Goal: Feedback & Contribution: Submit feedback/report problem

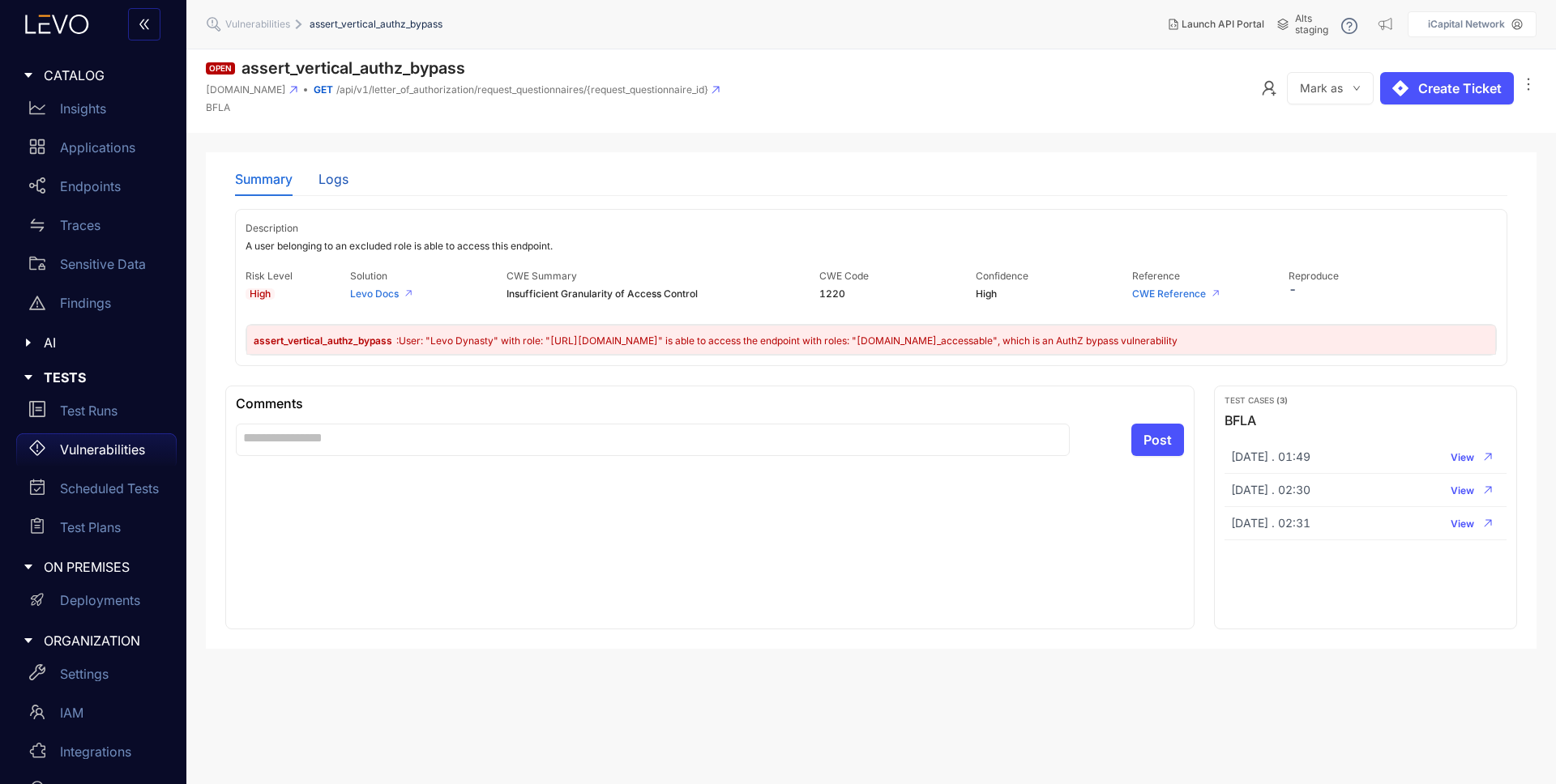
click at [338, 180] on div "Logs" at bounding box center [333, 179] width 30 height 15
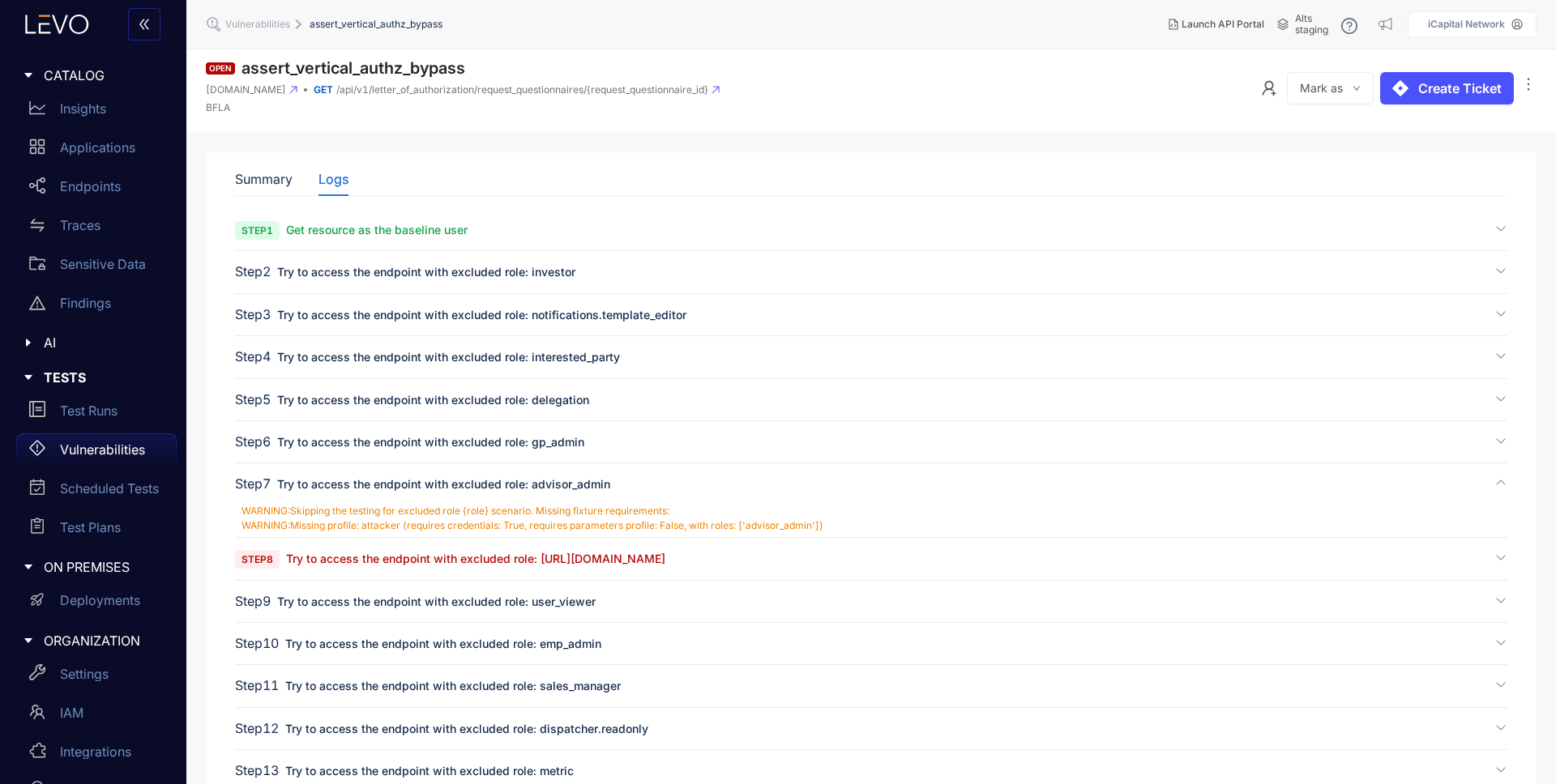
click at [578, 555] on span "Try to access the endpoint with excluded role: [URL][DOMAIN_NAME]" at bounding box center [476, 558] width 379 height 14
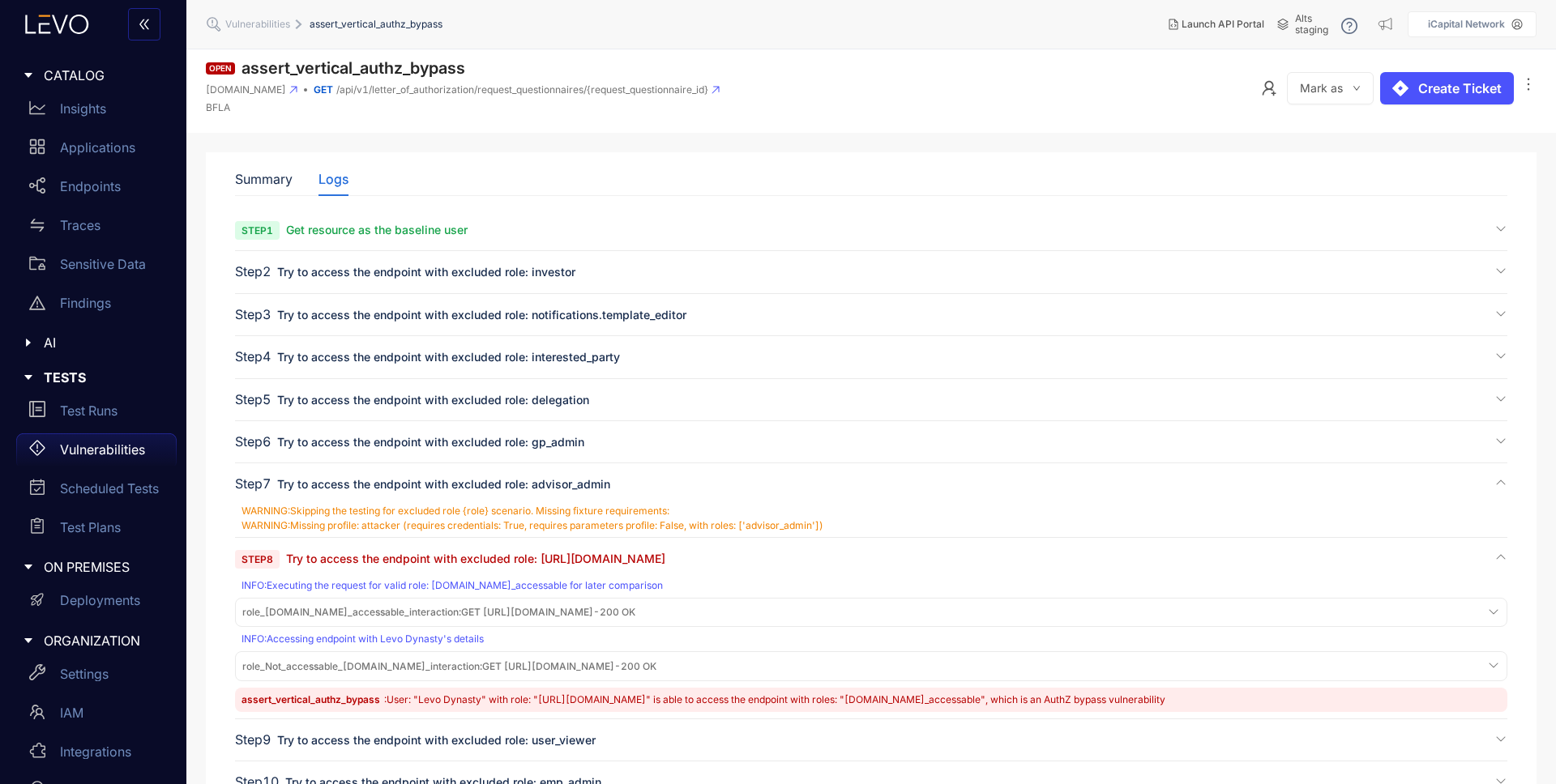
scroll to position [70, 0]
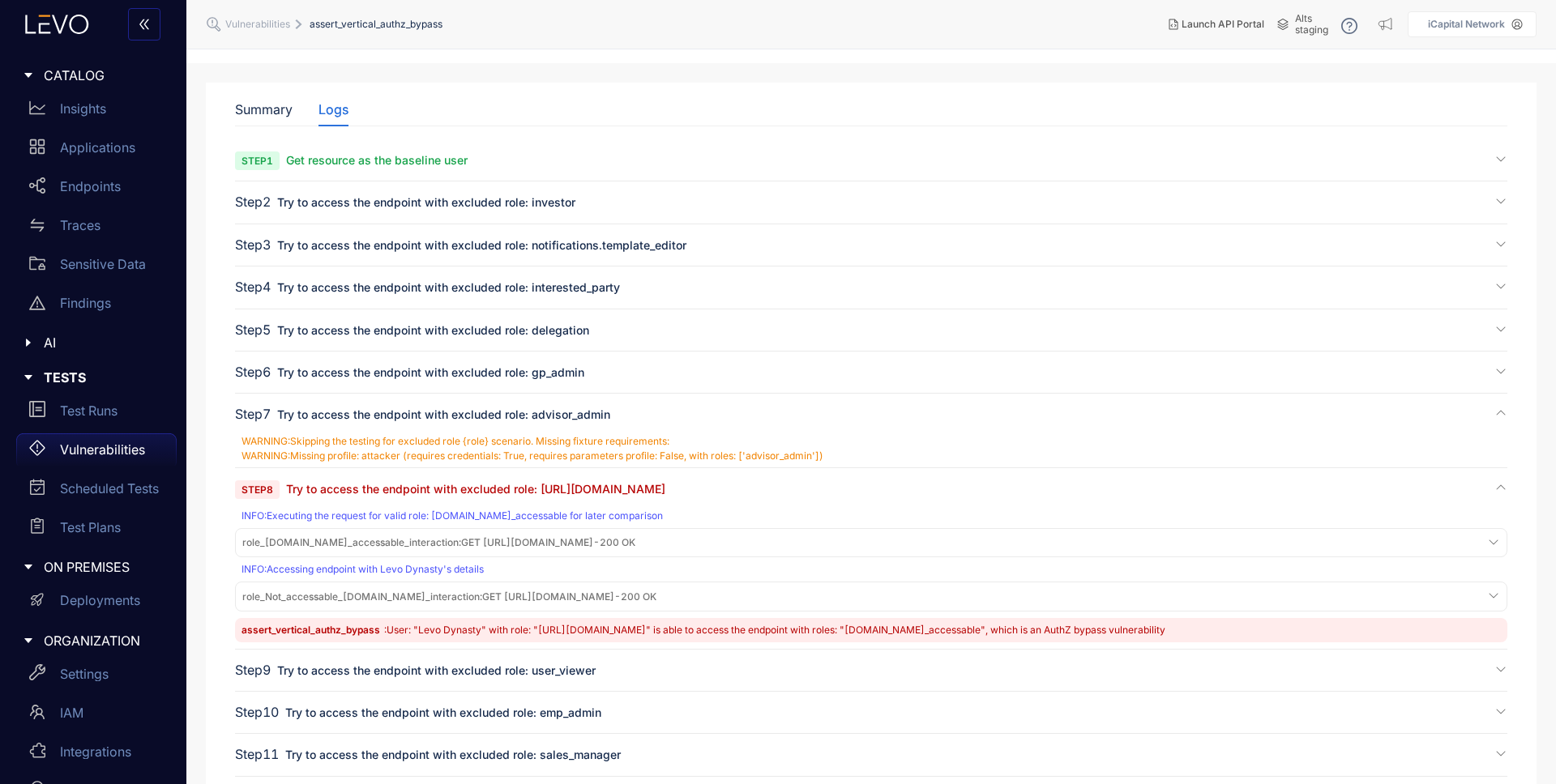
click at [636, 542] on span "role_[DOMAIN_NAME]_accessable_interaction : GET [URL][DOMAIN_NAME] - 200 OK" at bounding box center [439, 543] width 394 height 11
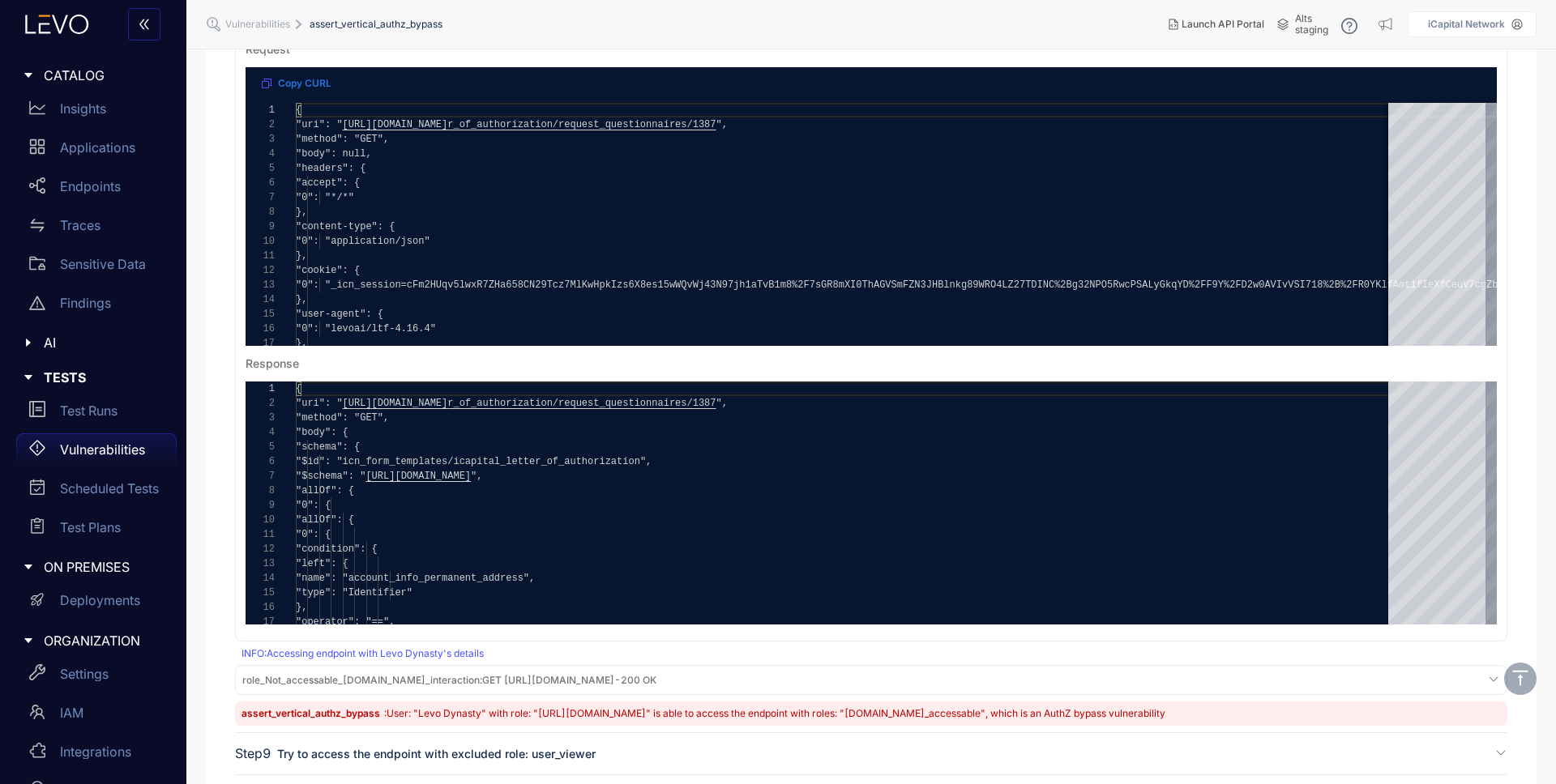
scroll to position [656, 0]
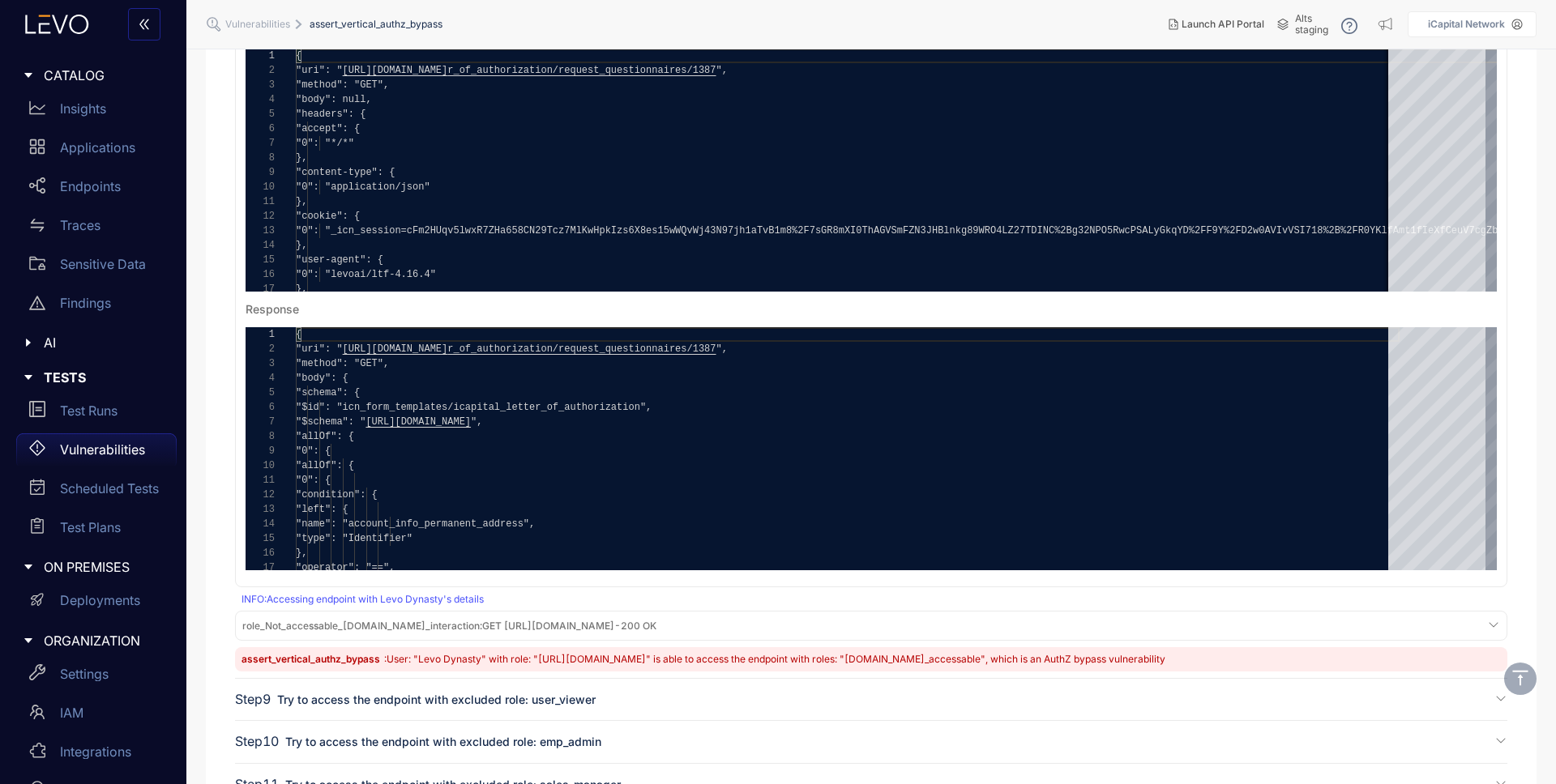
click at [479, 632] on div "role_Not_accessable_[DOMAIN_NAME]_interaction : GET [URL][DOMAIN_NAME] - 200 OK" at bounding box center [871, 626] width 1264 height 22
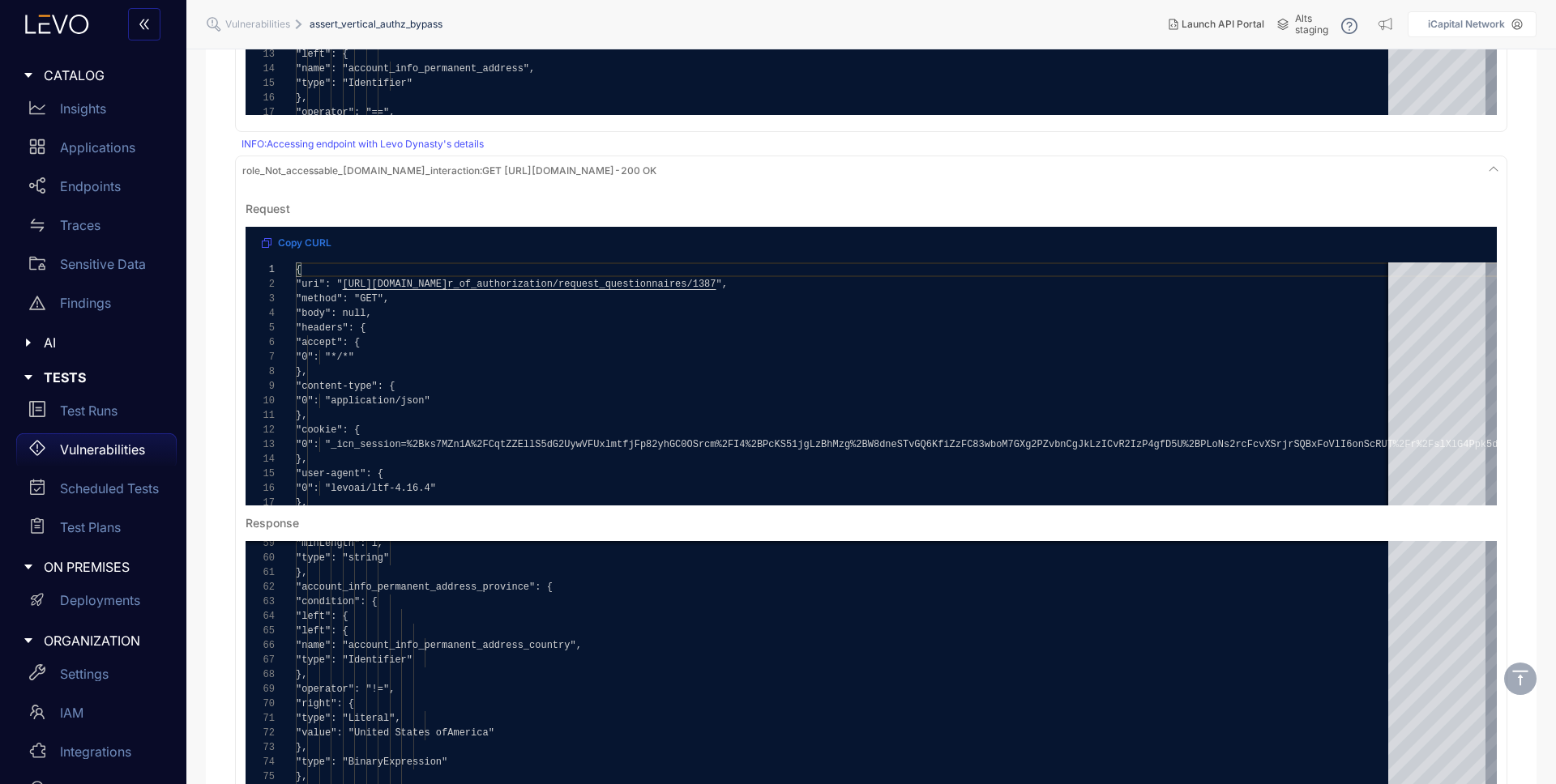
scroll to position [892, 0]
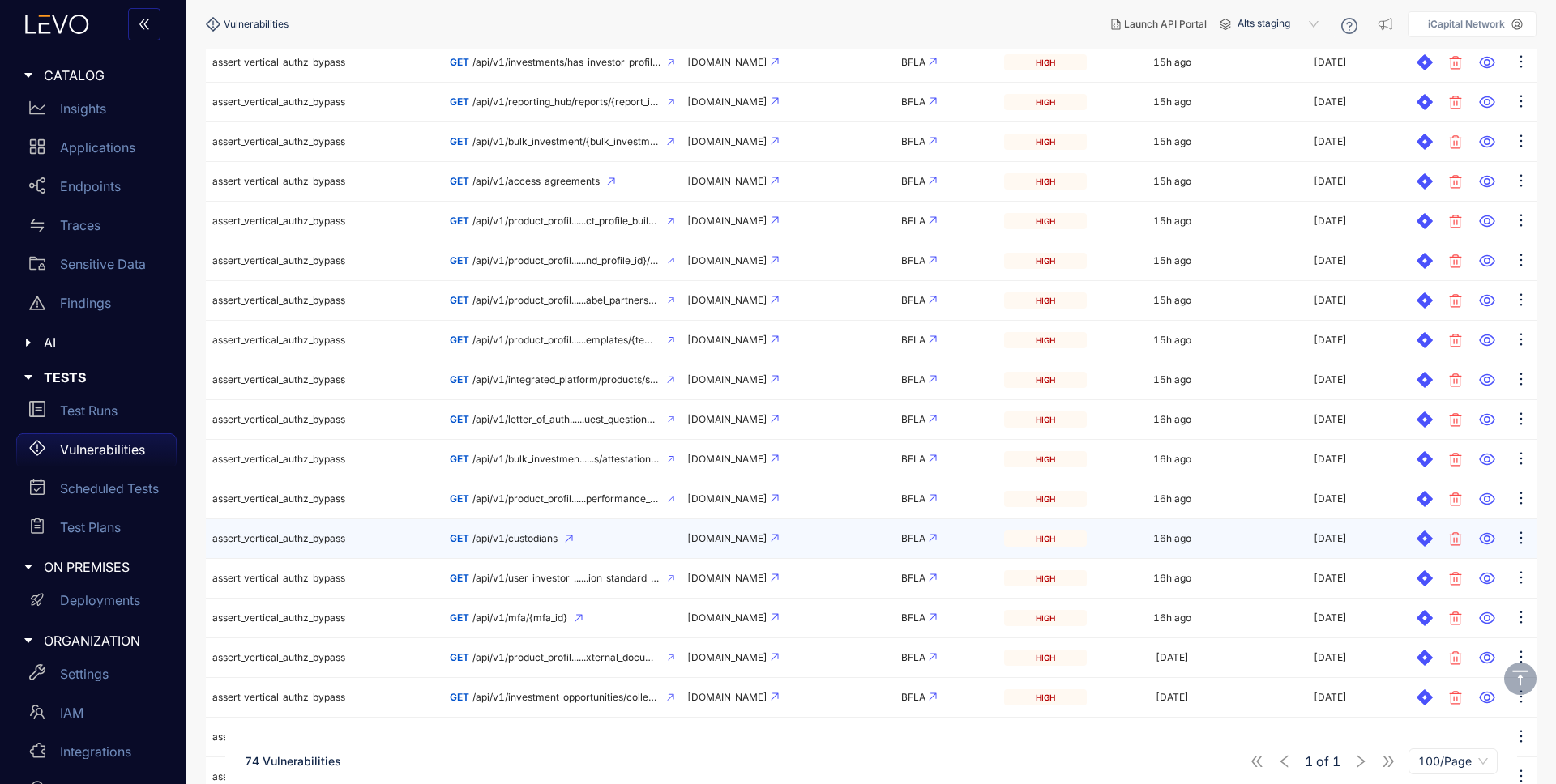
scroll to position [398, 0]
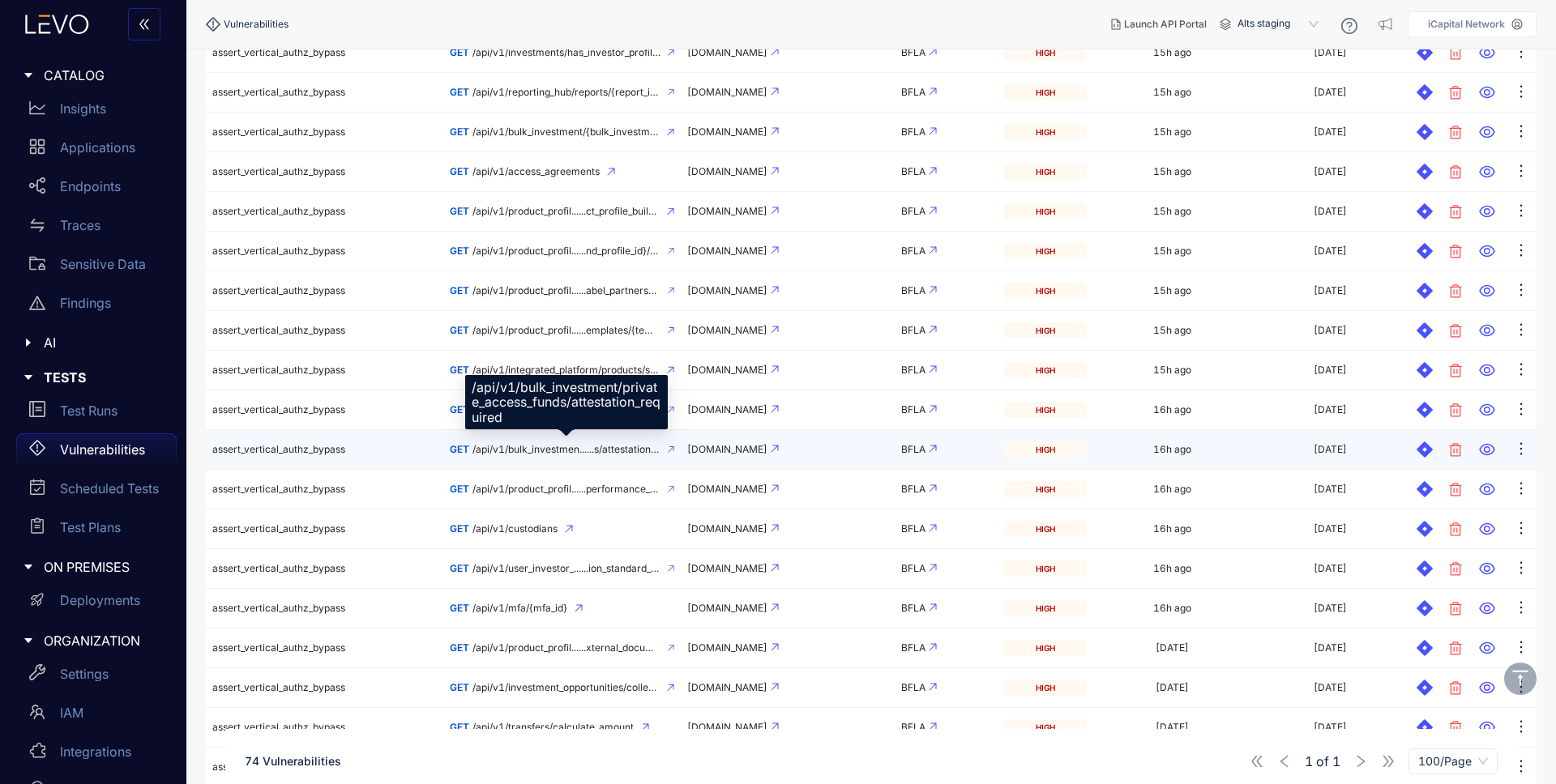
click at [544, 450] on span "/api/v1/bulk_investmen......s/attestation_required" at bounding box center [567, 450] width 188 height 11
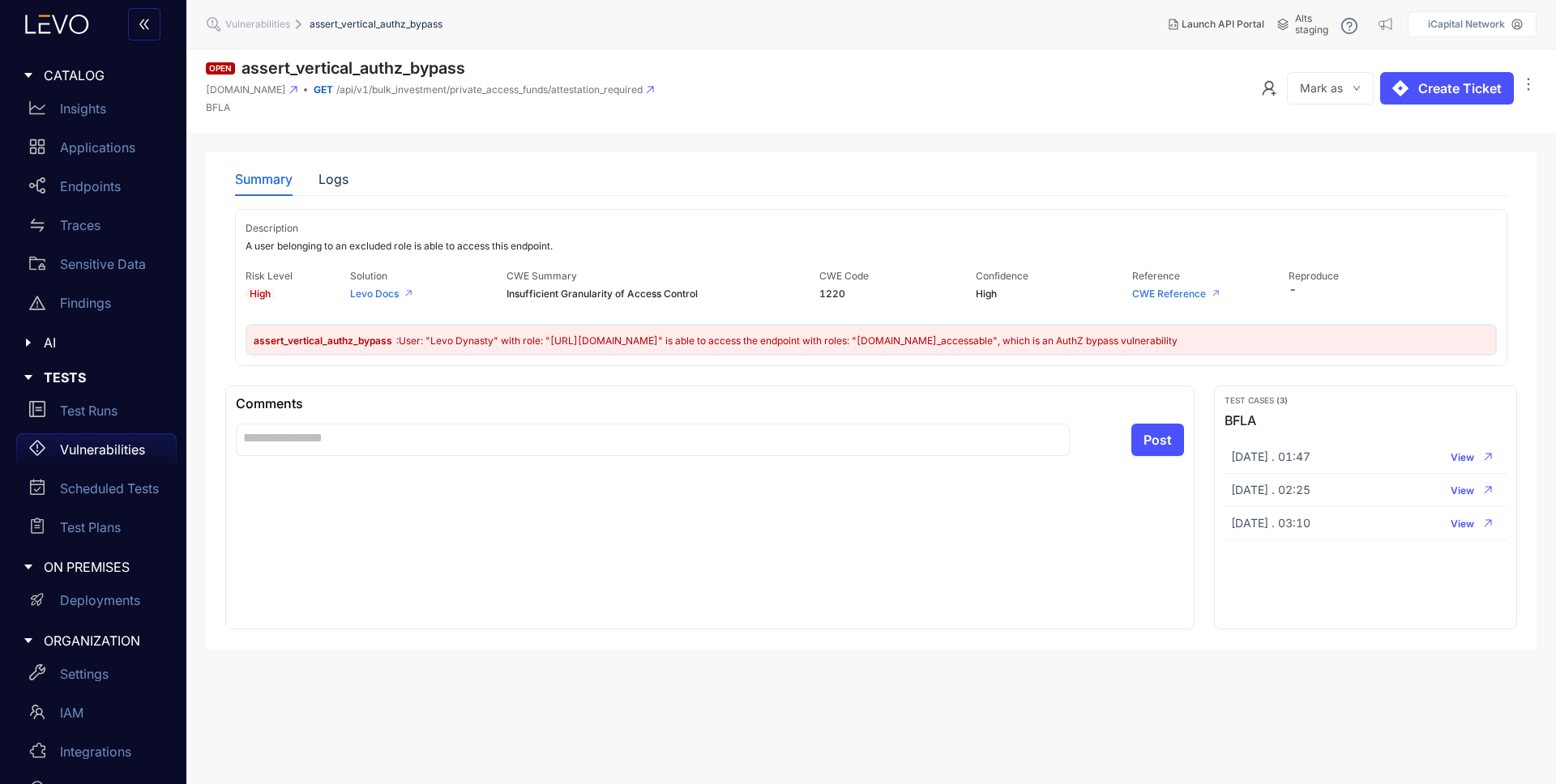
click at [550, 341] on span ": User: "Levo Dynasty" with role: "[URL][DOMAIN_NAME]" is able to access the en…" at bounding box center [787, 340] width 782 height 12
click at [342, 175] on div "Logs" at bounding box center [333, 179] width 30 height 15
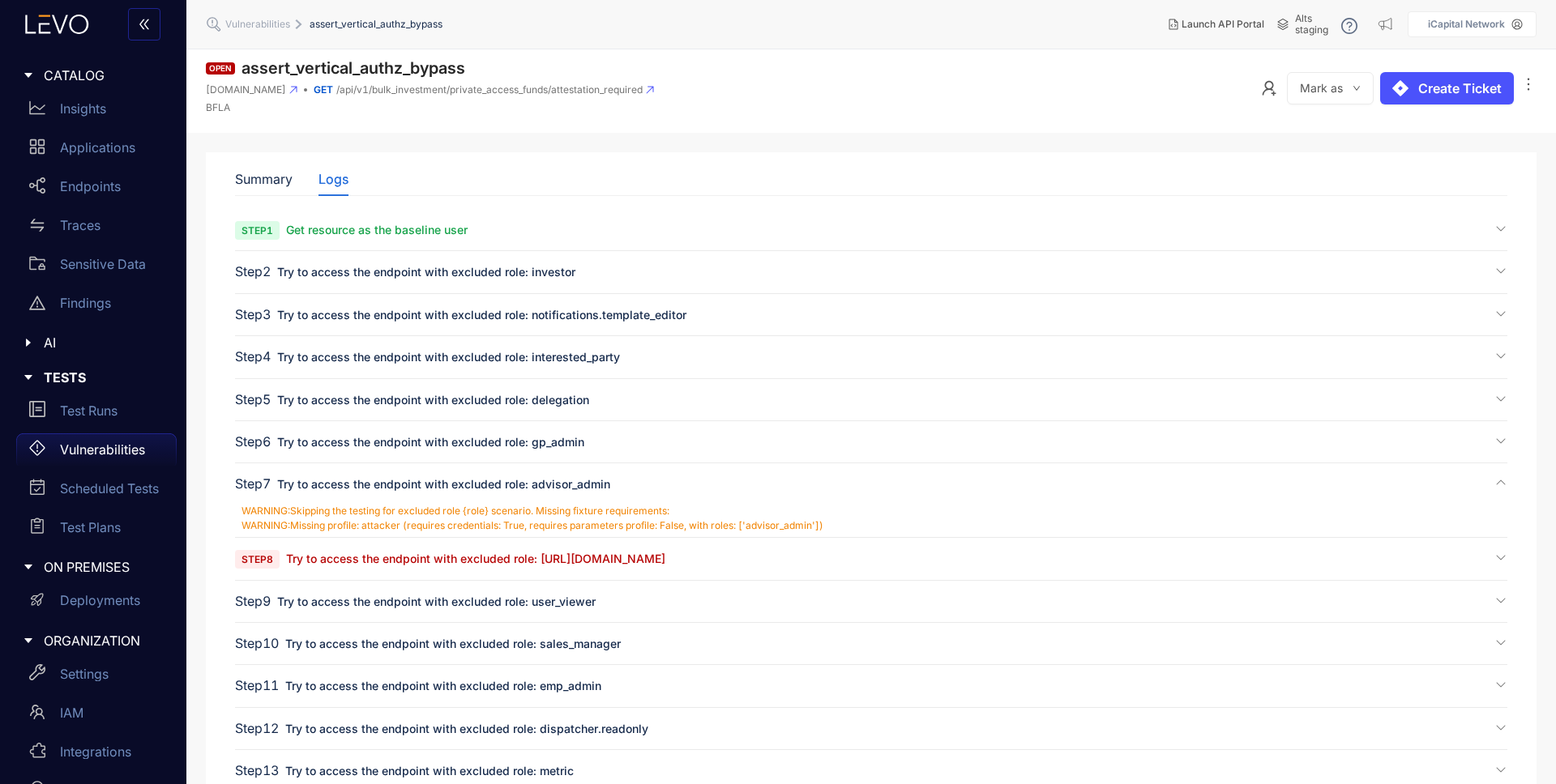
click at [410, 552] on span "Try to access the endpoint with excluded role: [URL][DOMAIN_NAME]" at bounding box center [476, 558] width 379 height 14
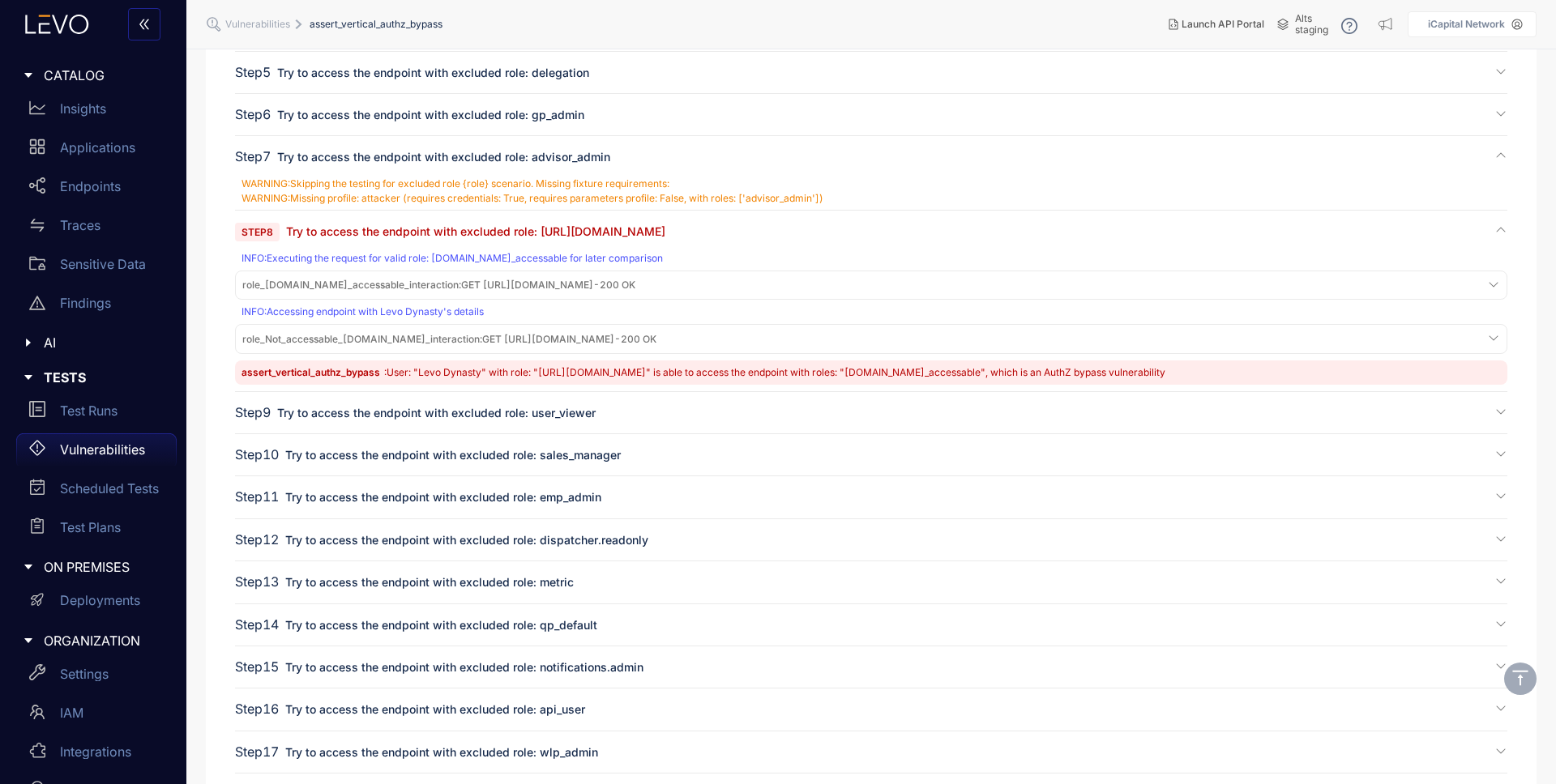
scroll to position [329, 0]
click at [461, 283] on span "role_[DOMAIN_NAME]_accessable_interaction :" at bounding box center [352, 282] width 219 height 12
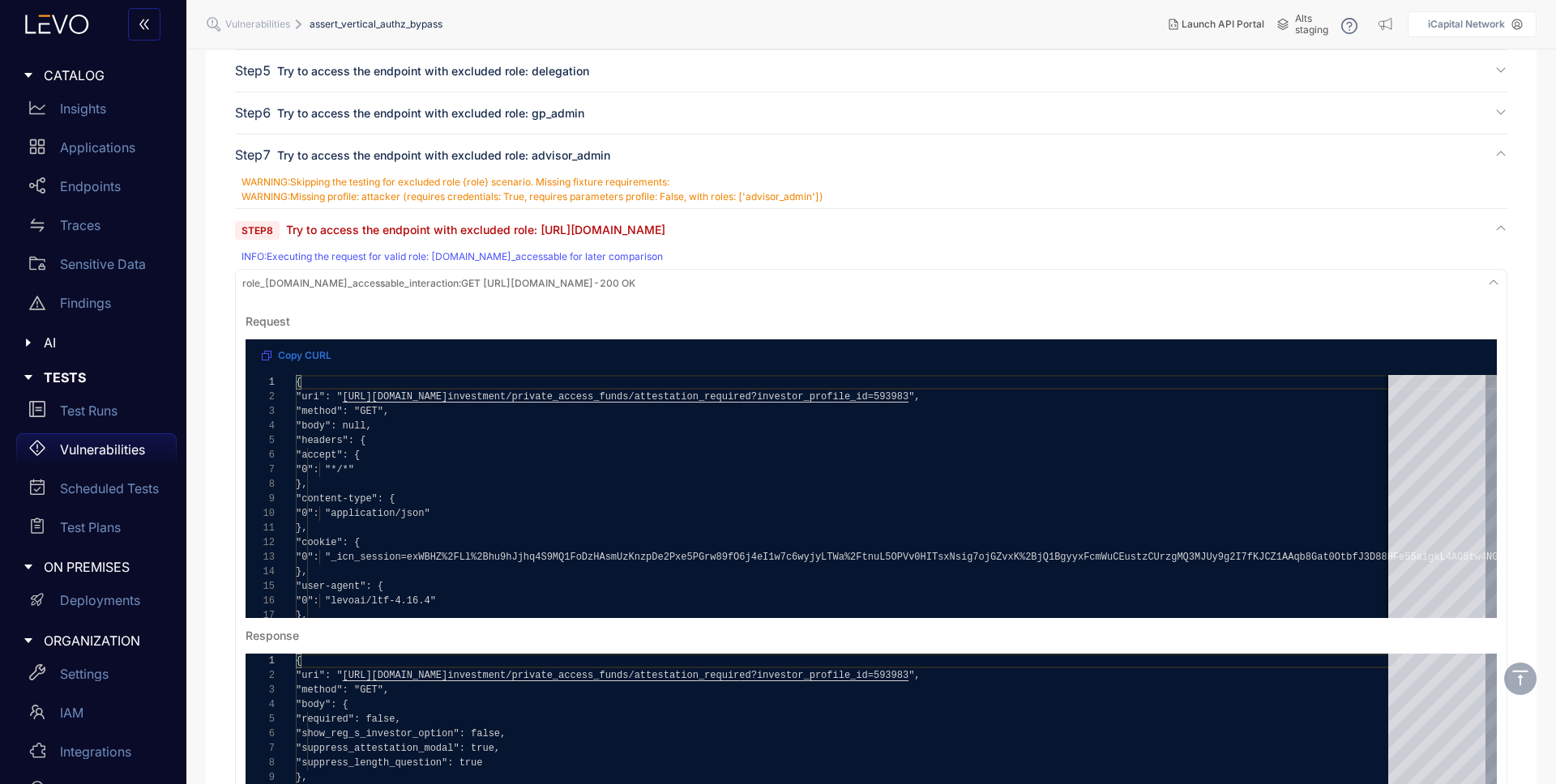
click at [461, 283] on span "role_[DOMAIN_NAME]_accessable_interaction :" at bounding box center [352, 282] width 219 height 12
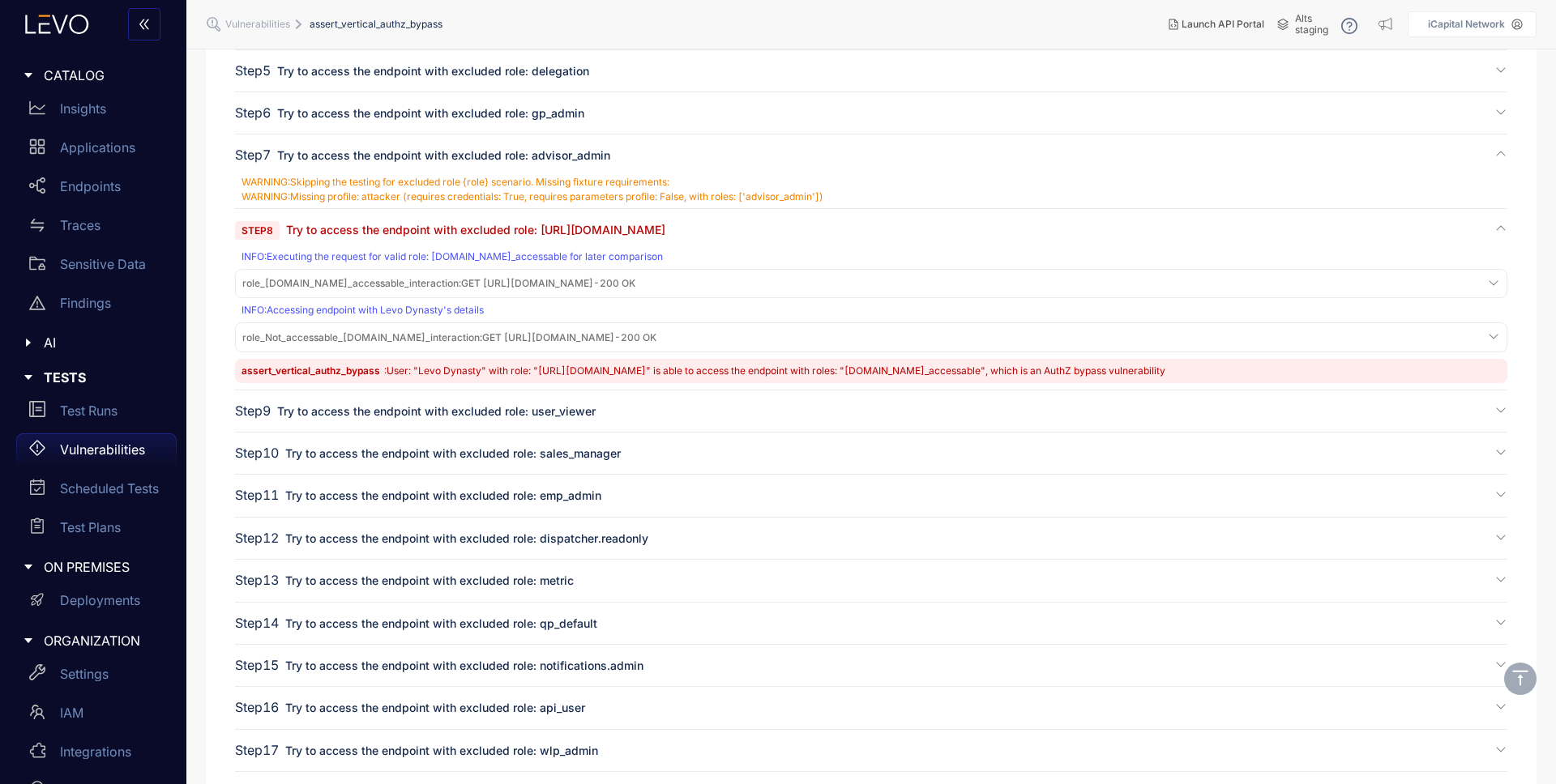
click at [465, 335] on span "role_Not_accessable_[DOMAIN_NAME]_interaction :" at bounding box center [362, 337] width 240 height 12
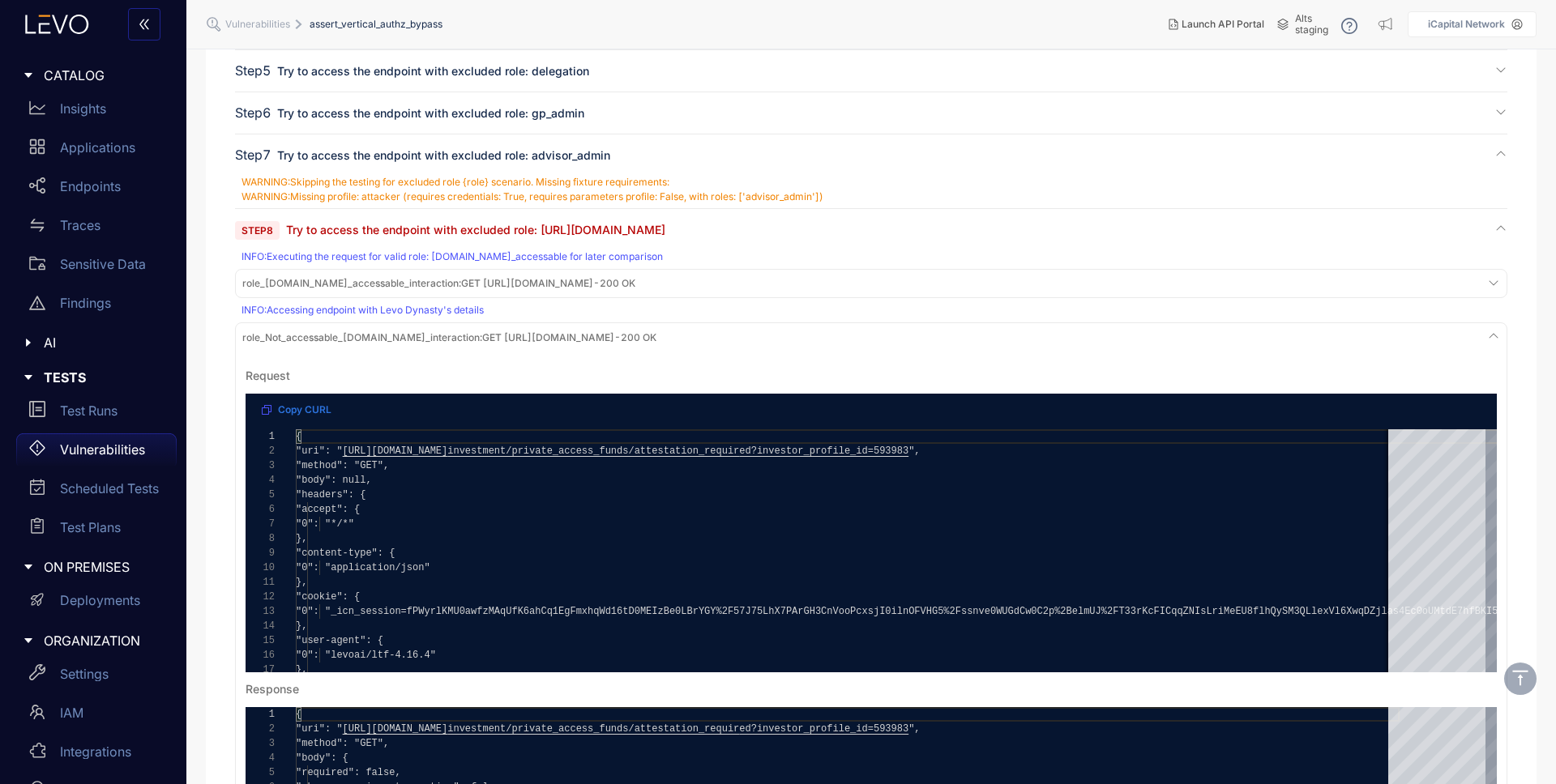
scroll to position [485, 0]
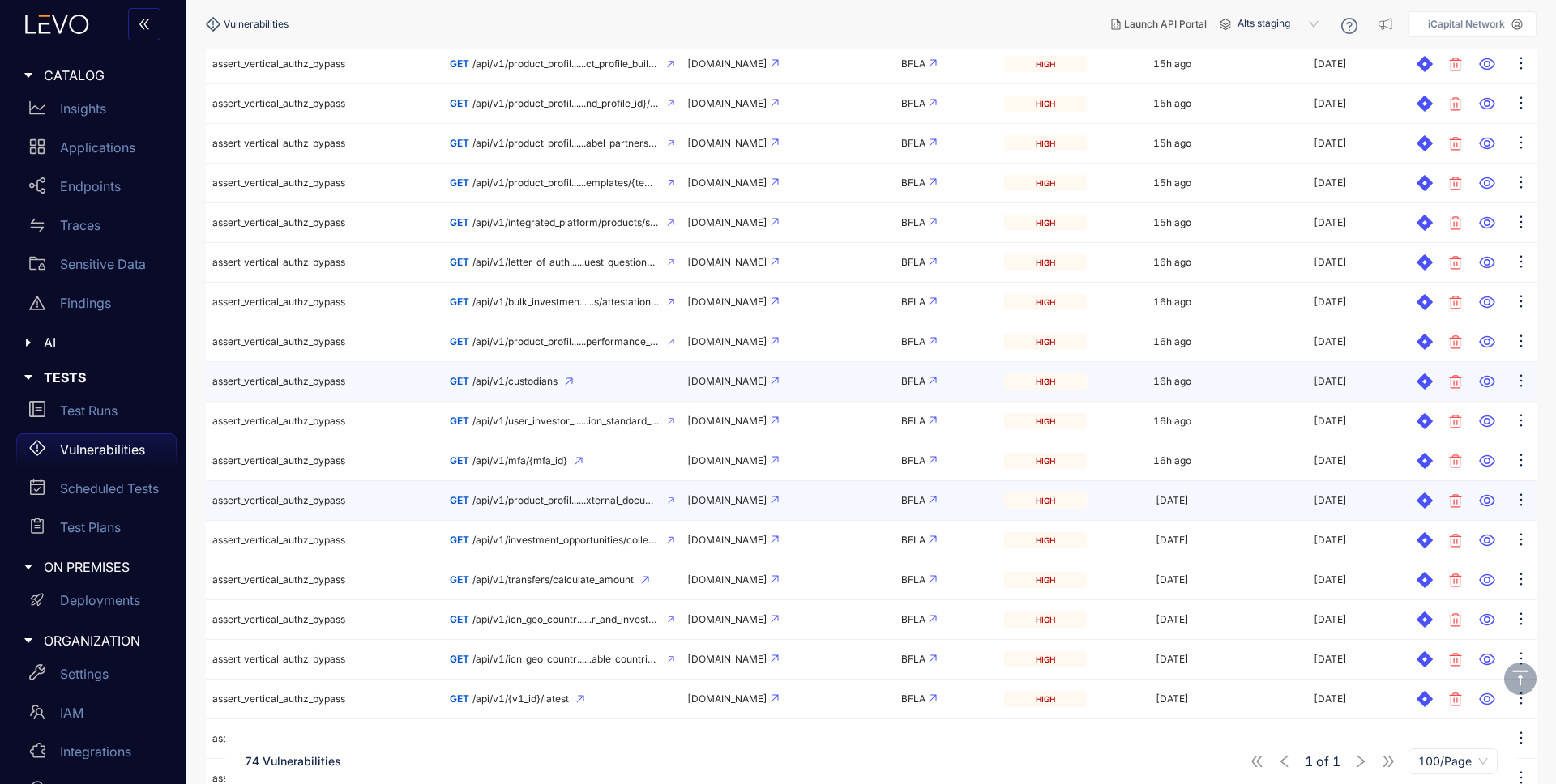
scroll to position [570, 0]
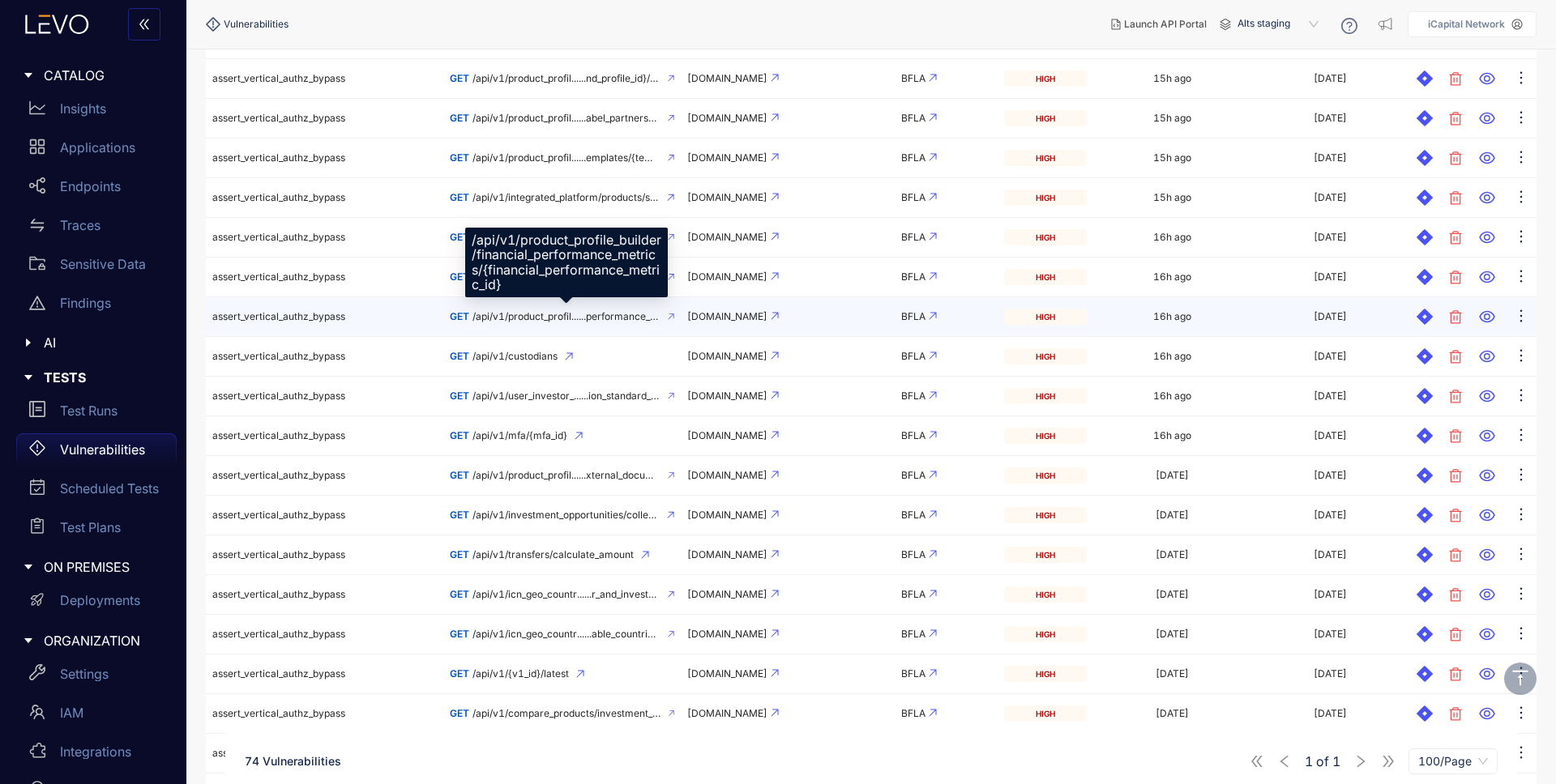
click at [544, 321] on span "/api/v1/product_profil......performance_metric_id}" at bounding box center [567, 317] width 188 height 11
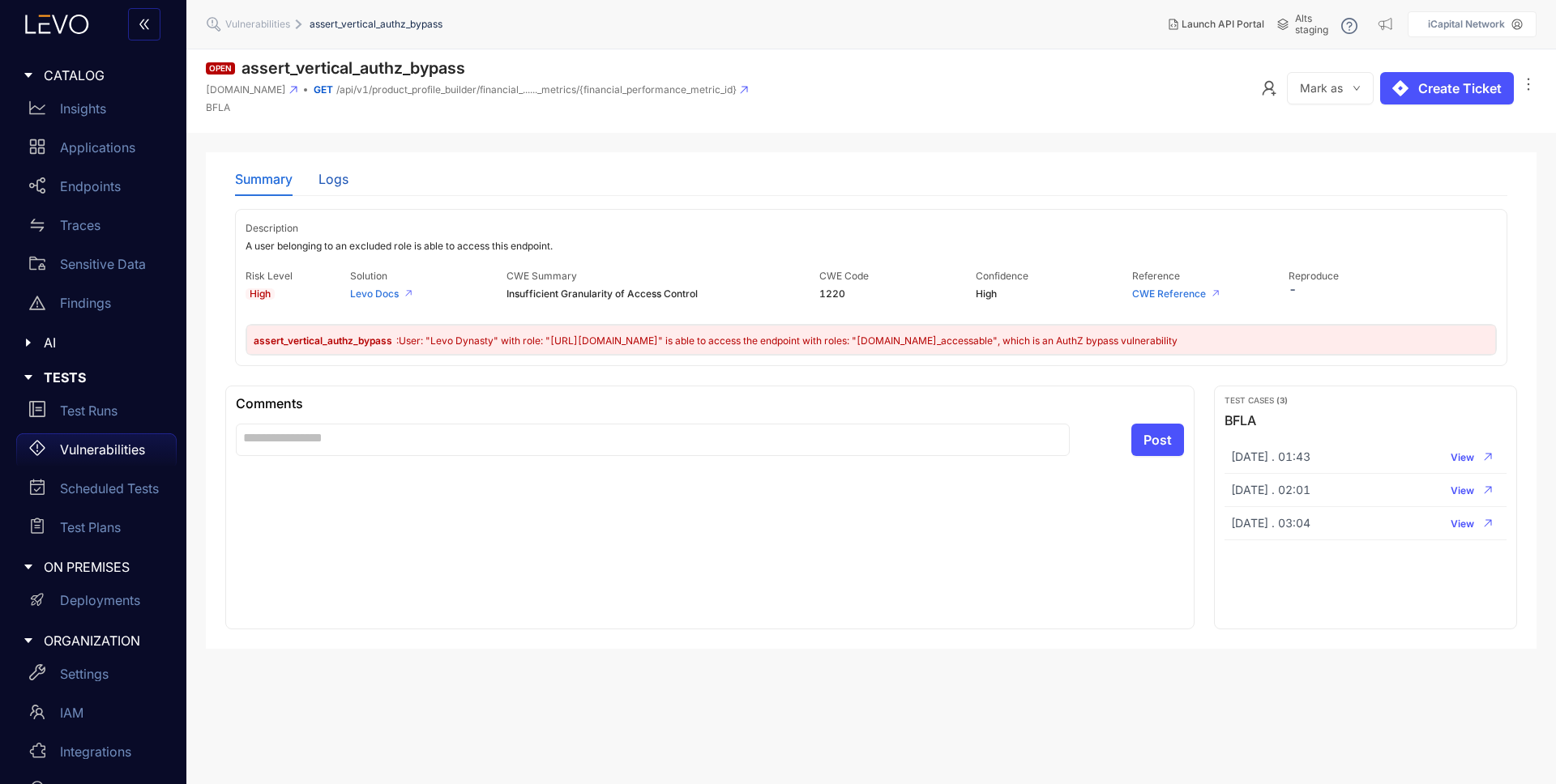
click at [341, 179] on div "Logs" at bounding box center [333, 179] width 30 height 15
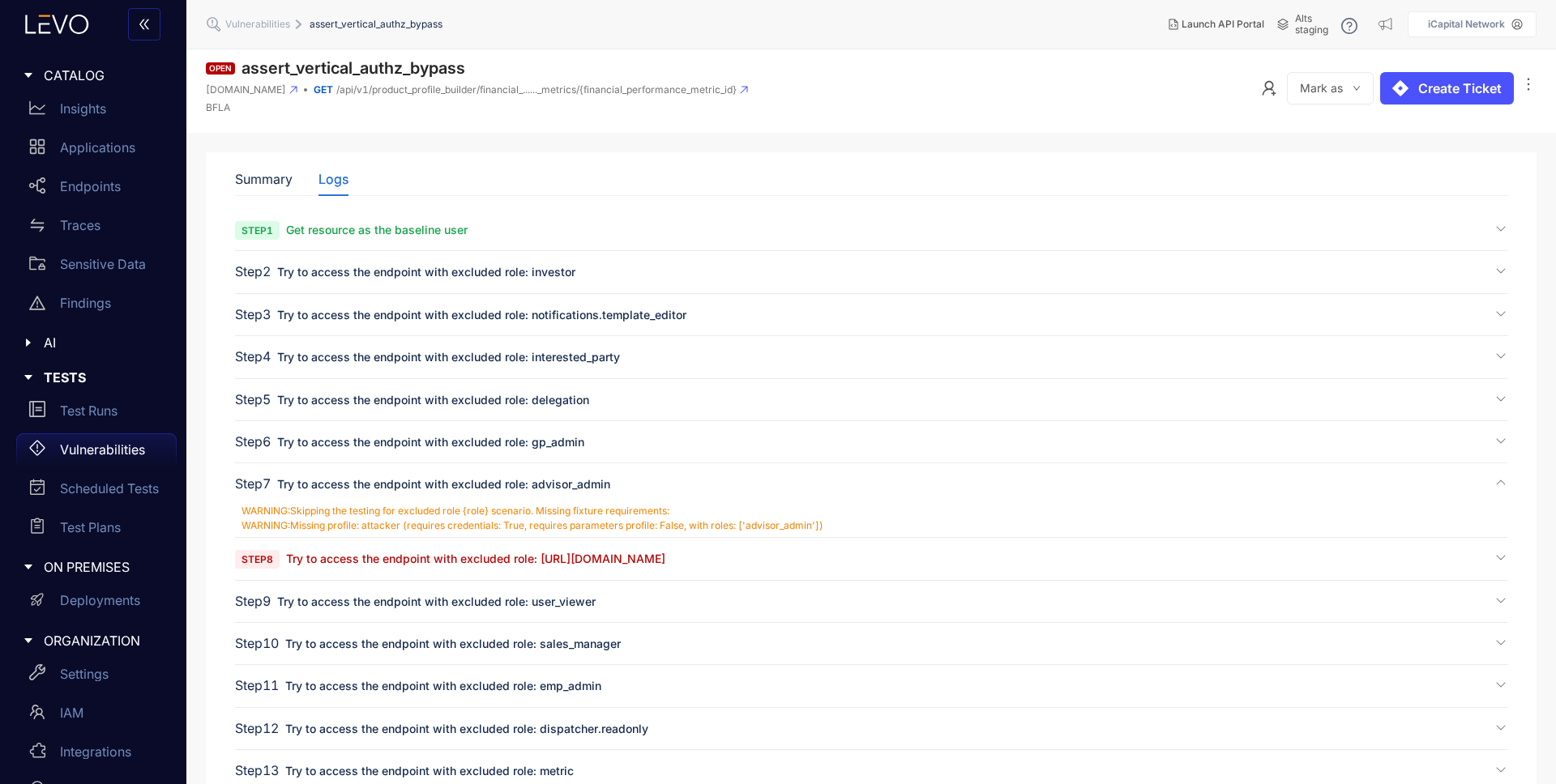
click at [527, 556] on span "Try to access the endpoint with excluded role: [URL][DOMAIN_NAME]" at bounding box center [476, 558] width 379 height 14
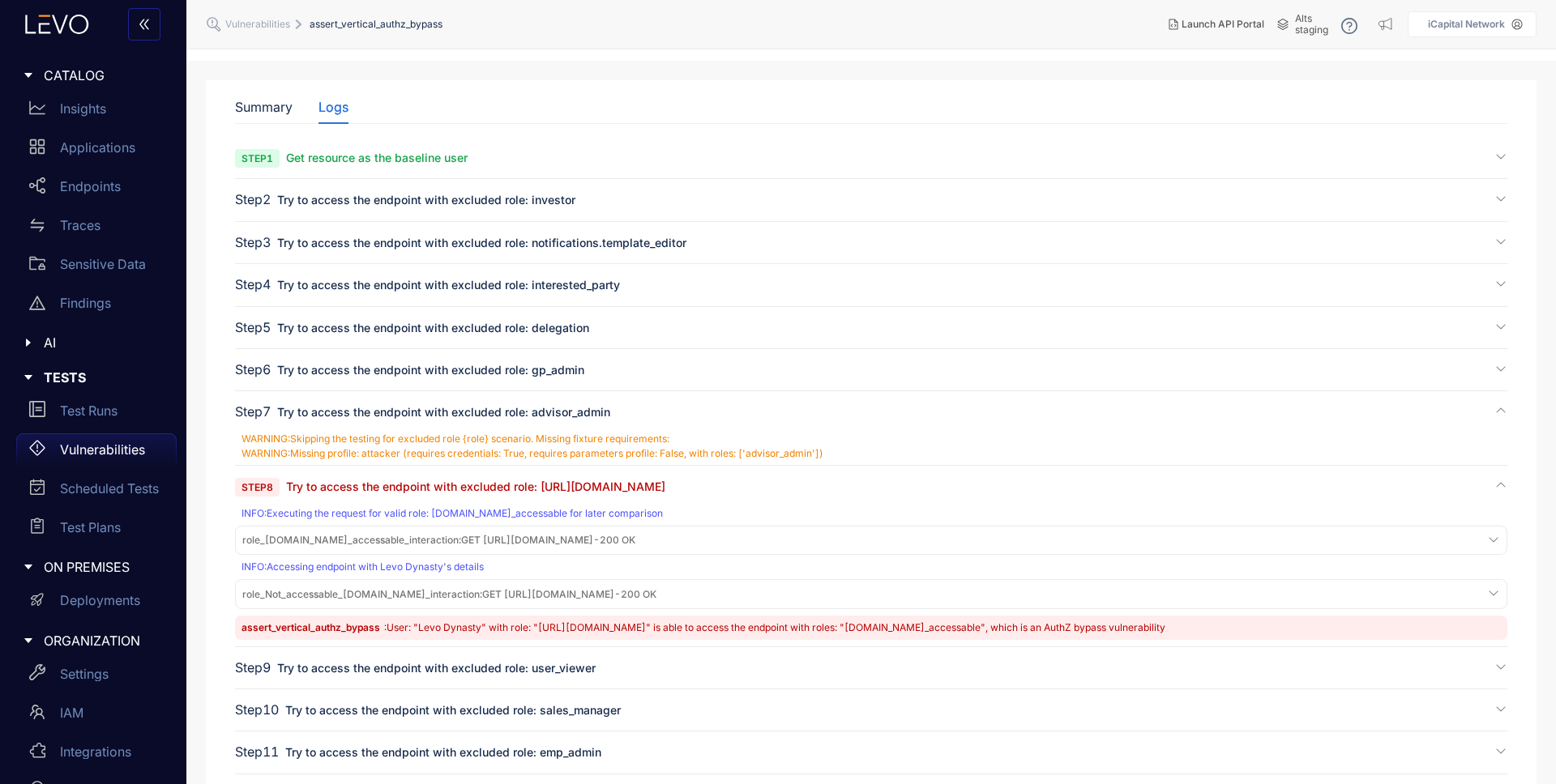
scroll to position [142, 0]
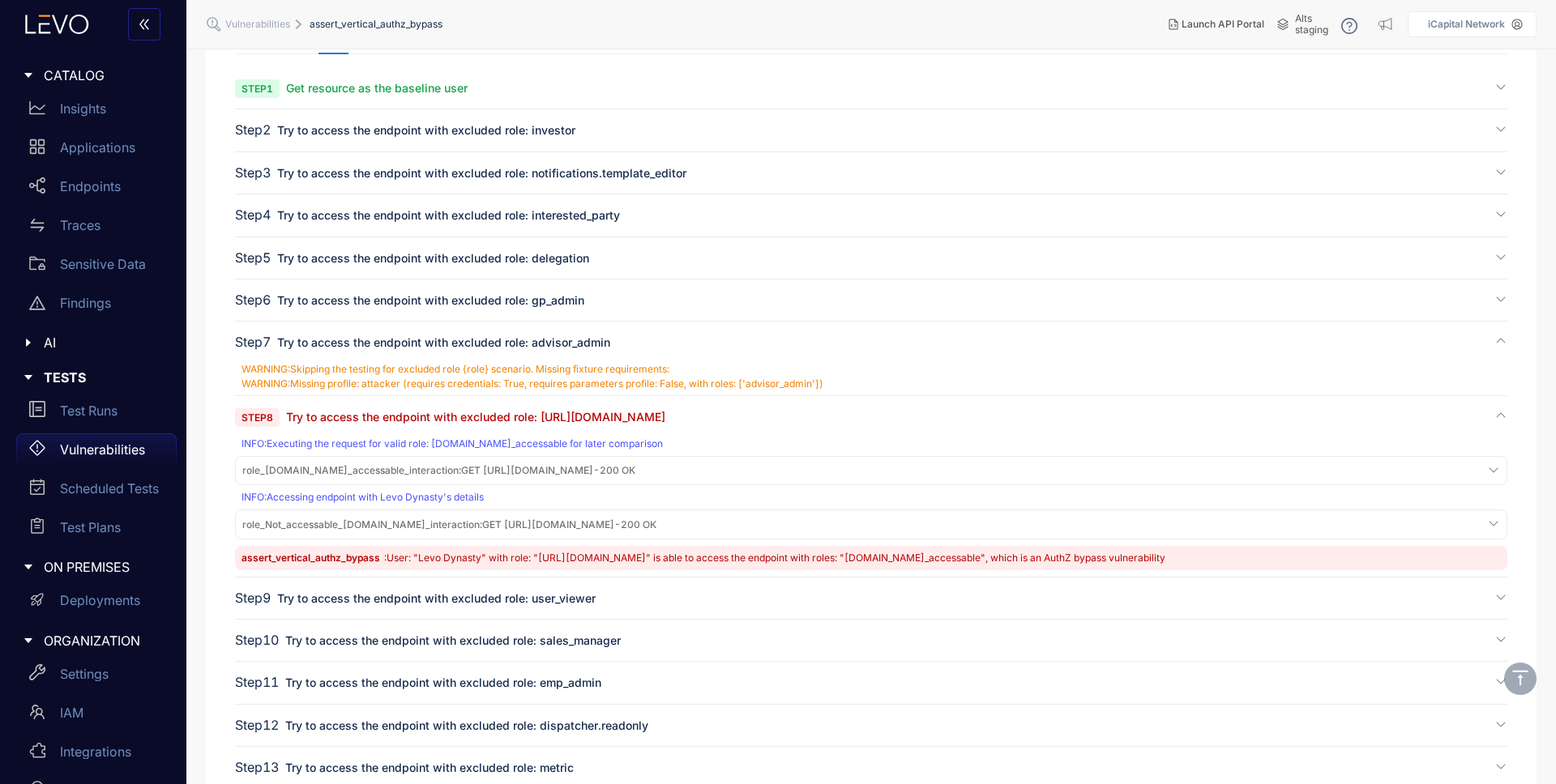
click at [523, 472] on span "role_[DOMAIN_NAME]_accessable_interaction : GET [URL][DOMAIN_NAME] - 200 OK" at bounding box center [439, 471] width 394 height 11
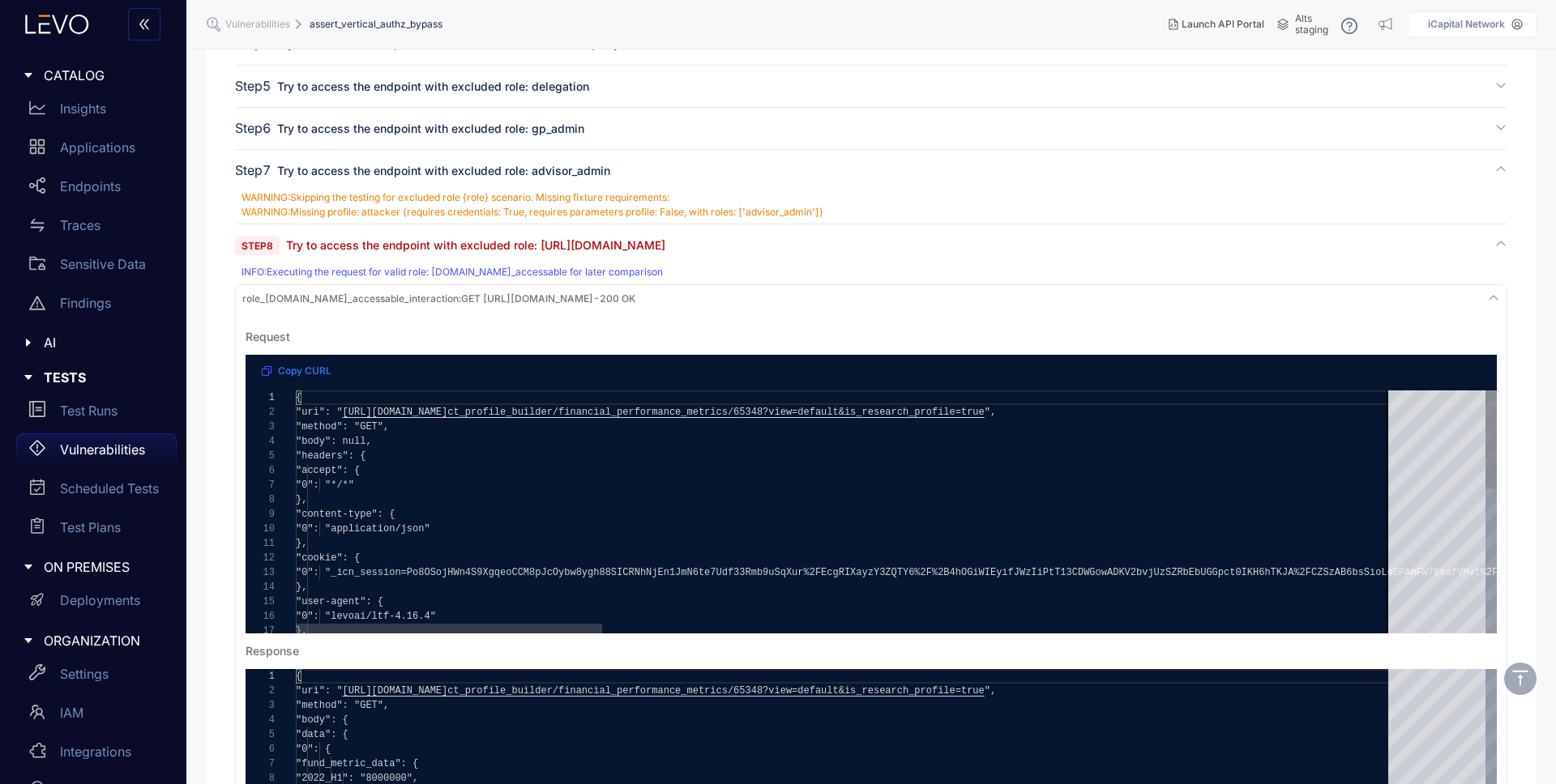
scroll to position [390, 0]
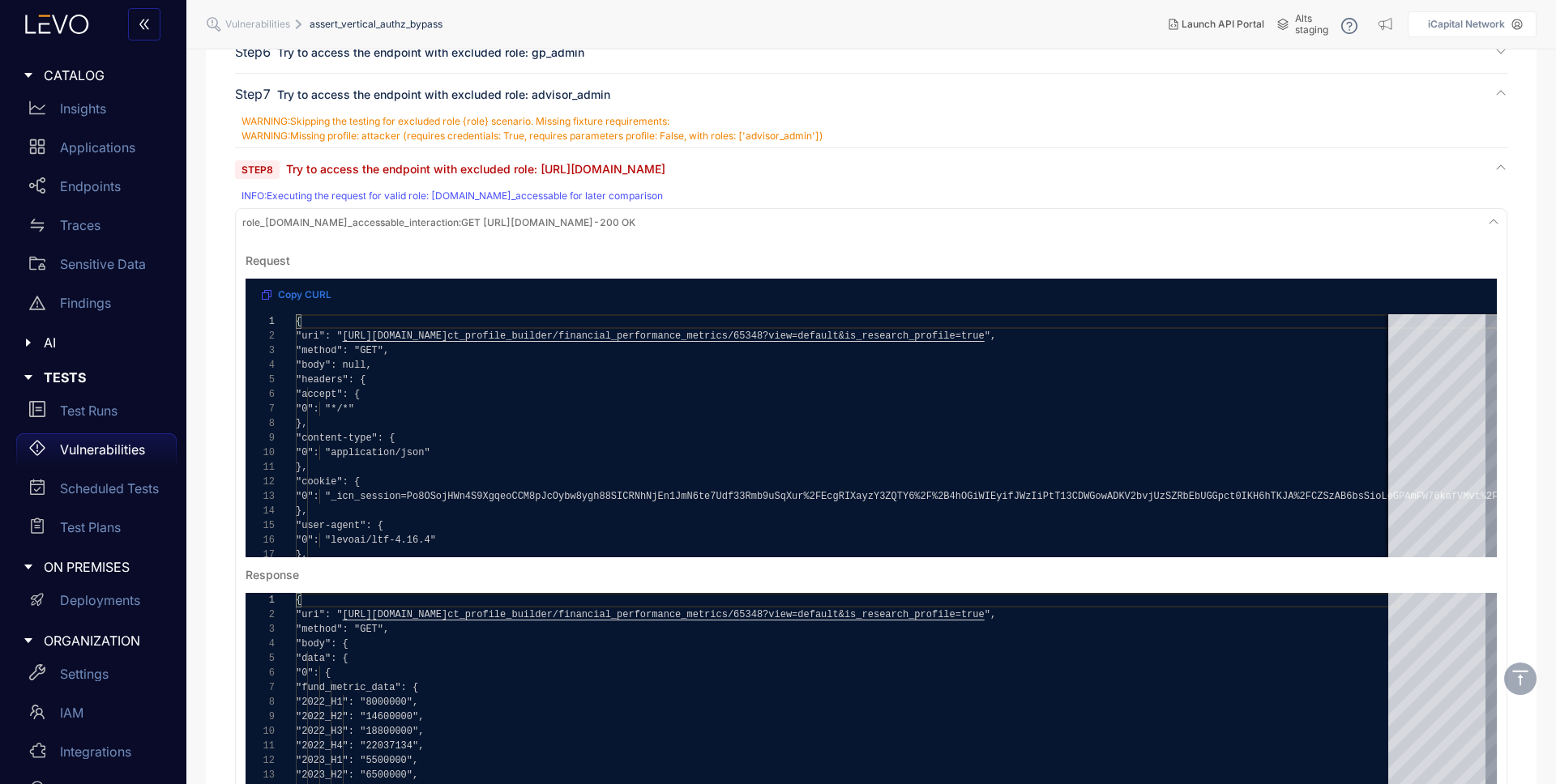
click at [433, 219] on span "role_[DOMAIN_NAME]_accessable_interaction :" at bounding box center [352, 222] width 219 height 12
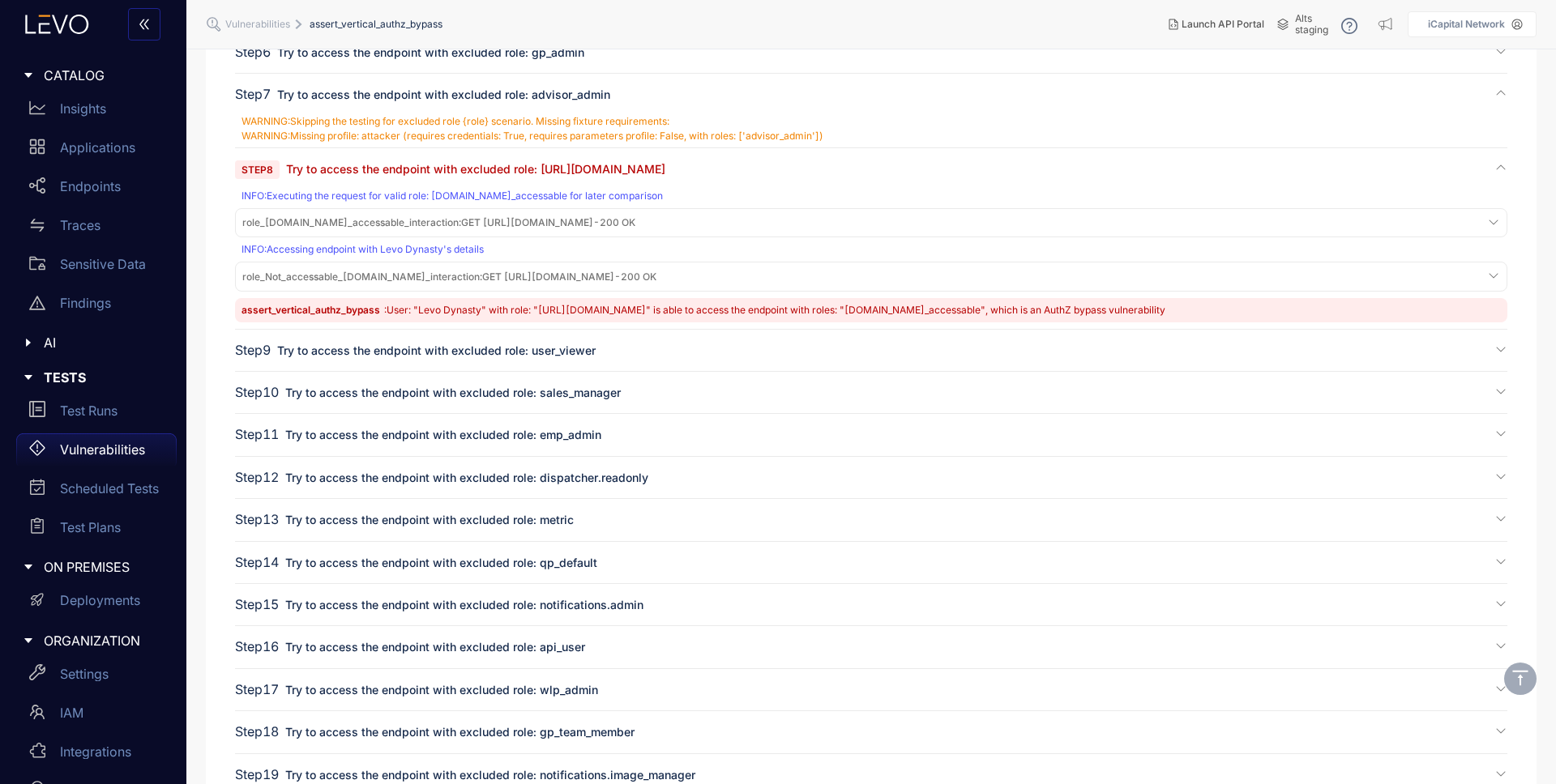
click at [438, 281] on span "role_Not_accessable_[DOMAIN_NAME]_interaction :" at bounding box center [362, 276] width 240 height 12
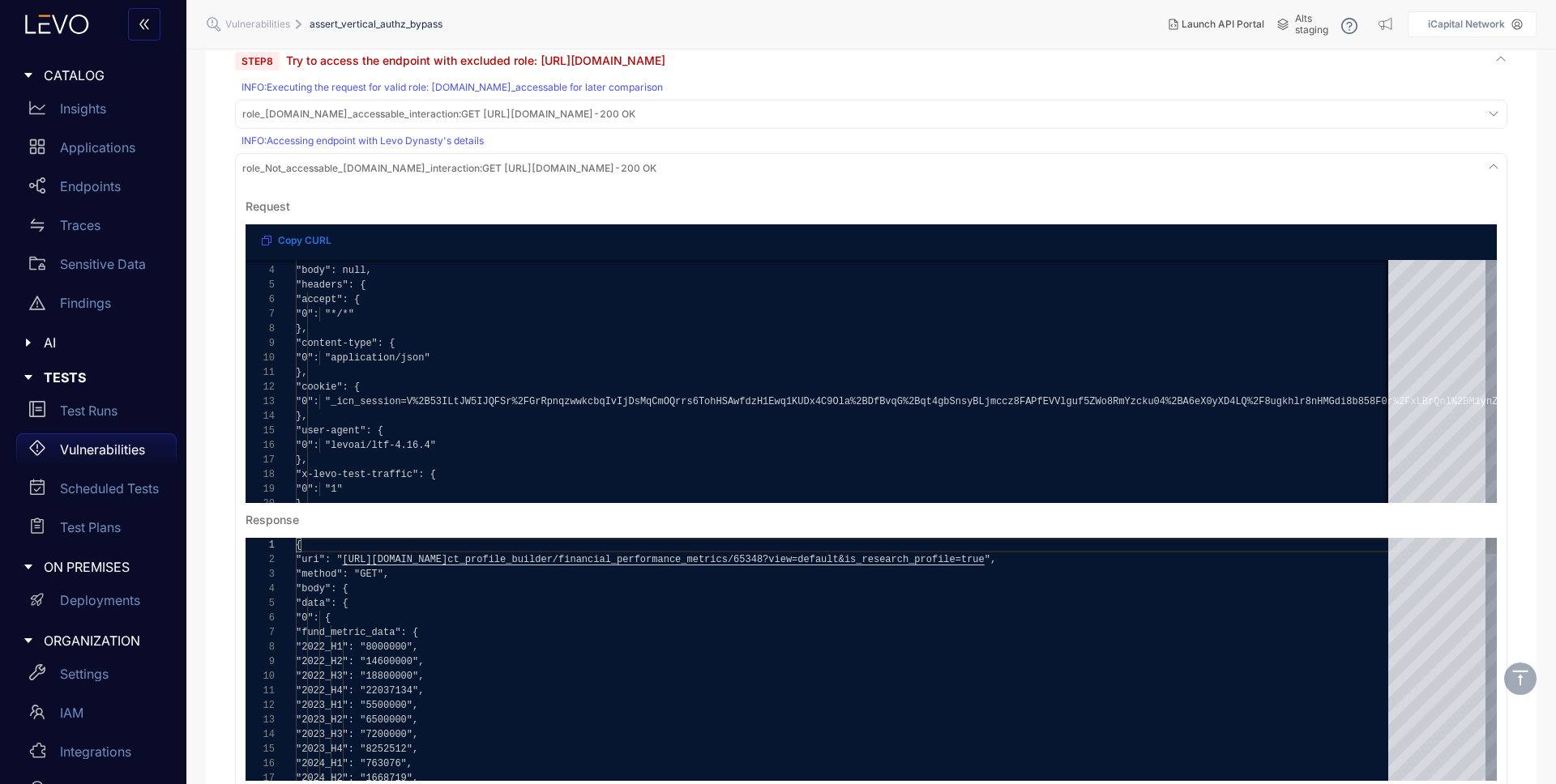
scroll to position [499, 0]
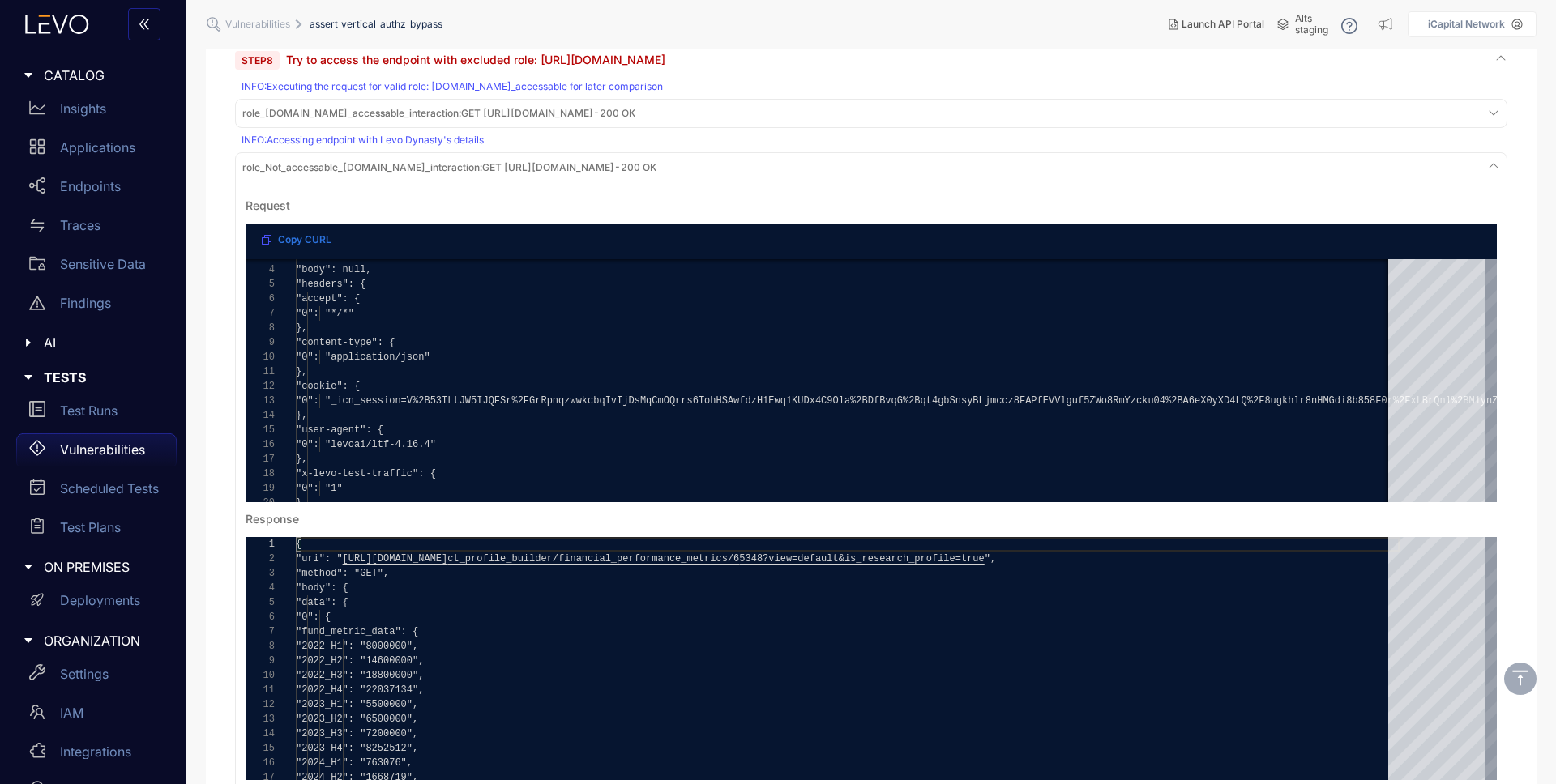
click at [556, 108] on span "role_[DOMAIN_NAME]_accessable_interaction : GET [URL][DOMAIN_NAME] - 200 OK" at bounding box center [439, 113] width 394 height 11
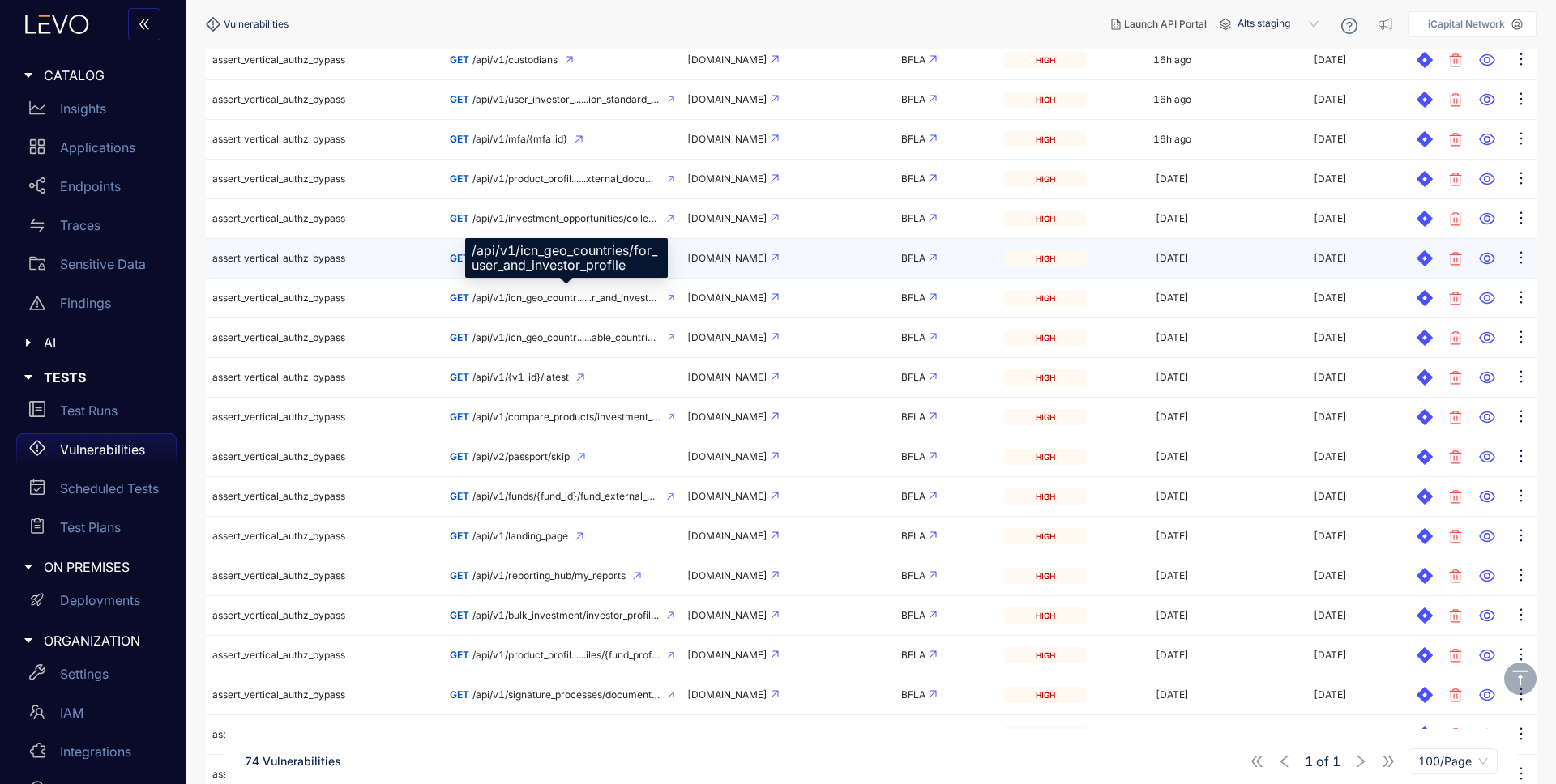
scroll to position [745, 0]
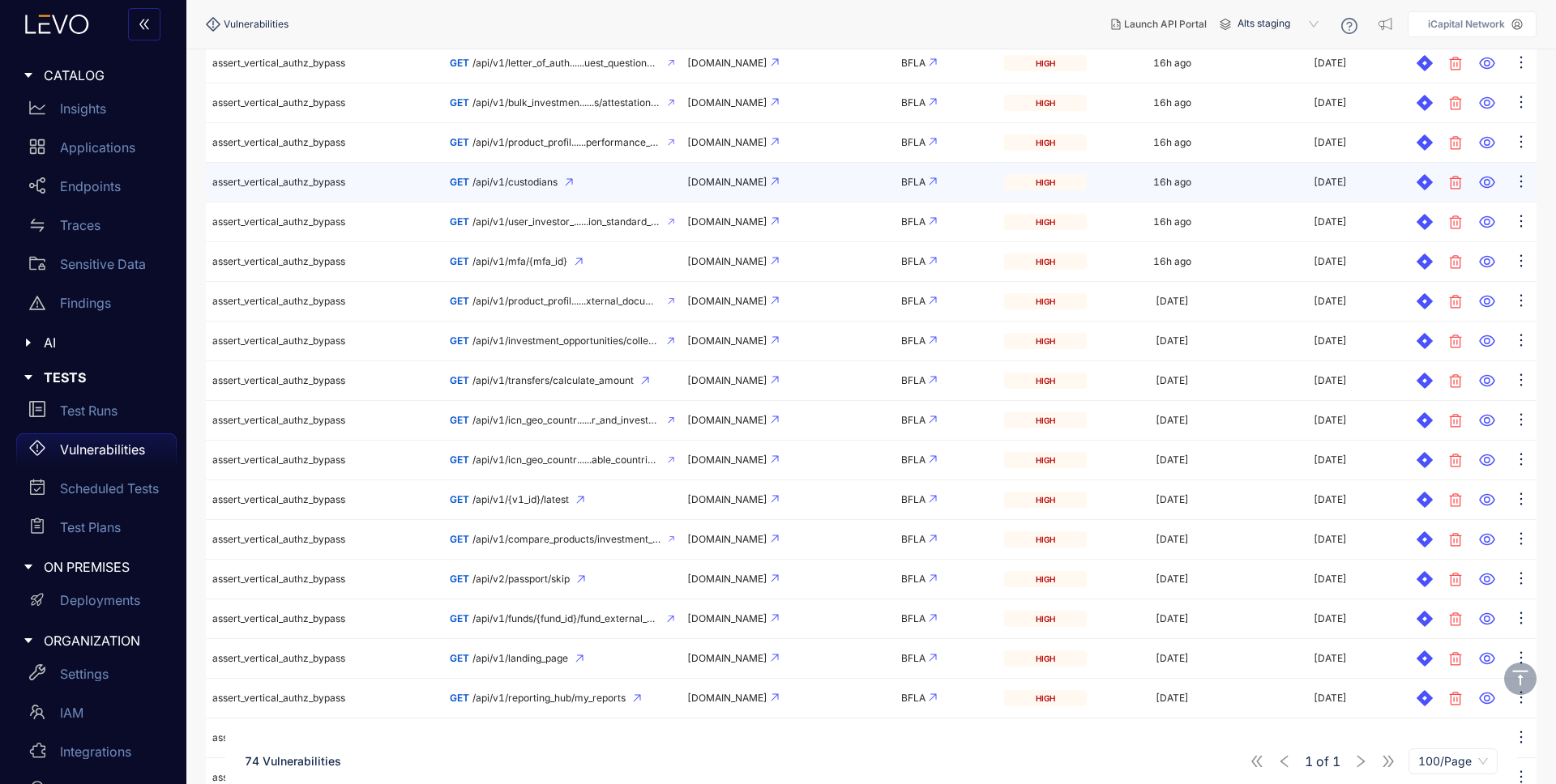
click at [350, 188] on td "assert_vertical_authz_bypass" at bounding box center [324, 183] width 238 height 40
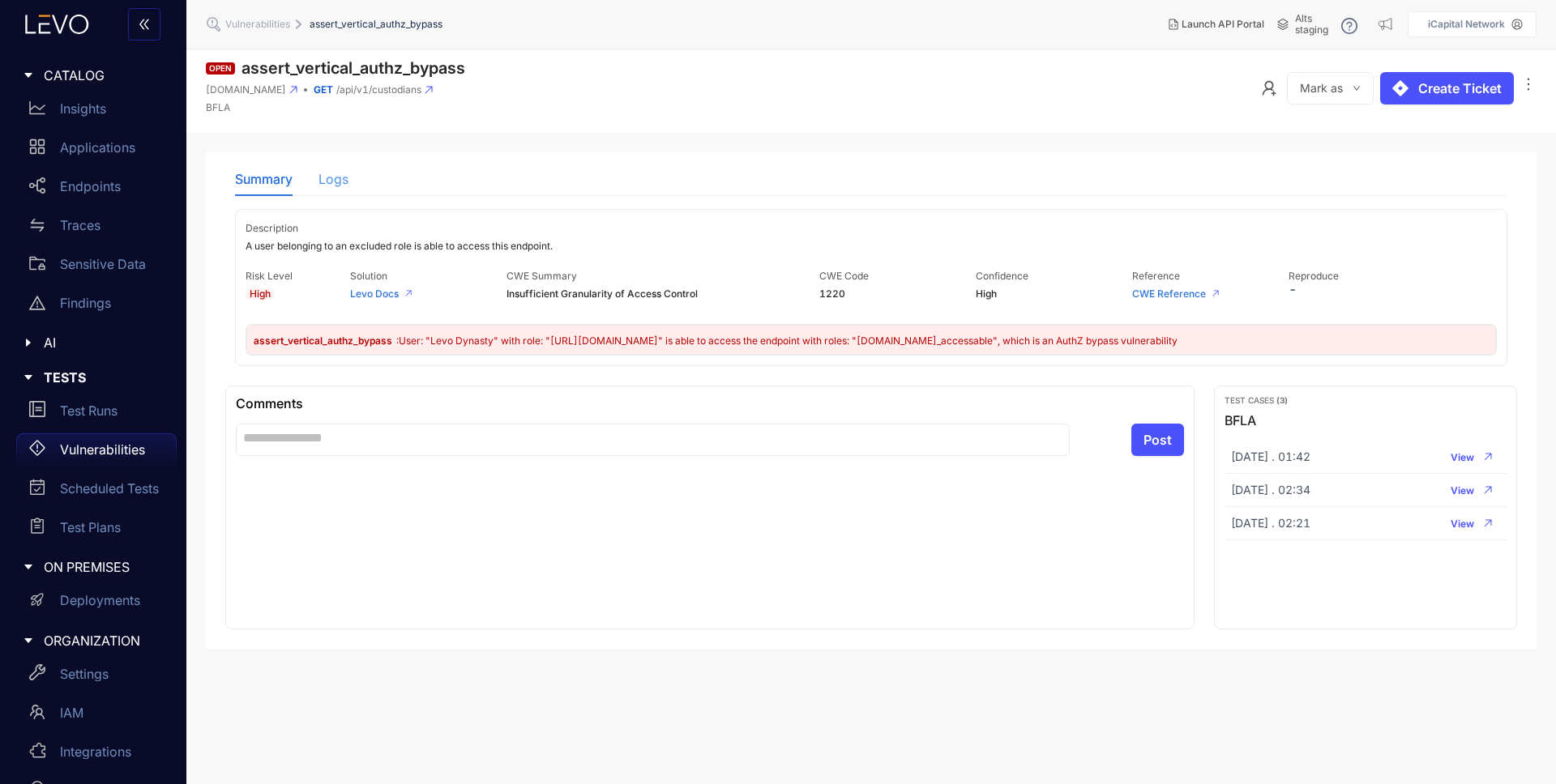
click at [332, 186] on div "Logs" at bounding box center [333, 178] width 30 height 34
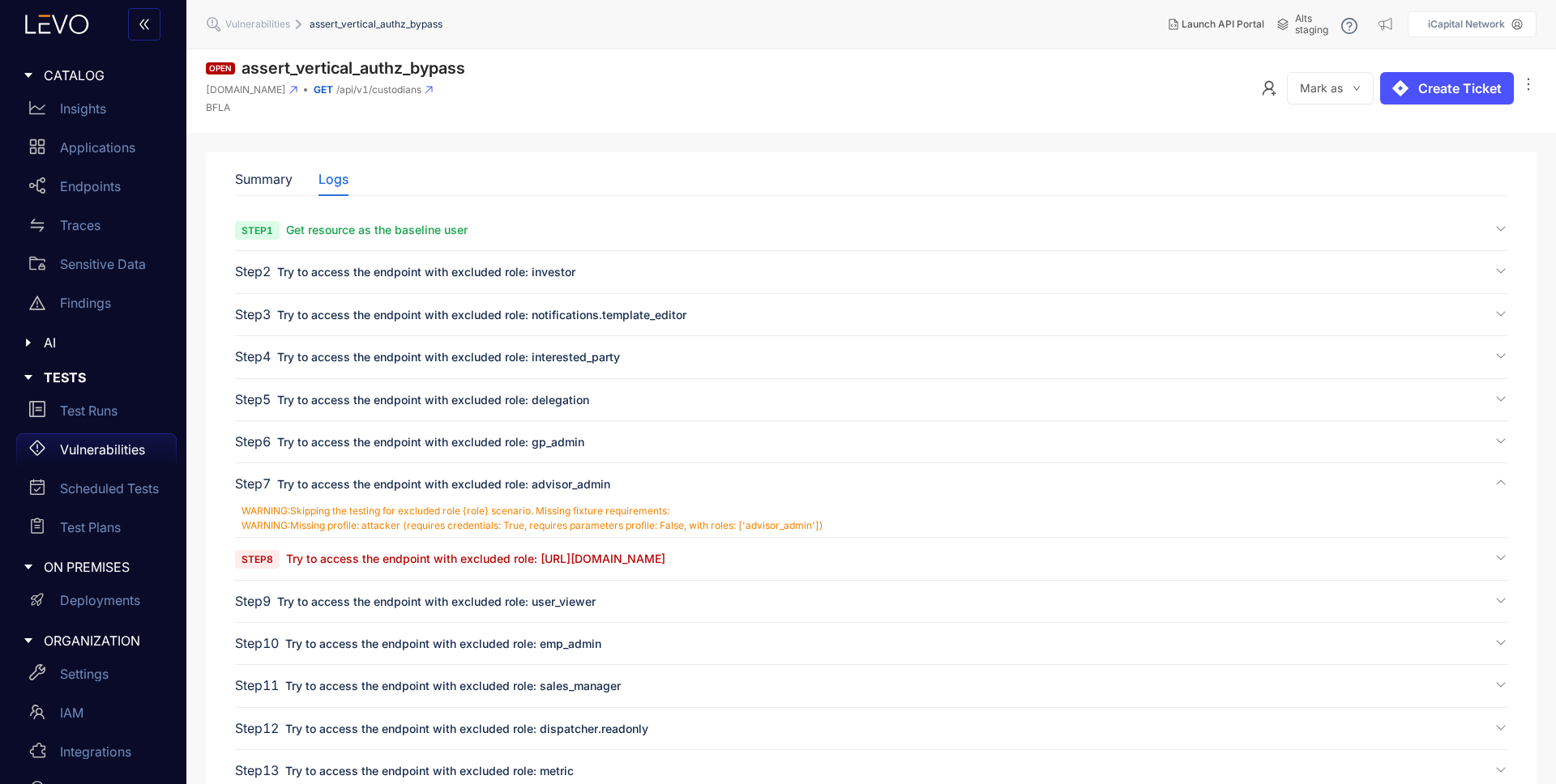
click at [425, 565] on span "Try to access the endpoint with excluded role: [URL][DOMAIN_NAME]" at bounding box center [476, 558] width 379 height 14
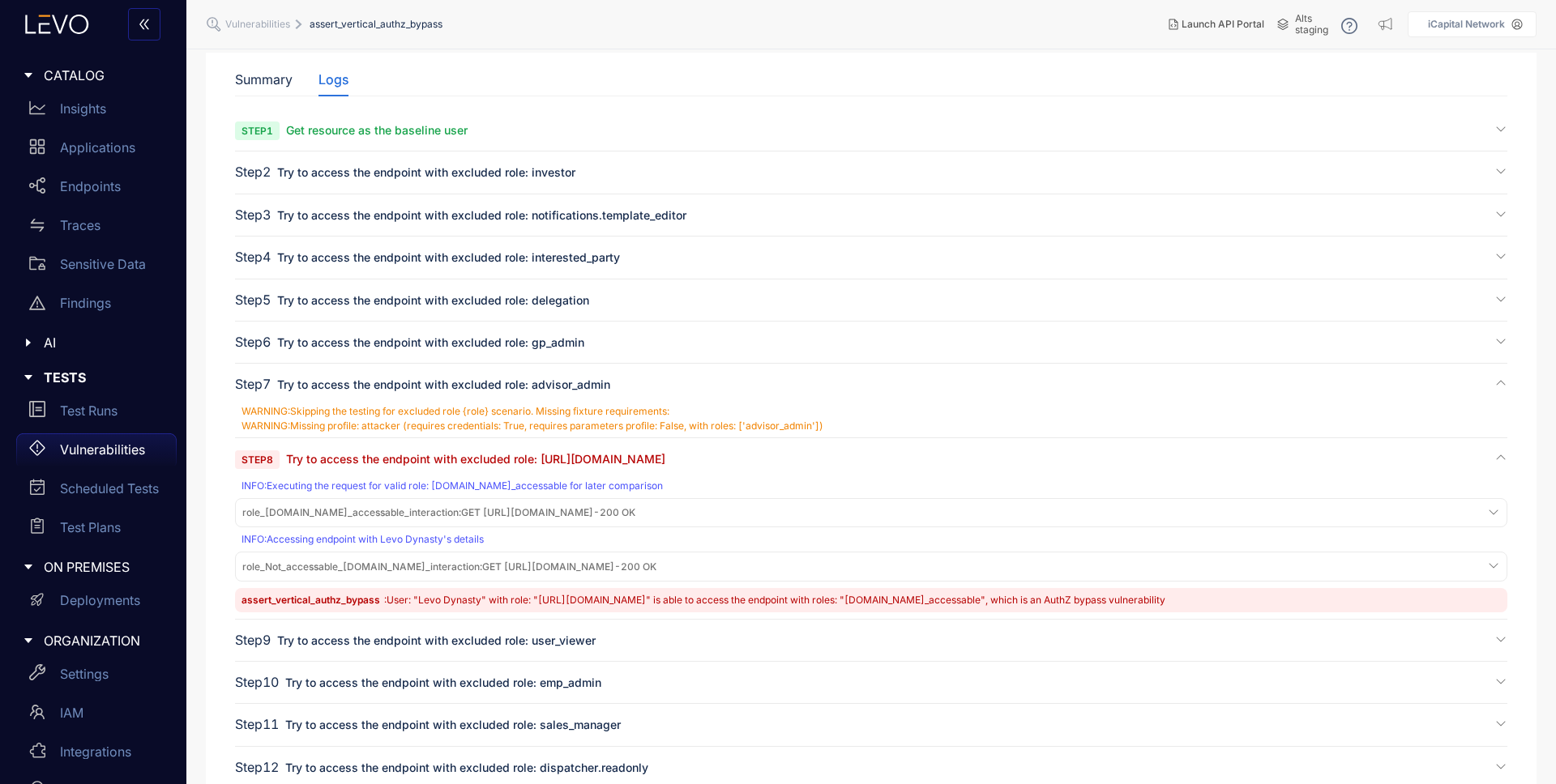
scroll to position [274, 0]
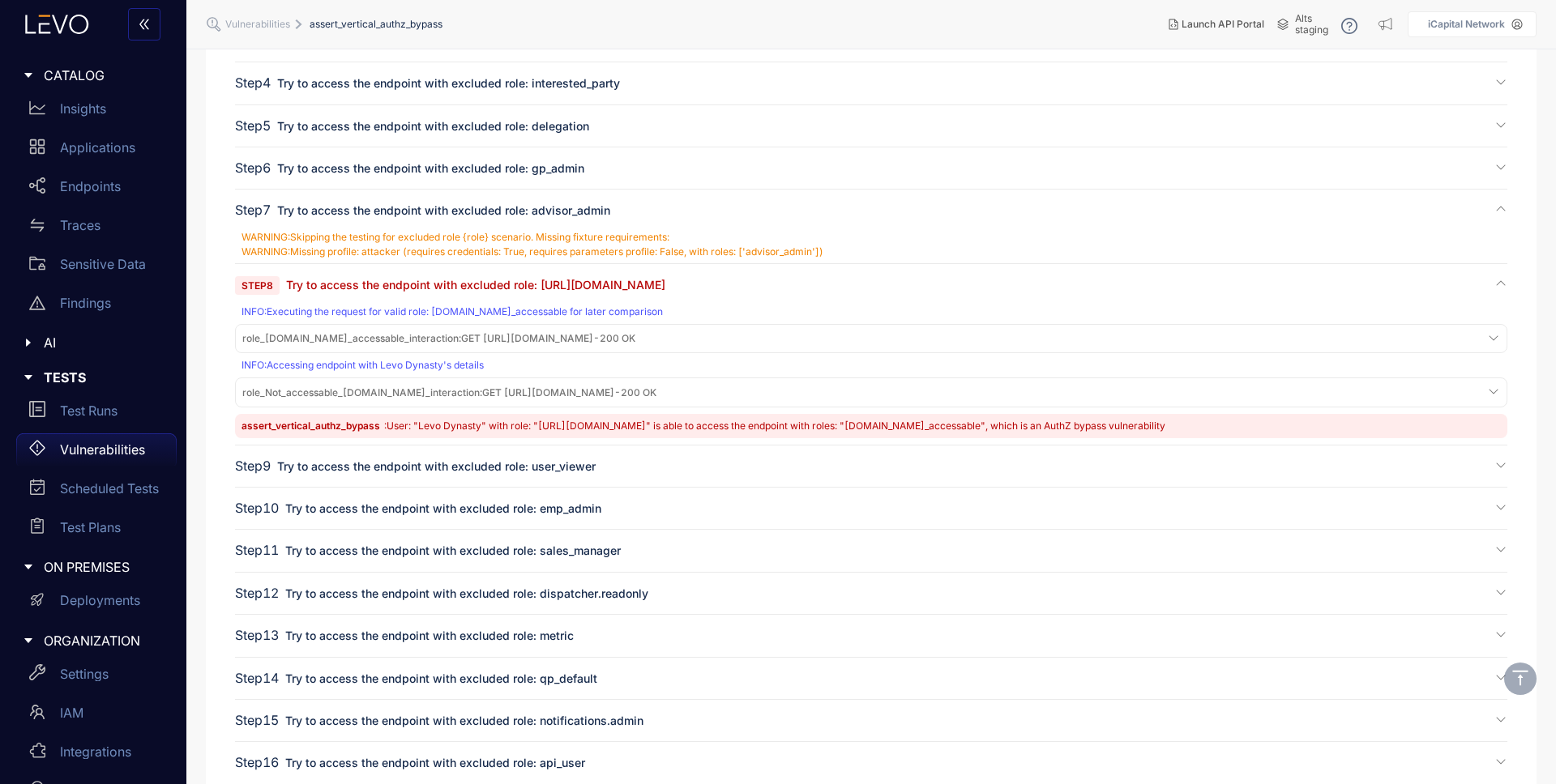
click at [636, 337] on span "role_[DOMAIN_NAME]_accessable_interaction : GET [URL][DOMAIN_NAME] - 200 OK" at bounding box center [439, 339] width 394 height 11
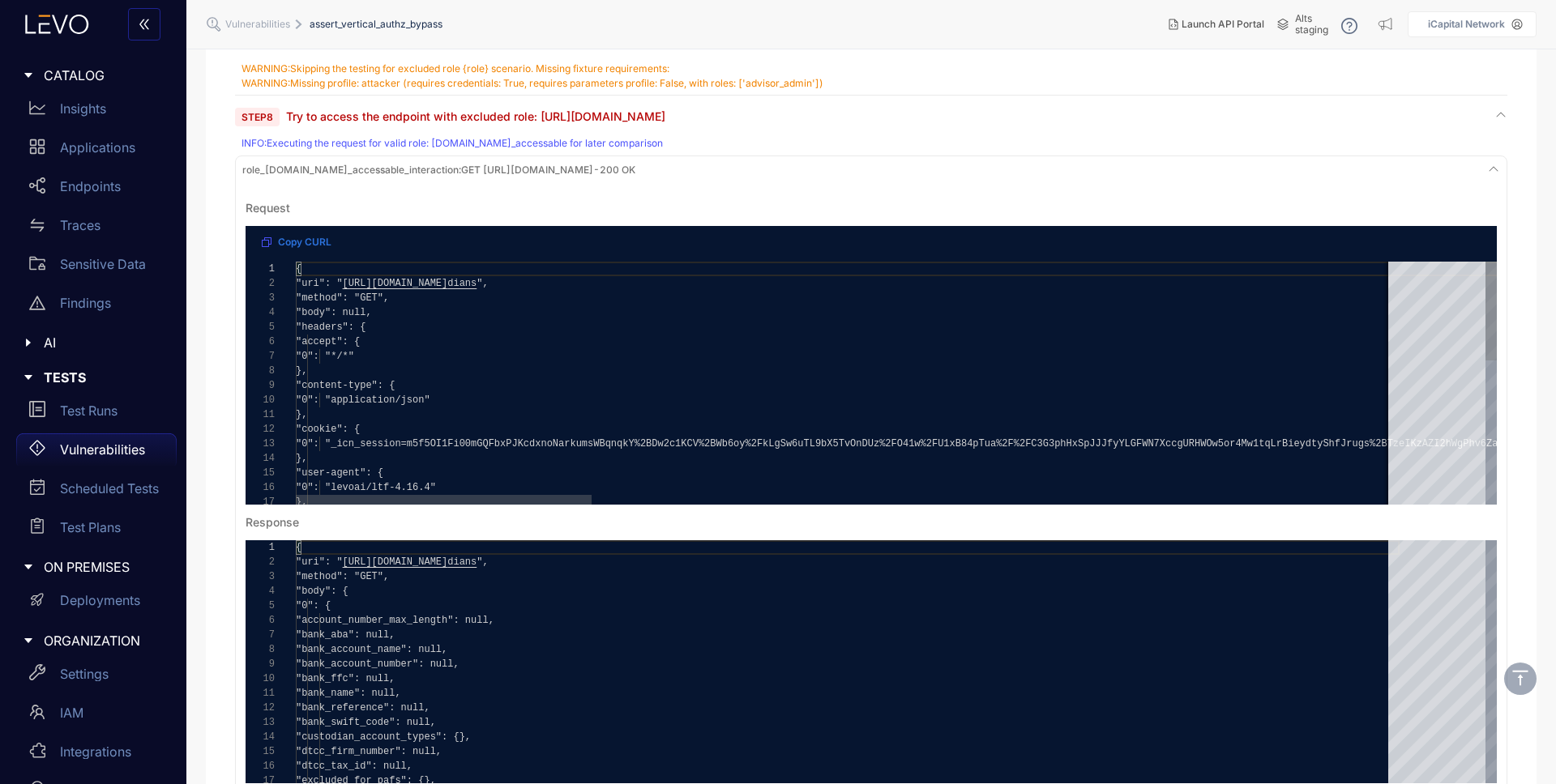
scroll to position [434, 0]
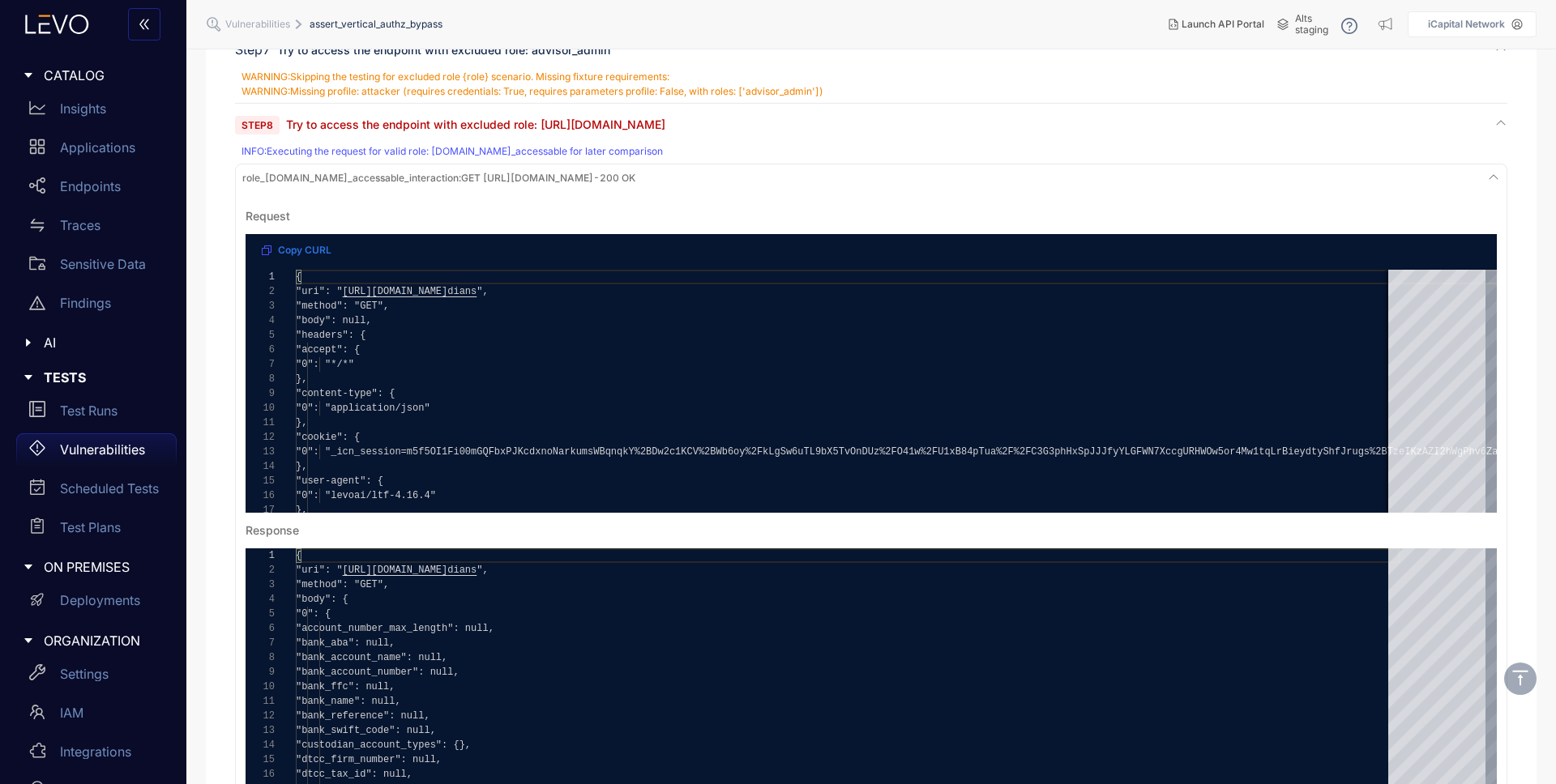
click at [636, 176] on span "role_[DOMAIN_NAME]_accessable_interaction : GET [URL][DOMAIN_NAME] - 200 OK" at bounding box center [439, 178] width 394 height 11
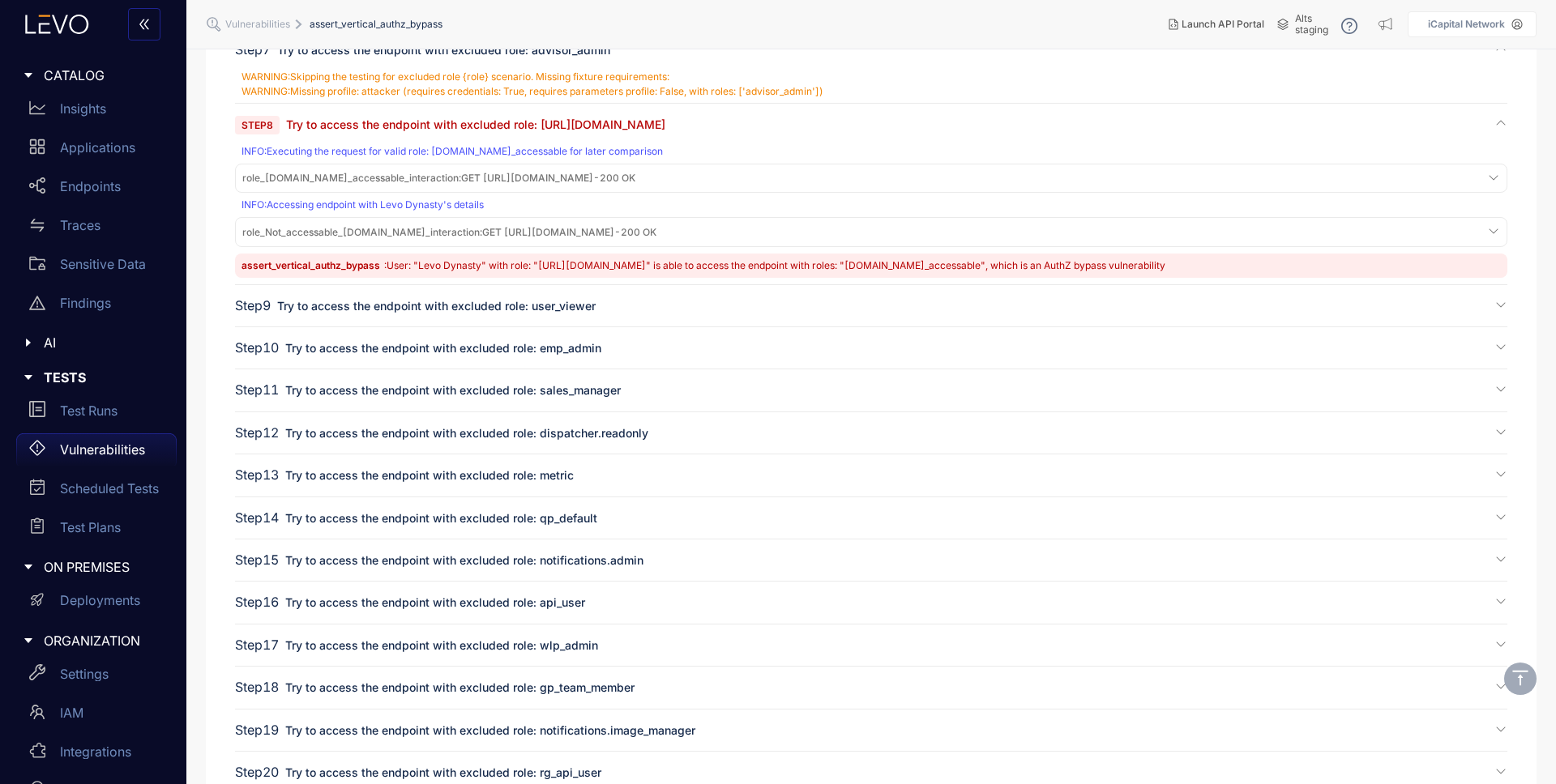
click at [636, 230] on span "role_Not_accessable_[DOMAIN_NAME]_interaction : GET [URL][DOMAIN_NAME] - 200 OK" at bounding box center [449, 232] width 415 height 11
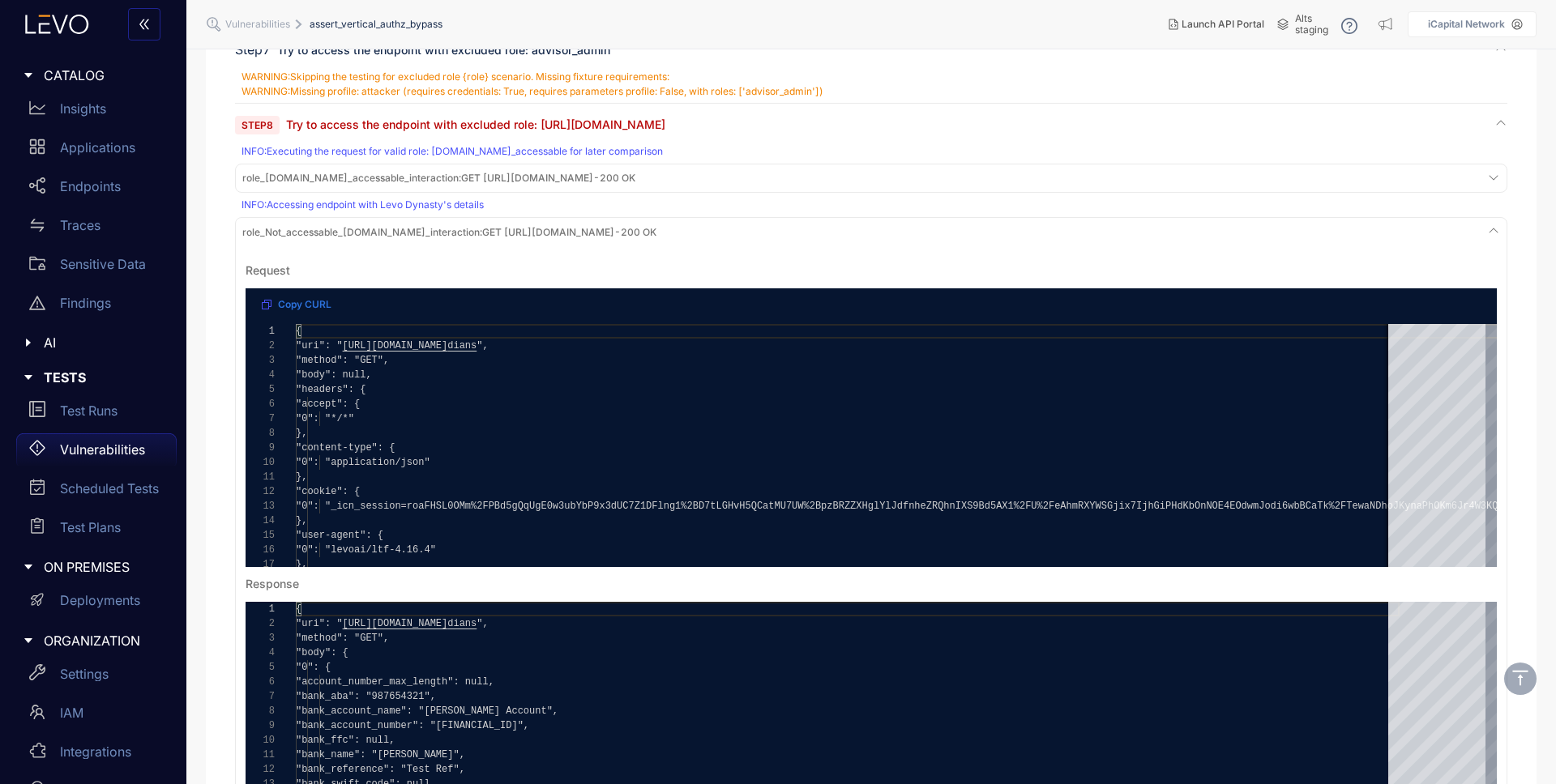
click at [636, 179] on span "role_[DOMAIN_NAME]_accessable_interaction : GET [URL][DOMAIN_NAME] - 200 OK" at bounding box center [439, 178] width 394 height 11
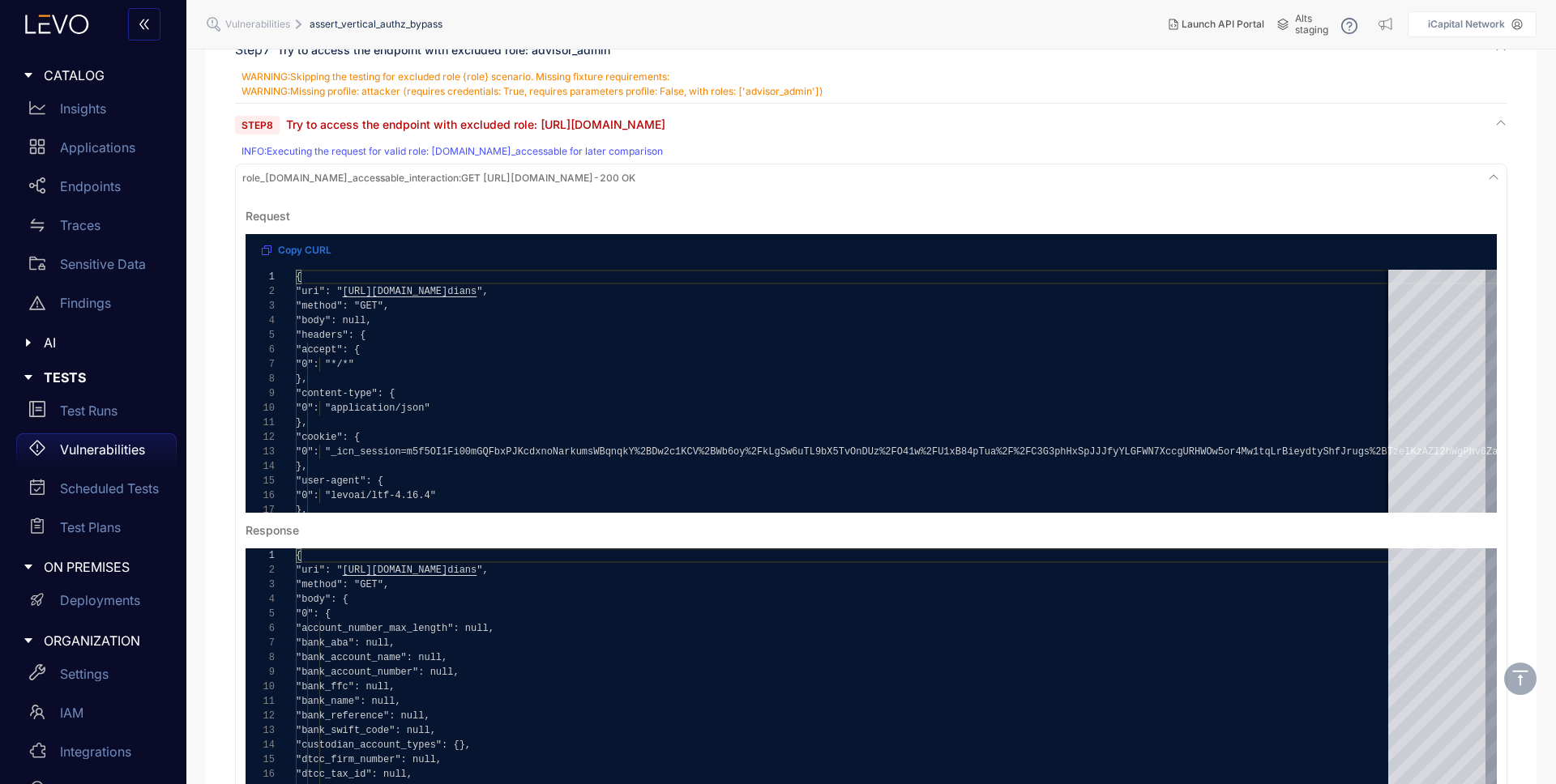
click at [636, 179] on span "role_[DOMAIN_NAME]_accessable_interaction : GET [URL][DOMAIN_NAME] - 200 OK" at bounding box center [439, 178] width 394 height 11
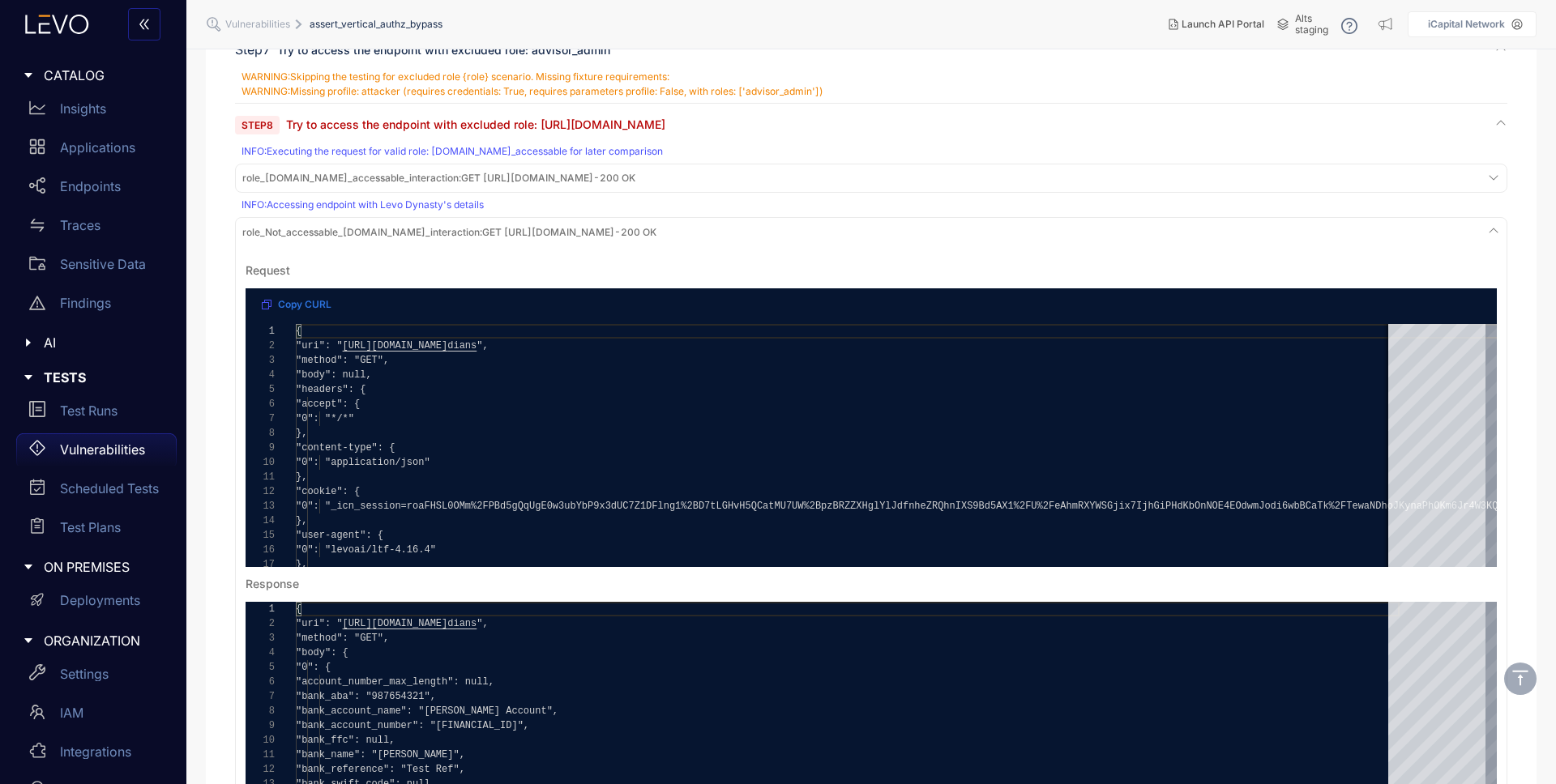
click at [657, 232] on span "role_Not_accessable_[DOMAIN_NAME]_interaction : GET [URL][DOMAIN_NAME] - 200 OK" at bounding box center [449, 232] width 415 height 11
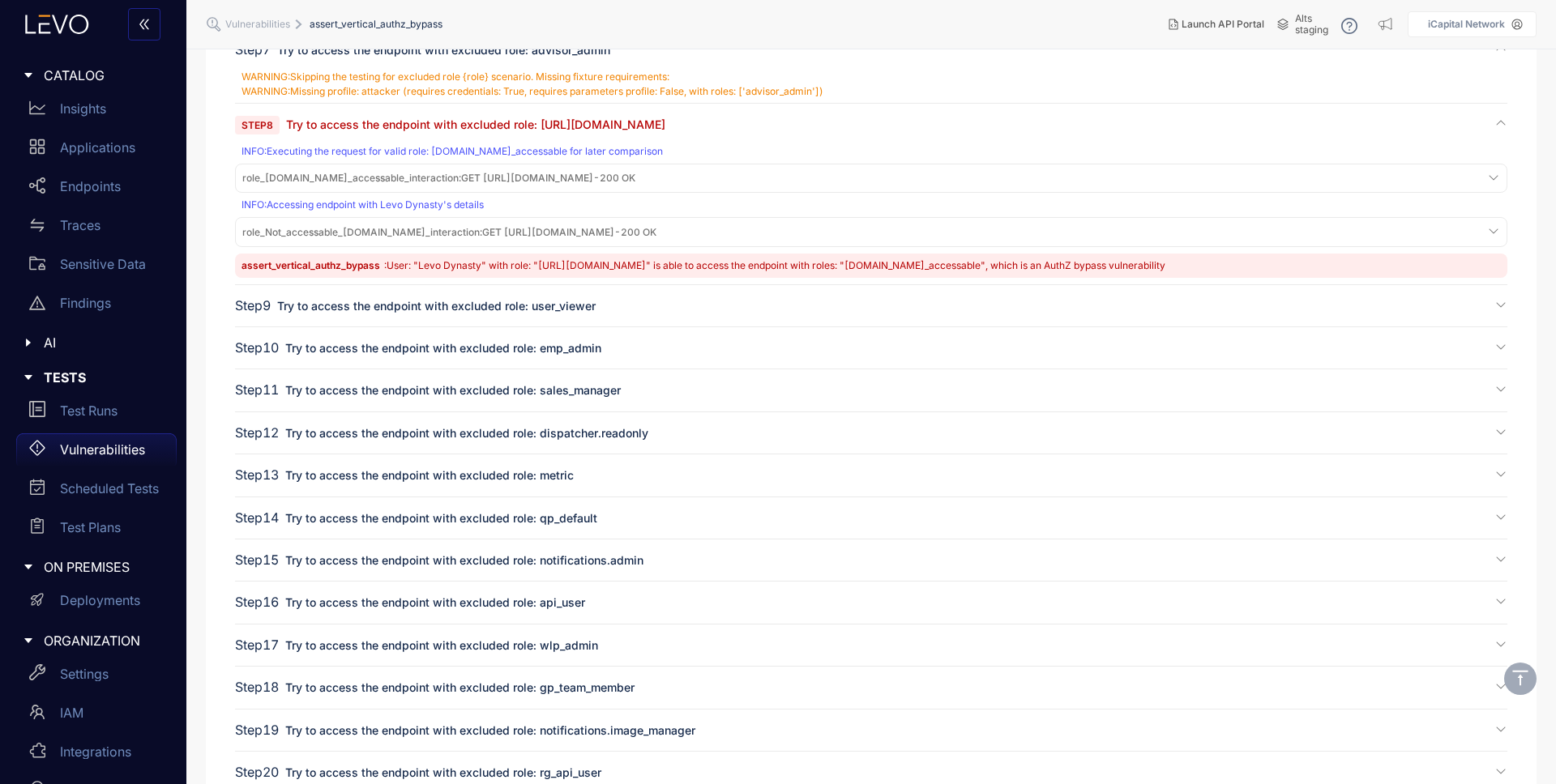
click at [657, 232] on span "role_Not_accessable_[DOMAIN_NAME]_interaction : GET [URL][DOMAIN_NAME] - 200 OK" at bounding box center [449, 232] width 415 height 11
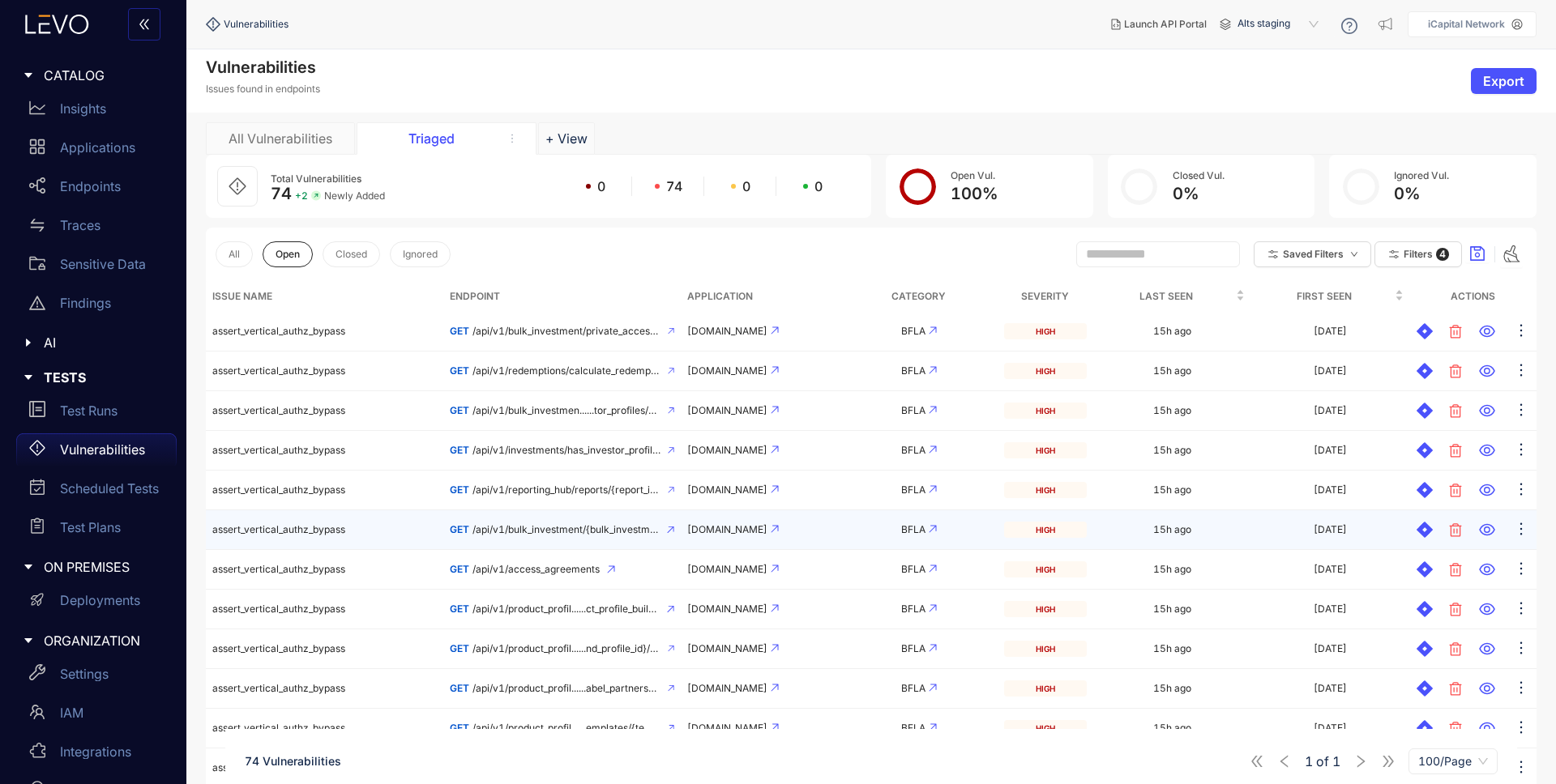
scroll to position [548, 0]
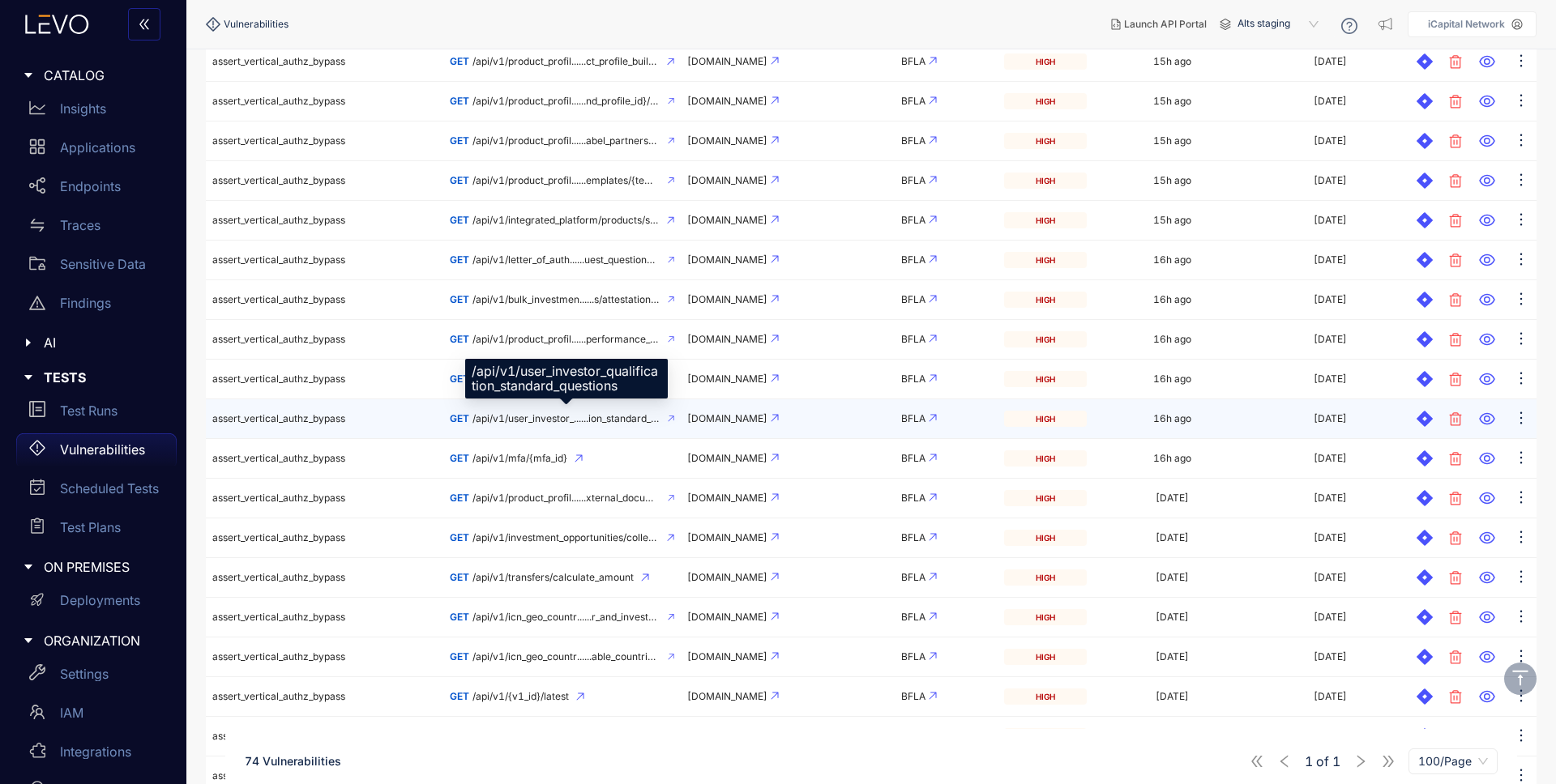
click at [530, 418] on span "/api/v1/user_investor_......ion_standard_questions" at bounding box center [567, 419] width 188 height 11
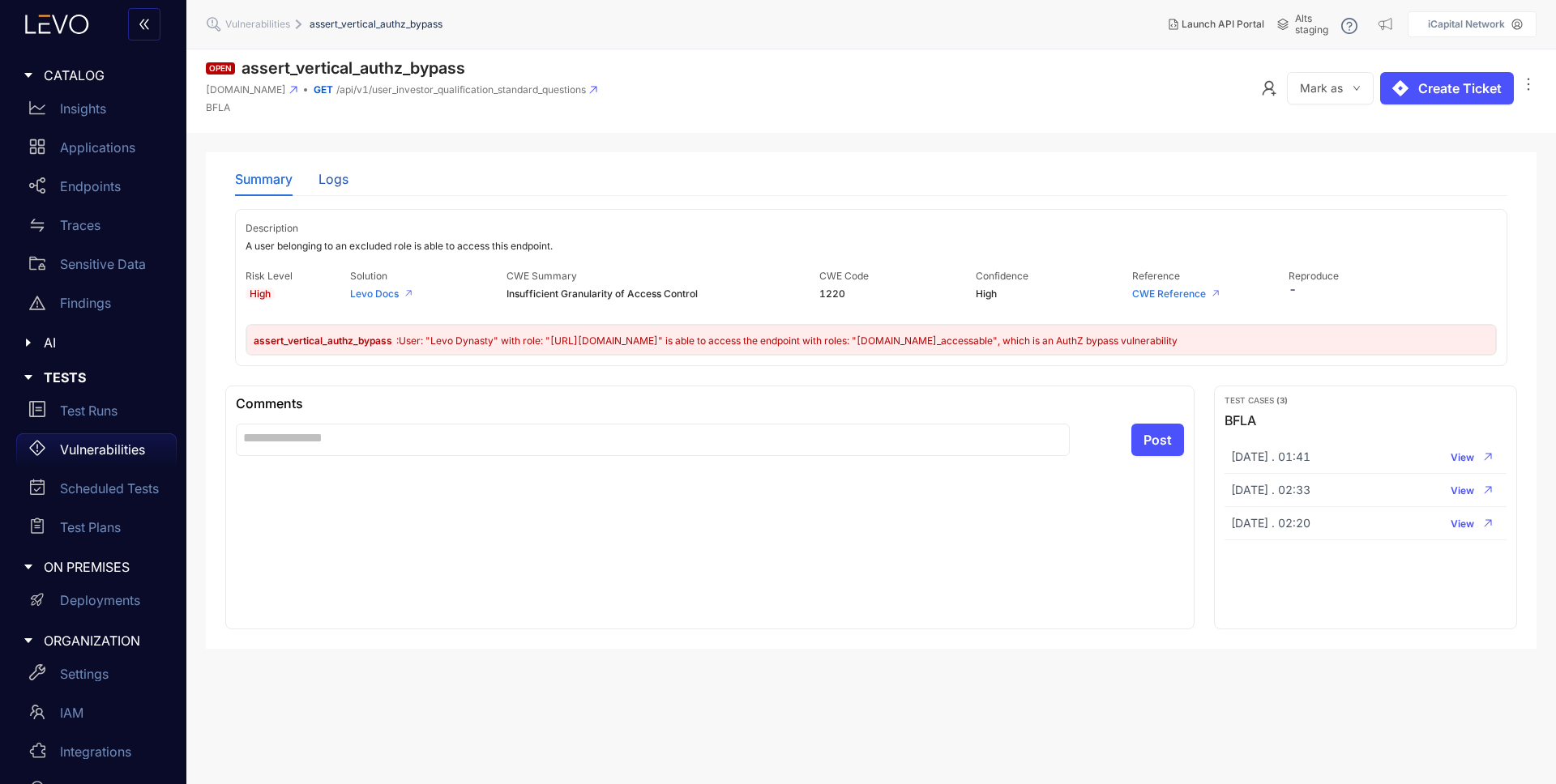
click at [331, 180] on div "Logs" at bounding box center [333, 179] width 30 height 15
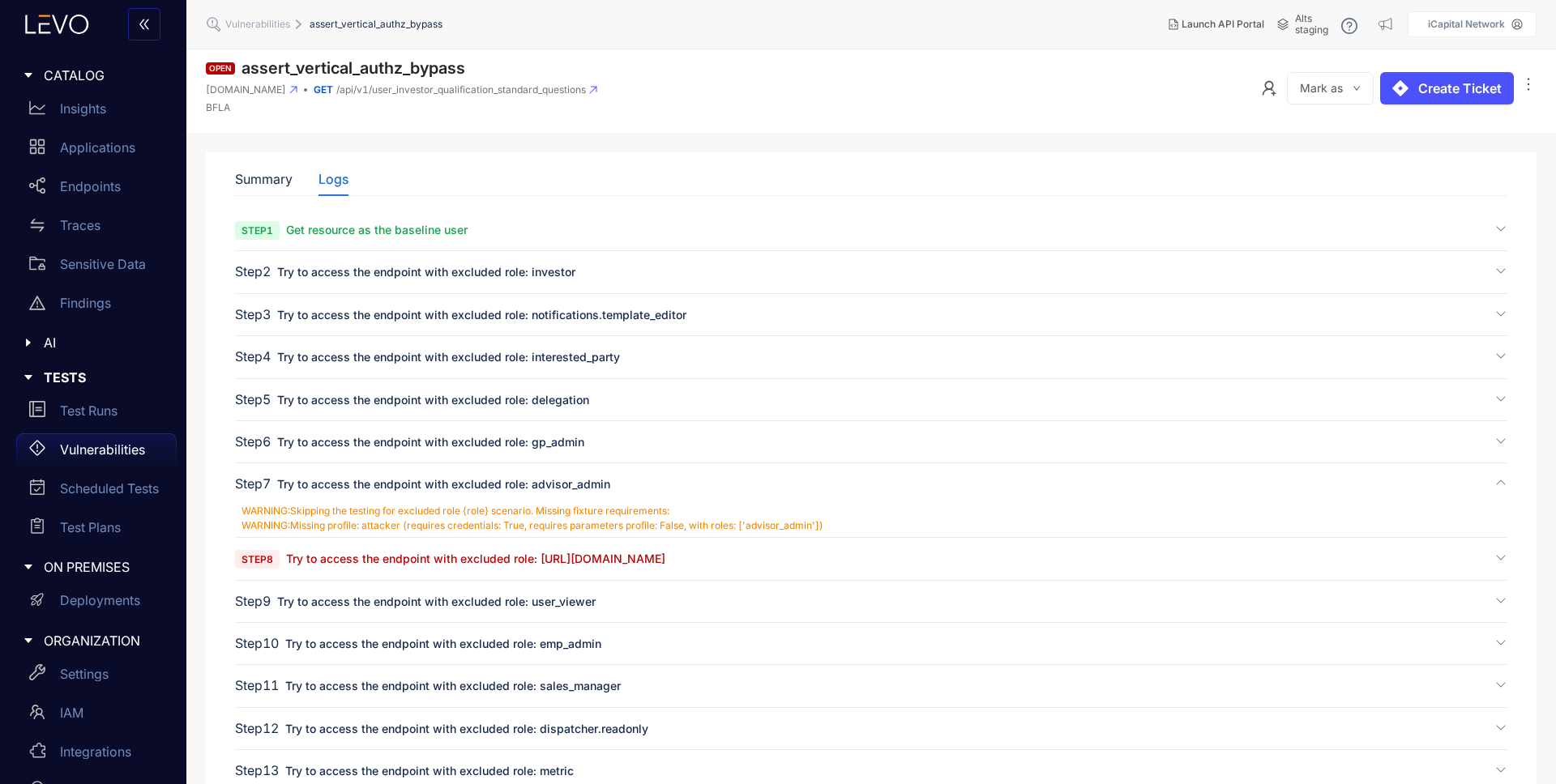
click at [518, 565] on span "Step 8 Try to access the endpoint with excluded role: [URL][DOMAIN_NAME]" at bounding box center [450, 558] width 430 height 15
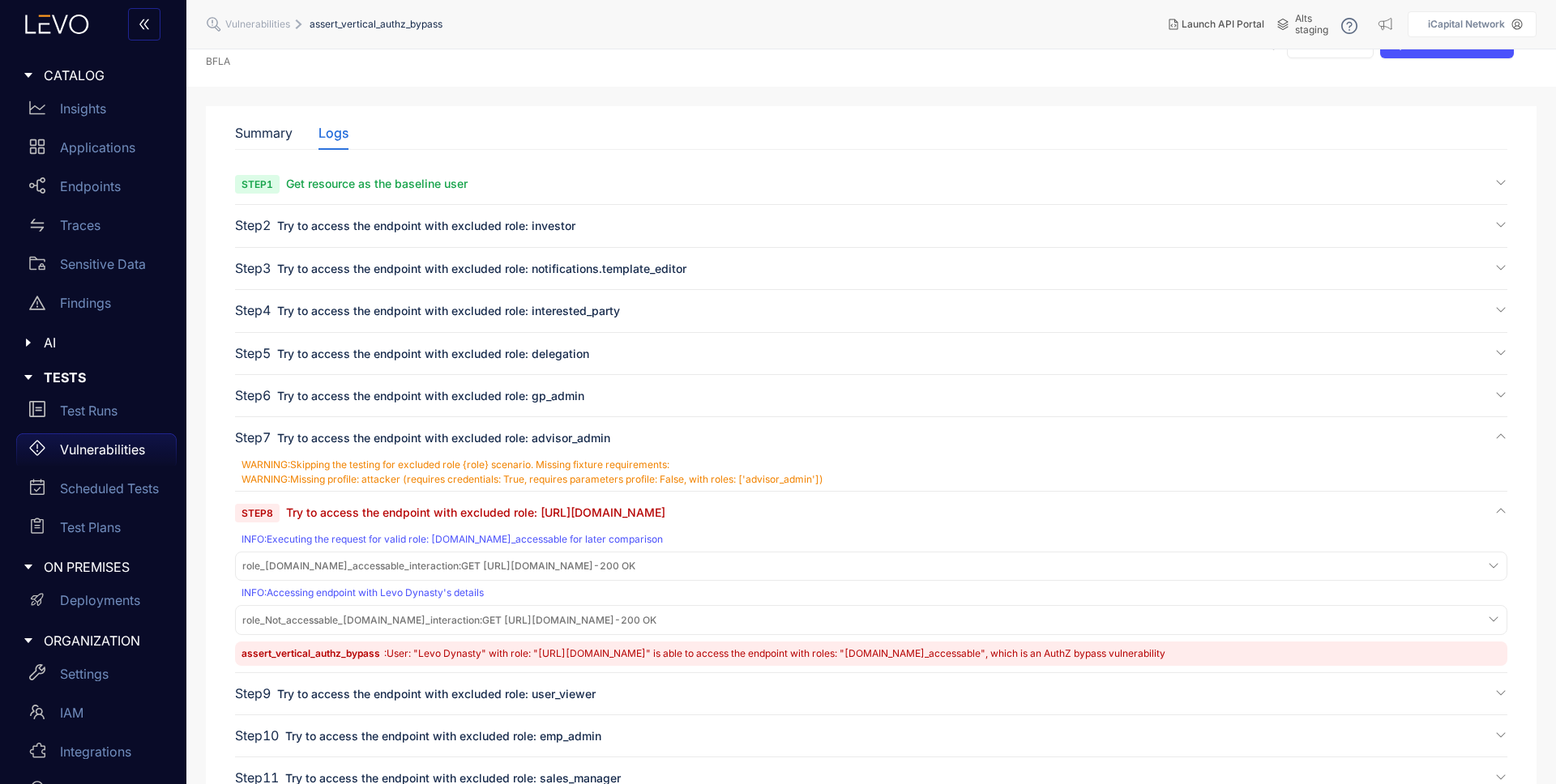
scroll to position [69, 0]
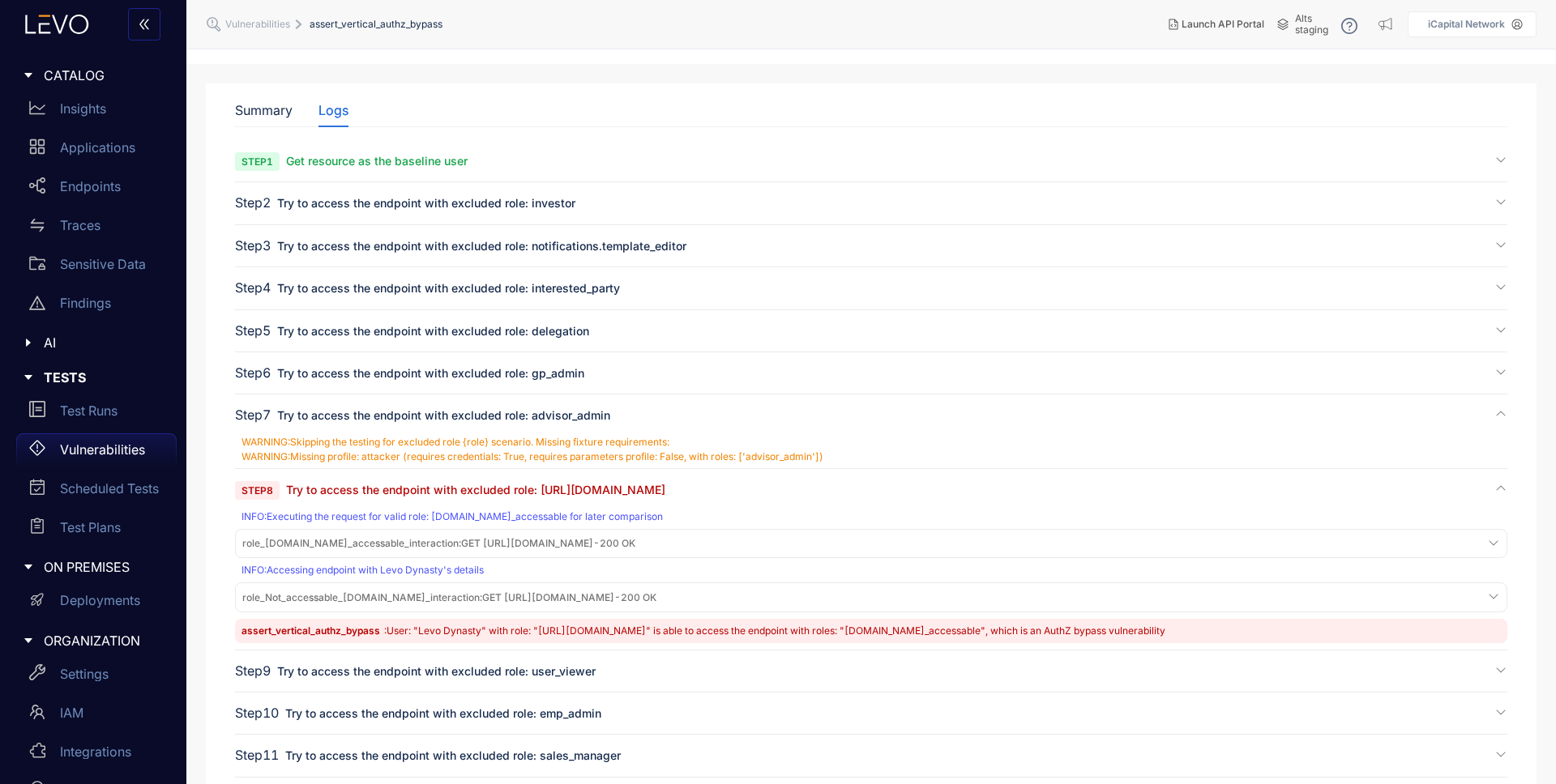
click at [633, 547] on span "role_[DOMAIN_NAME]_accessable_interaction : GET [URL][DOMAIN_NAME] - 200 OK" at bounding box center [439, 544] width 394 height 11
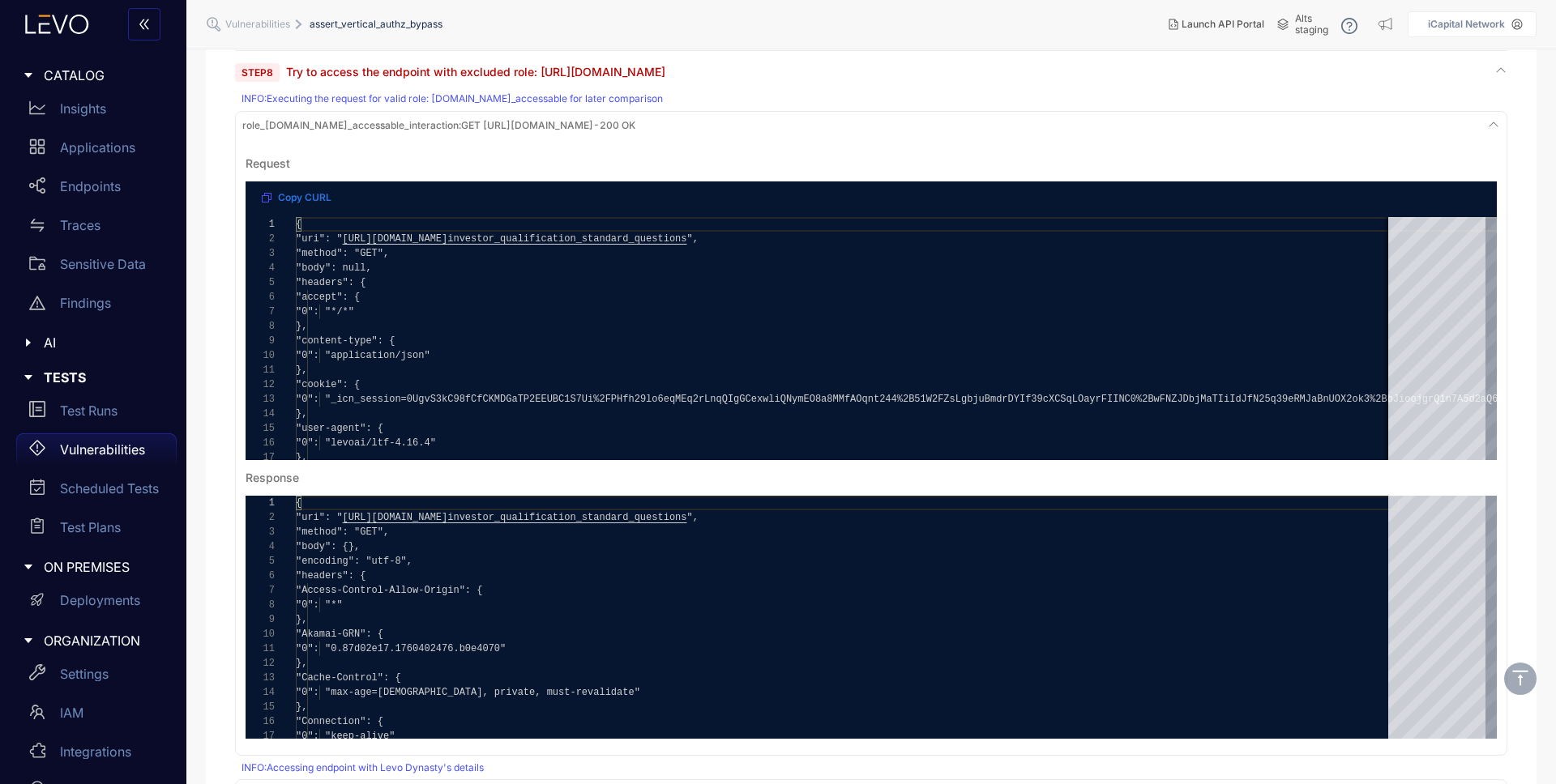
scroll to position [677, 0]
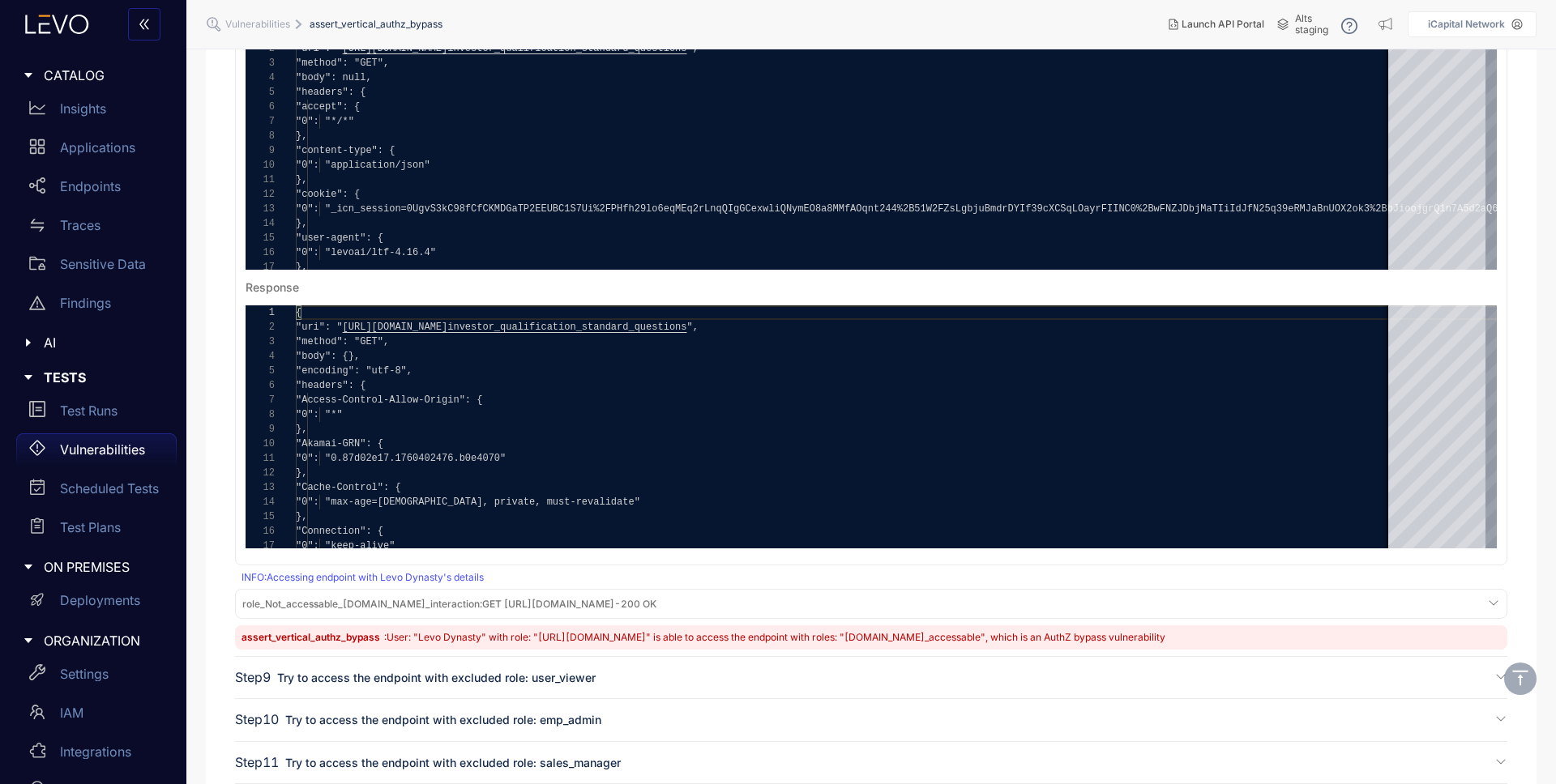
click at [445, 606] on span "role_Not_accessable_[DOMAIN_NAME]_interaction :" at bounding box center [362, 604] width 240 height 12
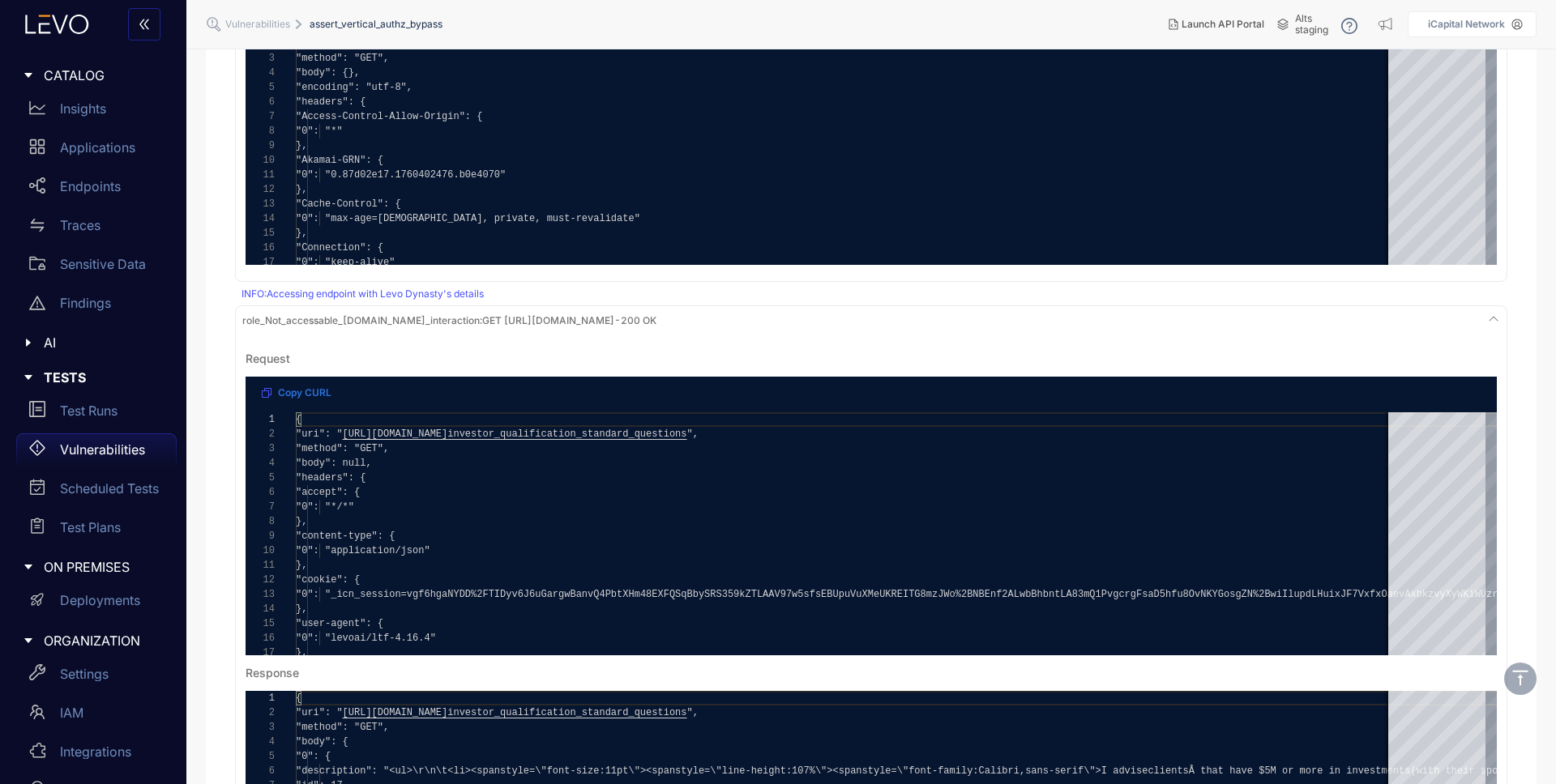
scroll to position [1276, 0]
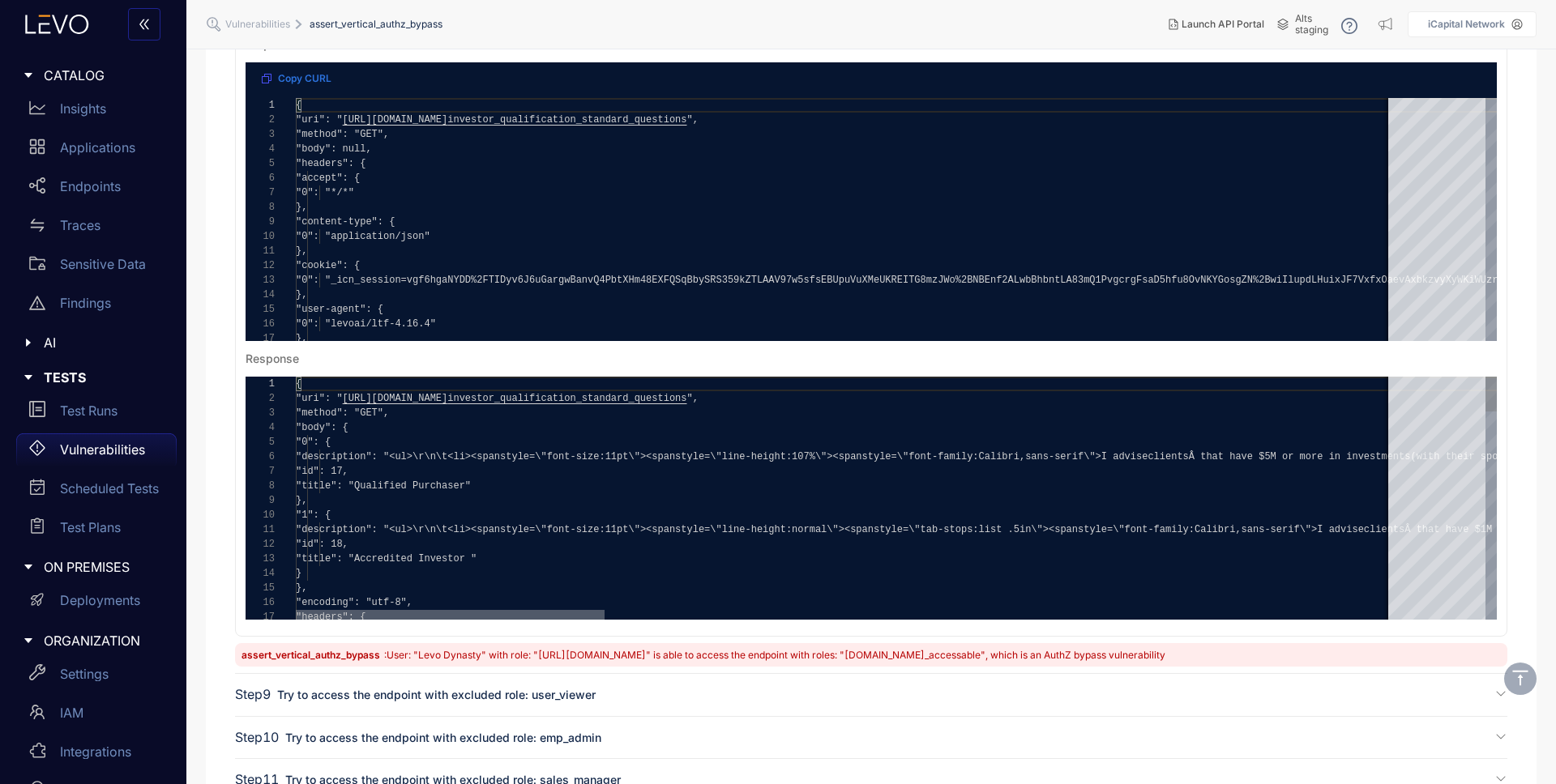
drag, startPoint x: 459, startPoint y: 614, endPoint x: 362, endPoint y: 558, distance: 112.0
click at [365, 593] on div "} }, "encoding": "utf-8", "headers": { "id": 18, "title": "Accredited Investor …" at bounding box center [896, 498] width 1202 height 243
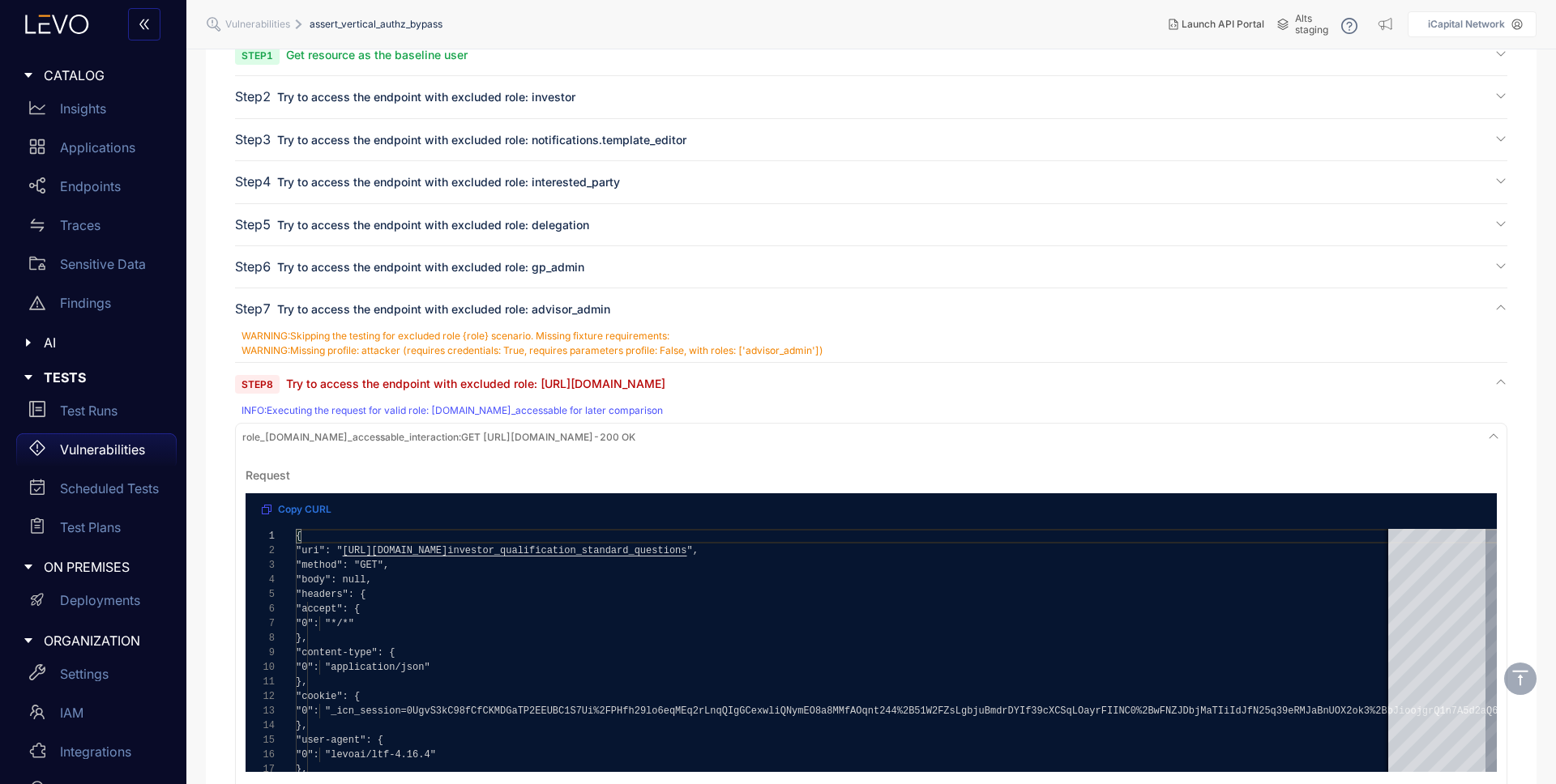
scroll to position [0, 0]
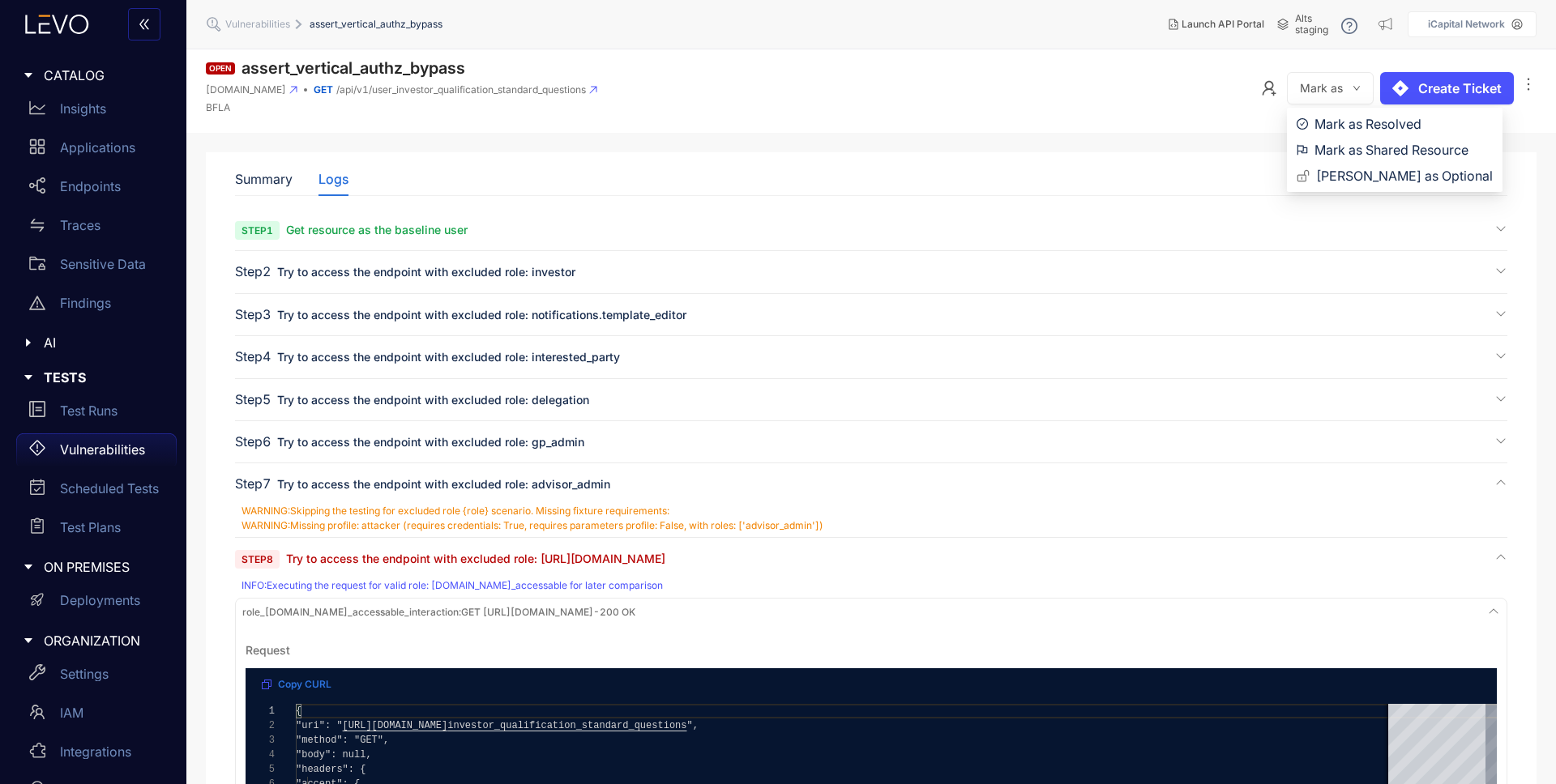
click at [1351, 91] on button "Mark as" at bounding box center [1330, 88] width 87 height 33
click at [1368, 147] on span "Mark as Shared Resource" at bounding box center [1404, 150] width 179 height 18
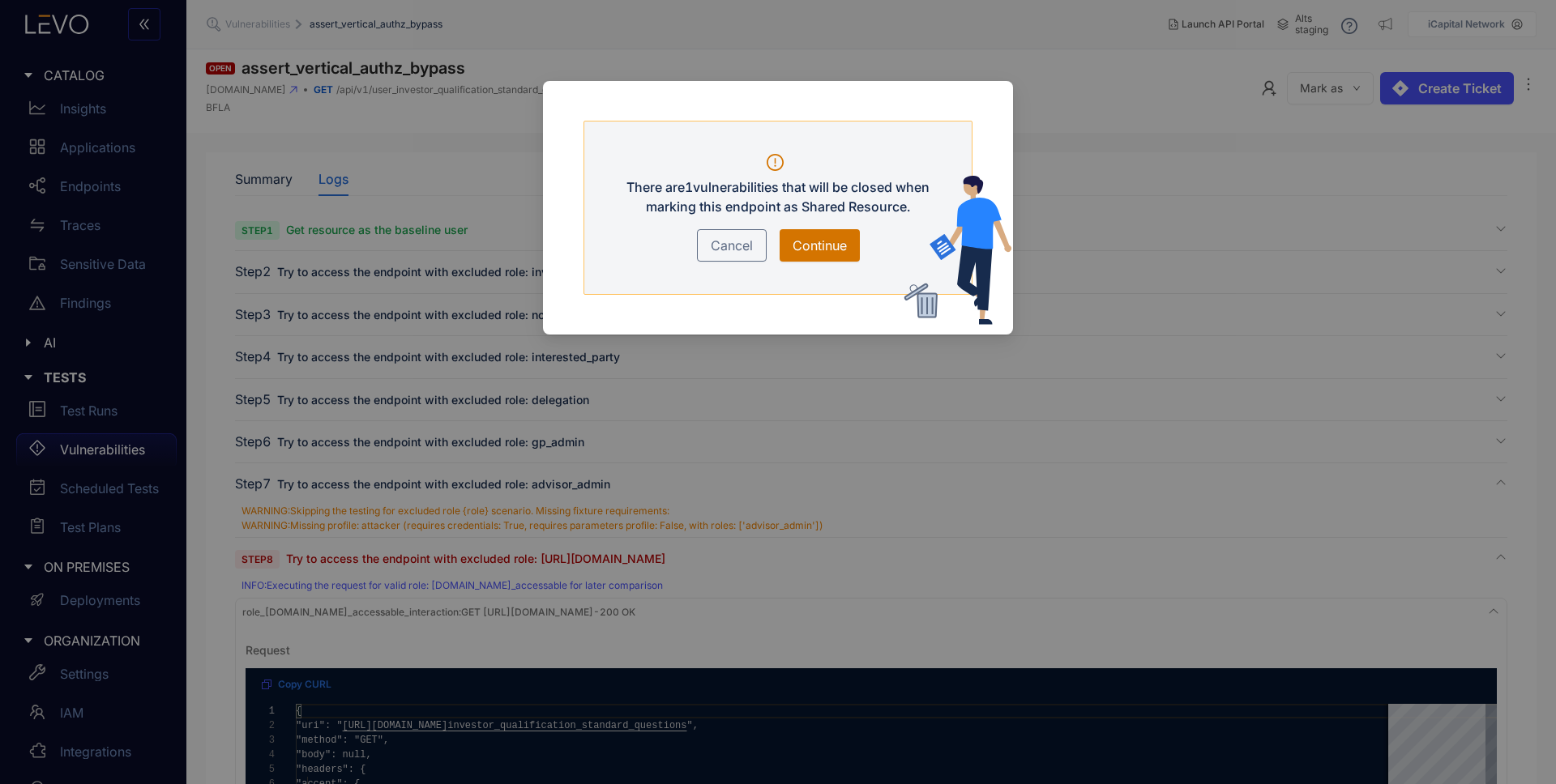
click at [830, 244] on span "Continue" at bounding box center [820, 245] width 55 height 19
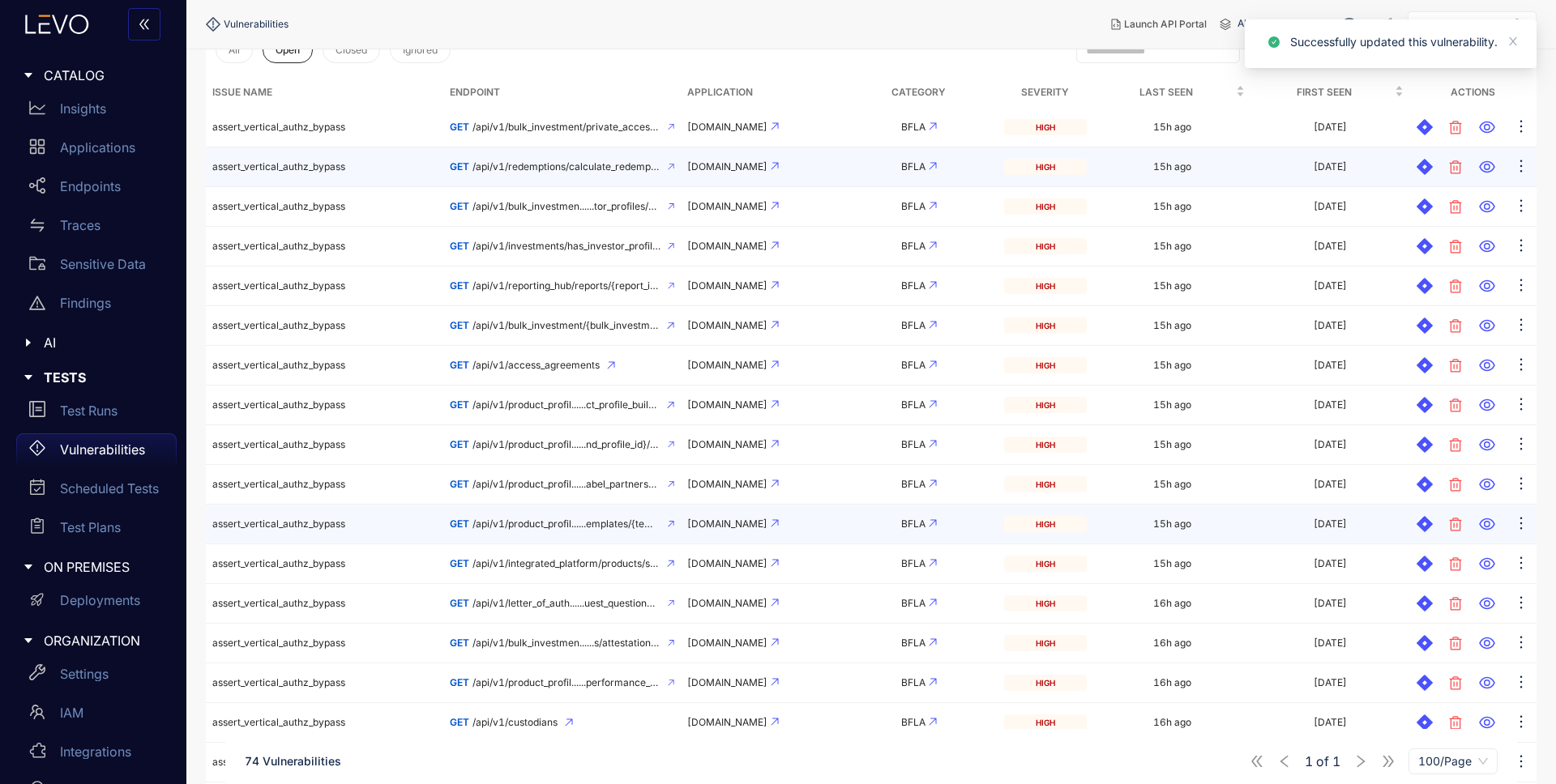
scroll to position [403, 0]
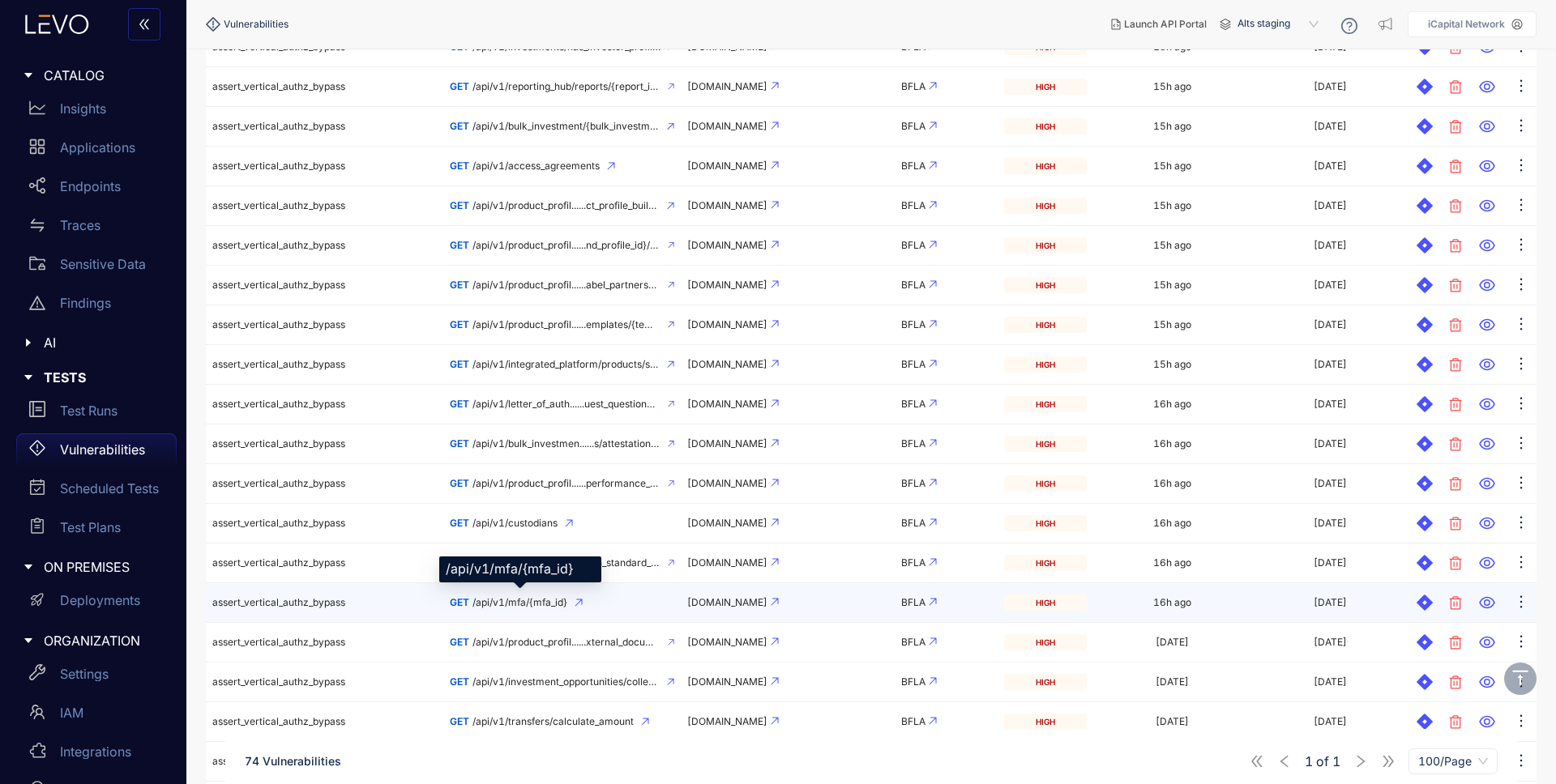
click at [539, 602] on span "/api/v1/mfa/{mfa_id}" at bounding box center [520, 603] width 95 height 11
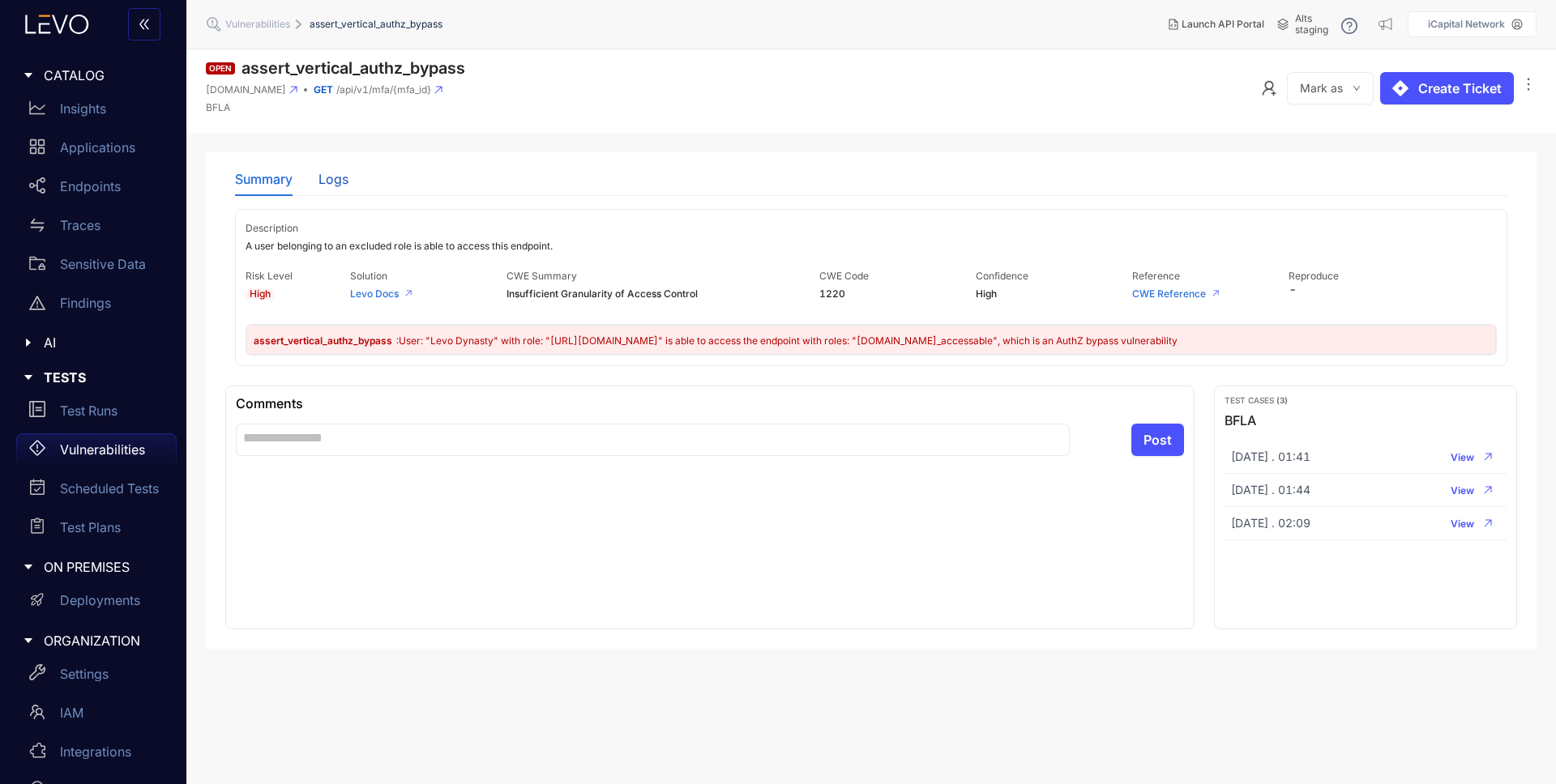
click at [331, 178] on div "Logs" at bounding box center [333, 179] width 30 height 15
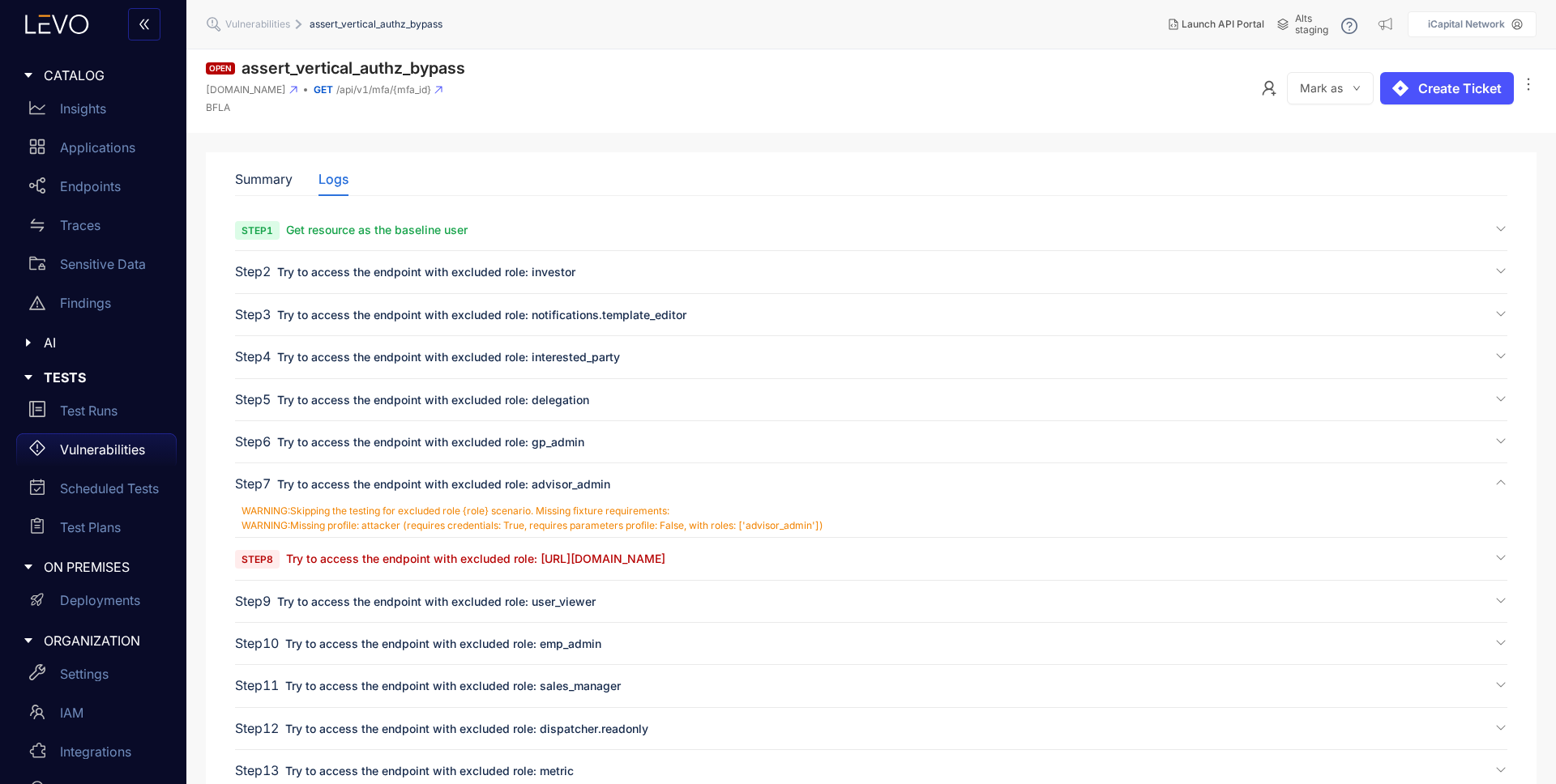
click at [454, 557] on span "Try to access the endpoint with excluded role: [URL][DOMAIN_NAME]" at bounding box center [476, 558] width 379 height 14
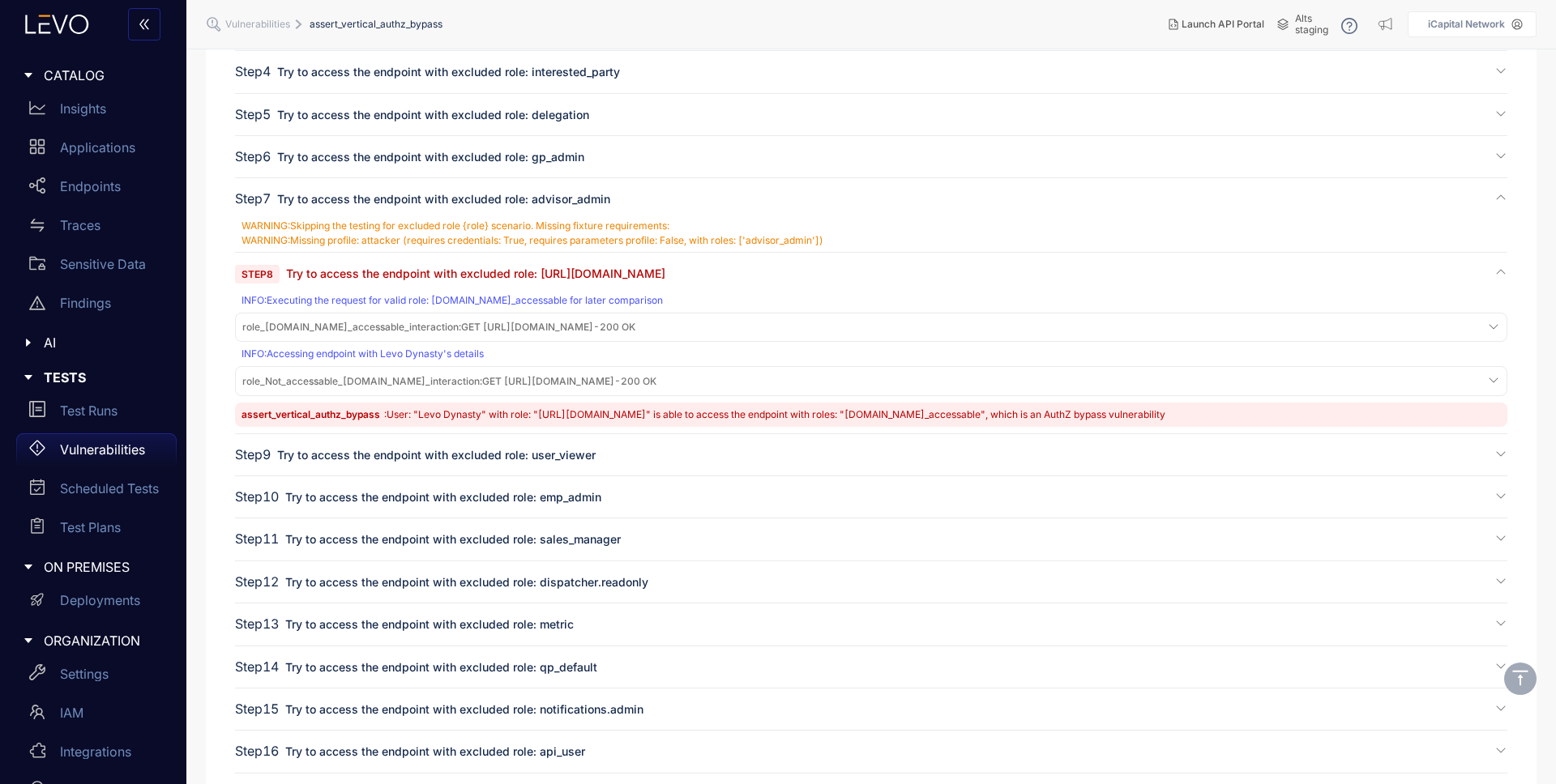
scroll to position [299, 0]
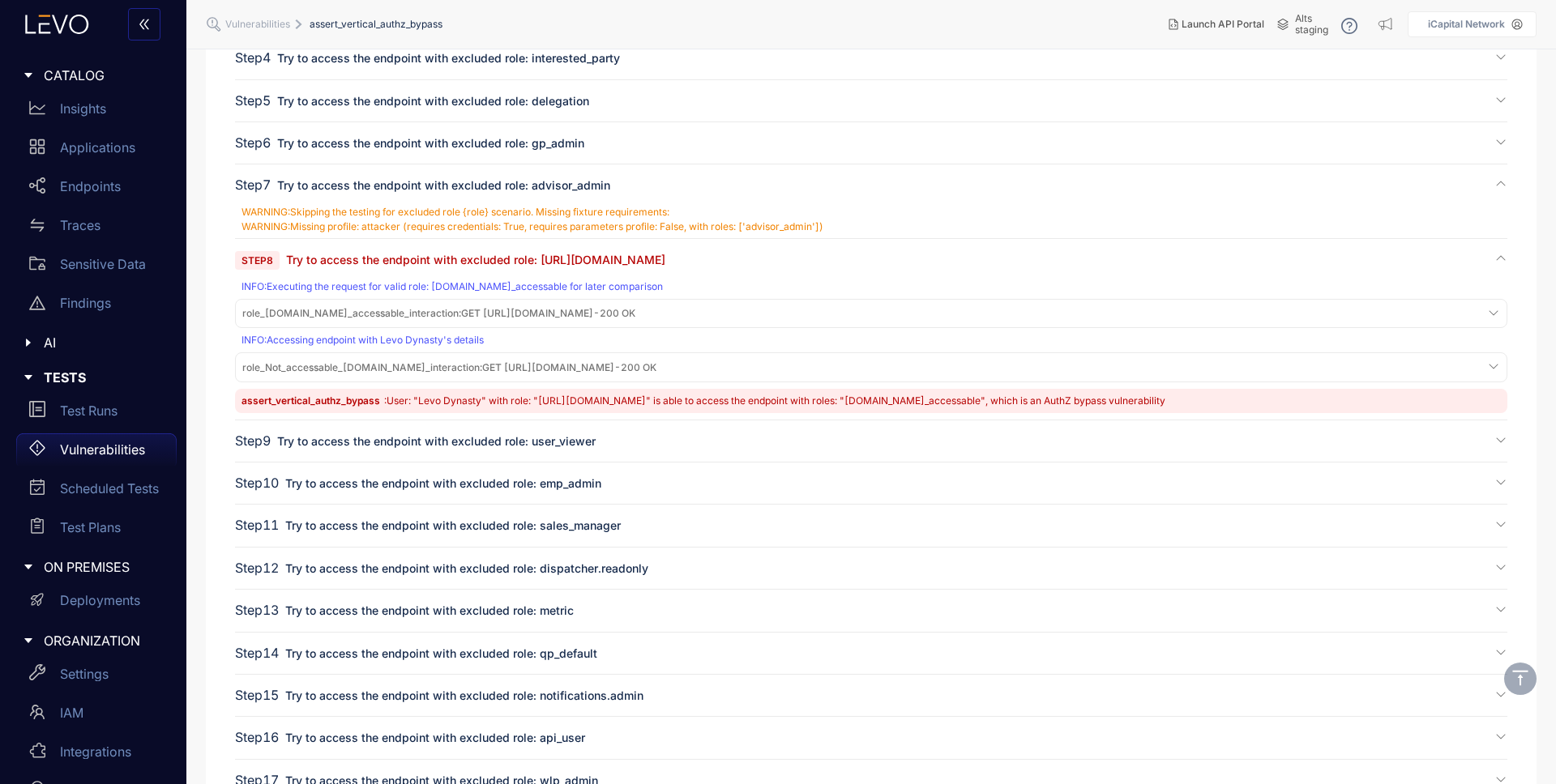
click at [461, 310] on span "role_[DOMAIN_NAME]_accessable_interaction :" at bounding box center [352, 312] width 219 height 12
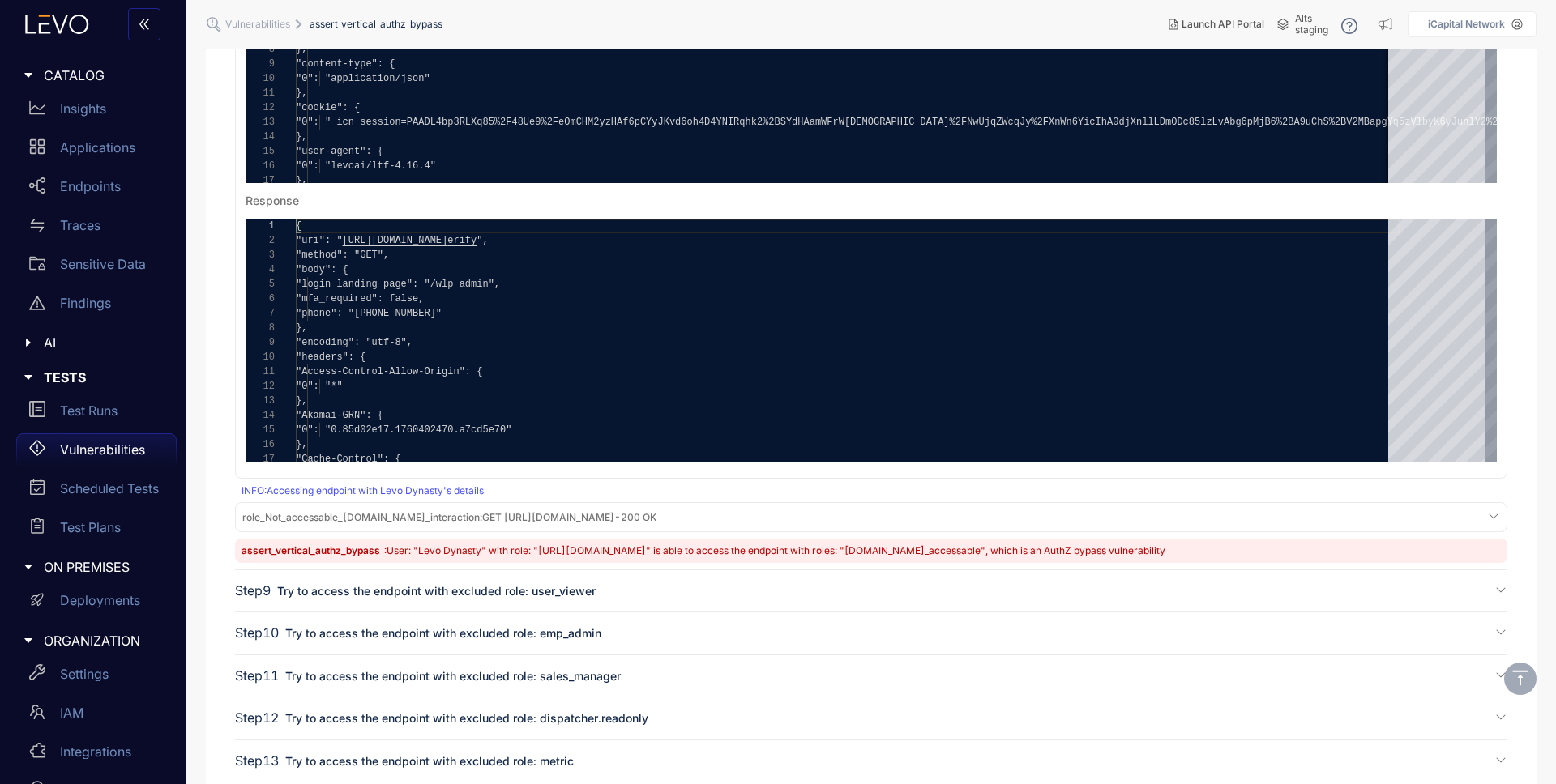
scroll to position [767, 0]
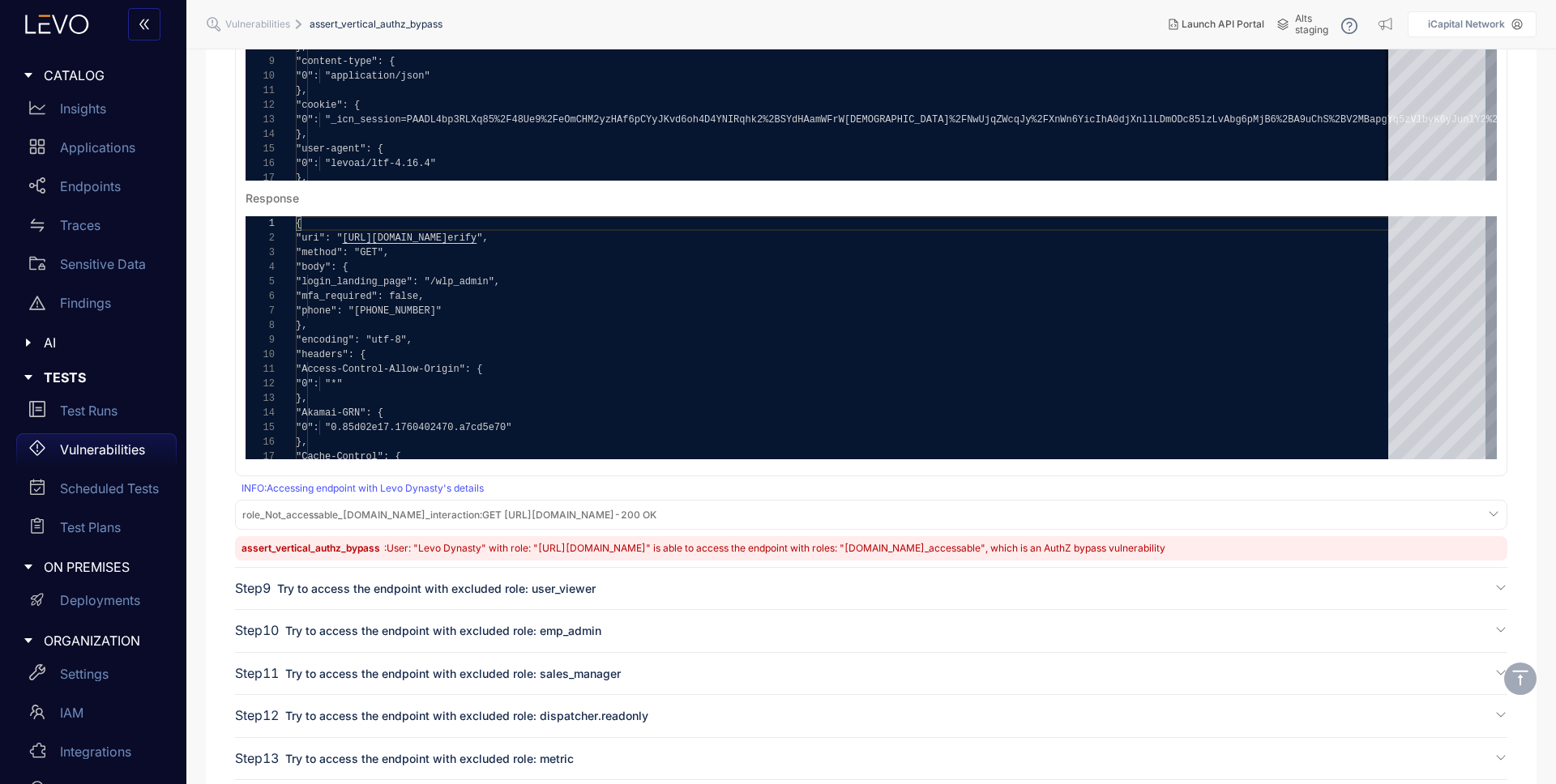
click at [312, 514] on span "role_Not_accessable_[DOMAIN_NAME]_interaction :" at bounding box center [362, 514] width 240 height 12
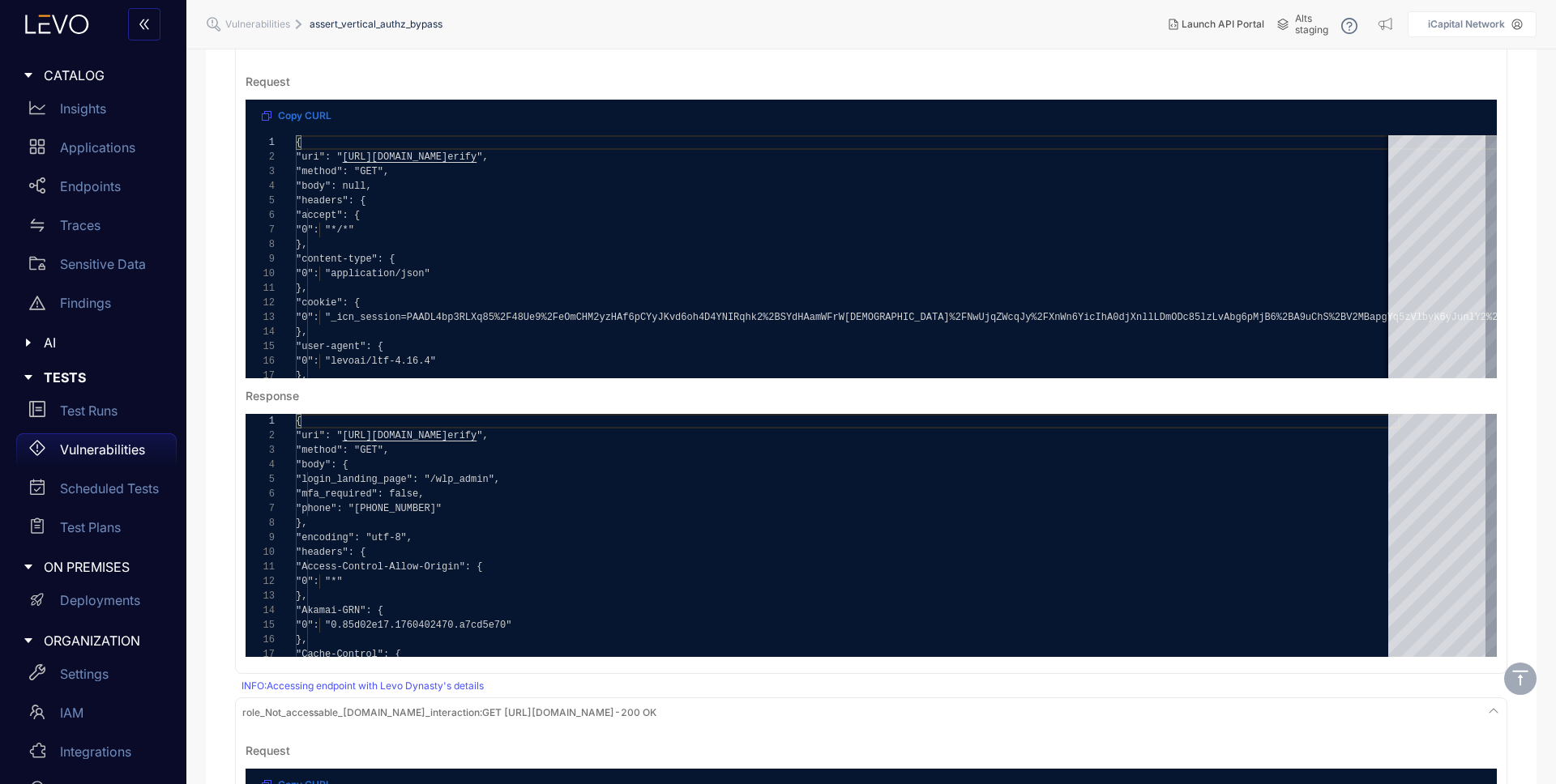
scroll to position [0, 0]
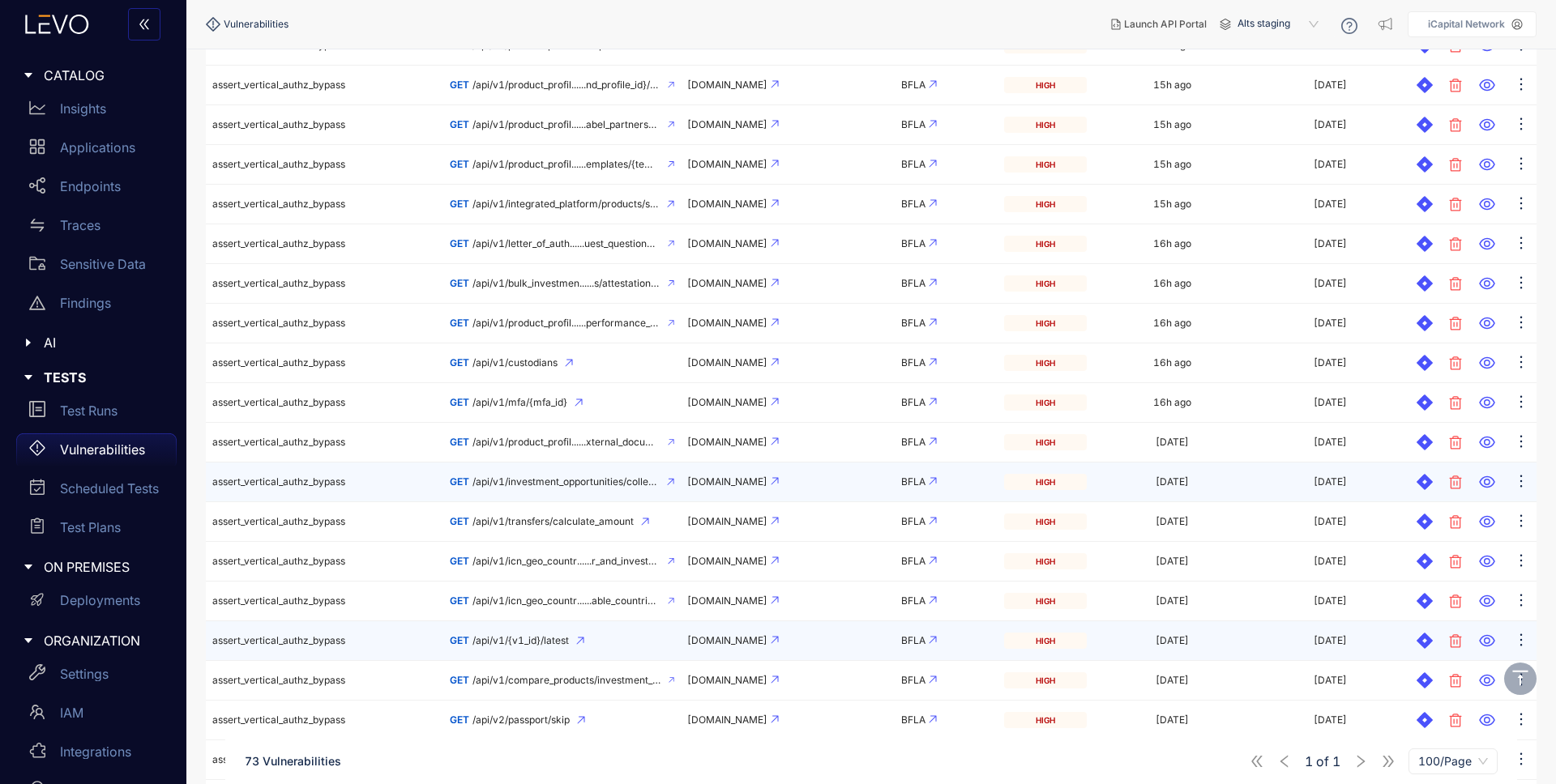
scroll to position [565, 0]
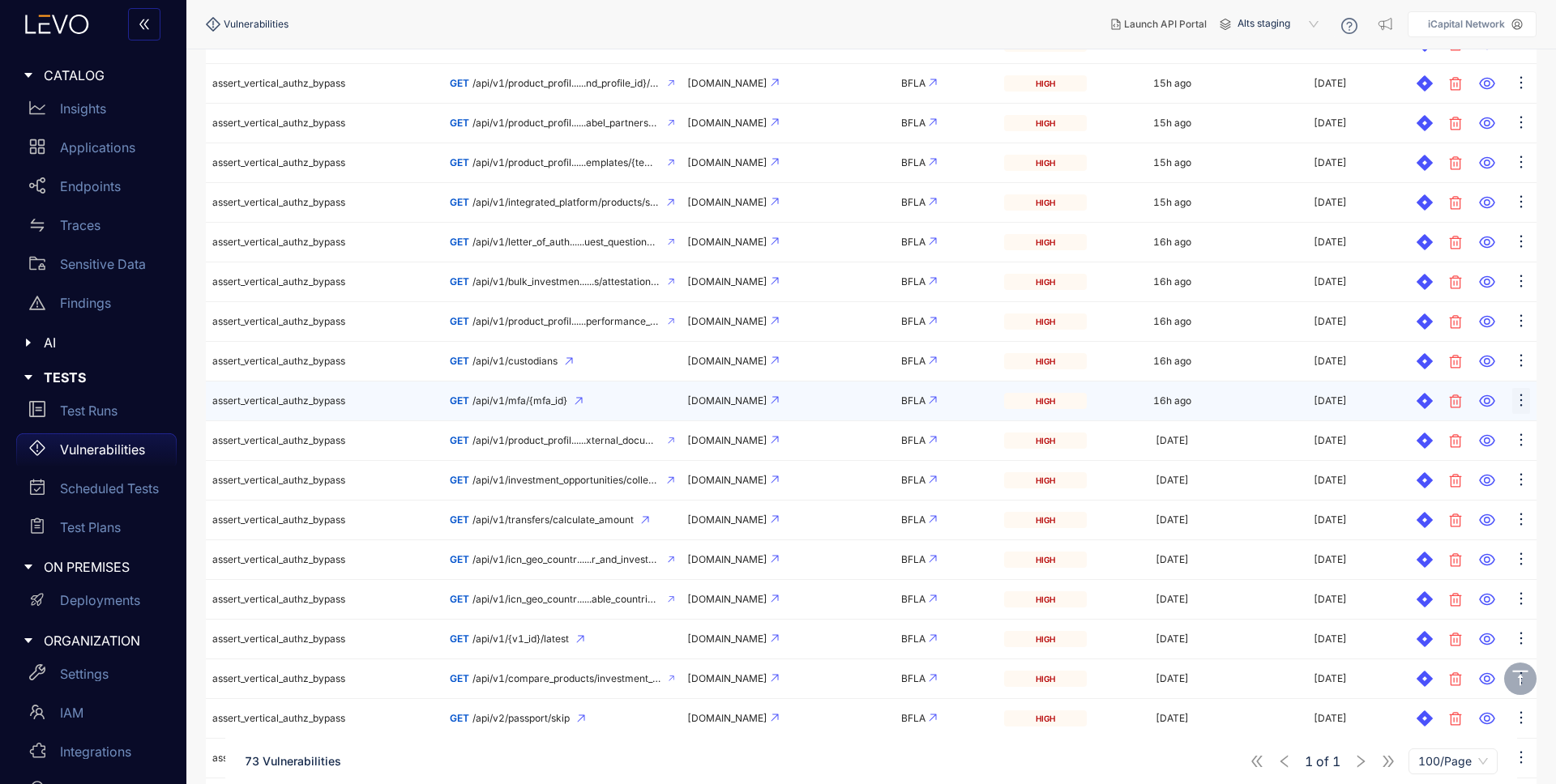
click at [1520, 403] on icon "ellipsis" at bounding box center [1521, 401] width 16 height 16
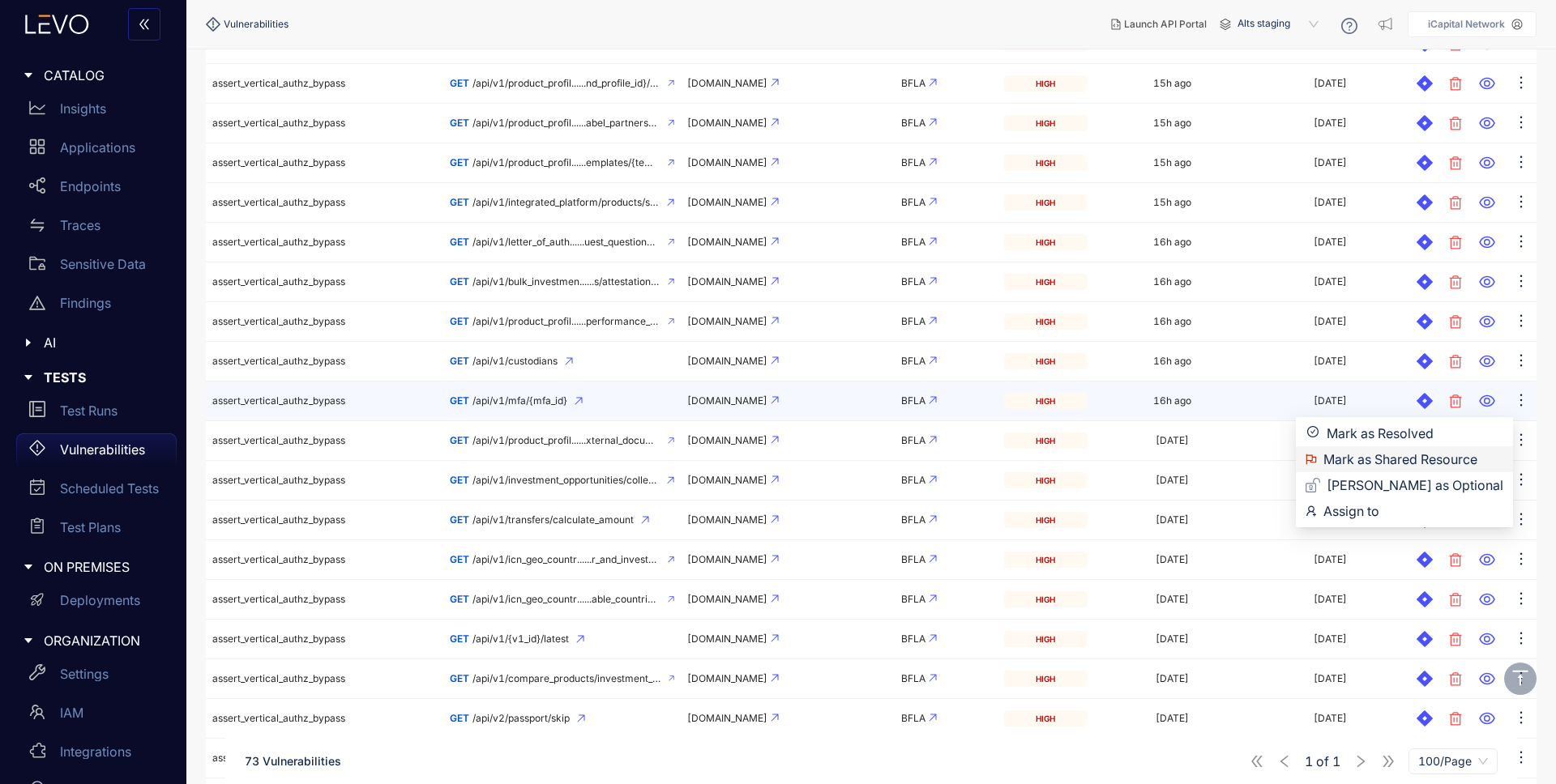
click at [1456, 457] on span "Mark as Shared Resource" at bounding box center [1414, 460] width 180 height 18
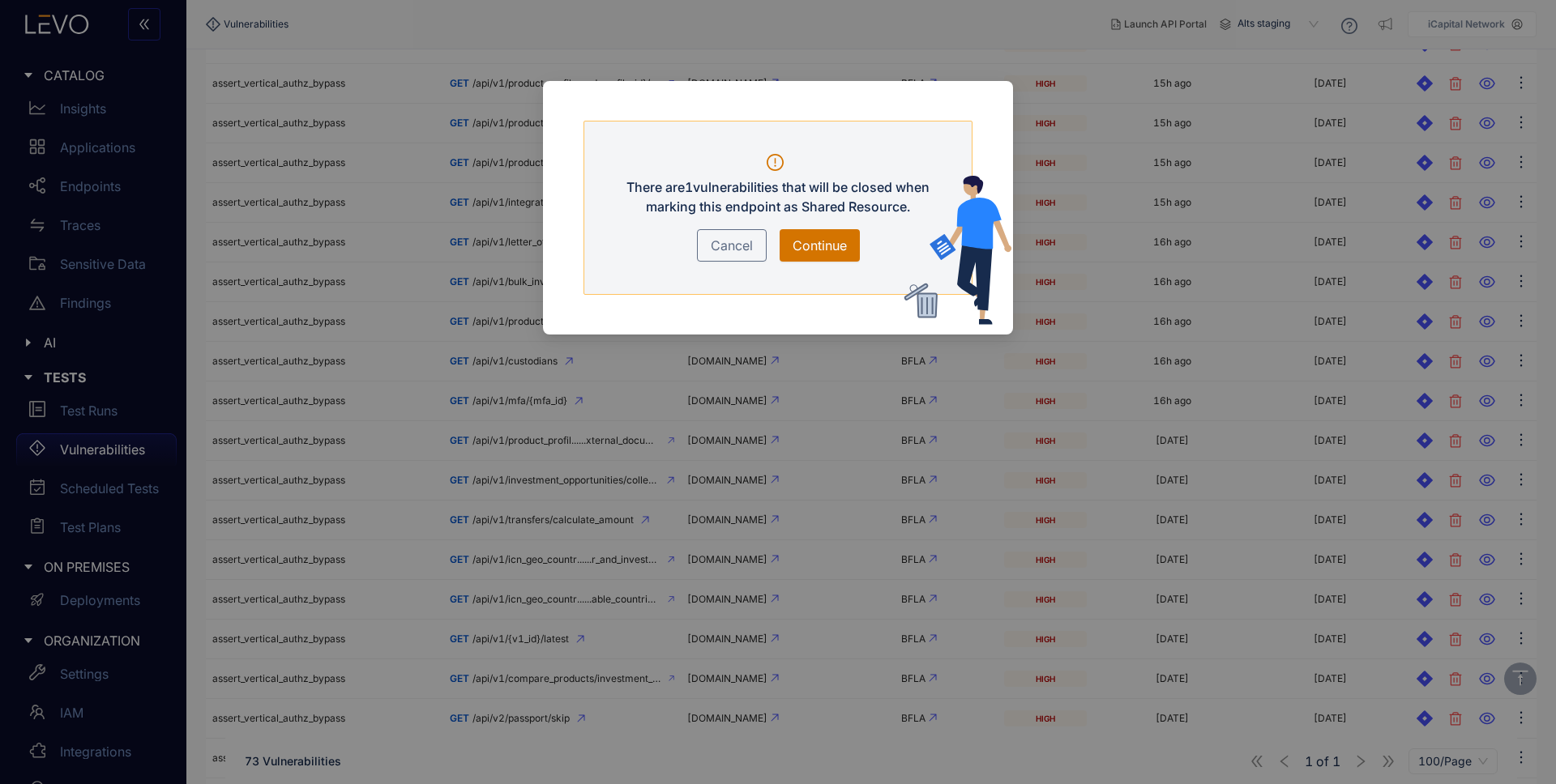
click at [818, 244] on span "Continue" at bounding box center [820, 245] width 55 height 19
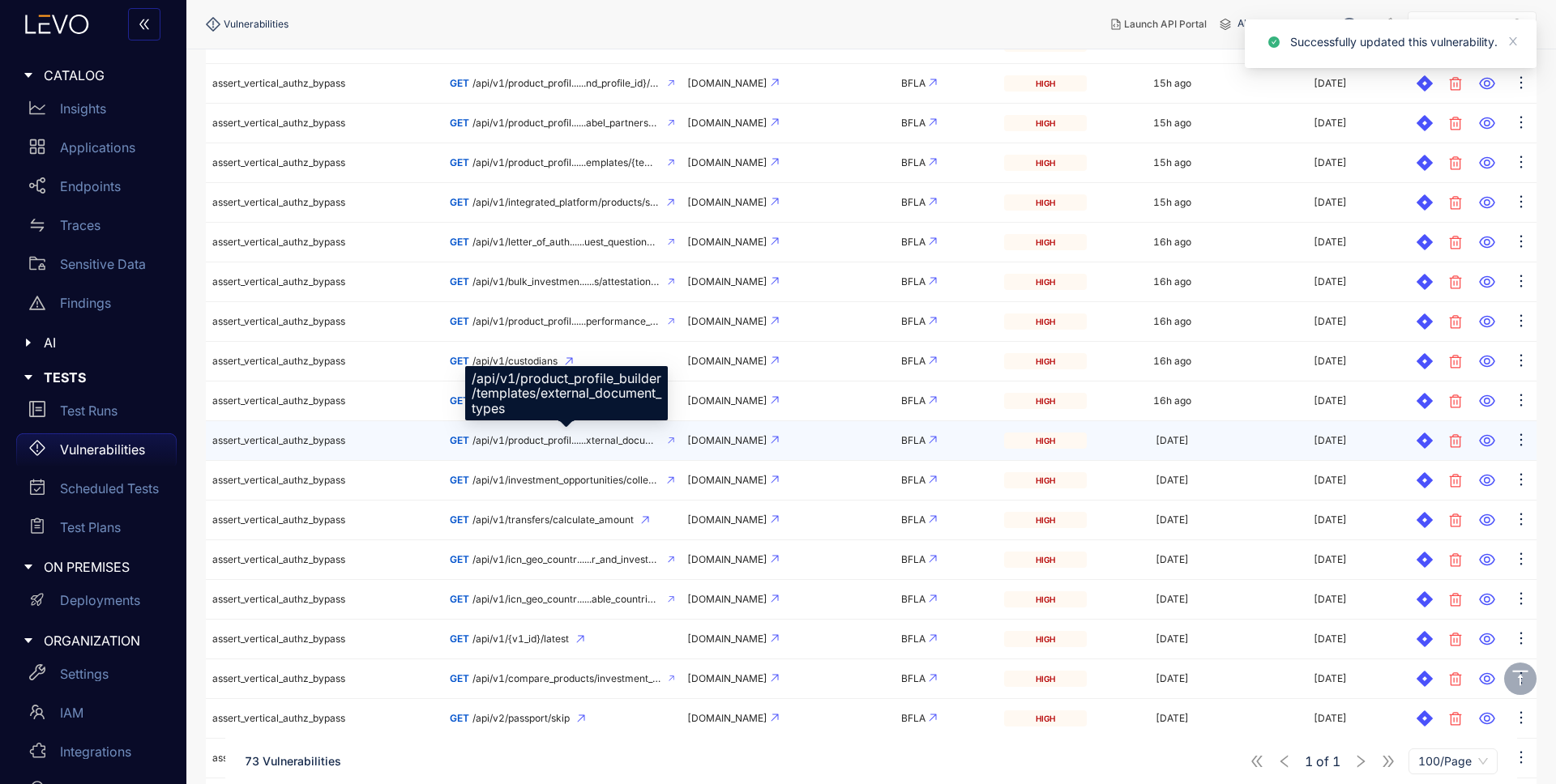
click at [577, 442] on span "/api/v1/product_profil......xternal_document_types" at bounding box center [567, 441] width 188 height 11
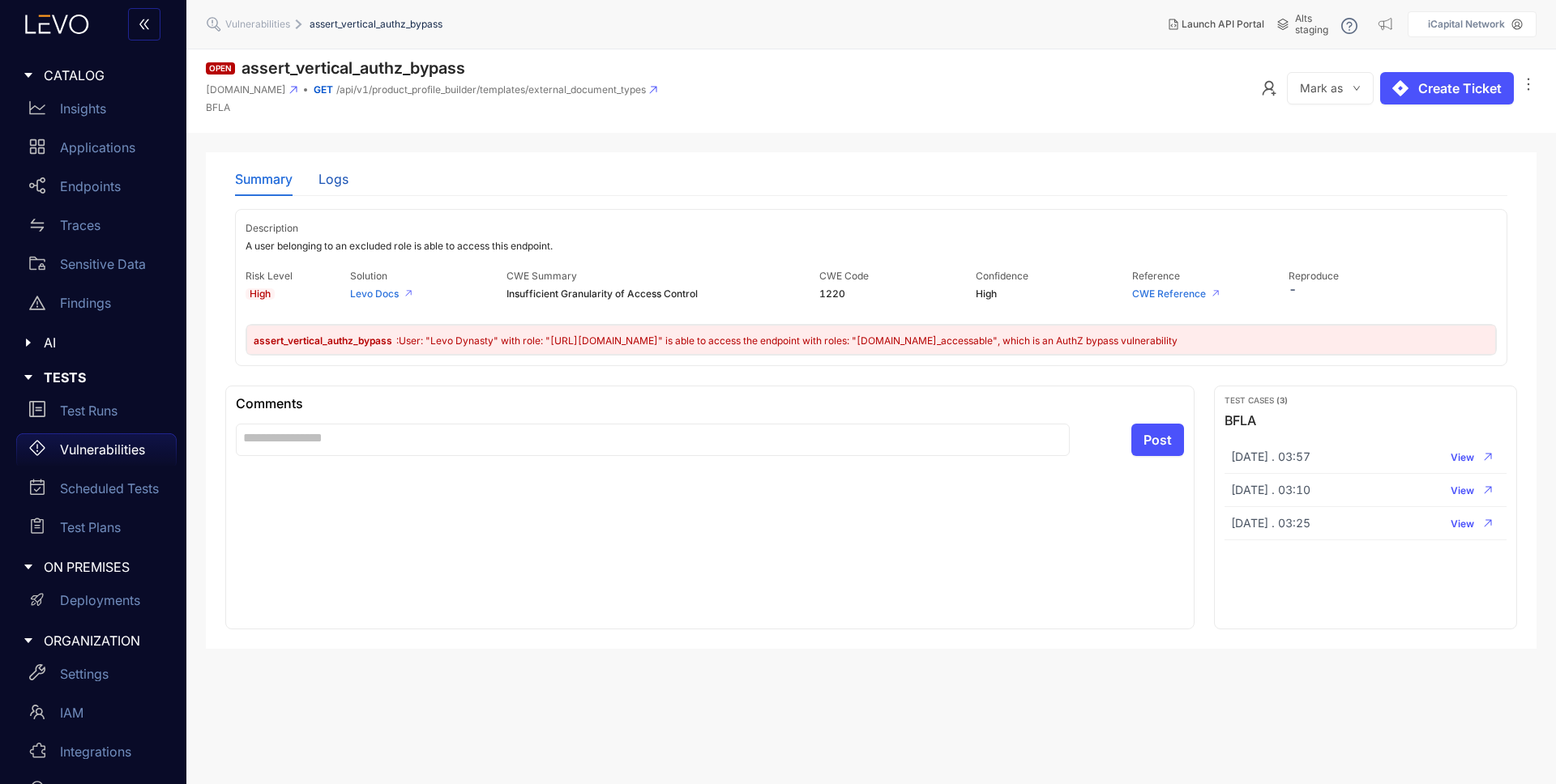
click at [333, 183] on div "Logs" at bounding box center [333, 179] width 30 height 15
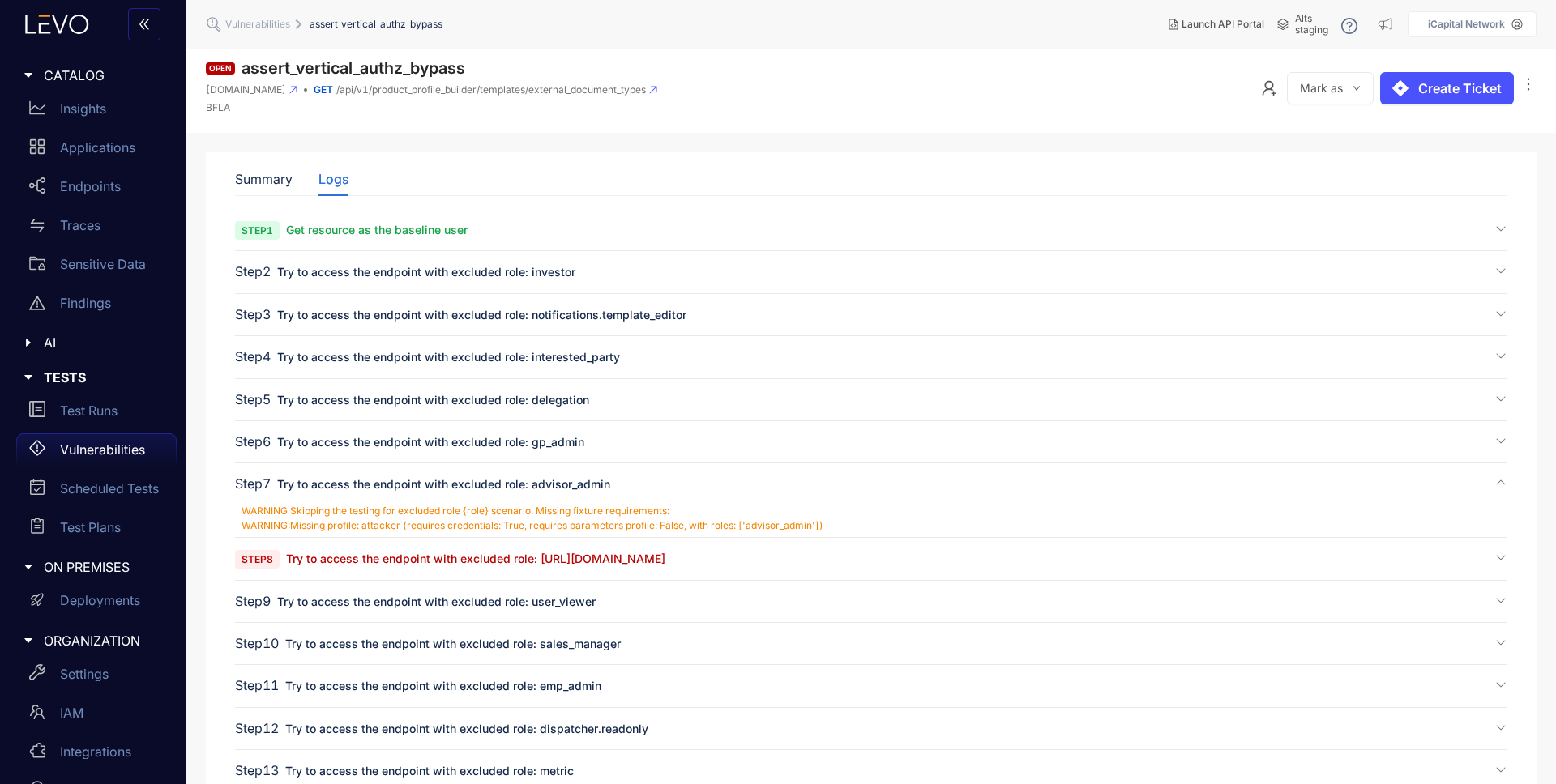
click at [359, 561] on span "Try to access the endpoint with excluded role: [URL][DOMAIN_NAME]" at bounding box center [476, 558] width 379 height 14
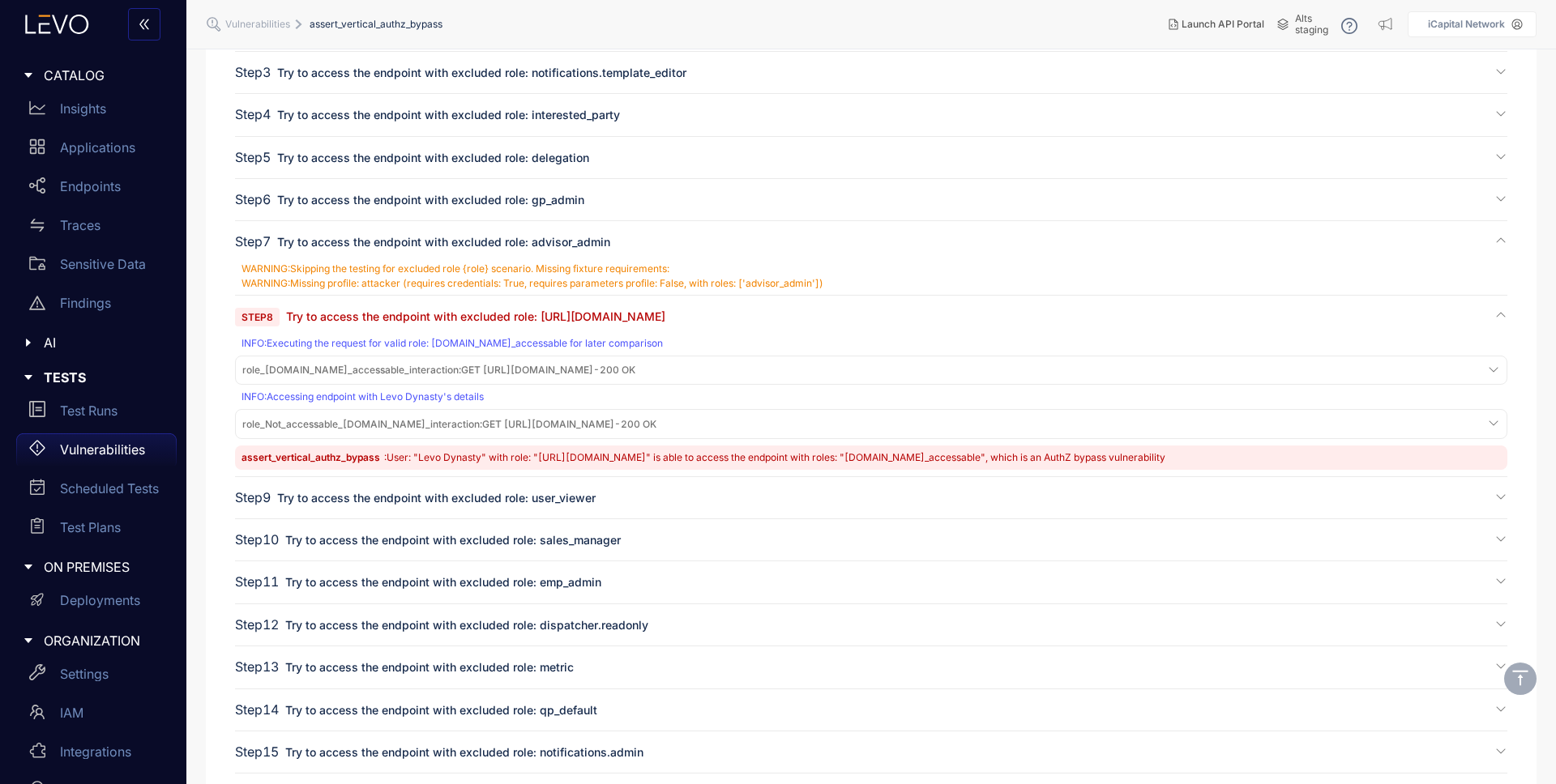
scroll to position [245, 0]
click at [423, 363] on span "role_[DOMAIN_NAME]_accessable_interaction :" at bounding box center [352, 367] width 219 height 12
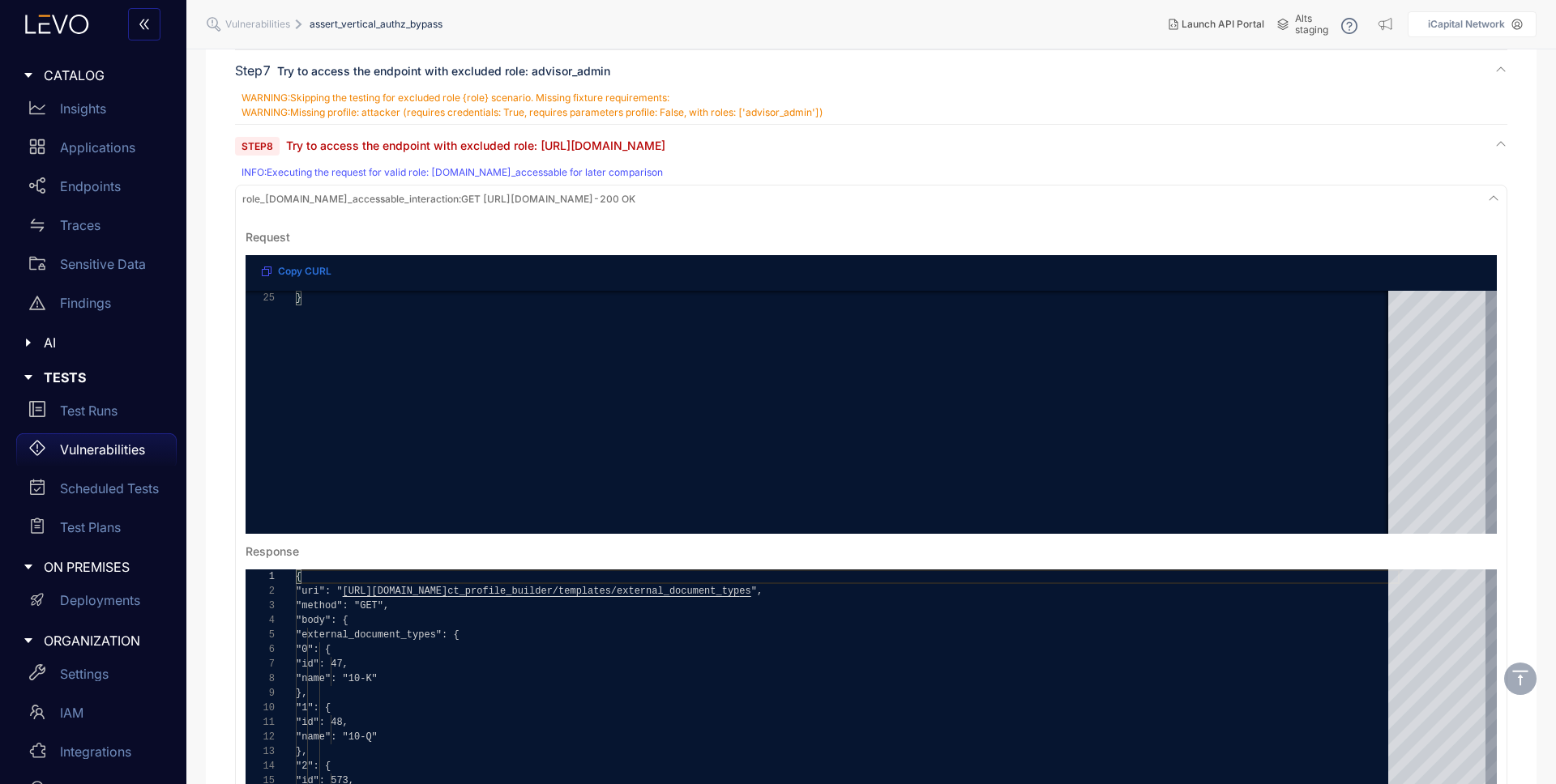
scroll to position [481, 0]
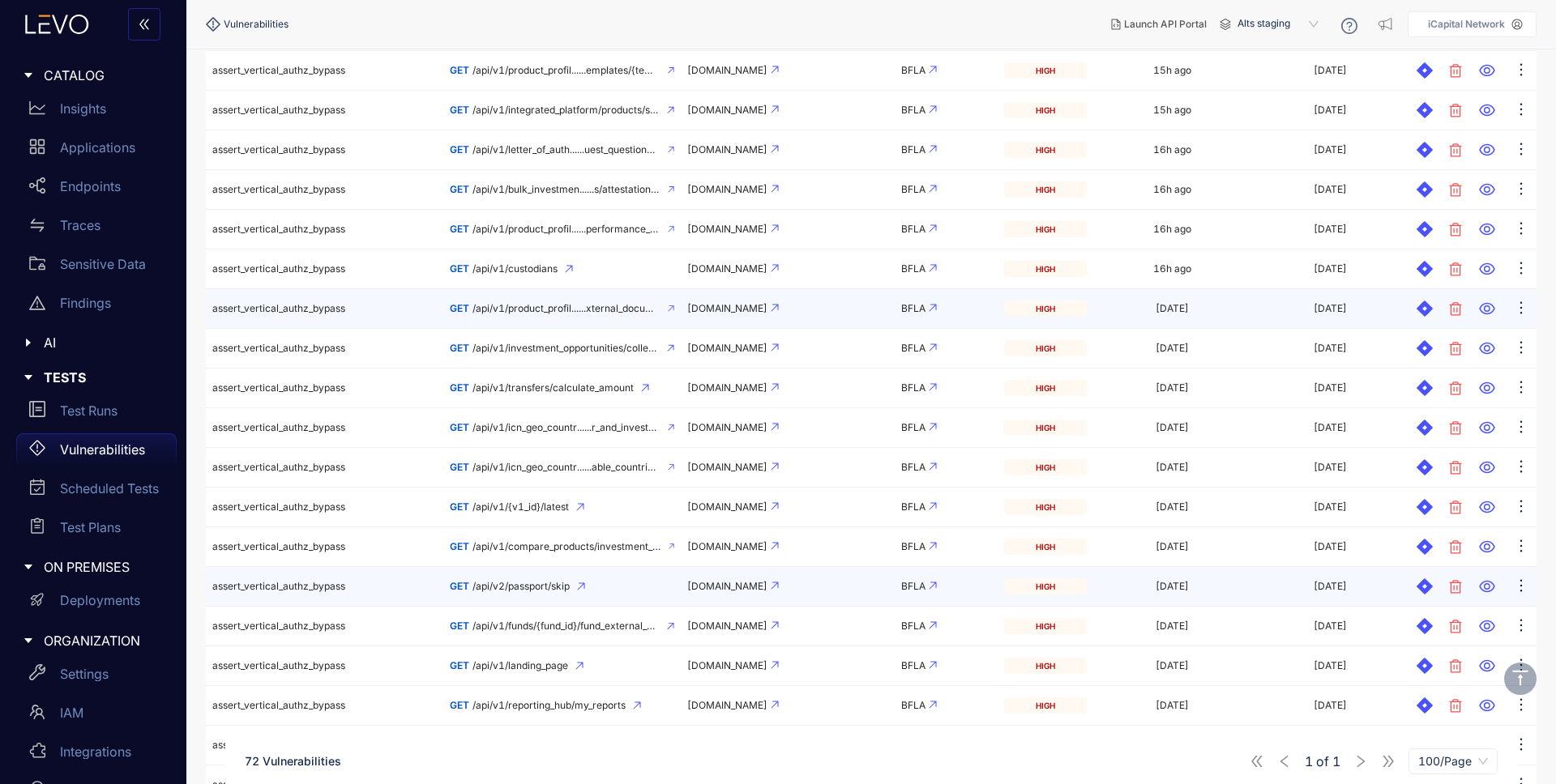
scroll to position [817, 0]
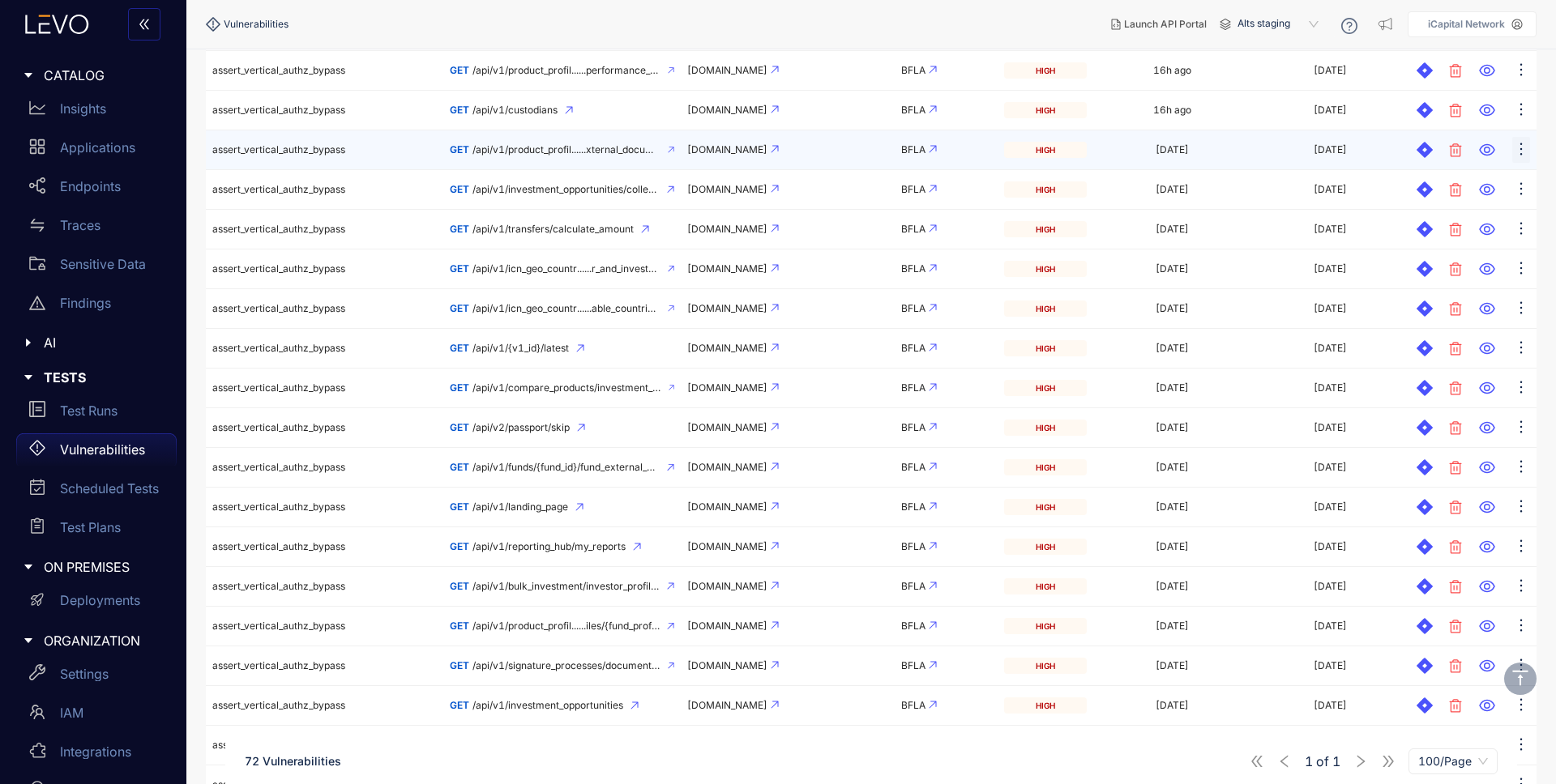
click at [1526, 148] on icon "ellipsis" at bounding box center [1521, 149] width 16 height 16
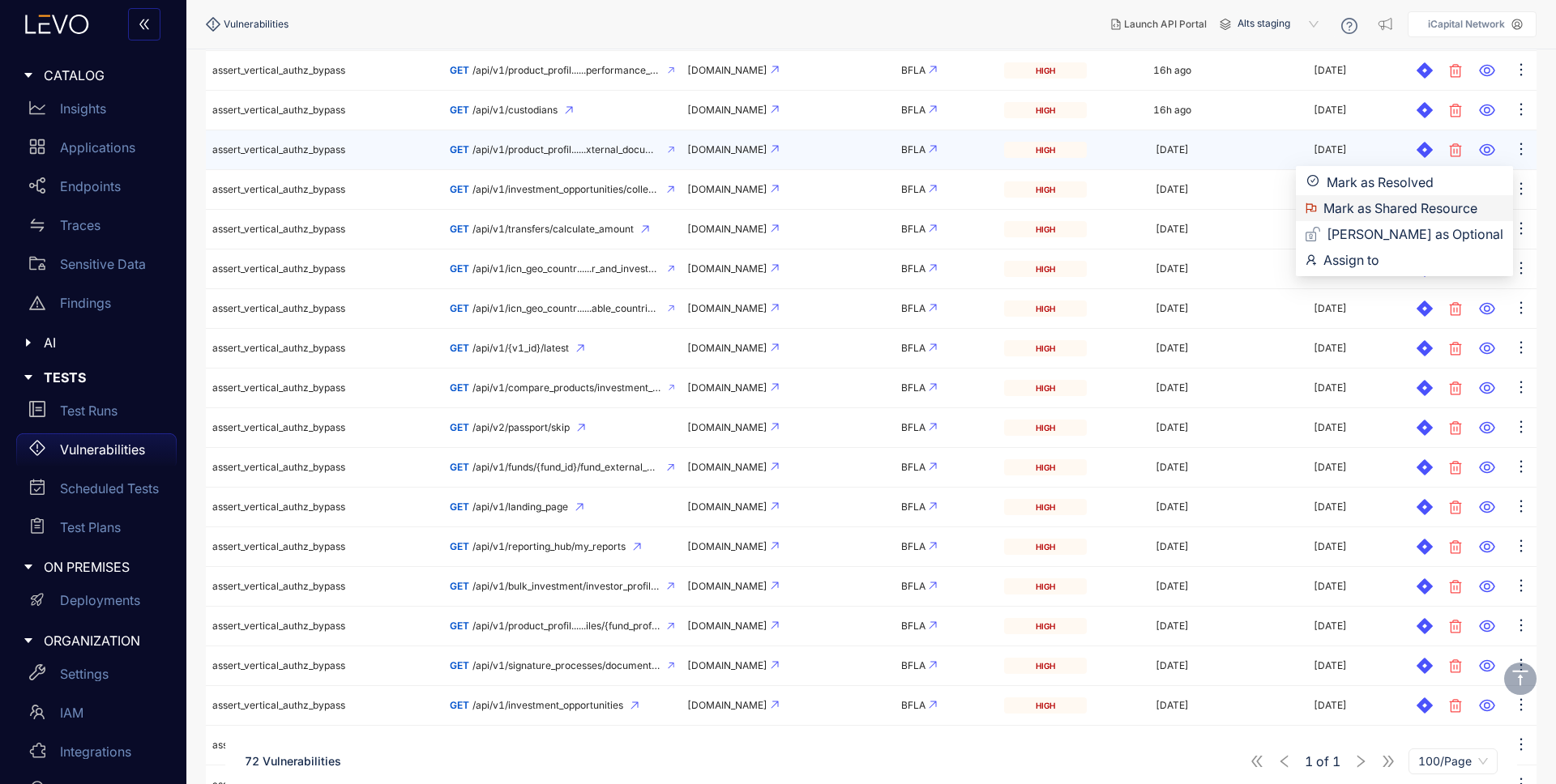
click at [1437, 207] on span "Mark as Shared Resource" at bounding box center [1414, 209] width 180 height 18
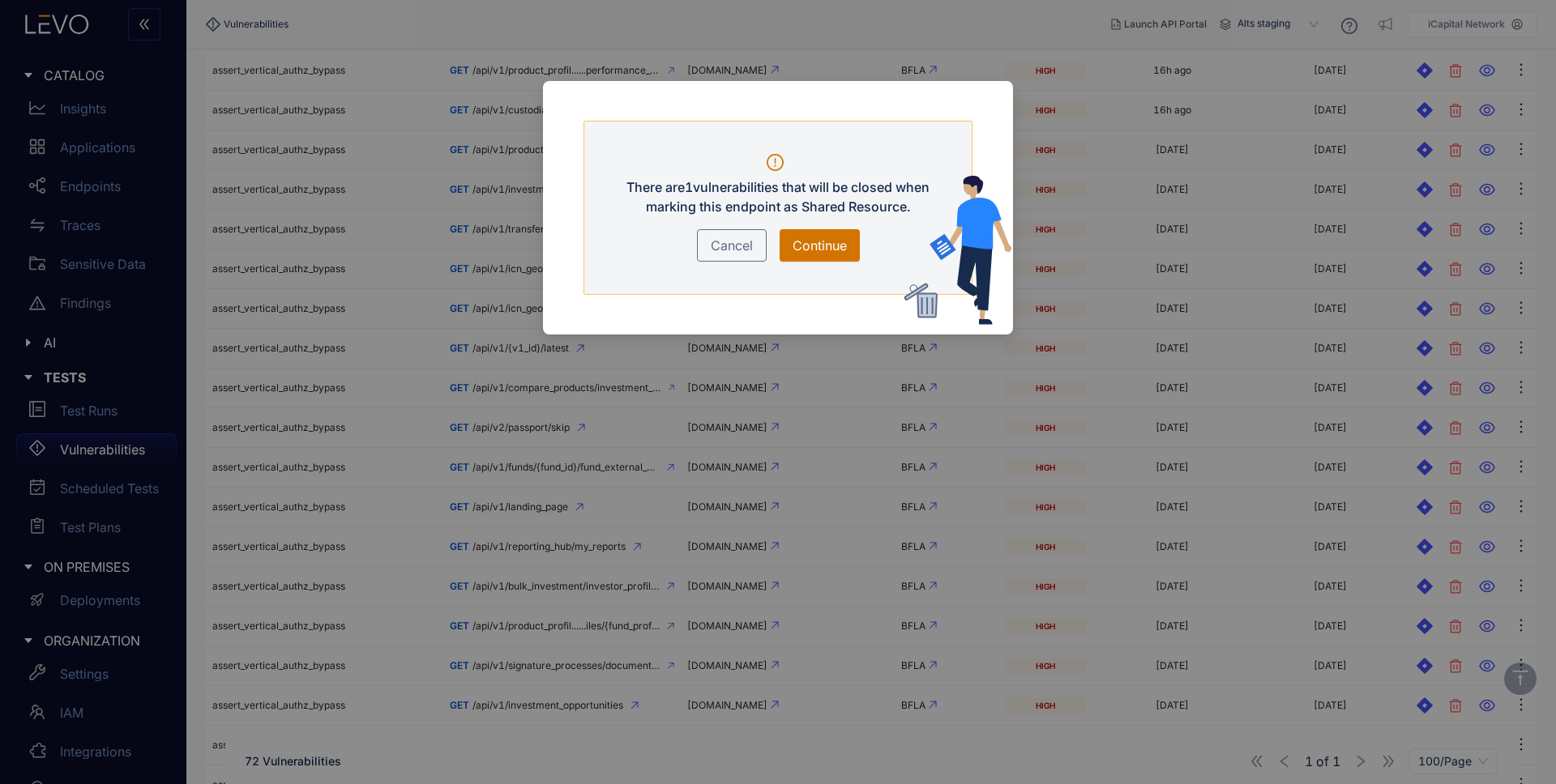
click at [814, 244] on span "Continue" at bounding box center [820, 245] width 55 height 19
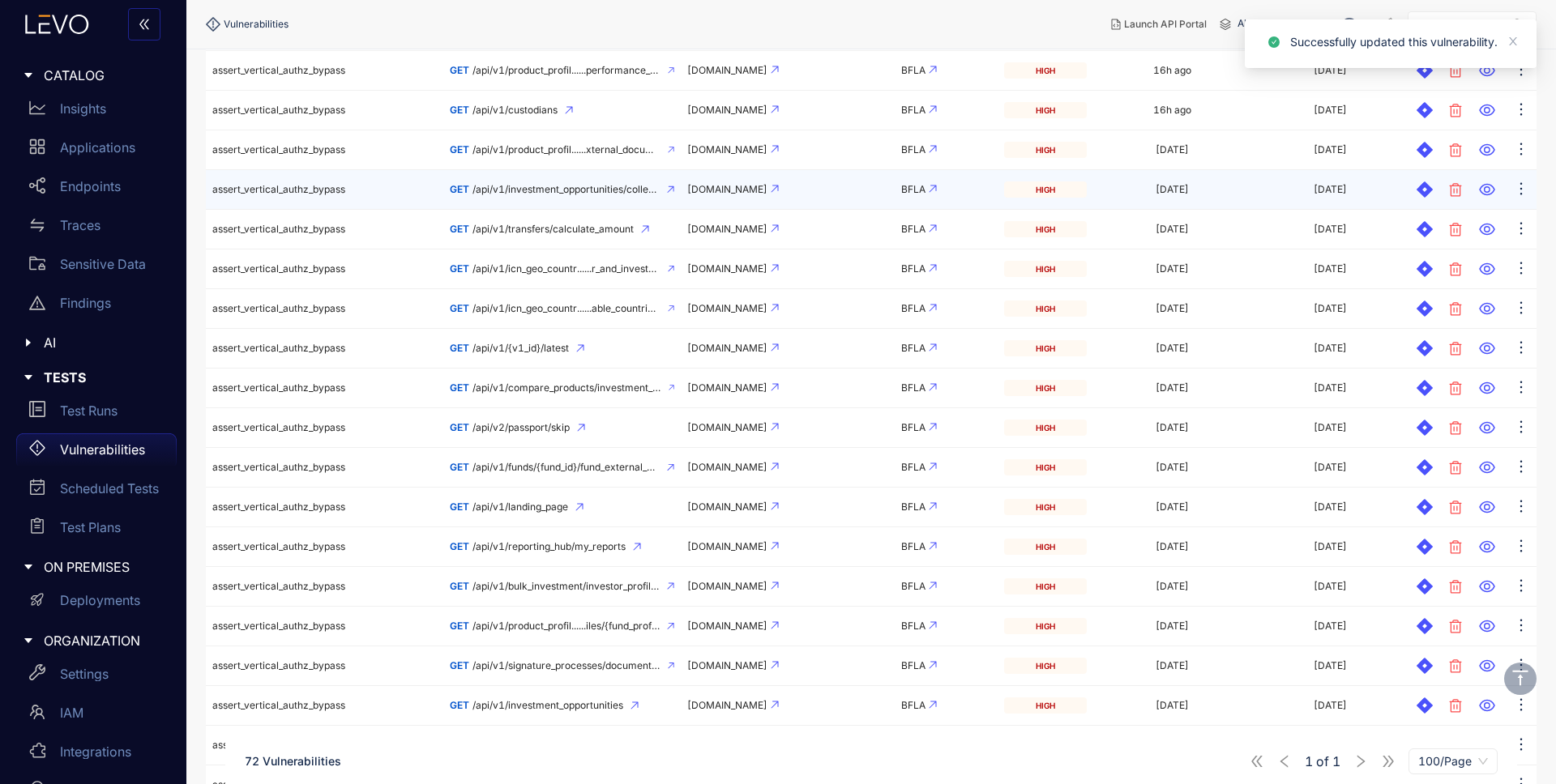
click at [590, 188] on span "/api/v1/investment_opportunities/collections" at bounding box center [567, 189] width 188 height 11
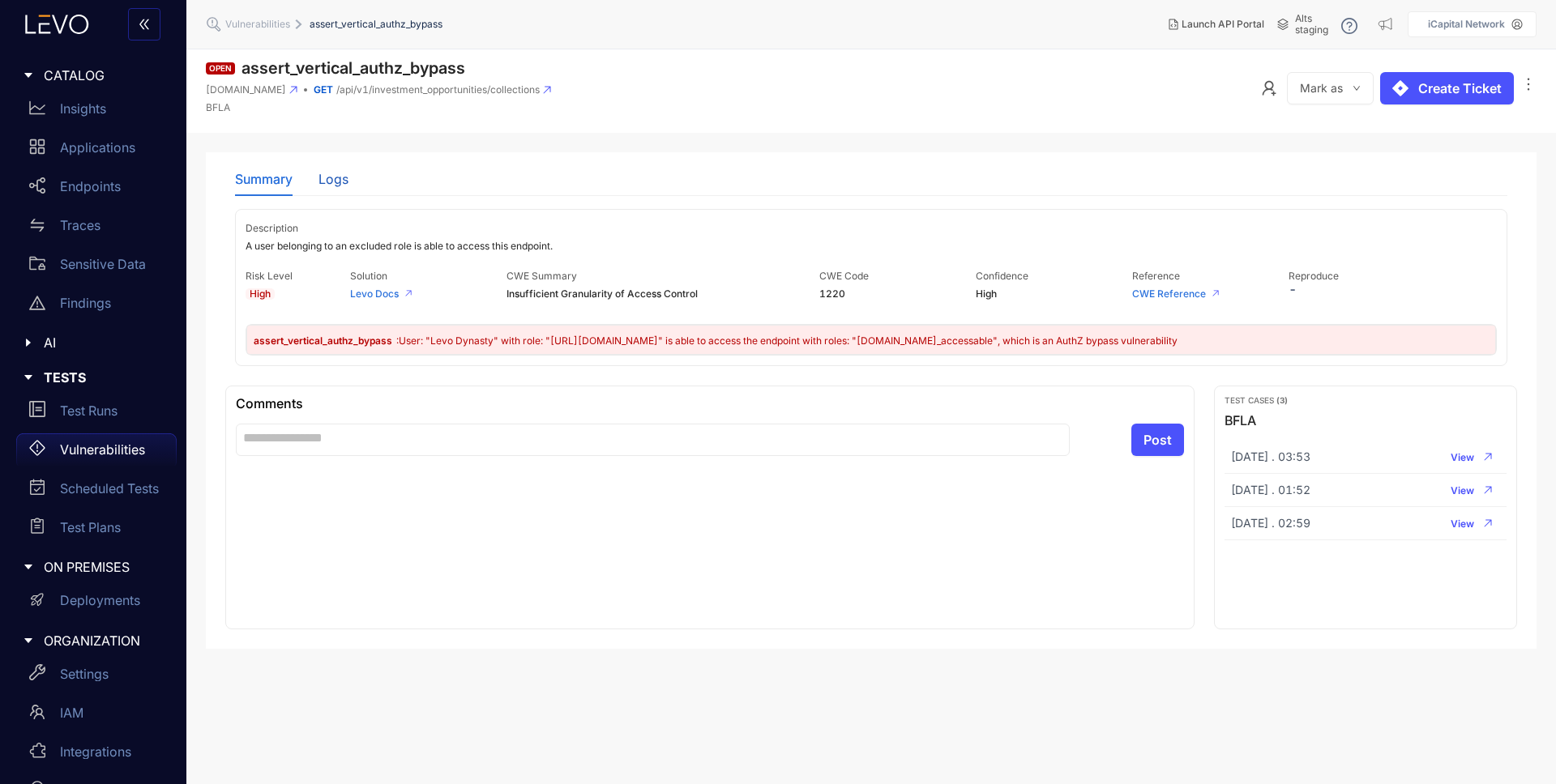
click at [335, 185] on div "Logs" at bounding box center [333, 179] width 30 height 15
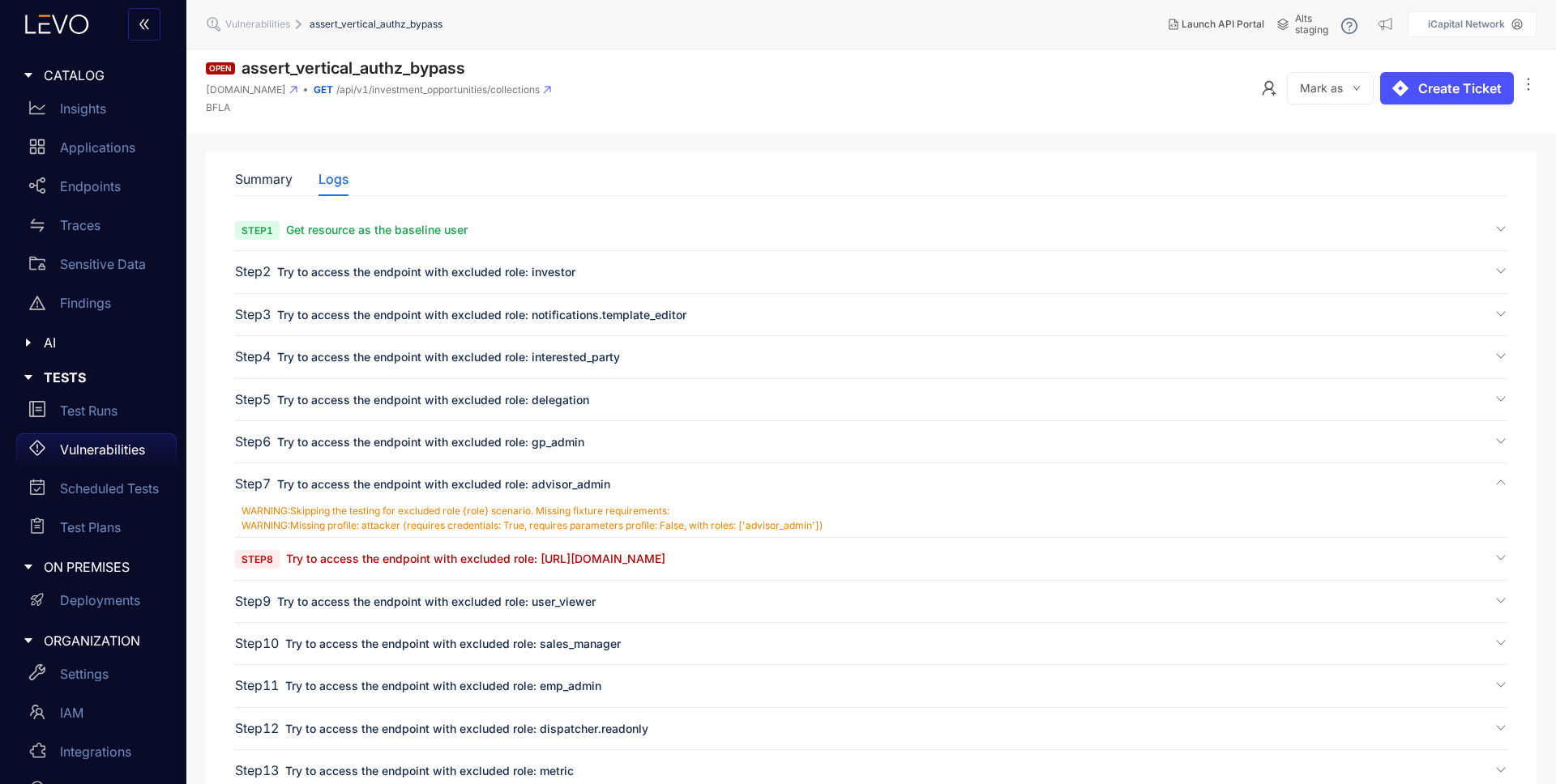
drag, startPoint x: 445, startPoint y: 555, endPoint x: 467, endPoint y: 545, distance: 24.2
click at [445, 555] on span "Try to access the endpoint with excluded role: [URL][DOMAIN_NAME]" at bounding box center [476, 558] width 379 height 14
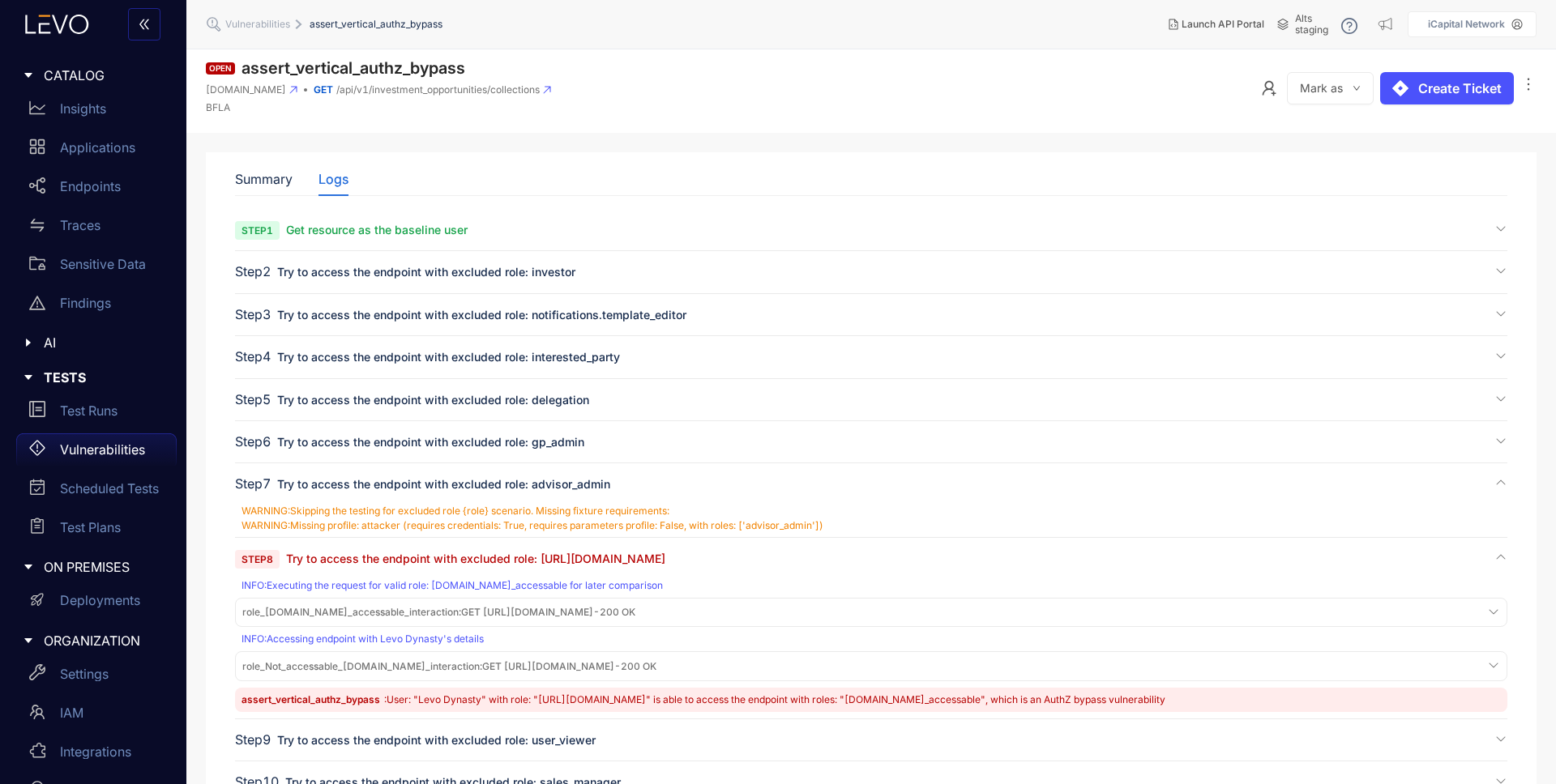
scroll to position [315, 0]
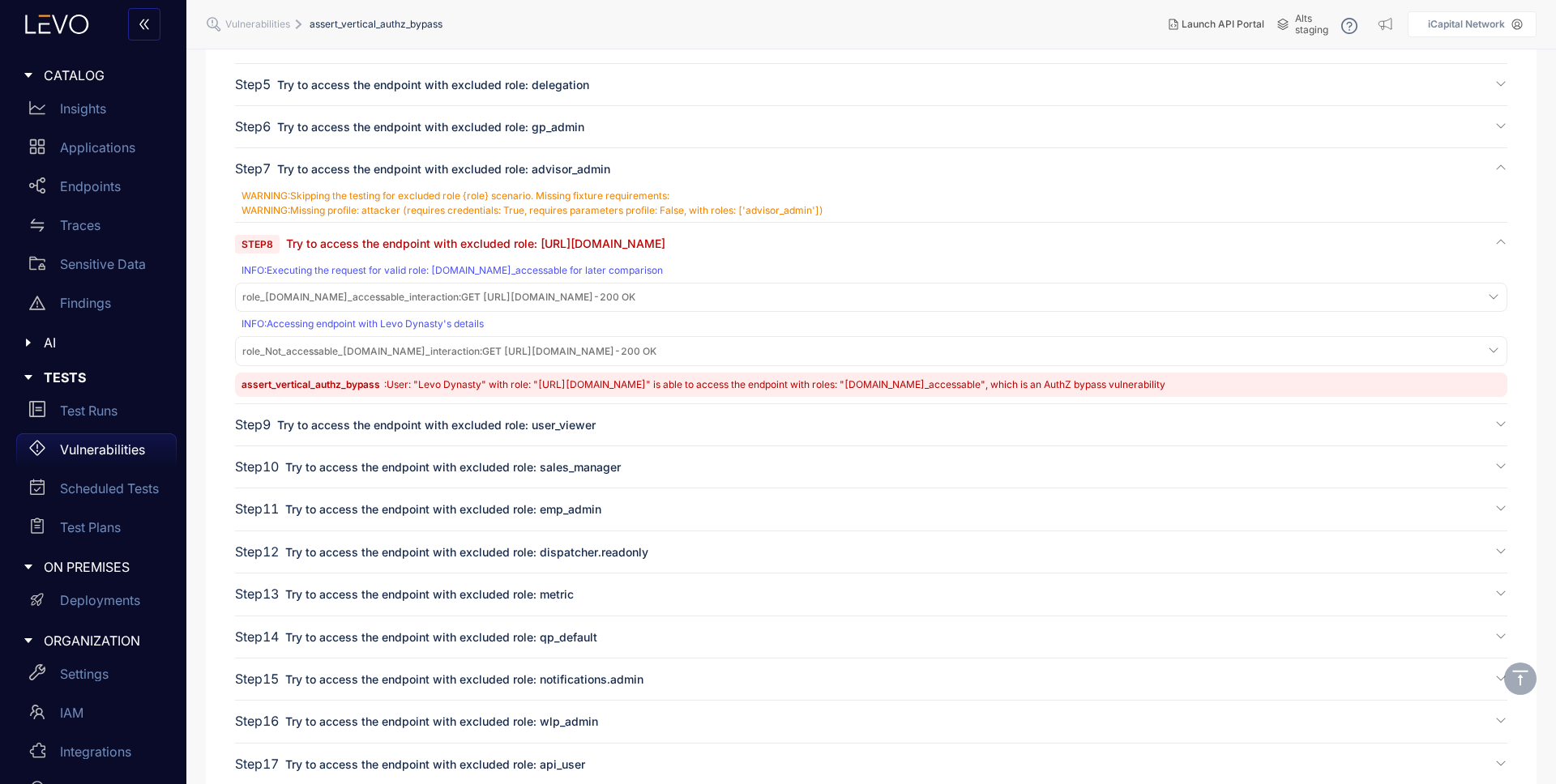
click at [480, 306] on div "role_[DOMAIN_NAME]_accessable_interaction : GET [URL][DOMAIN_NAME] - 200 OK" at bounding box center [871, 298] width 1264 height 22
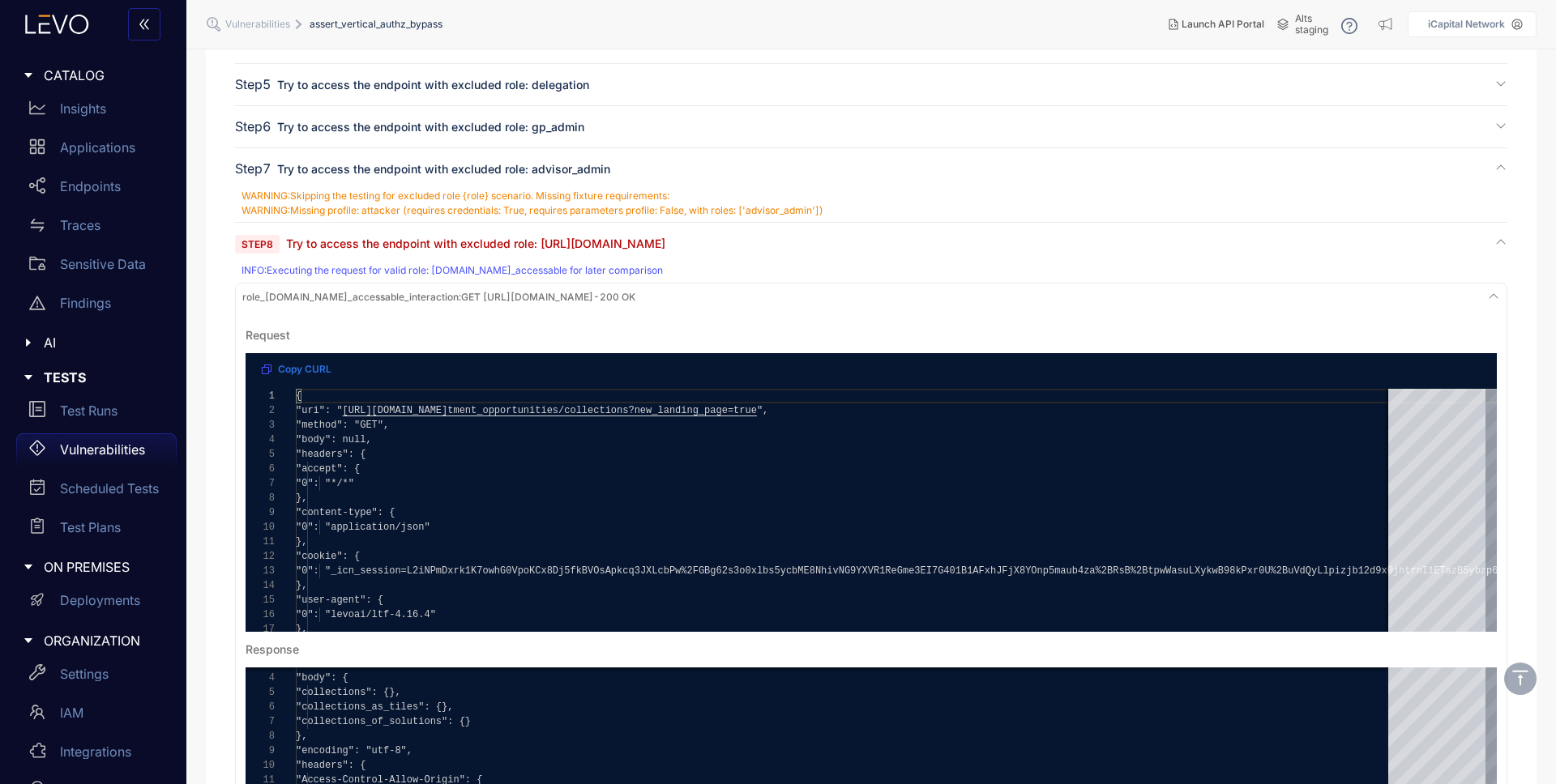
click at [437, 293] on span "role_[DOMAIN_NAME]_accessable_interaction :" at bounding box center [352, 296] width 219 height 12
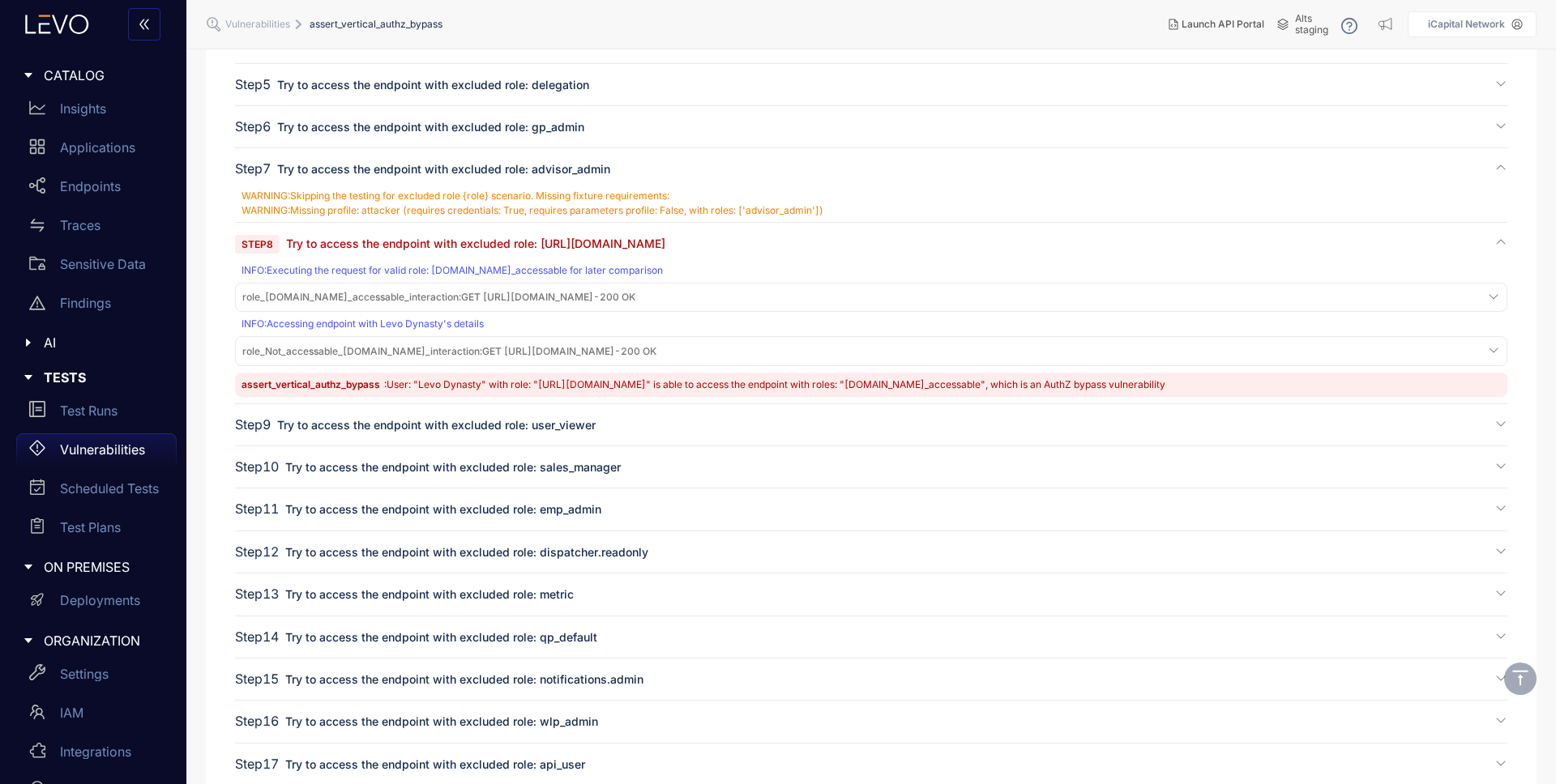
click at [482, 349] on span "role_Not_accessable_[DOMAIN_NAME]_interaction :" at bounding box center [362, 351] width 240 height 12
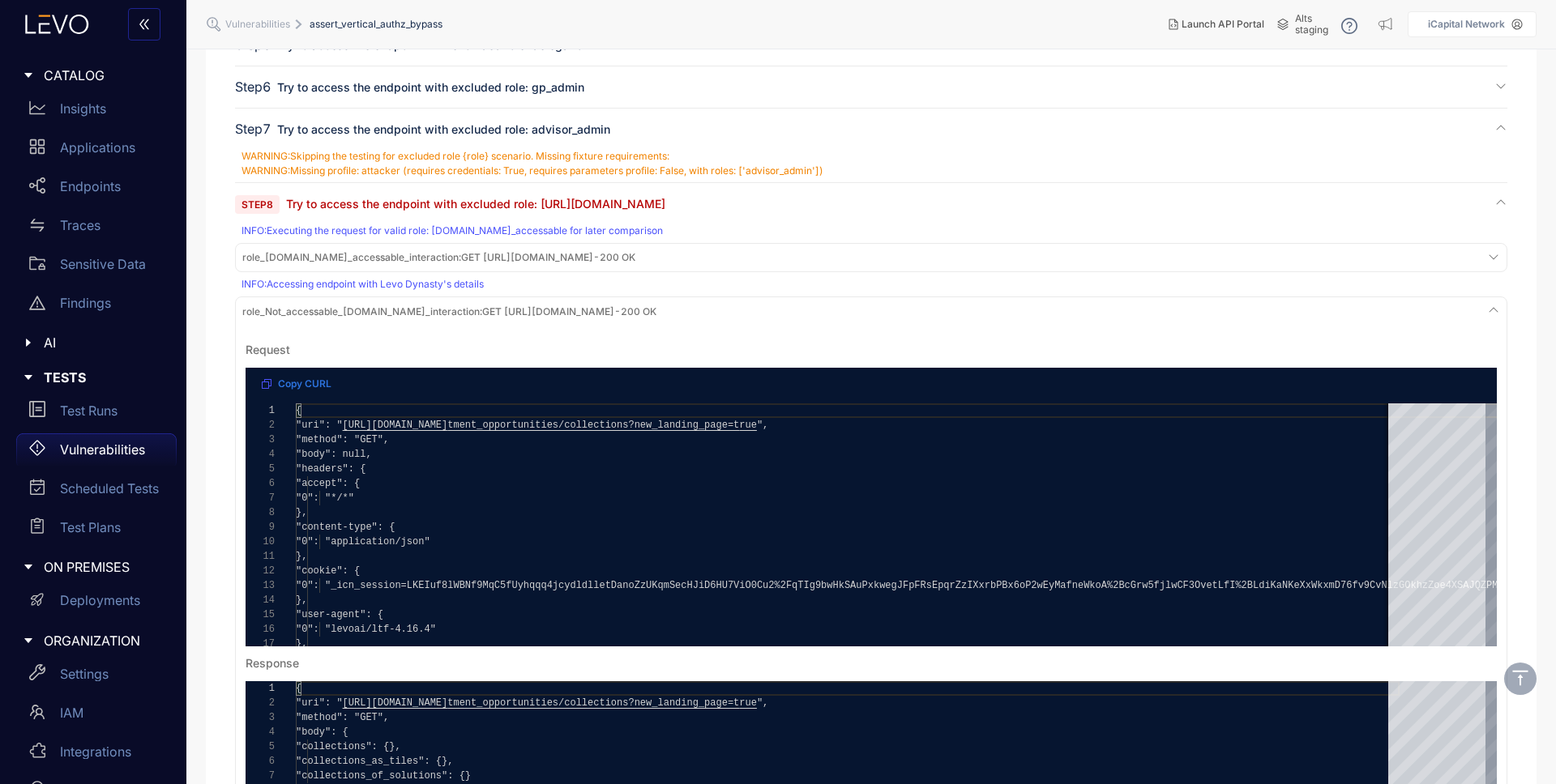
scroll to position [452, 0]
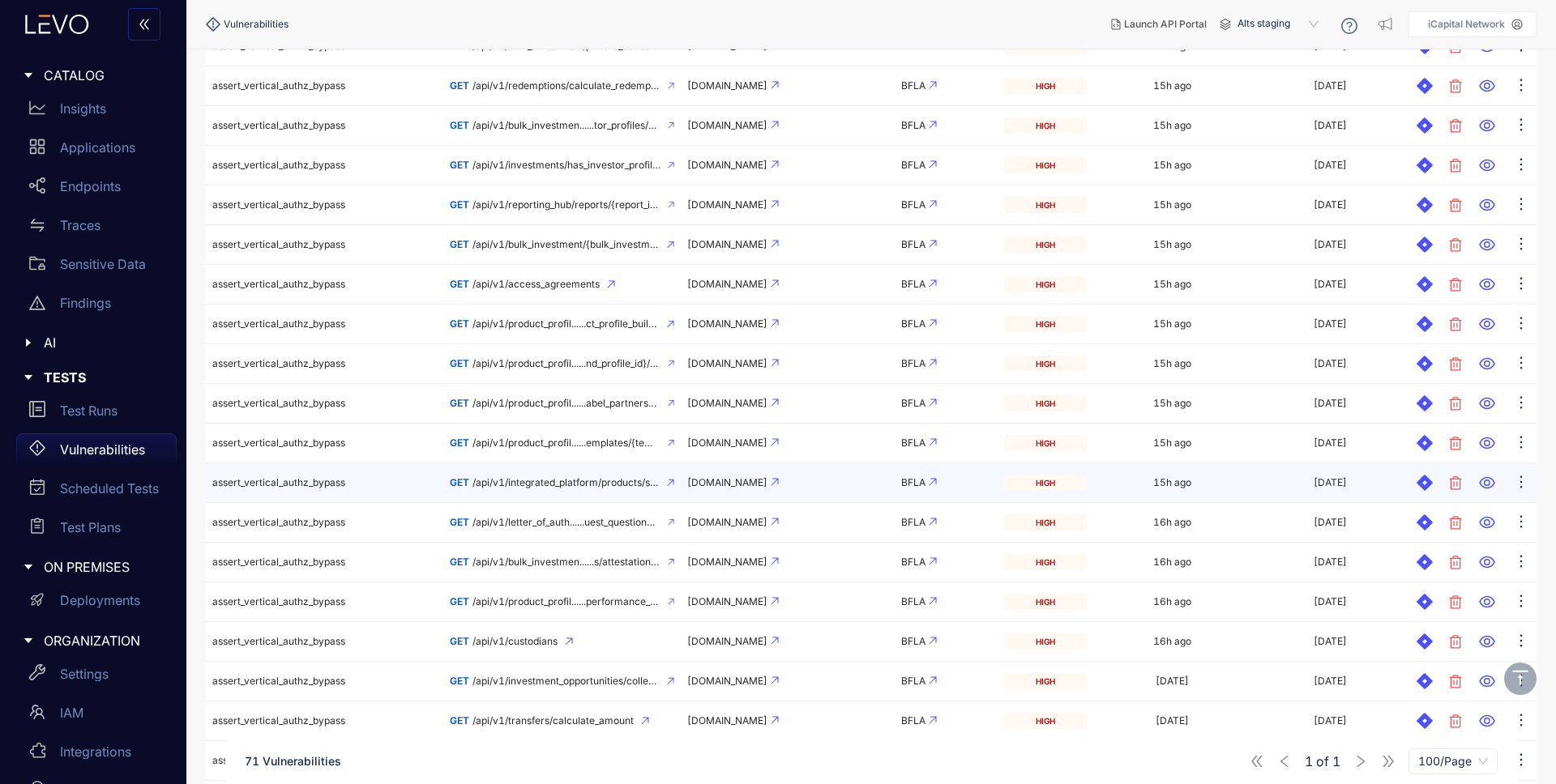
scroll to position [437, 0]
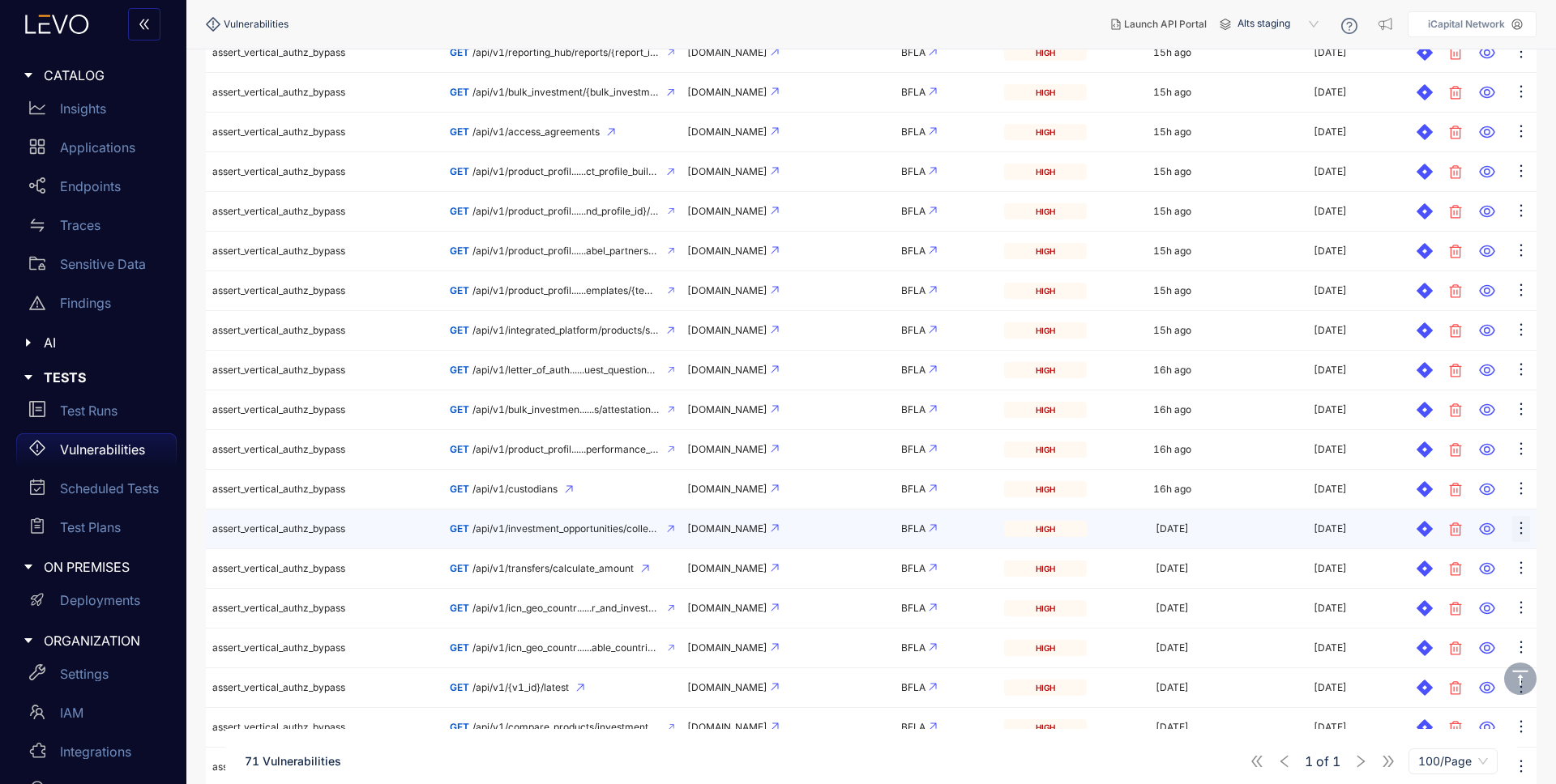
click at [1525, 527] on icon "ellipsis" at bounding box center [1521, 528] width 16 height 16
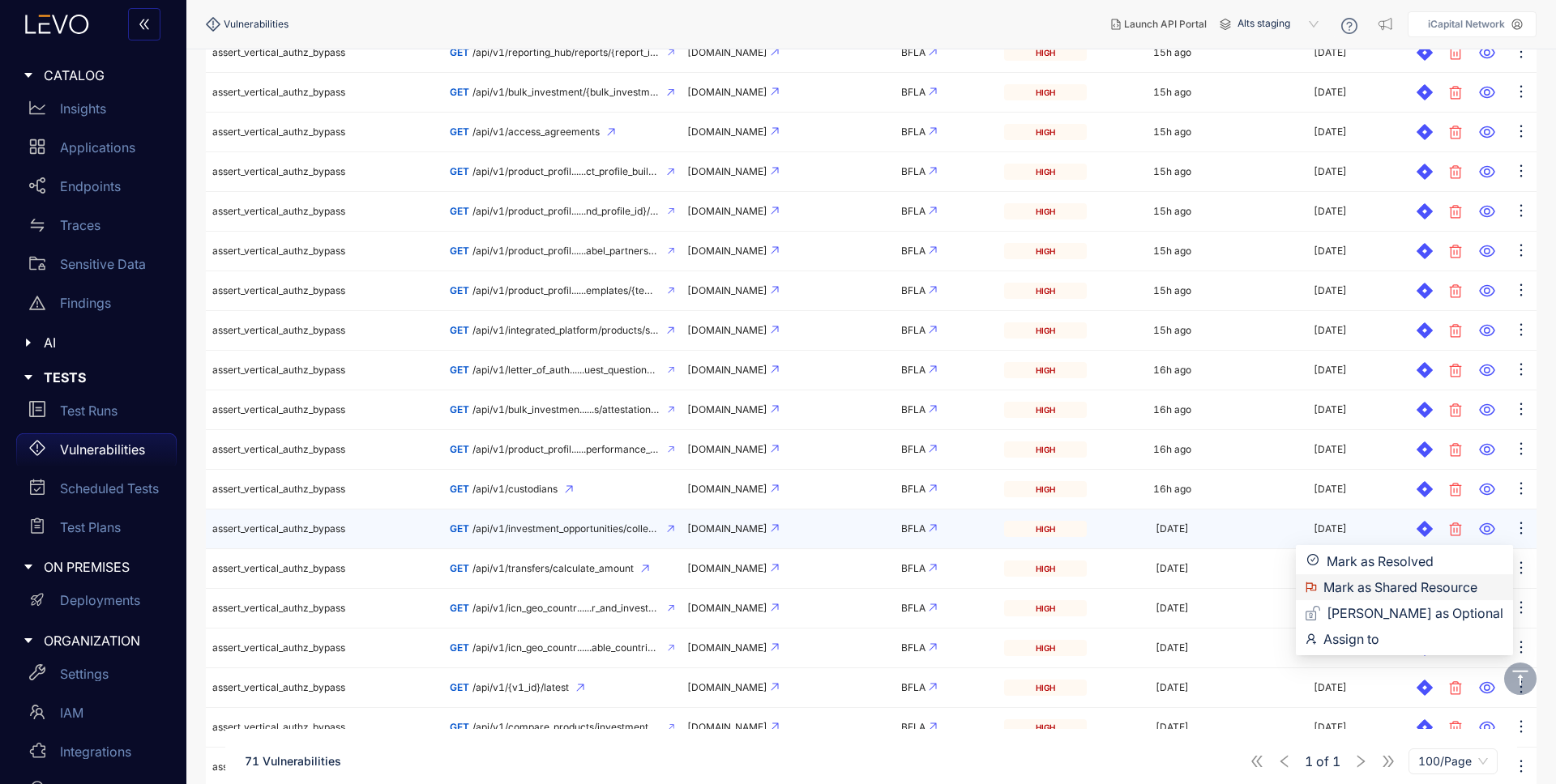
click at [1449, 590] on span "Mark as Shared Resource" at bounding box center [1414, 587] width 180 height 18
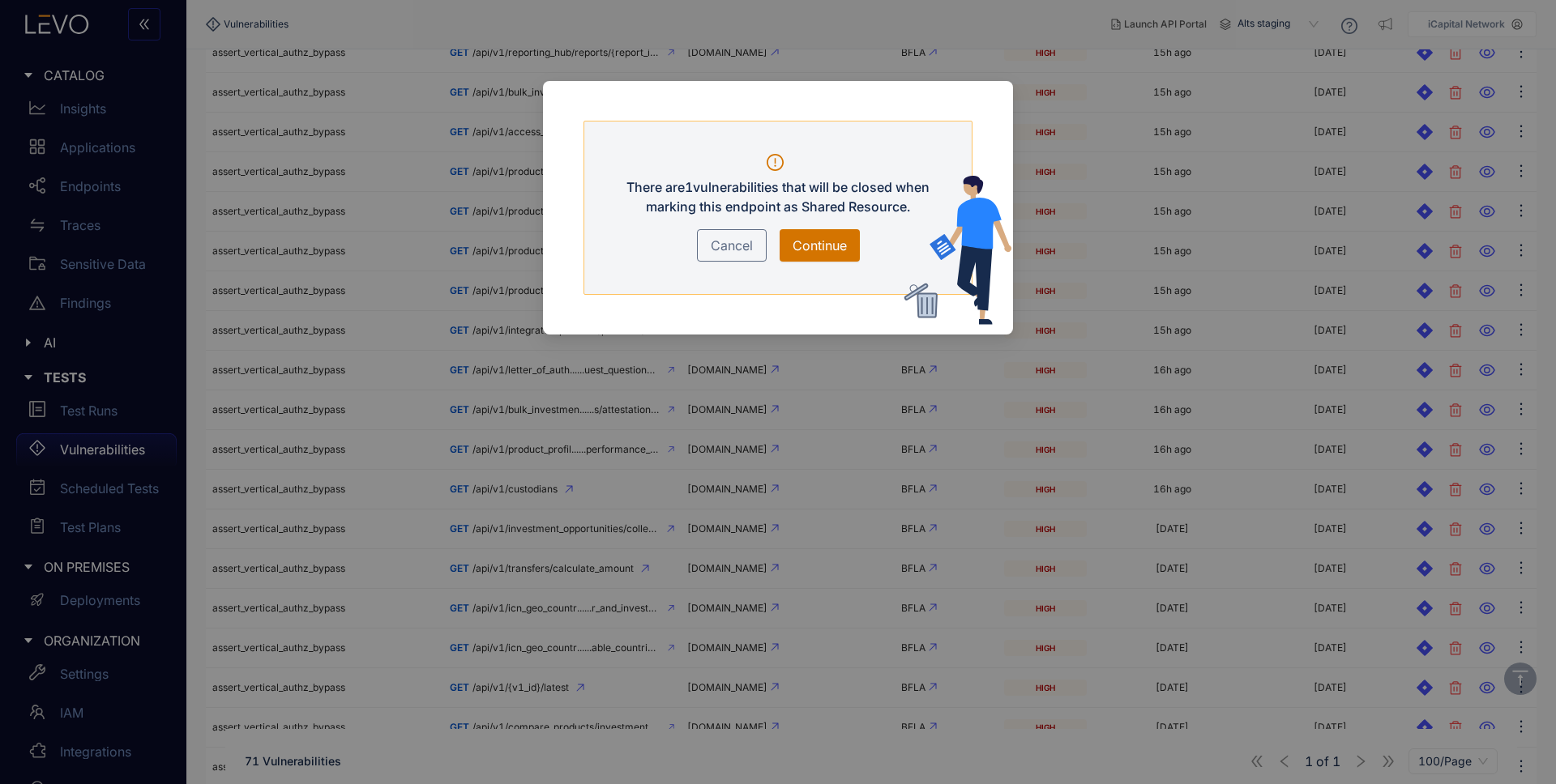
click at [807, 249] on span "Continue" at bounding box center [820, 245] width 55 height 19
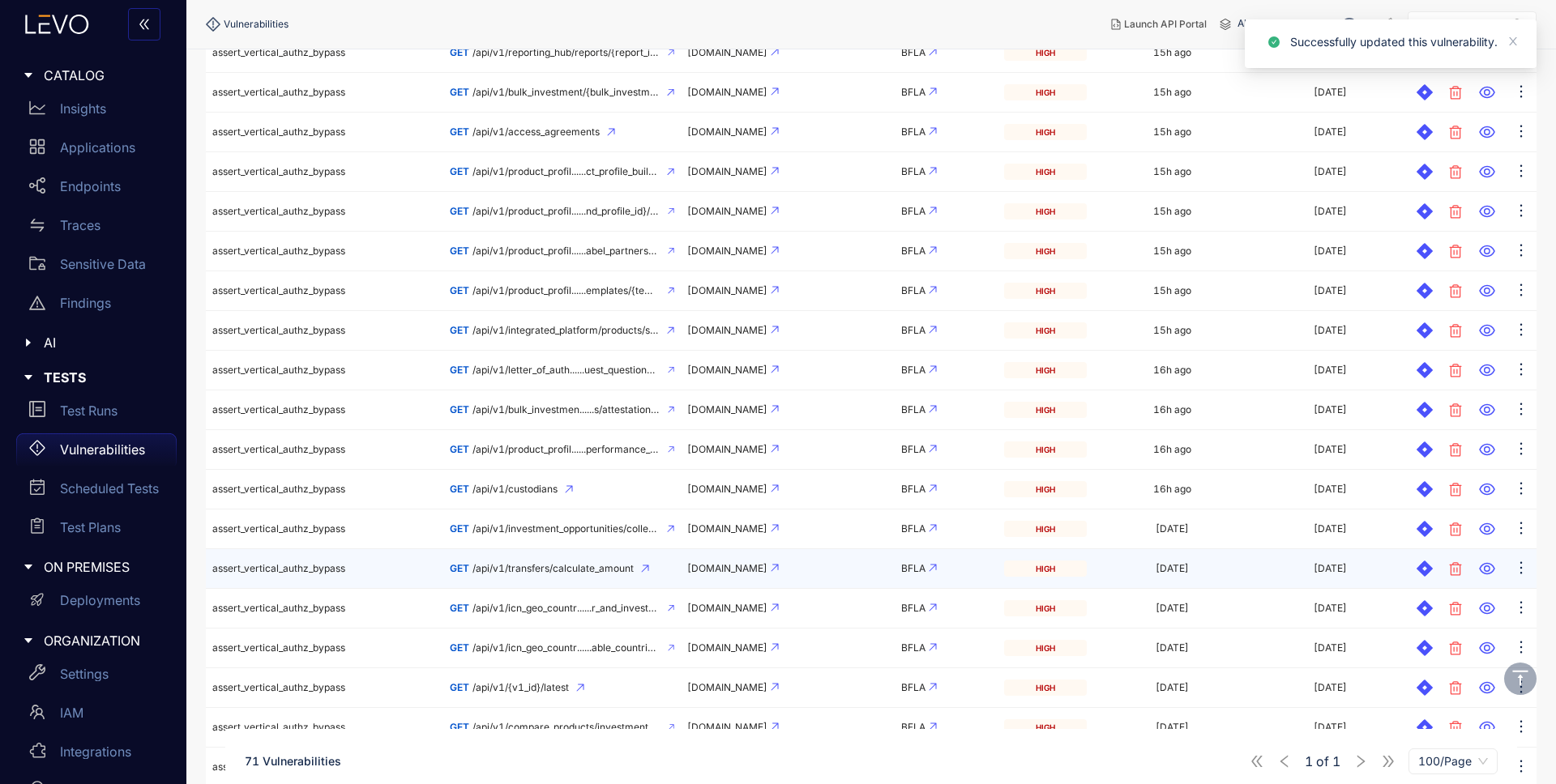
click at [564, 565] on span "/api/v1/transfers/calculate_amount" at bounding box center [553, 568] width 161 height 11
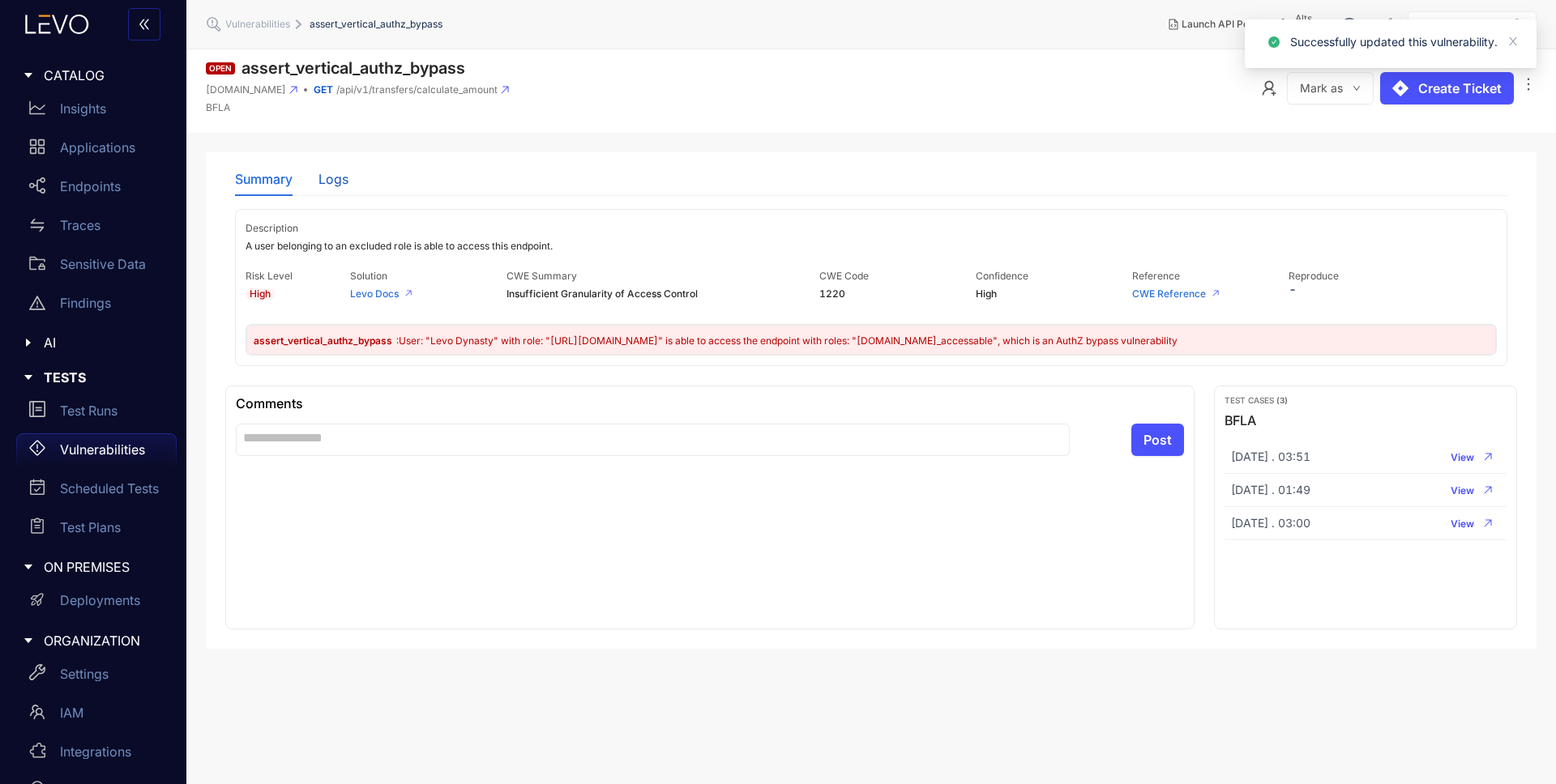
click at [329, 186] on div "Logs" at bounding box center [333, 179] width 30 height 15
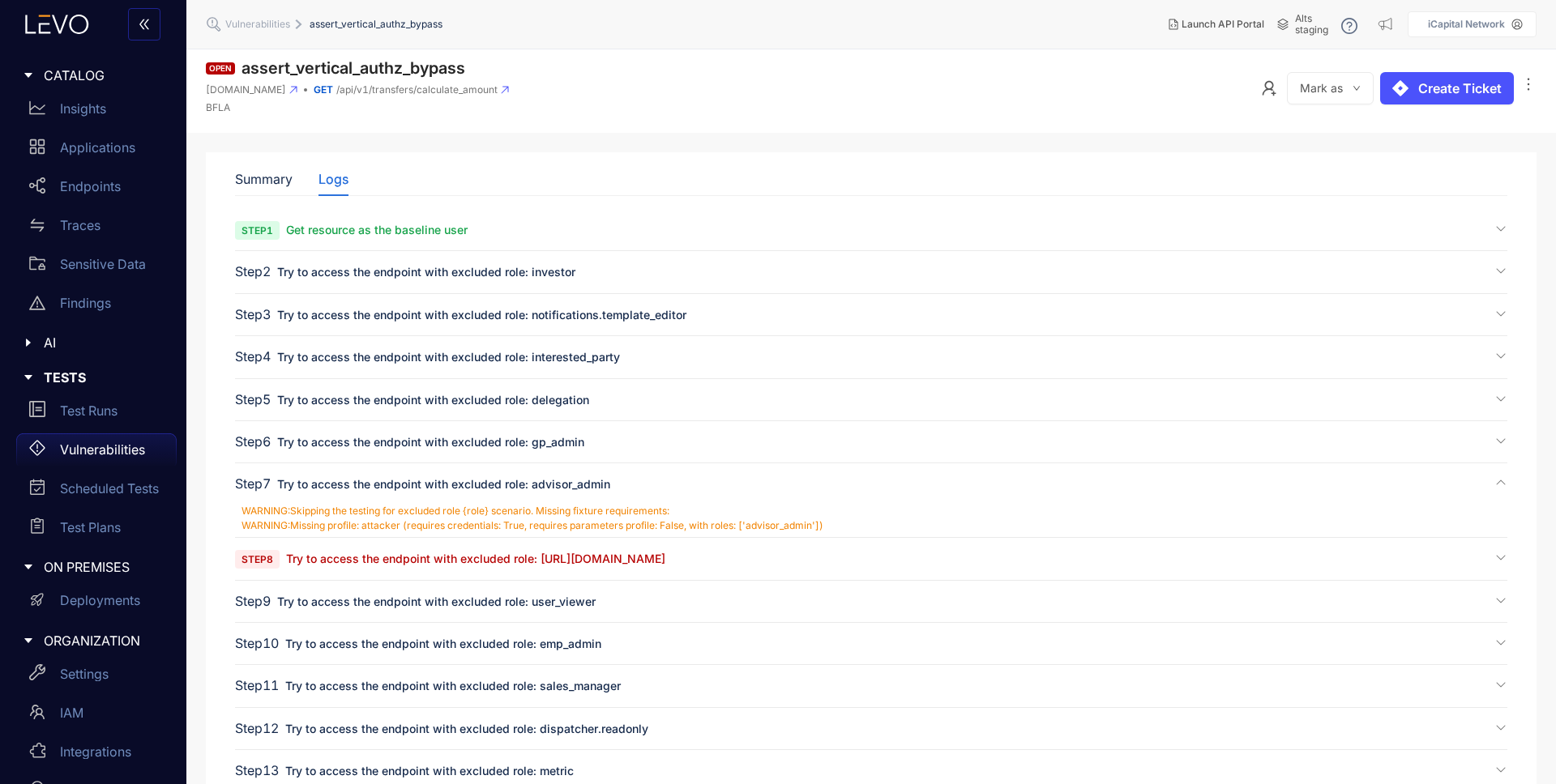
click at [380, 561] on span "Try to access the endpoint with excluded role: [URL][DOMAIN_NAME]" at bounding box center [476, 558] width 379 height 14
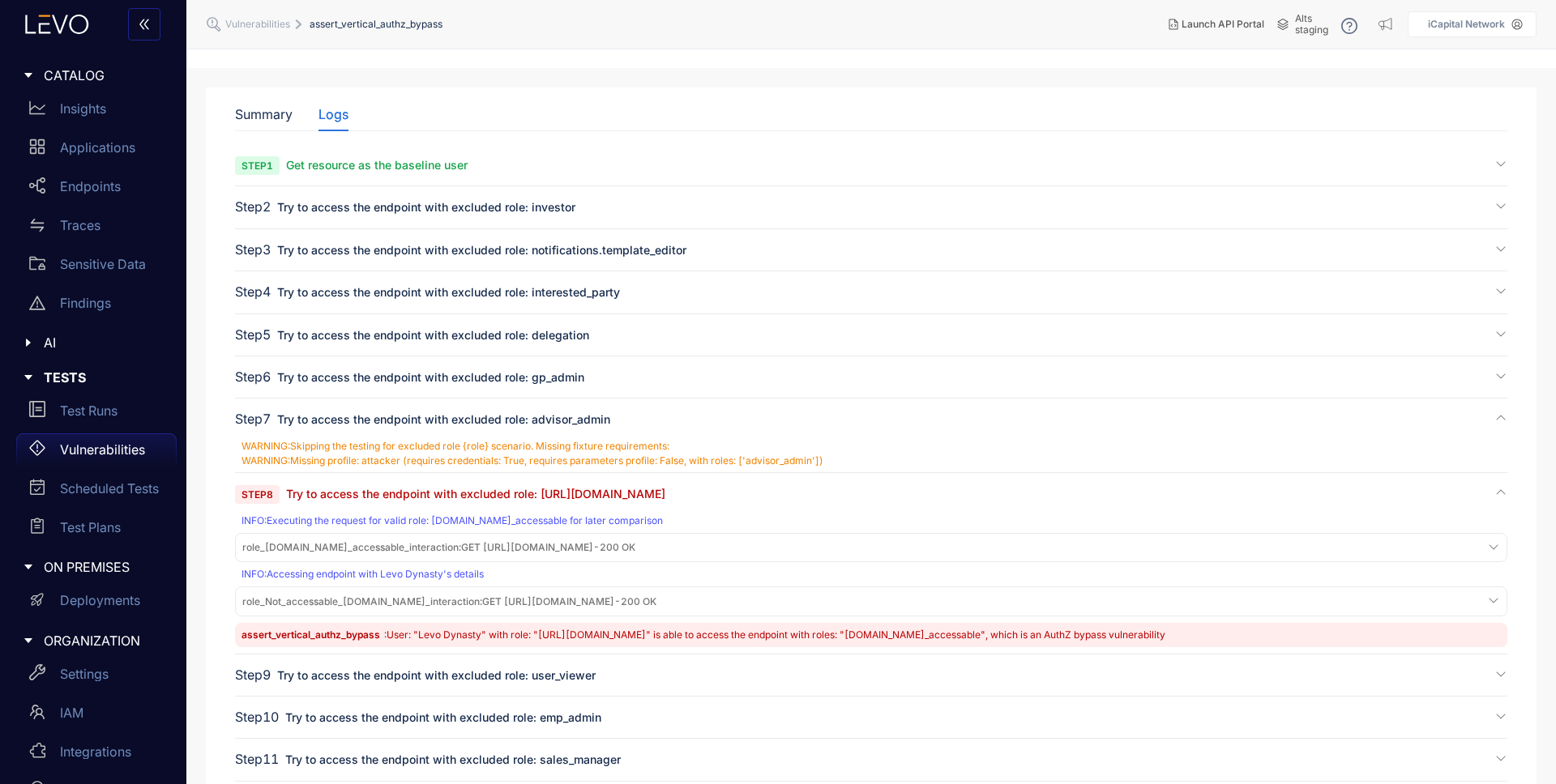
scroll to position [130, 0]
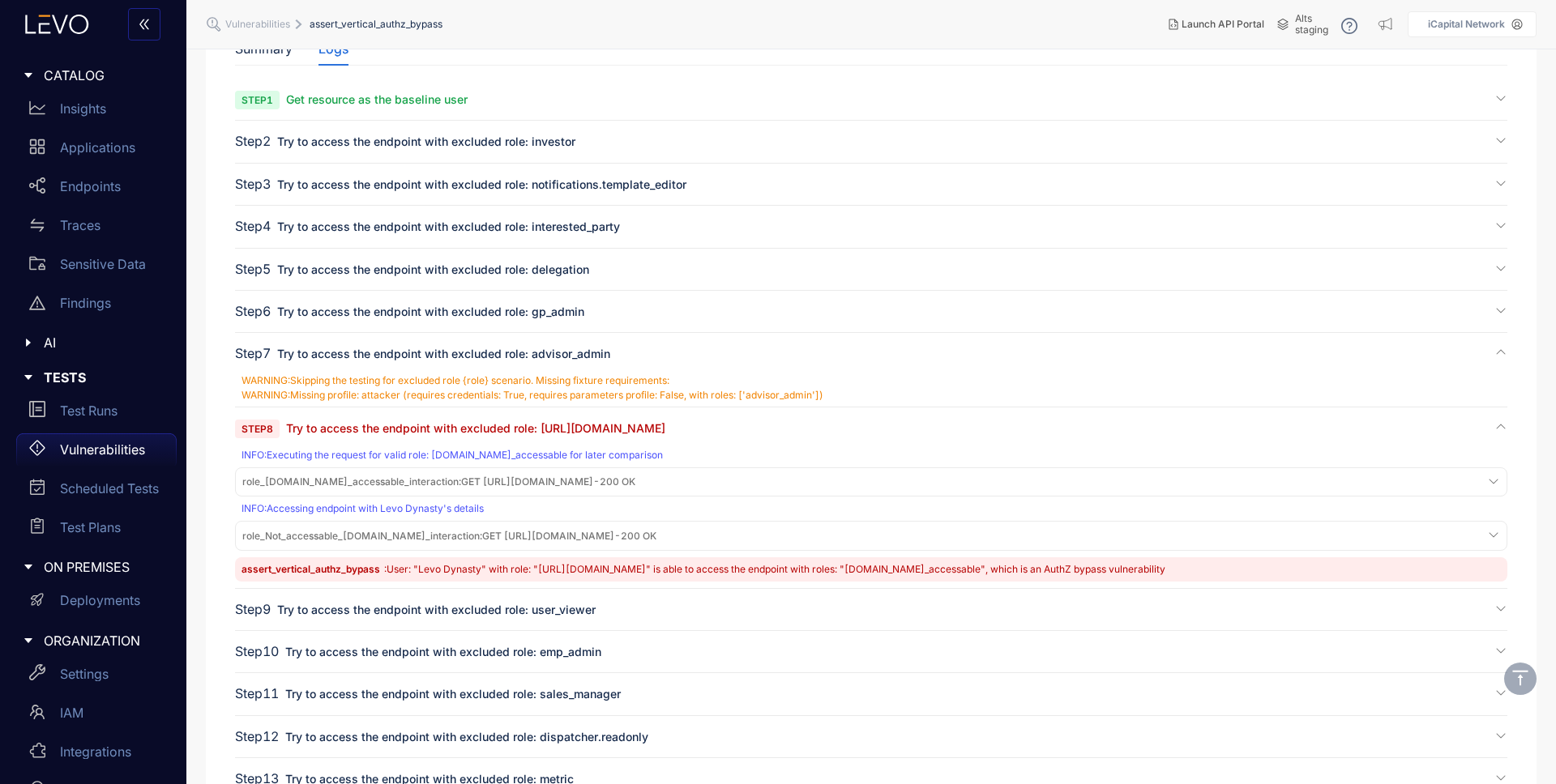
click at [636, 481] on span "role_[DOMAIN_NAME]_accessable_interaction : GET [URL][DOMAIN_NAME] - 200 OK" at bounding box center [439, 482] width 394 height 11
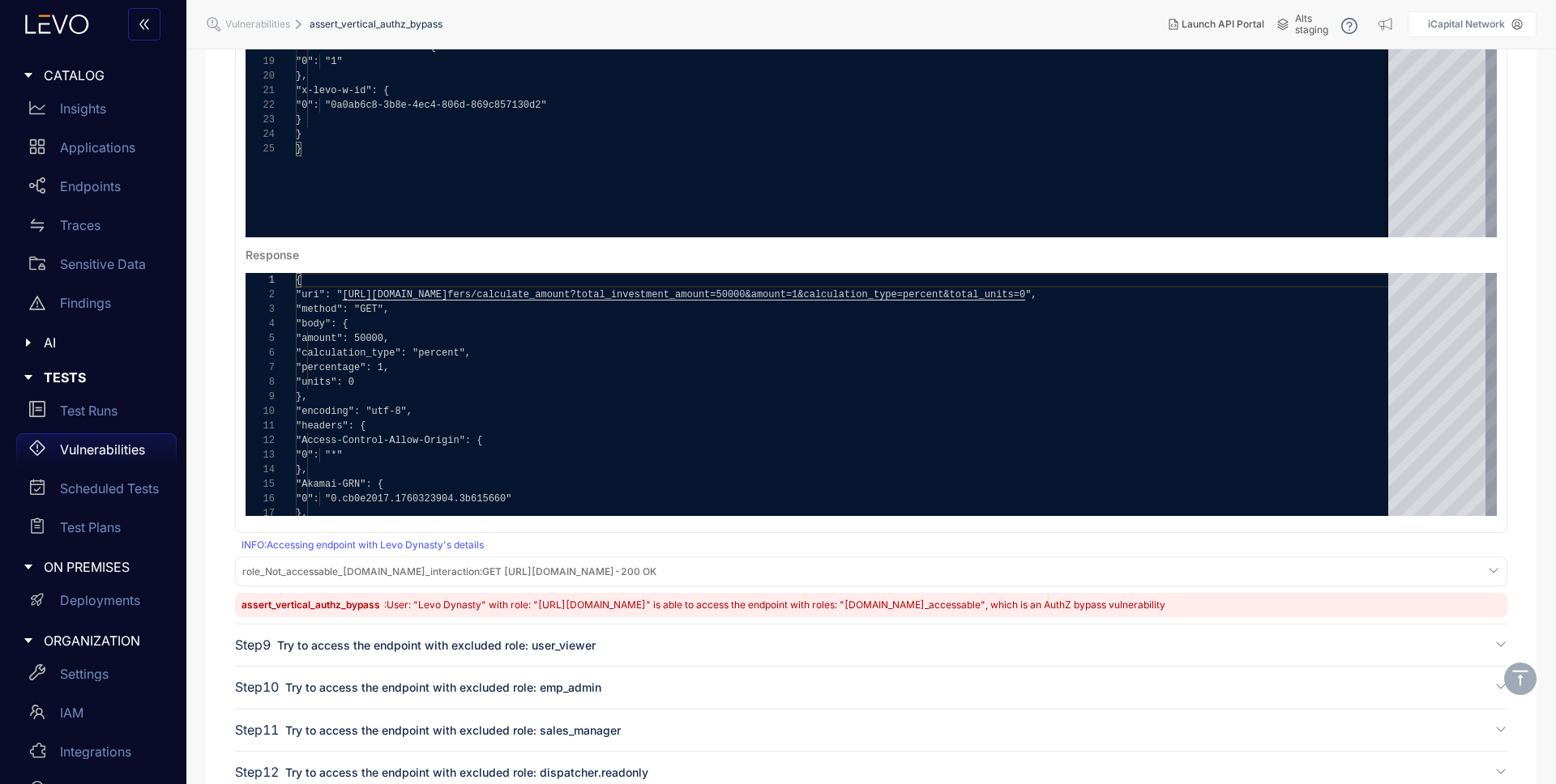
scroll to position [710, 0]
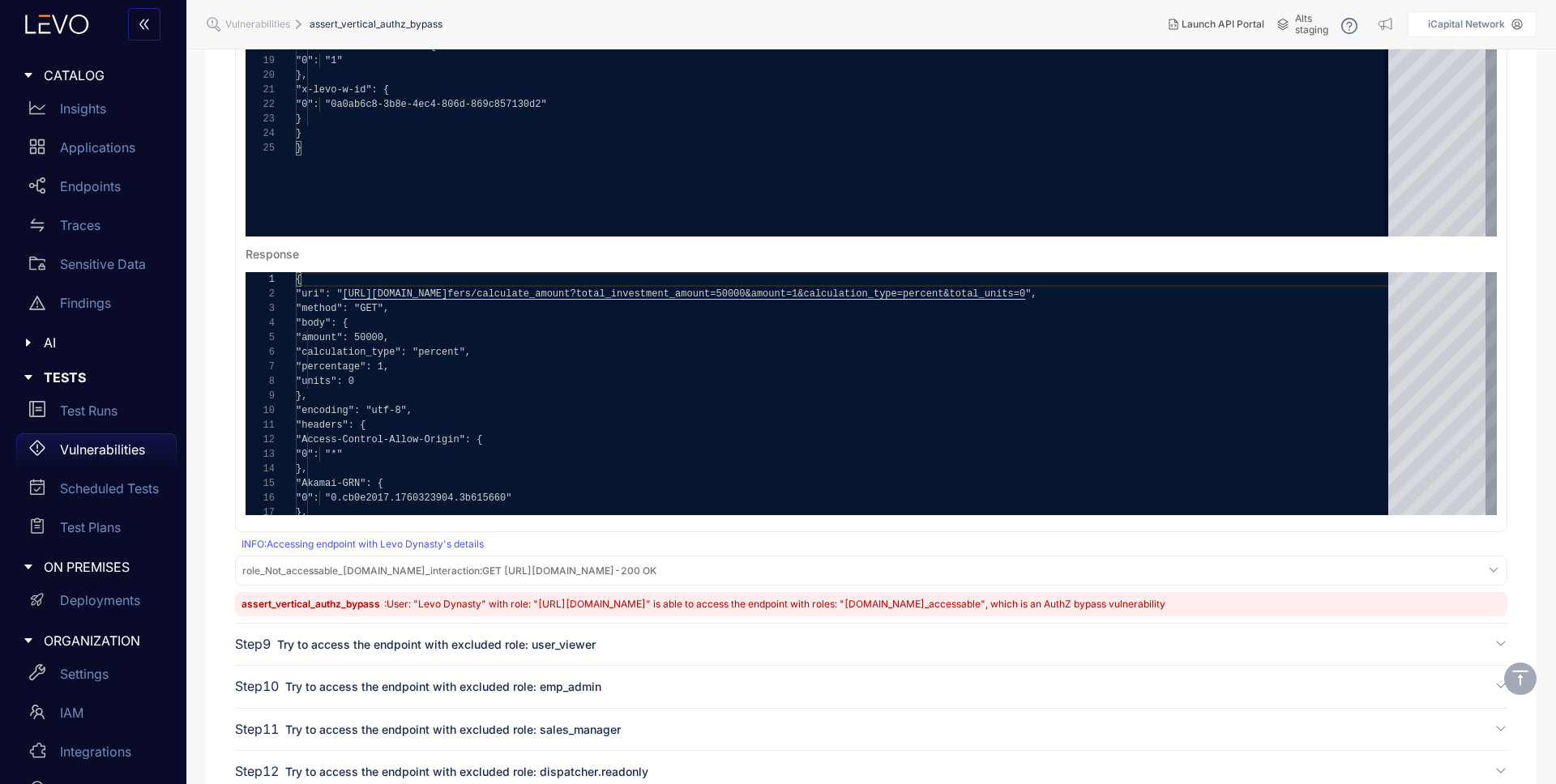
click at [354, 571] on span "role_Not_accessable_[DOMAIN_NAME]_interaction :" at bounding box center [362, 570] width 240 height 12
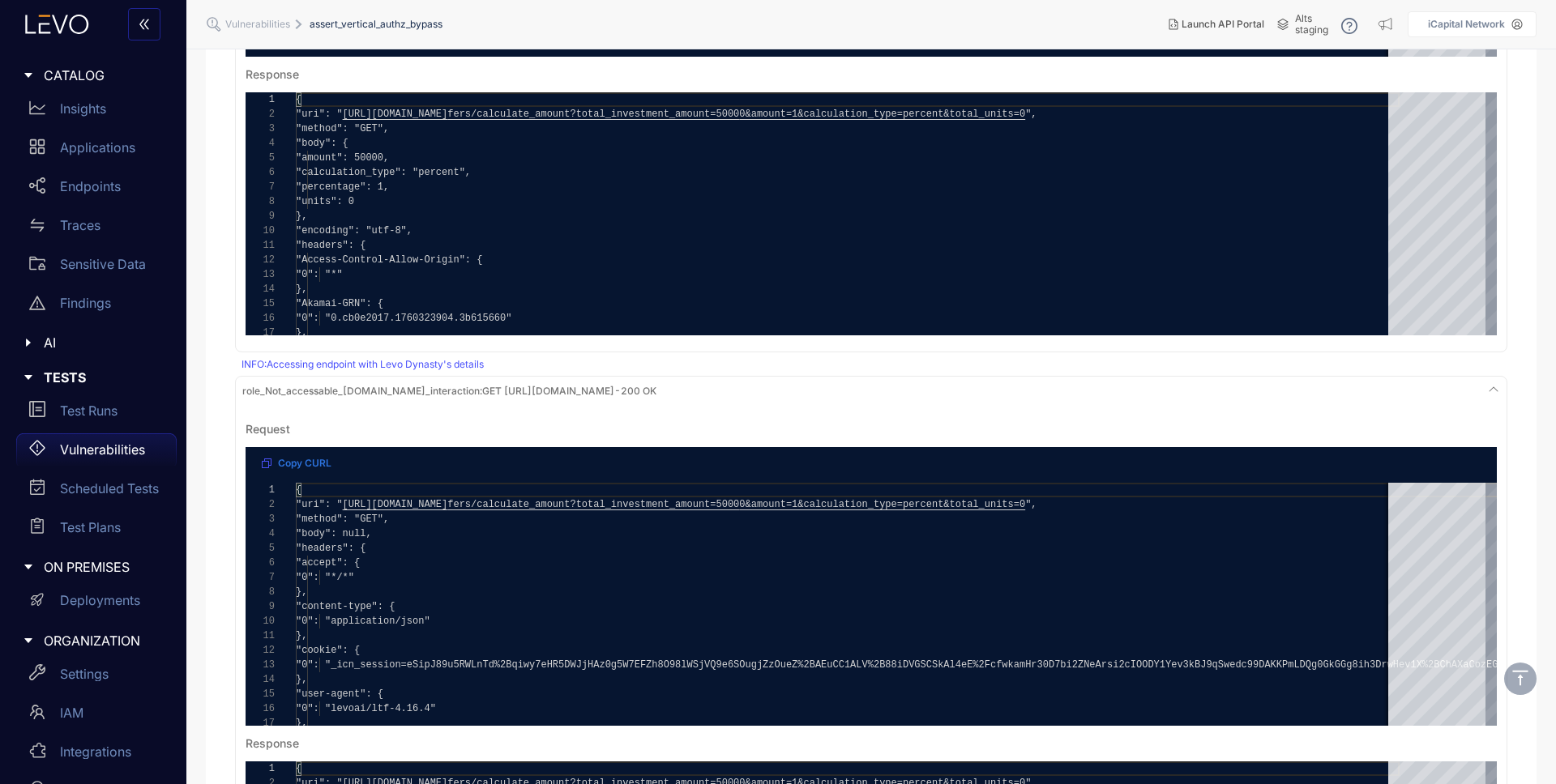
scroll to position [1041, 0]
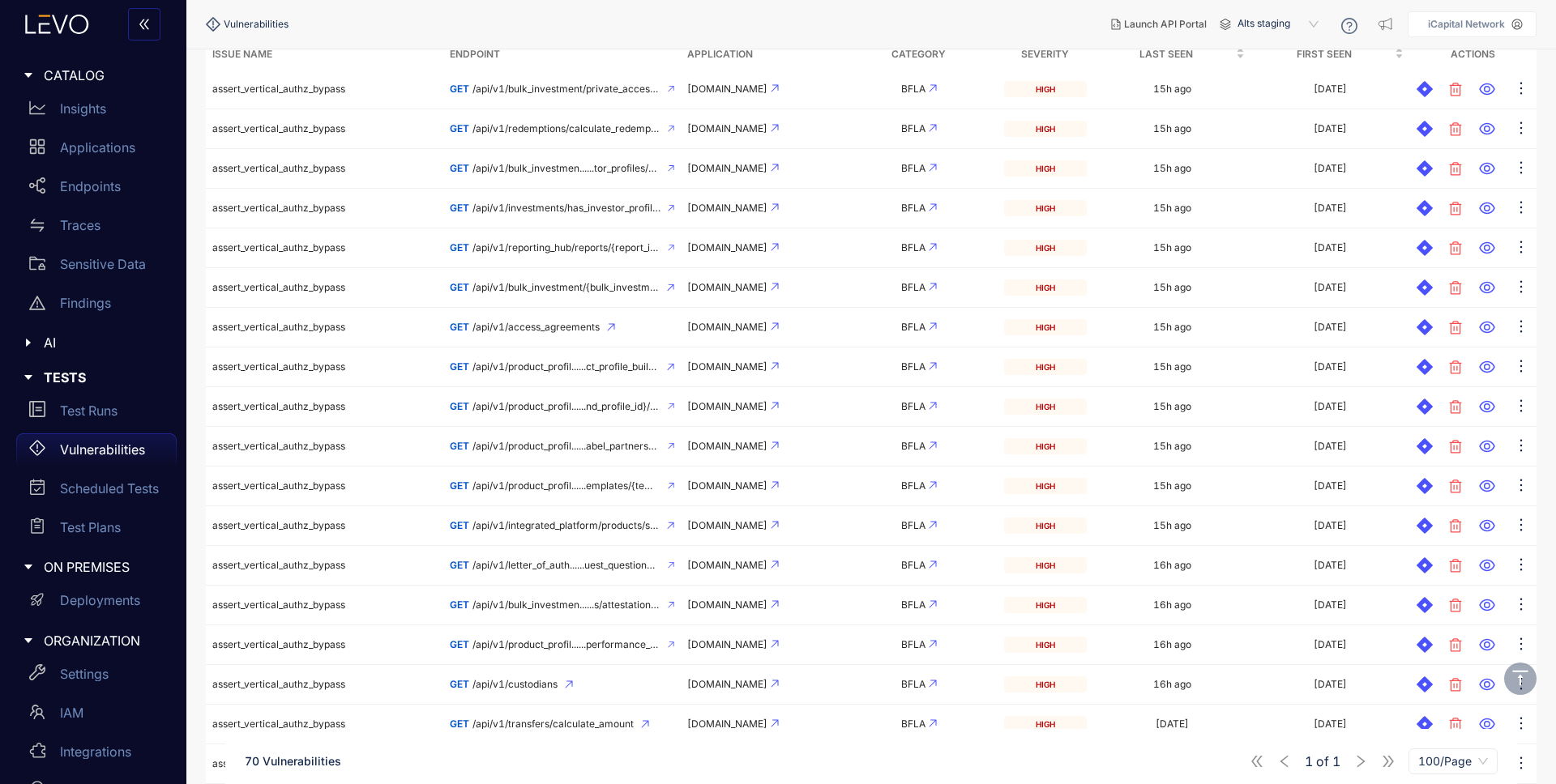
scroll to position [452, 0]
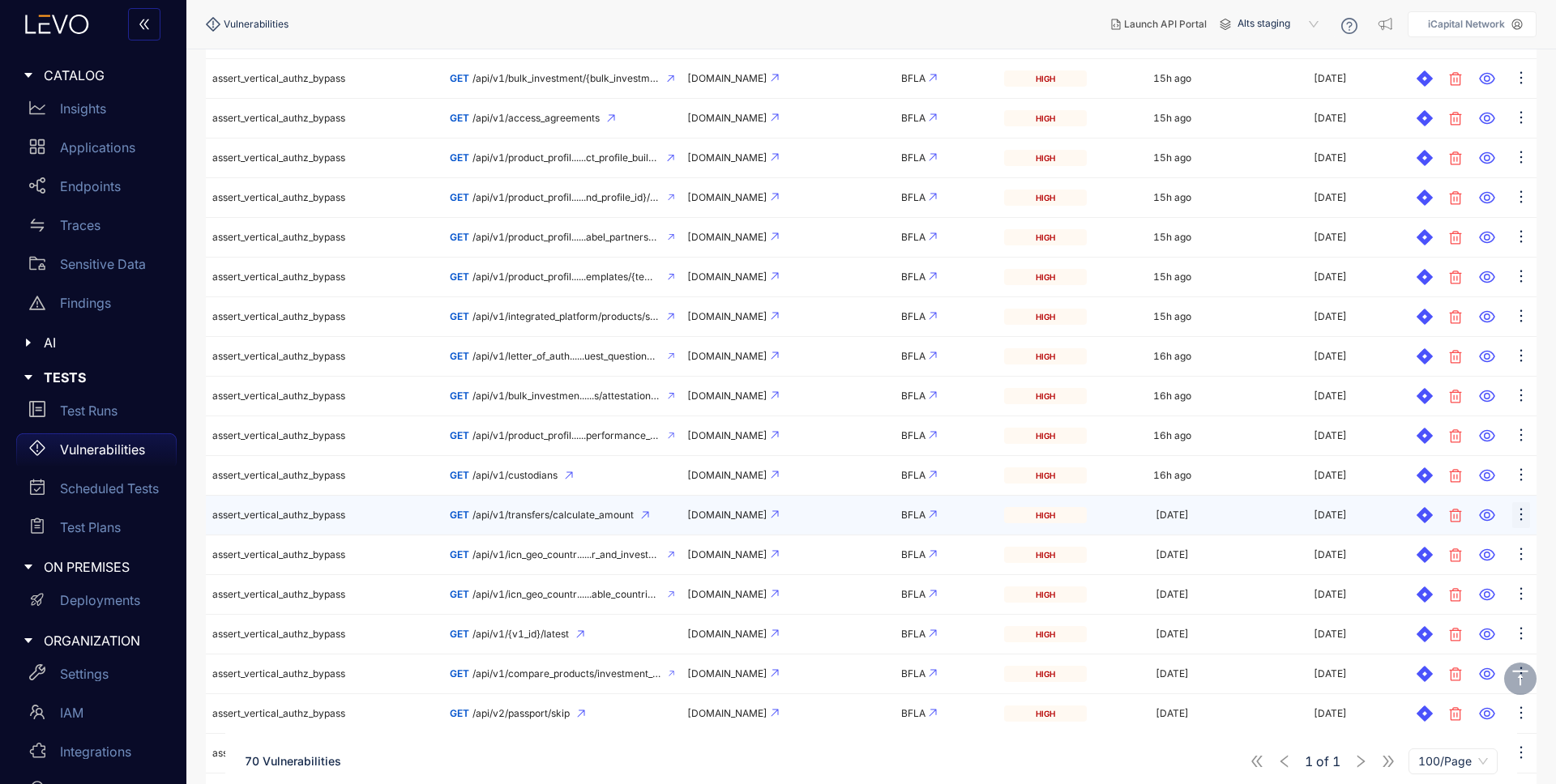
click at [1519, 515] on icon "ellipsis" at bounding box center [1521, 514] width 16 height 16
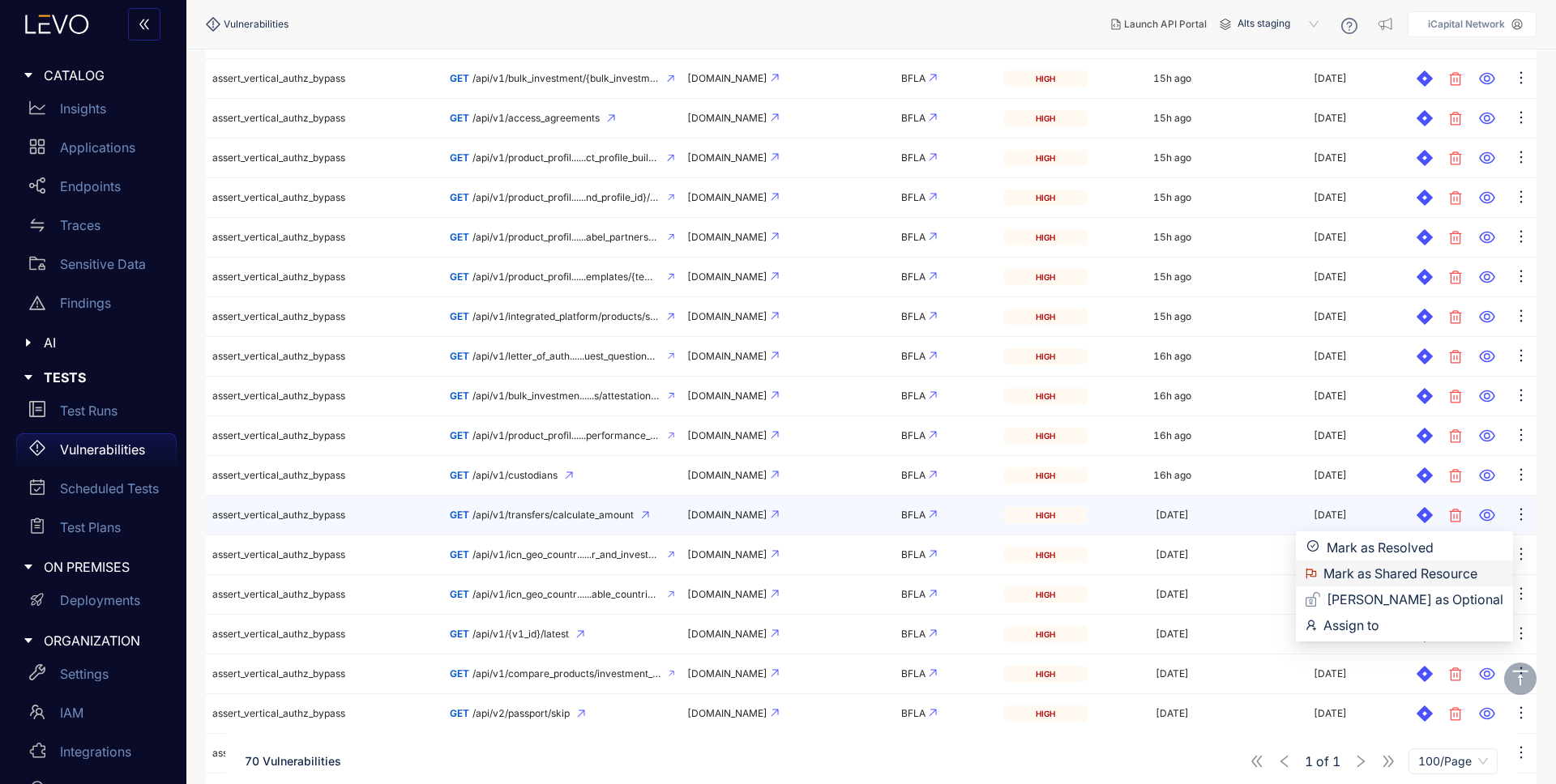
click at [1418, 575] on span "Mark as Shared Resource" at bounding box center [1414, 574] width 180 height 18
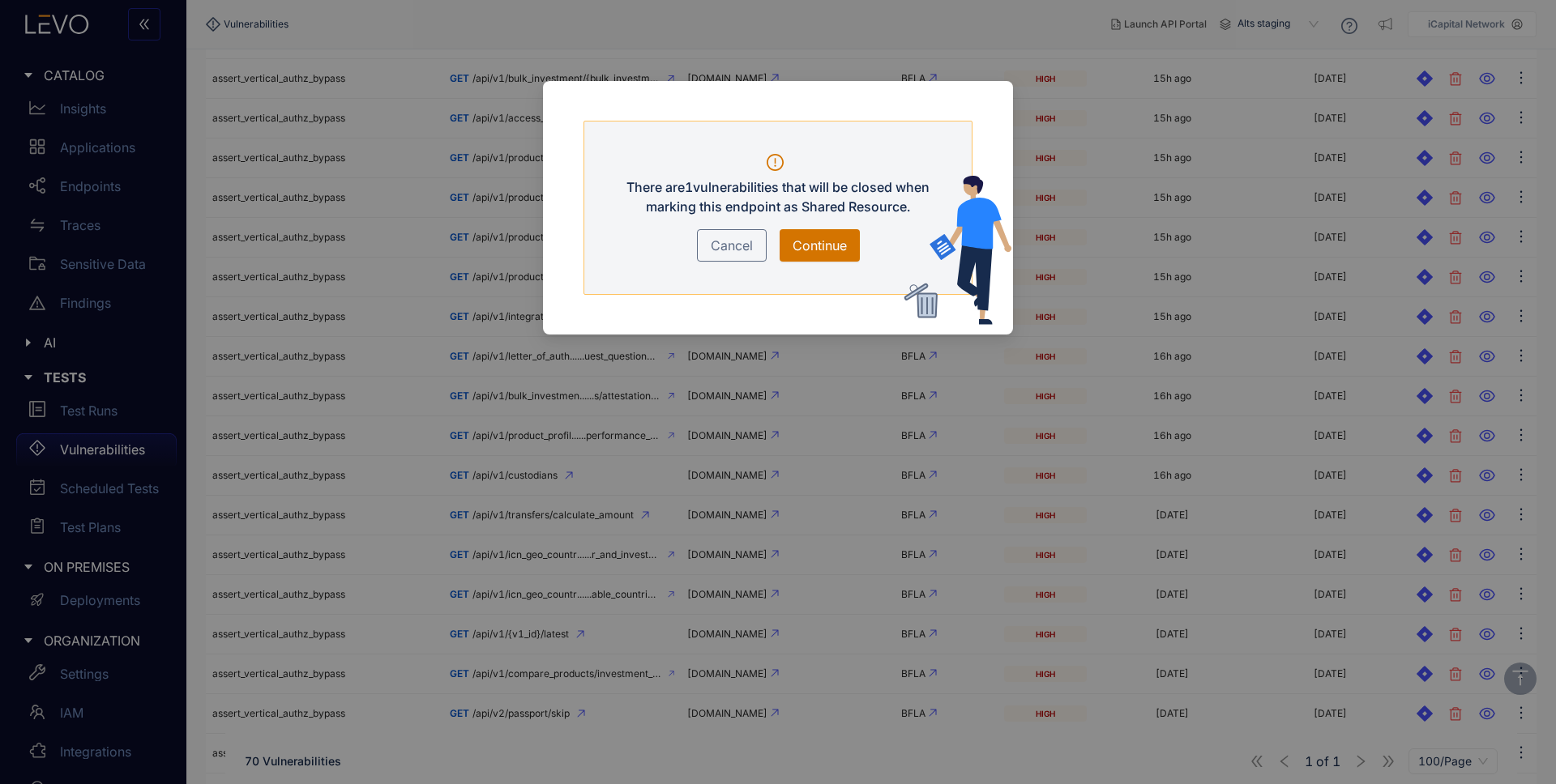
click at [820, 239] on span "Continue" at bounding box center [820, 245] width 55 height 19
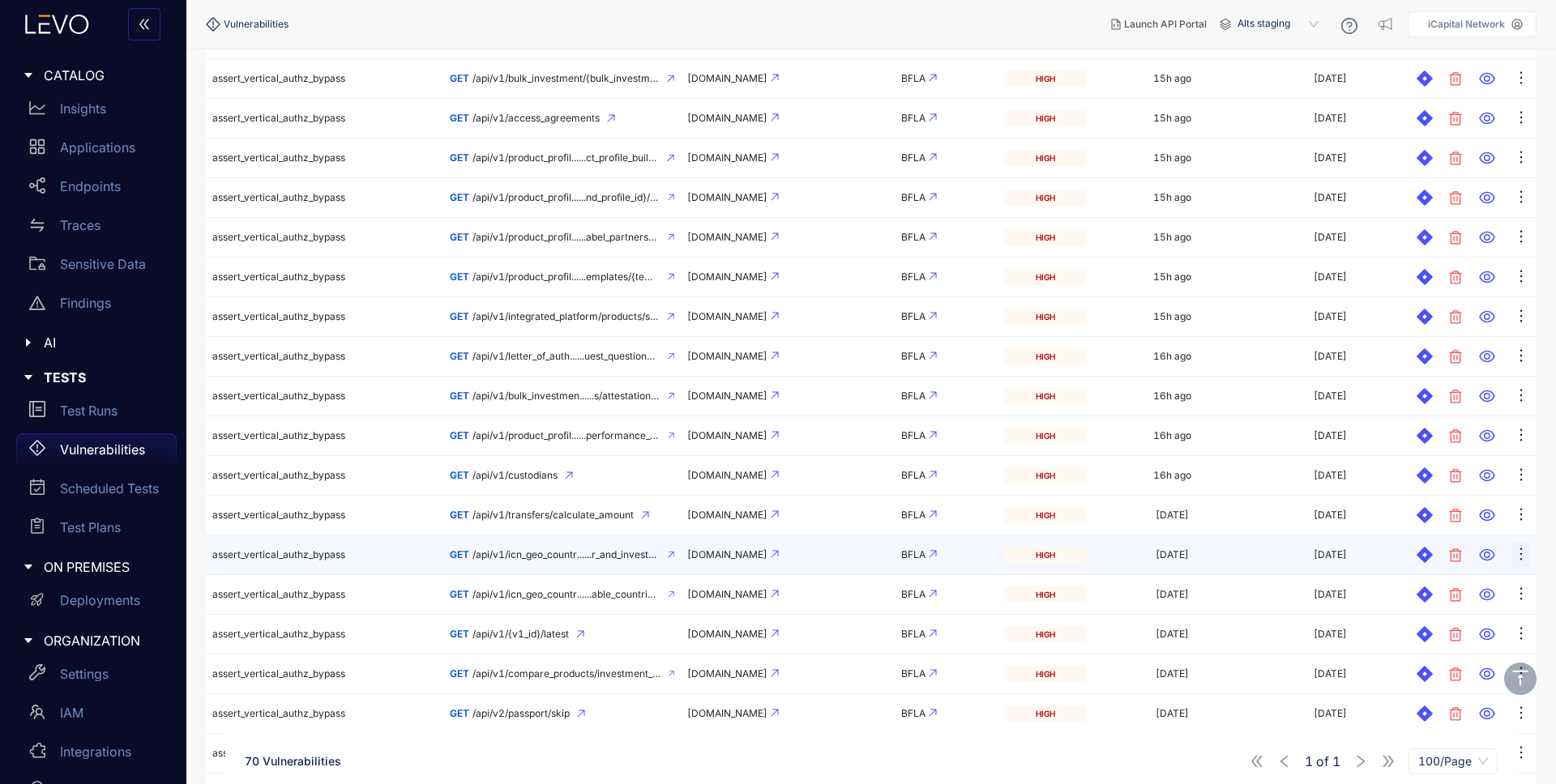
click at [1526, 557] on icon "ellipsis" at bounding box center [1521, 555] width 16 height 16
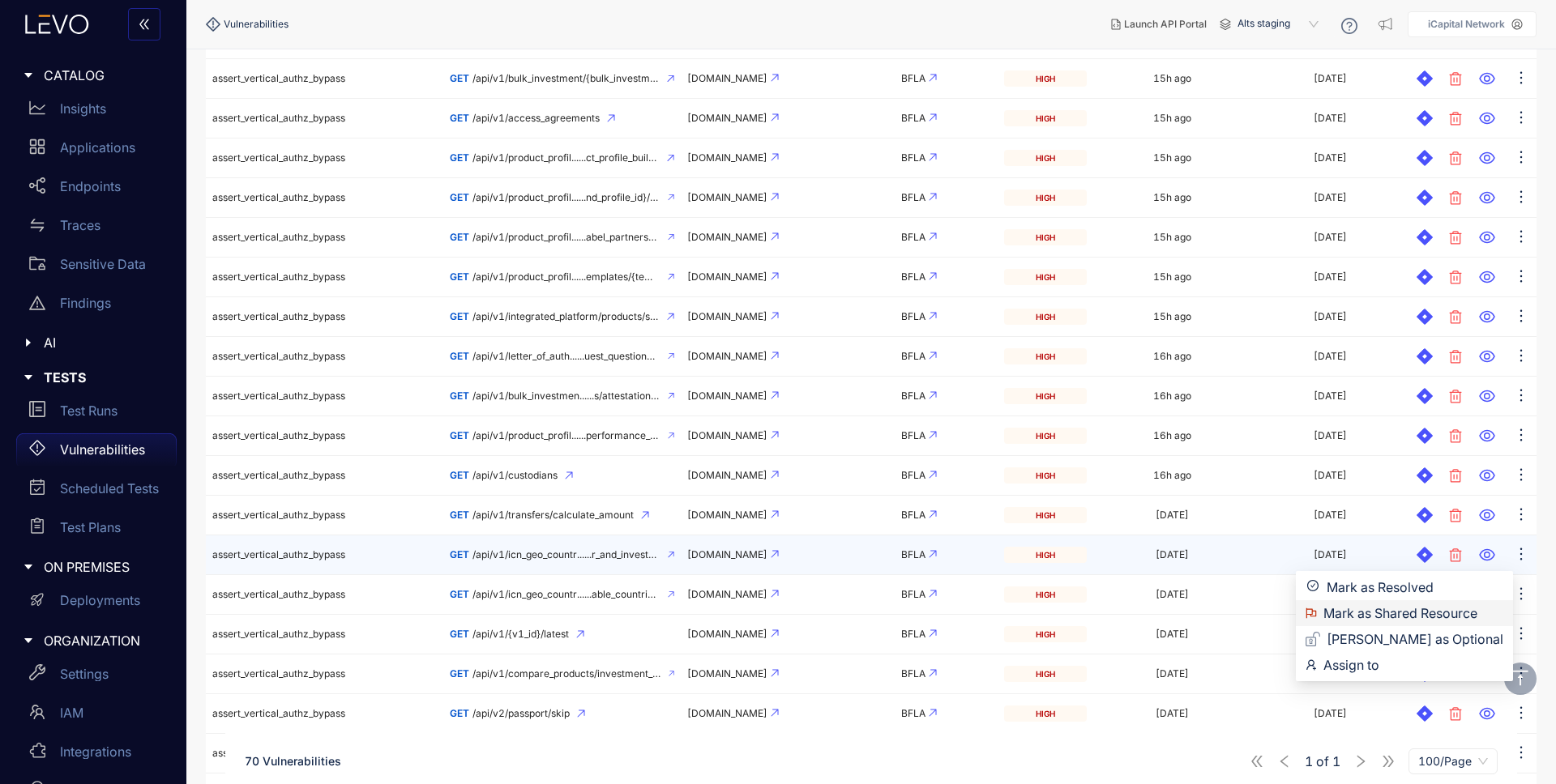
click at [1443, 614] on span "Mark as Shared Resource" at bounding box center [1414, 614] width 180 height 18
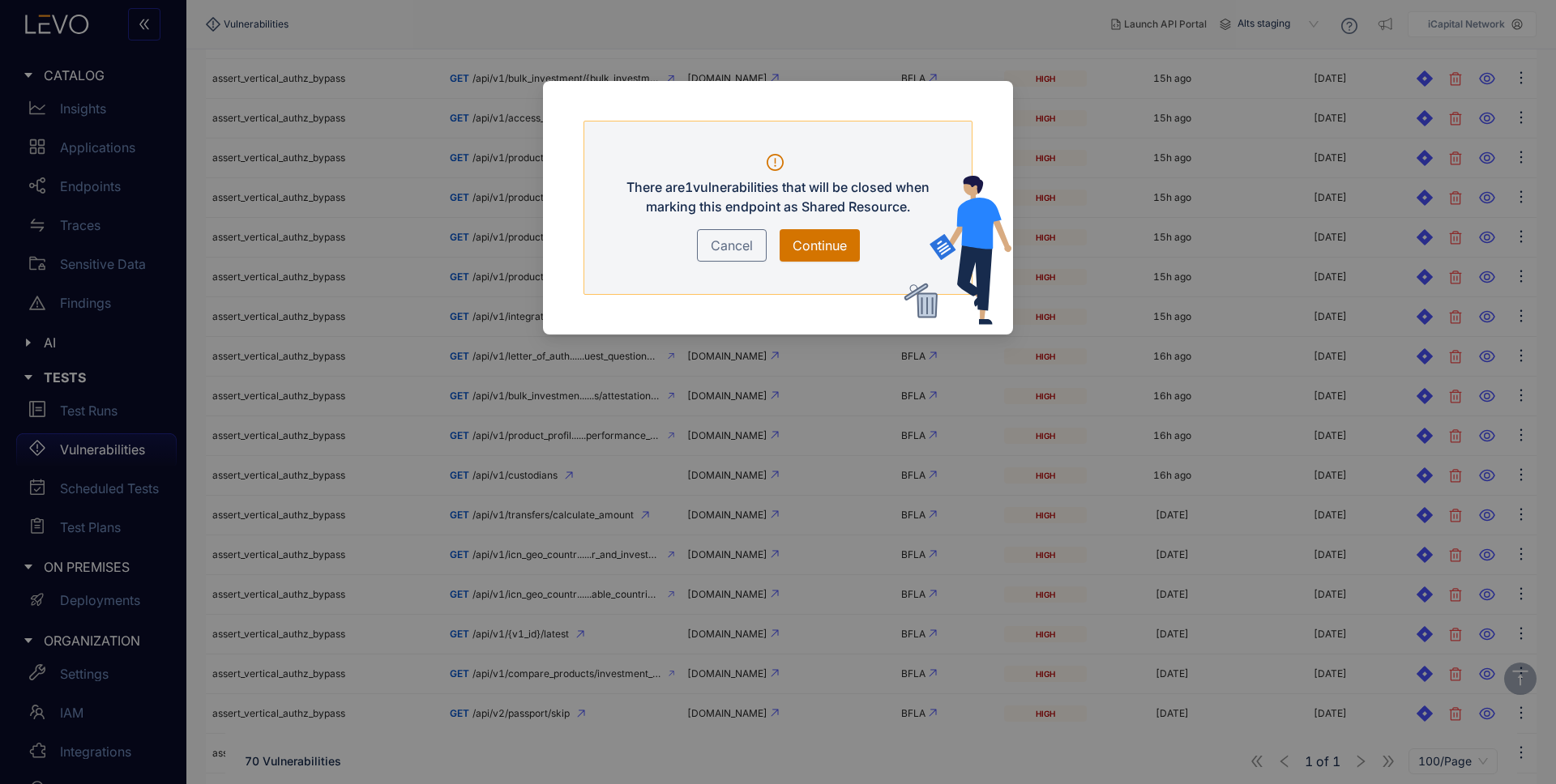
click at [808, 247] on span "Continue" at bounding box center [820, 245] width 55 height 19
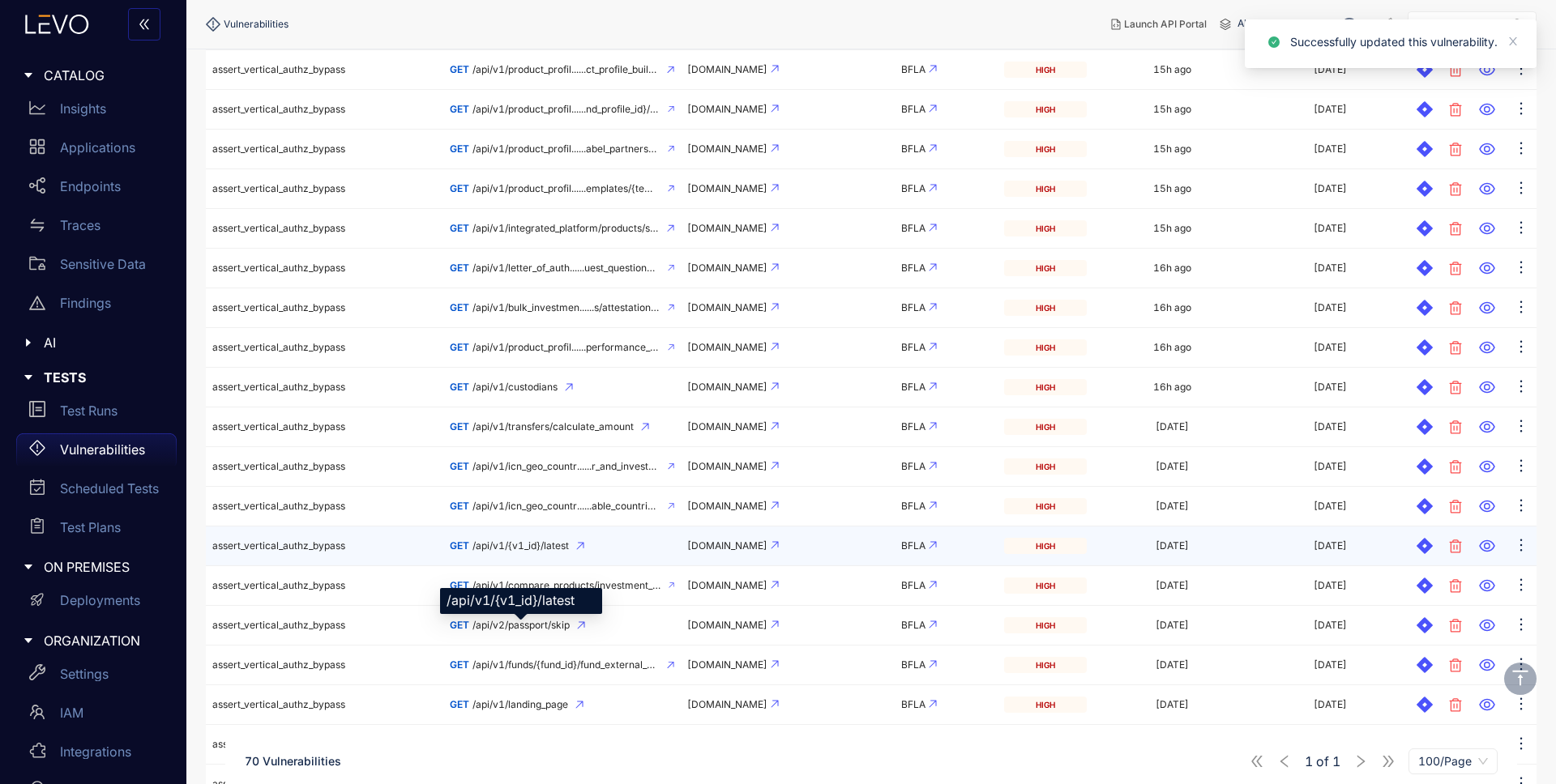
scroll to position [545, 0]
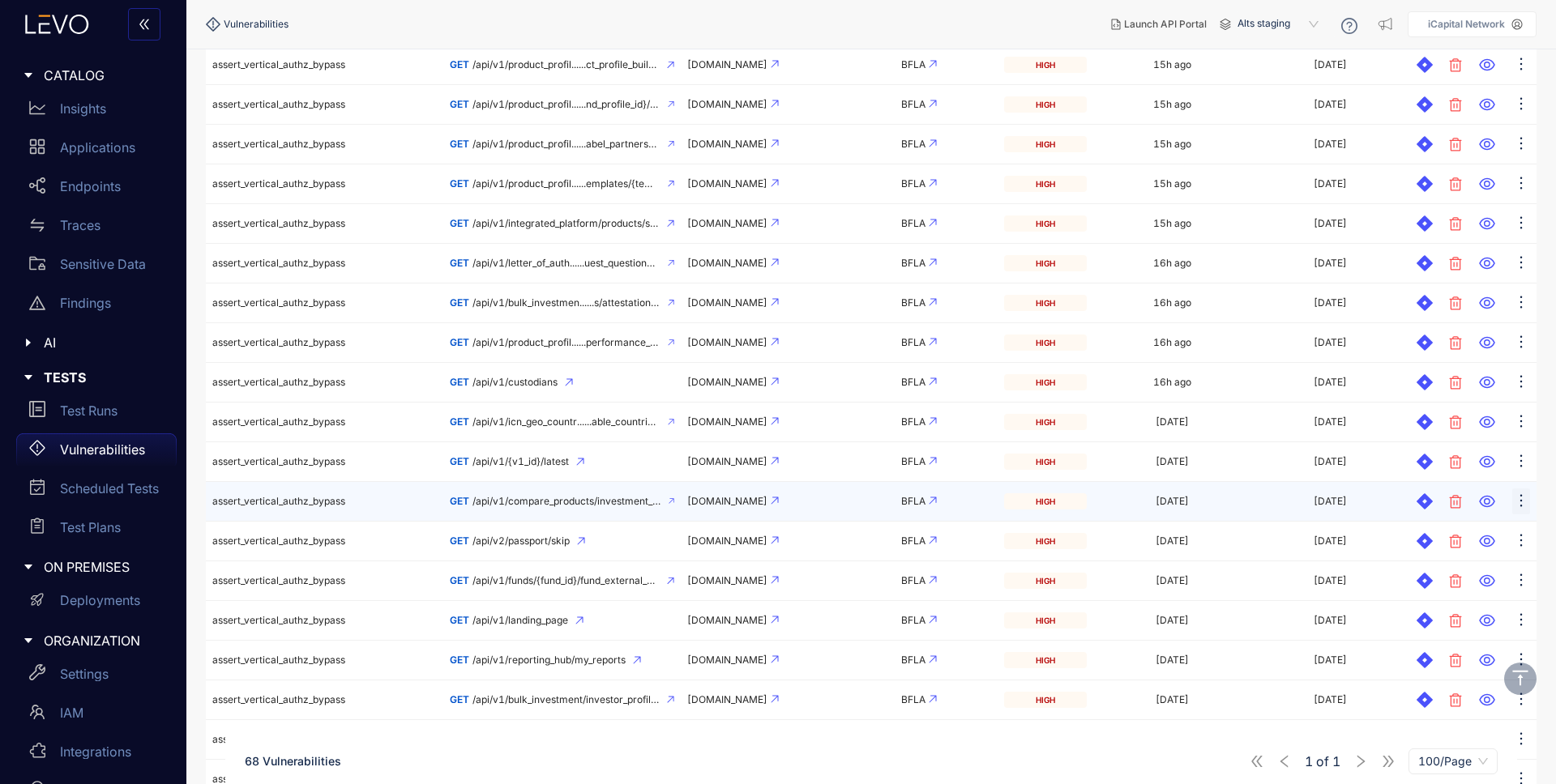
click at [1523, 497] on icon "ellipsis" at bounding box center [1521, 501] width 16 height 16
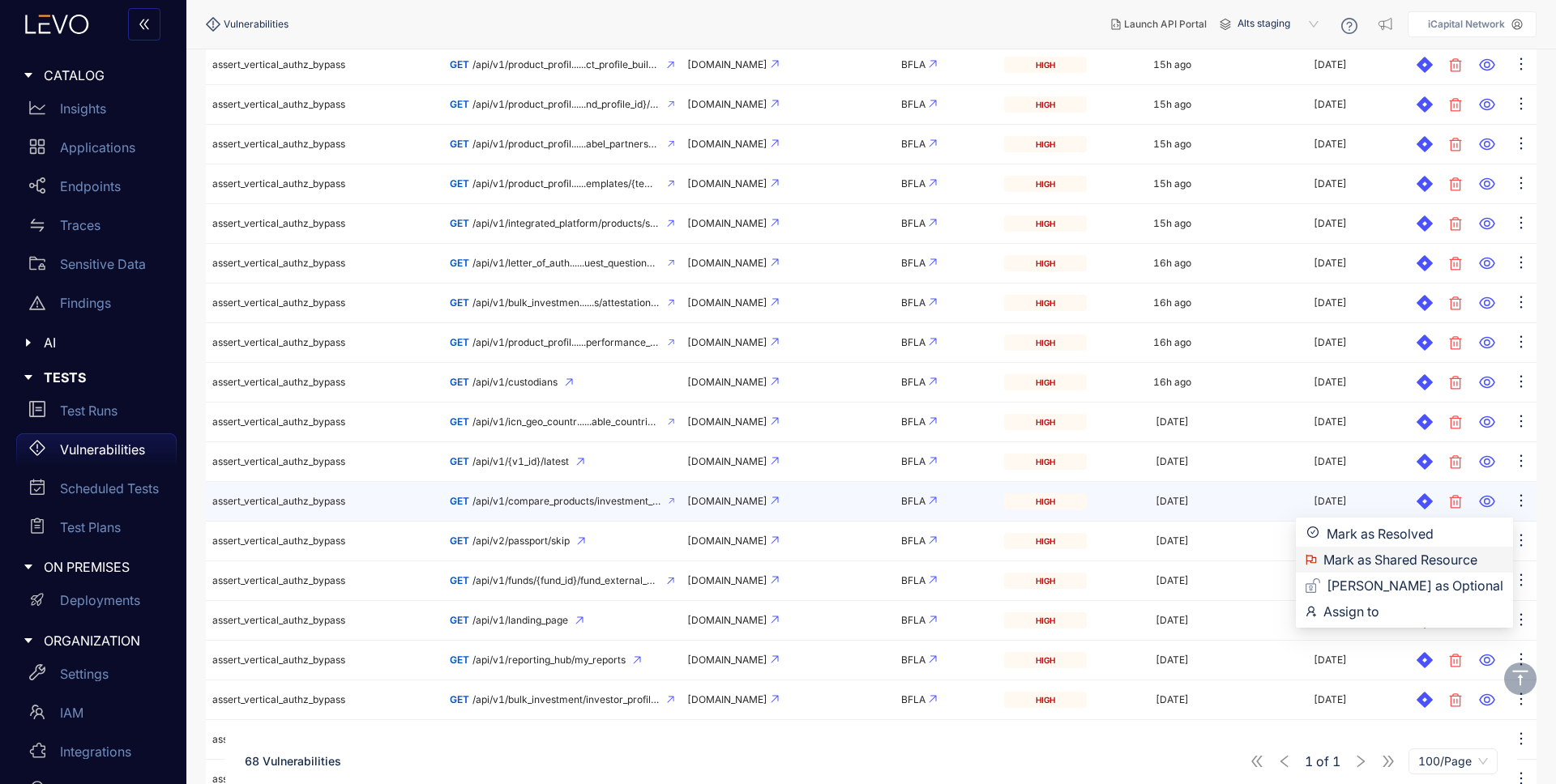
click at [1442, 558] on span "Mark as Shared Resource" at bounding box center [1414, 560] width 180 height 18
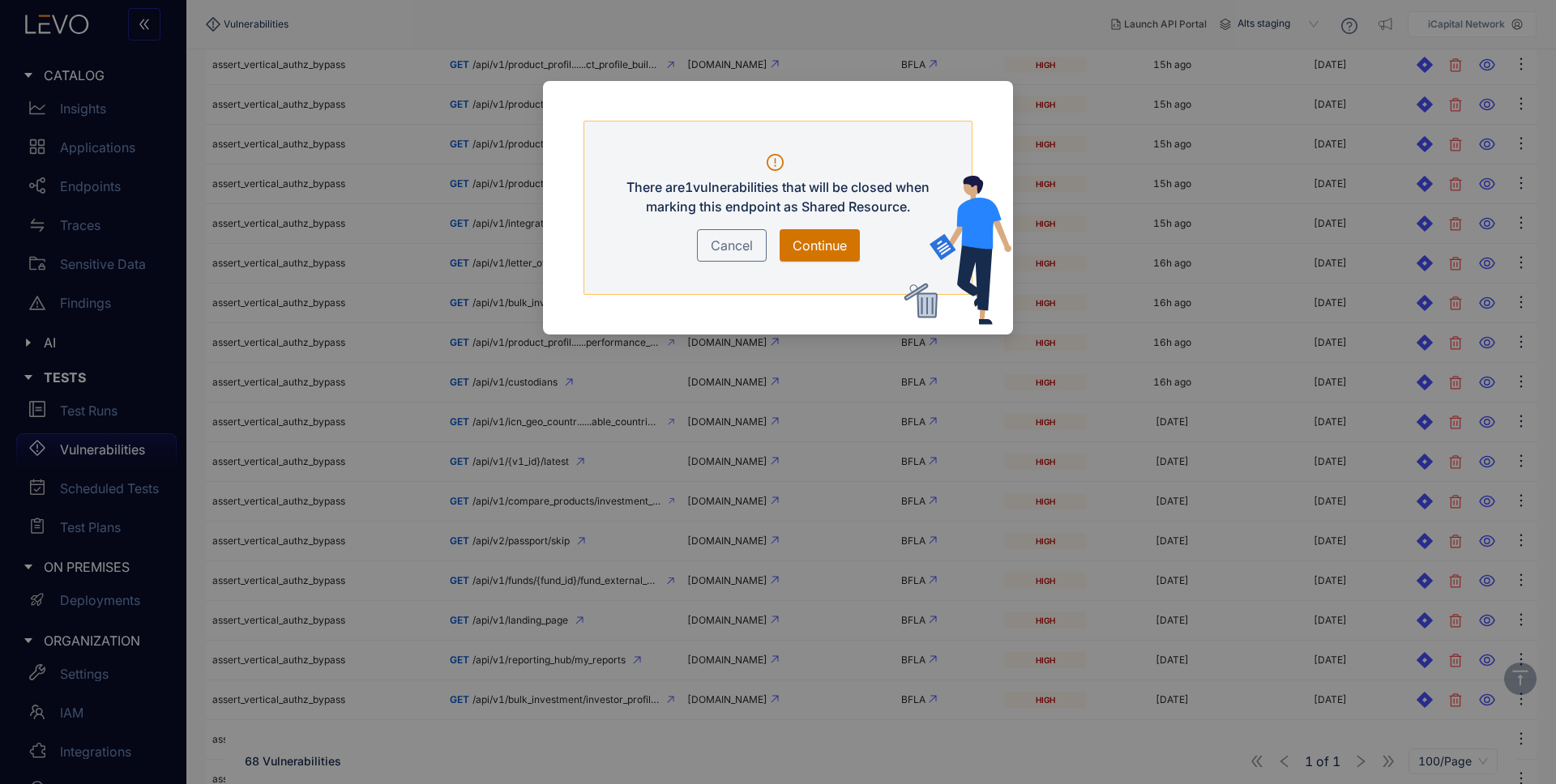
click at [819, 245] on span "Continue" at bounding box center [820, 245] width 55 height 19
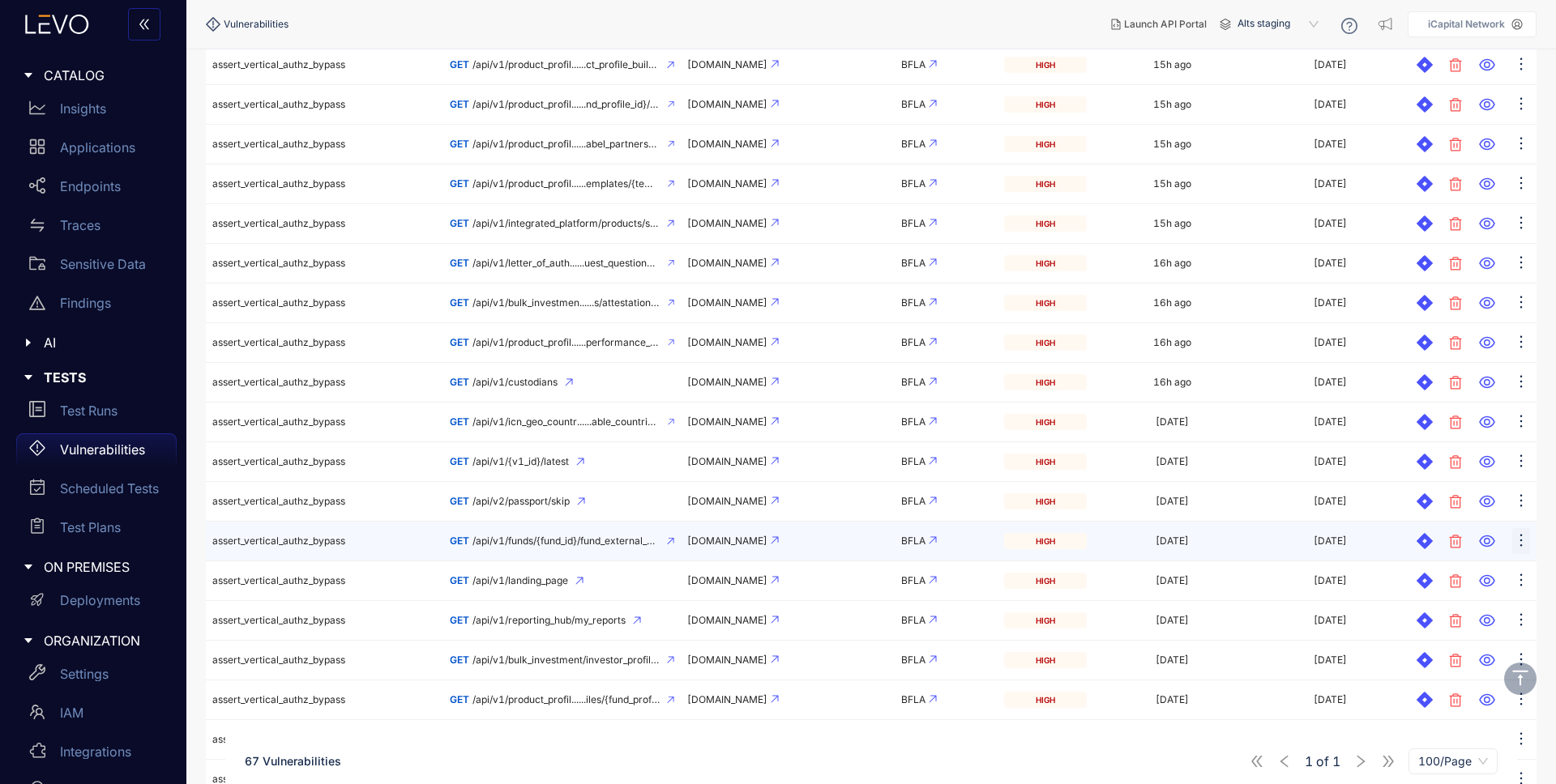
click at [1522, 540] on icon "ellipsis" at bounding box center [1521, 541] width 16 height 16
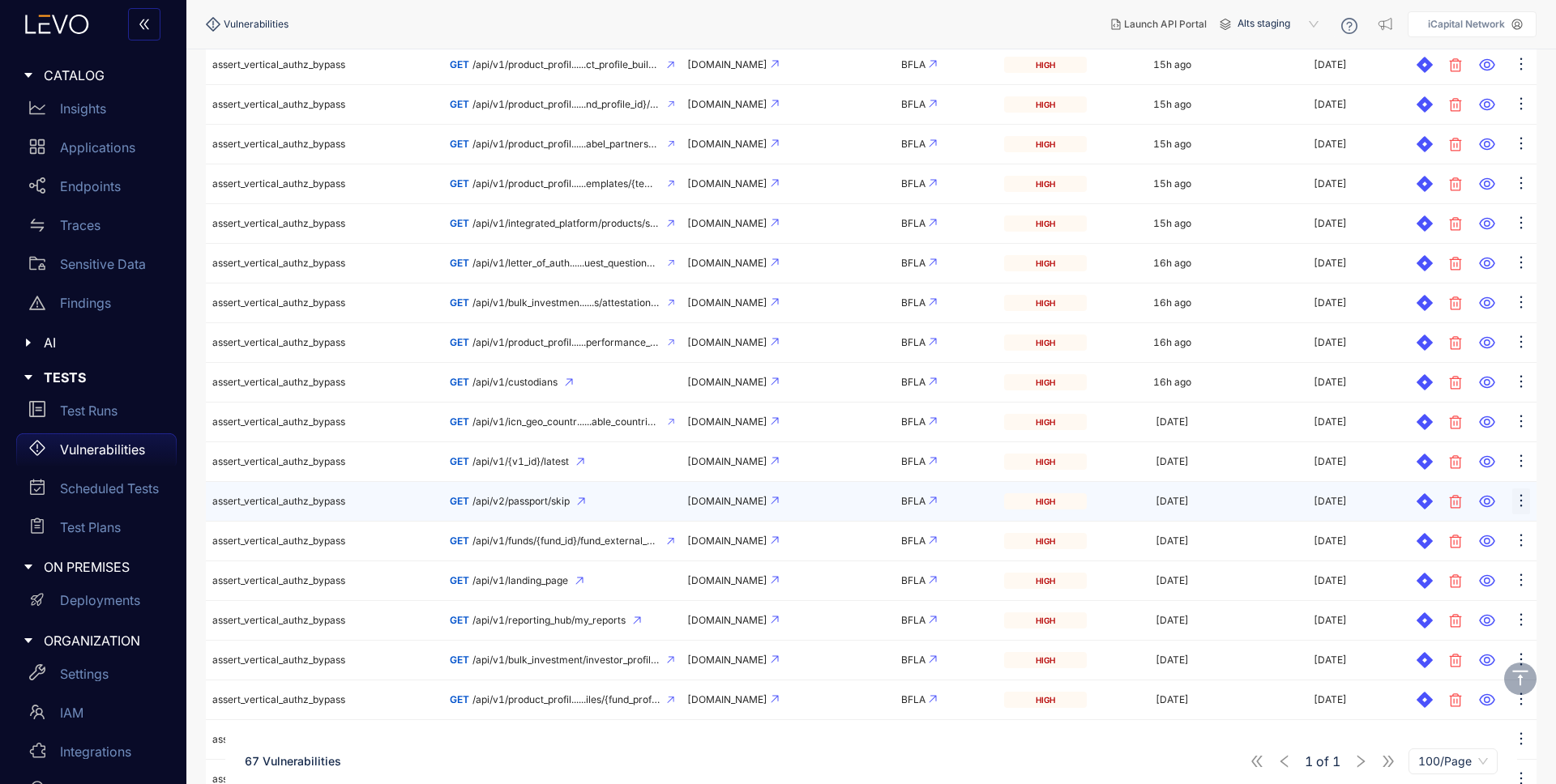
click at [1529, 497] on icon "ellipsis" at bounding box center [1521, 501] width 16 height 16
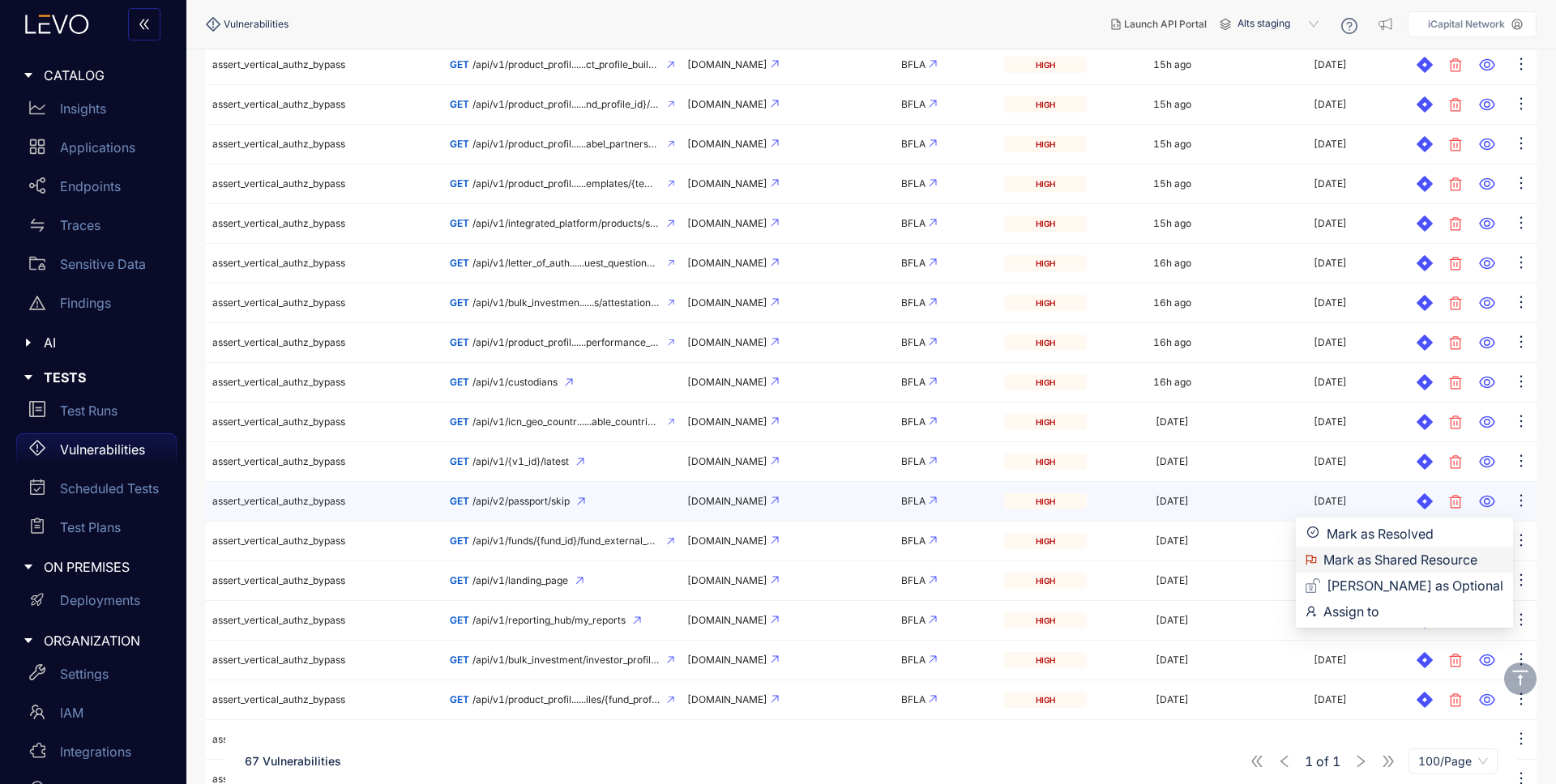
click at [1477, 562] on span "Mark as Shared Resource" at bounding box center [1414, 560] width 180 height 18
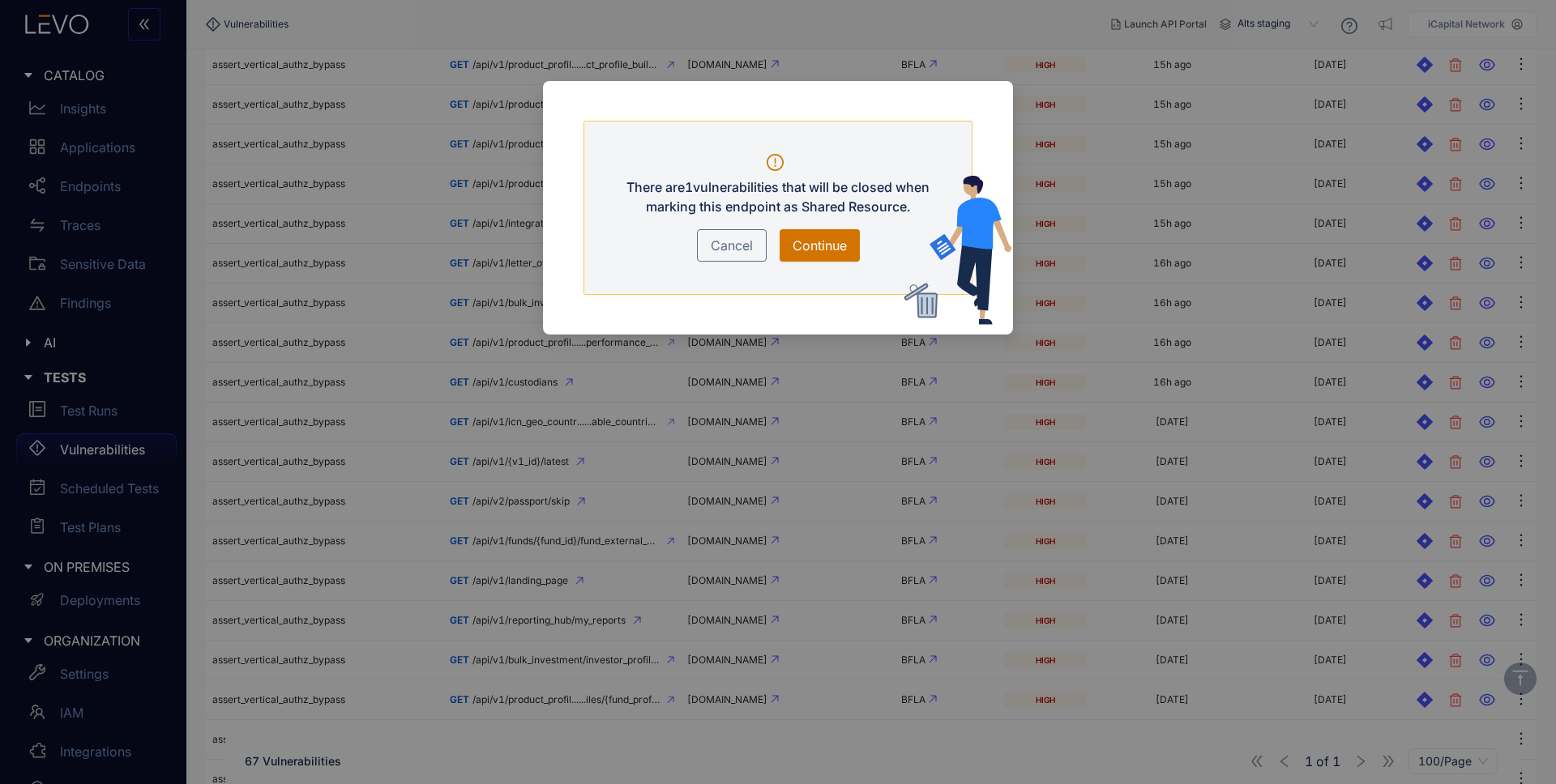
click at [812, 246] on span "Continue" at bounding box center [820, 245] width 55 height 19
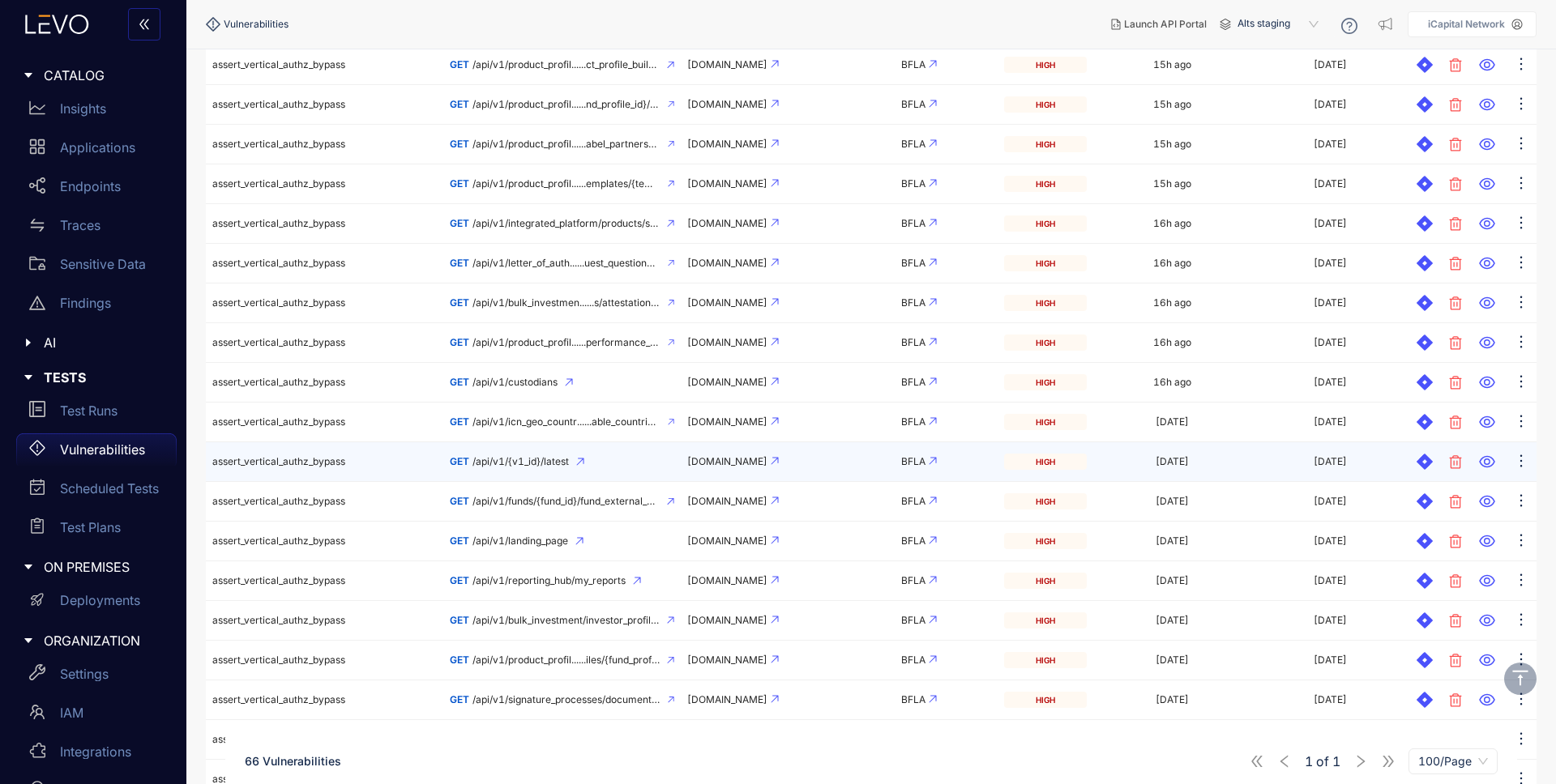
click at [625, 460] on div "GET /api/v1/{v1_id}/latest" at bounding box center [562, 462] width 224 height 11
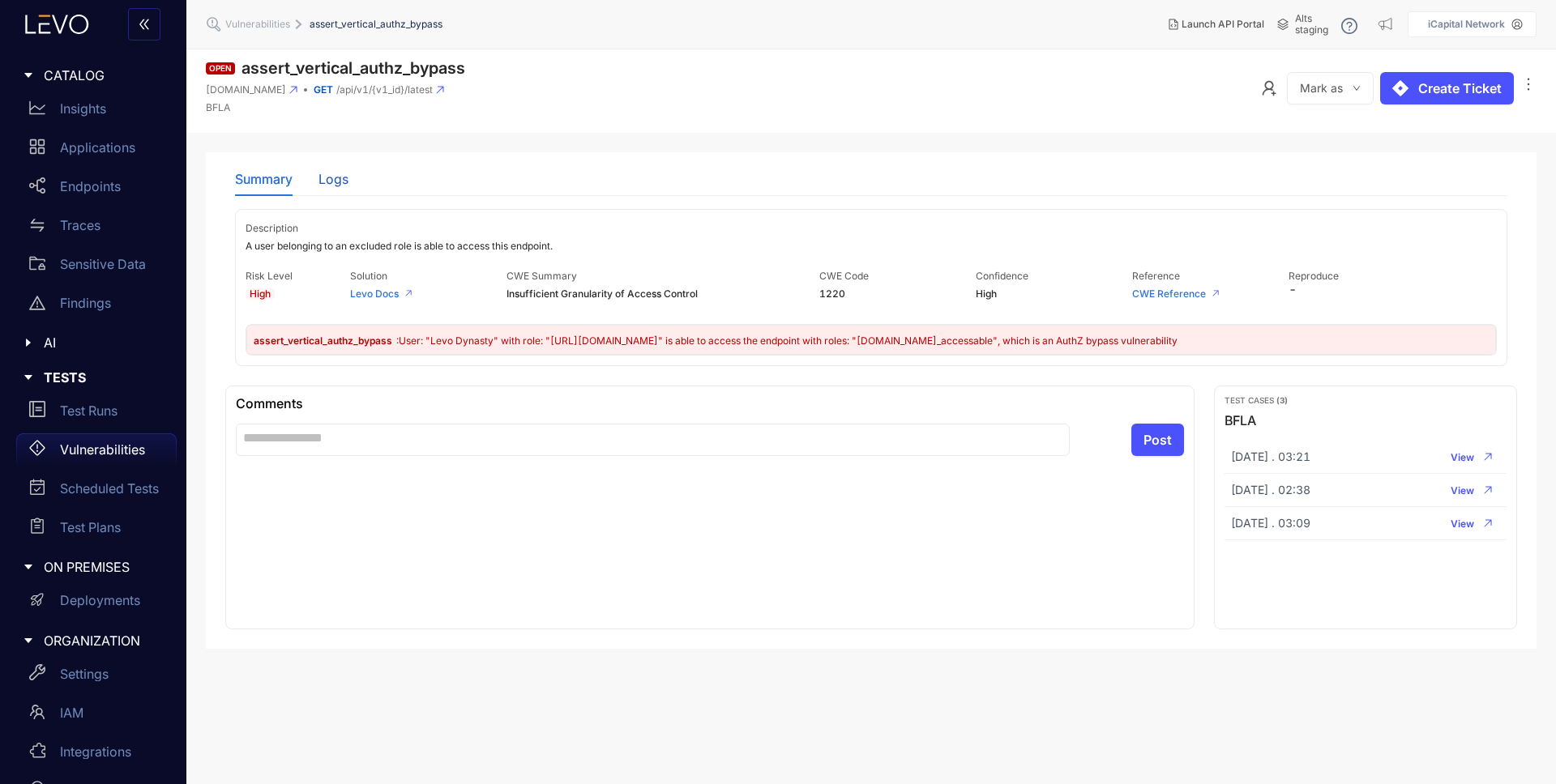
click at [341, 178] on div "Logs" at bounding box center [333, 179] width 30 height 15
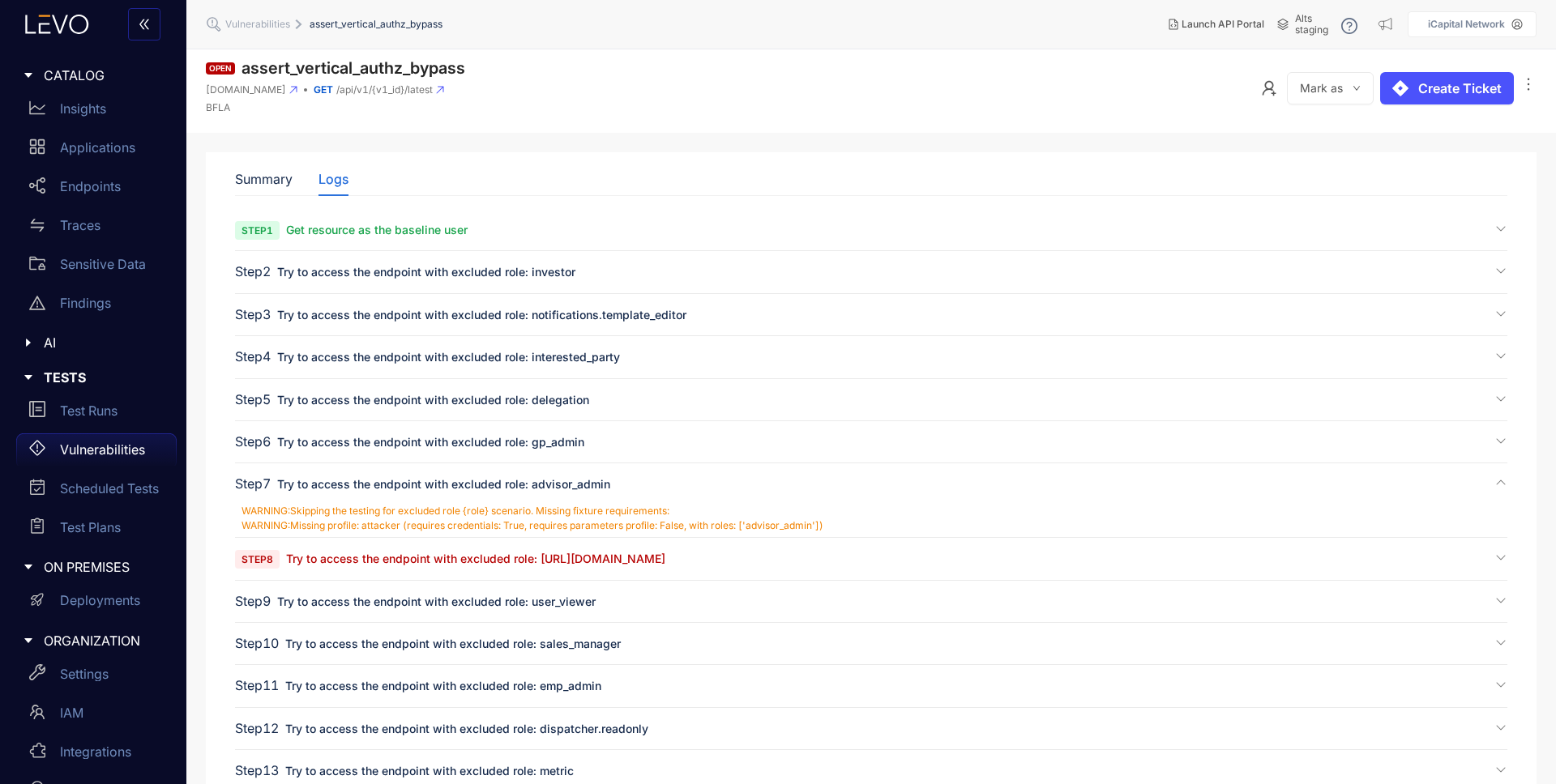
click at [423, 553] on span "Try to access the endpoint with excluded role: [URL][DOMAIN_NAME]" at bounding box center [476, 558] width 379 height 14
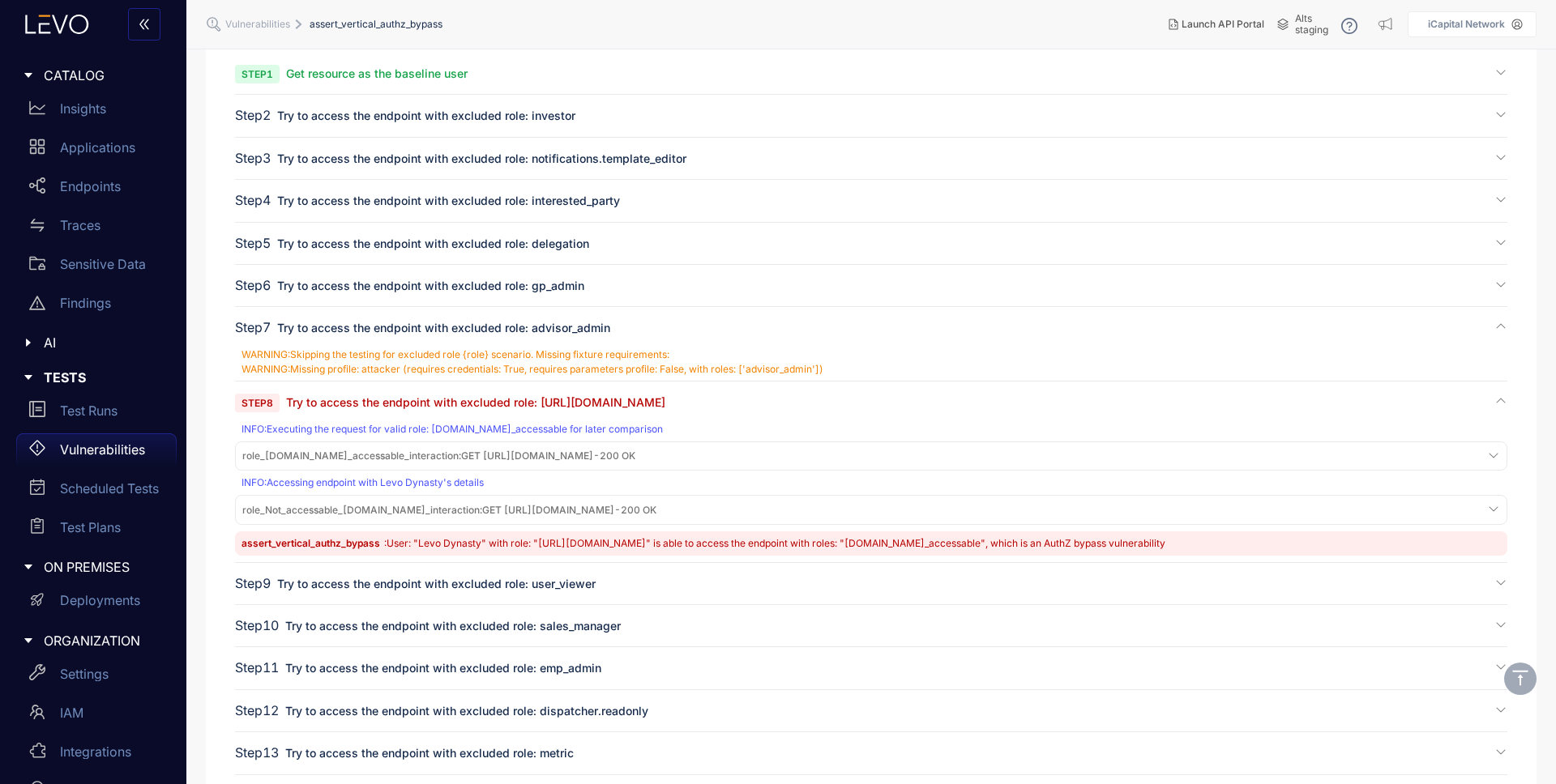
scroll to position [329, 0]
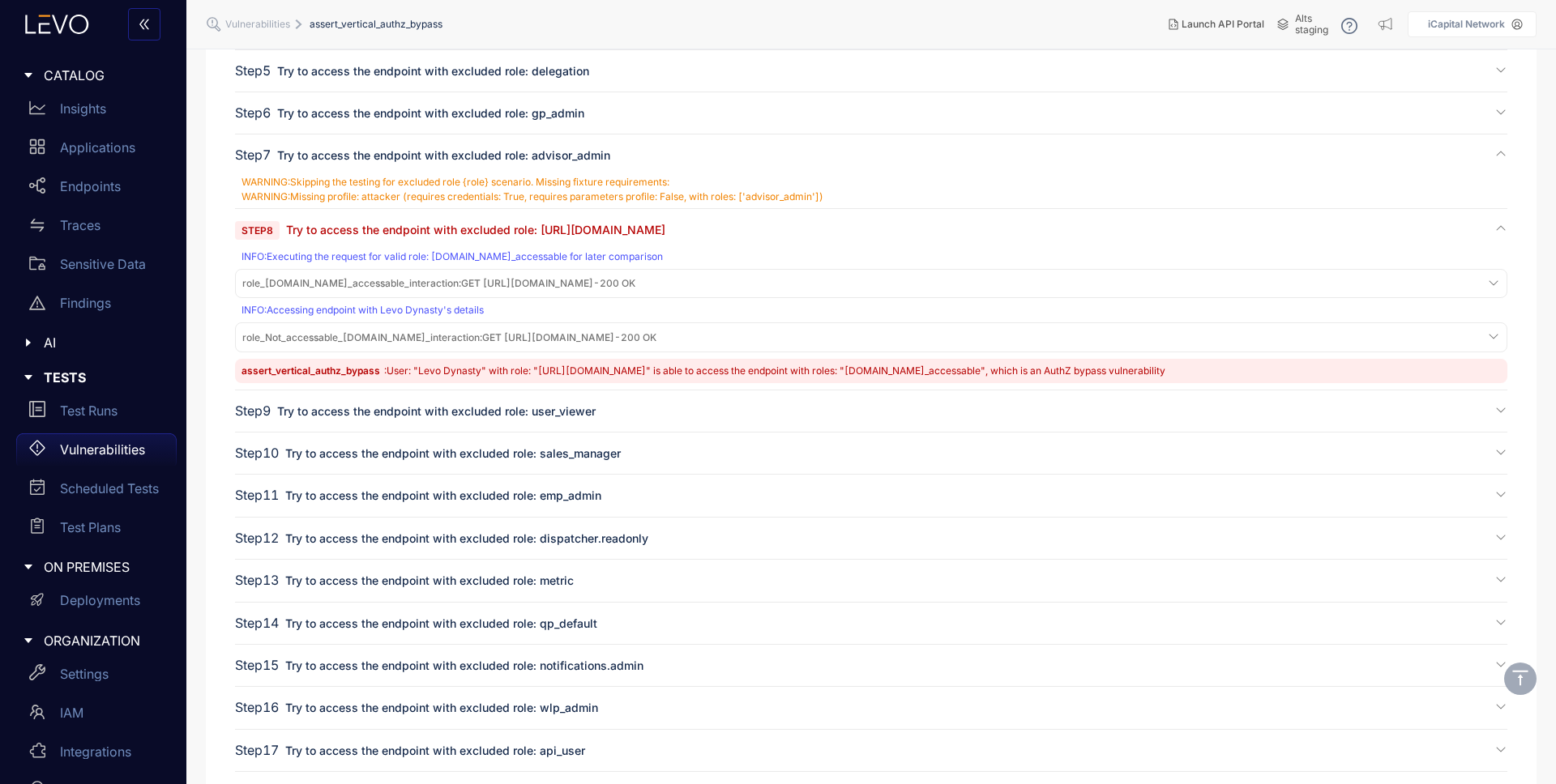
click at [556, 279] on span "role_[DOMAIN_NAME]_accessable_interaction : GET [URL][DOMAIN_NAME] - 200 OK" at bounding box center [439, 283] width 394 height 11
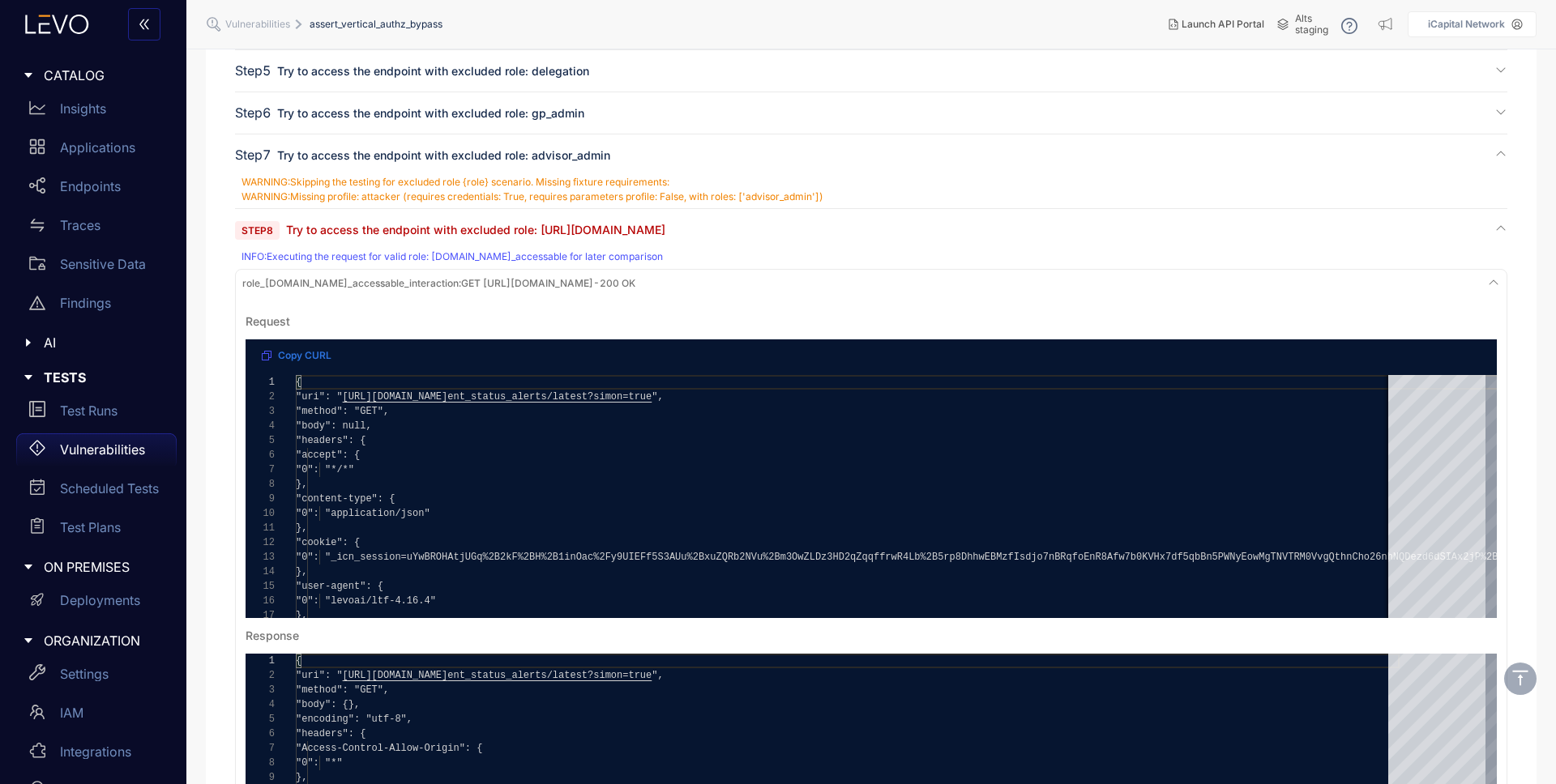
click at [527, 283] on span "role_[DOMAIN_NAME]_accessable_interaction : GET [URL][DOMAIN_NAME] - 200 OK" at bounding box center [439, 283] width 394 height 11
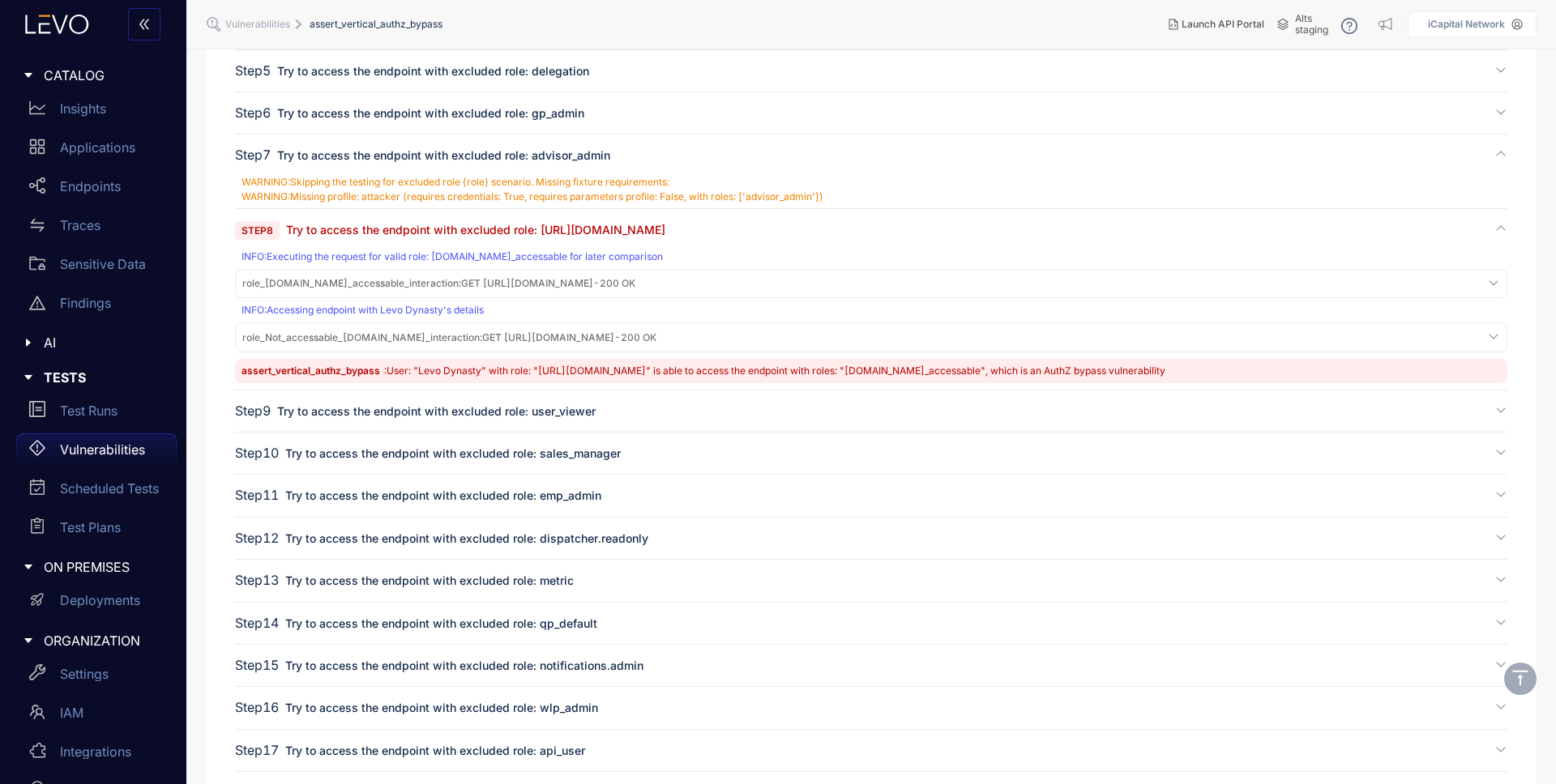
click at [504, 328] on div "role_Not_accessable_[DOMAIN_NAME]_interaction : GET [URL][DOMAIN_NAME] - 200 OK" at bounding box center [871, 338] width 1264 height 22
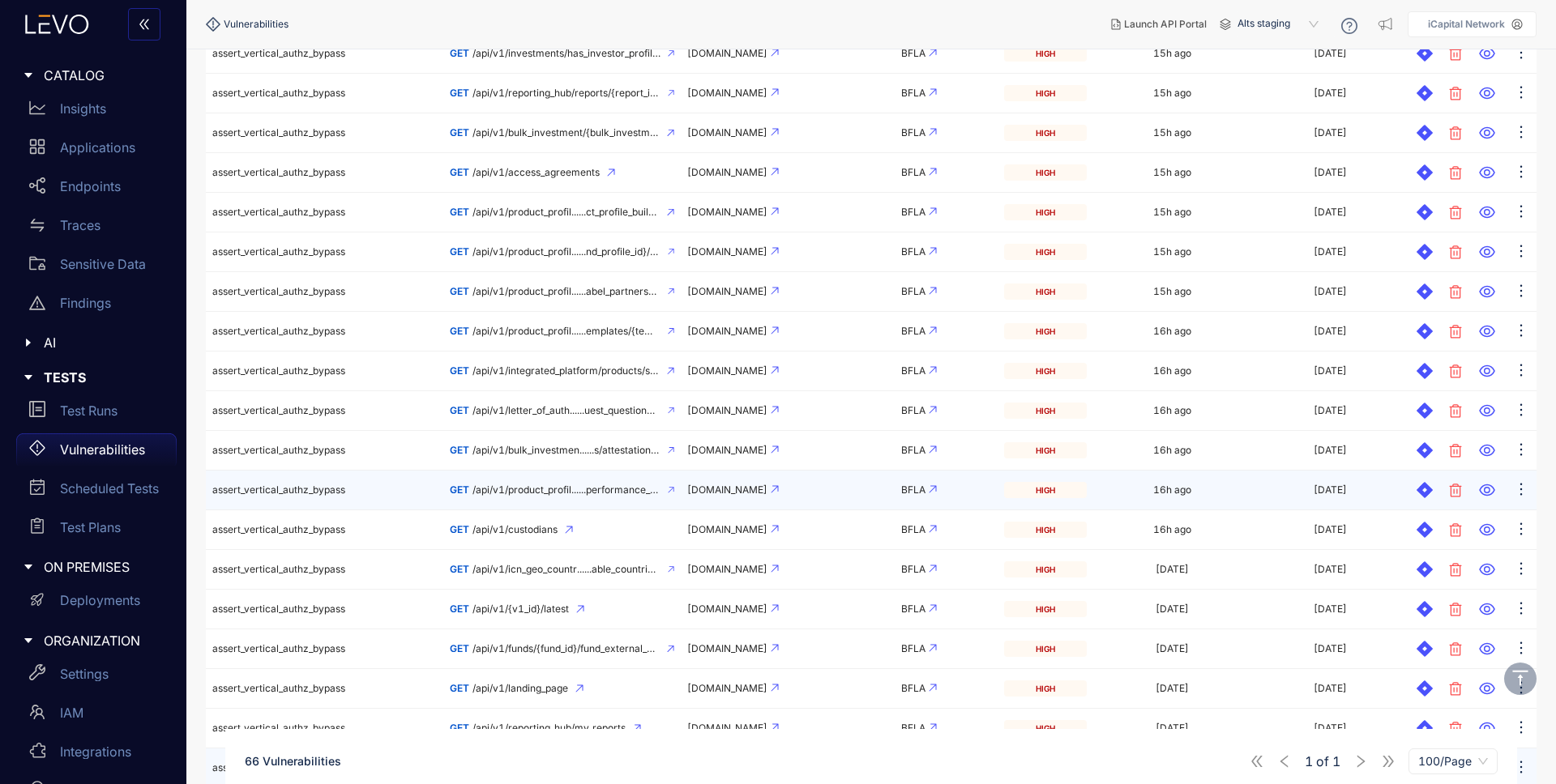
scroll to position [546, 0]
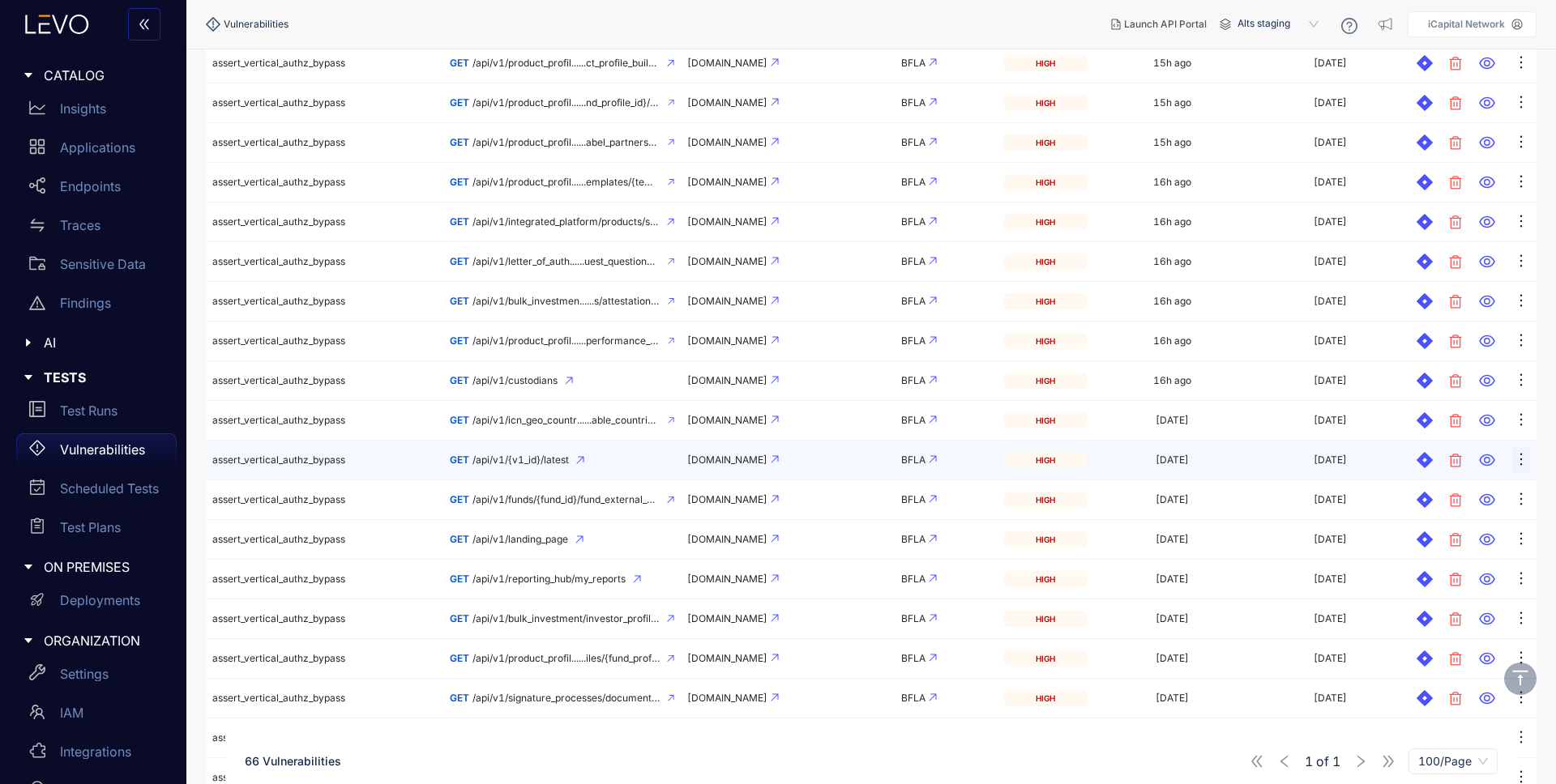
click at [1520, 460] on icon "ellipsis" at bounding box center [1521, 460] width 16 height 16
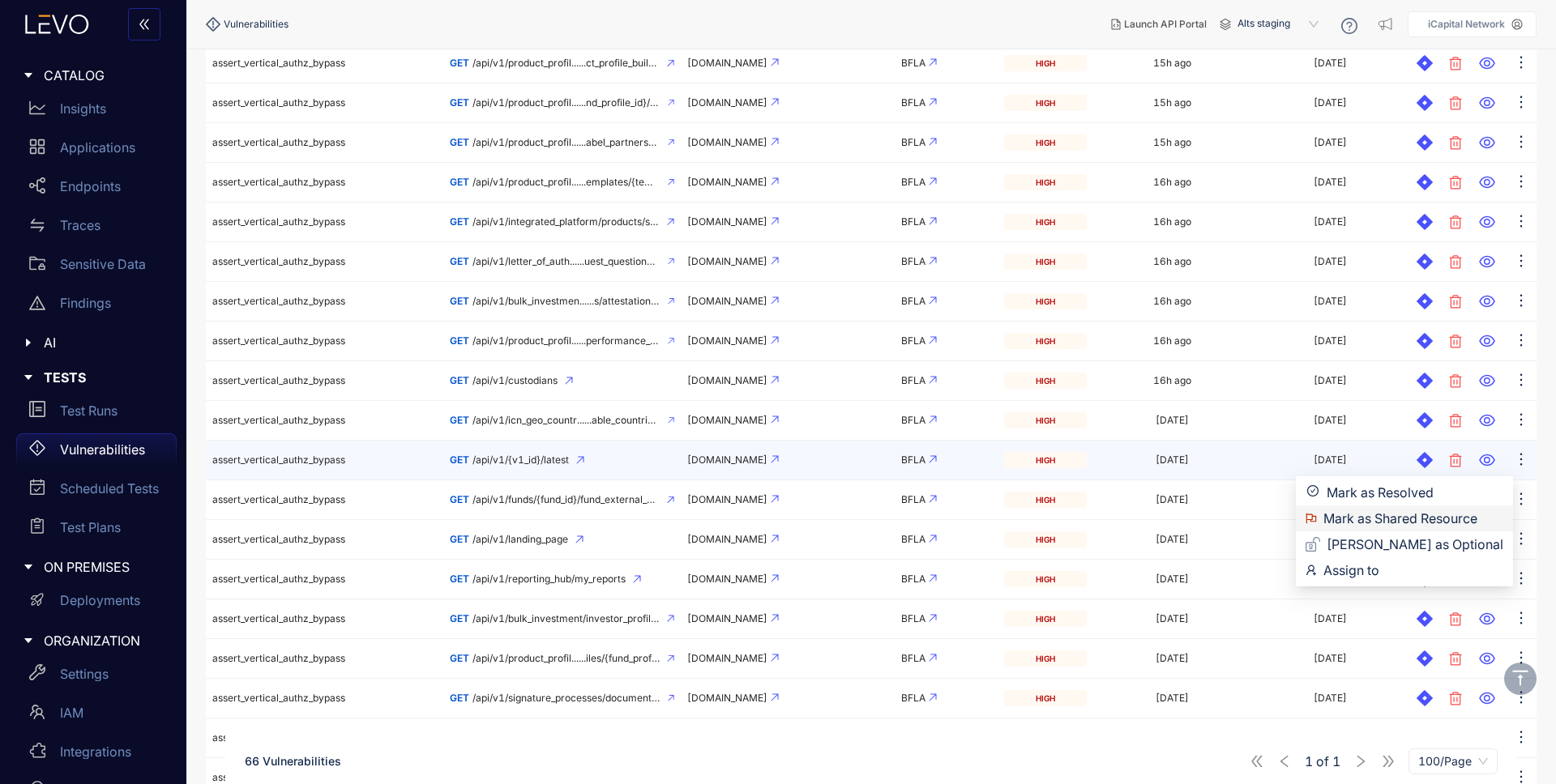
click at [1389, 518] on span "Mark as Shared Resource" at bounding box center [1414, 519] width 180 height 18
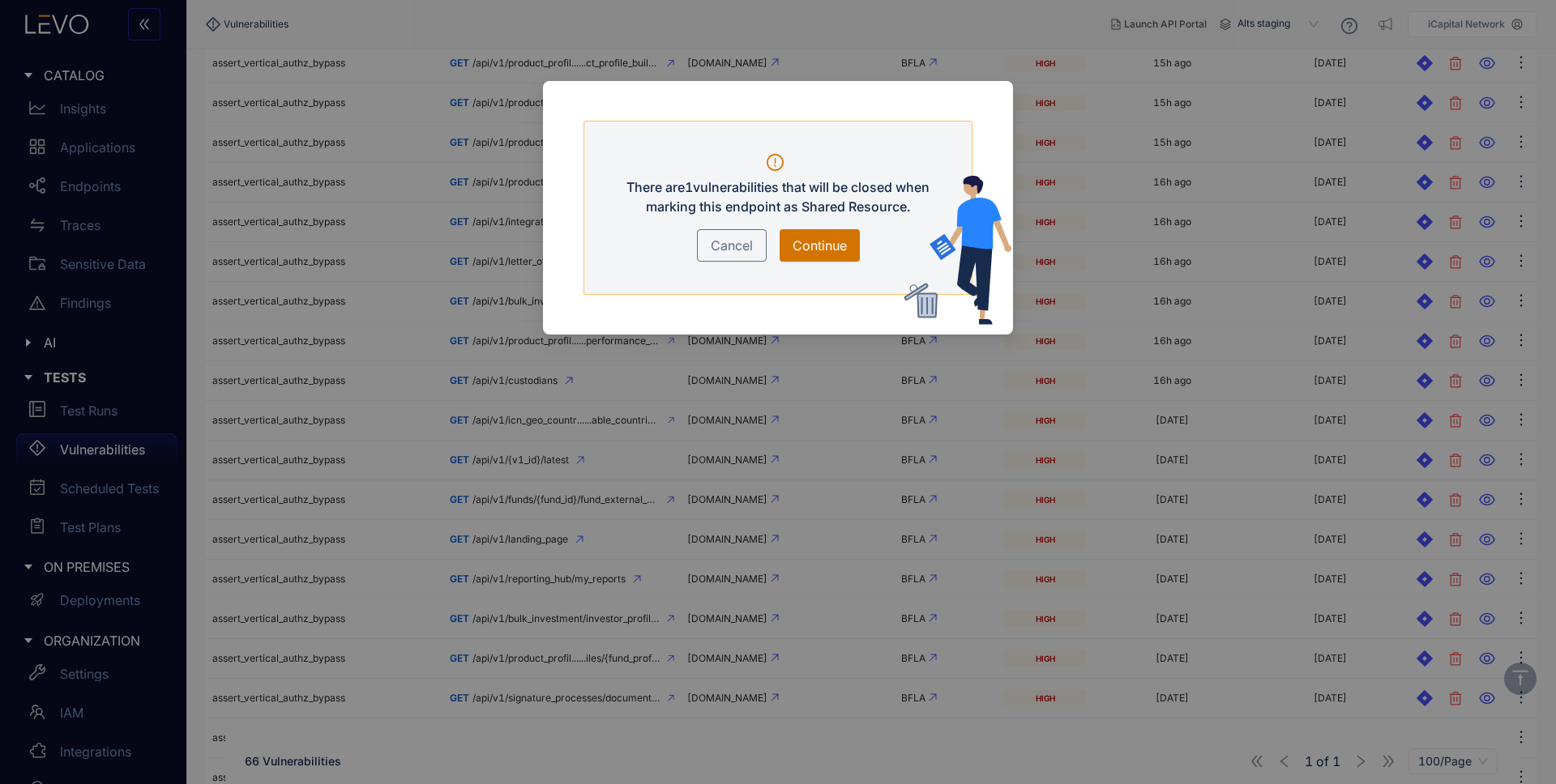
click at [824, 239] on span "Continue" at bounding box center [820, 245] width 55 height 19
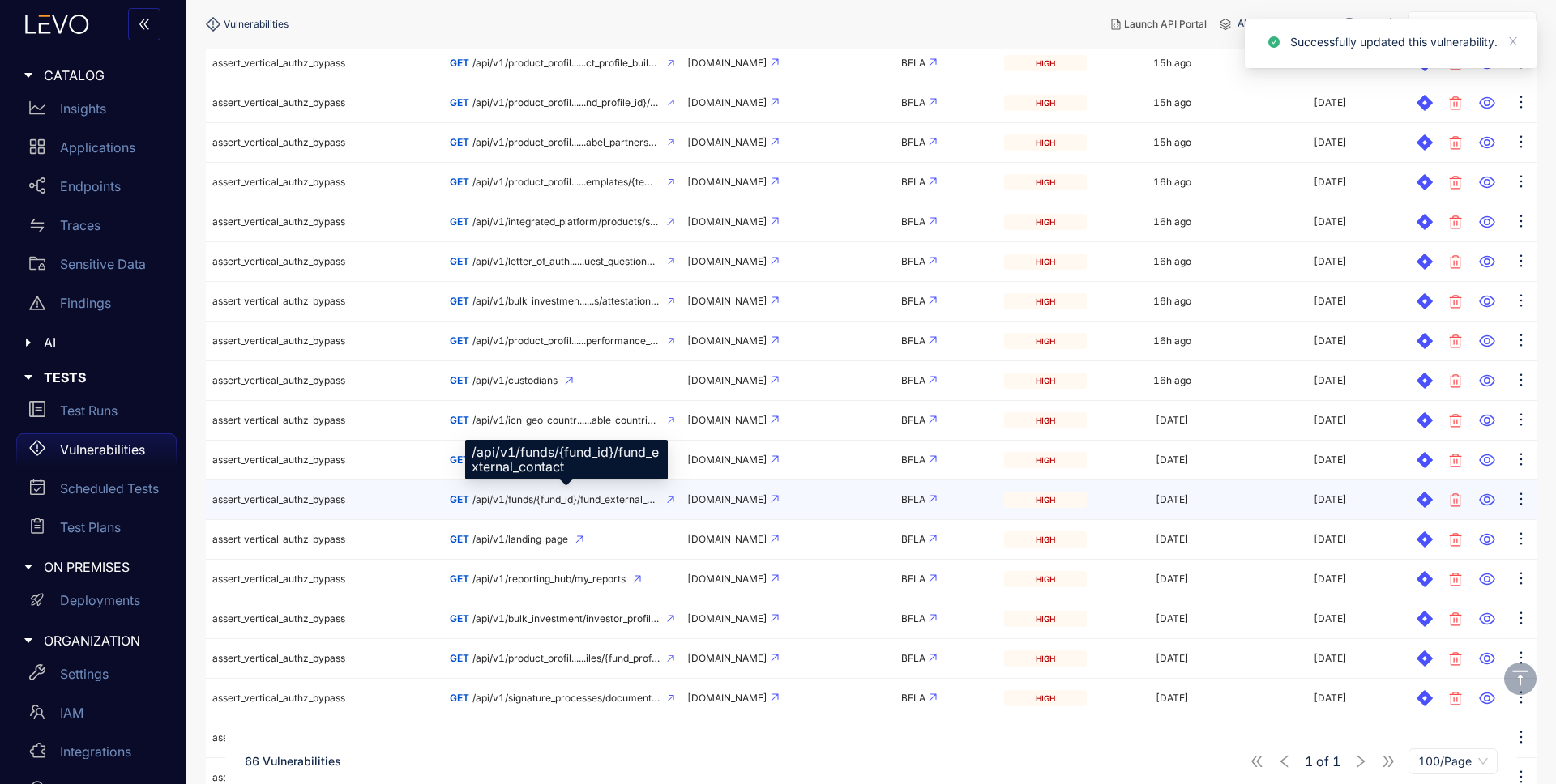
click at [616, 504] on span "/api/v1/funds/{fund_id}/fund_external_contact" at bounding box center [567, 500] width 188 height 11
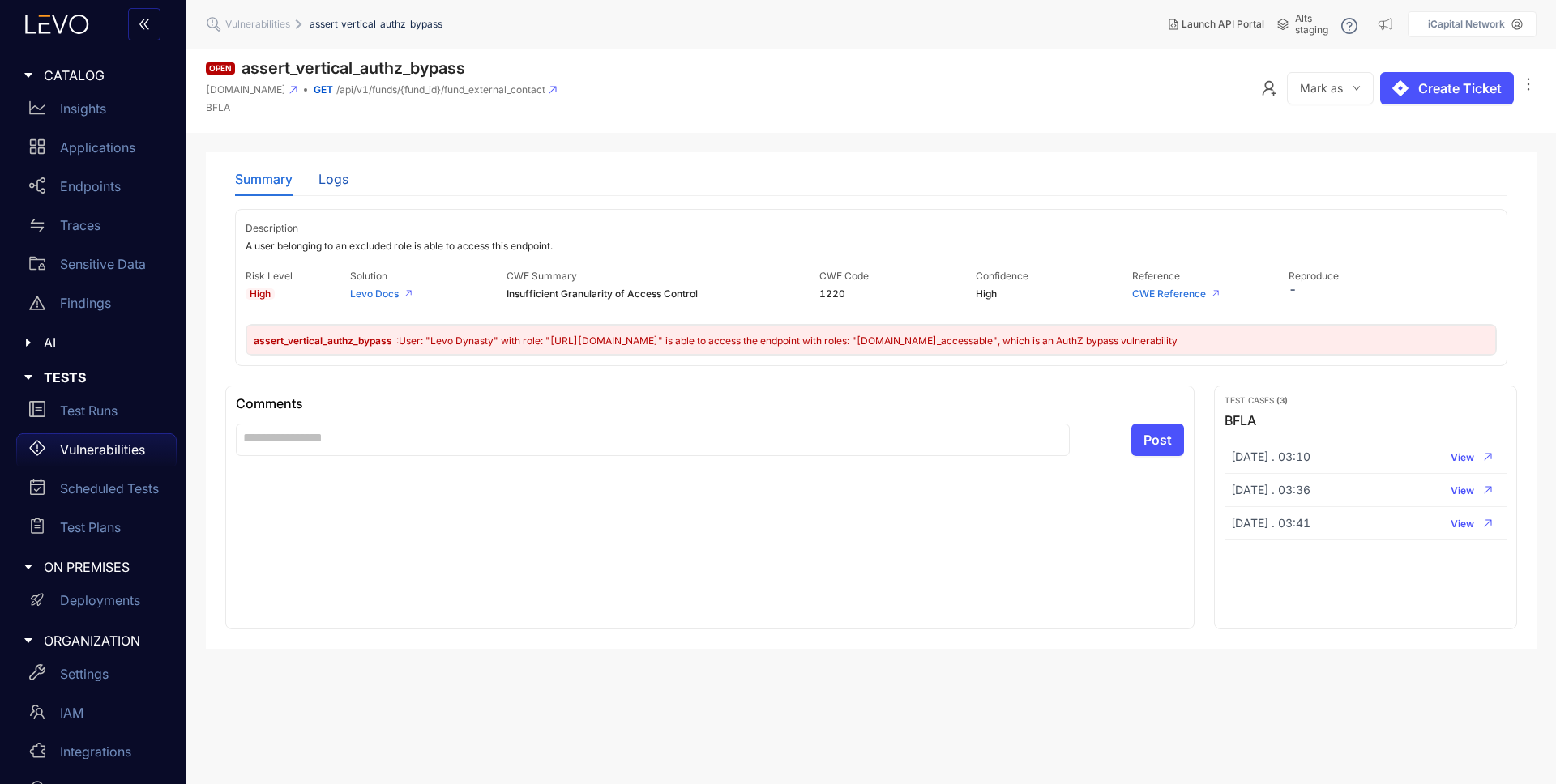
click at [326, 184] on div "Logs" at bounding box center [333, 179] width 30 height 15
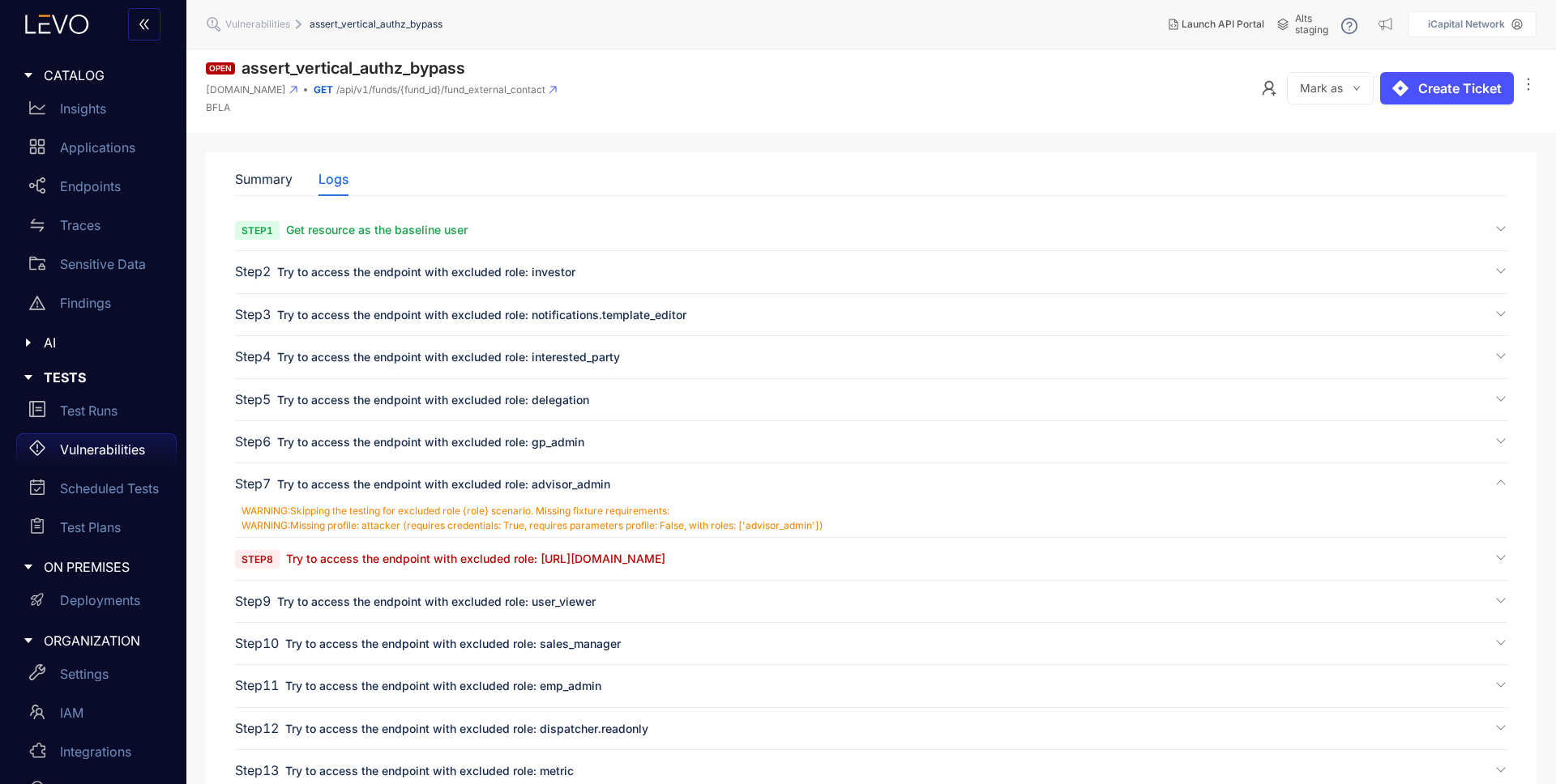
click at [515, 558] on span "Try to access the endpoint with excluded role: [URL][DOMAIN_NAME]" at bounding box center [476, 558] width 379 height 14
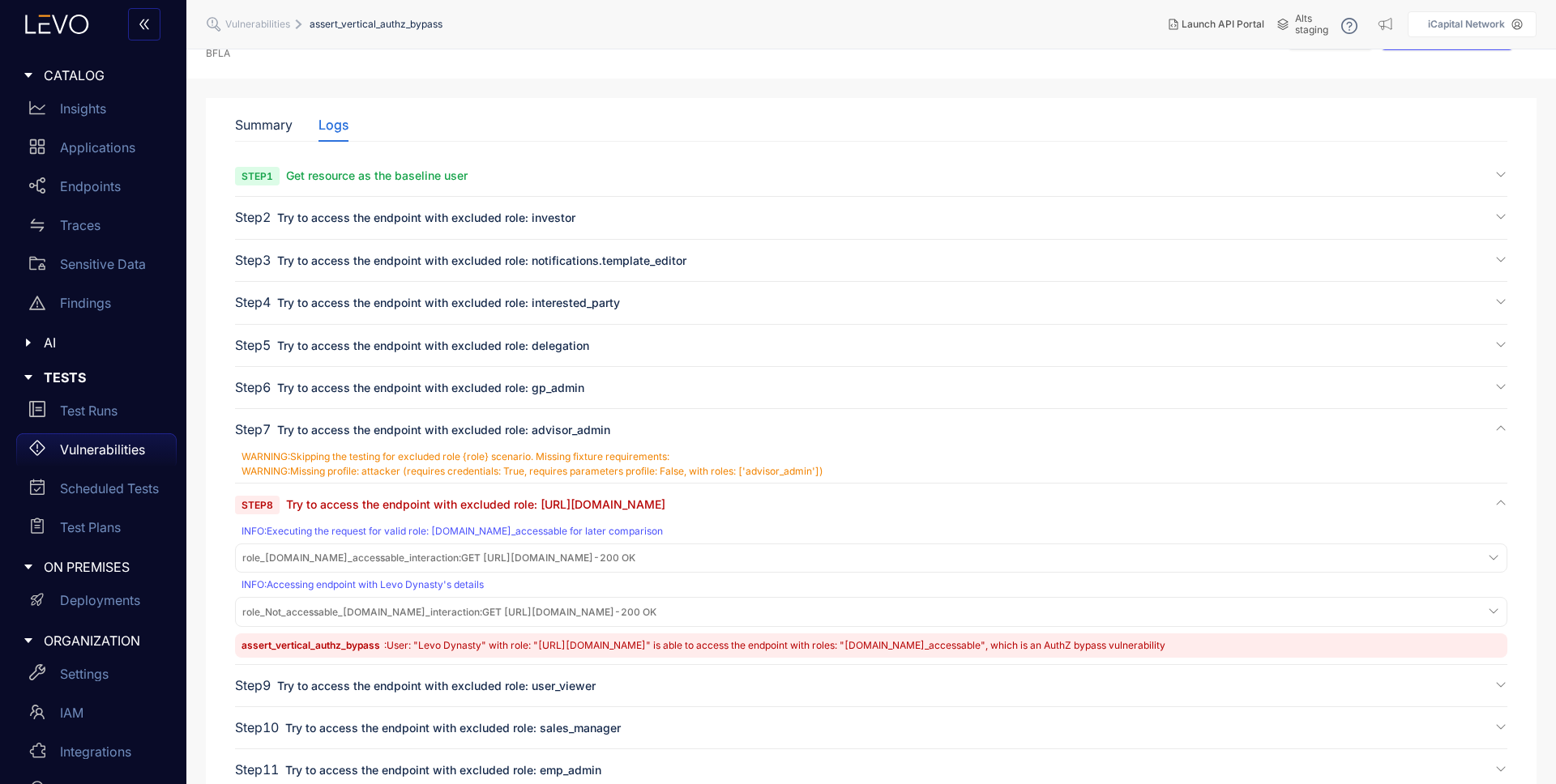
scroll to position [156, 0]
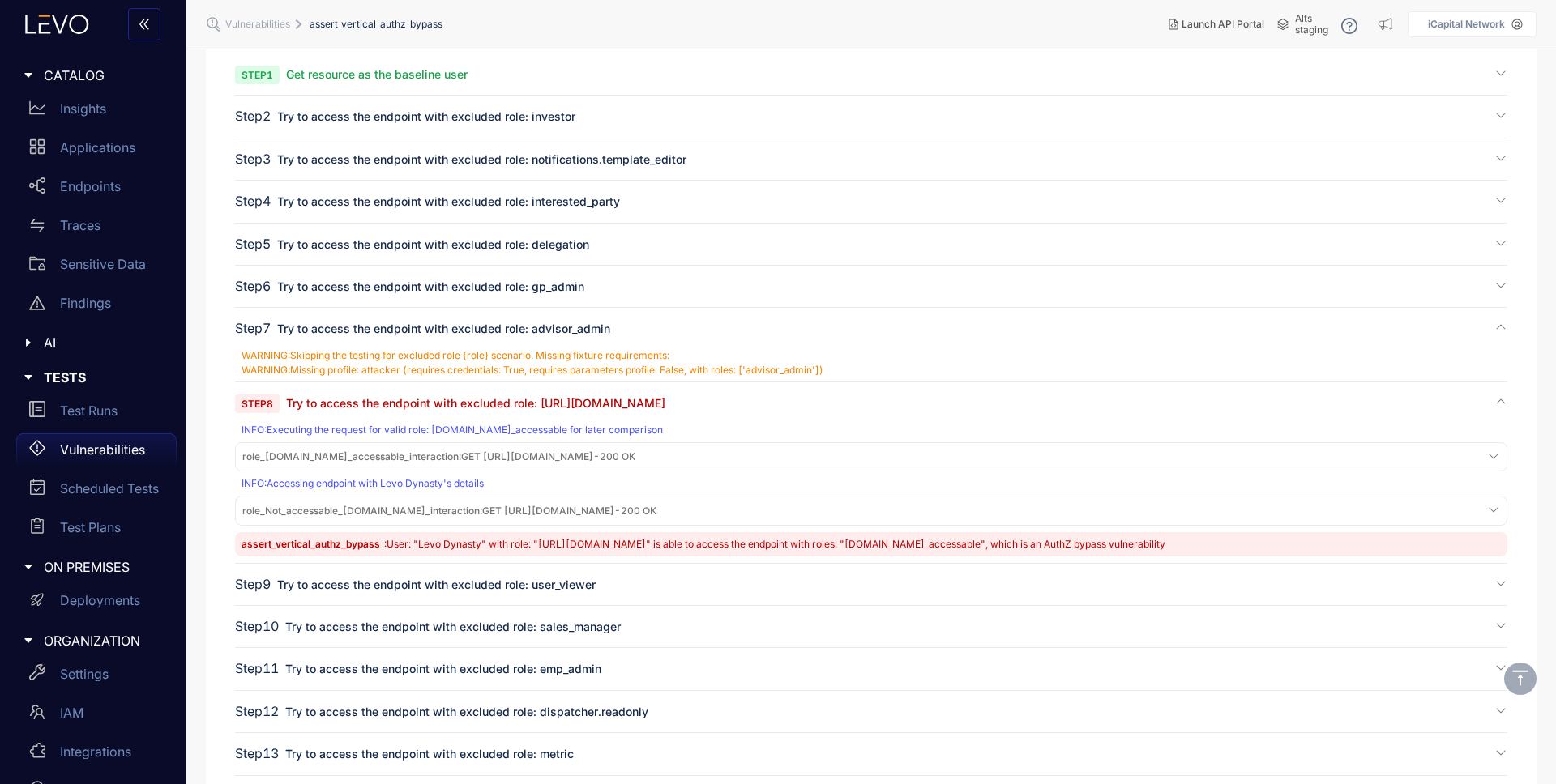
click at [636, 455] on span "role_[DOMAIN_NAME]_accessable_interaction : GET [URL][DOMAIN_NAME] - 200 OK" at bounding box center [439, 457] width 394 height 11
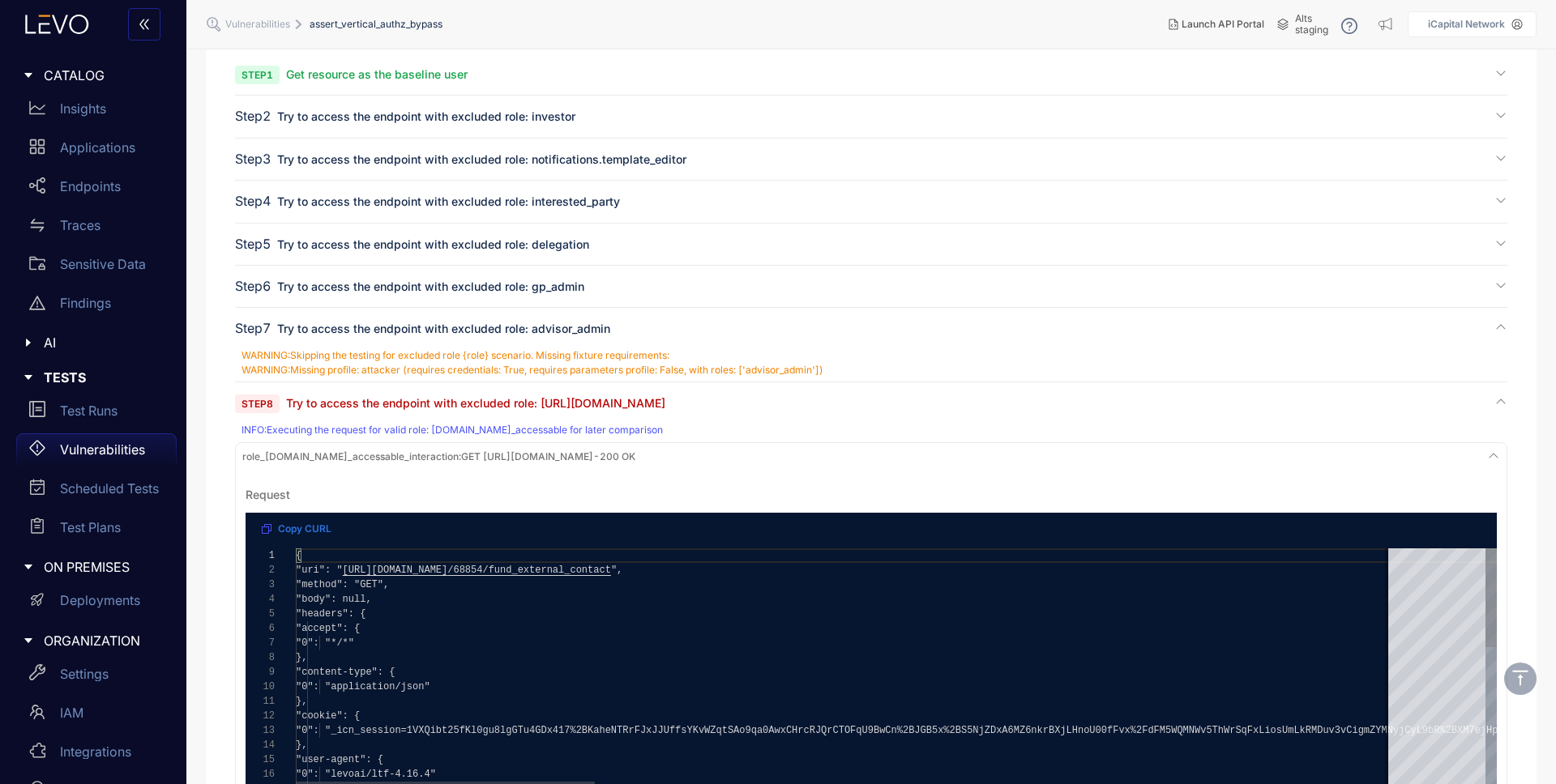
scroll to position [504, 0]
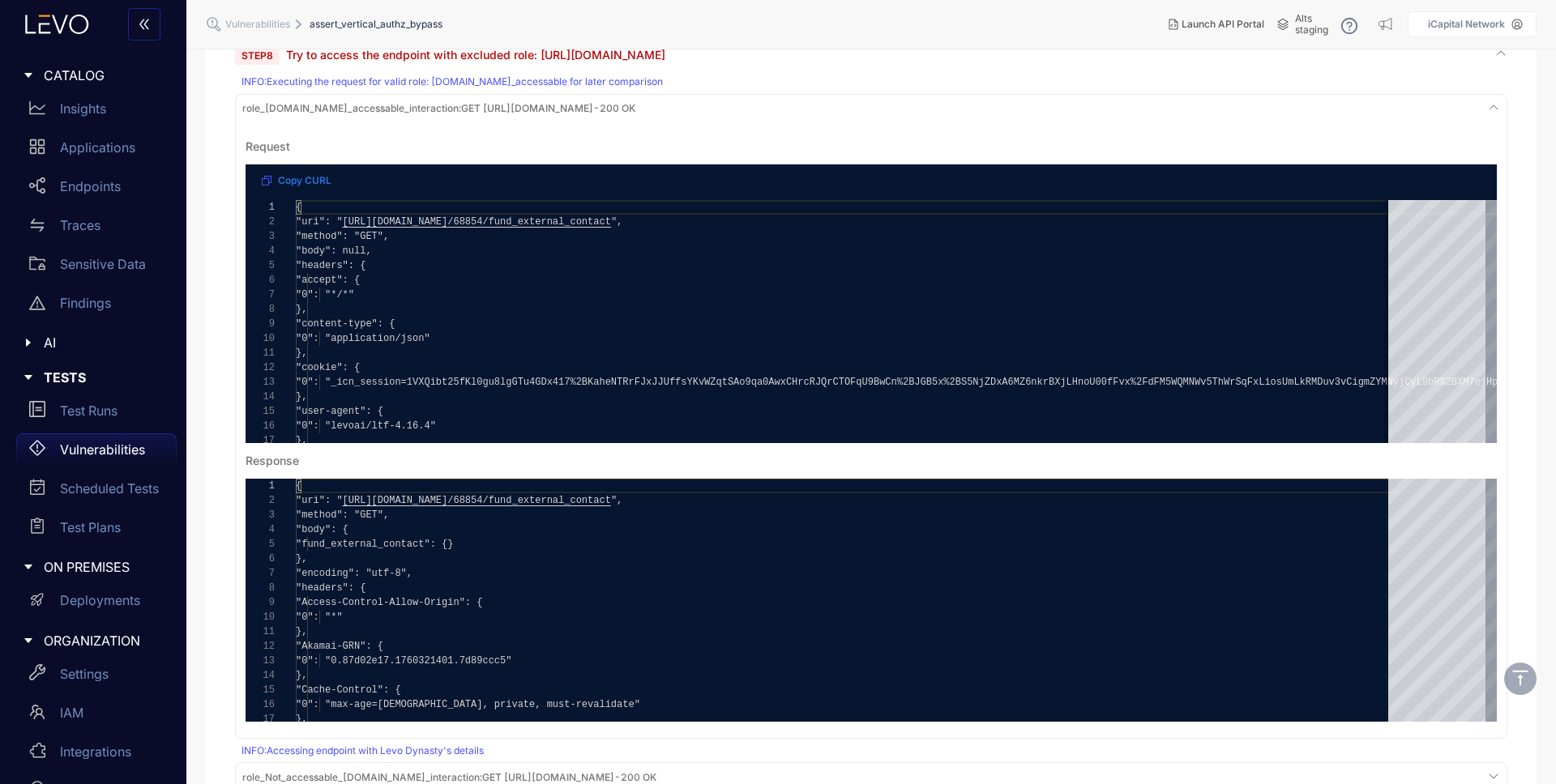
click at [644, 99] on div "role_[DOMAIN_NAME]_accessable_interaction : GET [URL][DOMAIN_NAME] - 200 OK" at bounding box center [871, 109] width 1264 height 22
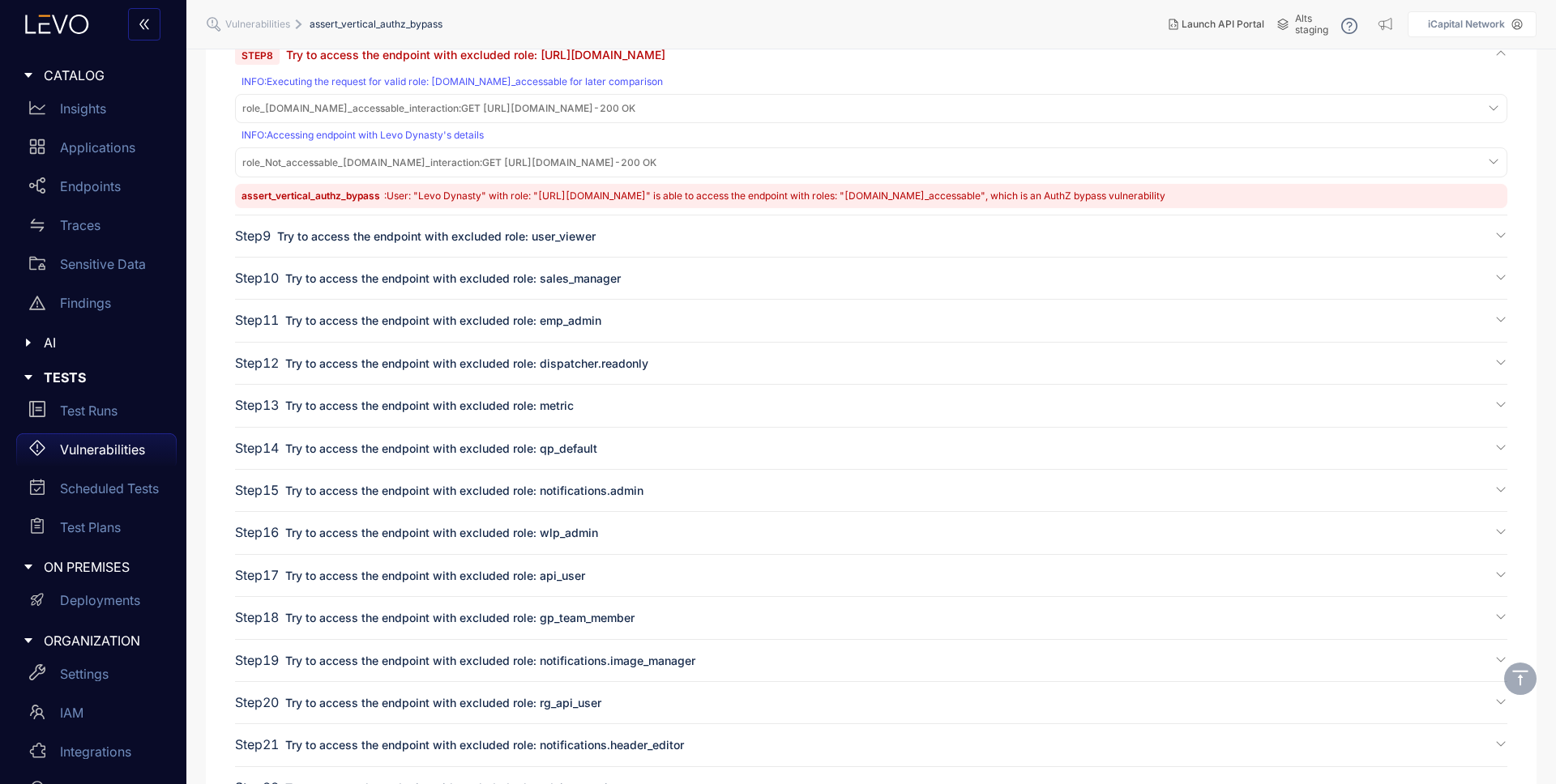
click at [620, 160] on span "role_Not_accessable_[DOMAIN_NAME]_interaction : GET [URL][DOMAIN_NAME] - 200 OK" at bounding box center [449, 163] width 415 height 11
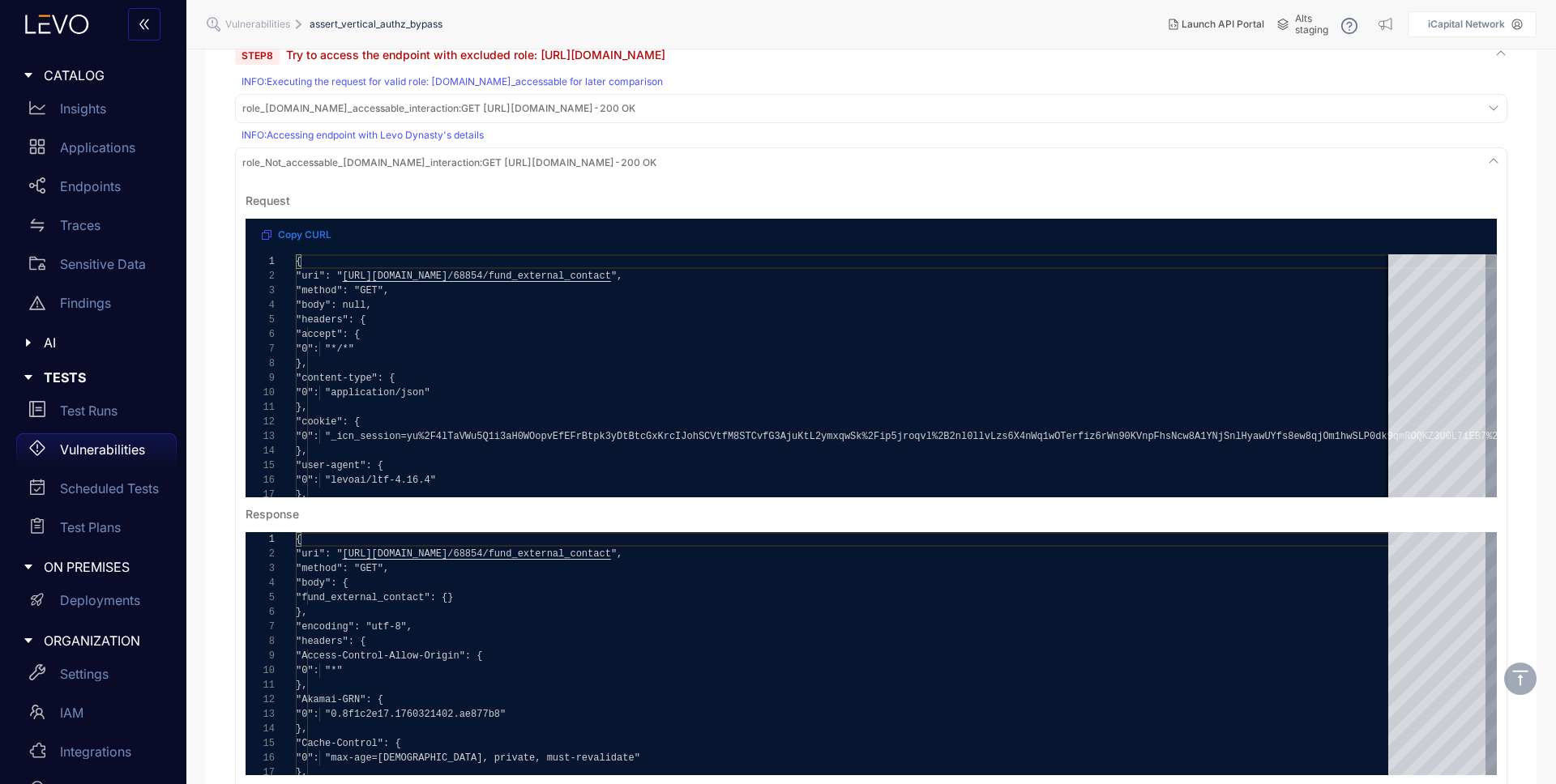
click at [620, 160] on span "role_Not_accessable_[DOMAIN_NAME]_interaction : GET [URL][DOMAIN_NAME] - 200 OK" at bounding box center [449, 163] width 415 height 11
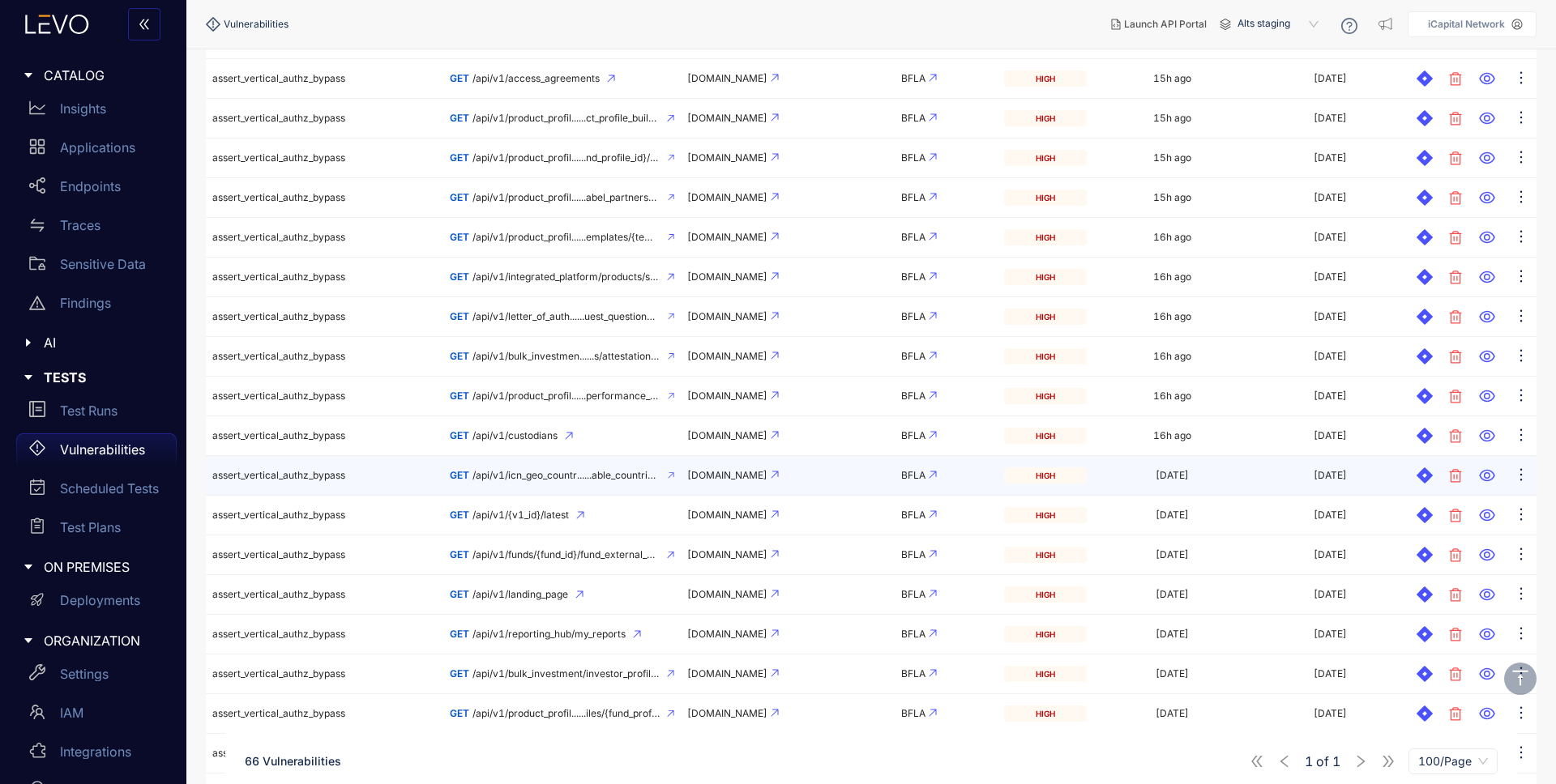
scroll to position [496, 0]
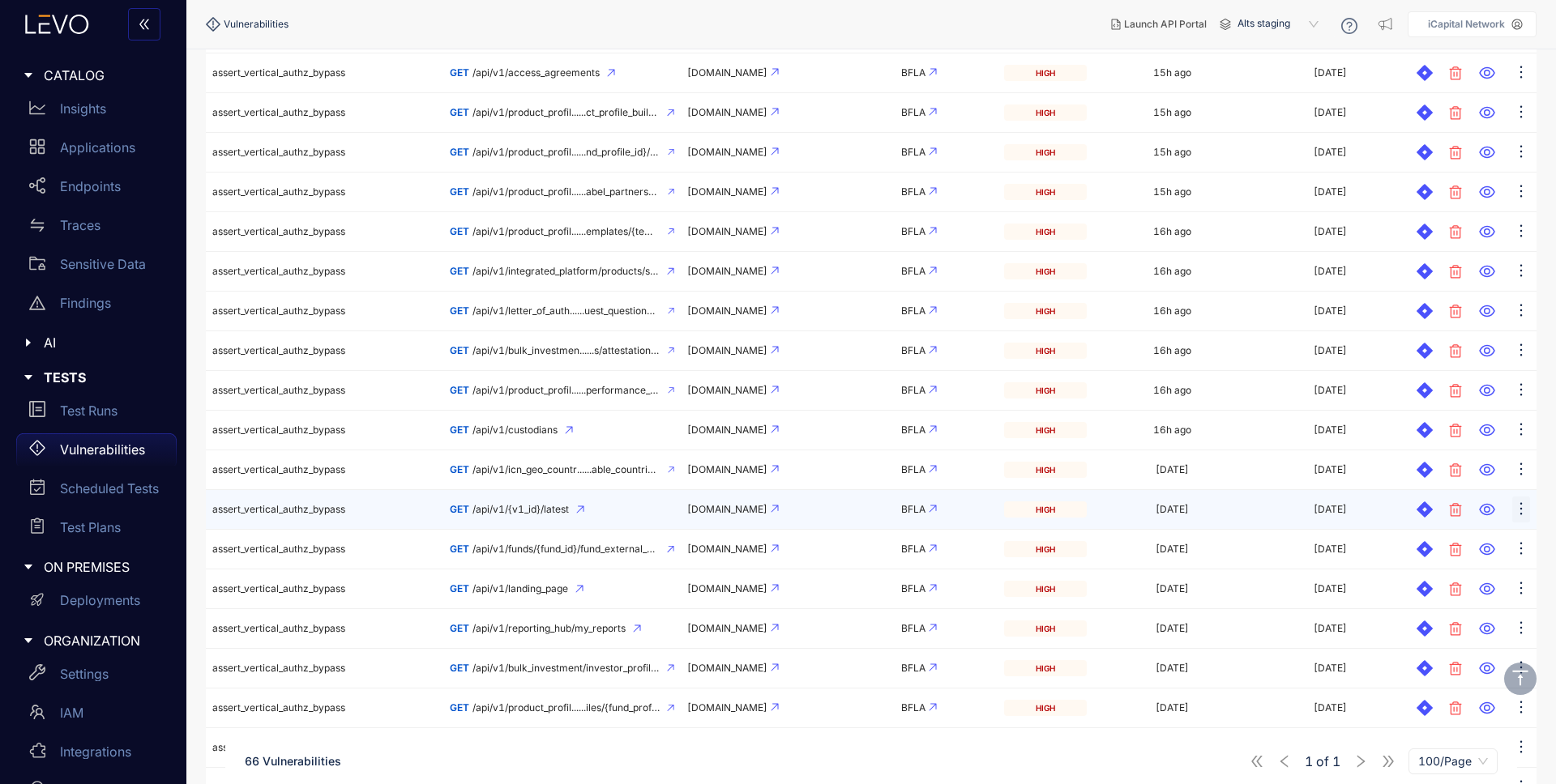
click at [1523, 506] on icon "ellipsis" at bounding box center [1521, 509] width 16 height 16
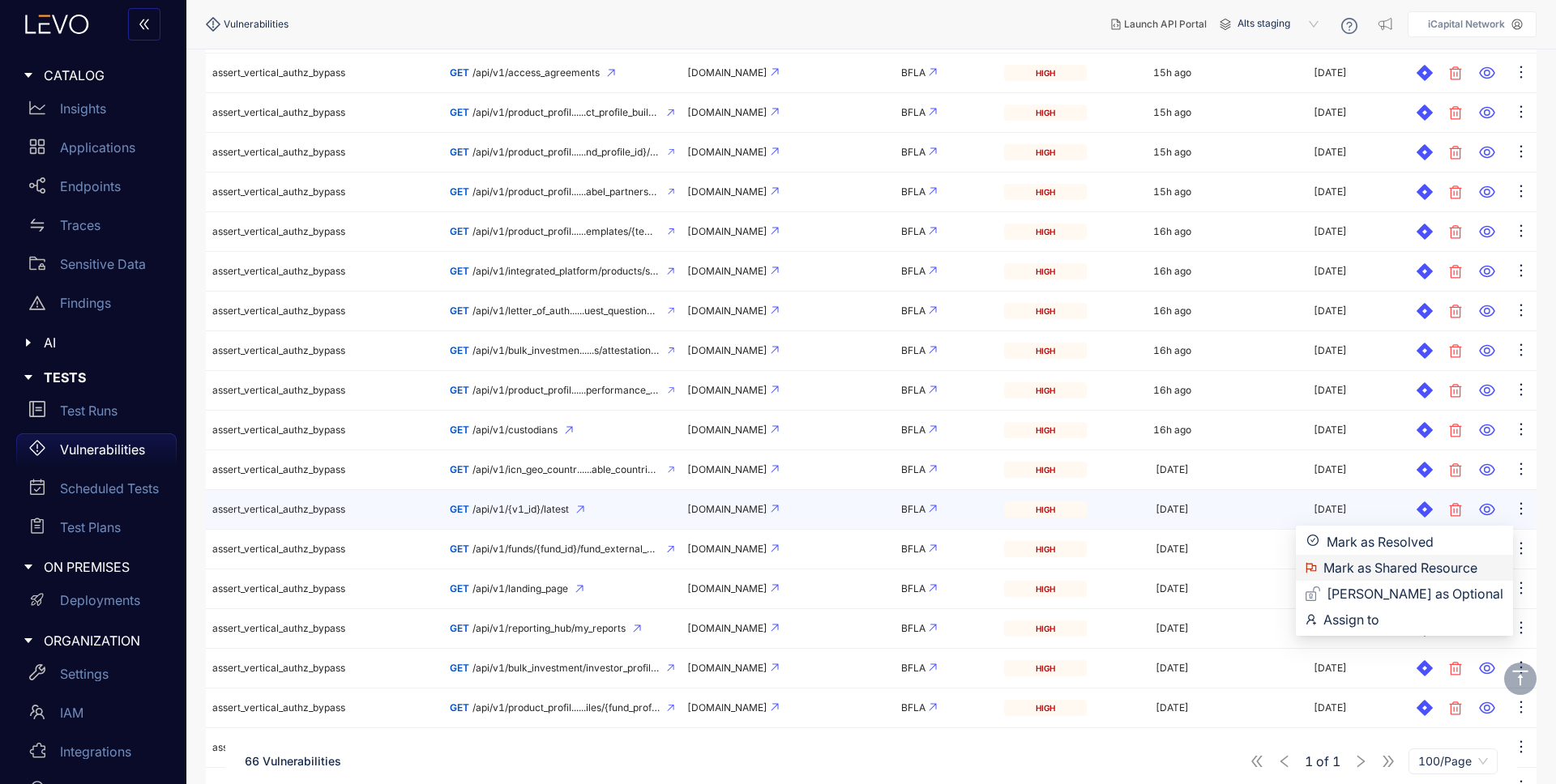
click at [1380, 570] on span "Mark as Shared Resource" at bounding box center [1414, 568] width 180 height 18
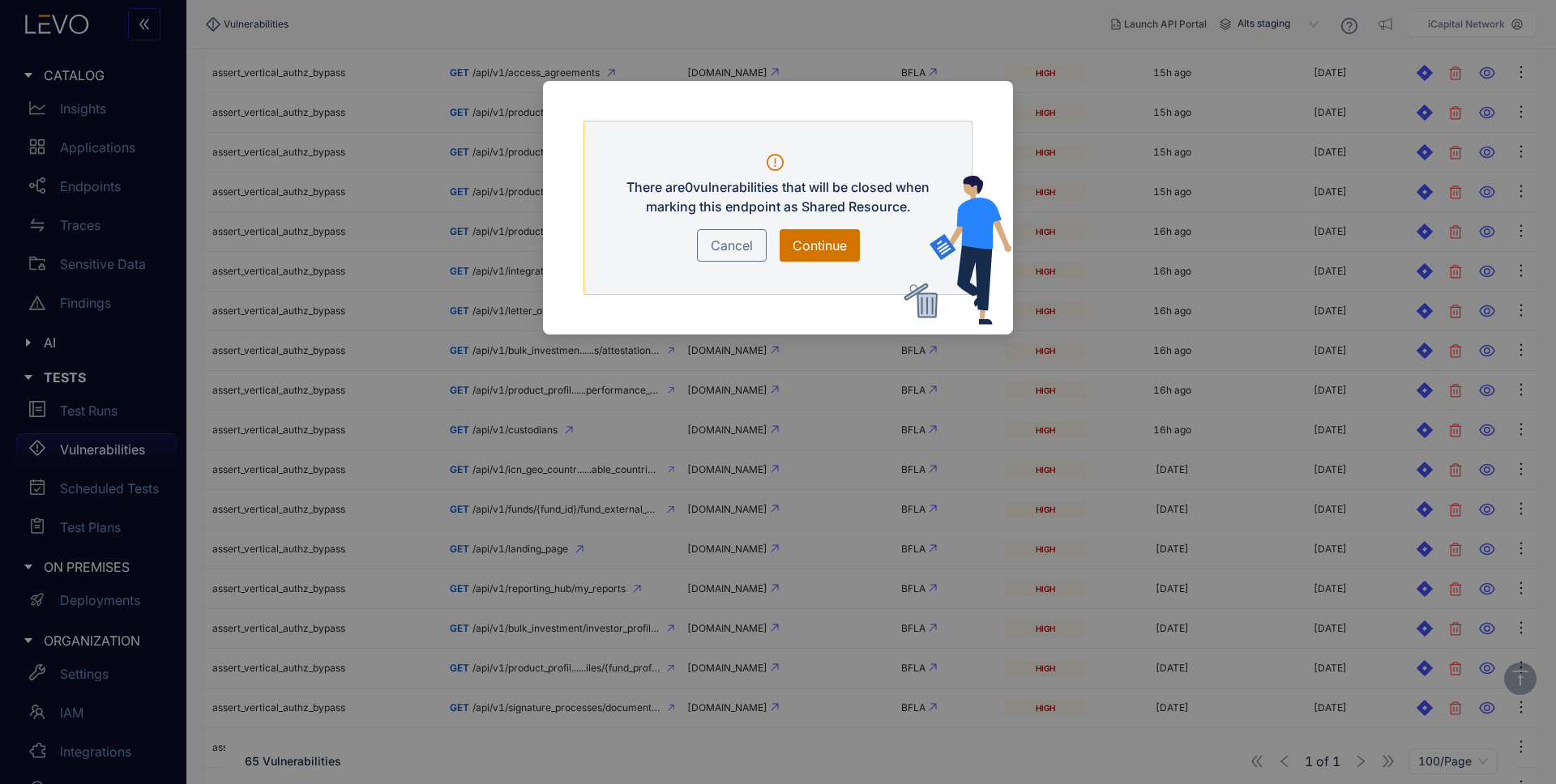
click at [732, 243] on span "Cancel" at bounding box center [732, 245] width 42 height 19
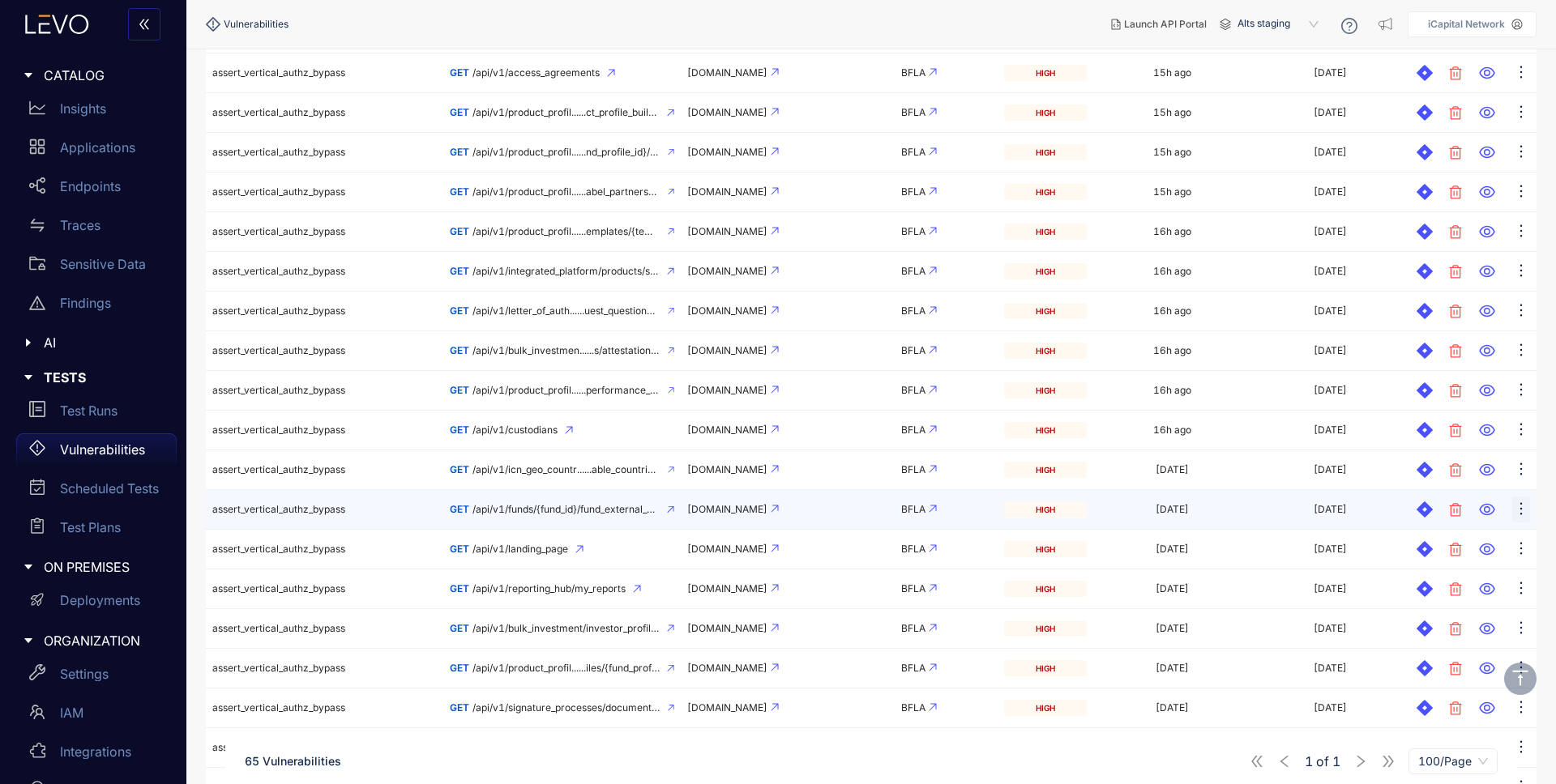
click at [1522, 508] on icon "ellipsis" at bounding box center [1521, 509] width 16 height 16
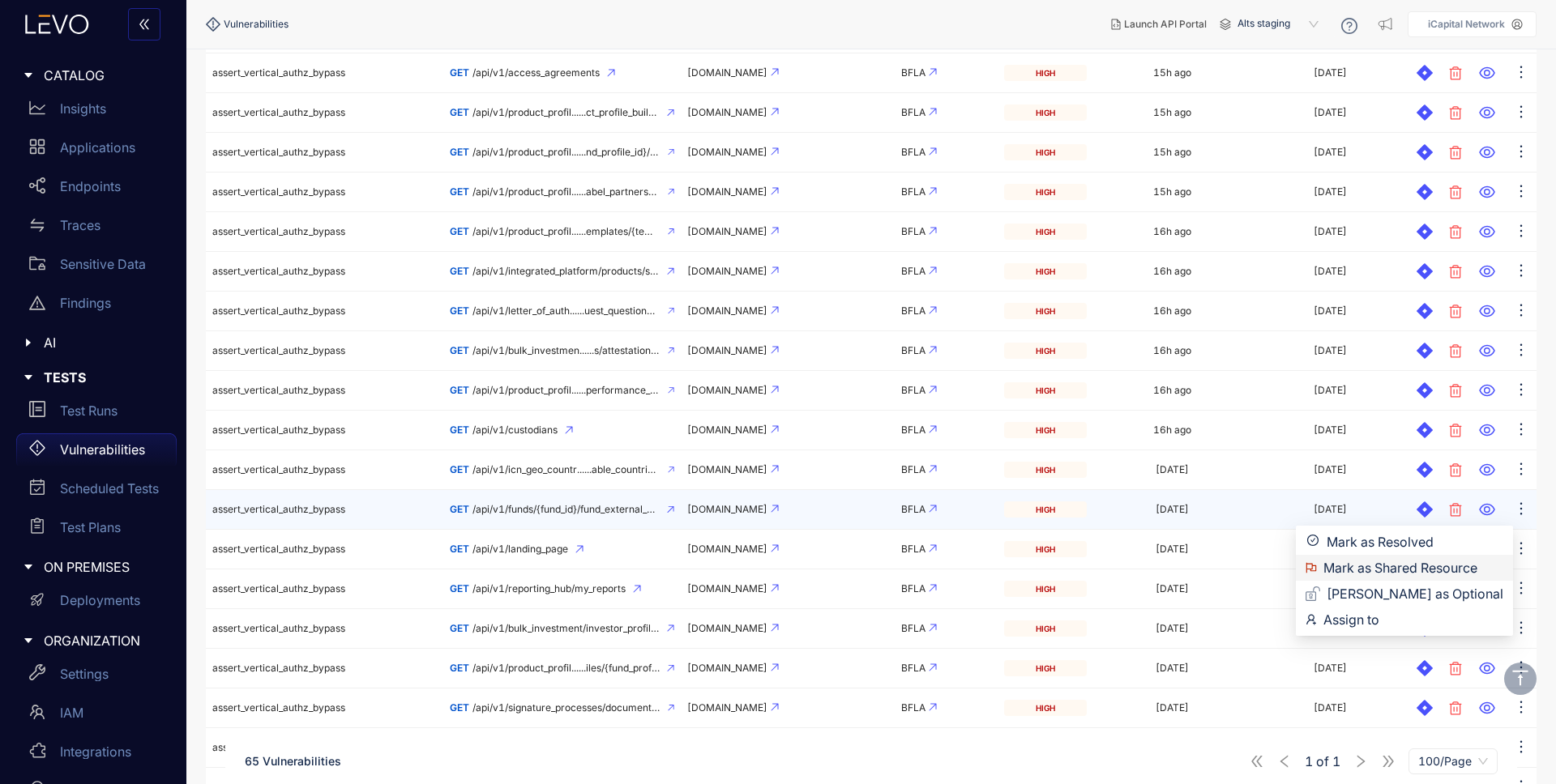
click at [1428, 565] on span "Mark as Shared Resource" at bounding box center [1414, 568] width 180 height 18
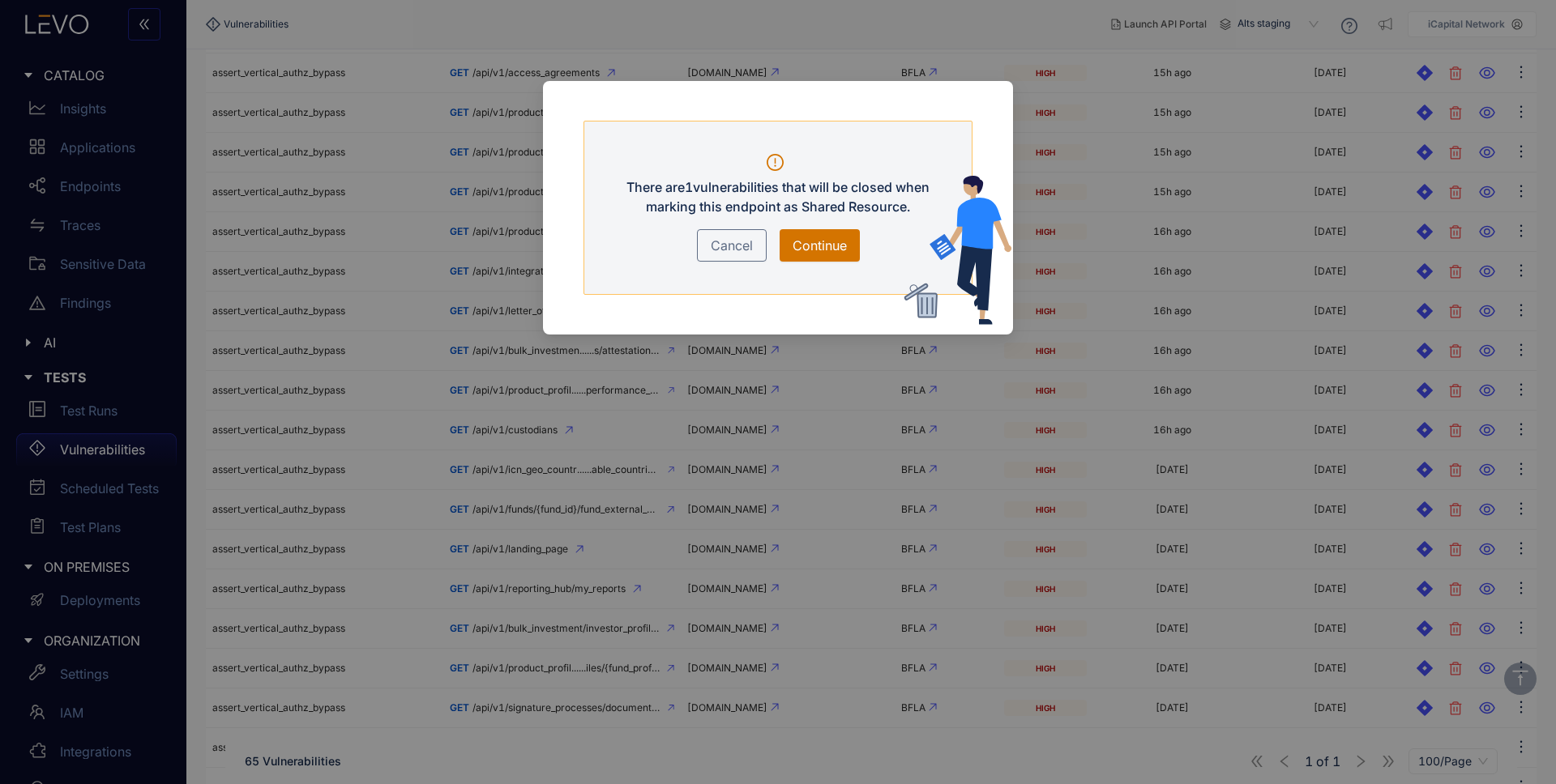
click at [813, 247] on span "Continue" at bounding box center [820, 245] width 55 height 19
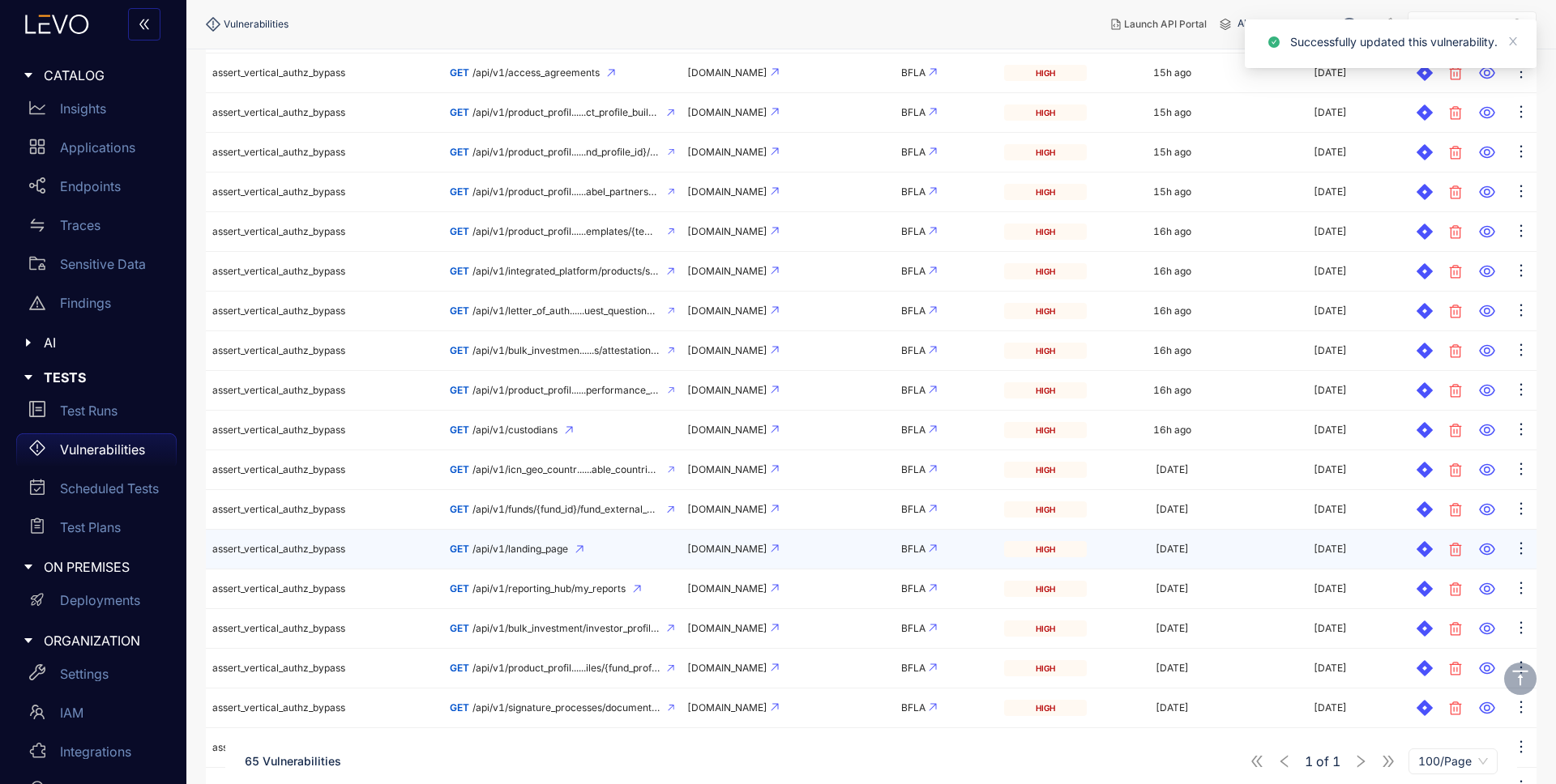
click at [614, 550] on div "GET /api/v1/landing_page" at bounding box center [562, 549] width 224 height 11
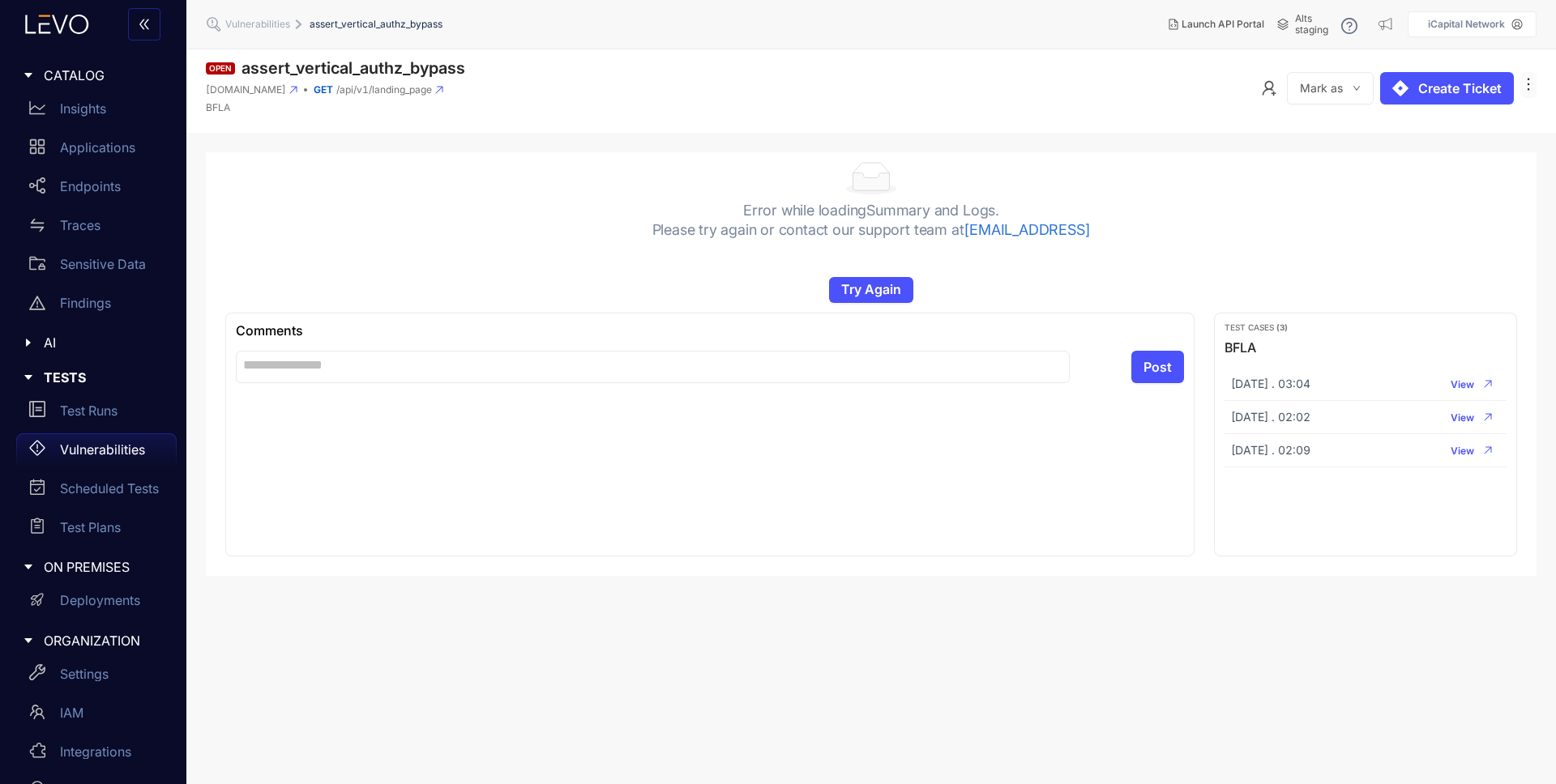
click at [1533, 80] on icon "ellipsis" at bounding box center [1529, 85] width 16 height 16
click at [1514, 119] on span "Delete" at bounding box center [1508, 117] width 39 height 18
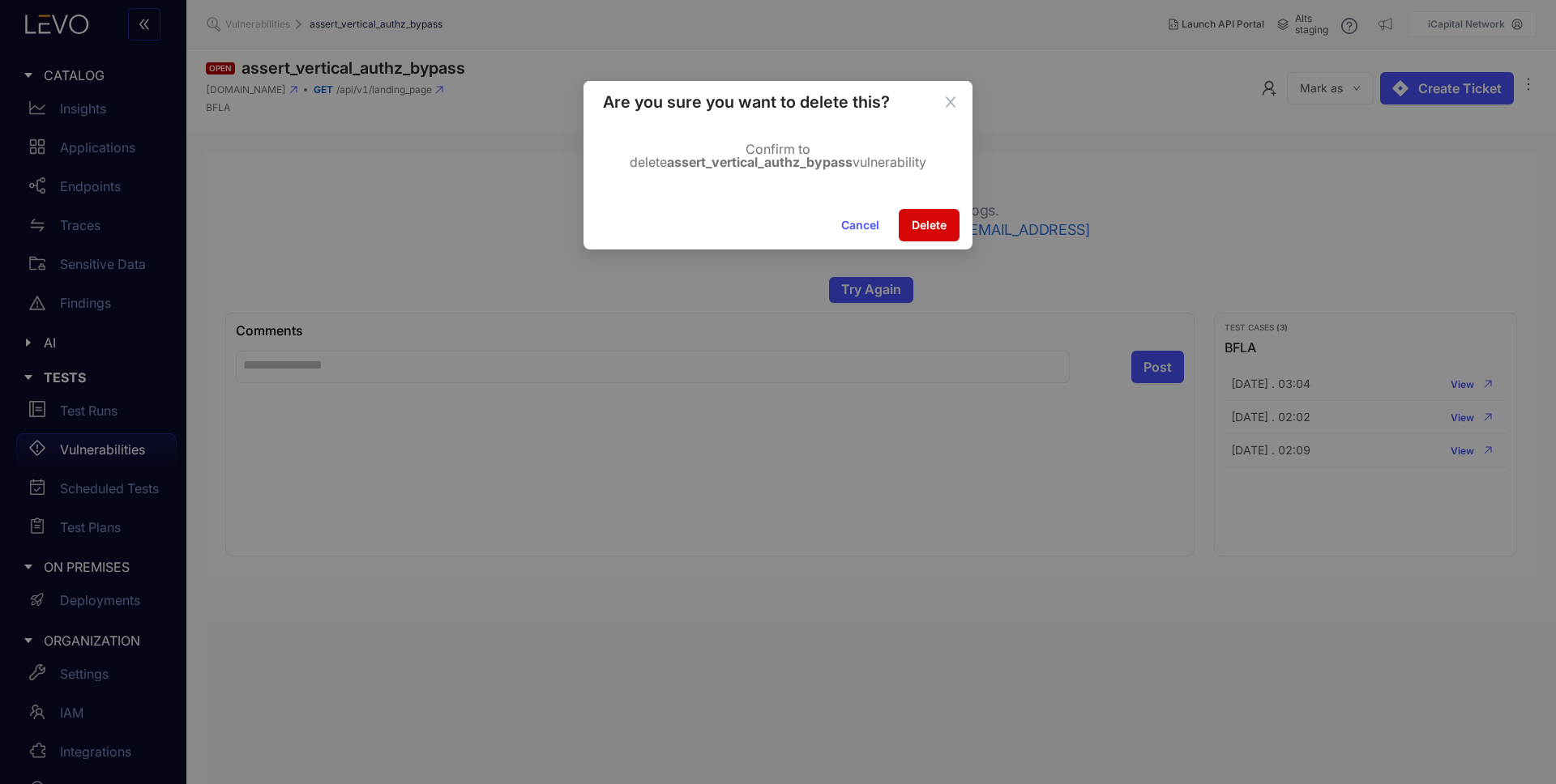
click at [927, 219] on span "Delete" at bounding box center [929, 225] width 35 height 13
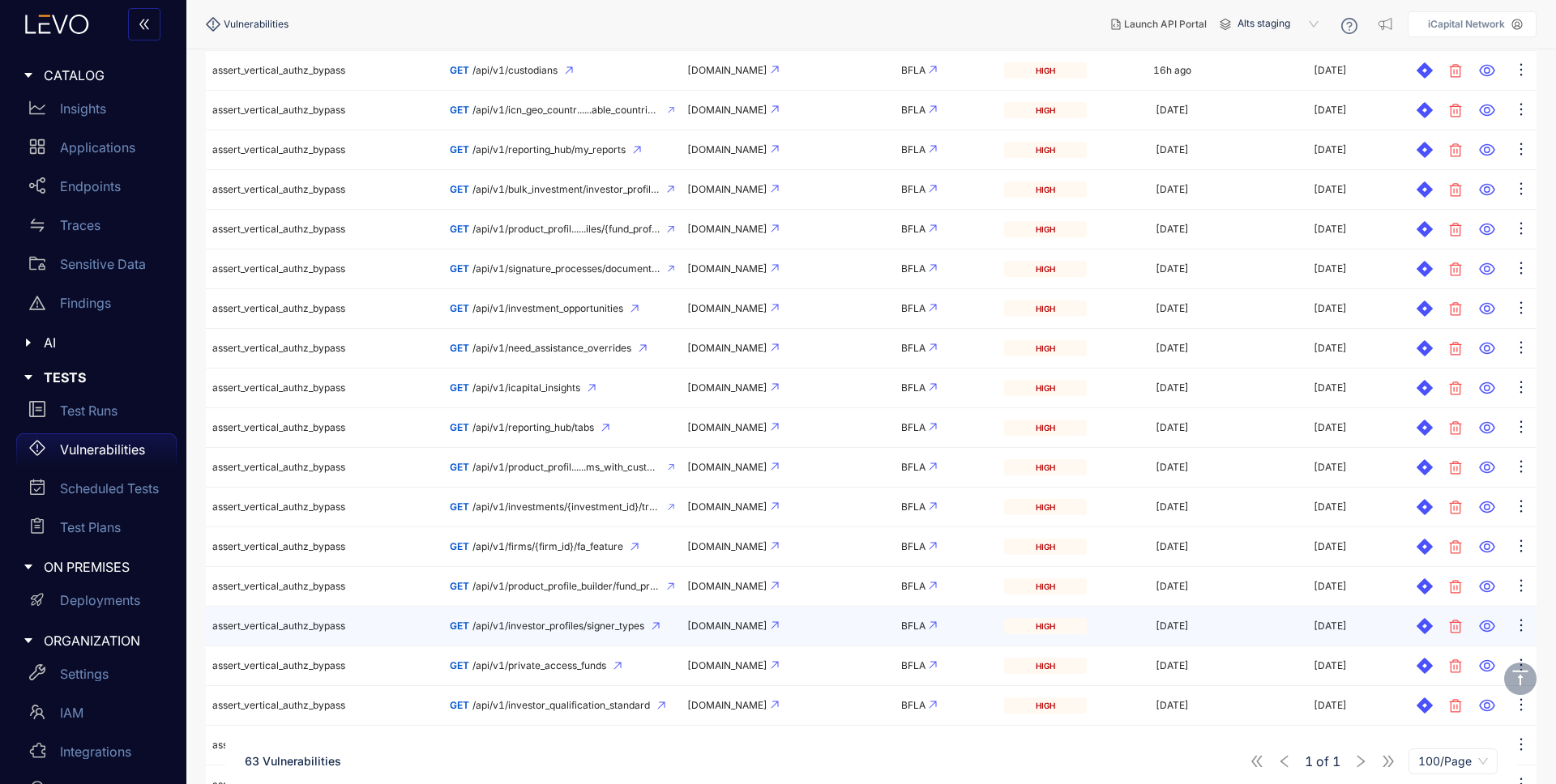
scroll to position [748, 0]
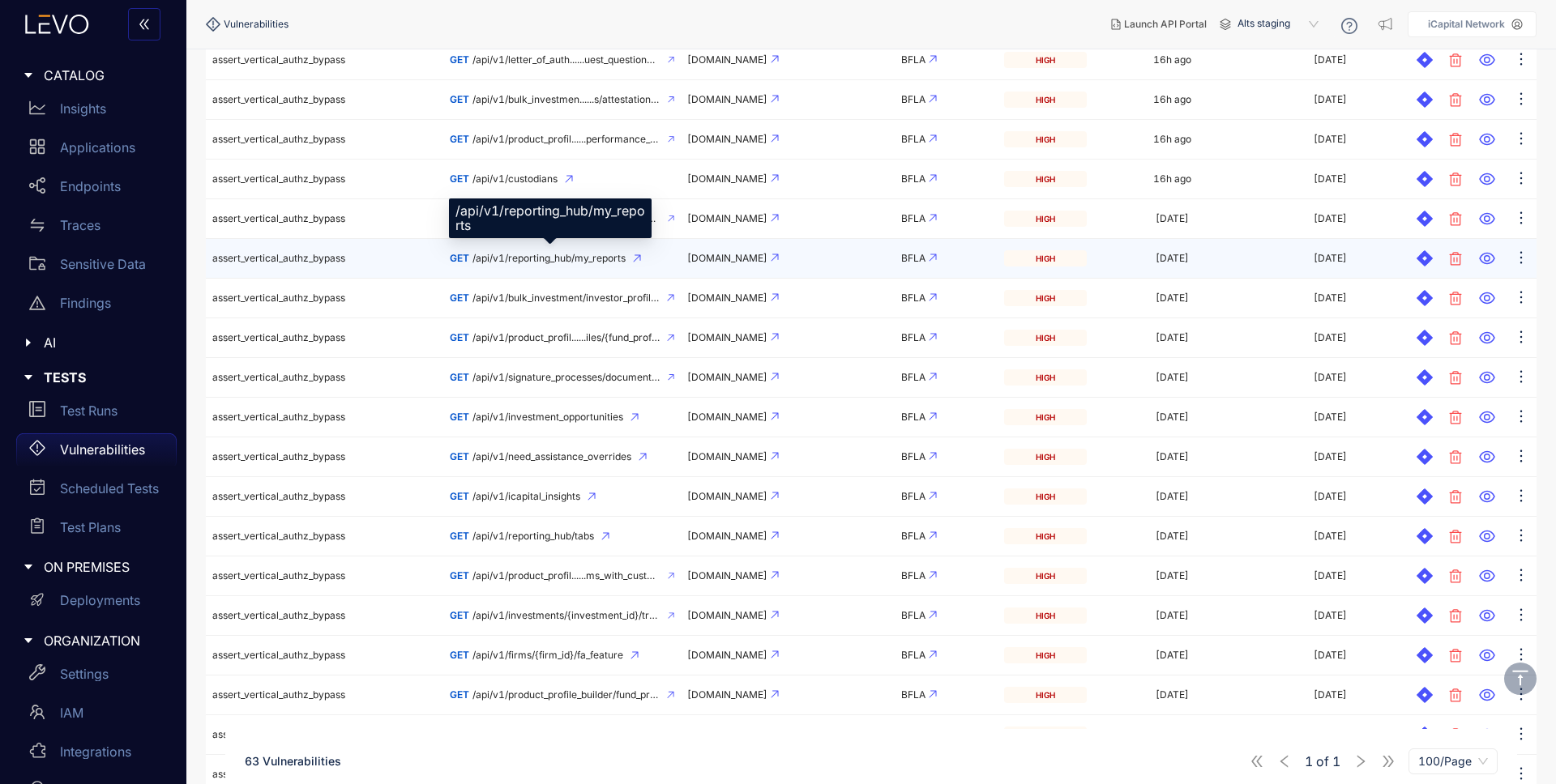
click at [608, 255] on span "/api/v1/reporting_hub/my_reports" at bounding box center [549, 259] width 153 height 11
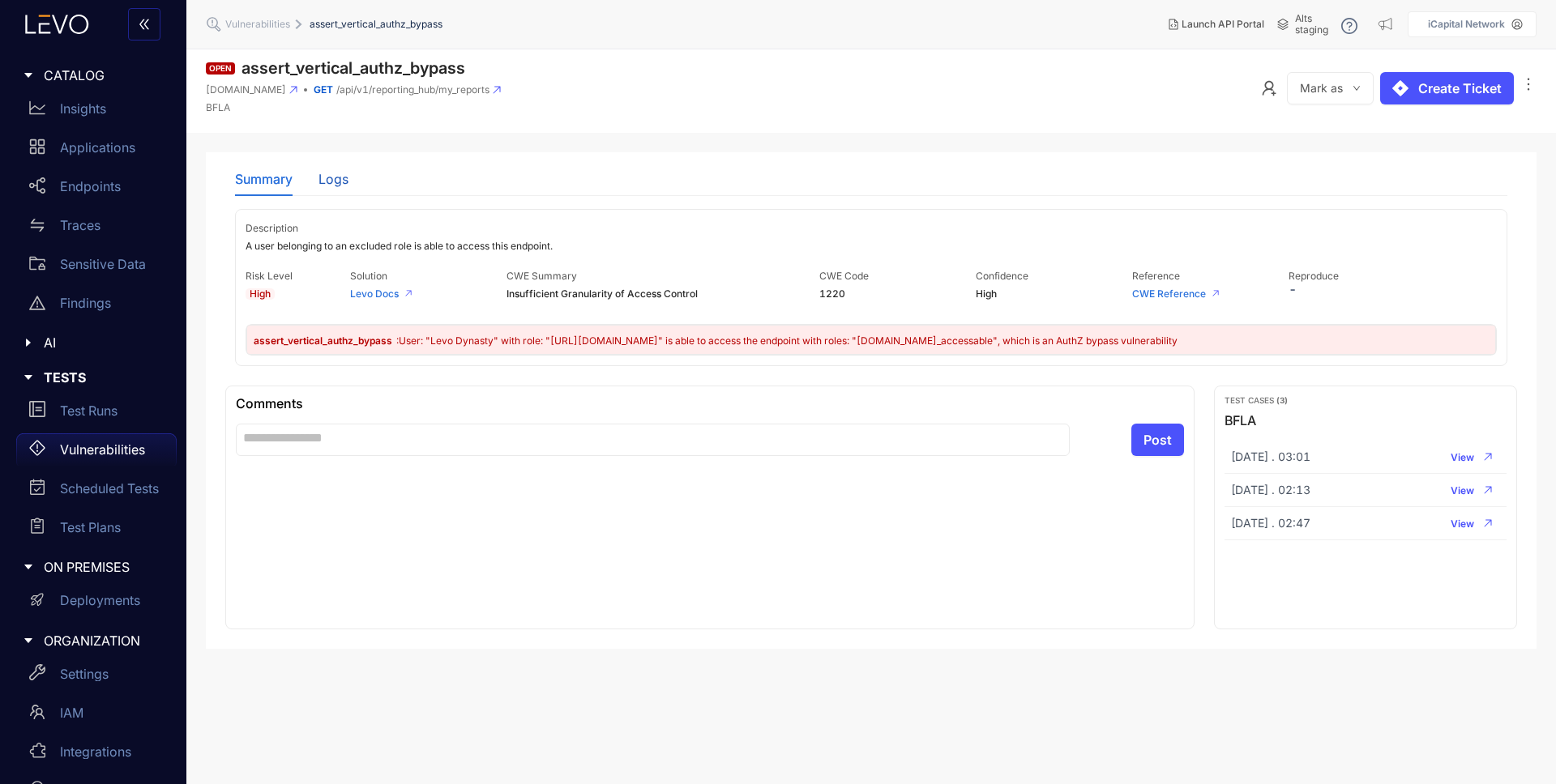
click at [323, 183] on div "Logs" at bounding box center [333, 179] width 30 height 15
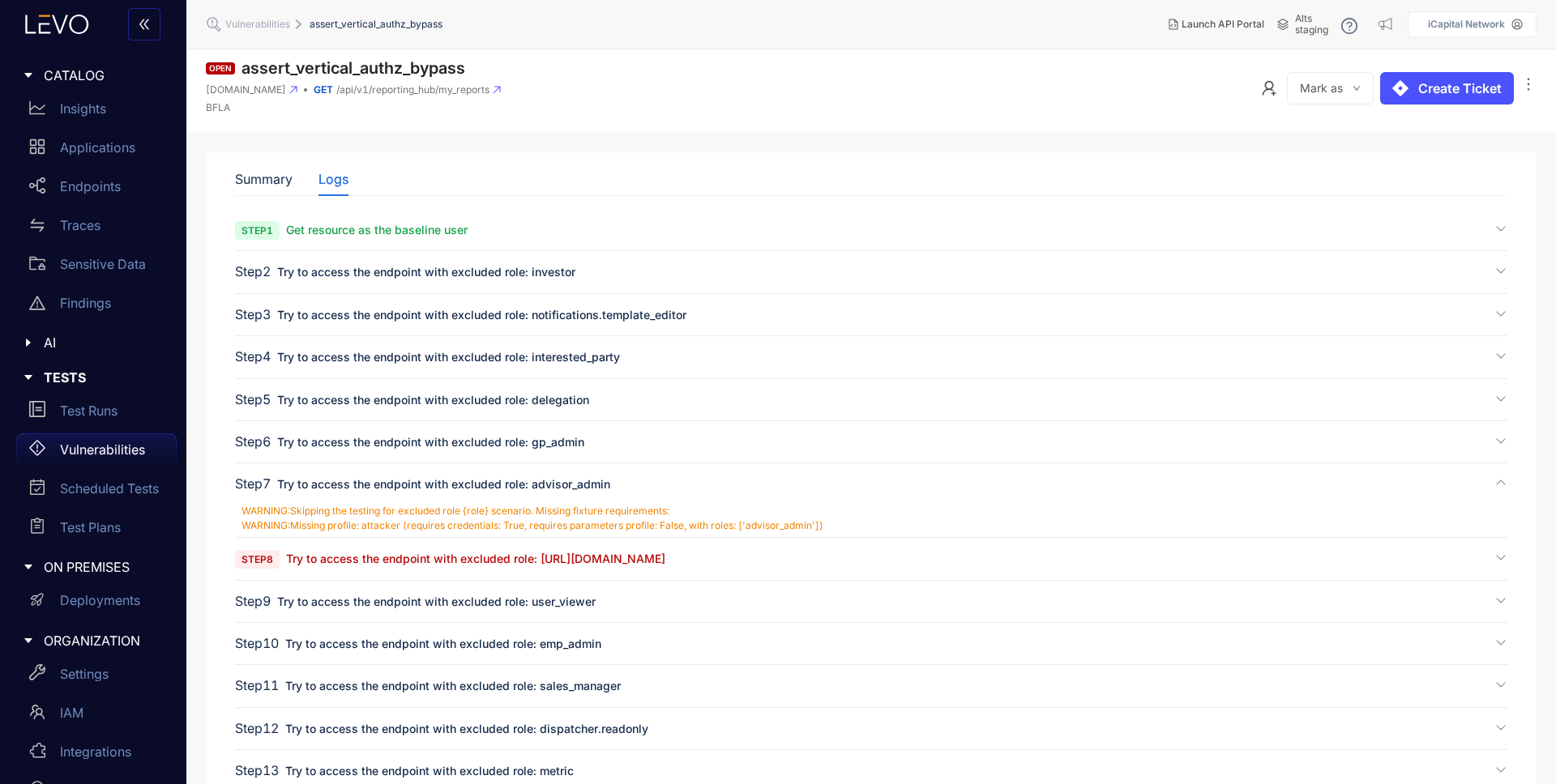
click at [434, 554] on span "Try to access the endpoint with excluded role: [URL][DOMAIN_NAME]" at bounding box center [476, 558] width 379 height 14
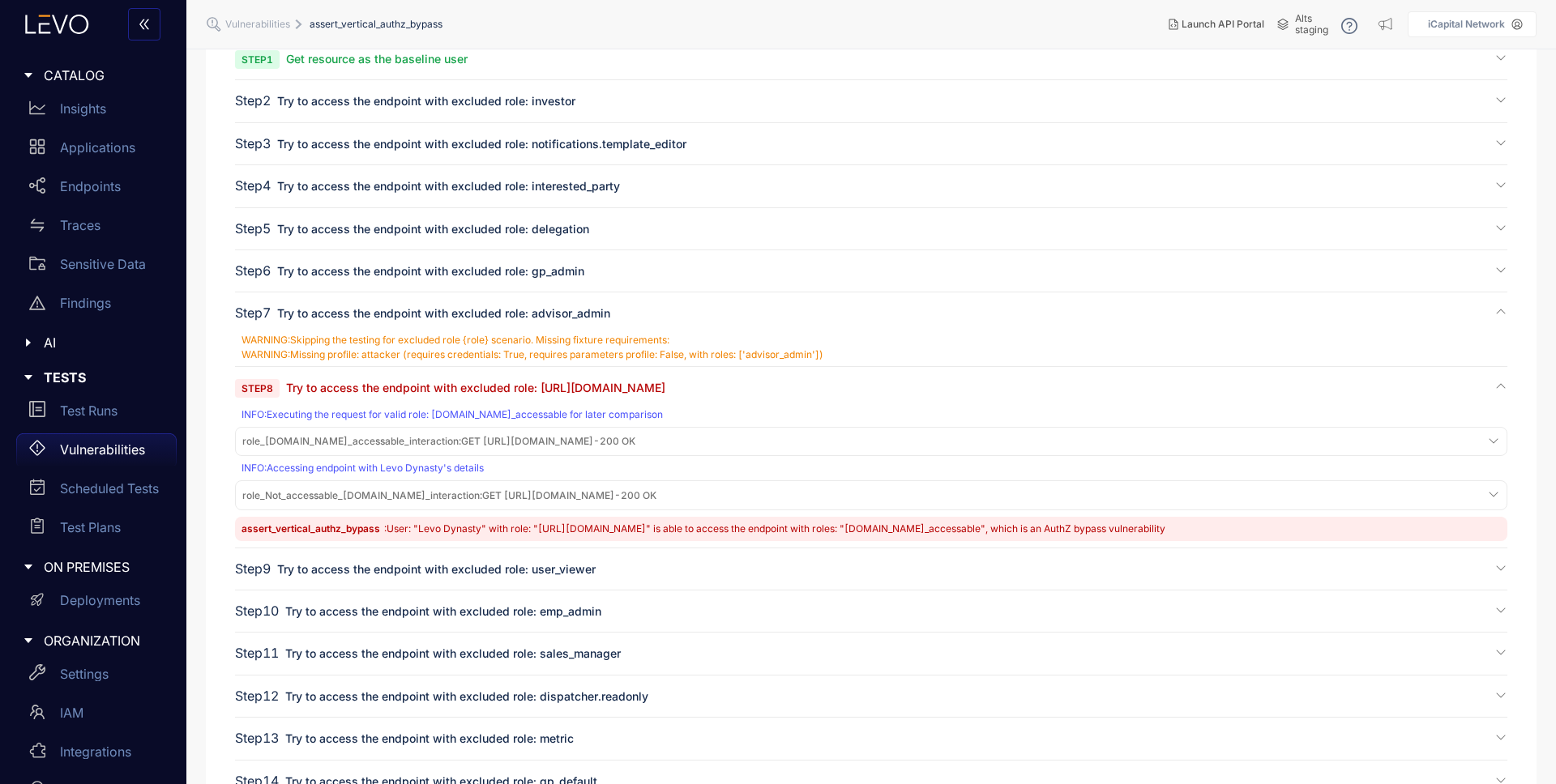
scroll to position [319, 0]
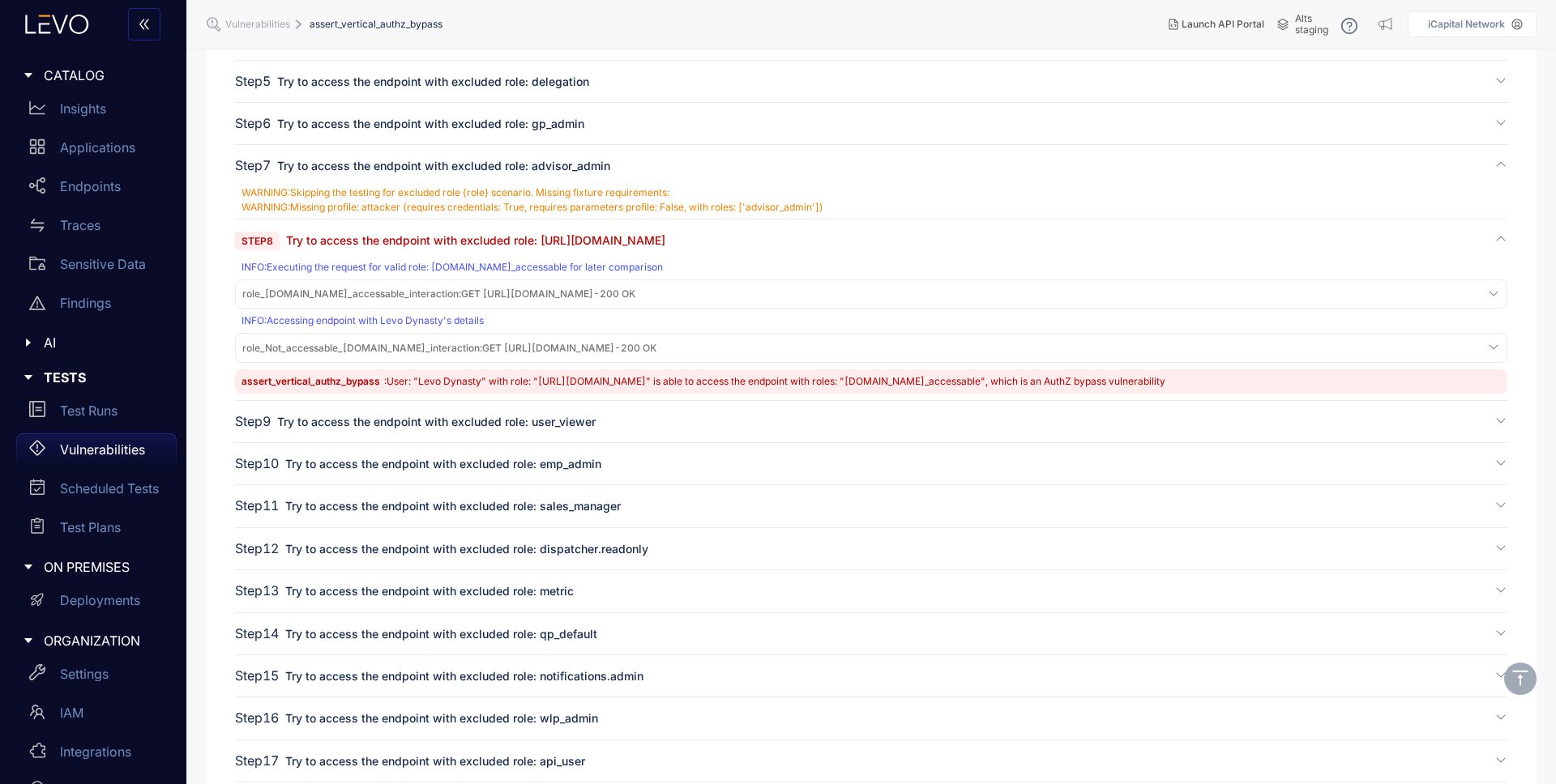
click at [629, 293] on span "role_[DOMAIN_NAME]_accessable_interaction : GET [URL][DOMAIN_NAME] - 200 OK" at bounding box center [439, 294] width 394 height 11
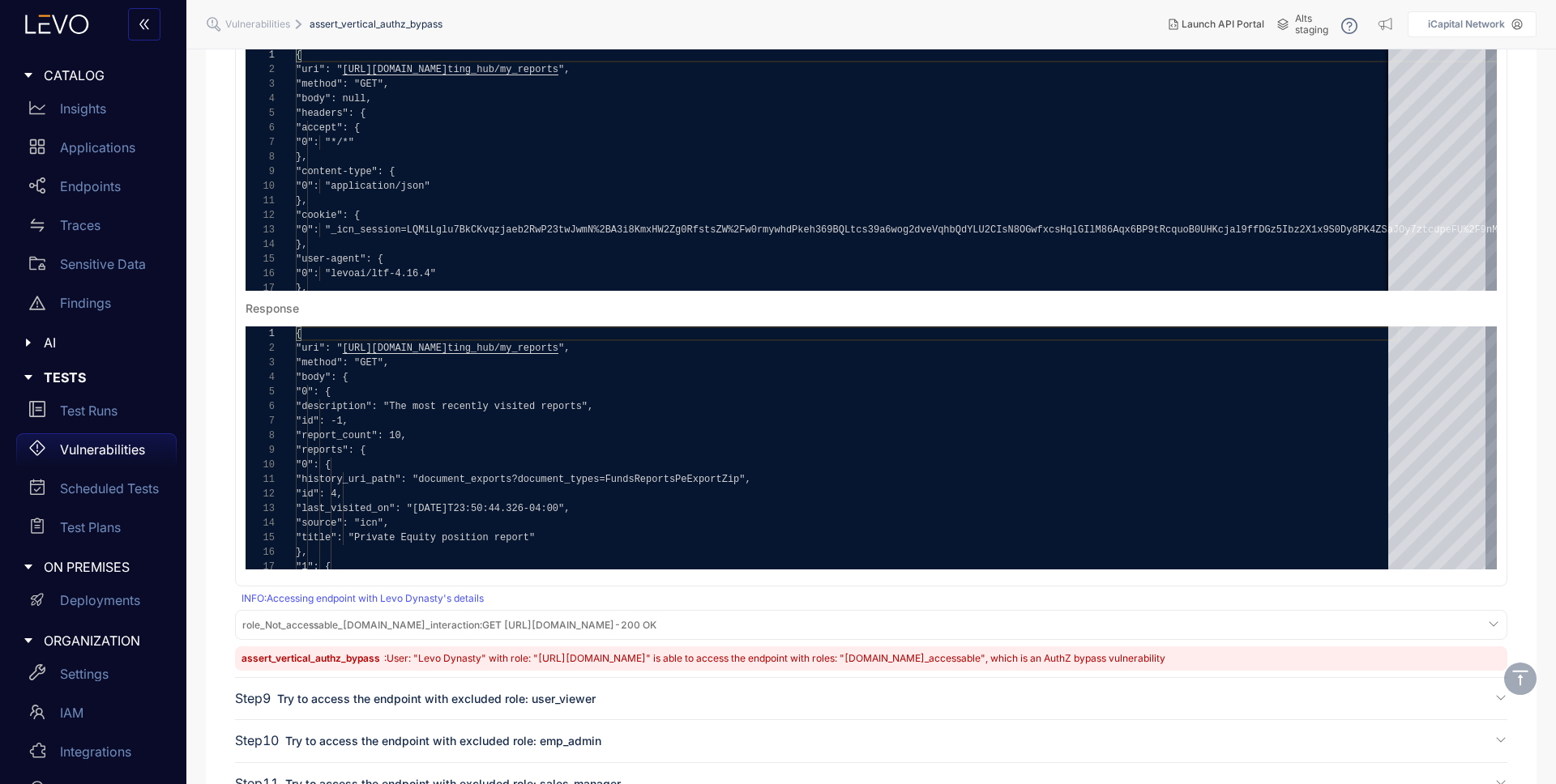
scroll to position [744, 0]
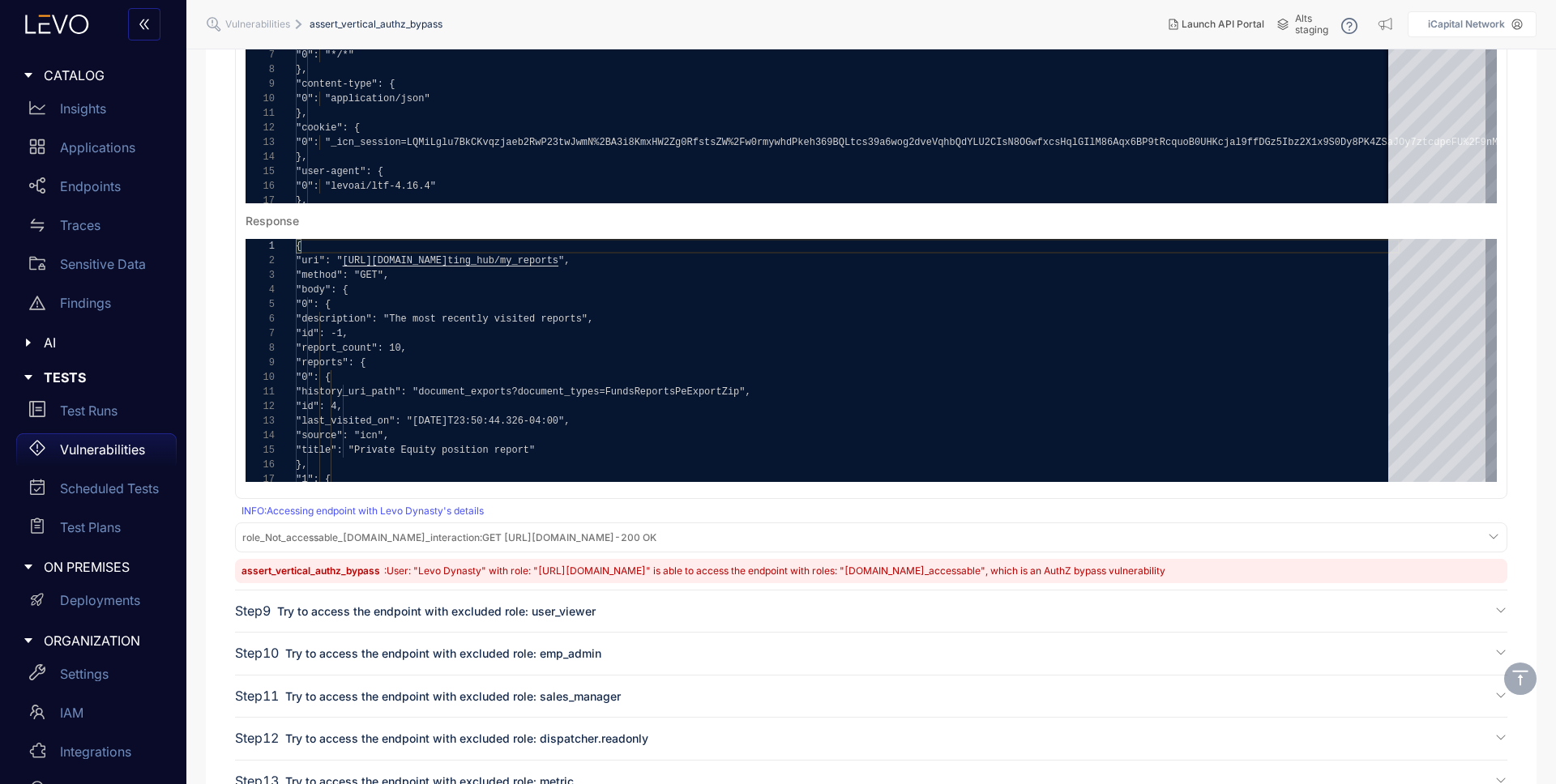
click at [392, 537] on span "role_Not_accessable_[DOMAIN_NAME]_interaction :" at bounding box center [362, 537] width 240 height 12
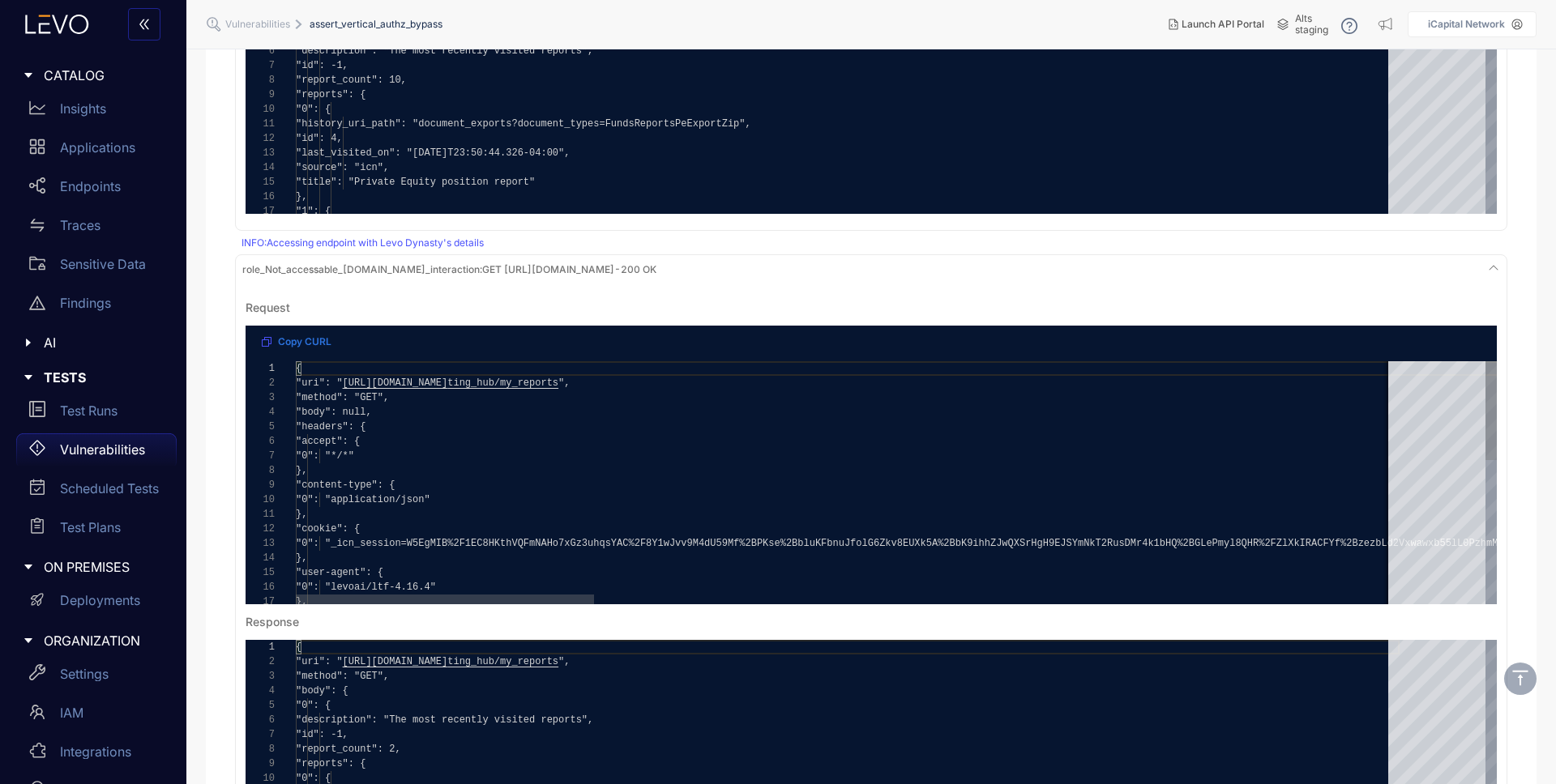
scroll to position [1073, 0]
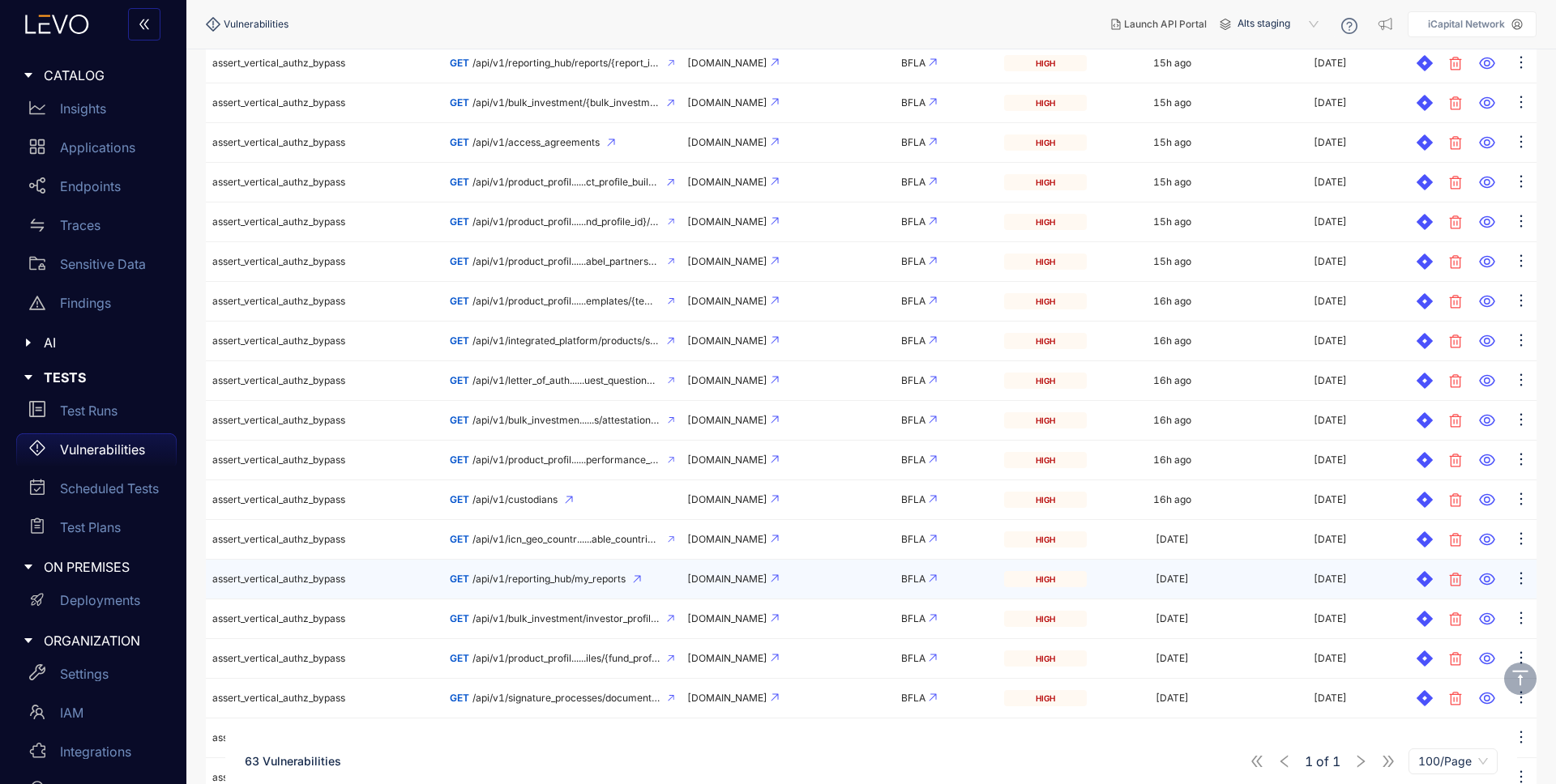
scroll to position [565, 0]
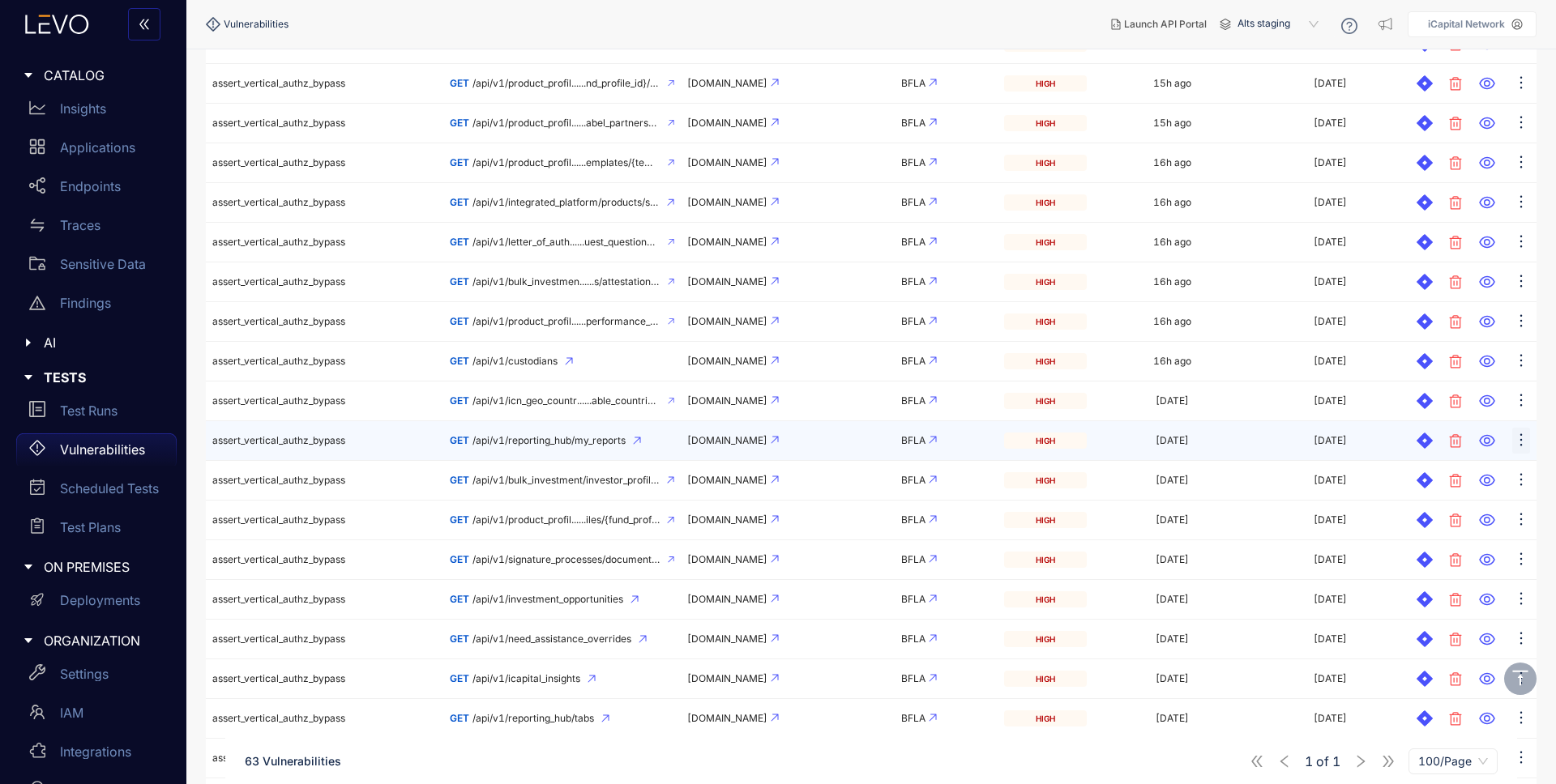
click at [1527, 437] on icon "ellipsis" at bounding box center [1521, 440] width 16 height 16
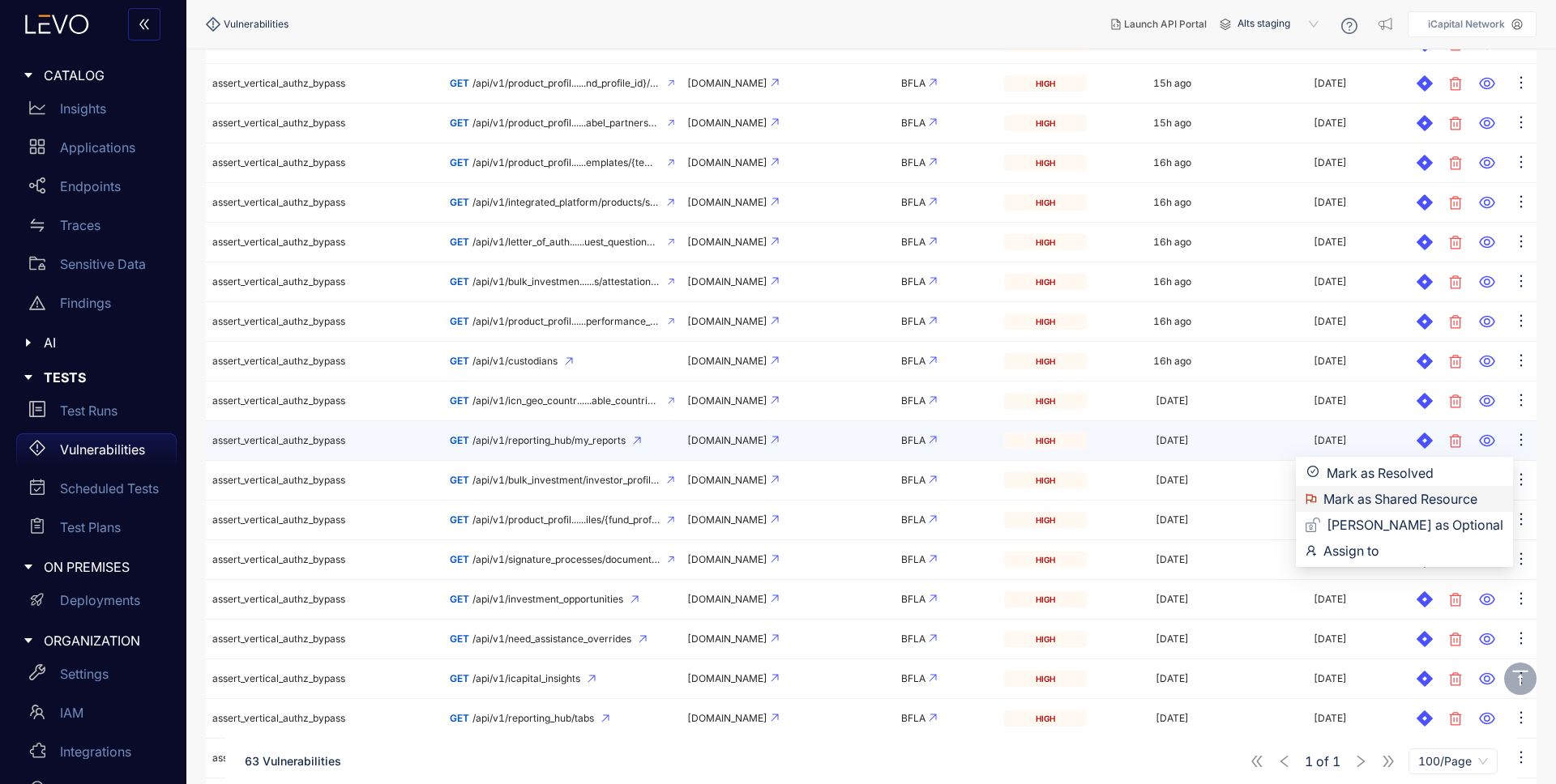
click at [1449, 500] on span "Mark as Shared Resource" at bounding box center [1414, 499] width 180 height 18
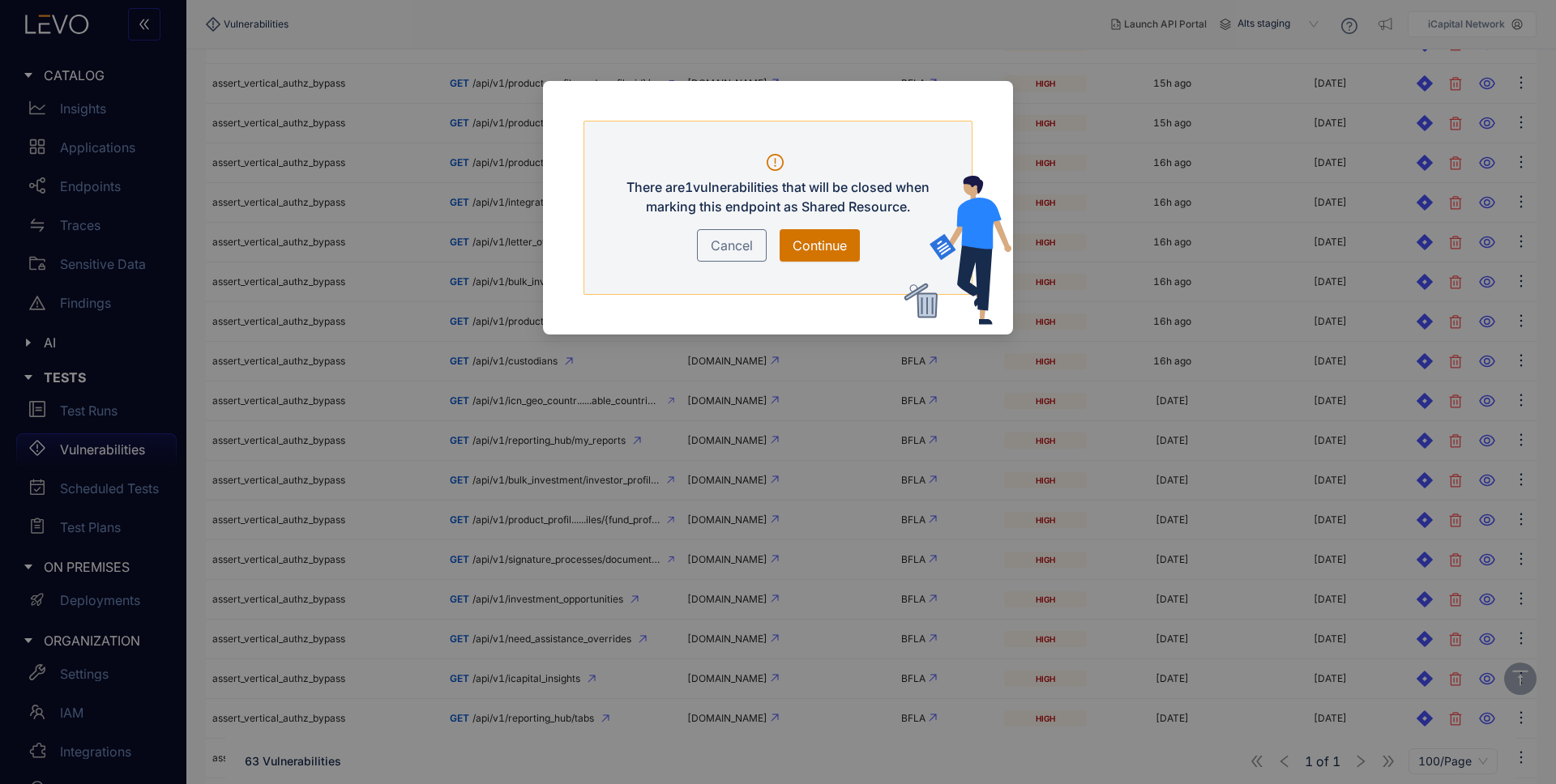
click at [822, 238] on span "Continue" at bounding box center [820, 245] width 55 height 19
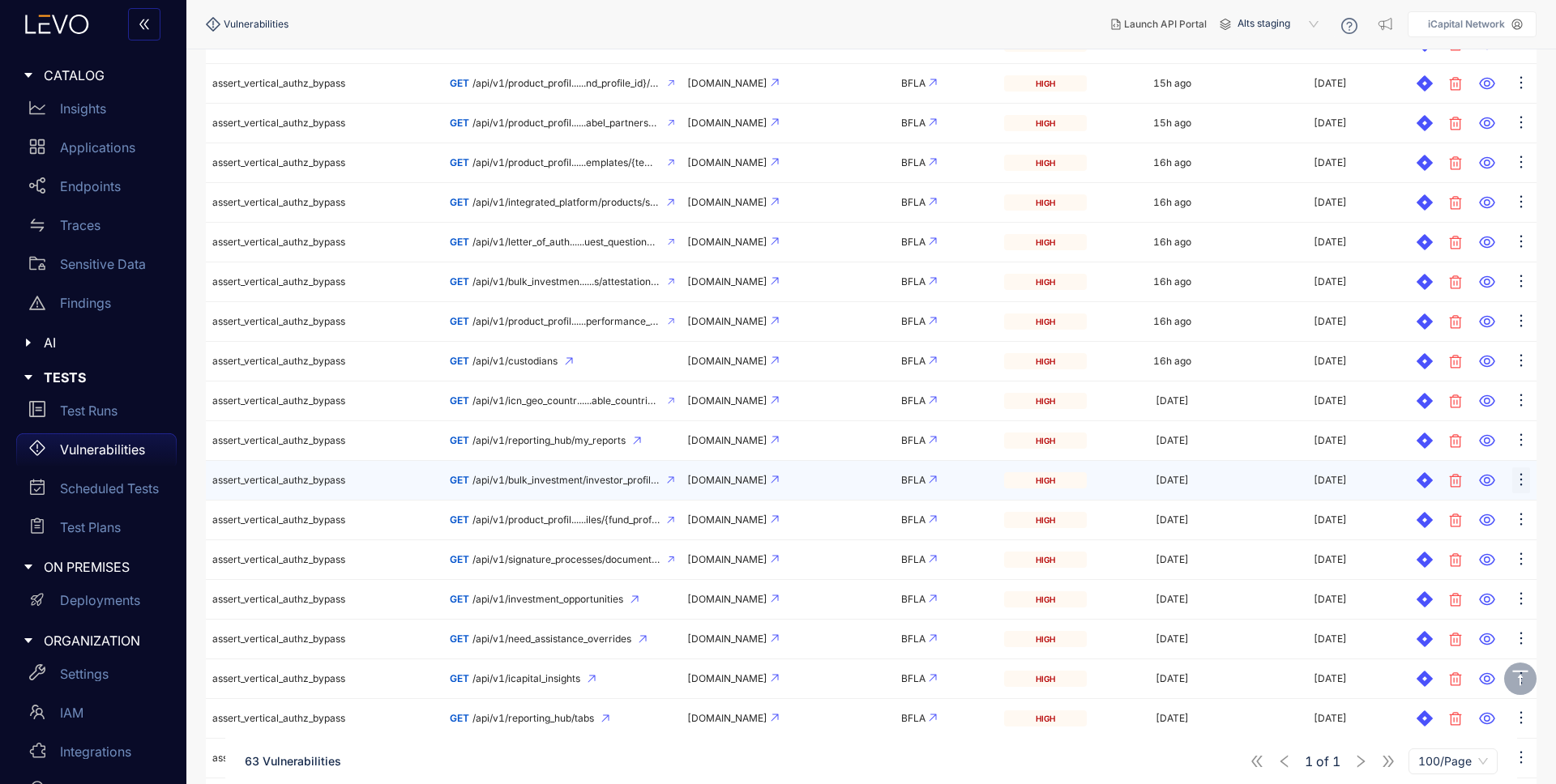
click at [1522, 474] on icon "ellipsis" at bounding box center [1521, 480] width 16 height 16
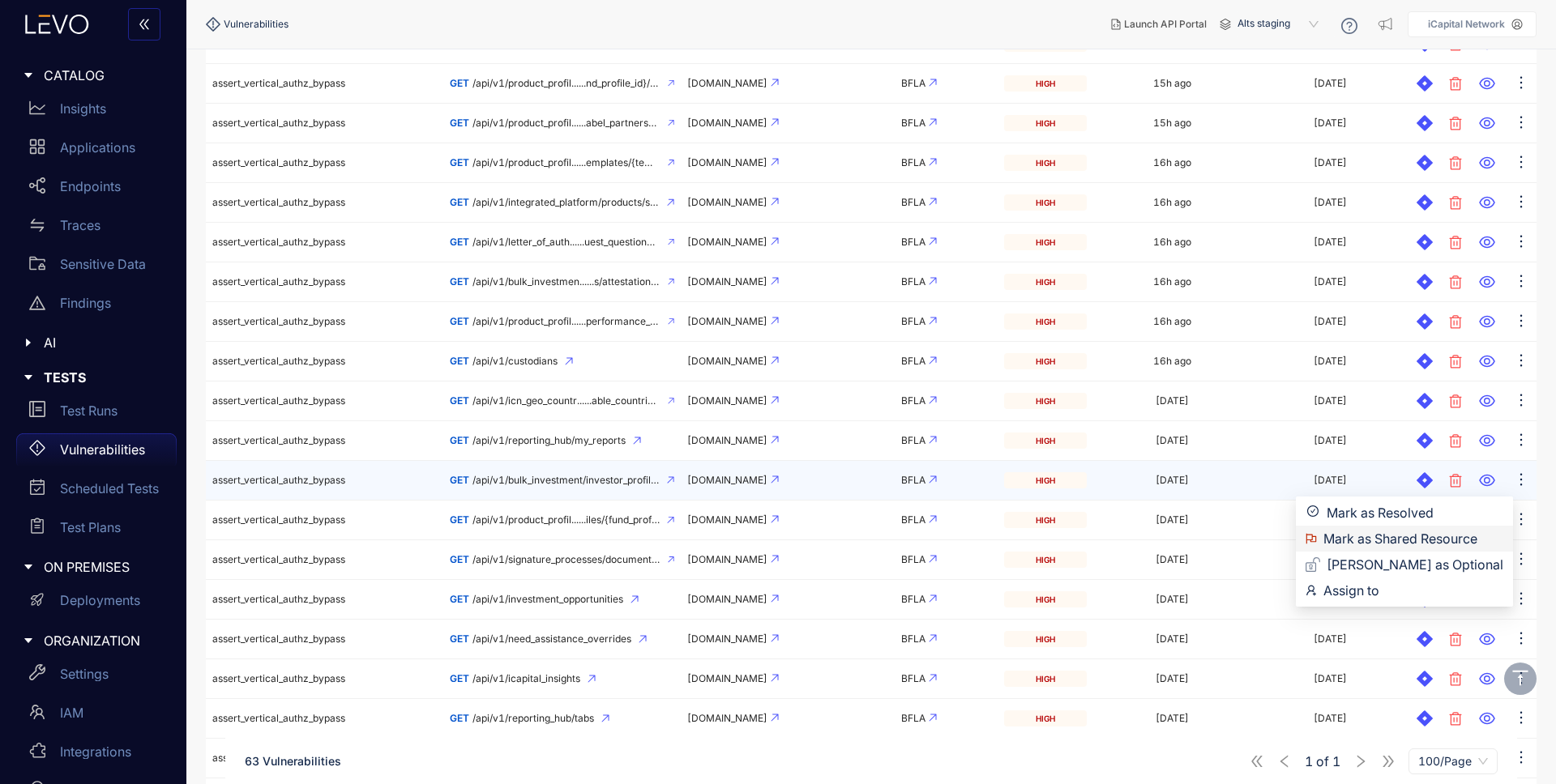
click at [1437, 533] on span "Mark as Shared Resource" at bounding box center [1414, 539] width 180 height 18
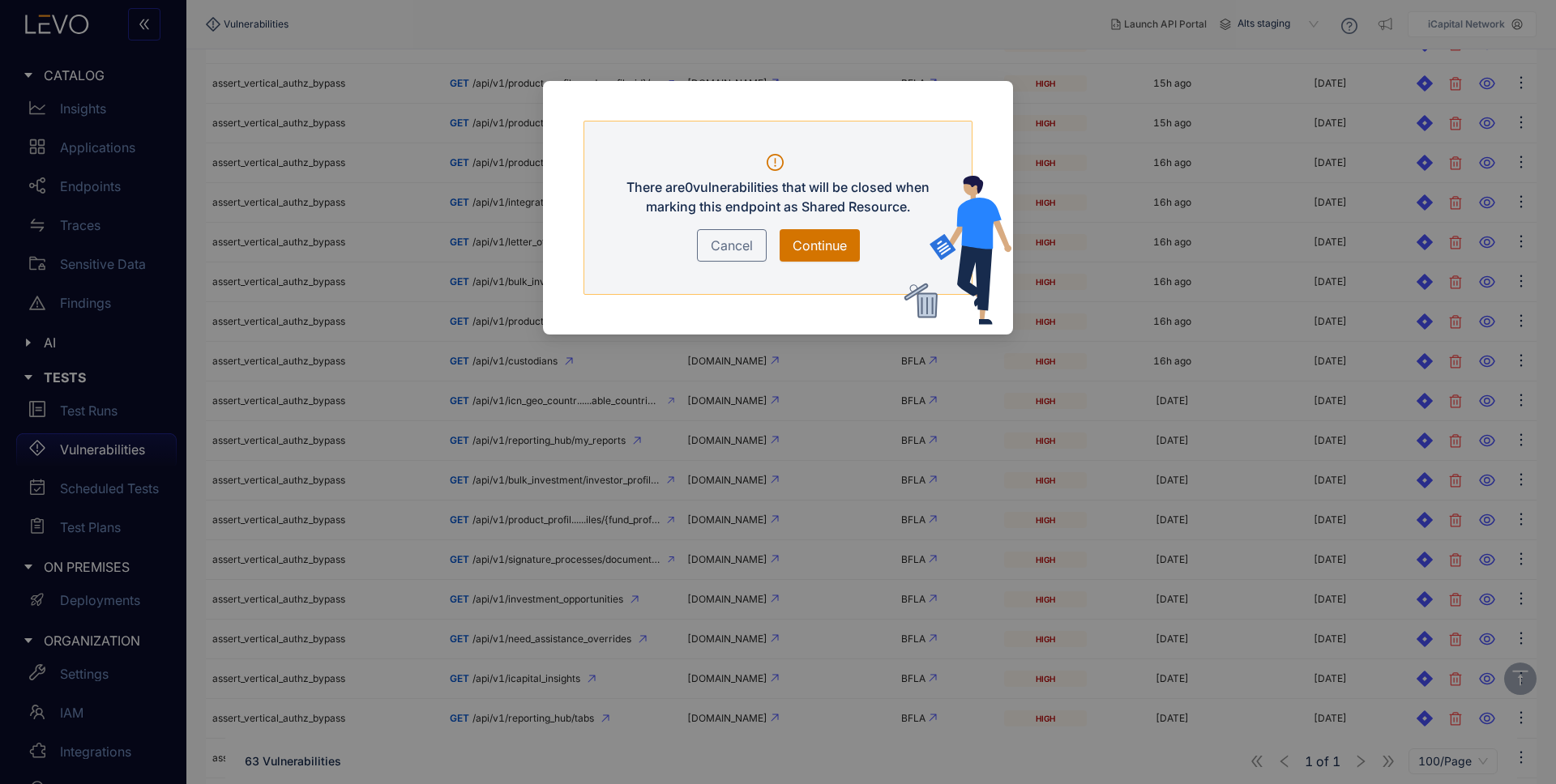
click at [835, 246] on span "Continue" at bounding box center [820, 245] width 55 height 19
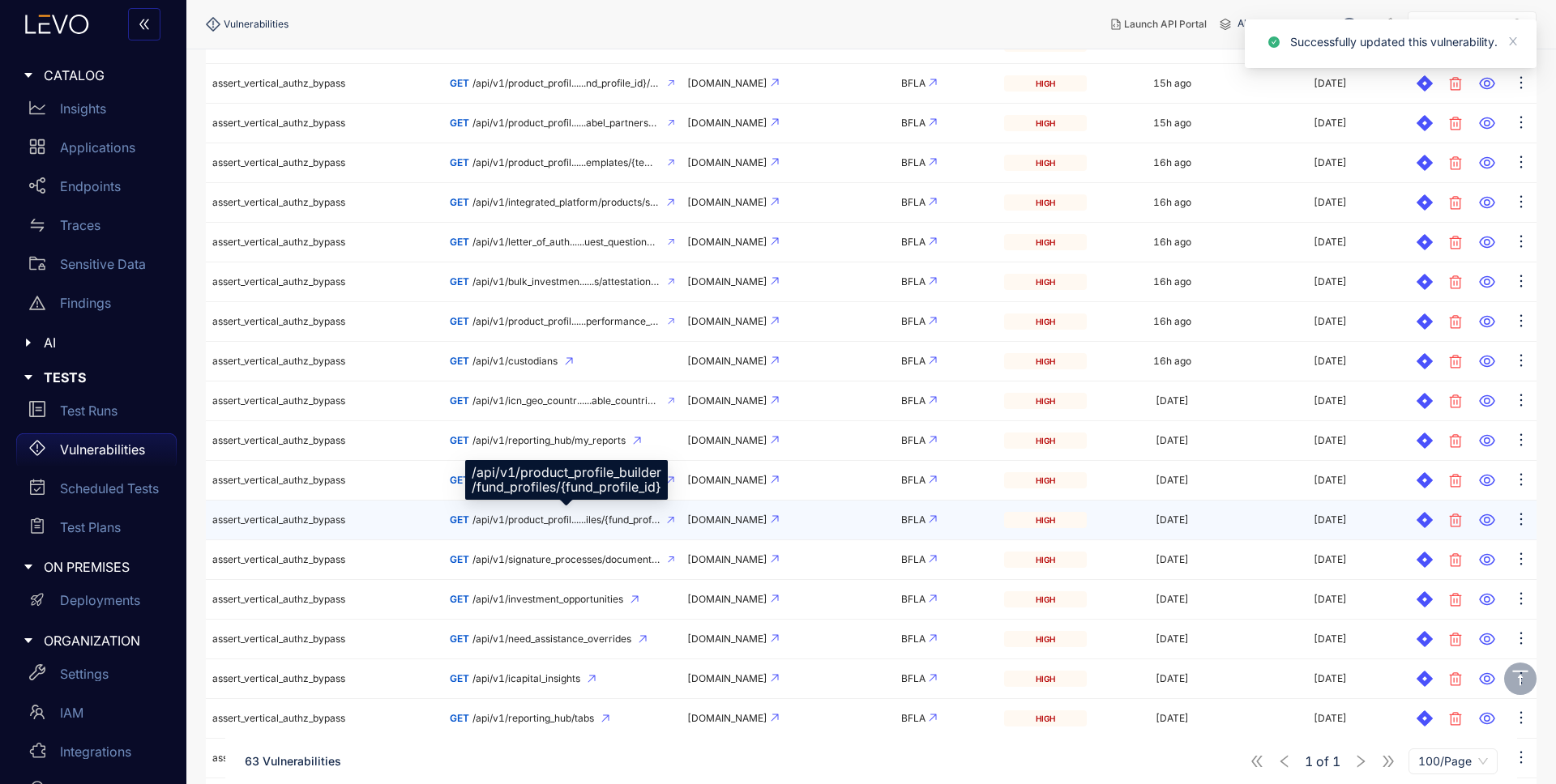
click at [575, 524] on span "/api/v1/product_profil......iles/{fund_profile_id}" at bounding box center [567, 520] width 188 height 11
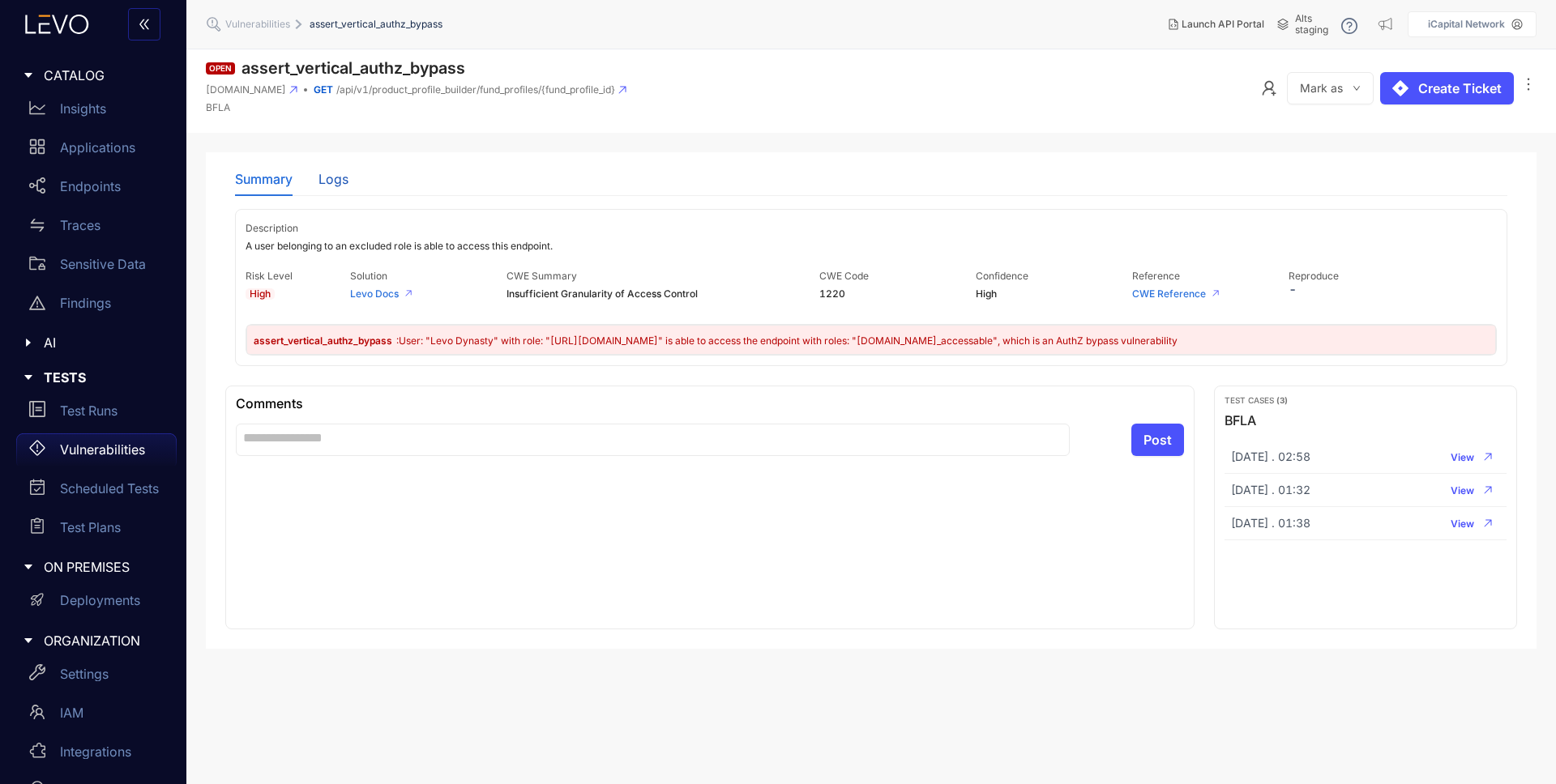
click at [332, 183] on div "Logs" at bounding box center [333, 179] width 30 height 15
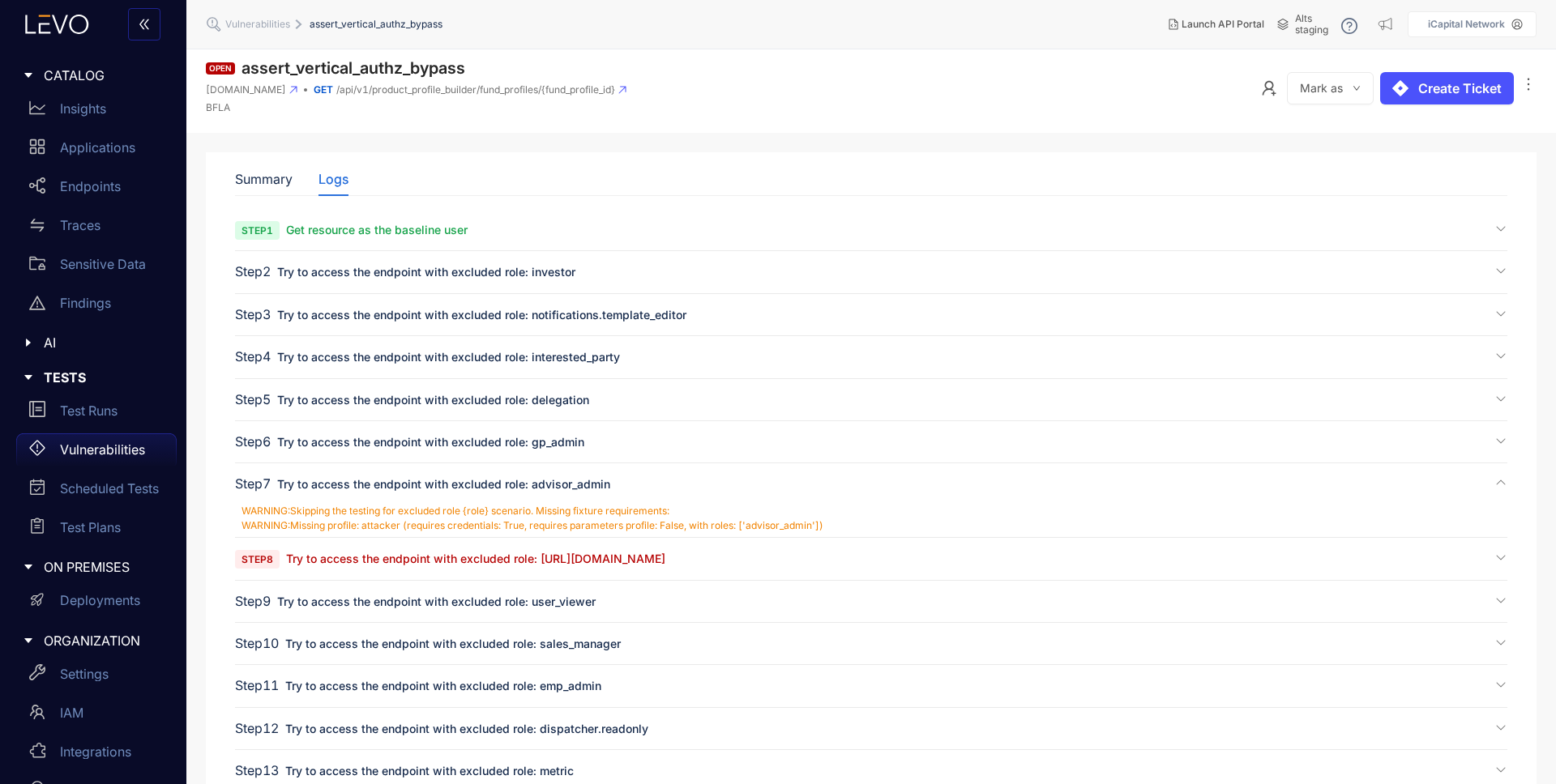
click at [437, 572] on div "Step 8 Try to access the endpoint with excluded role: [URL][DOMAIN_NAME]" at bounding box center [871, 565] width 1273 height 29
click at [466, 560] on span "Try to access the endpoint with excluded role: [URL][DOMAIN_NAME]" at bounding box center [476, 558] width 379 height 14
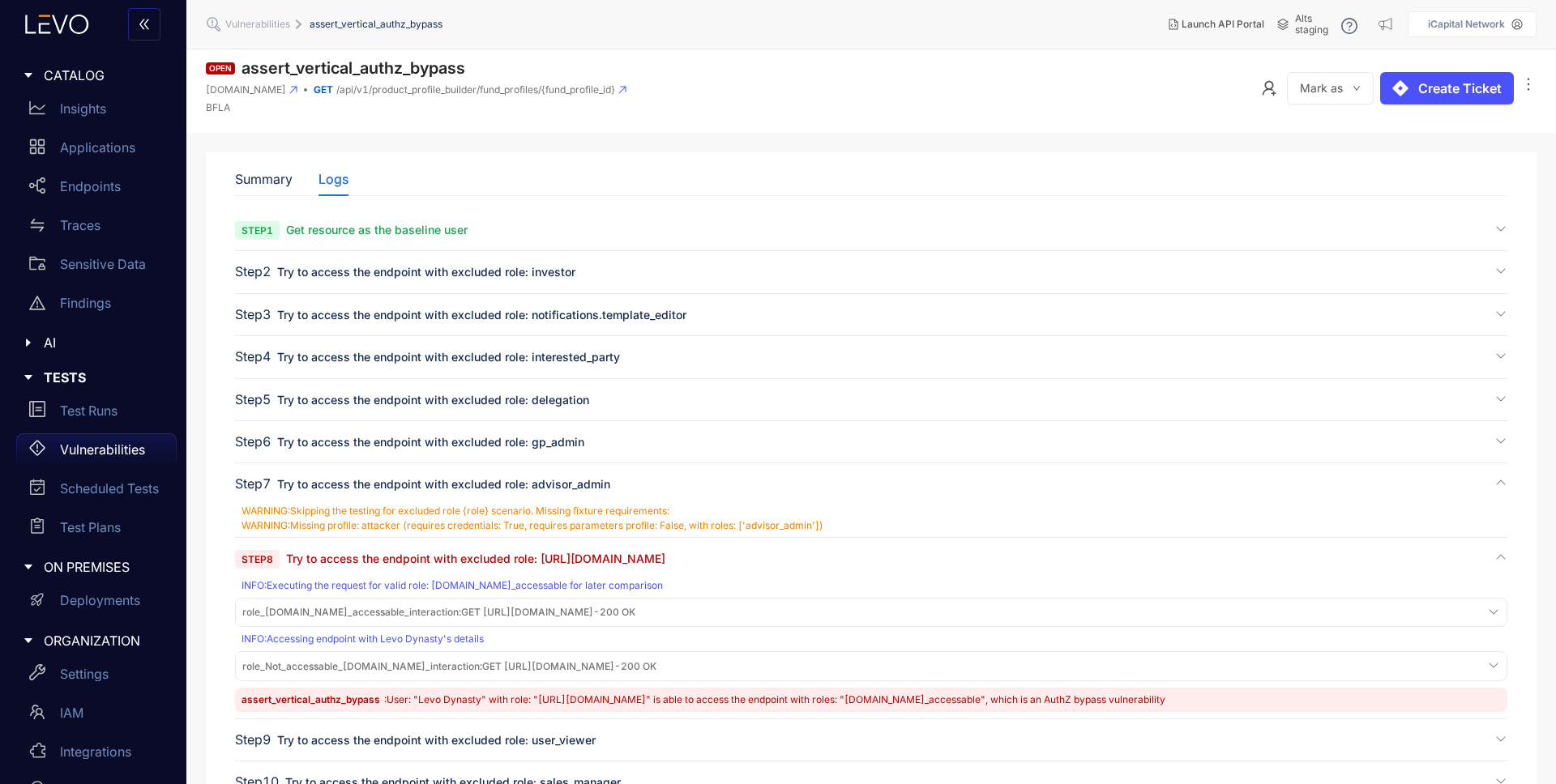
scroll to position [240, 0]
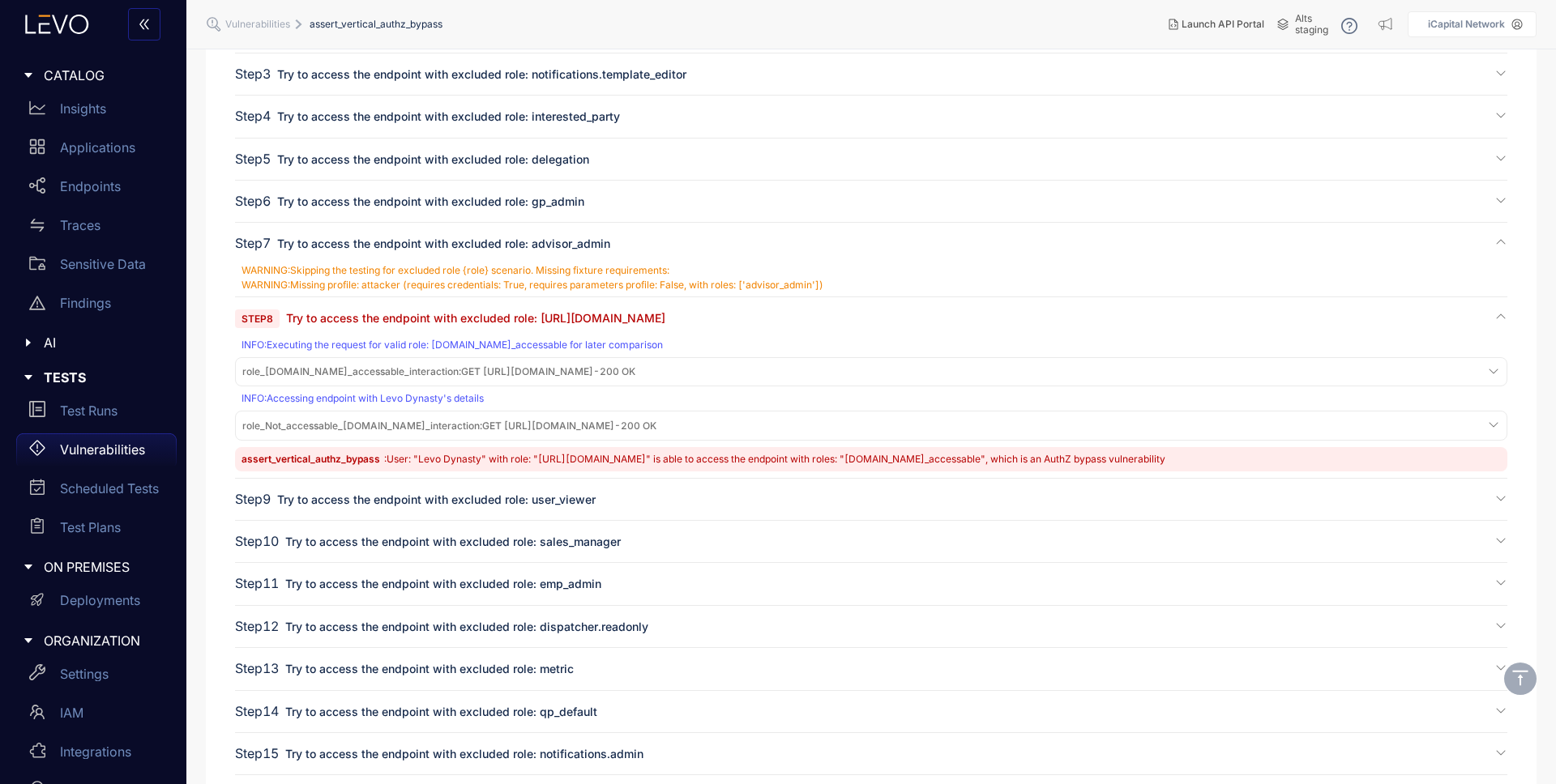
click at [598, 378] on span "role_[DOMAIN_NAME]_accessable_interaction : GET [URL][DOMAIN_NAME] - 200 OK" at bounding box center [439, 372] width 394 height 11
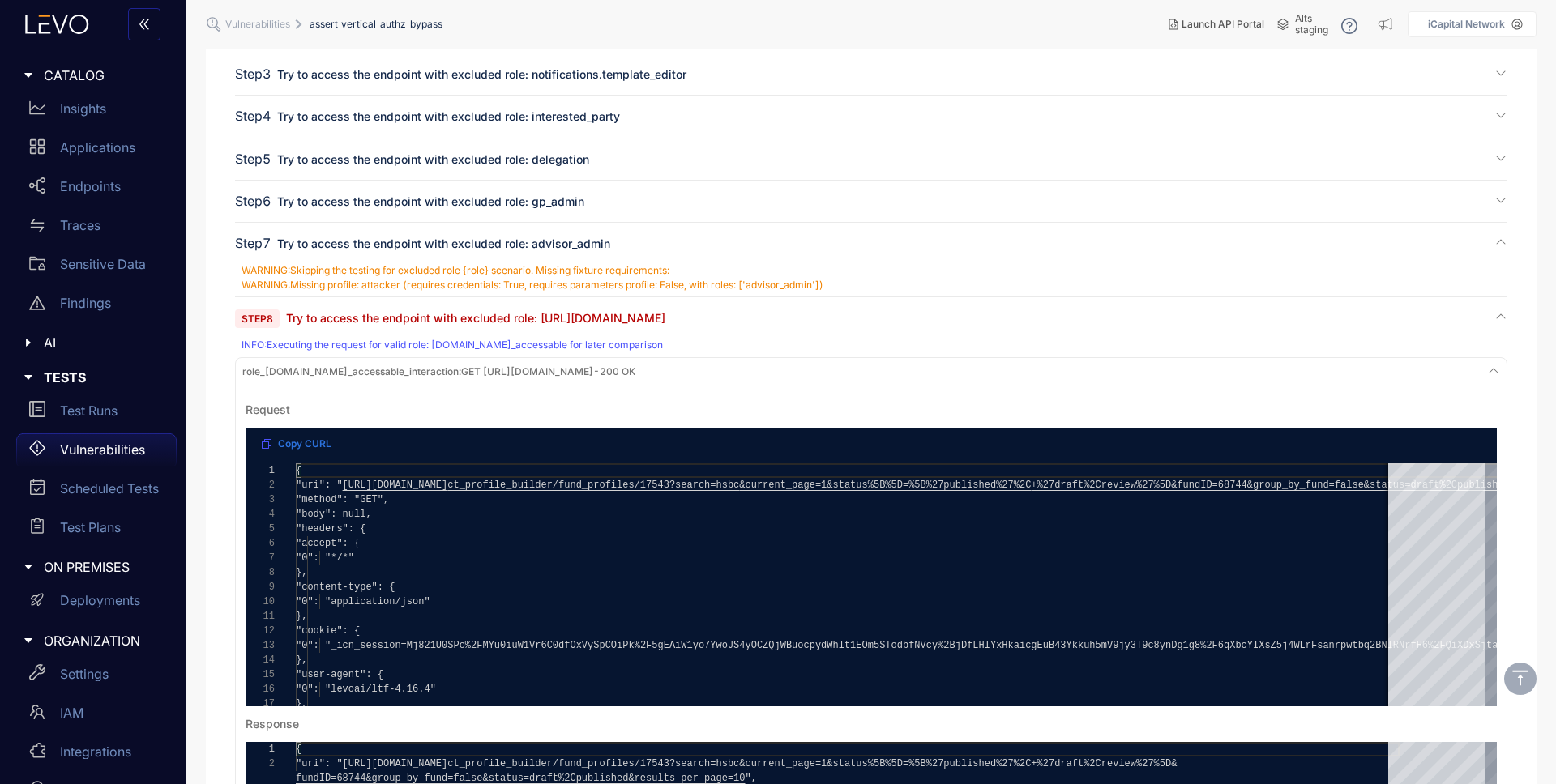
click at [595, 372] on span "role_[DOMAIN_NAME]_accessable_interaction : GET [URL][DOMAIN_NAME] - 200 OK" at bounding box center [439, 372] width 394 height 11
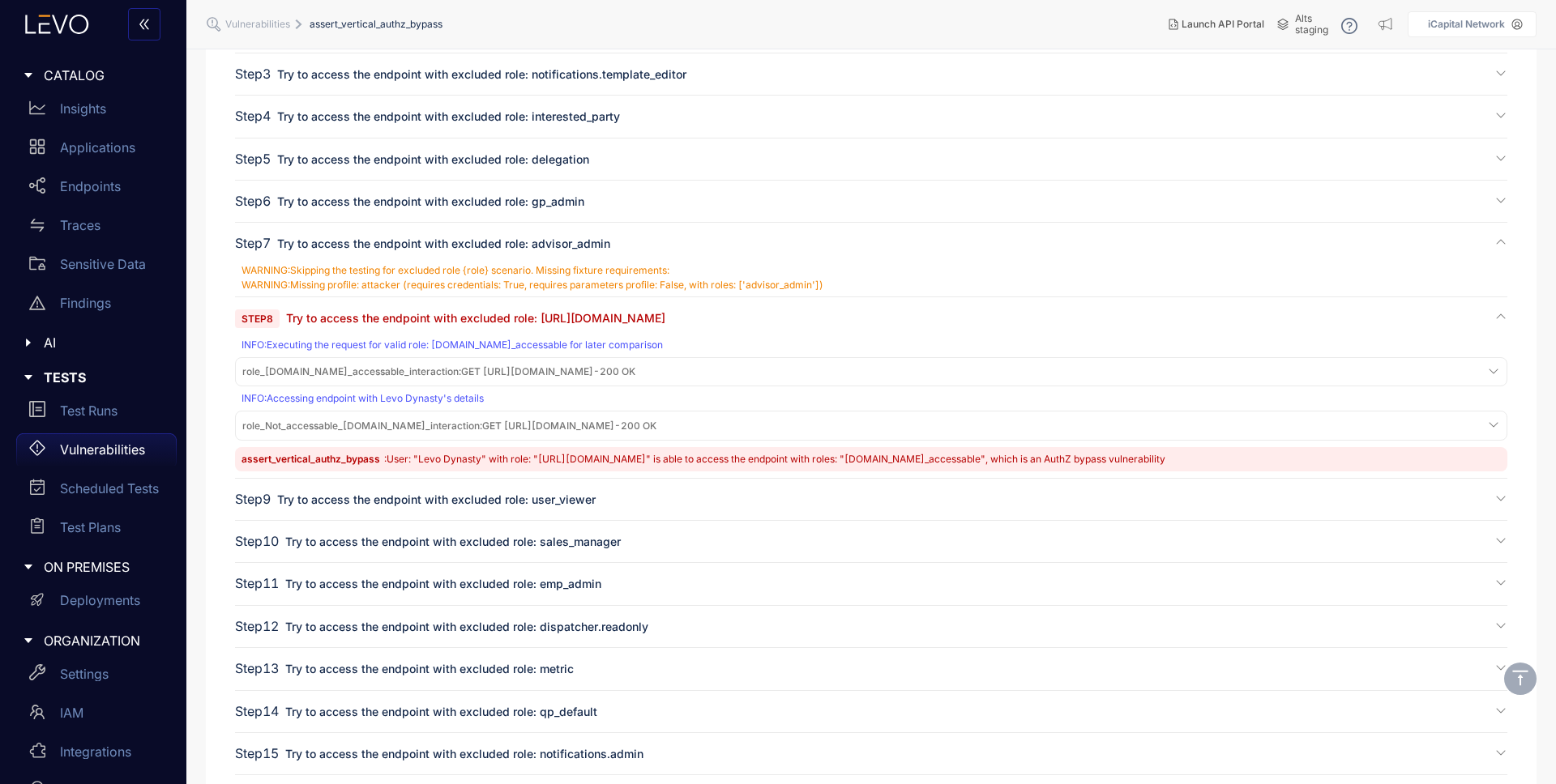
click at [437, 465] on span ": User: "Levo Dynasty" with role: "[URL][DOMAIN_NAME]" is able to access the en…" at bounding box center [775, 458] width 782 height 12
click at [404, 432] on span "role_Not_accessable_[DOMAIN_NAME]_interaction : GET [URL][DOMAIN_NAME] - 200 OK" at bounding box center [449, 426] width 415 height 11
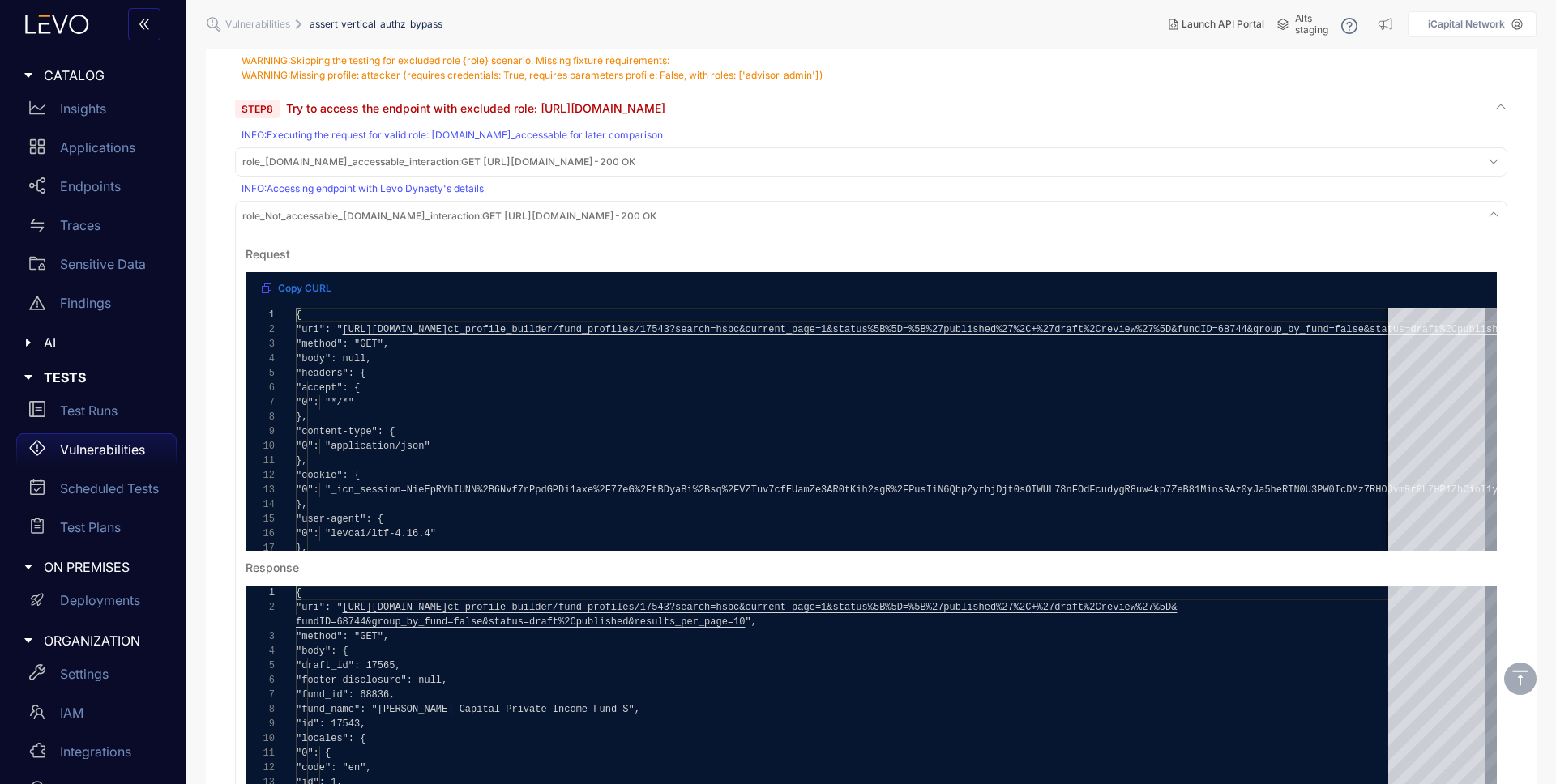
scroll to position [472, 0]
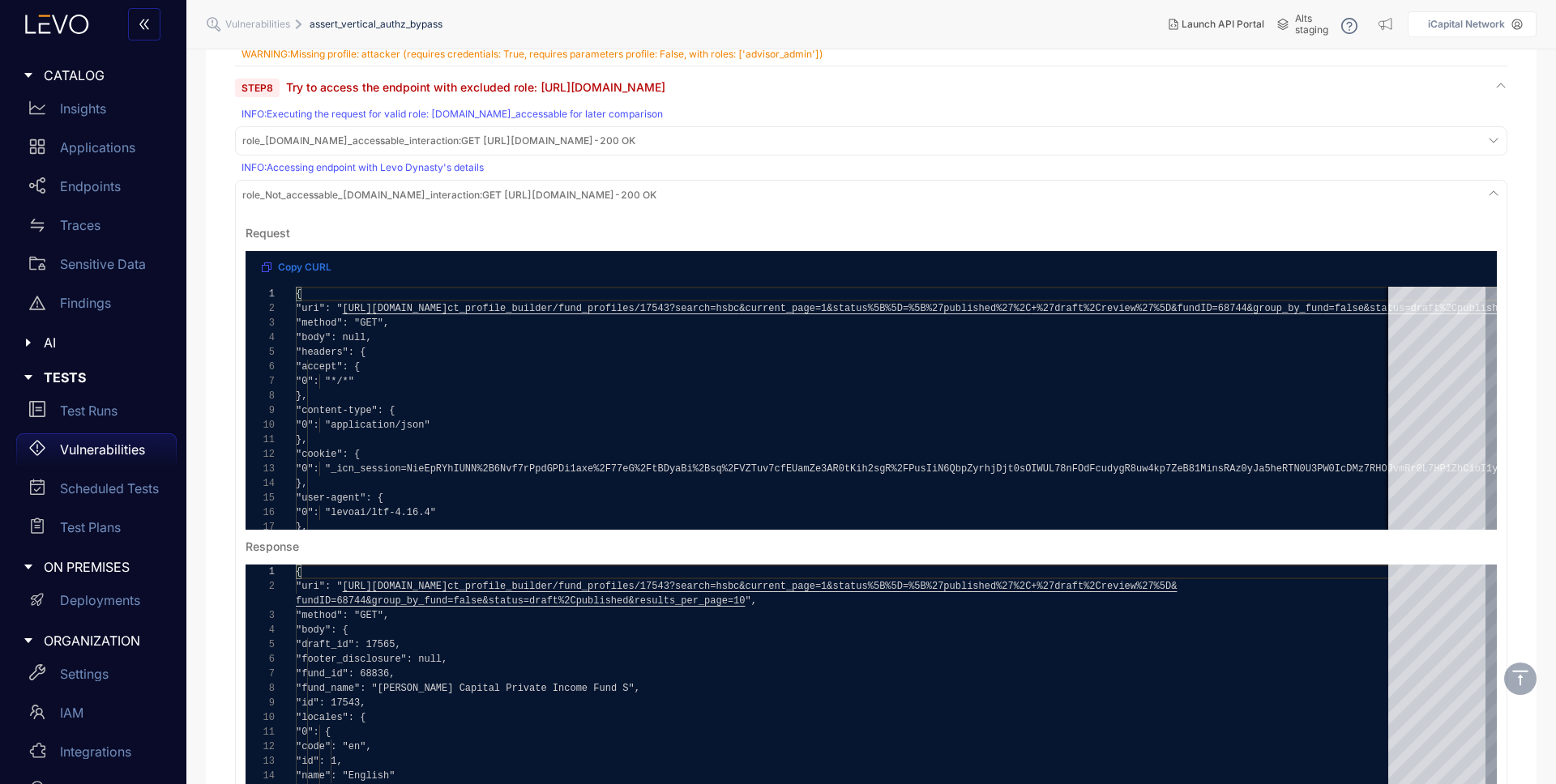
click at [345, 141] on span "role_[DOMAIN_NAME]_accessable_interaction :" at bounding box center [352, 140] width 219 height 12
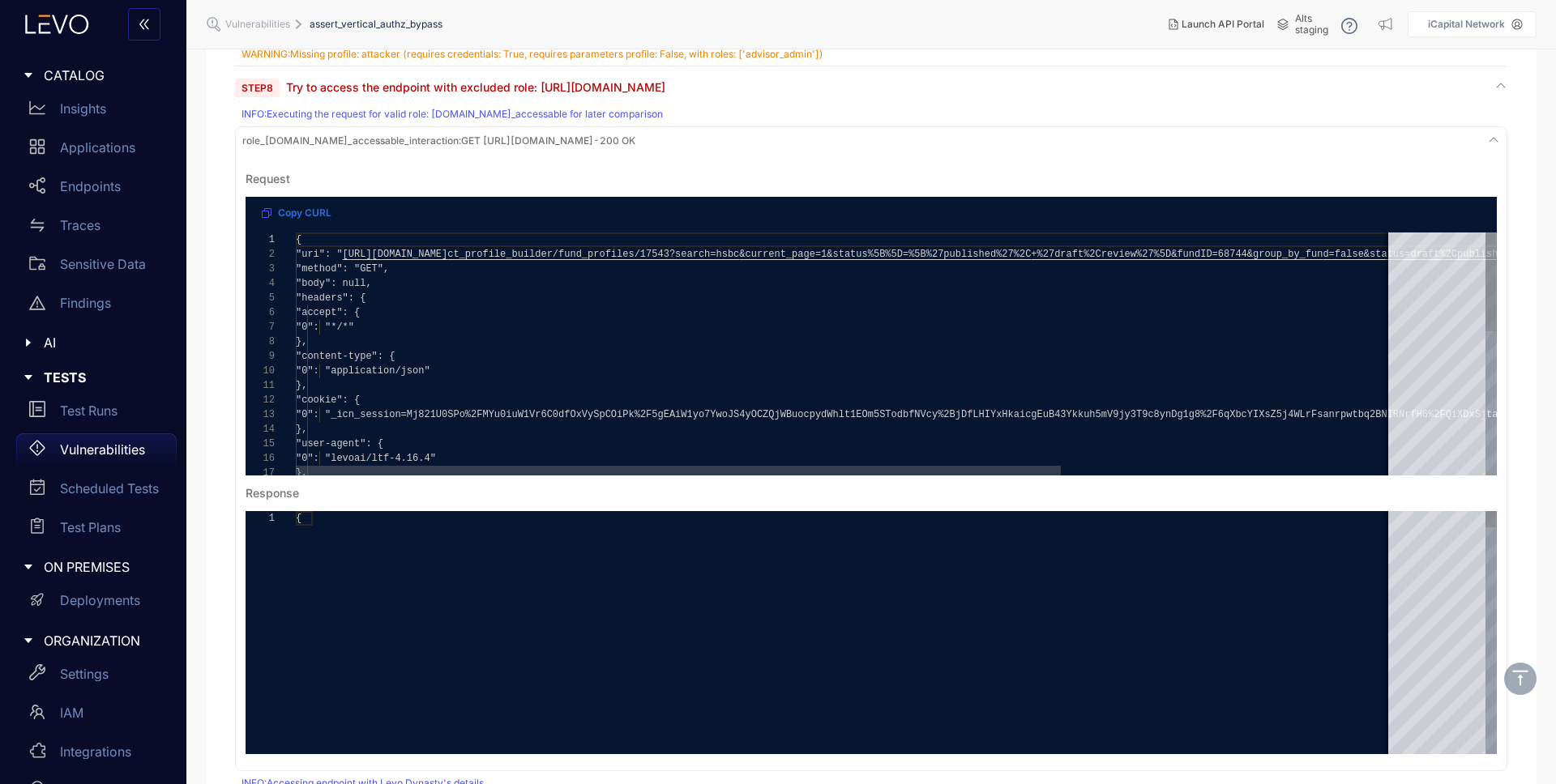
type textarea "**********"
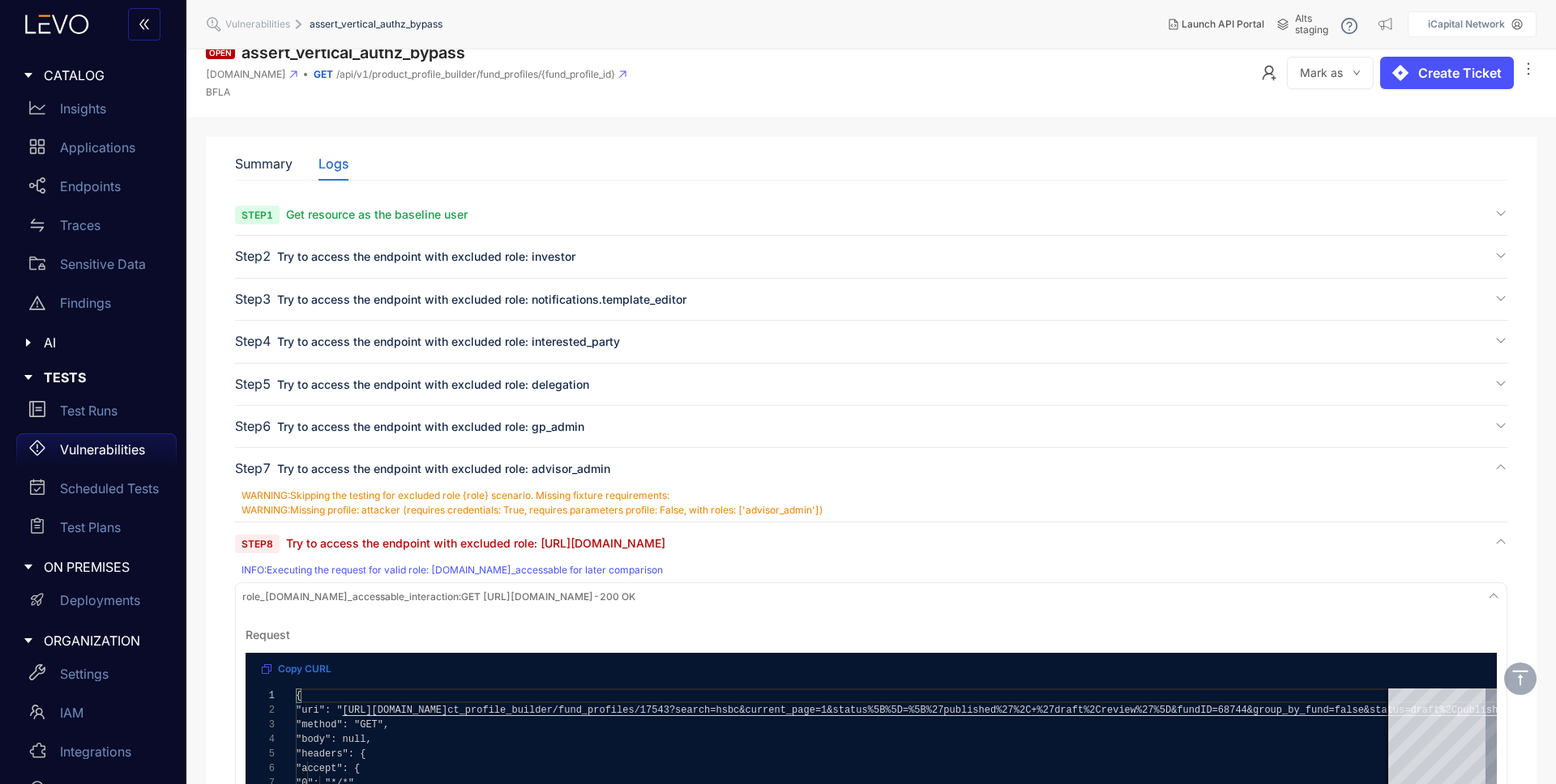
scroll to position [0, 0]
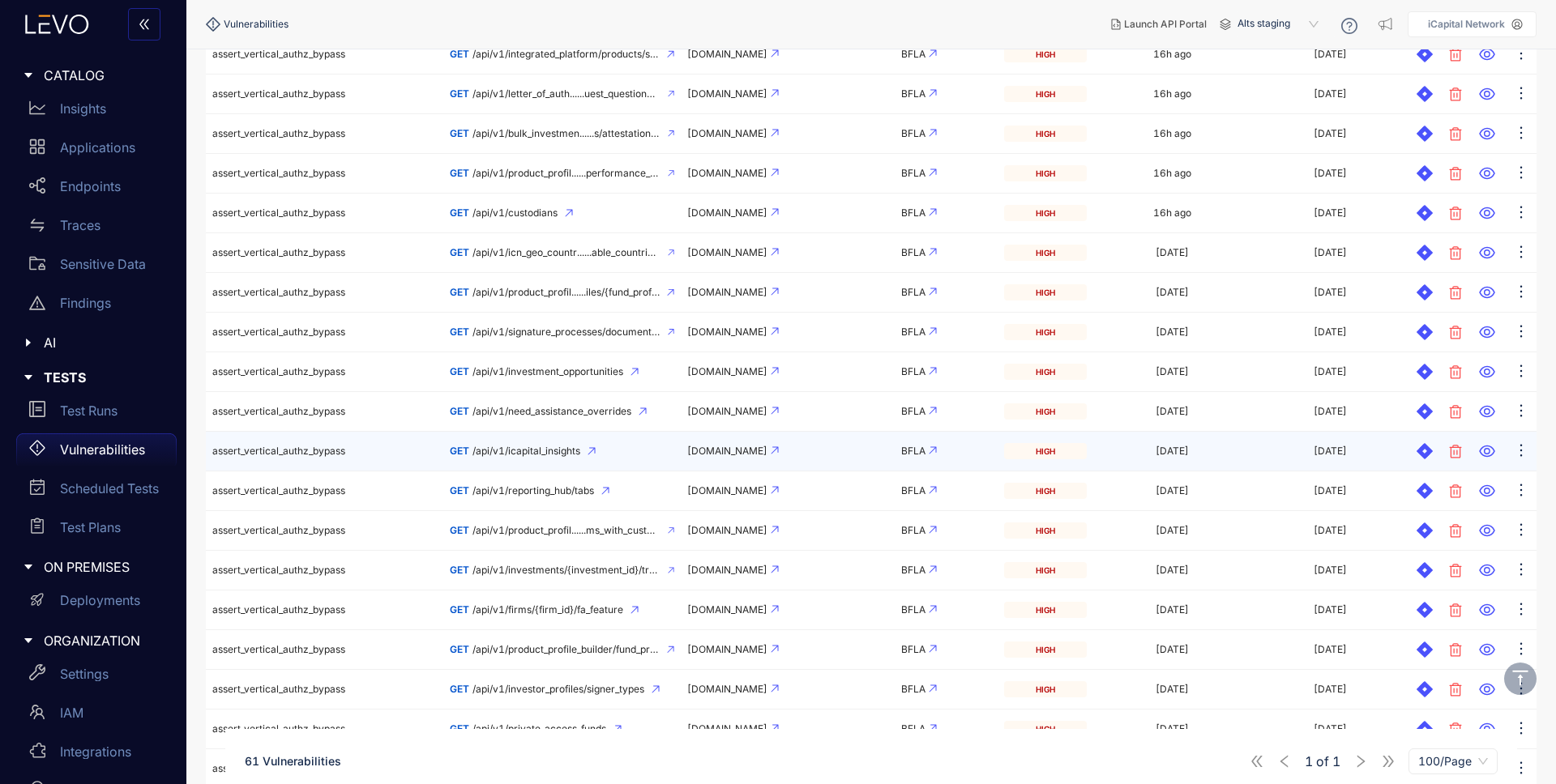
scroll to position [763, 0]
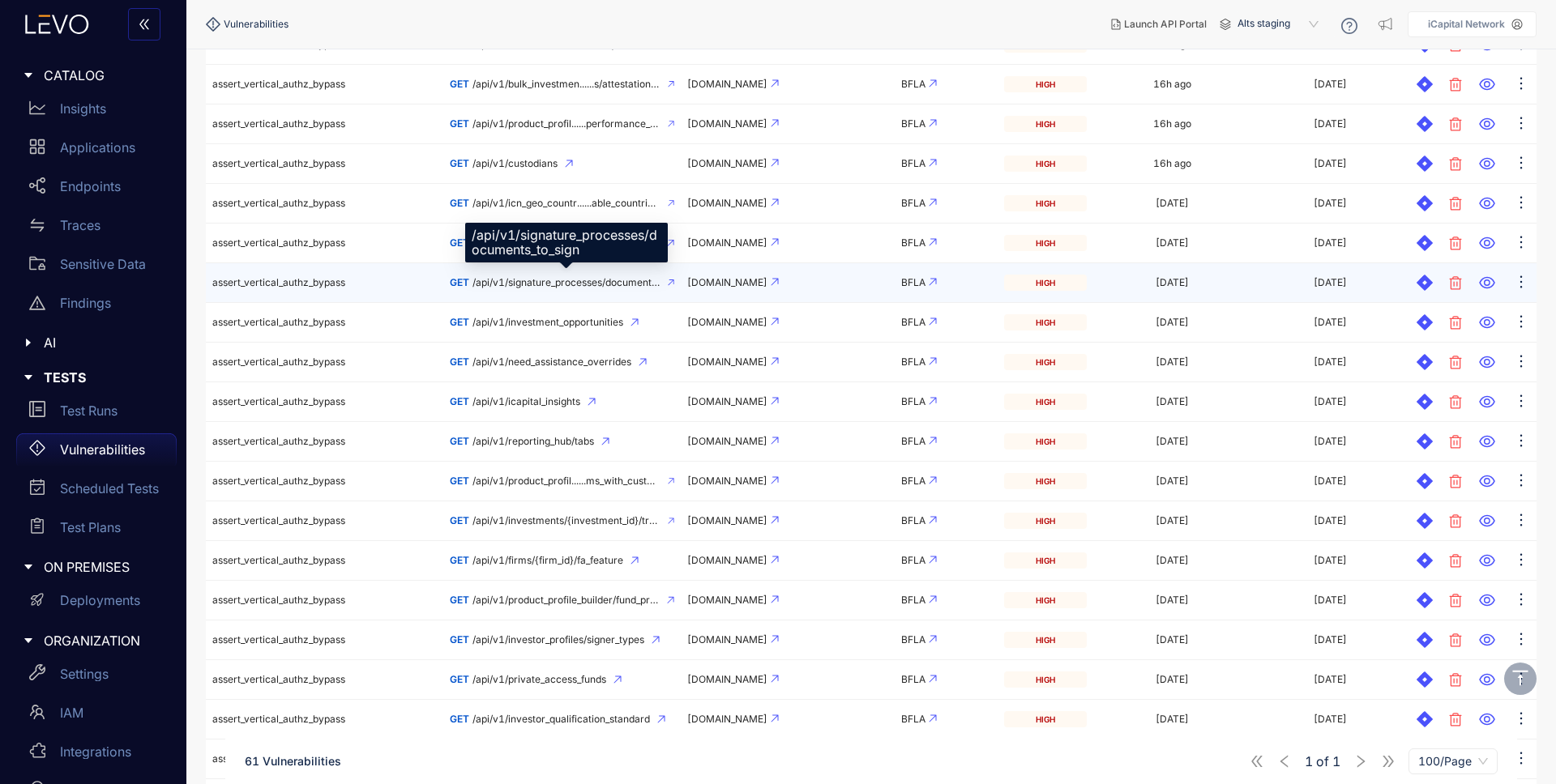
click at [600, 285] on span "/api/v1/signature_processes/documents_to_sign" at bounding box center [567, 282] width 188 height 11
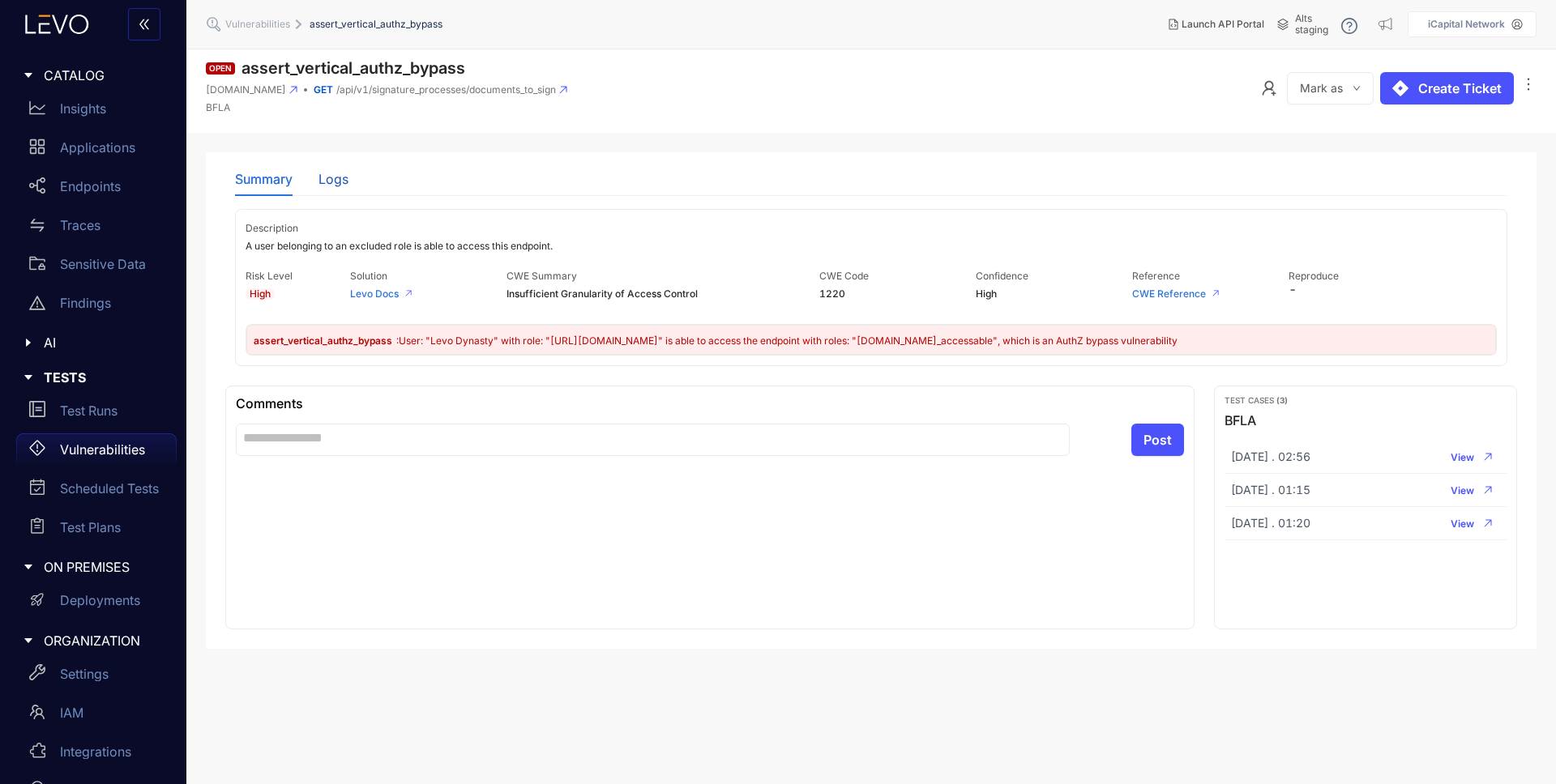
click at [333, 179] on div "Logs" at bounding box center [333, 179] width 30 height 15
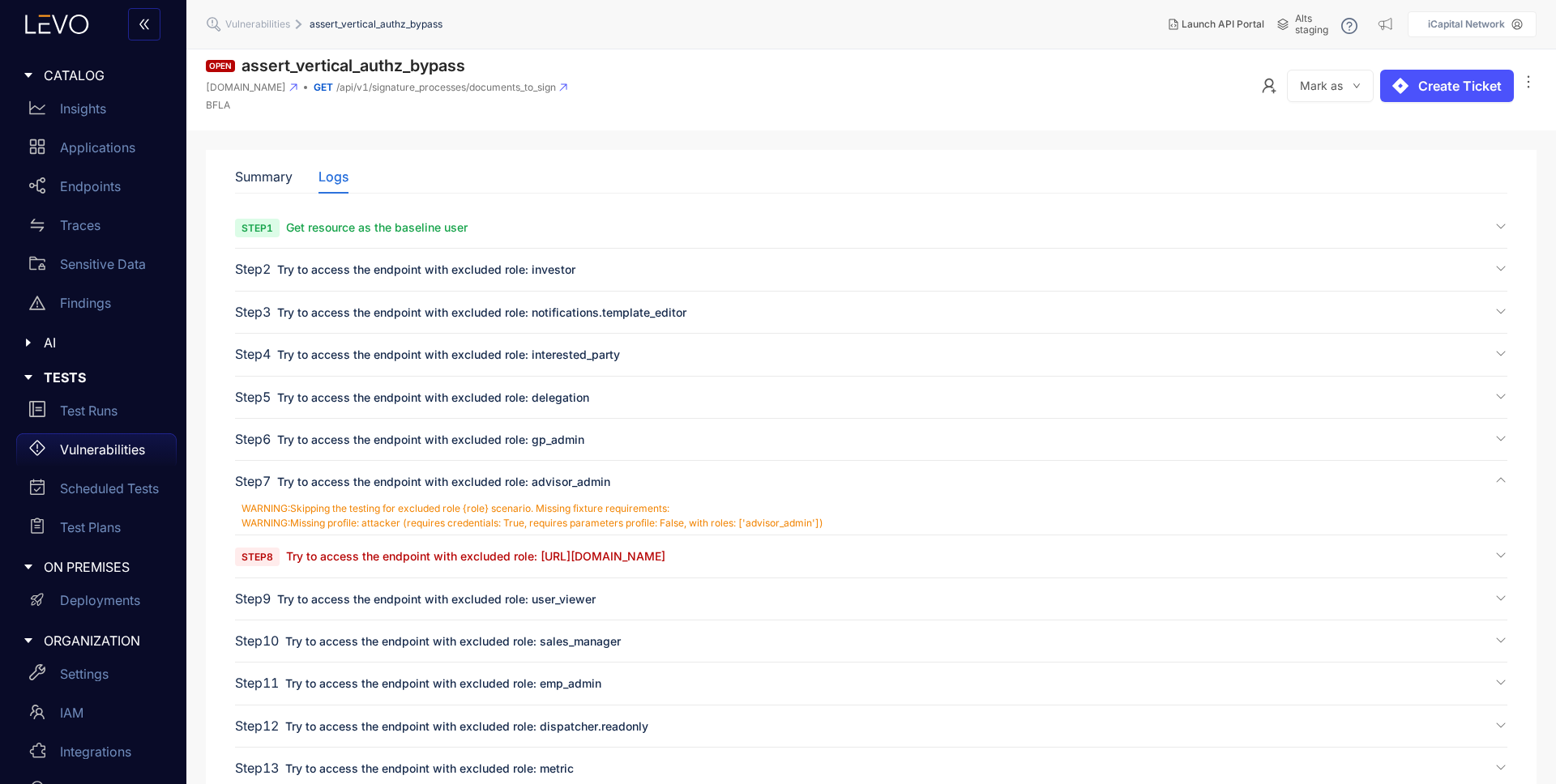
scroll to position [4, 0]
click at [510, 556] on span "Try to access the endpoint with excluded role: [URL][DOMAIN_NAME]" at bounding box center [476, 555] width 379 height 14
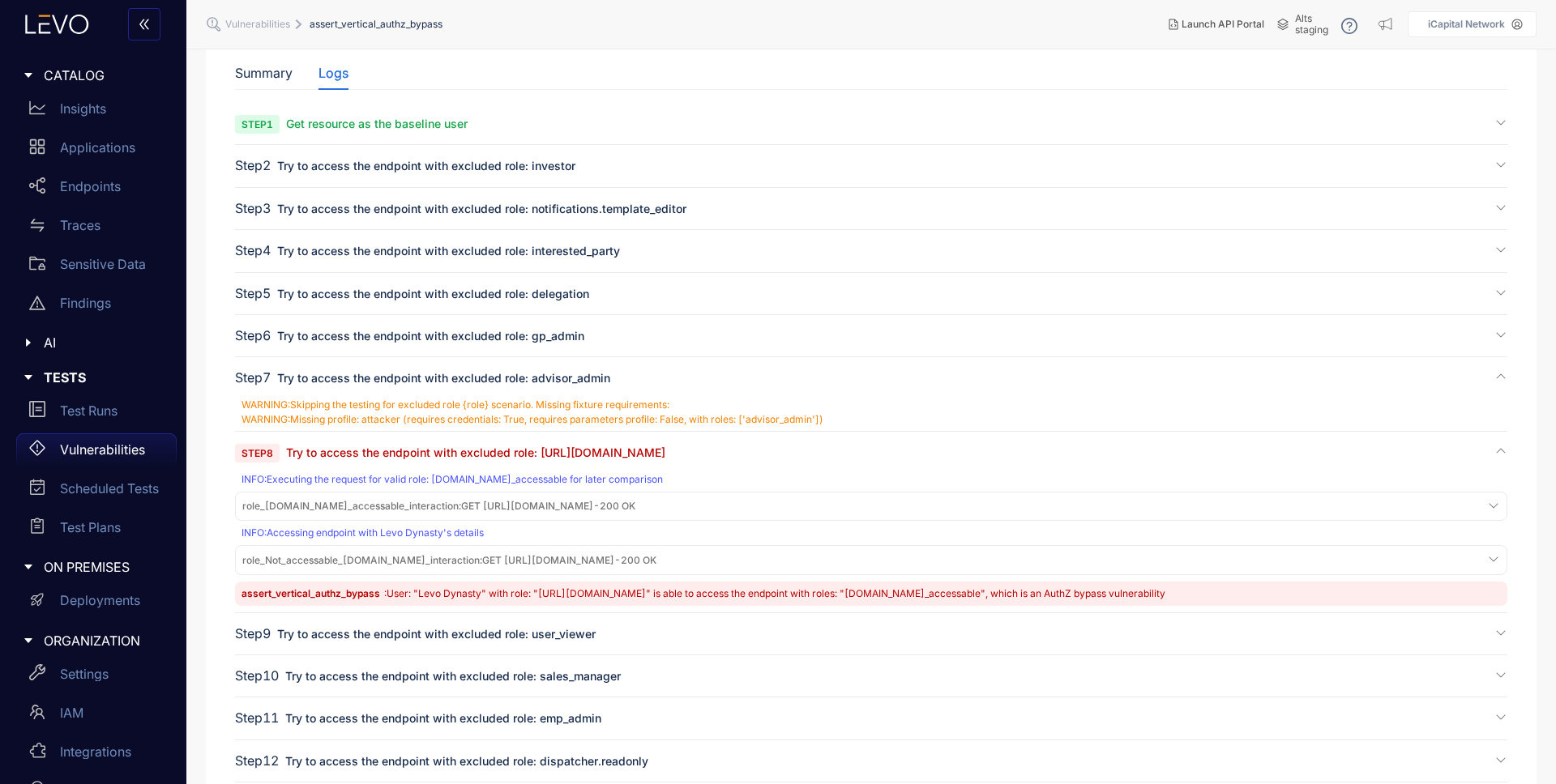
scroll to position [151, 0]
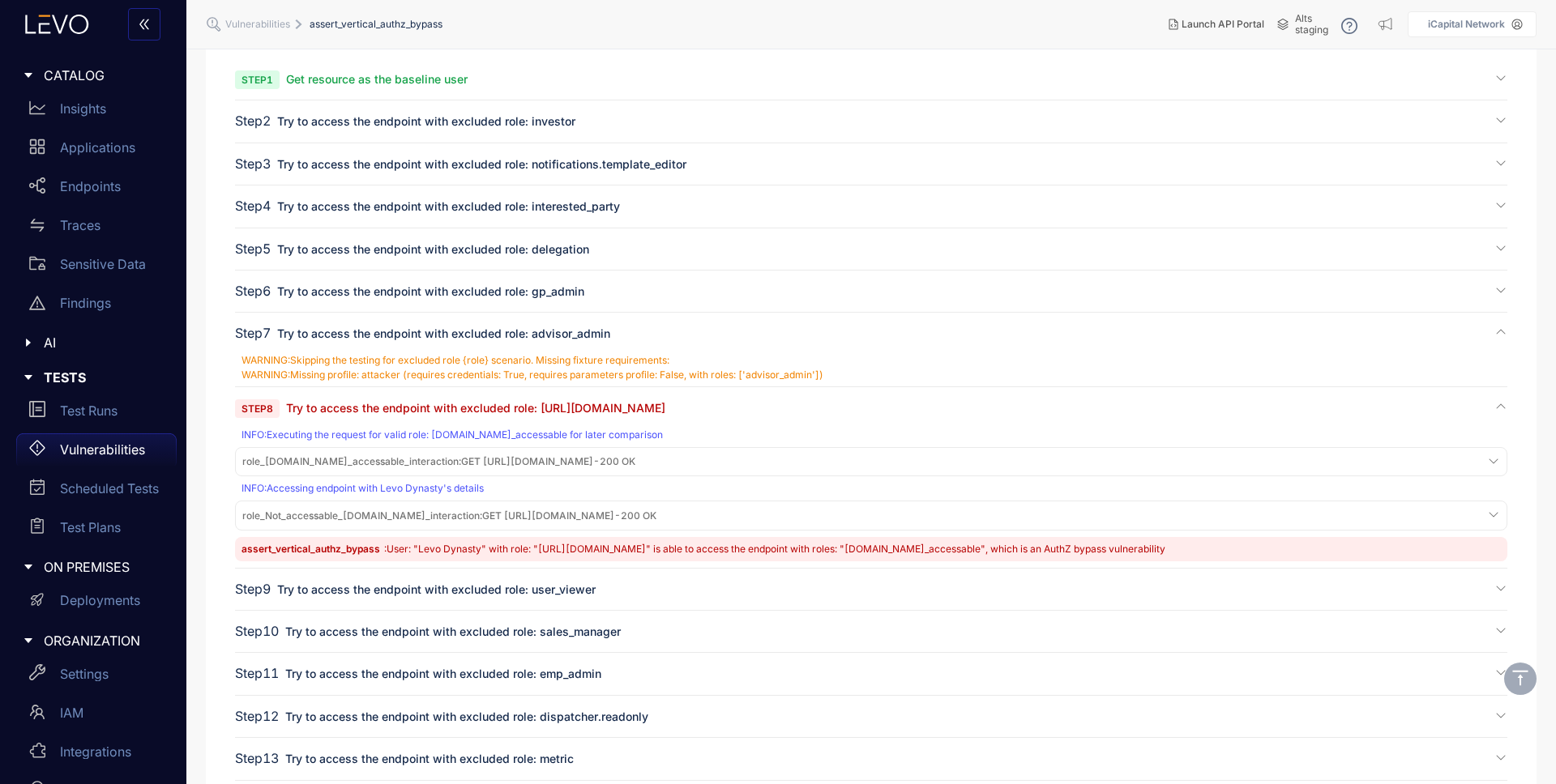
click at [613, 459] on span "role_[DOMAIN_NAME]_accessable_interaction : GET [URL][DOMAIN_NAME] - 200 OK" at bounding box center [439, 462] width 394 height 11
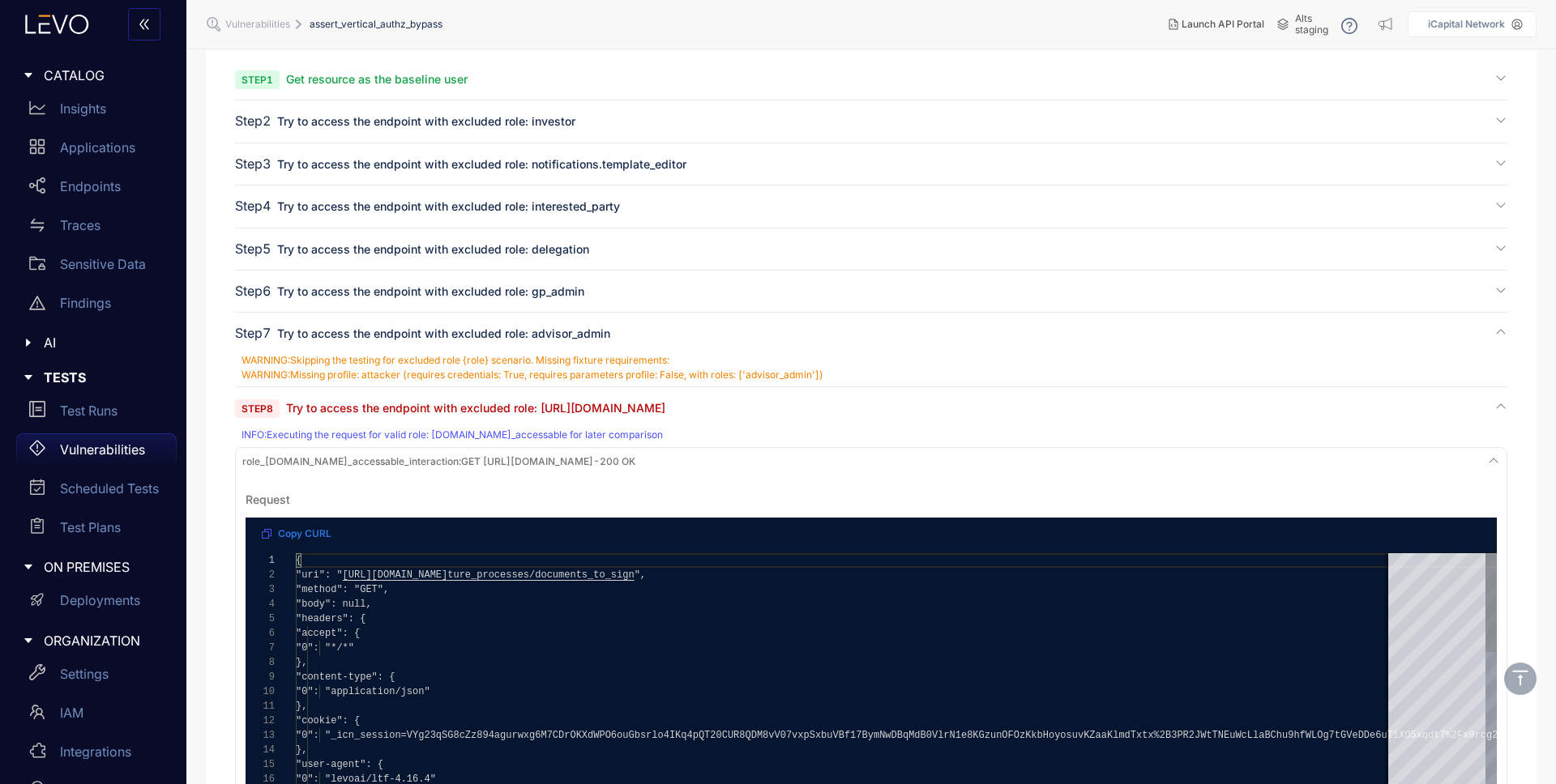
scroll to position [464, 0]
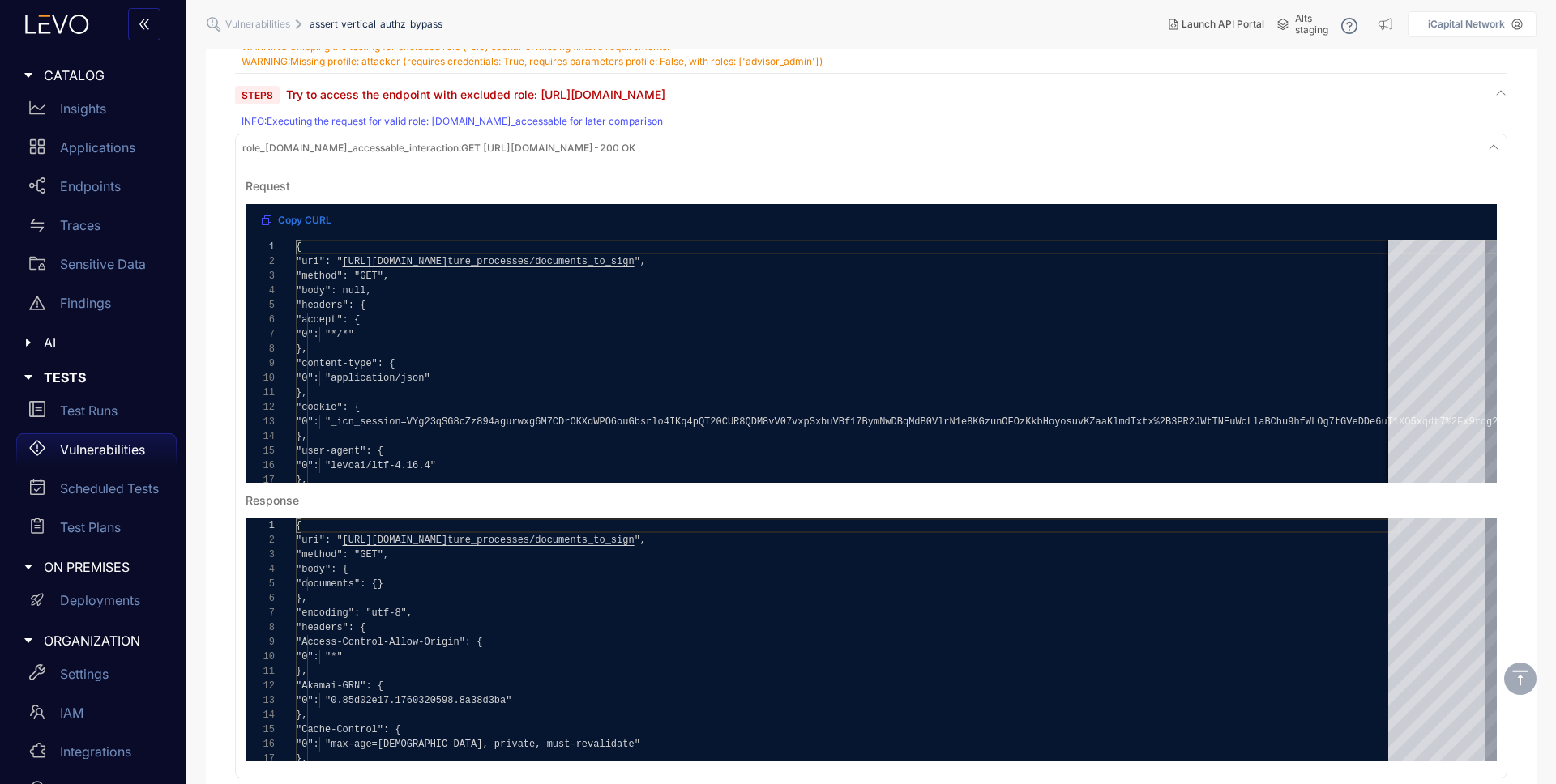
click at [585, 150] on span "role_[DOMAIN_NAME]_accessable_interaction : GET [URL][DOMAIN_NAME] - 200 OK" at bounding box center [439, 148] width 394 height 11
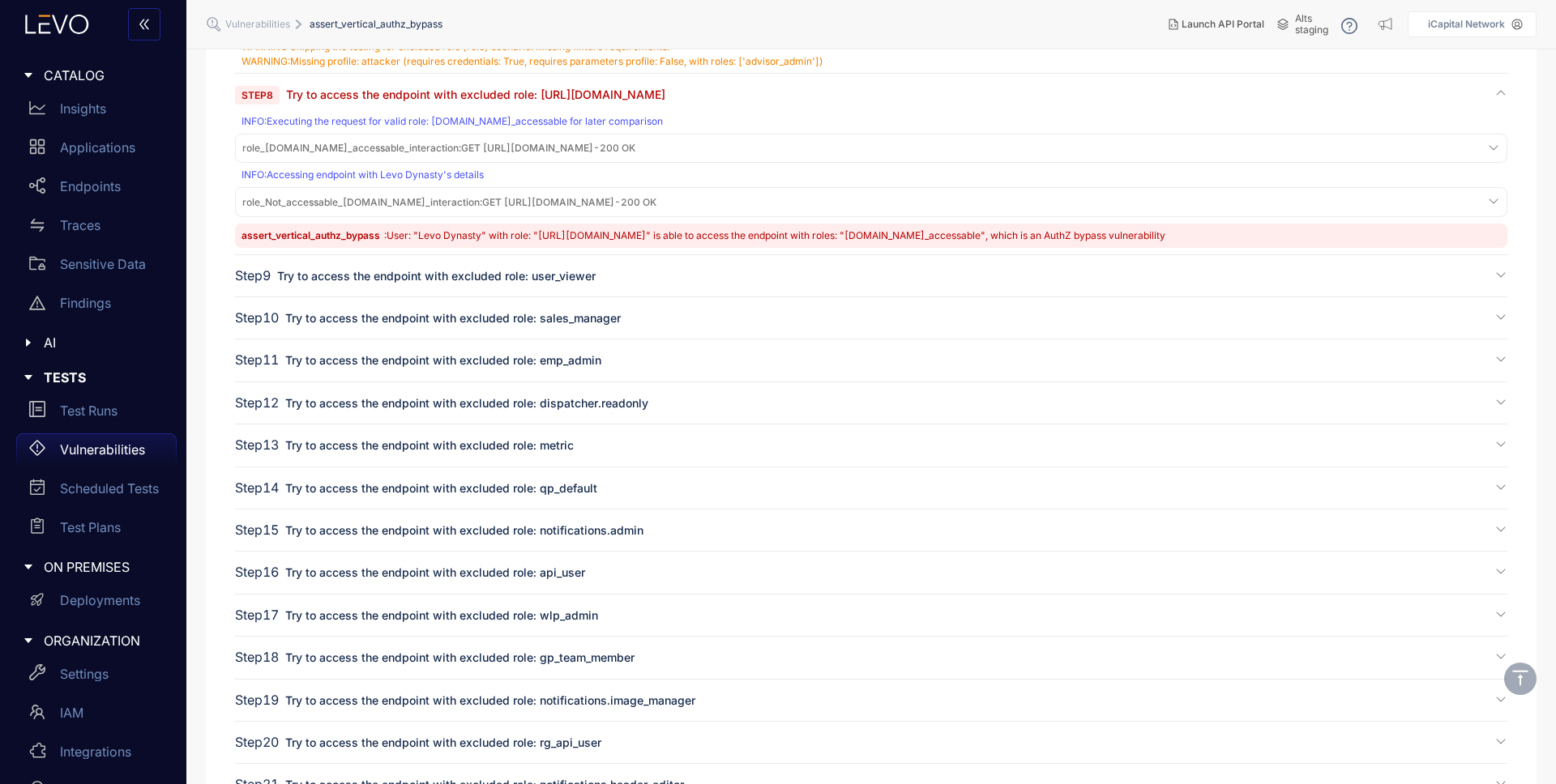
click at [565, 202] on span "role_Not_accessable_[DOMAIN_NAME]_interaction : GET [URL][DOMAIN_NAME] - 200 OK" at bounding box center [449, 202] width 415 height 11
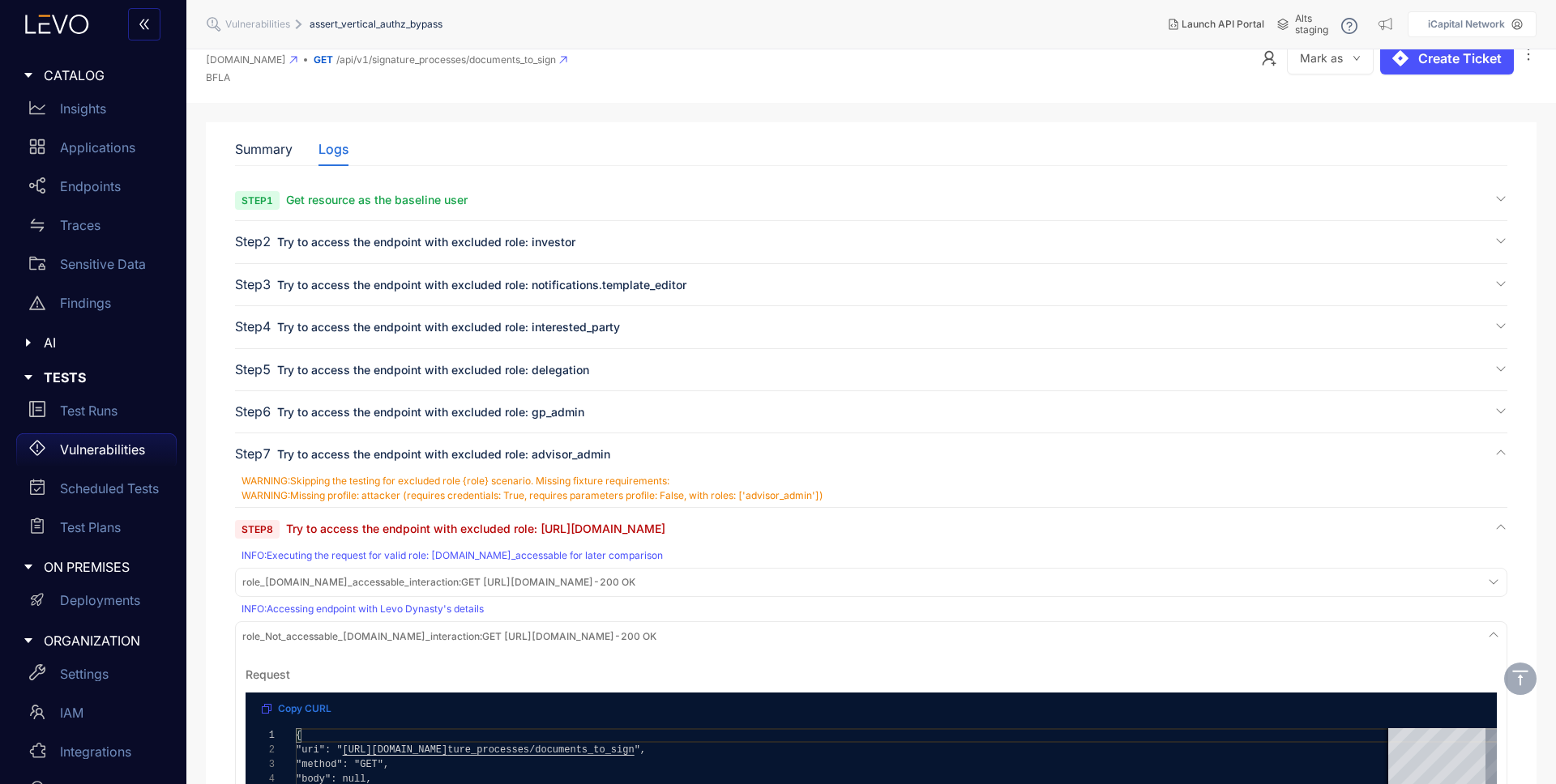
scroll to position [0, 0]
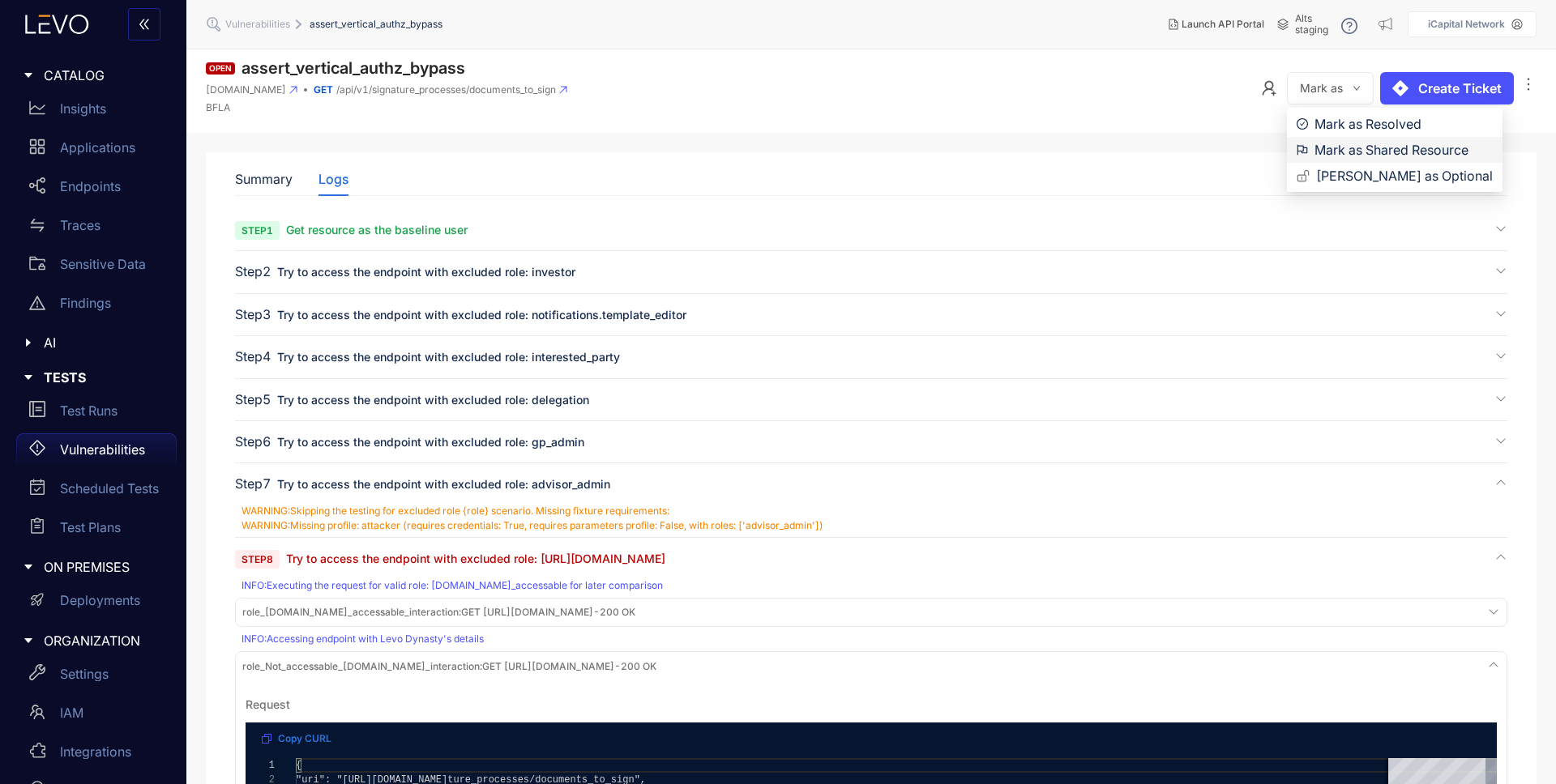
click at [1368, 154] on span "Mark as Shared Resource" at bounding box center [1404, 150] width 179 height 18
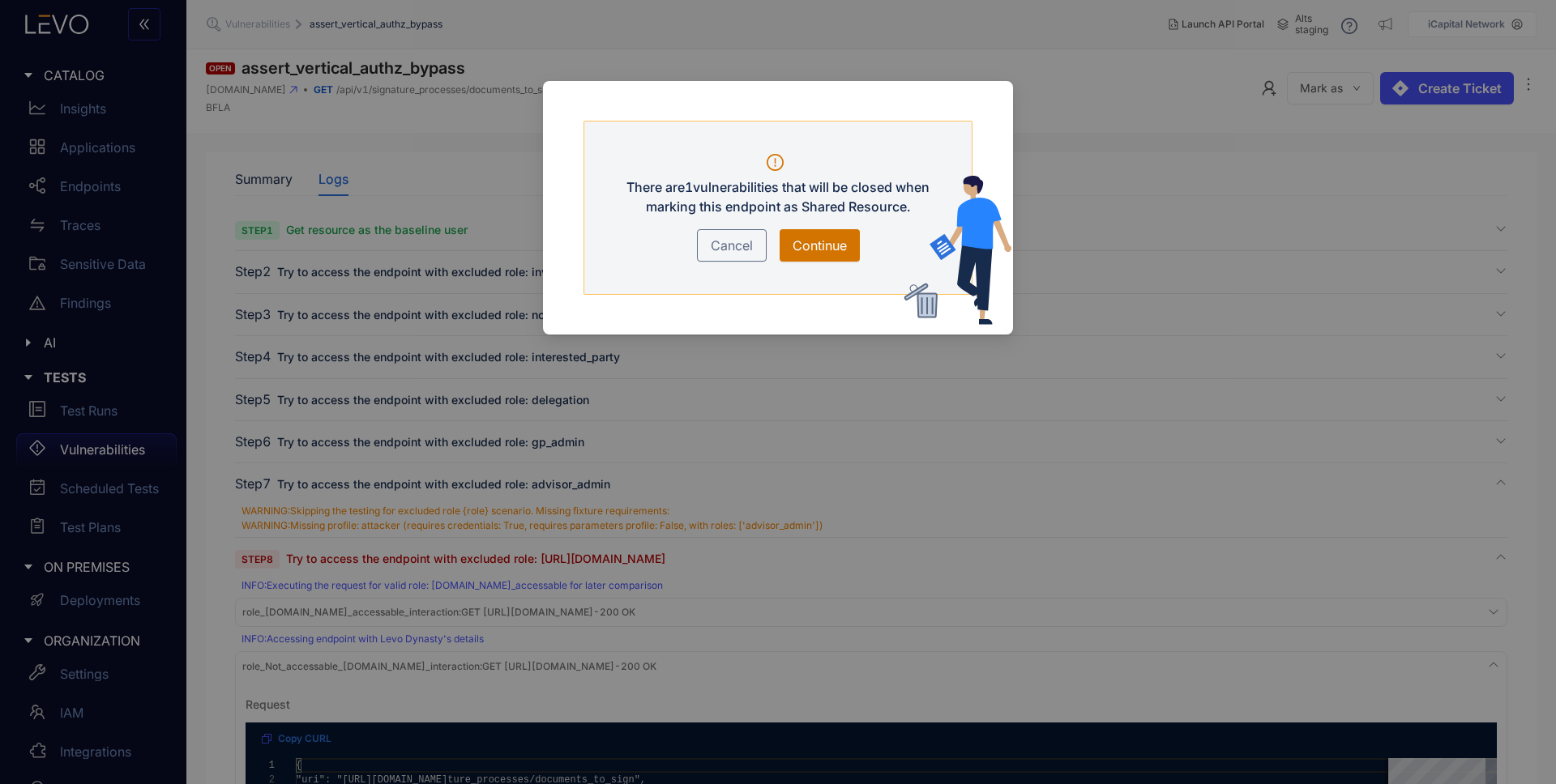
click at [823, 246] on span "Continue" at bounding box center [820, 245] width 55 height 19
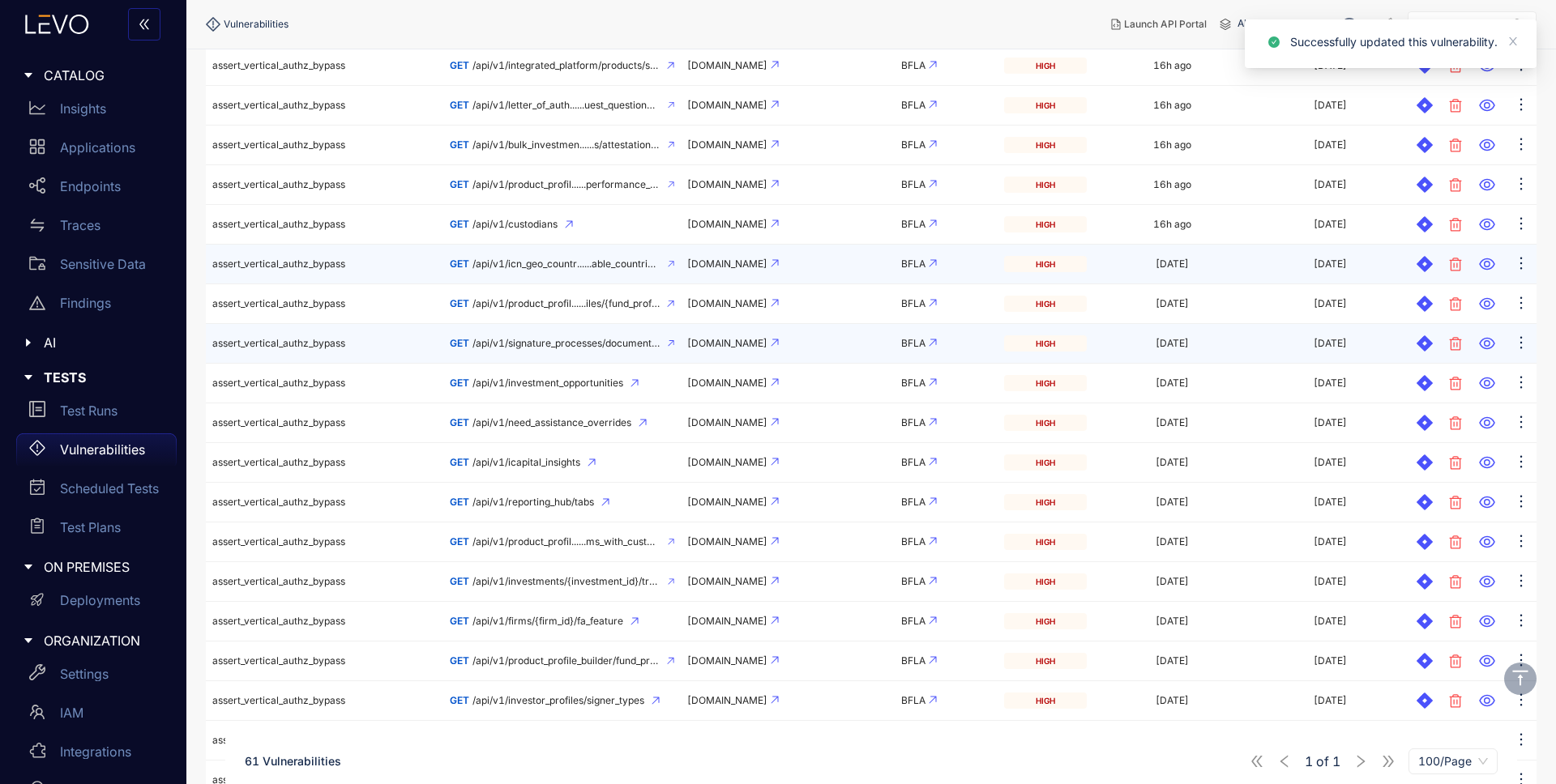
scroll to position [772, 0]
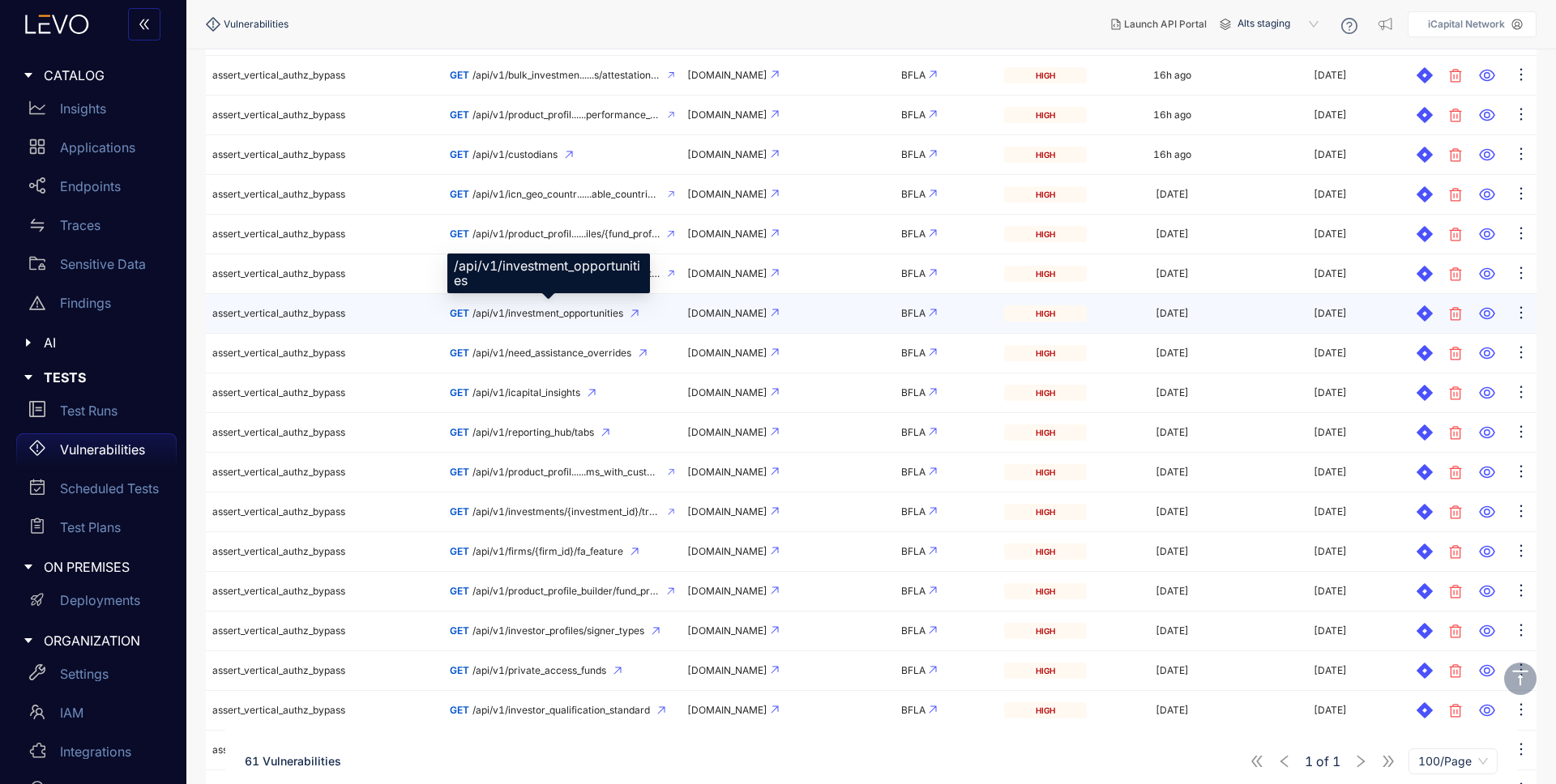
click at [592, 316] on span "/api/v1/investment_opportunities" at bounding box center [548, 313] width 151 height 11
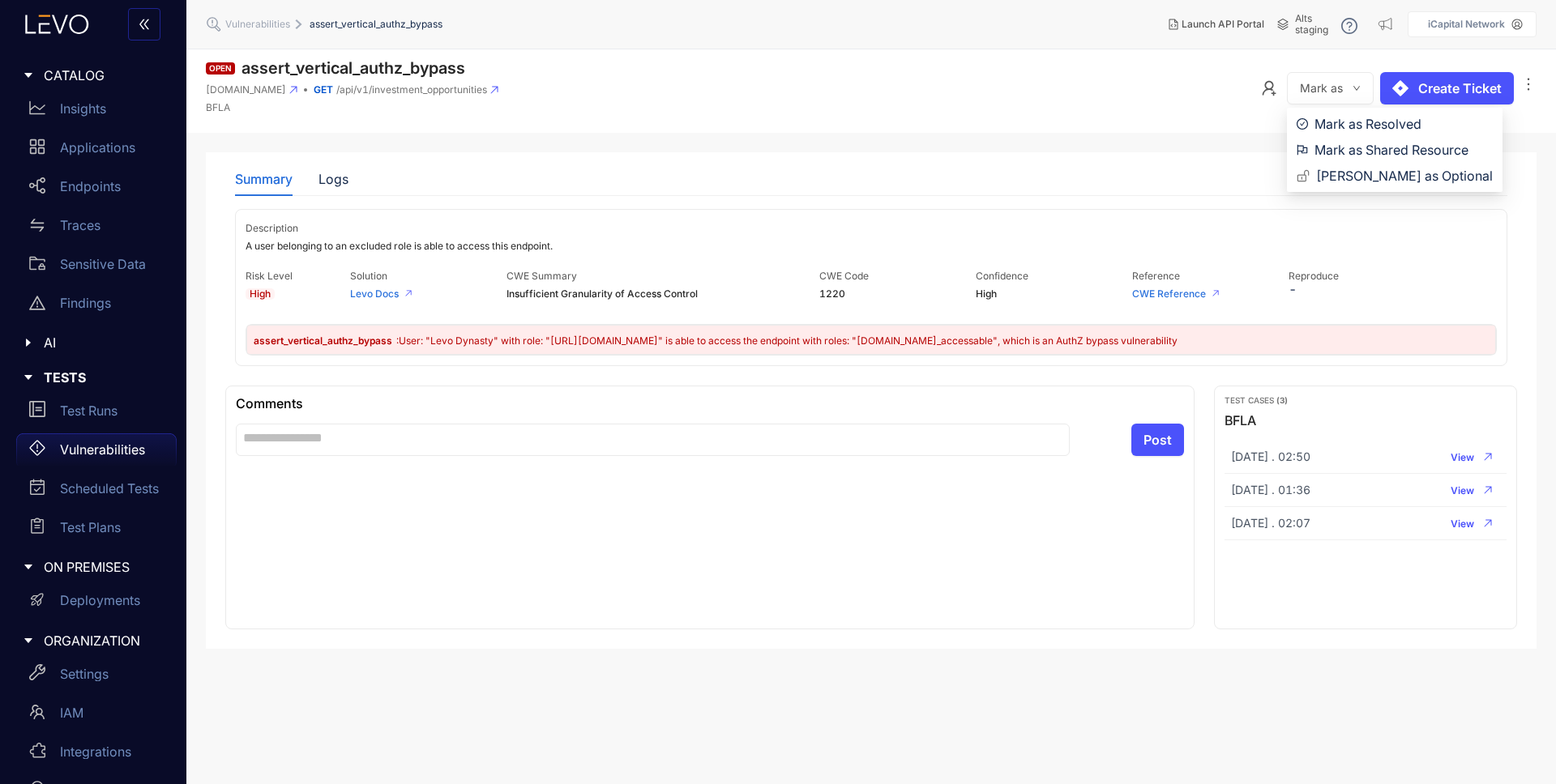
click at [1362, 82] on button "Mark as" at bounding box center [1330, 88] width 87 height 33
click at [1370, 153] on span "Mark as Shared Resource" at bounding box center [1404, 150] width 179 height 18
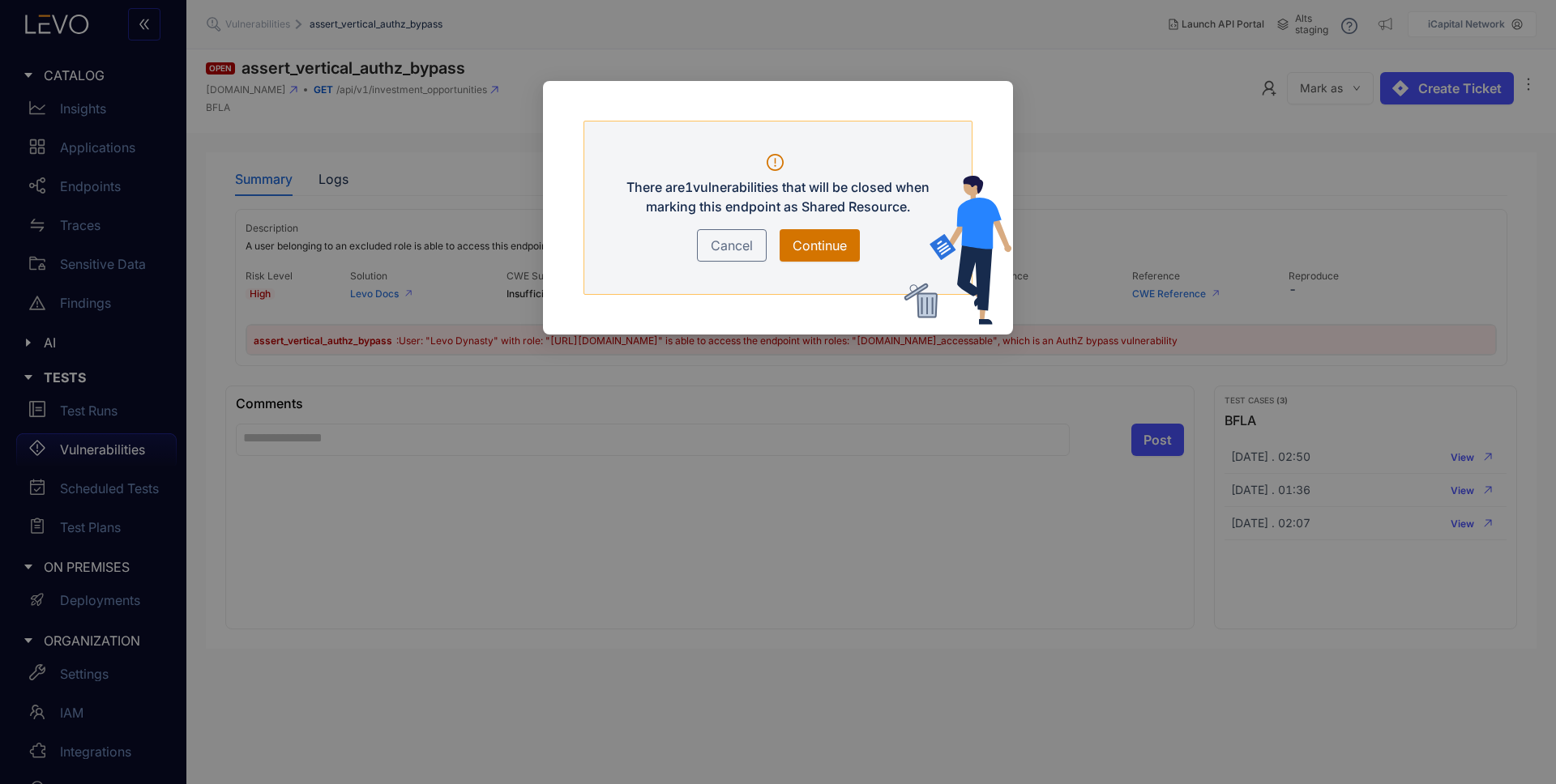
click at [804, 247] on span "Continue" at bounding box center [820, 245] width 55 height 19
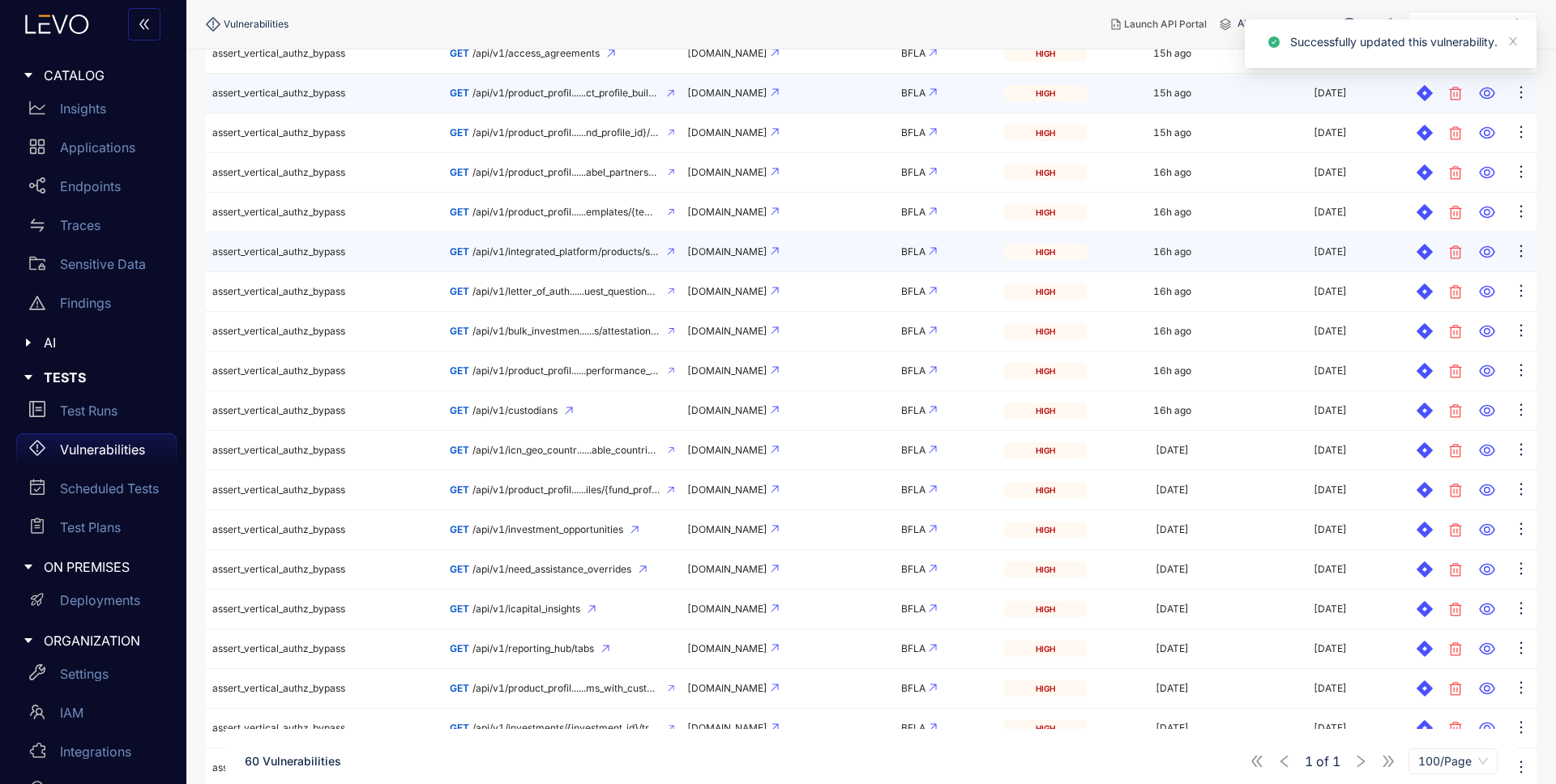
scroll to position [546, 0]
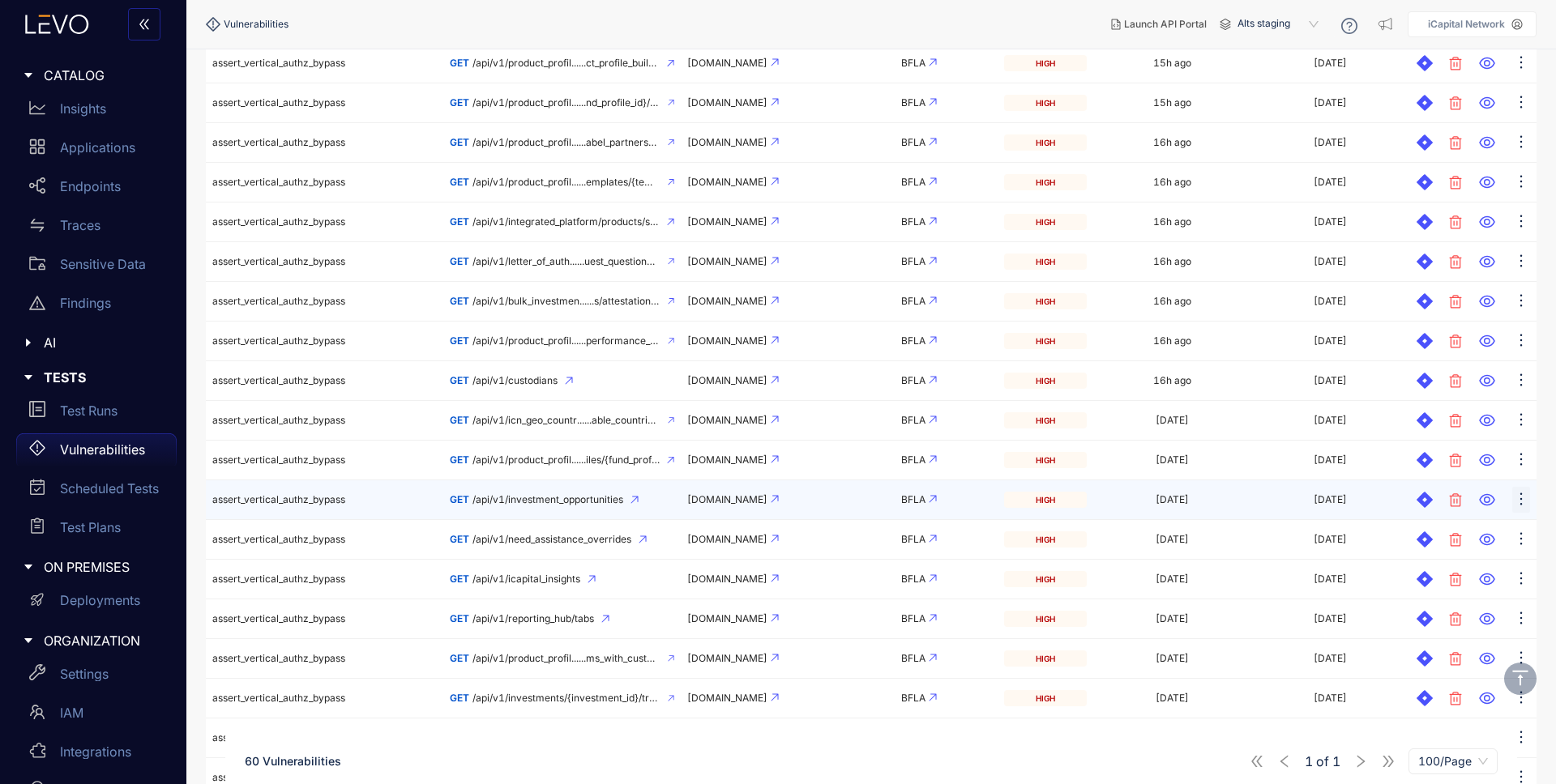
click at [1521, 496] on icon "ellipsis" at bounding box center [1521, 499] width 16 height 16
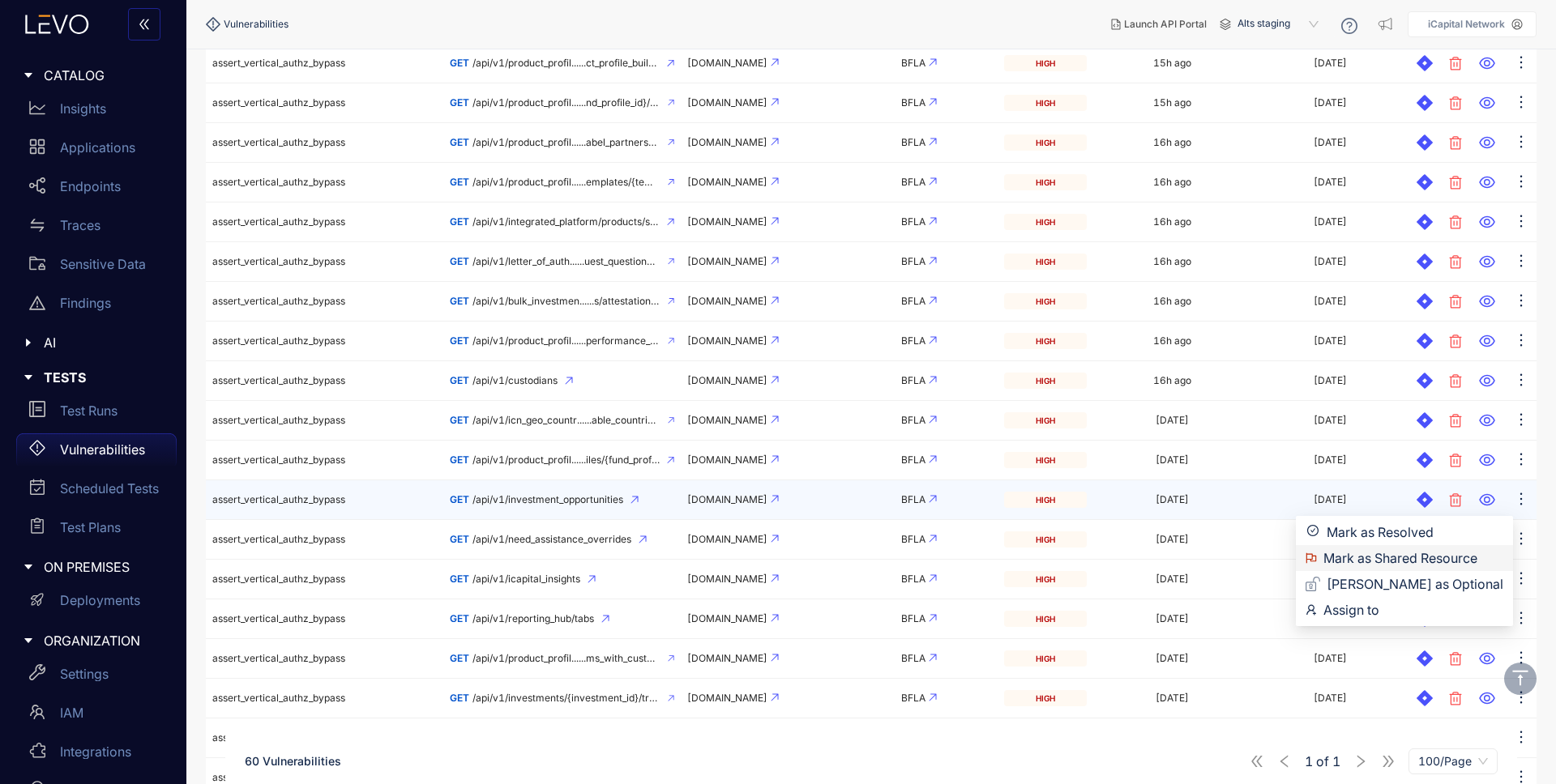
click at [1445, 554] on span "Mark as Shared Resource" at bounding box center [1414, 558] width 180 height 18
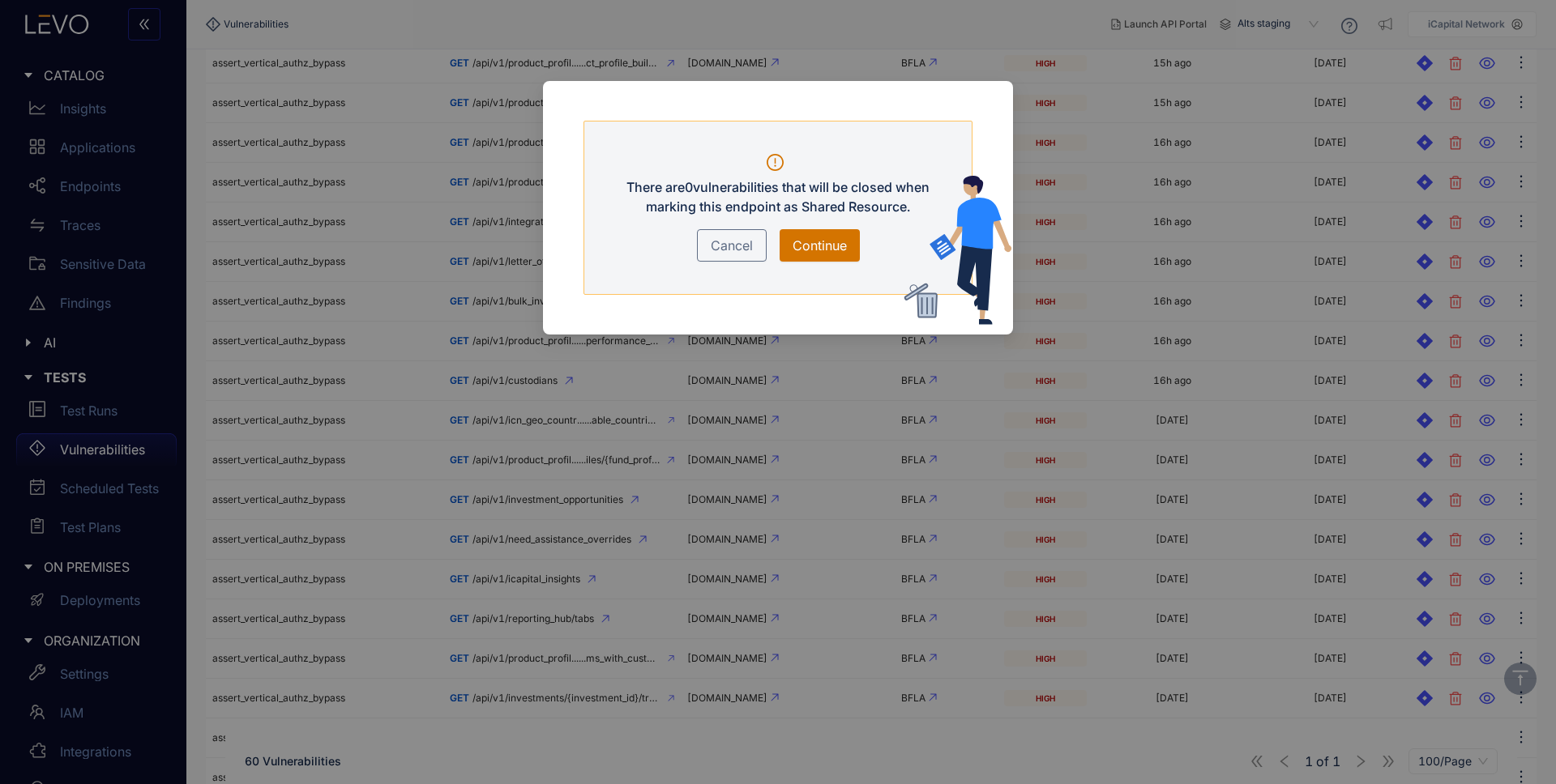
click at [837, 257] on button "Continue" at bounding box center [820, 246] width 80 height 33
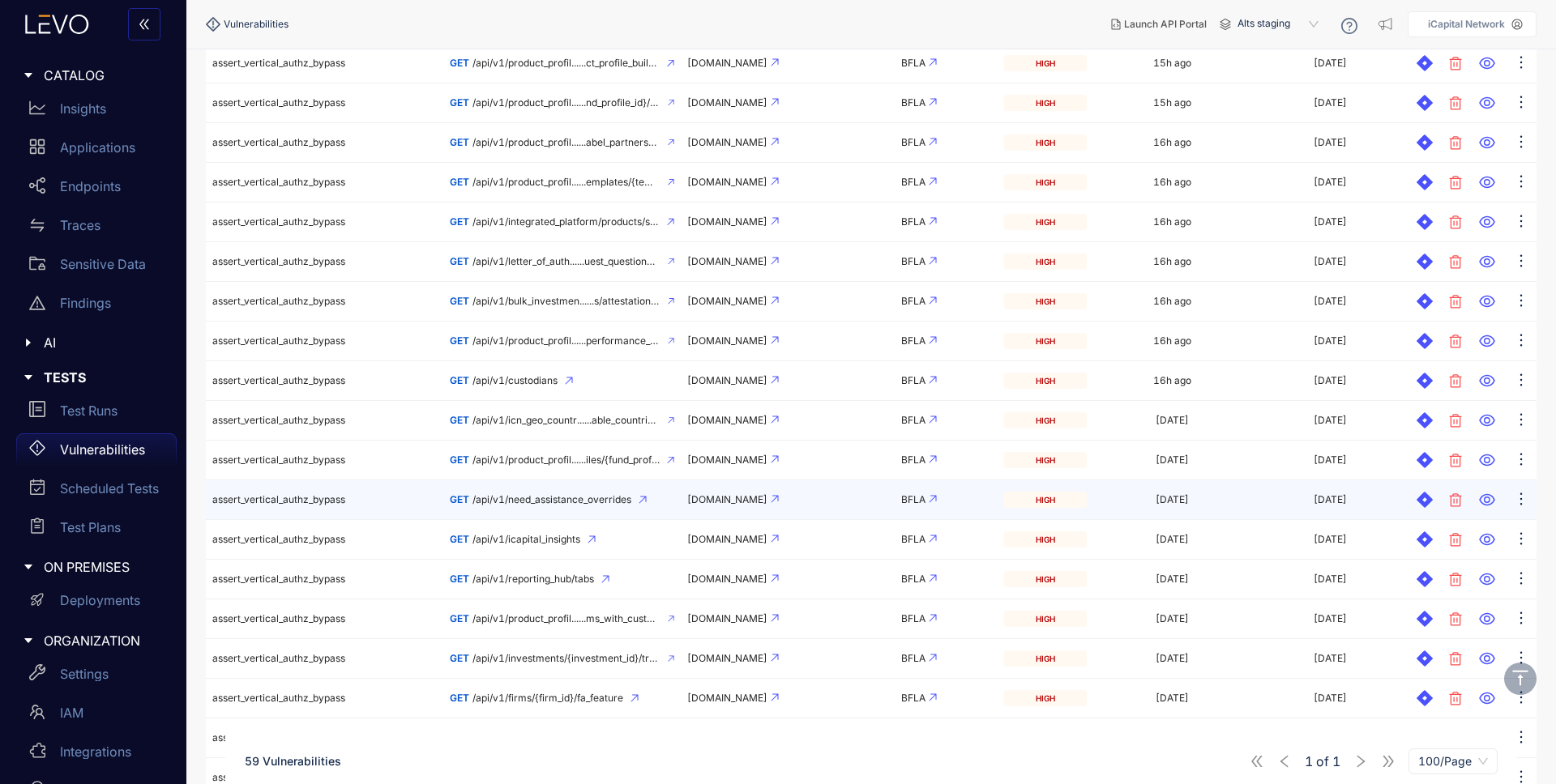
click at [563, 499] on span "/api/v1/need_assistance_overrides" at bounding box center [552, 500] width 159 height 11
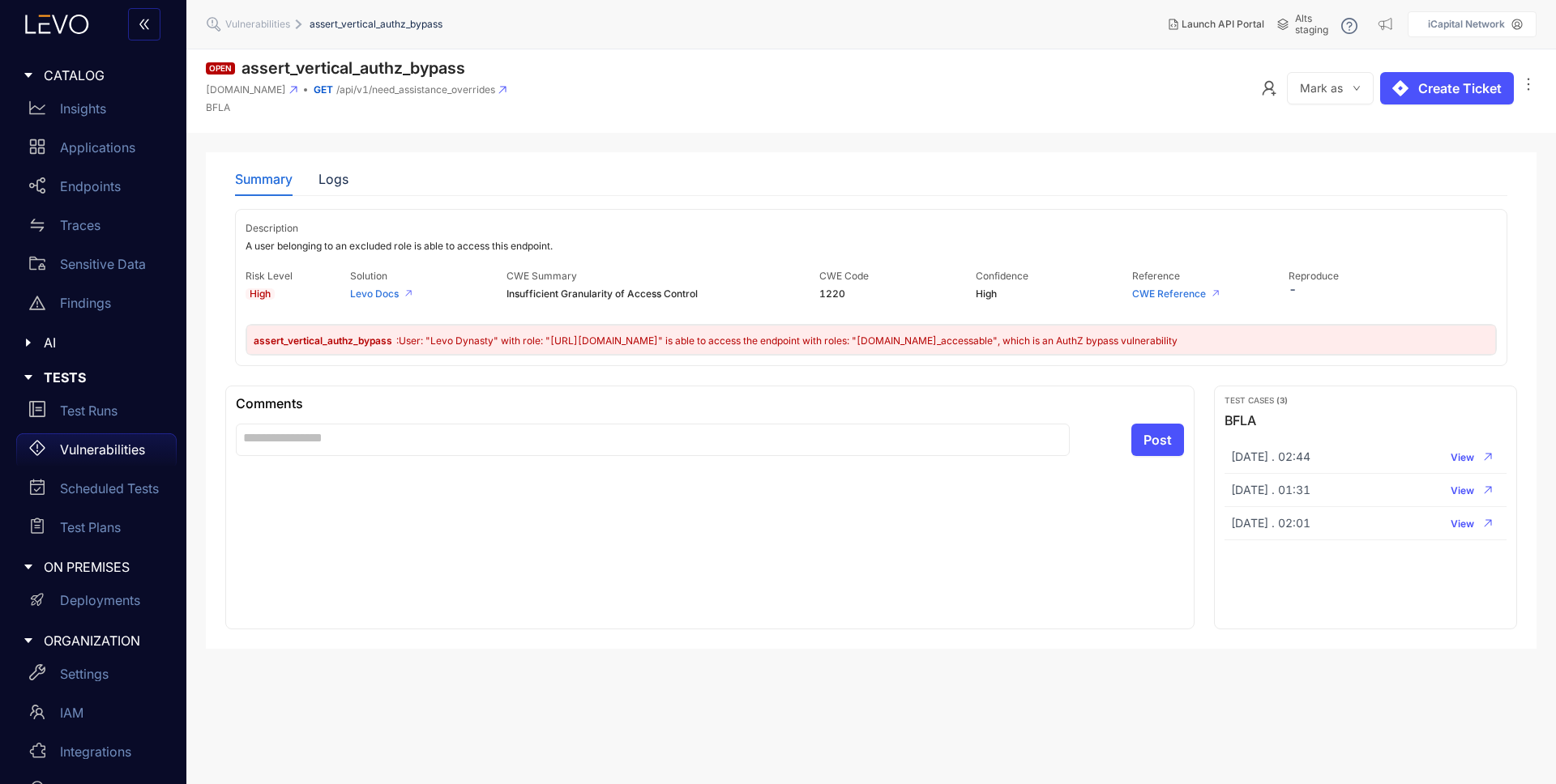
click at [351, 170] on div "Summary Logs" at bounding box center [871, 178] width 1273 height 34
click at [345, 174] on div "Summary Logs" at bounding box center [871, 178] width 1273 height 34
click at [341, 180] on div "Logs" at bounding box center [333, 179] width 30 height 15
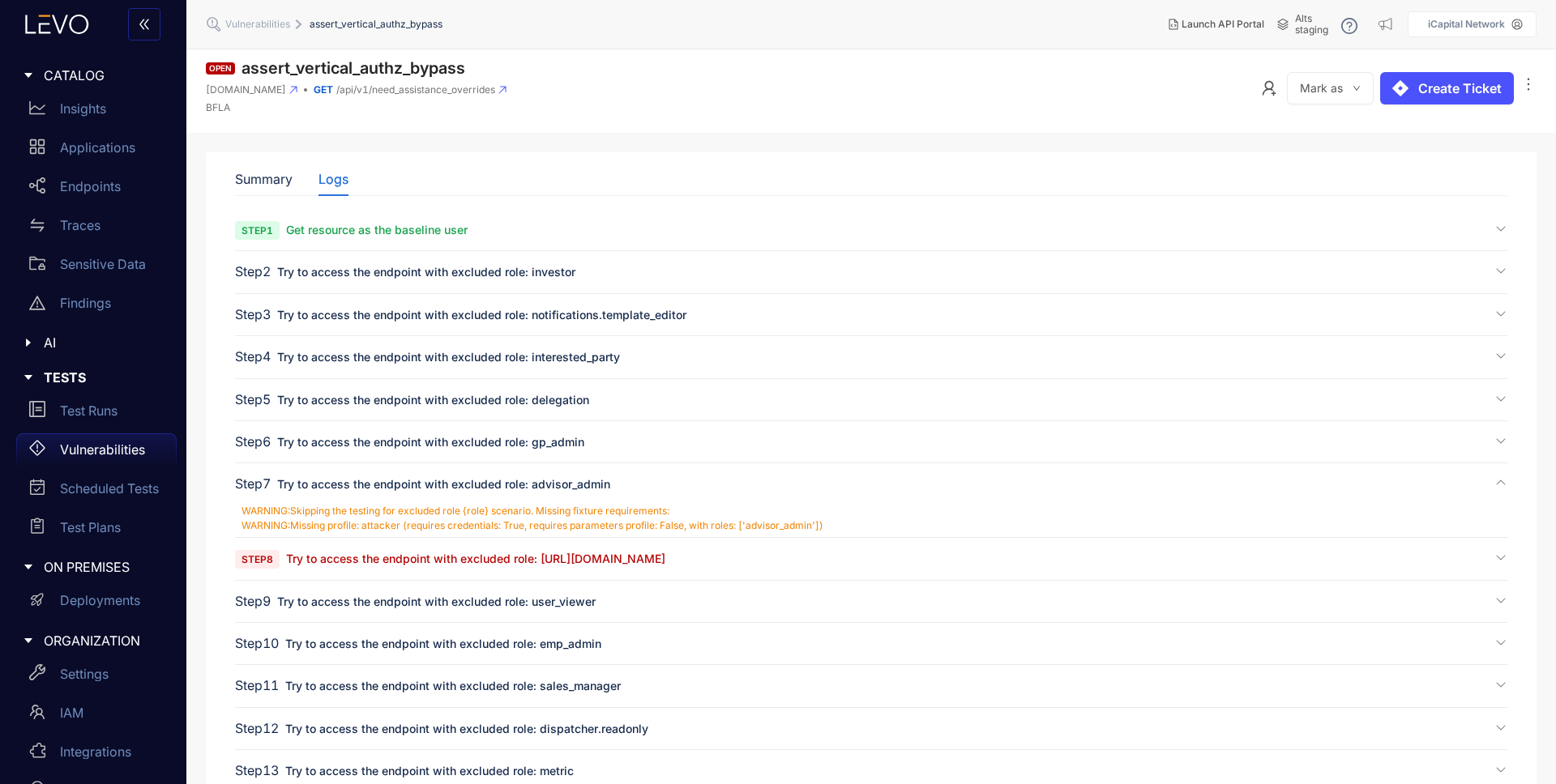
click at [542, 563] on span "Try to access the endpoint with excluded role: [URL][DOMAIN_NAME]" at bounding box center [476, 558] width 379 height 14
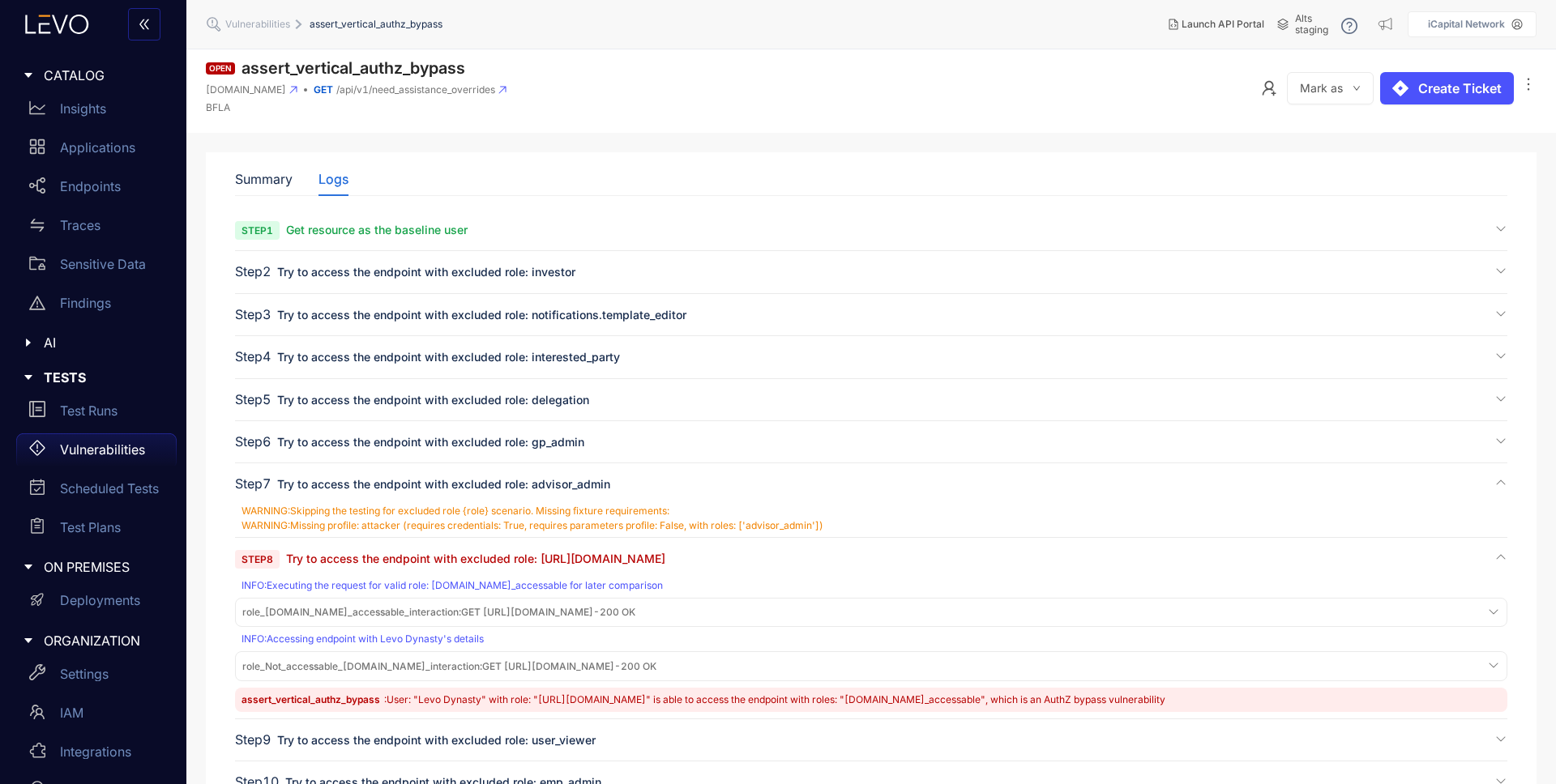
scroll to position [67, 0]
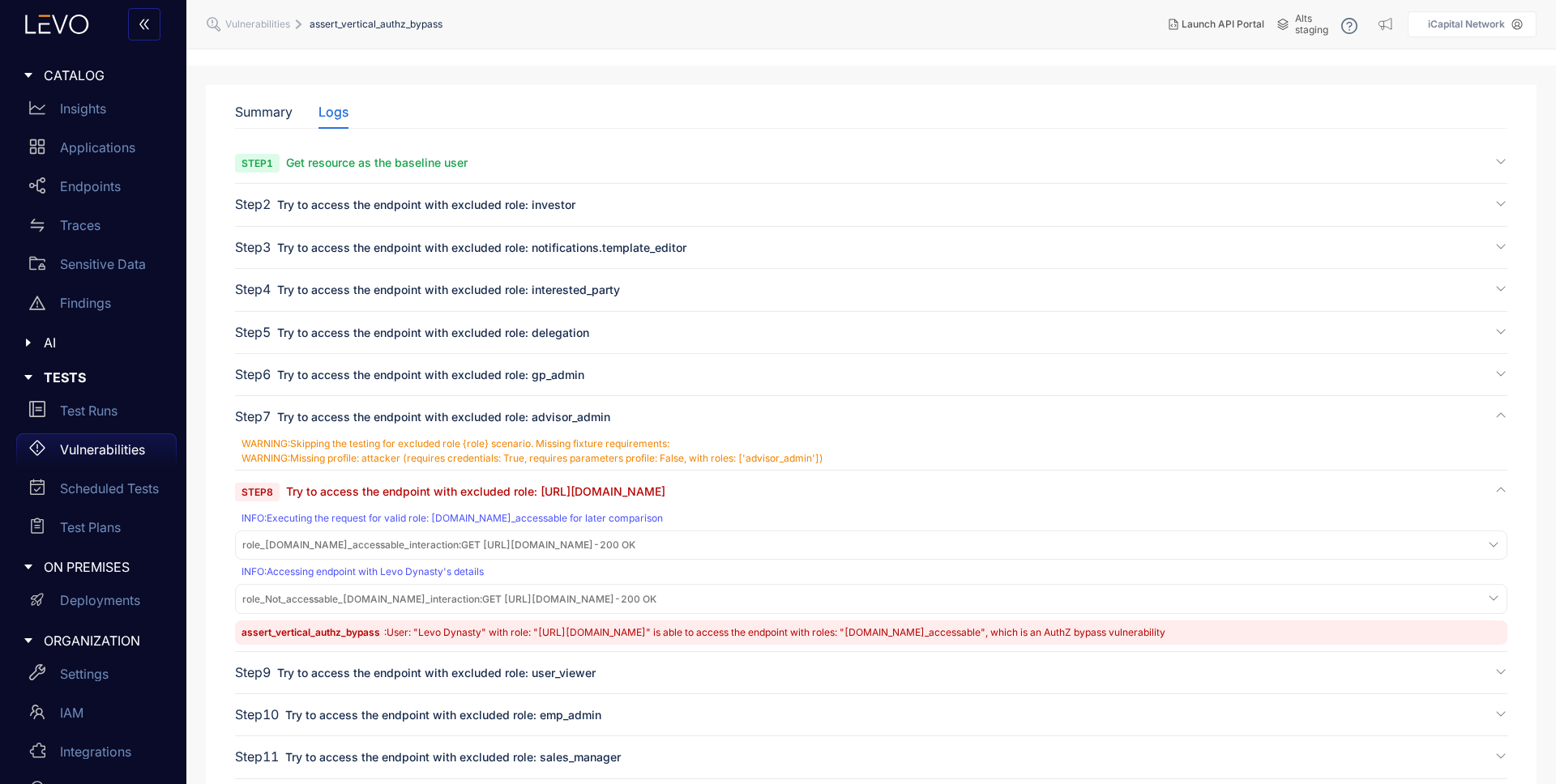
click at [636, 548] on span "role_[DOMAIN_NAME]_accessable_interaction : GET [URL][DOMAIN_NAME] - 200 OK" at bounding box center [439, 545] width 394 height 11
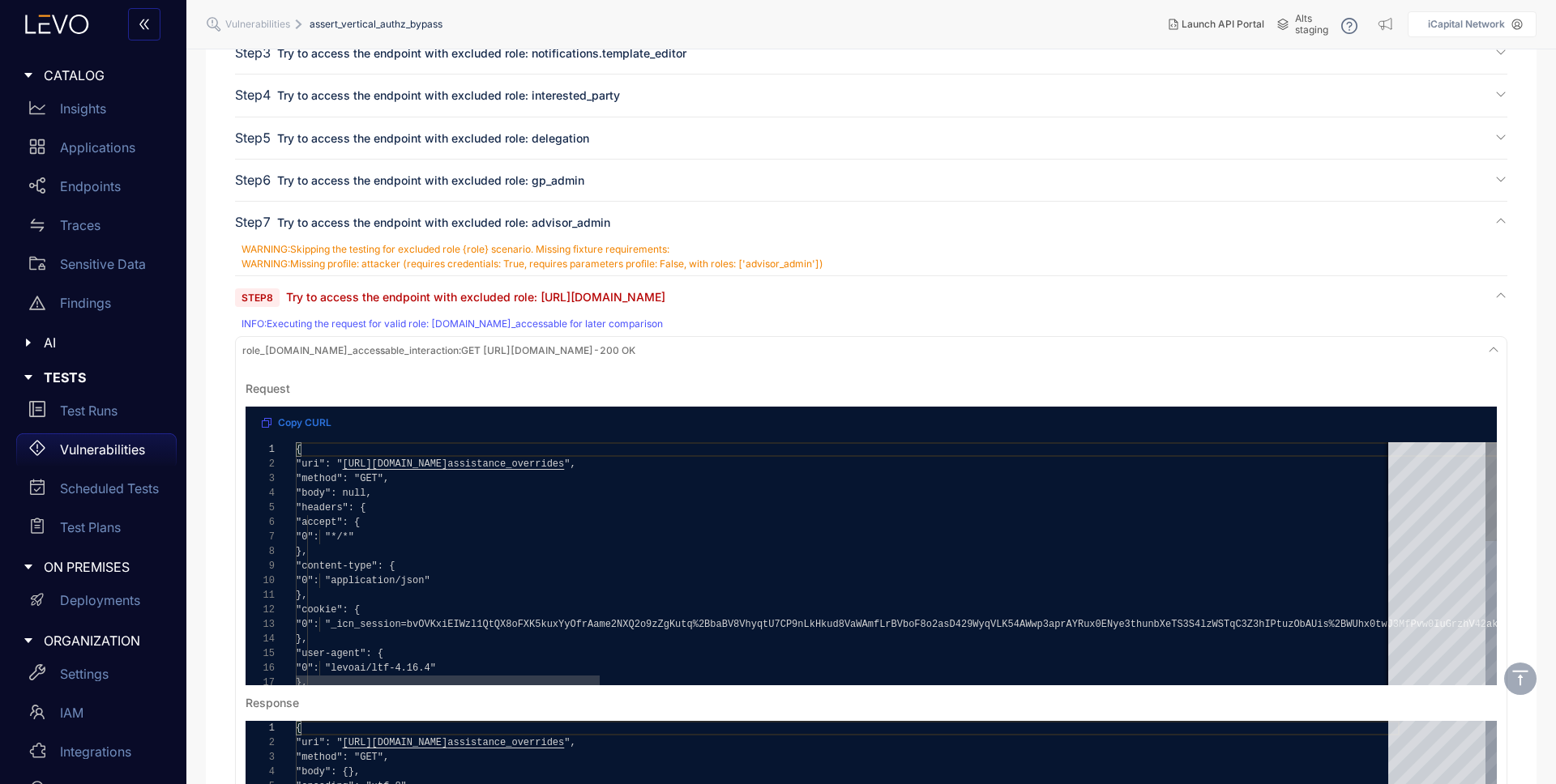
scroll to position [407, 0]
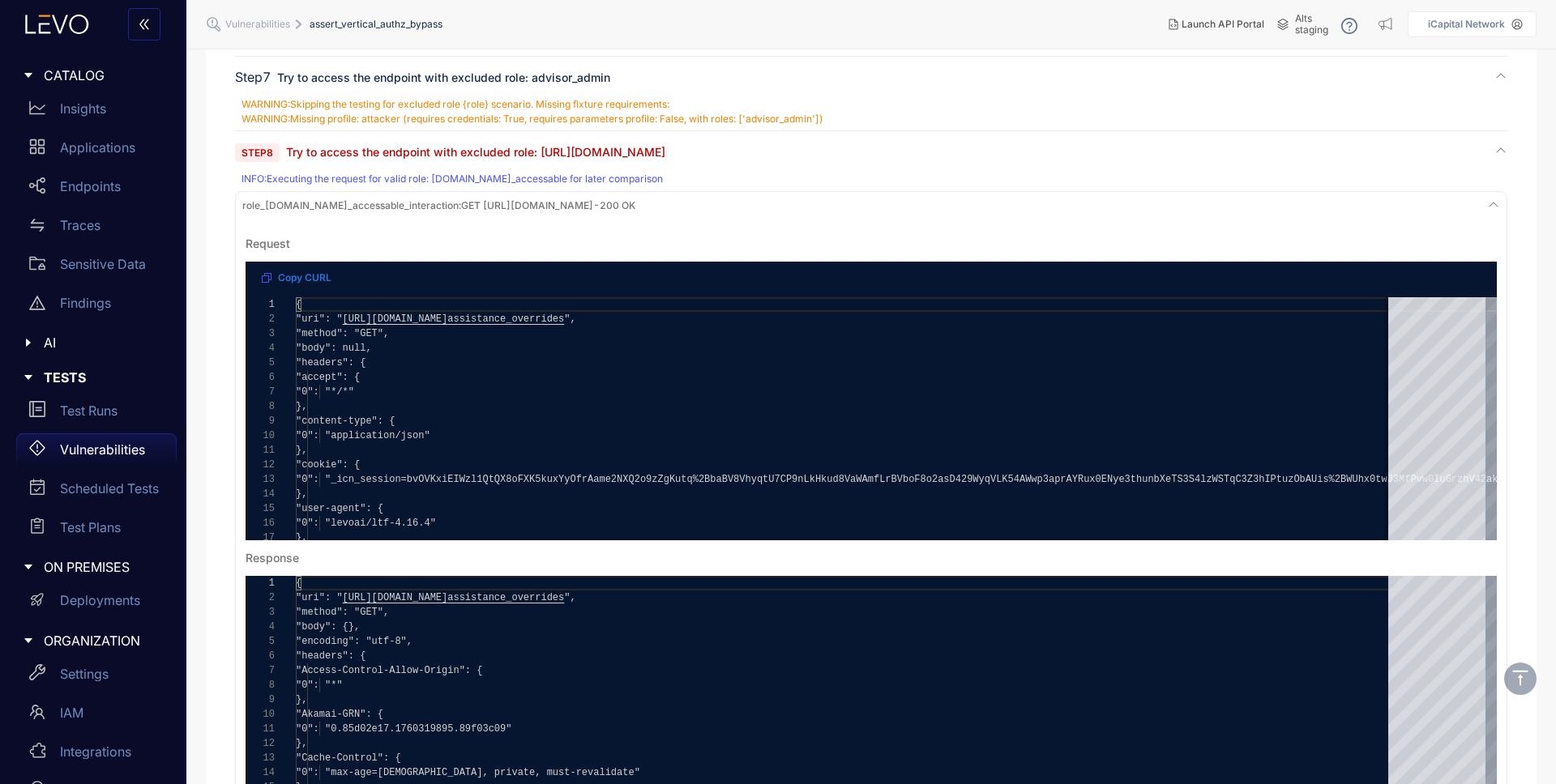
click at [598, 208] on span "role_[DOMAIN_NAME]_accessable_interaction : GET [URL][DOMAIN_NAME] - 200 OK" at bounding box center [439, 206] width 394 height 11
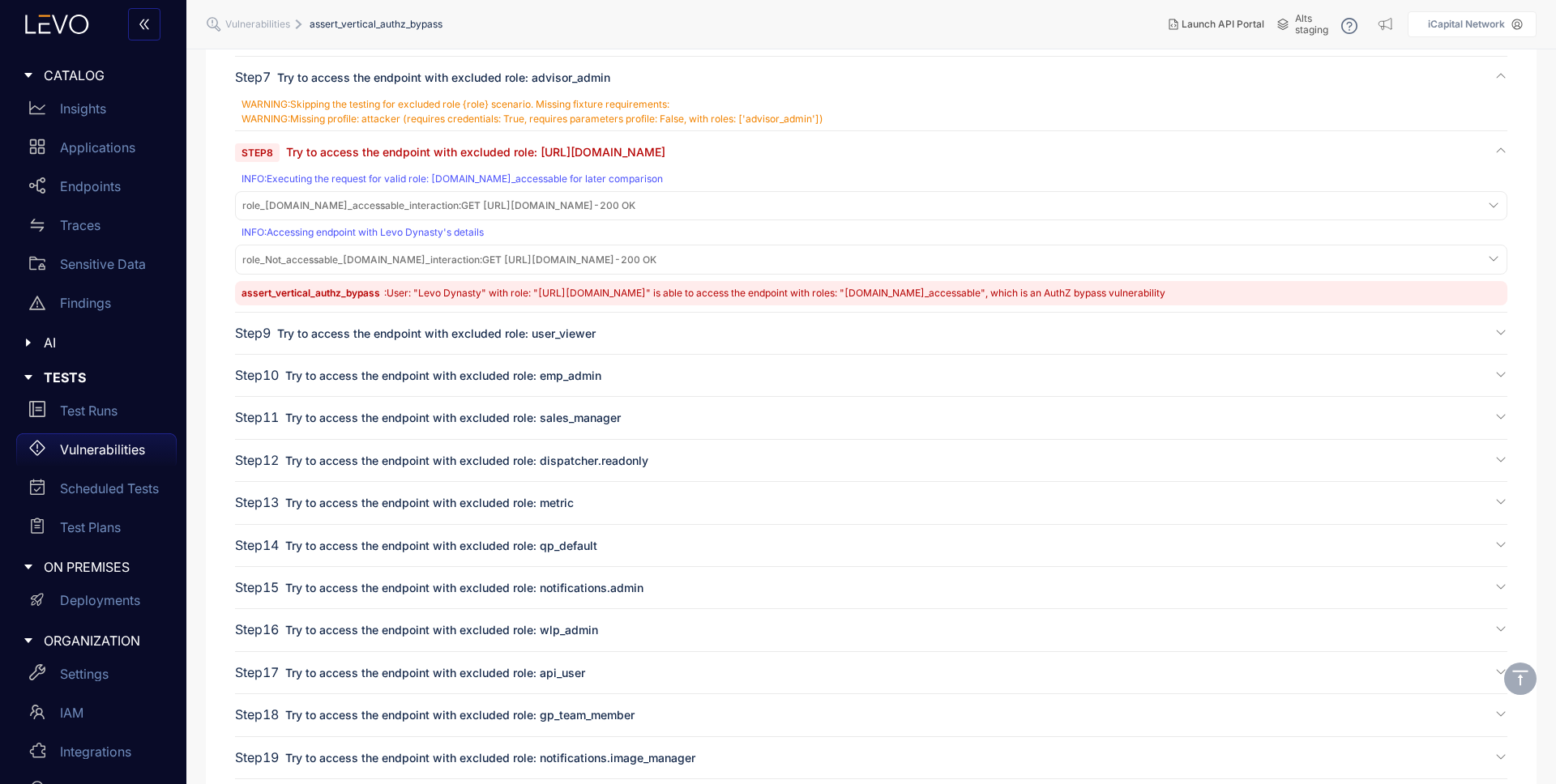
click at [583, 263] on span "role_Not_accessable_[DOMAIN_NAME]_interaction : GET [URL][DOMAIN_NAME] - 200 OK" at bounding box center [449, 260] width 415 height 11
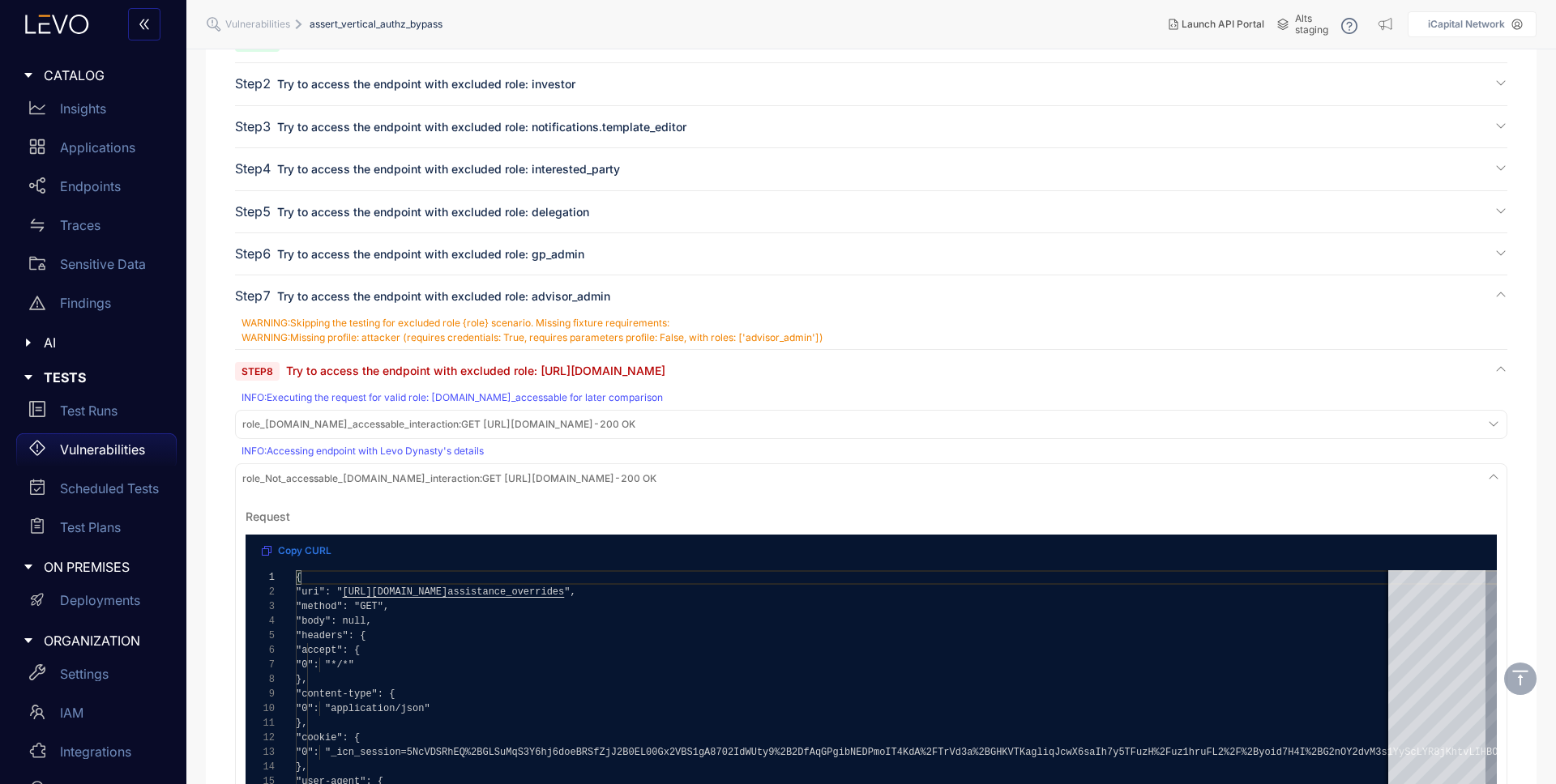
scroll to position [0, 0]
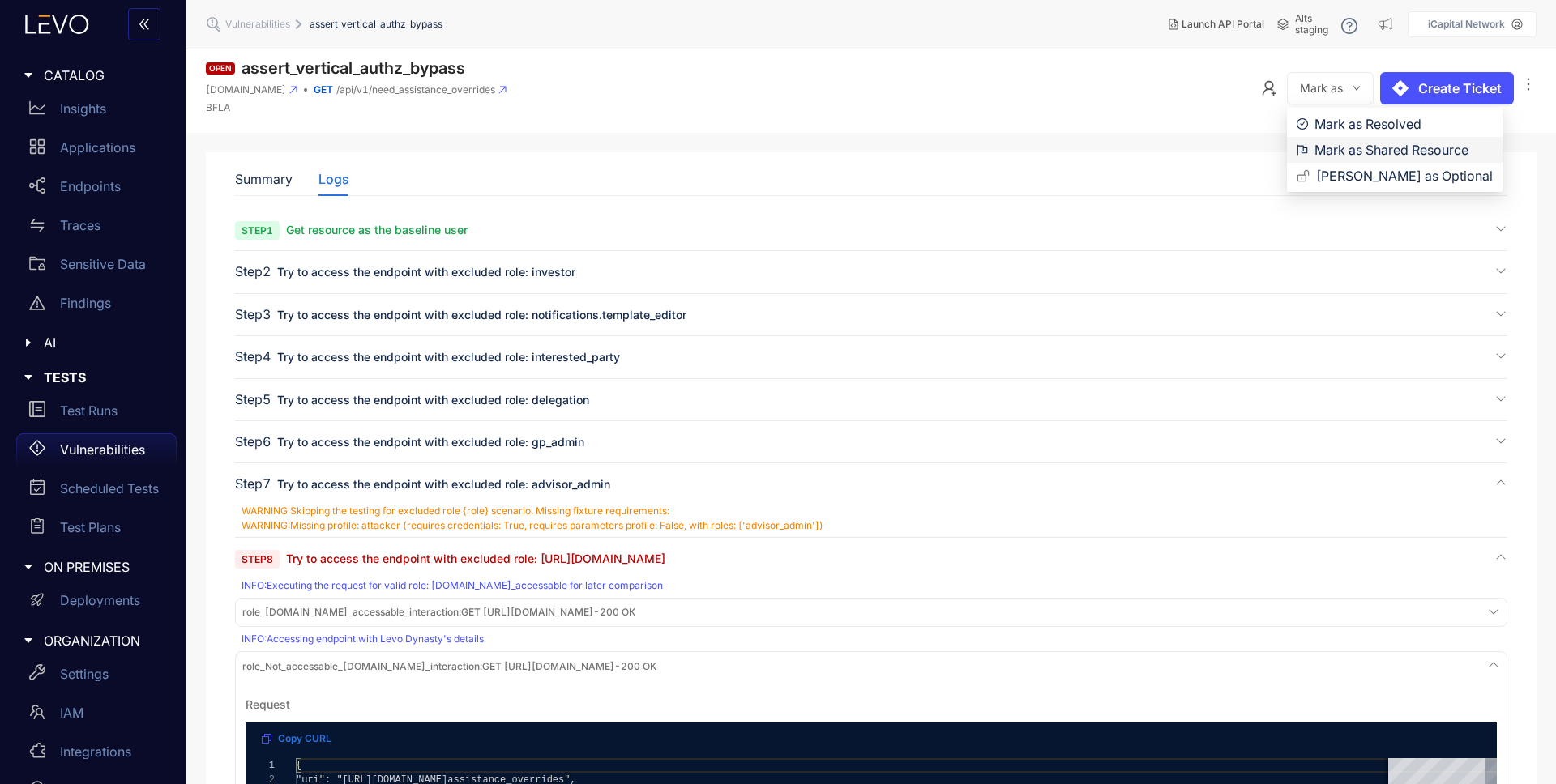
click at [1357, 148] on span "Mark as Shared Resource" at bounding box center [1404, 150] width 179 height 18
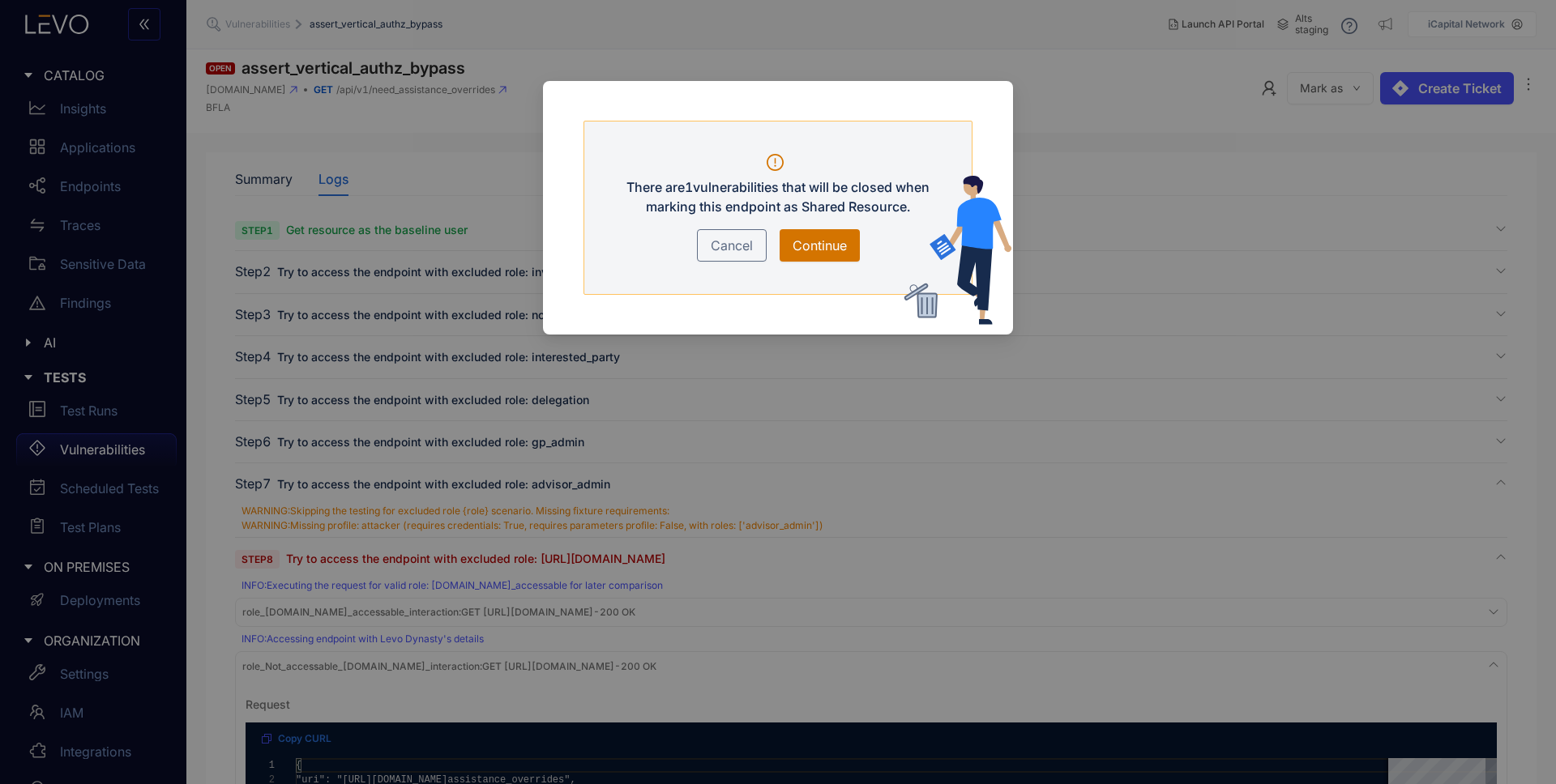
click at [819, 246] on span "Continue" at bounding box center [820, 245] width 55 height 19
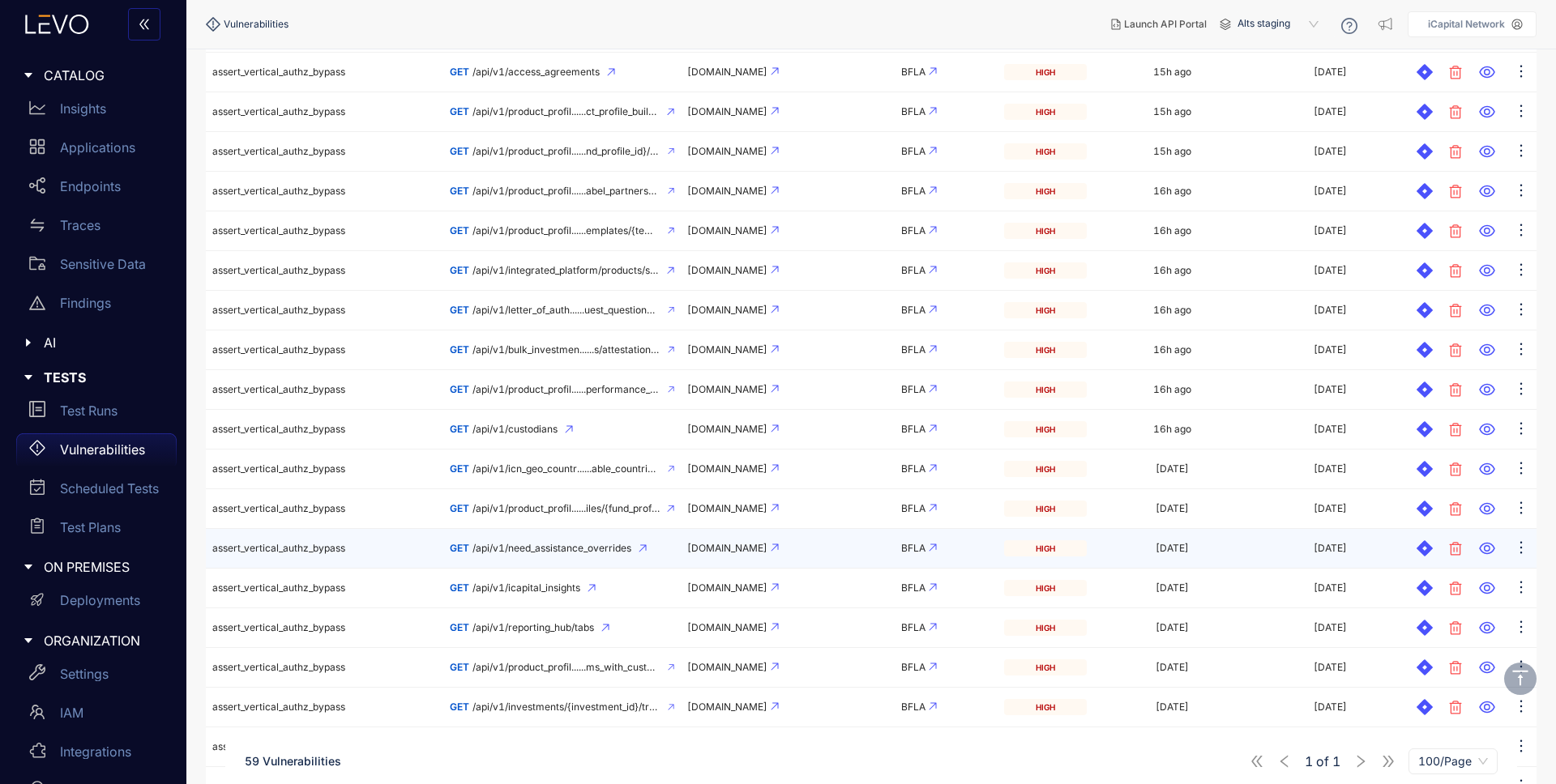
scroll to position [810, 0]
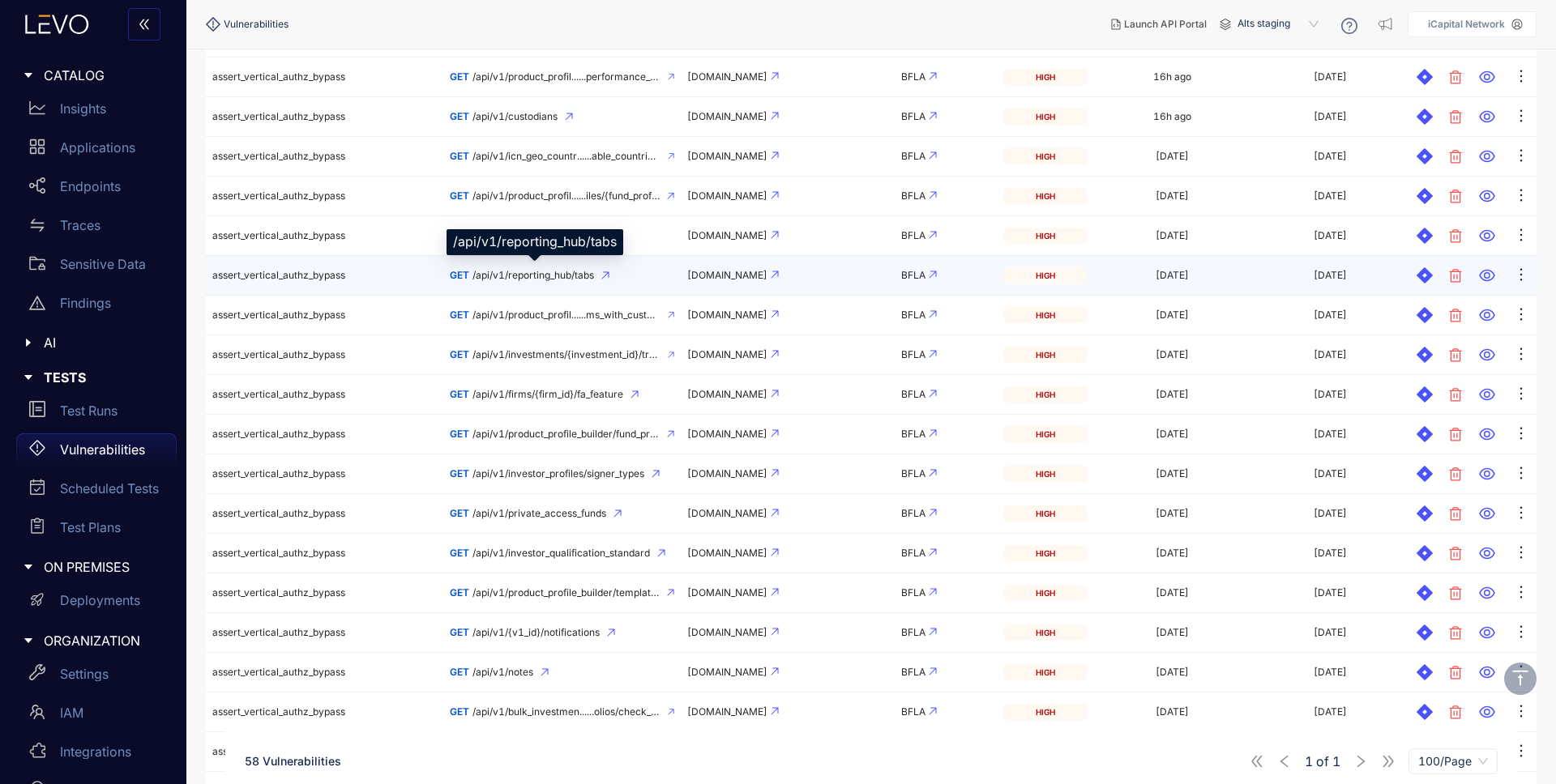
click at [548, 274] on span "/api/v1/reporting_hub/tabs" at bounding box center [533, 275] width 121 height 11
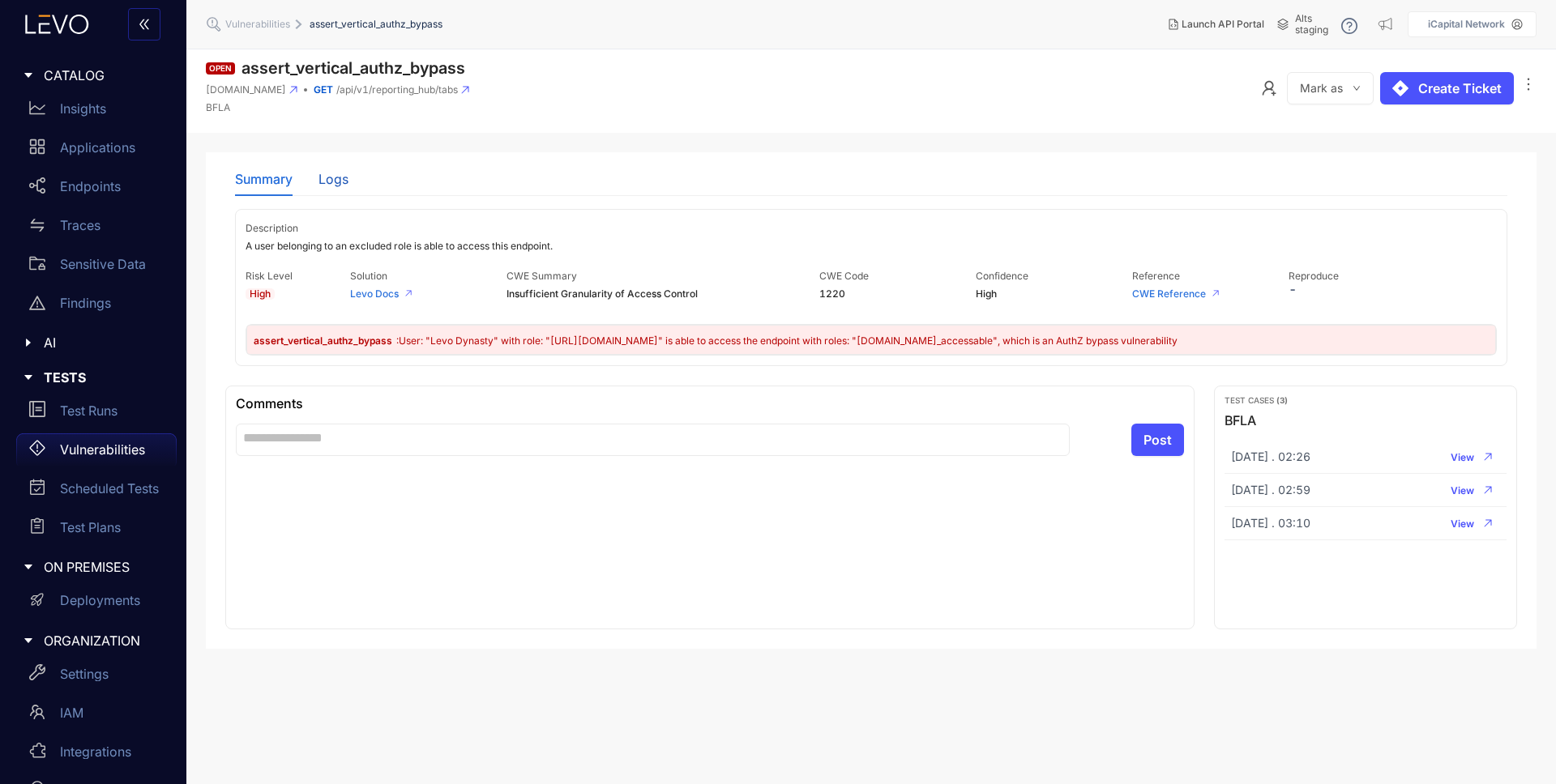
click at [340, 172] on div "Logs" at bounding box center [333, 179] width 30 height 15
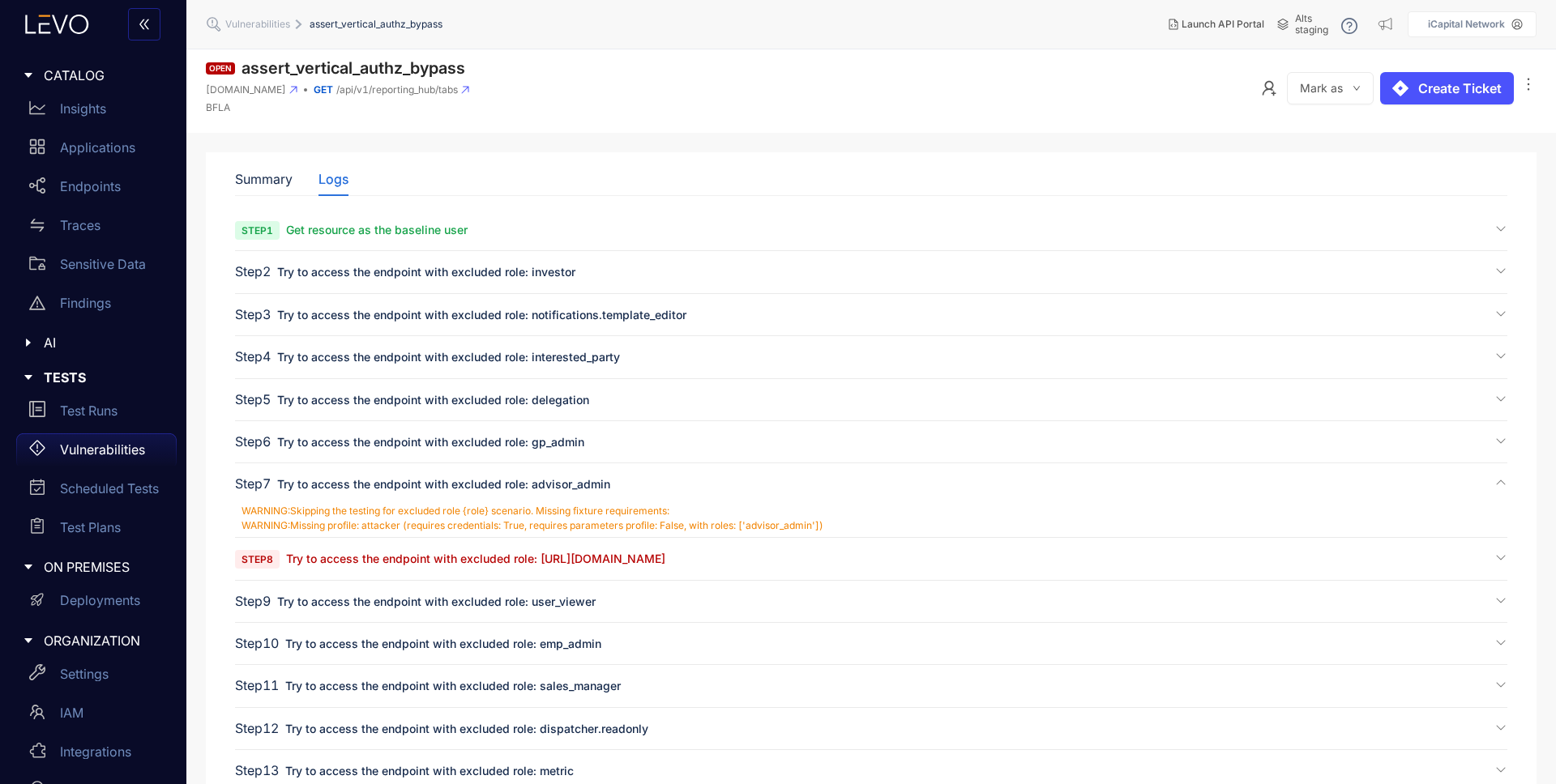
click at [531, 557] on span "Try to access the endpoint with excluded role: [URL][DOMAIN_NAME]" at bounding box center [476, 558] width 379 height 14
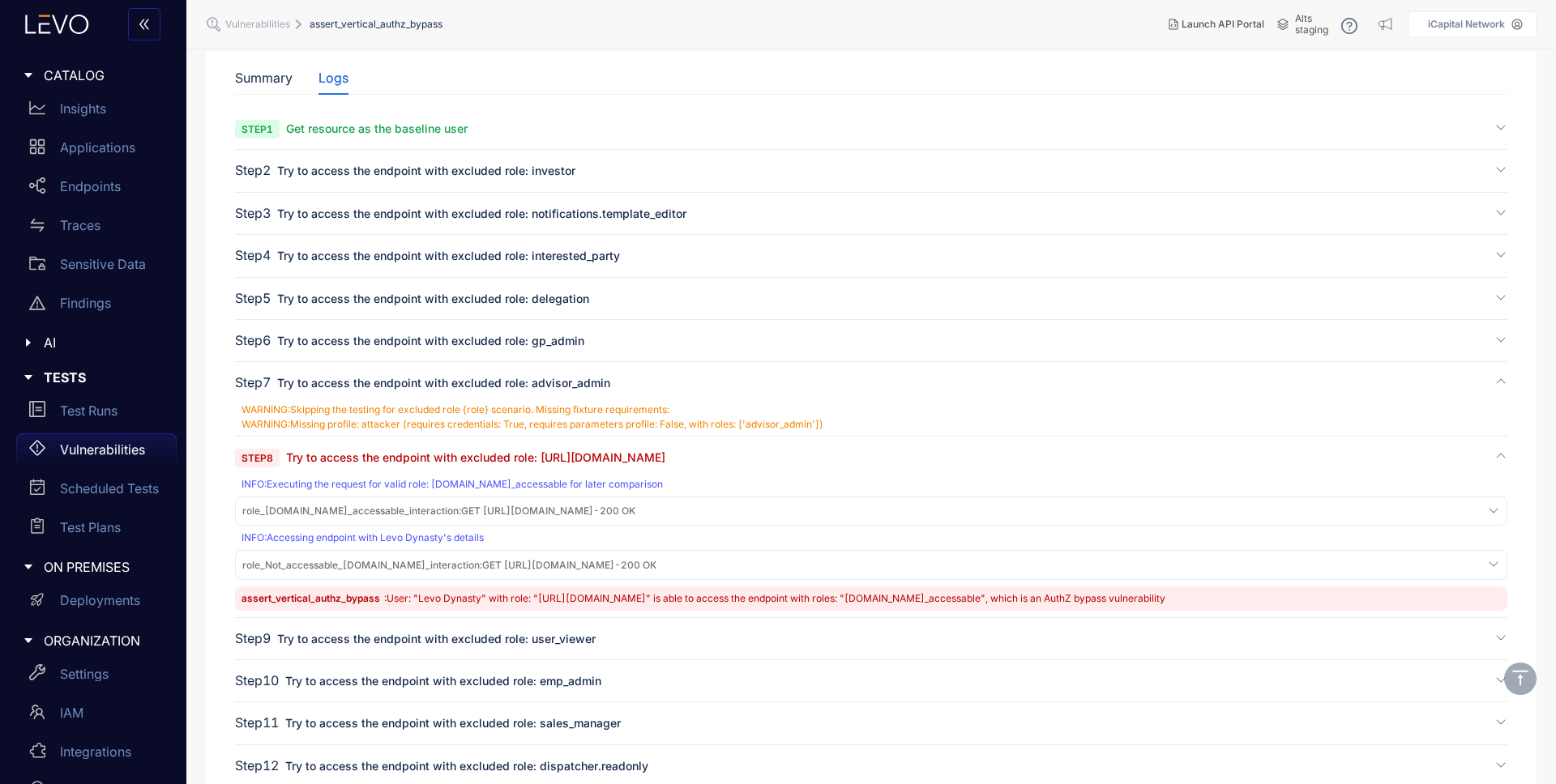
scroll to position [323, 0]
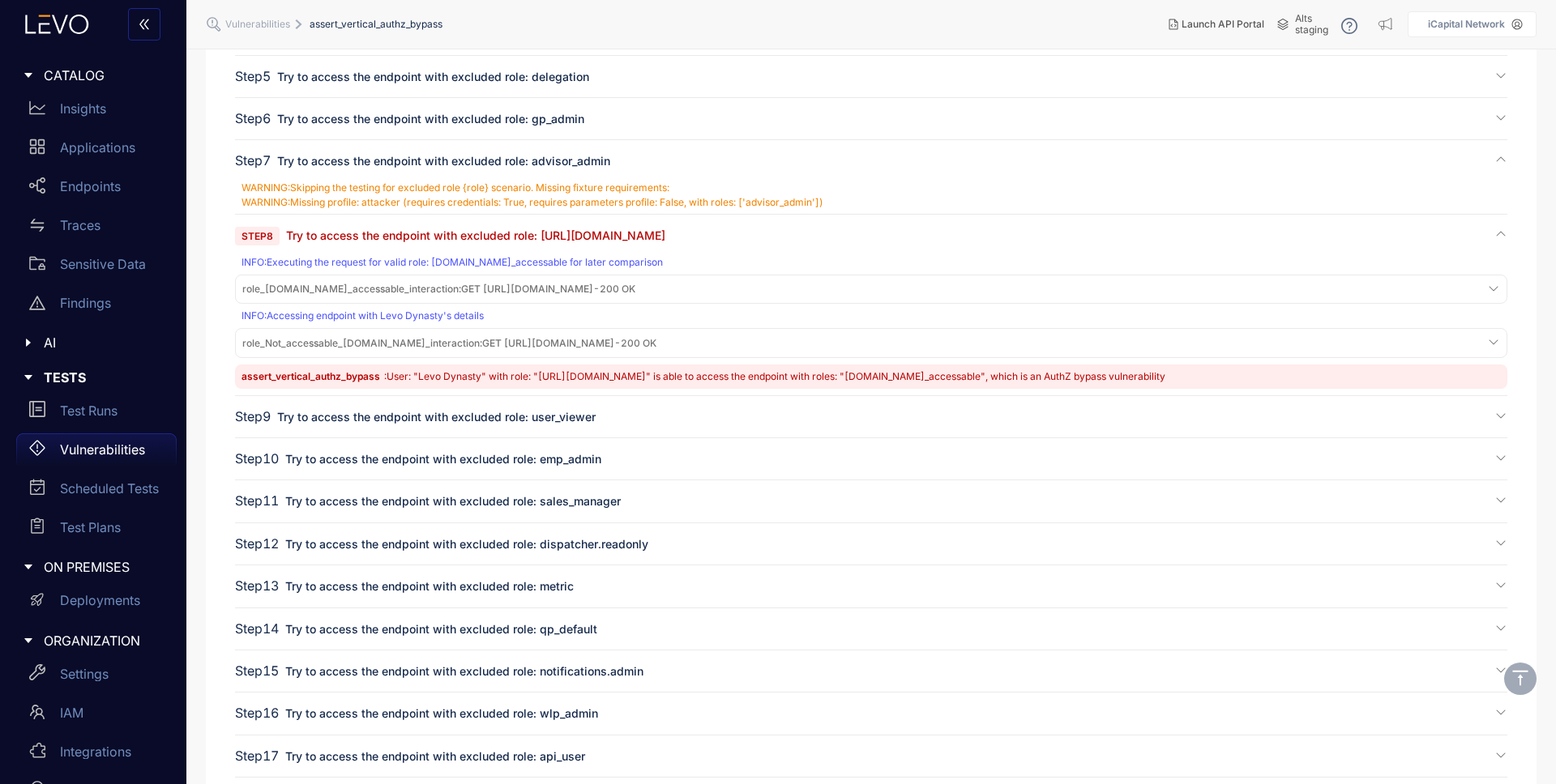
click at [575, 285] on span "role_[DOMAIN_NAME]_accessable_interaction : GET [URL][DOMAIN_NAME] - 200 OK" at bounding box center [439, 289] width 394 height 11
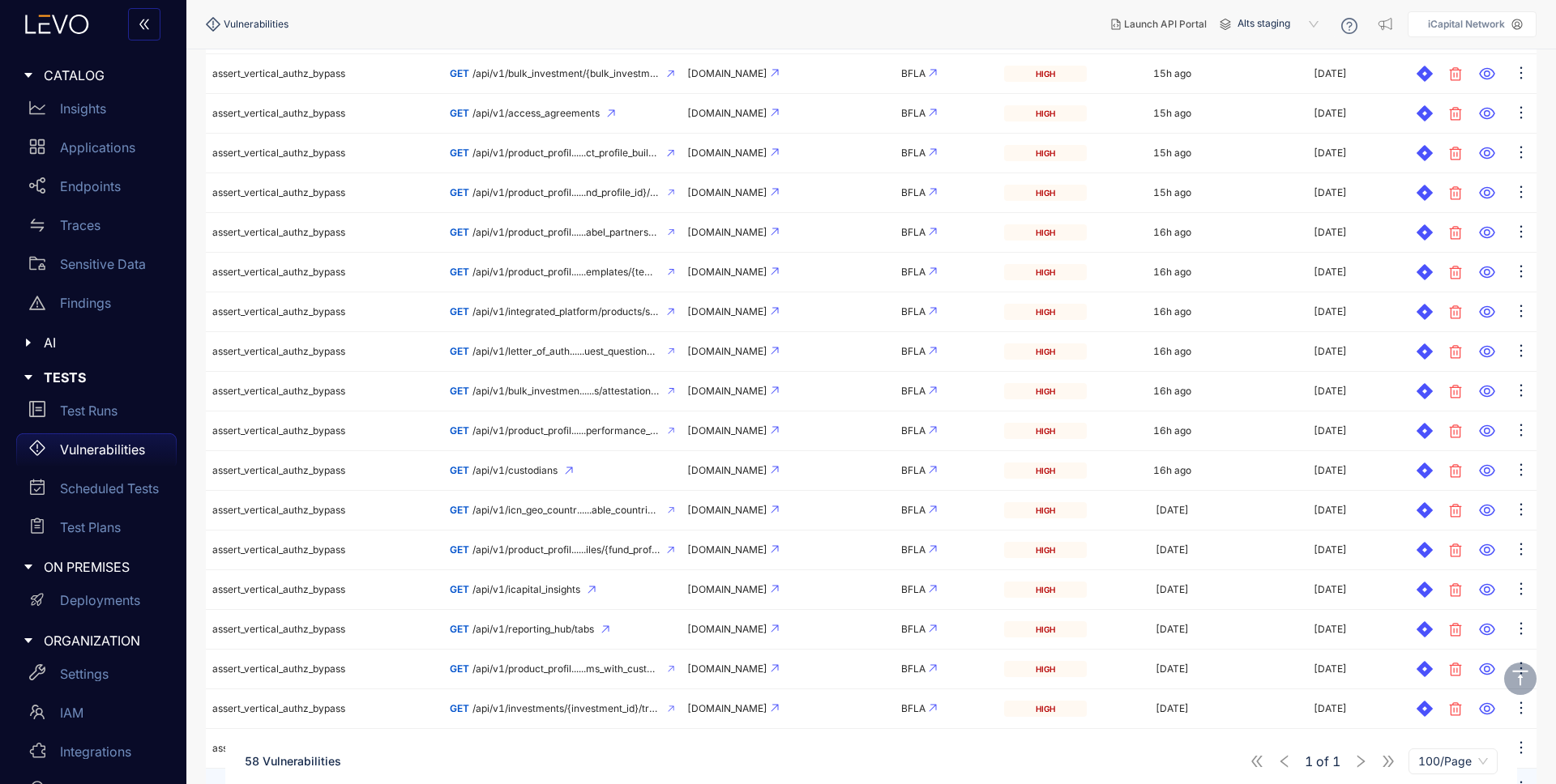
scroll to position [589, 0]
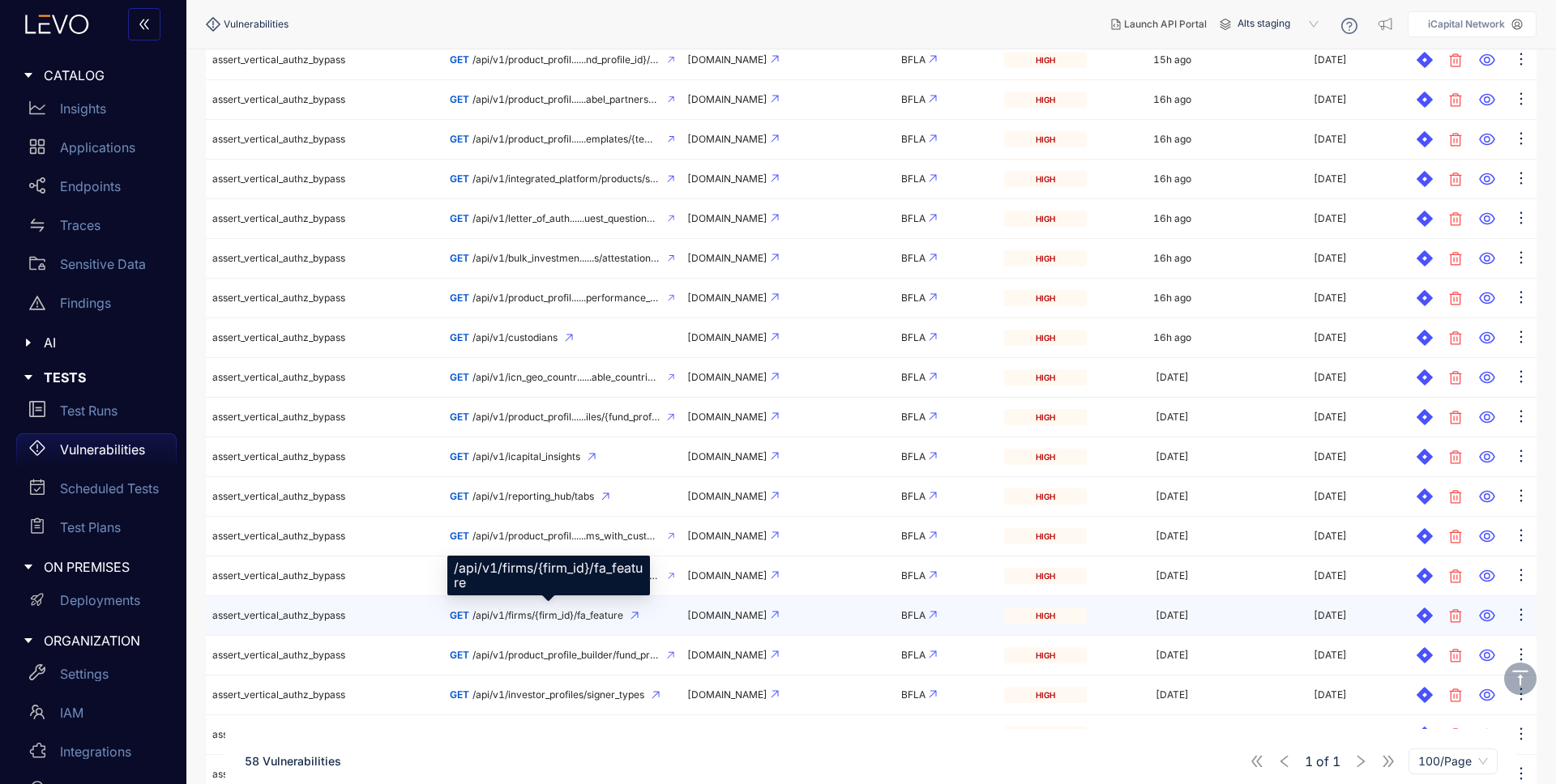
click at [594, 614] on span "/api/v1/firms/{firm_id}/fa_feature" at bounding box center [548, 616] width 151 height 11
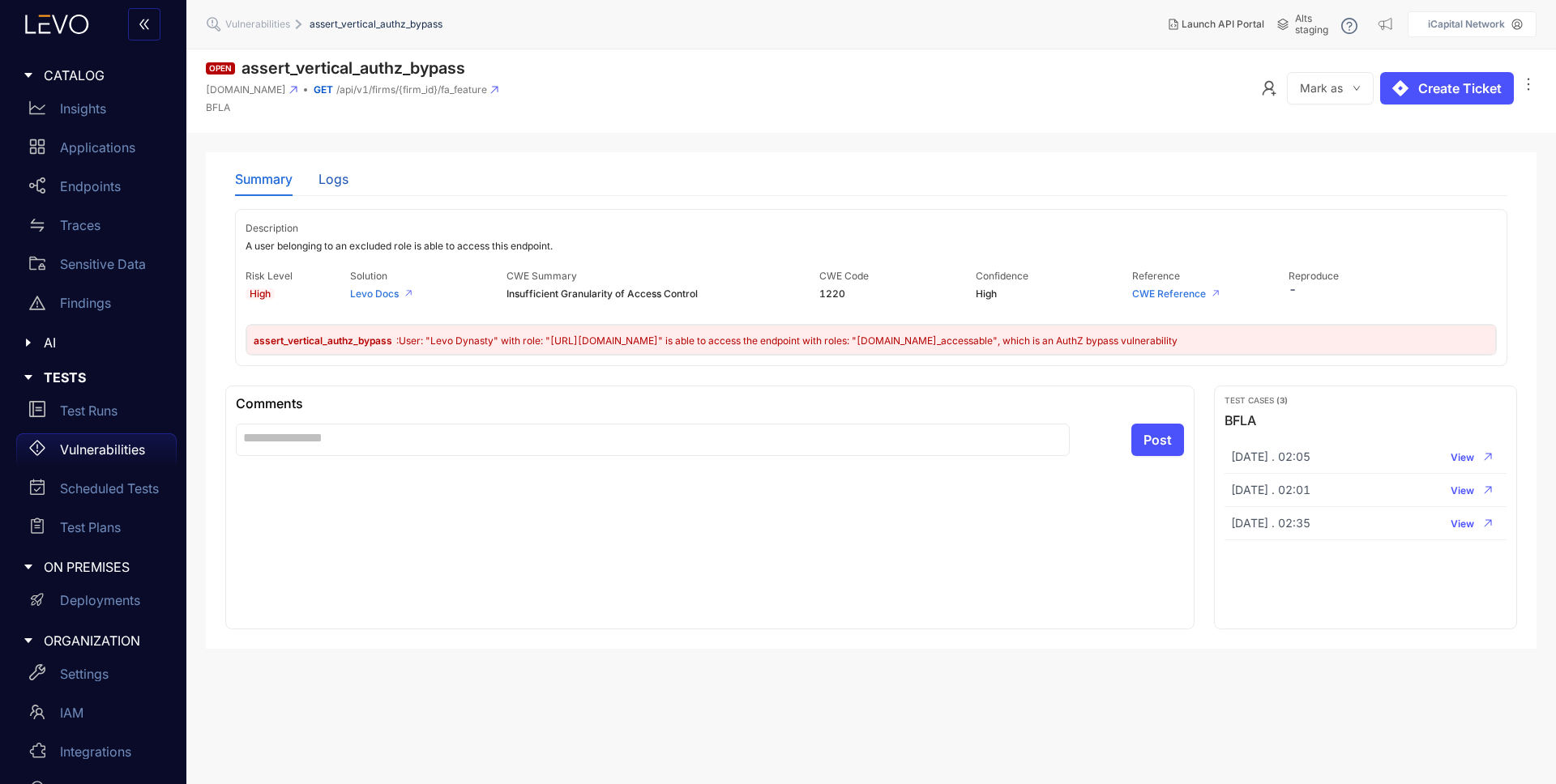
click at [332, 177] on div "Logs" at bounding box center [333, 179] width 30 height 15
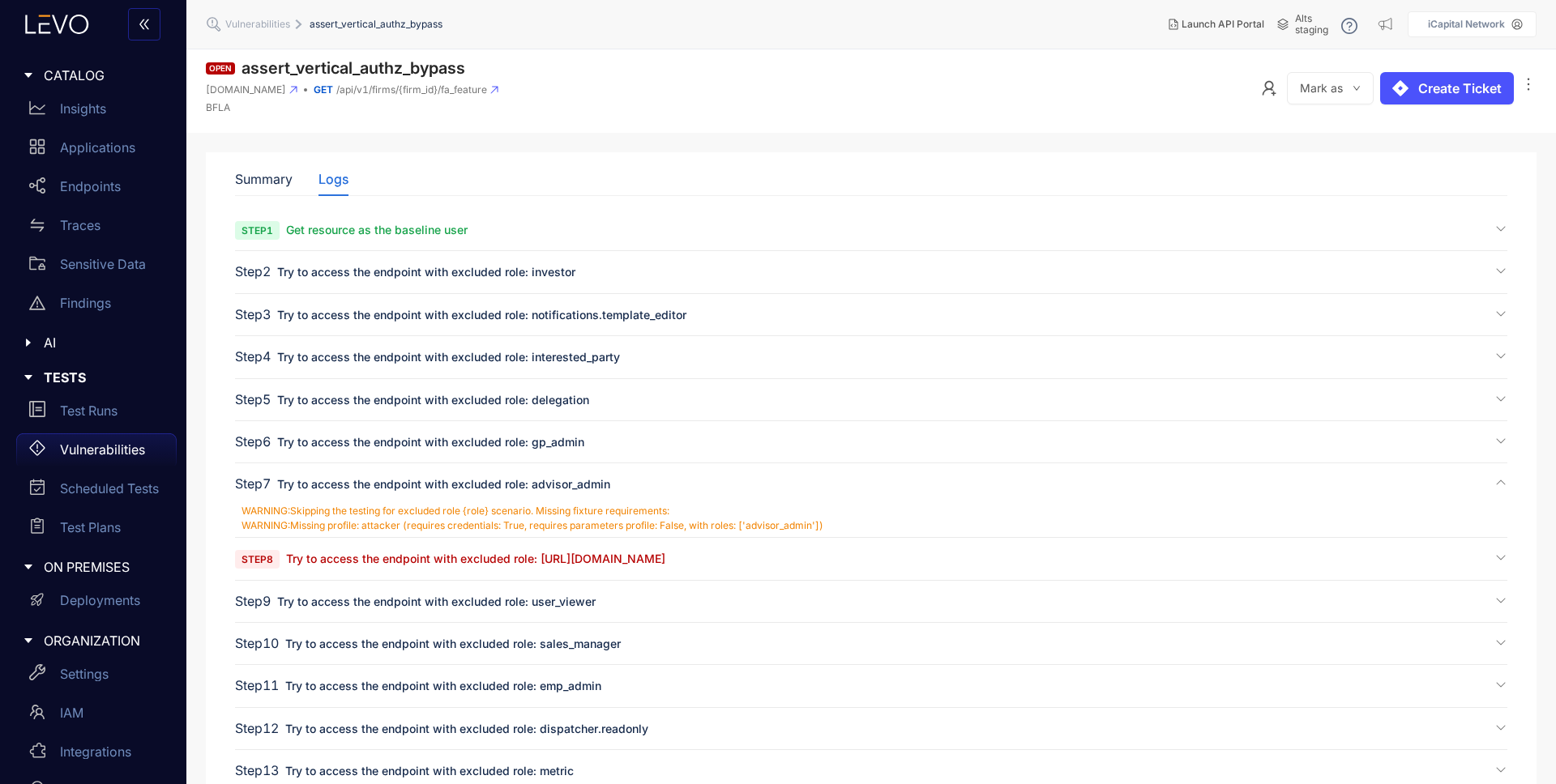
click at [450, 561] on span "Try to access the endpoint with excluded role: [URL][DOMAIN_NAME]" at bounding box center [476, 558] width 379 height 14
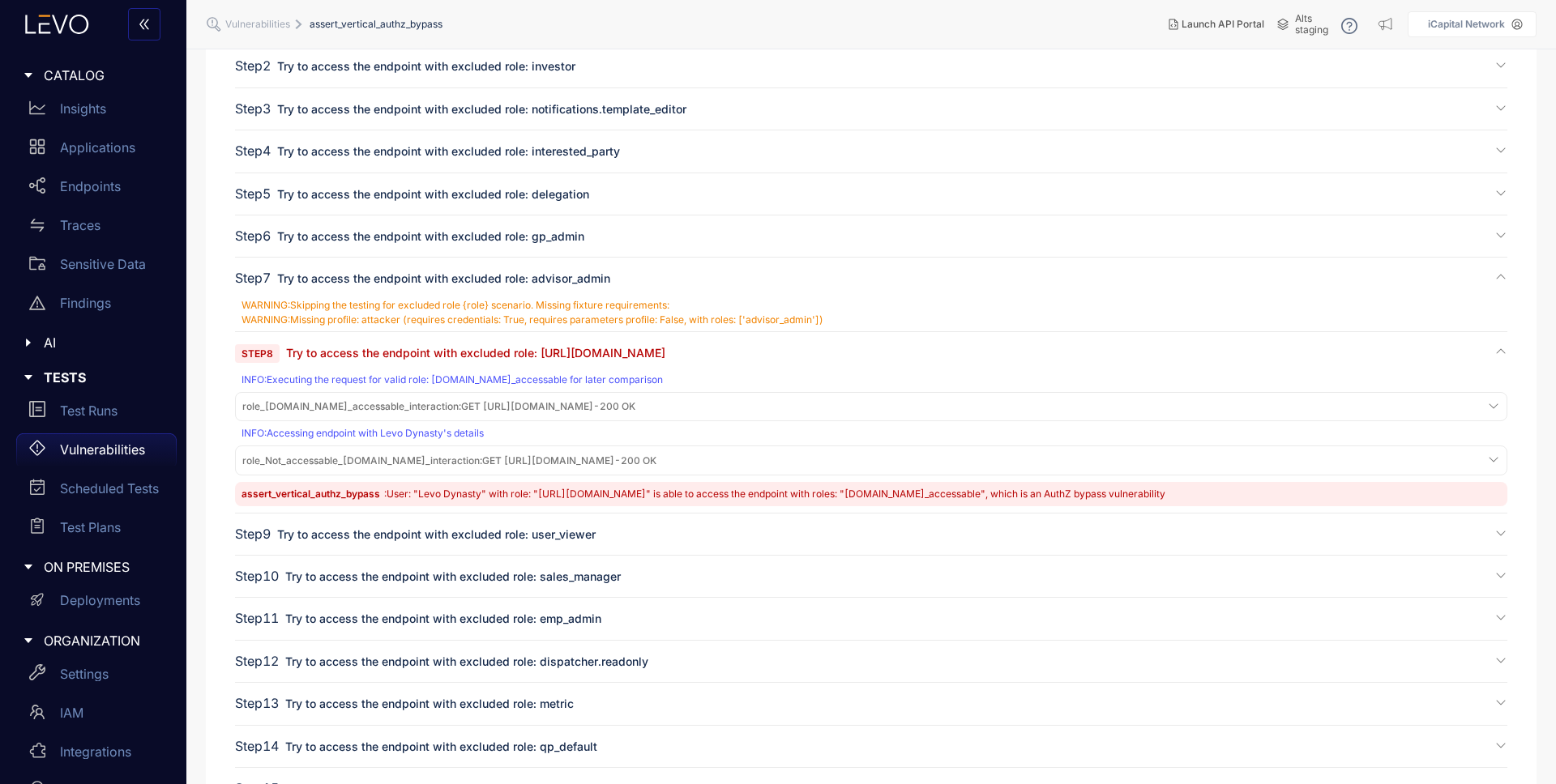
scroll to position [340, 0]
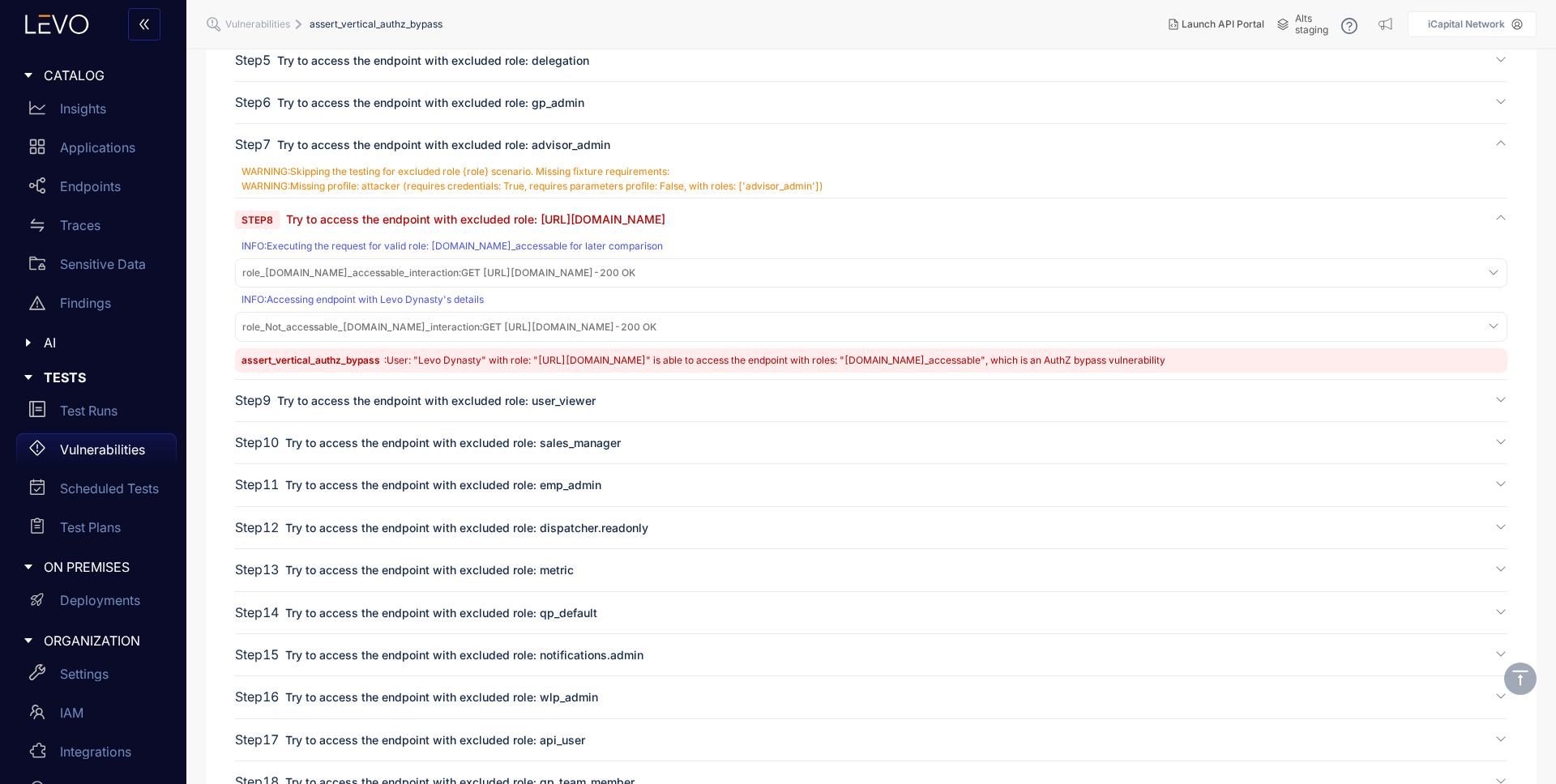
click at [568, 268] on span "role_[DOMAIN_NAME]_accessable_interaction : GET [URL][DOMAIN_NAME] - 200 OK" at bounding box center [439, 273] width 394 height 11
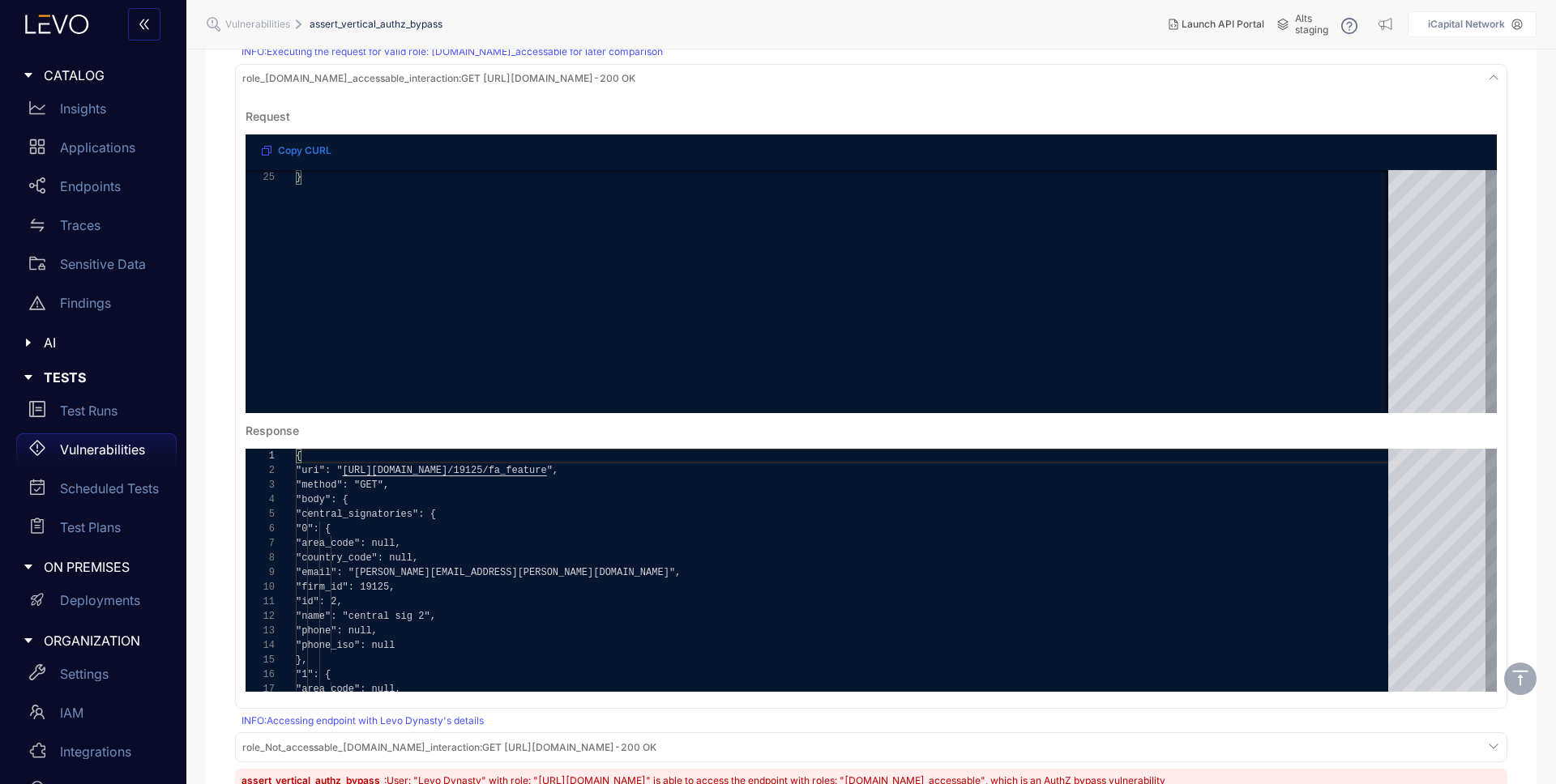
scroll to position [624, 0]
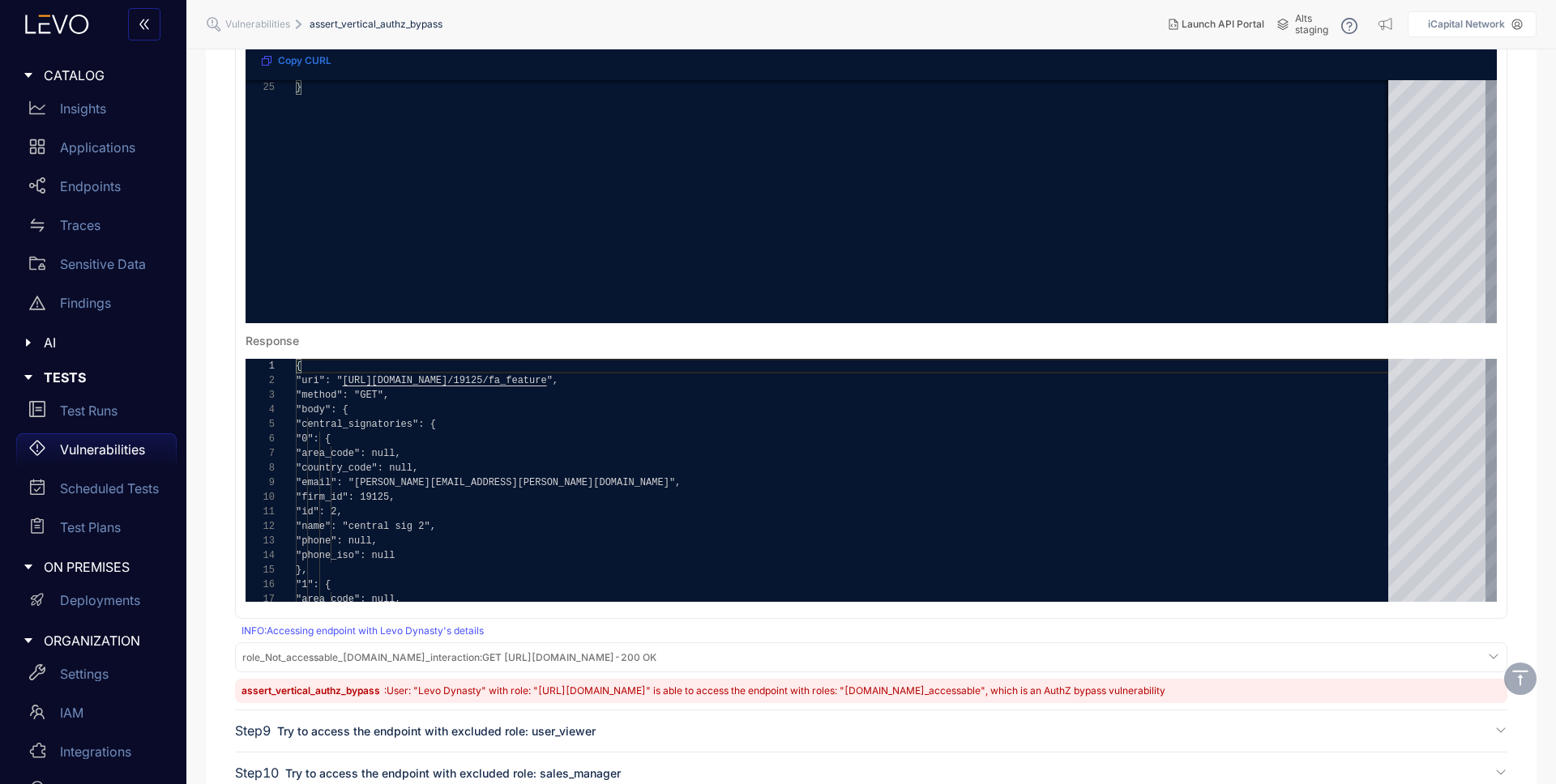
click at [643, 657] on span "role_Not_accessable_[DOMAIN_NAME]_interaction : GET [URL][DOMAIN_NAME] - 200 OK" at bounding box center [449, 657] width 415 height 11
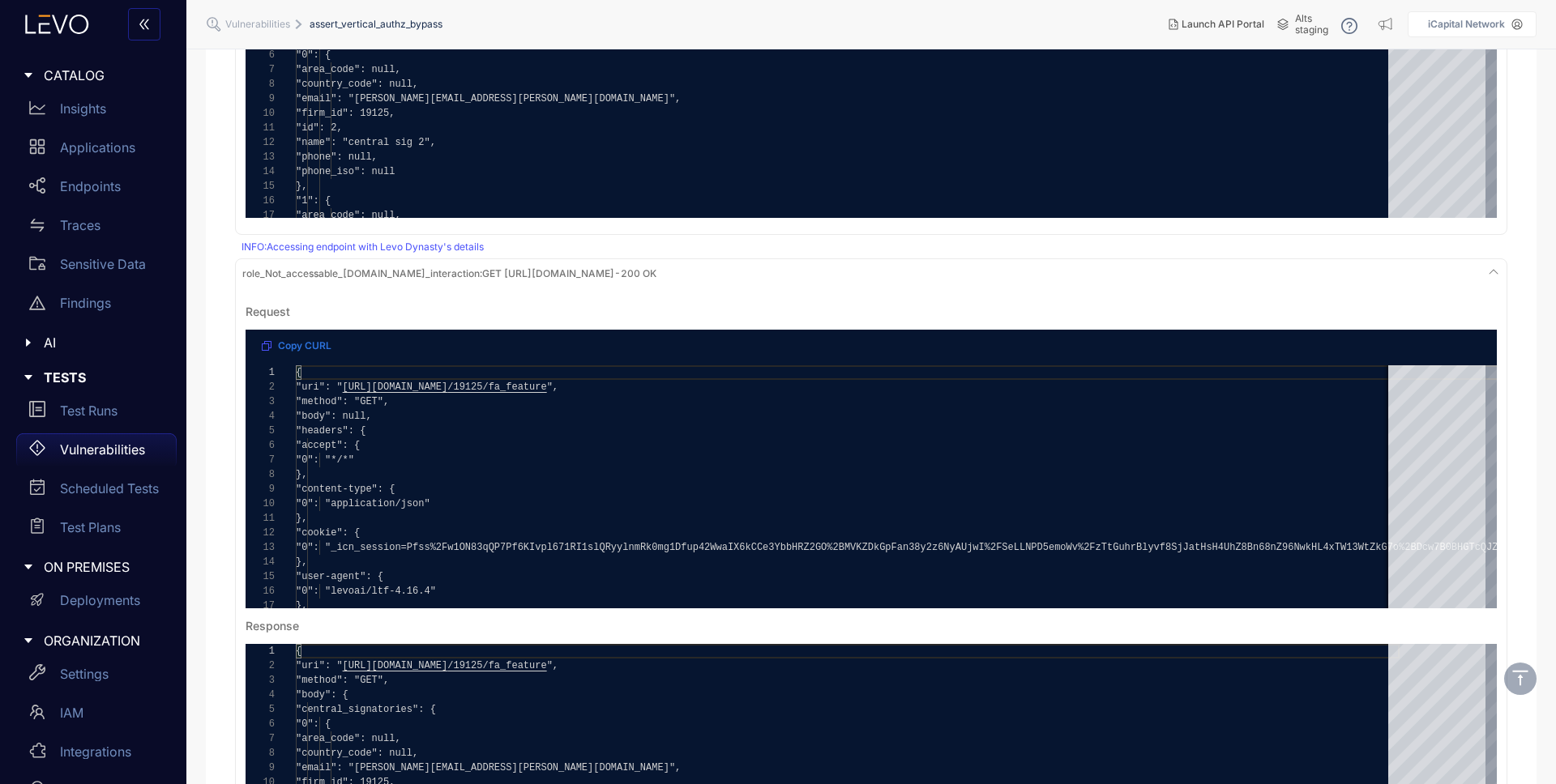
scroll to position [708, 0]
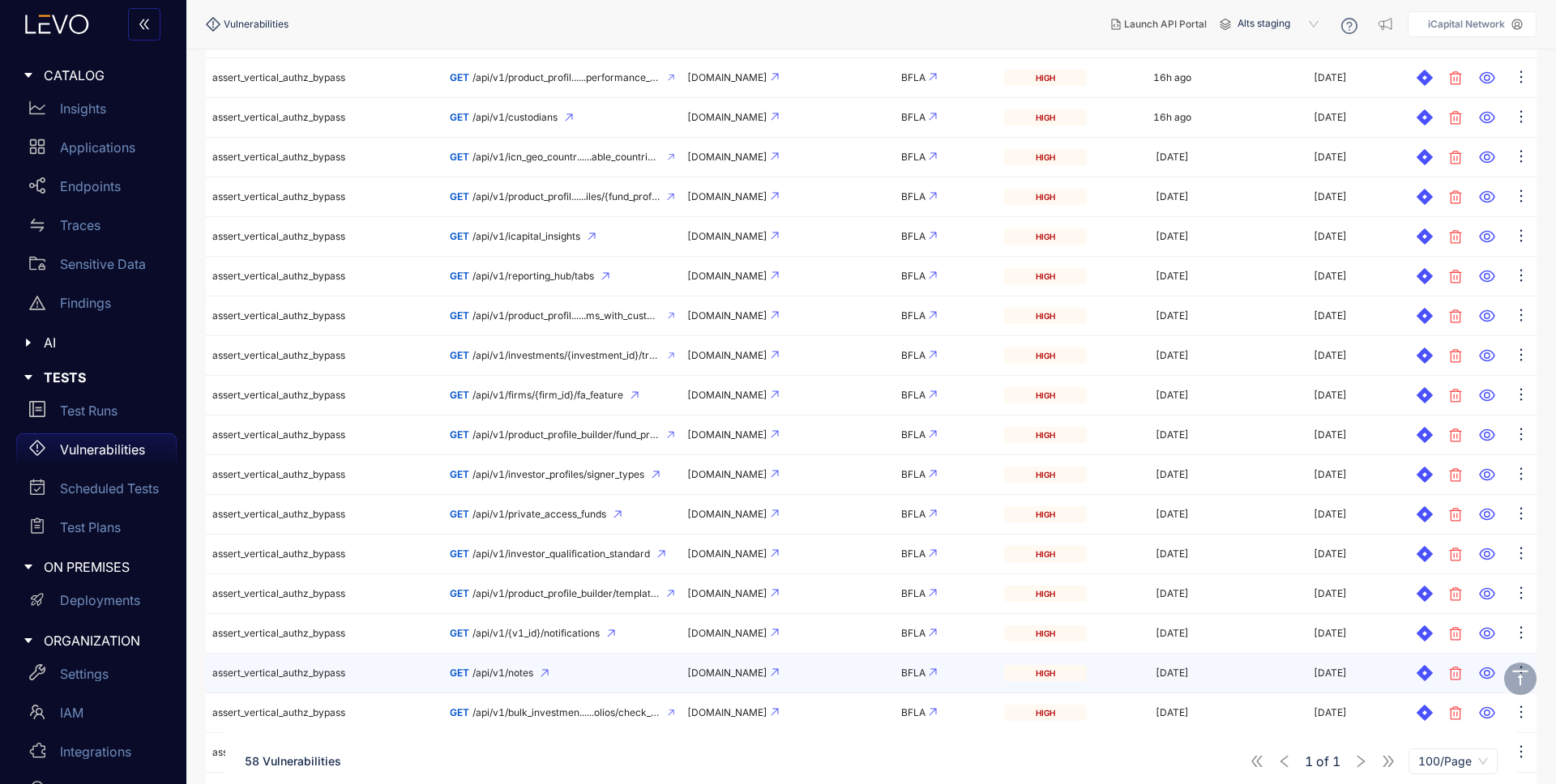
scroll to position [846, 0]
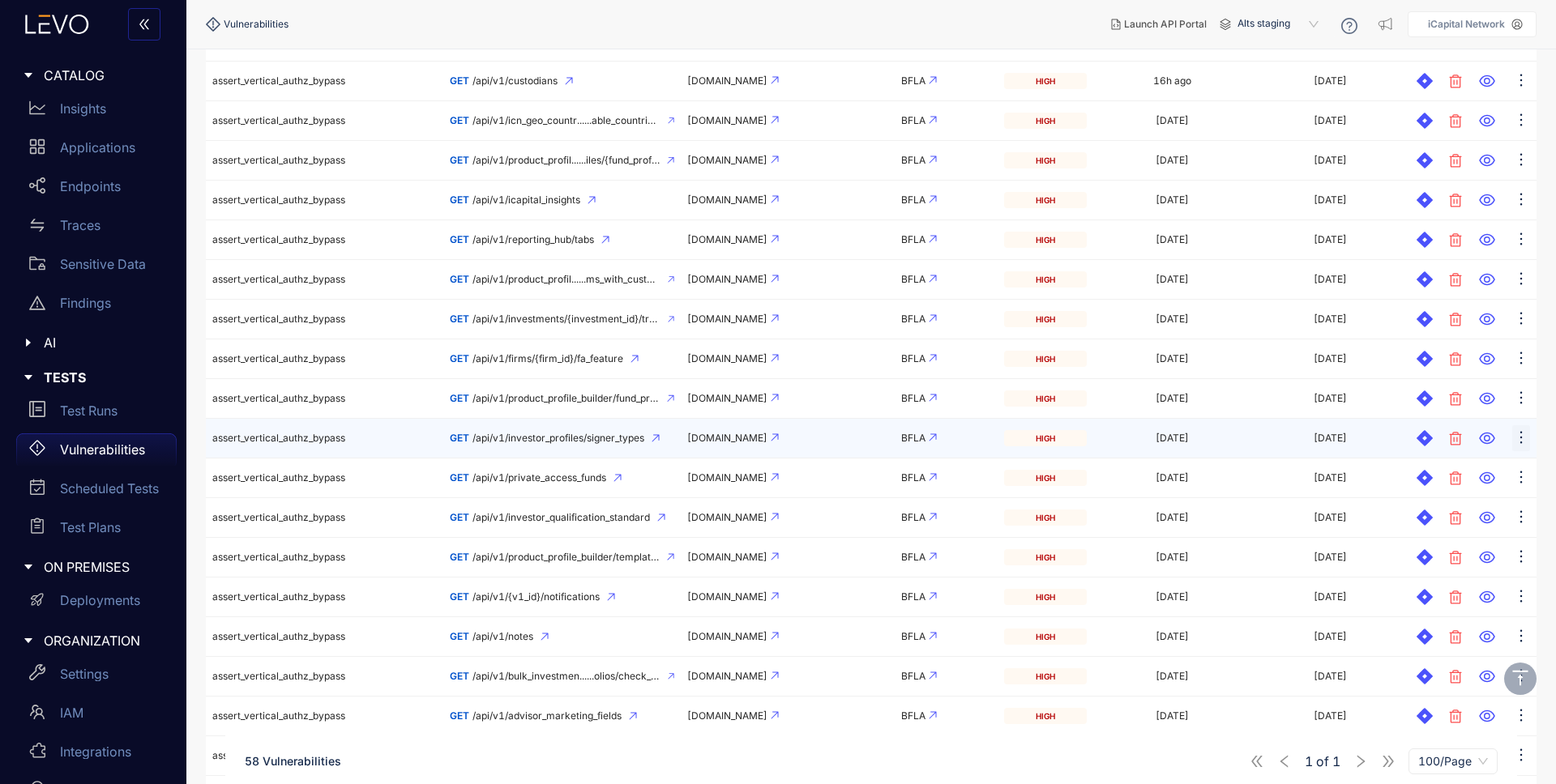
click at [1519, 438] on icon "ellipsis" at bounding box center [1521, 438] width 16 height 16
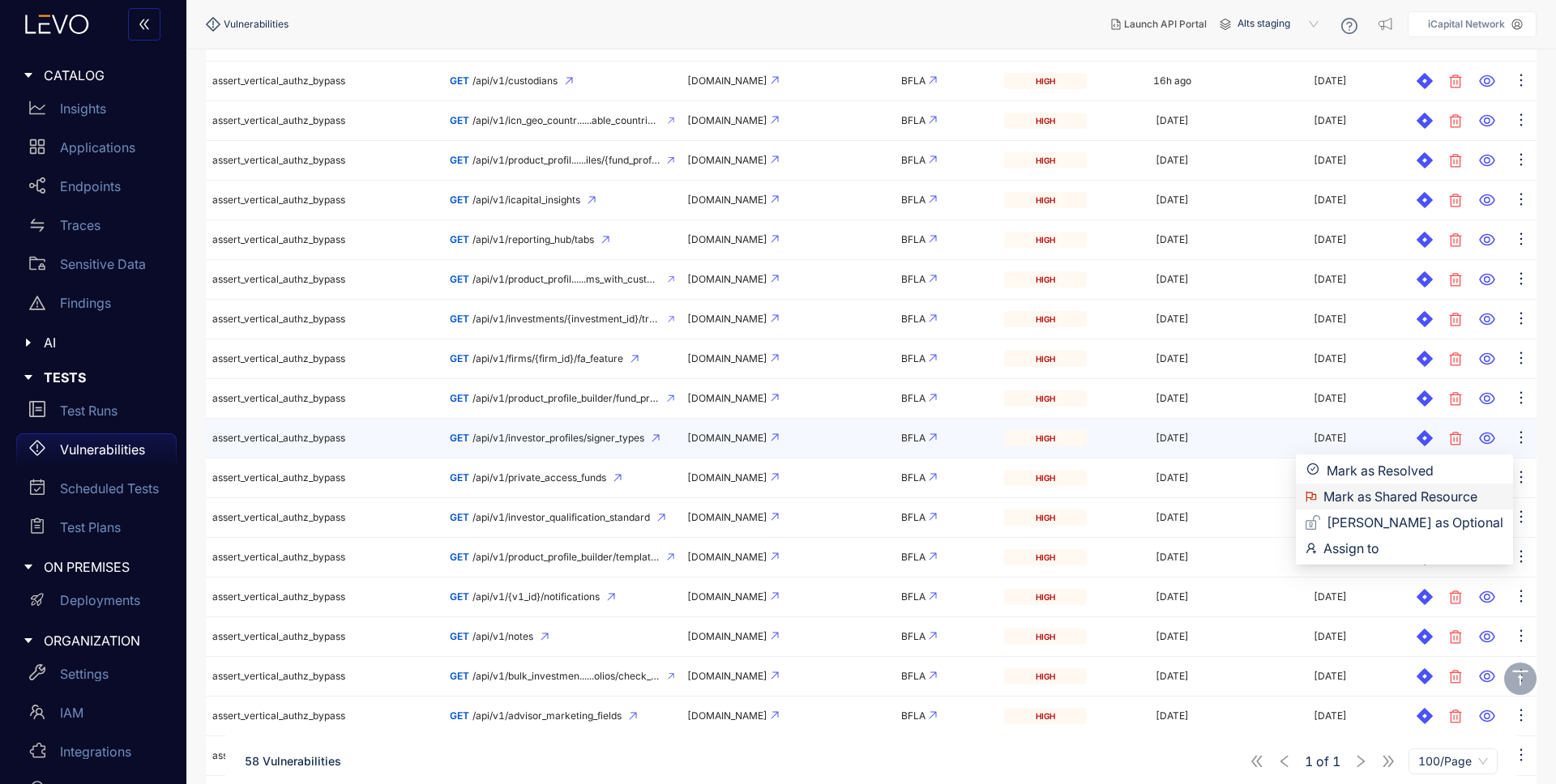
click at [1387, 489] on span "Mark as Shared Resource" at bounding box center [1414, 497] width 180 height 18
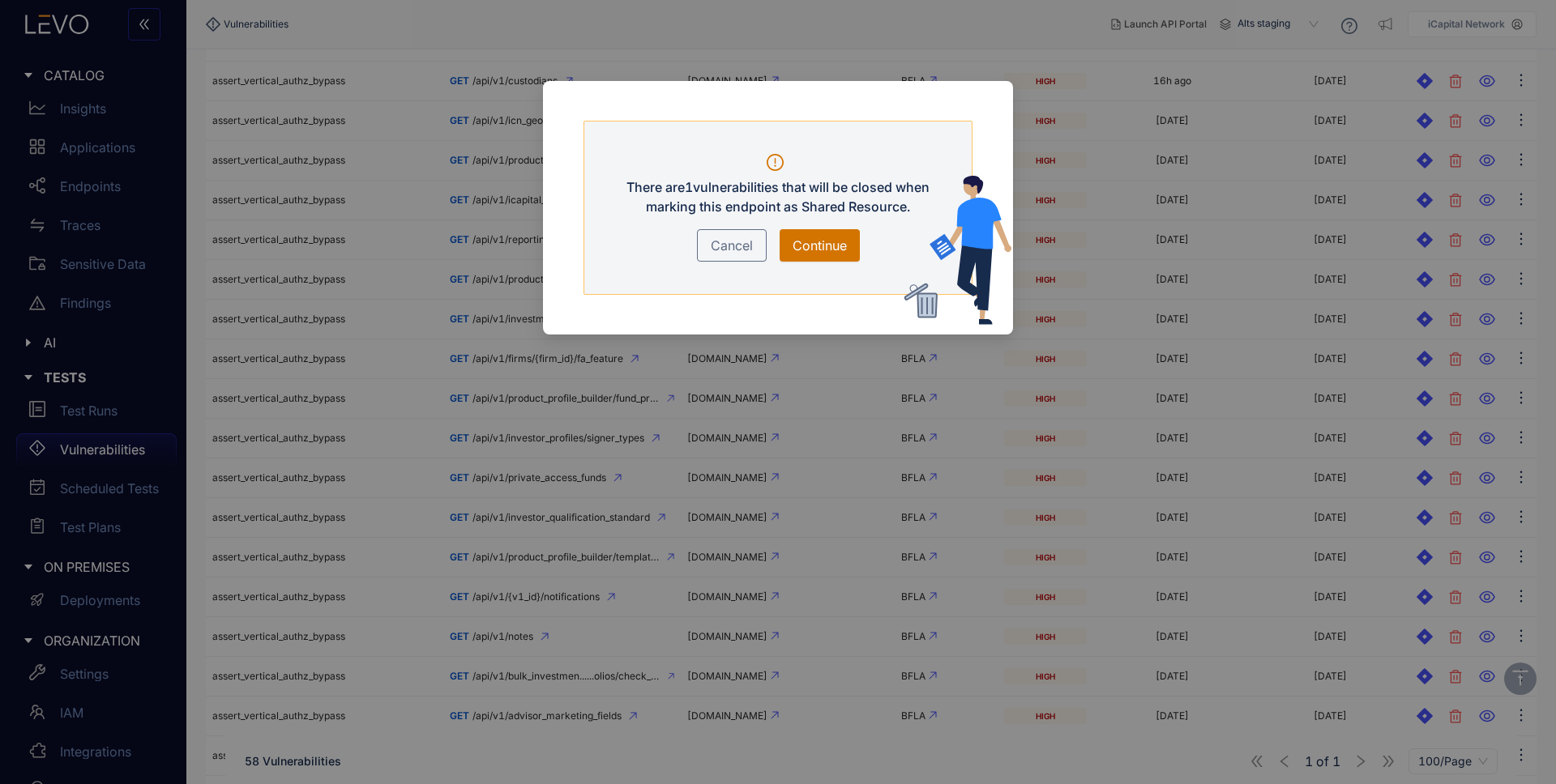
click at [811, 241] on span "Continue" at bounding box center [820, 245] width 55 height 19
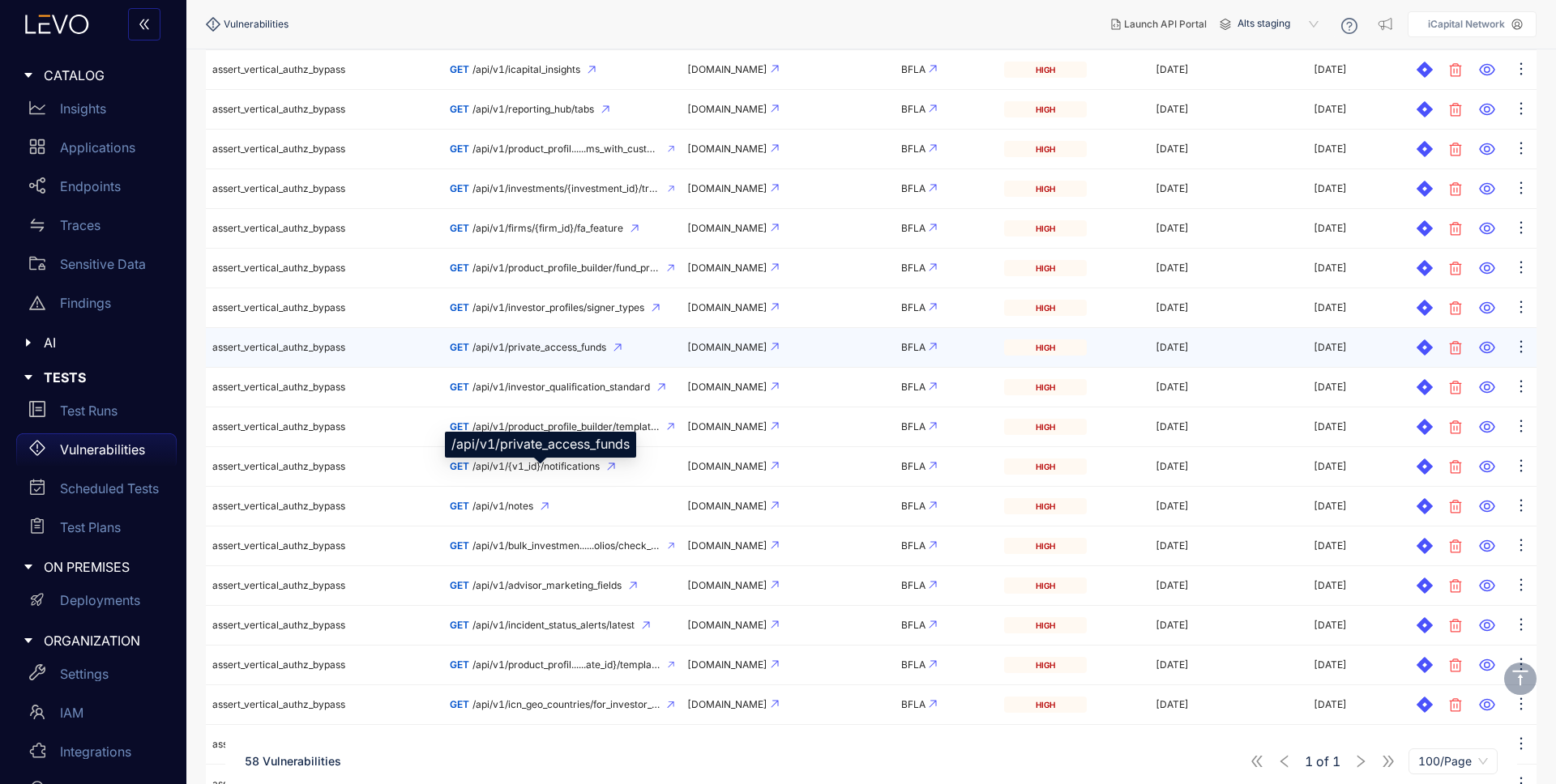
scroll to position [977, 0]
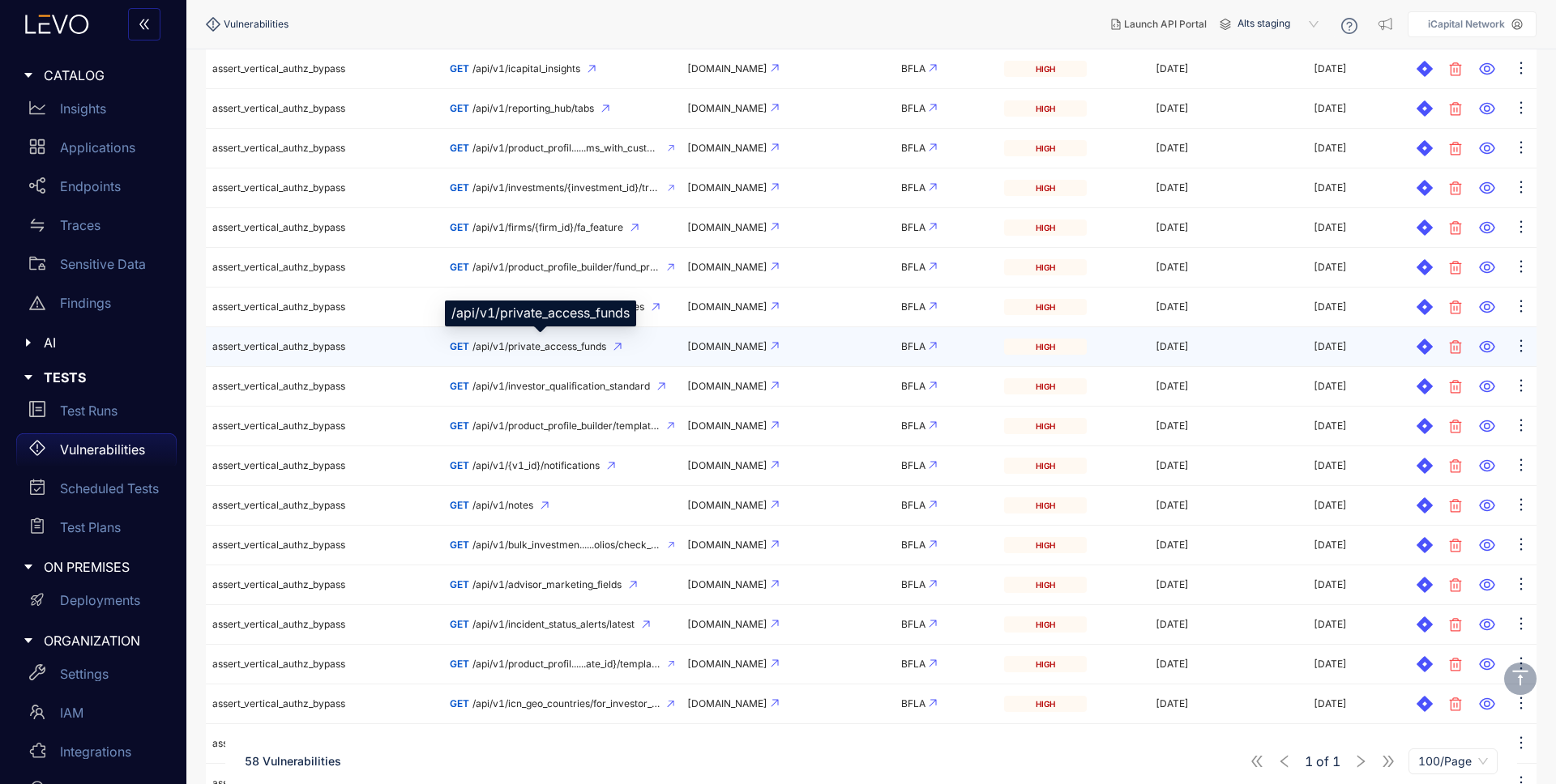
click at [580, 350] on span "/api/v1/private_access_funds" at bounding box center [539, 347] width 134 height 11
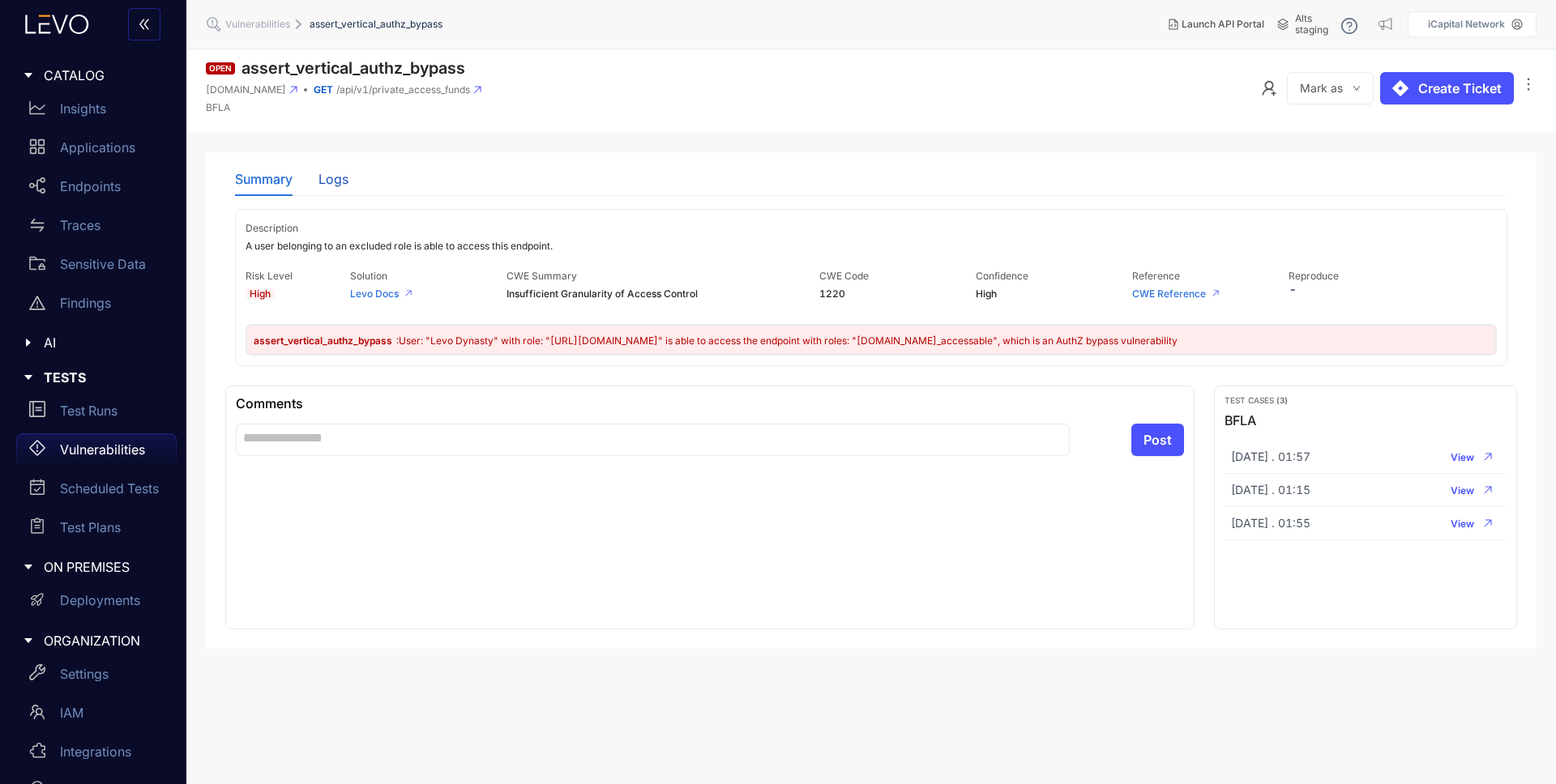
click at [343, 179] on div "Logs" at bounding box center [333, 179] width 30 height 15
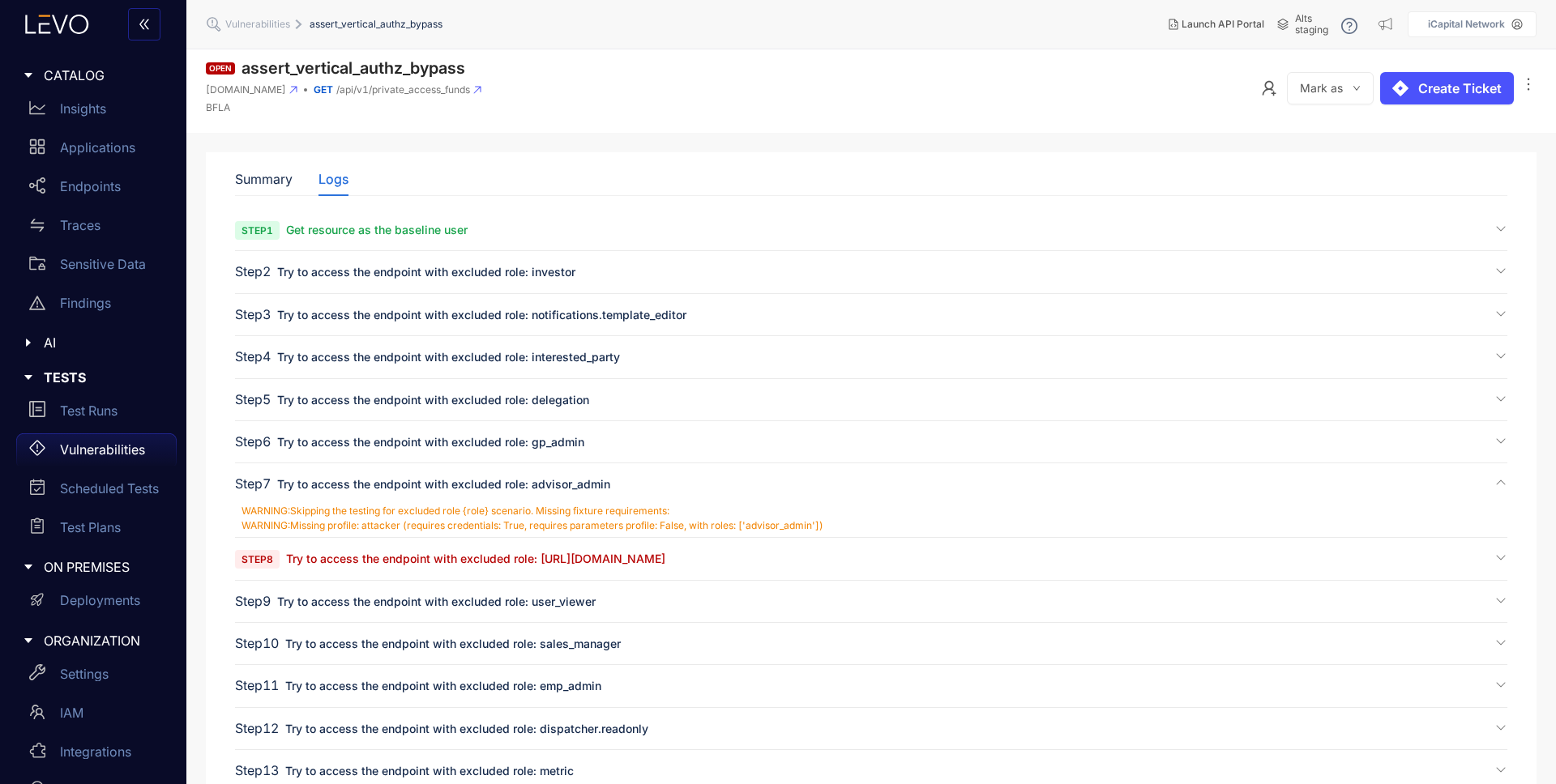
click at [593, 564] on span "Try to access the endpoint with excluded role: [URL][DOMAIN_NAME]" at bounding box center [476, 558] width 379 height 14
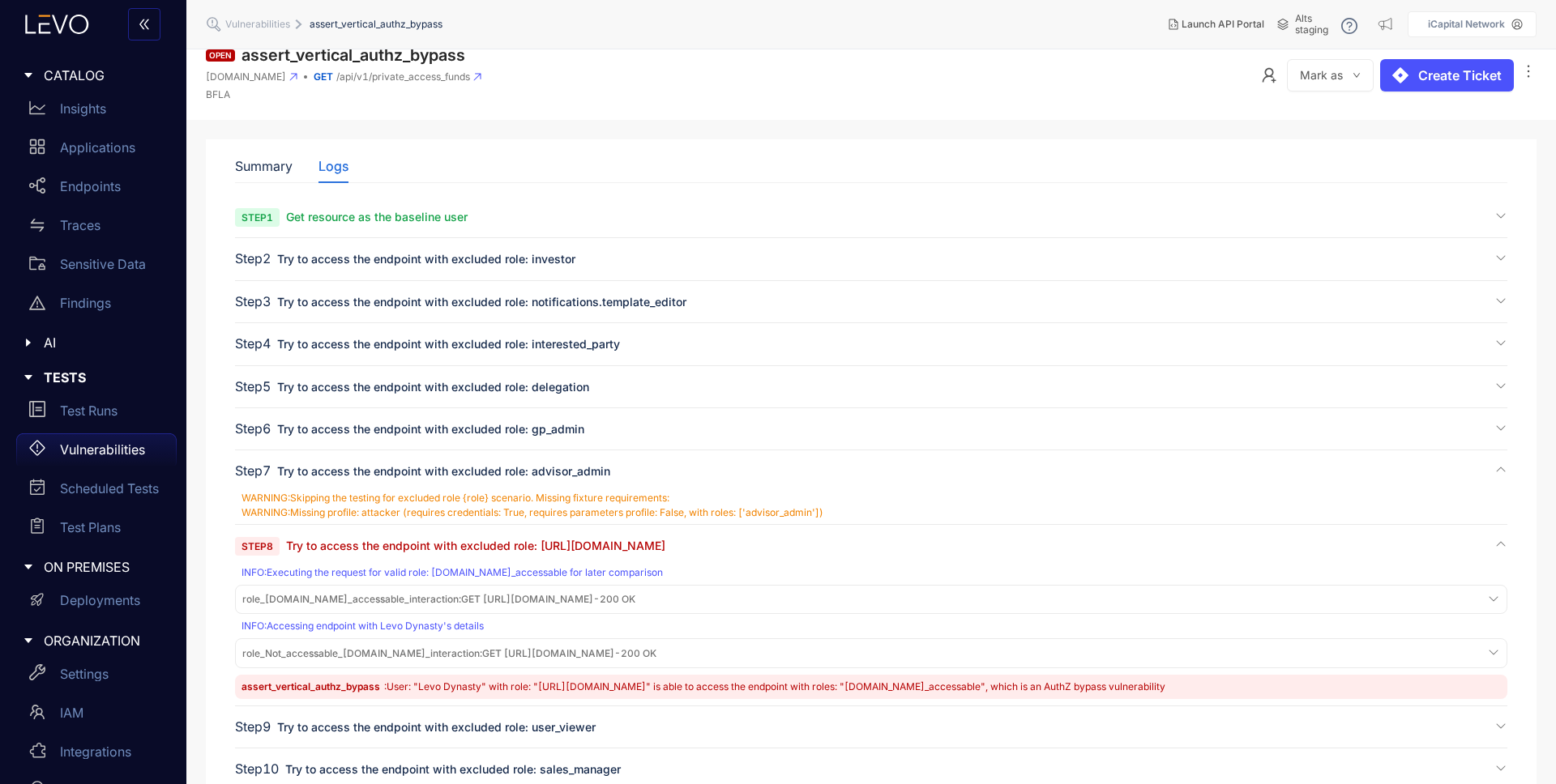
scroll to position [47, 0]
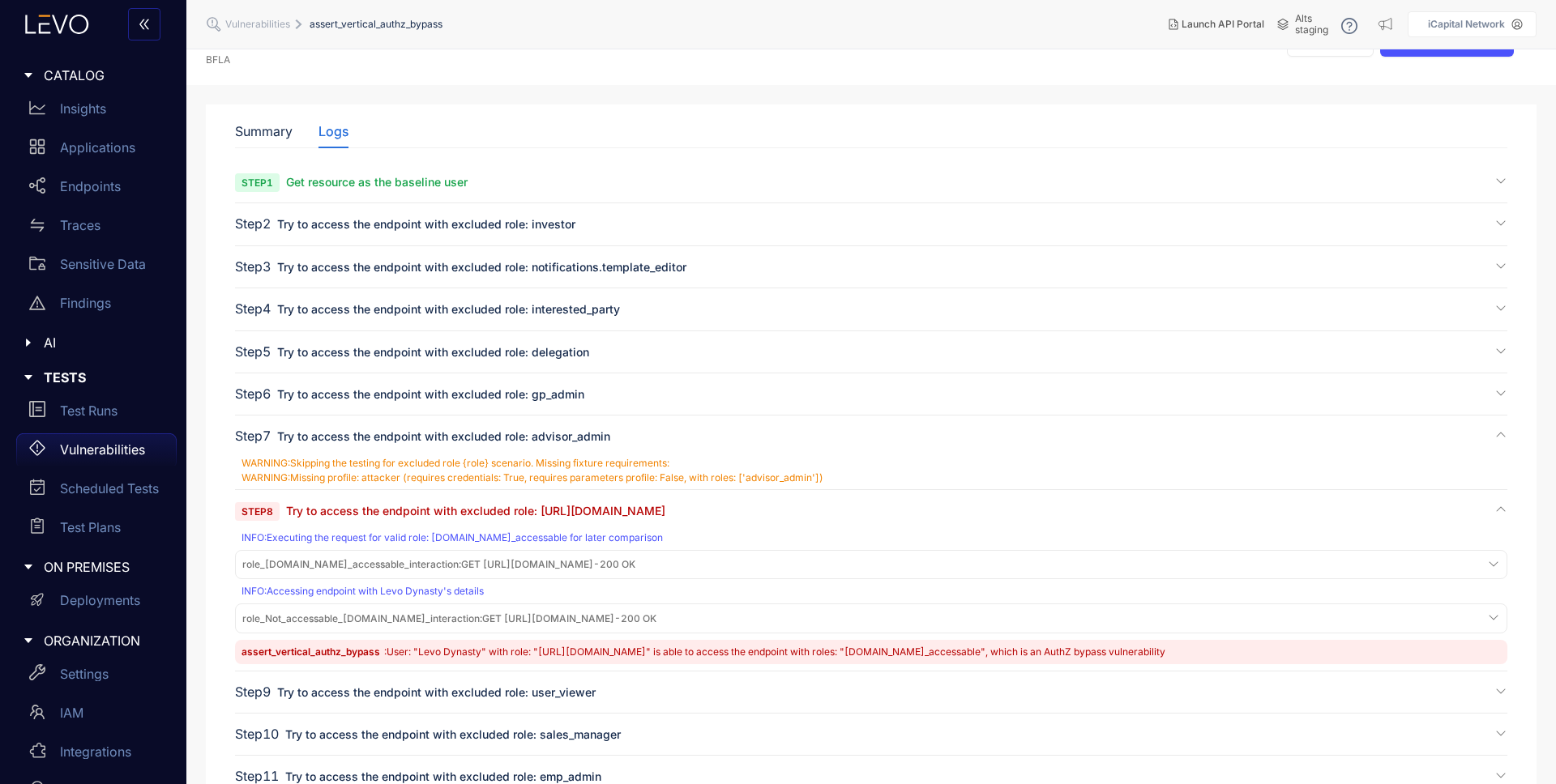
click at [636, 559] on span "role_[DOMAIN_NAME]_accessable_interaction : GET [URL][DOMAIN_NAME] - 200 OK" at bounding box center [439, 565] width 394 height 11
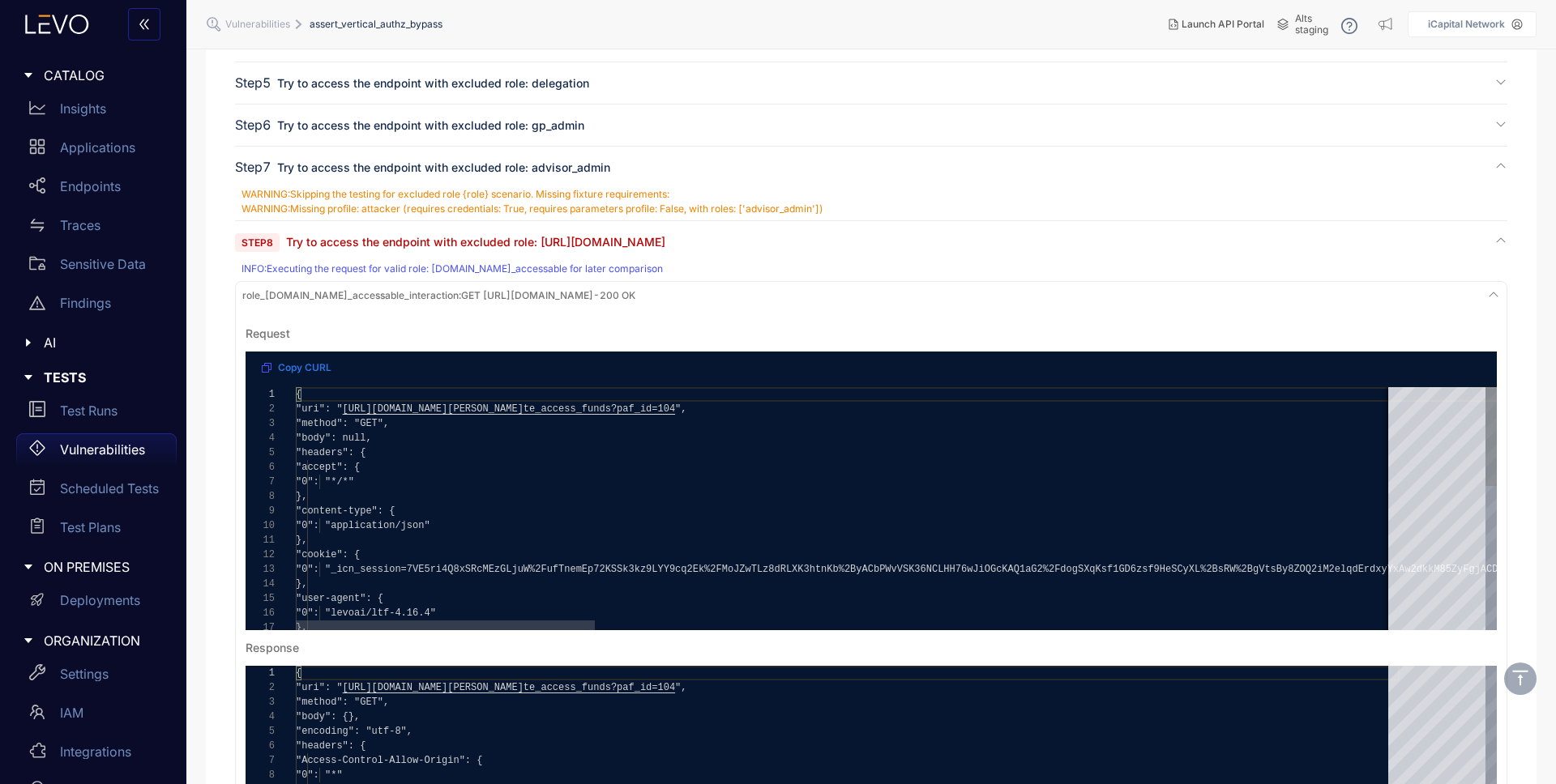
scroll to position [370, 0]
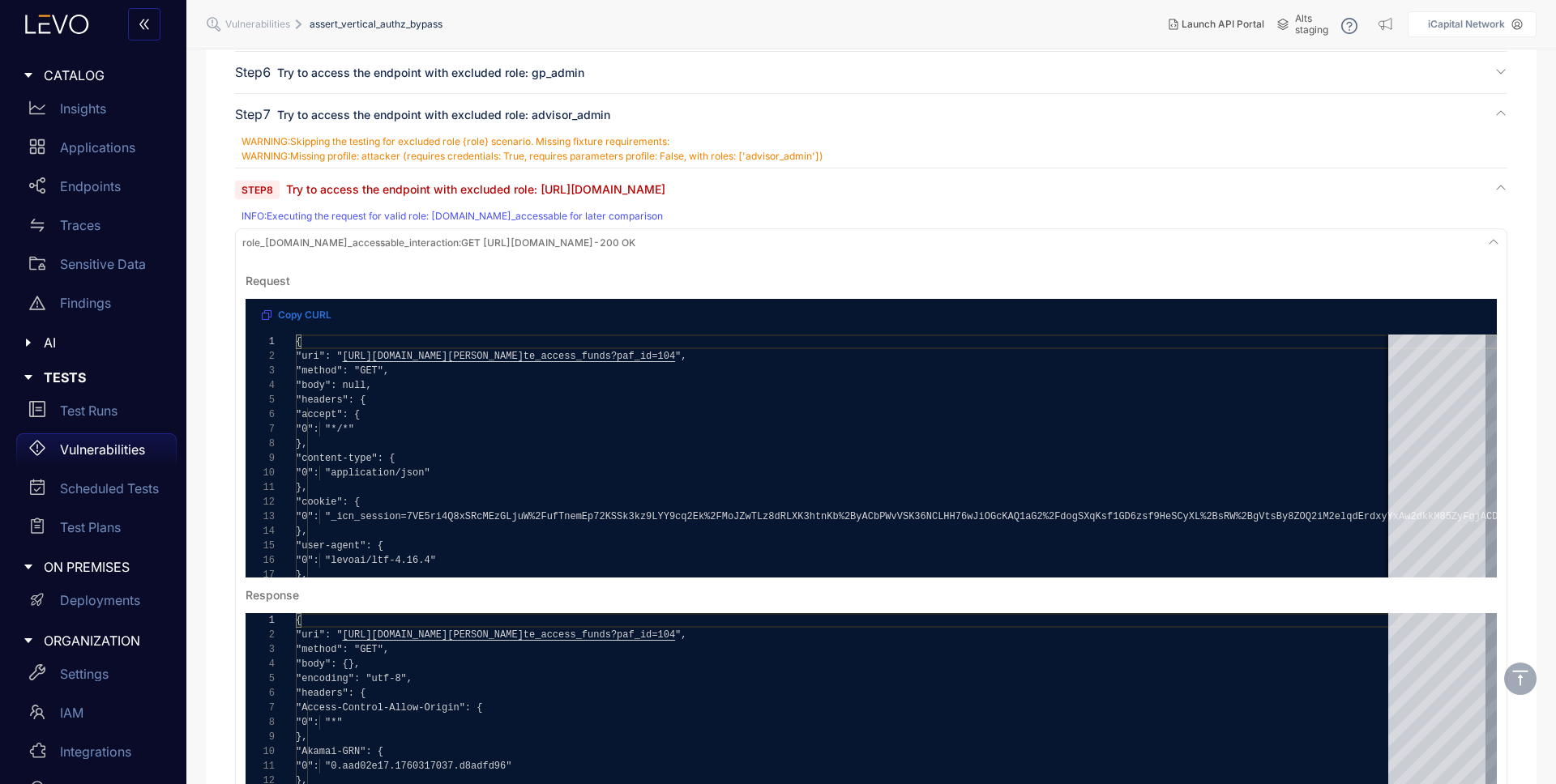
click at [544, 247] on span "role_[DOMAIN_NAME]_accessable_interaction : GET [URL][DOMAIN_NAME] - 200 OK" at bounding box center [439, 243] width 394 height 11
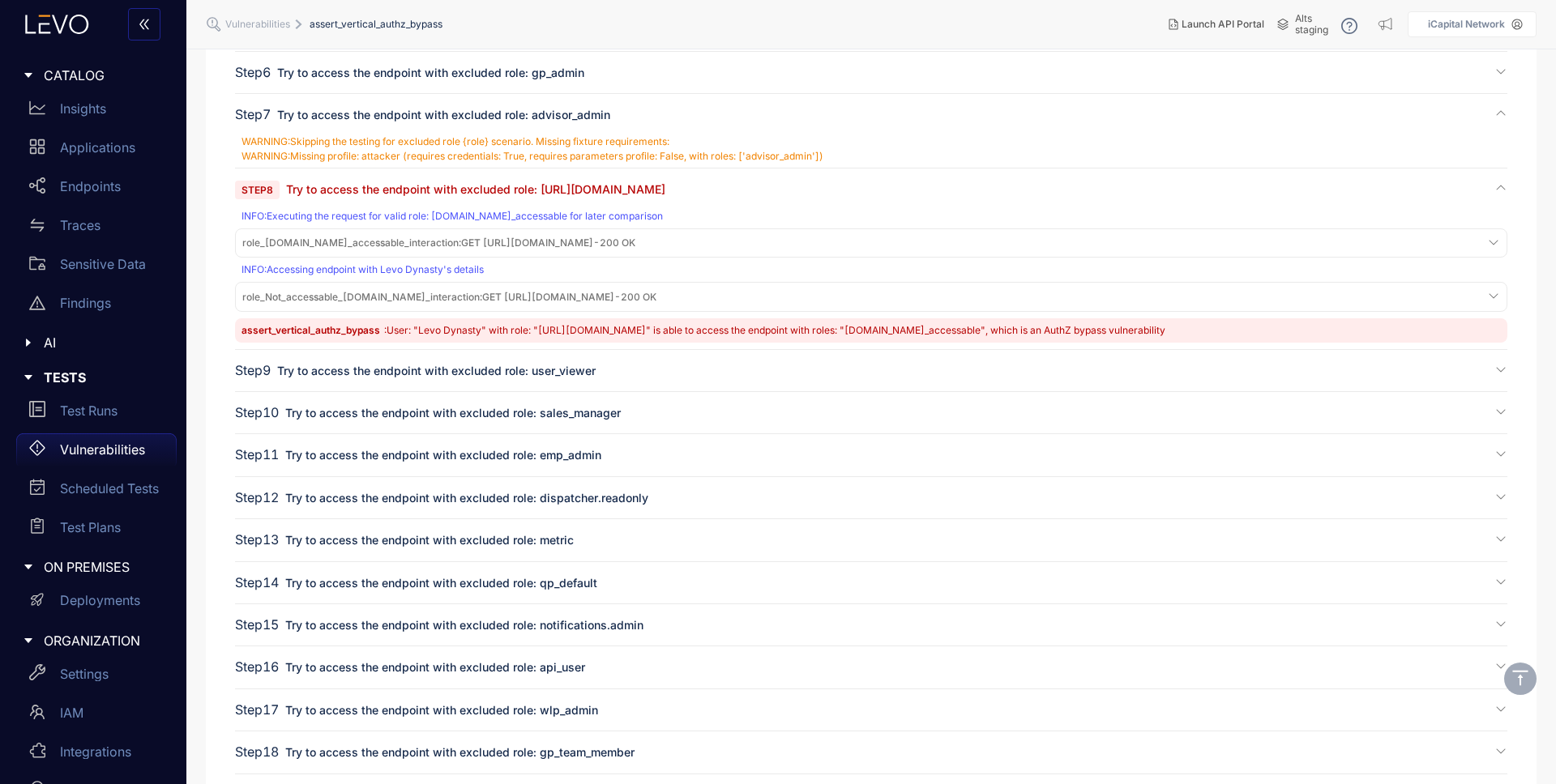
click at [540, 295] on span "role_Not_accessable_[DOMAIN_NAME]_interaction : GET [URL][DOMAIN_NAME] - 200 OK" at bounding box center [449, 297] width 415 height 11
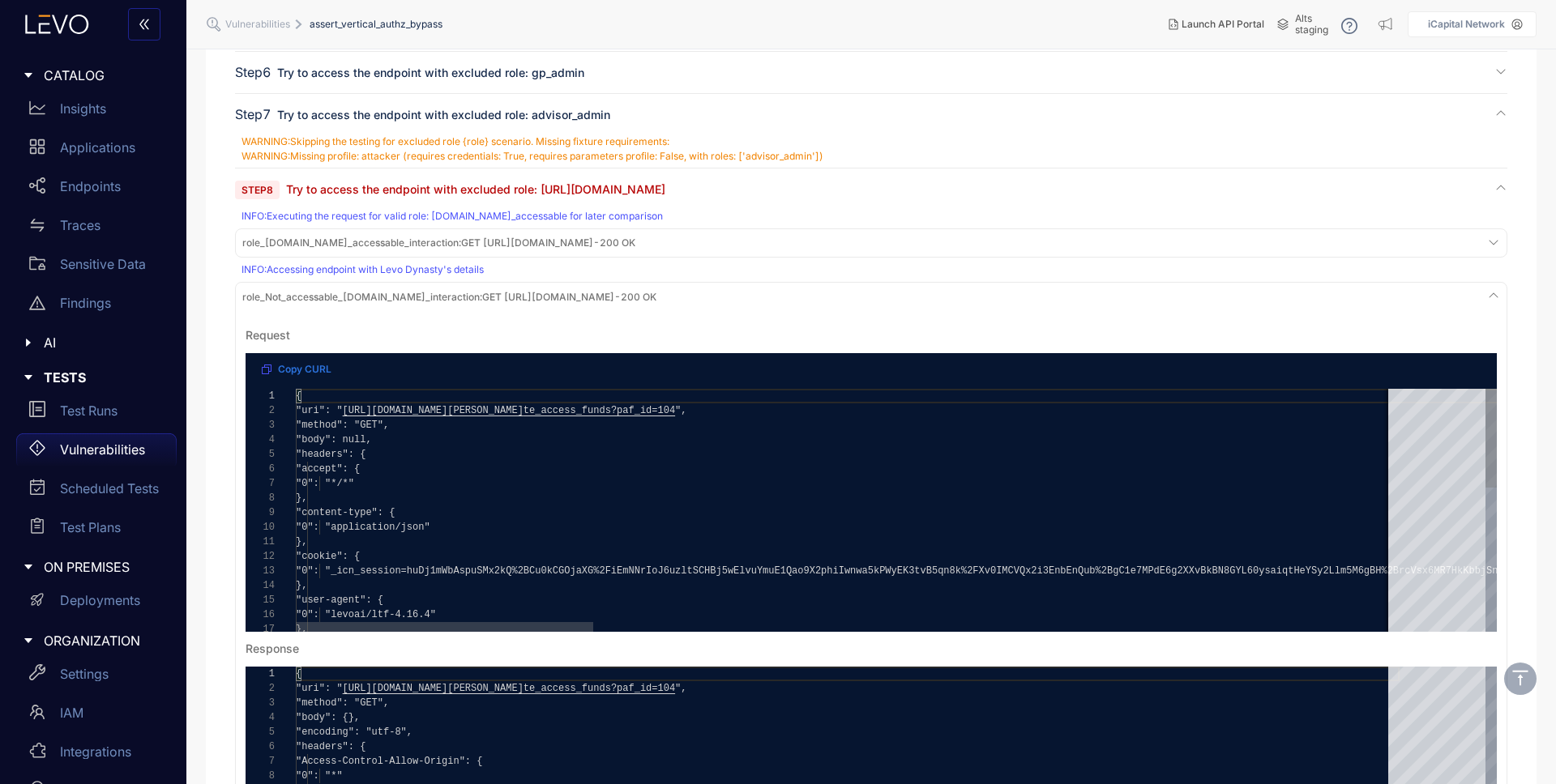
click at [482, 298] on span "role_Not_accessable_[DOMAIN_NAME]_interaction :" at bounding box center [362, 296] width 240 height 12
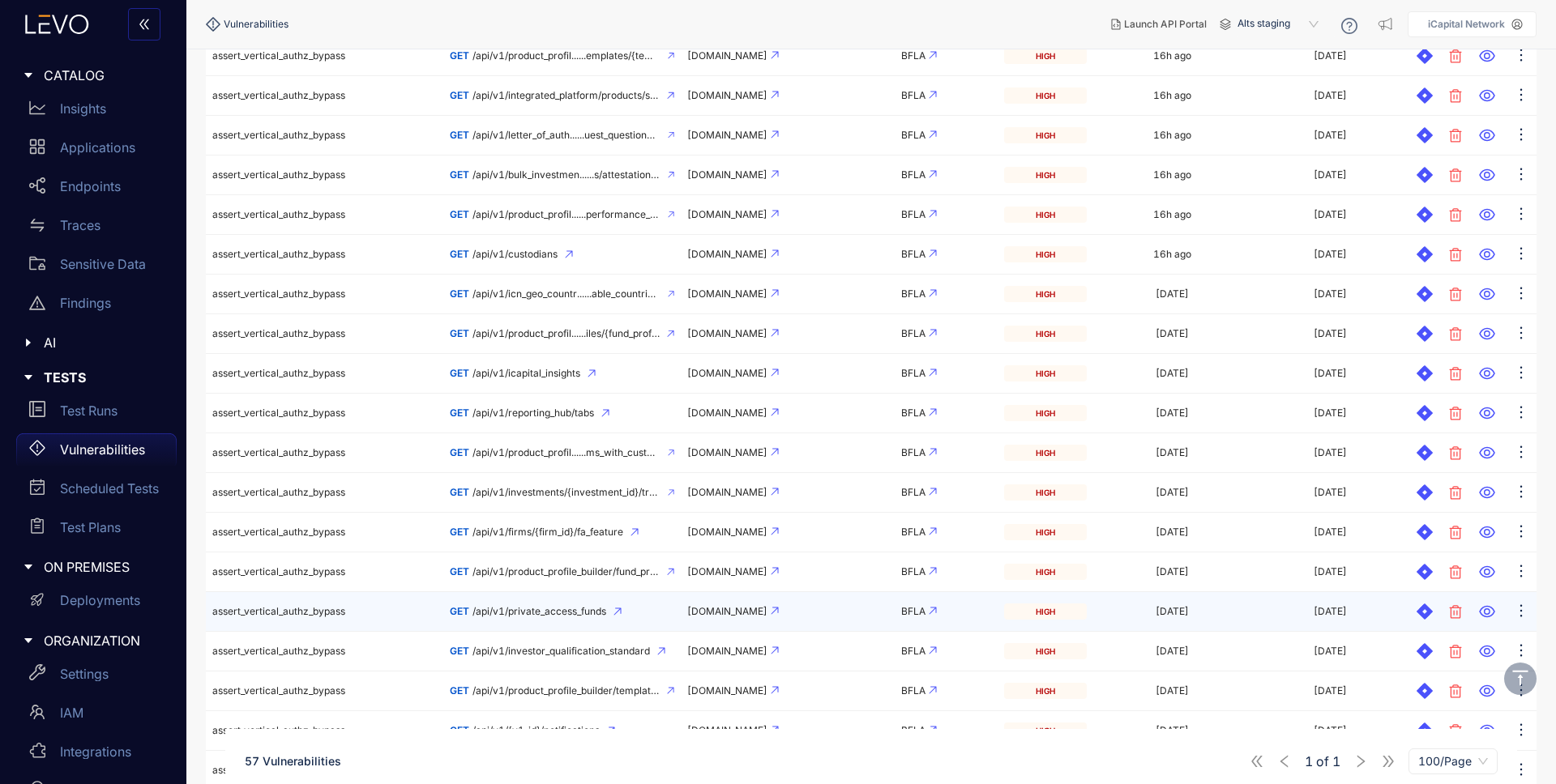
scroll to position [687, 0]
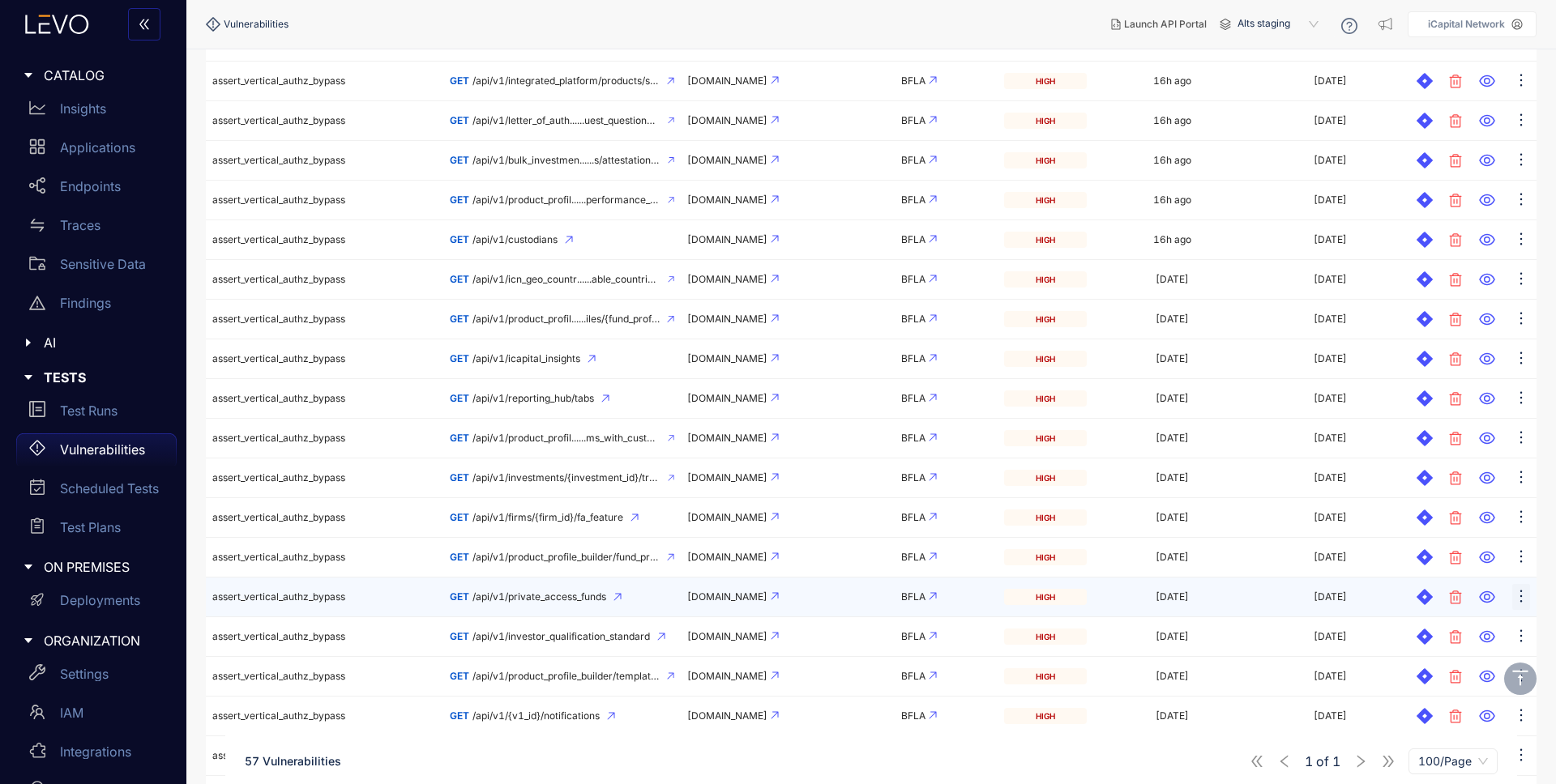
click at [1519, 600] on icon "ellipsis" at bounding box center [1521, 596] width 16 height 16
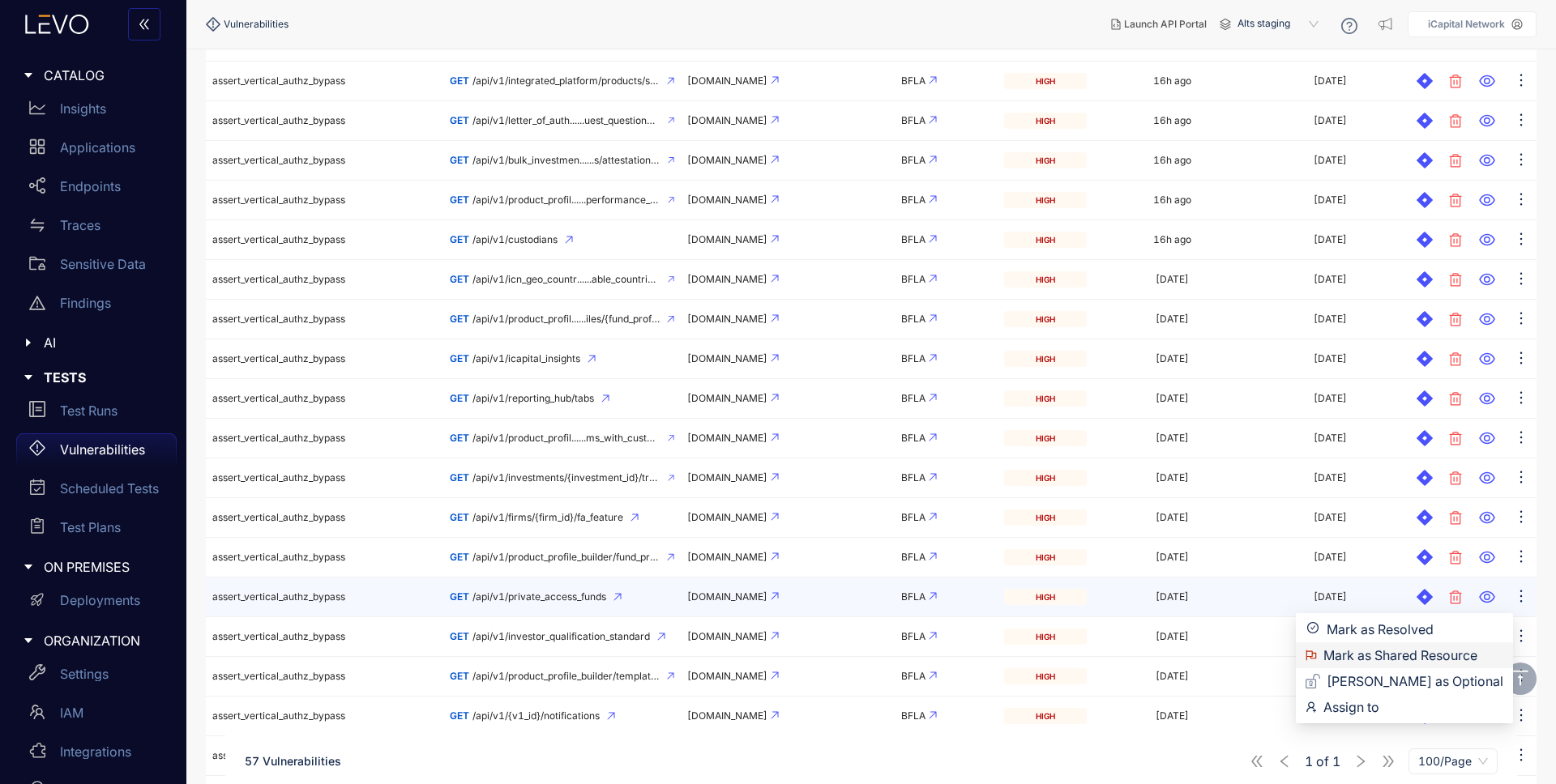
click at [1394, 661] on span "Mark as Shared Resource" at bounding box center [1414, 656] width 180 height 18
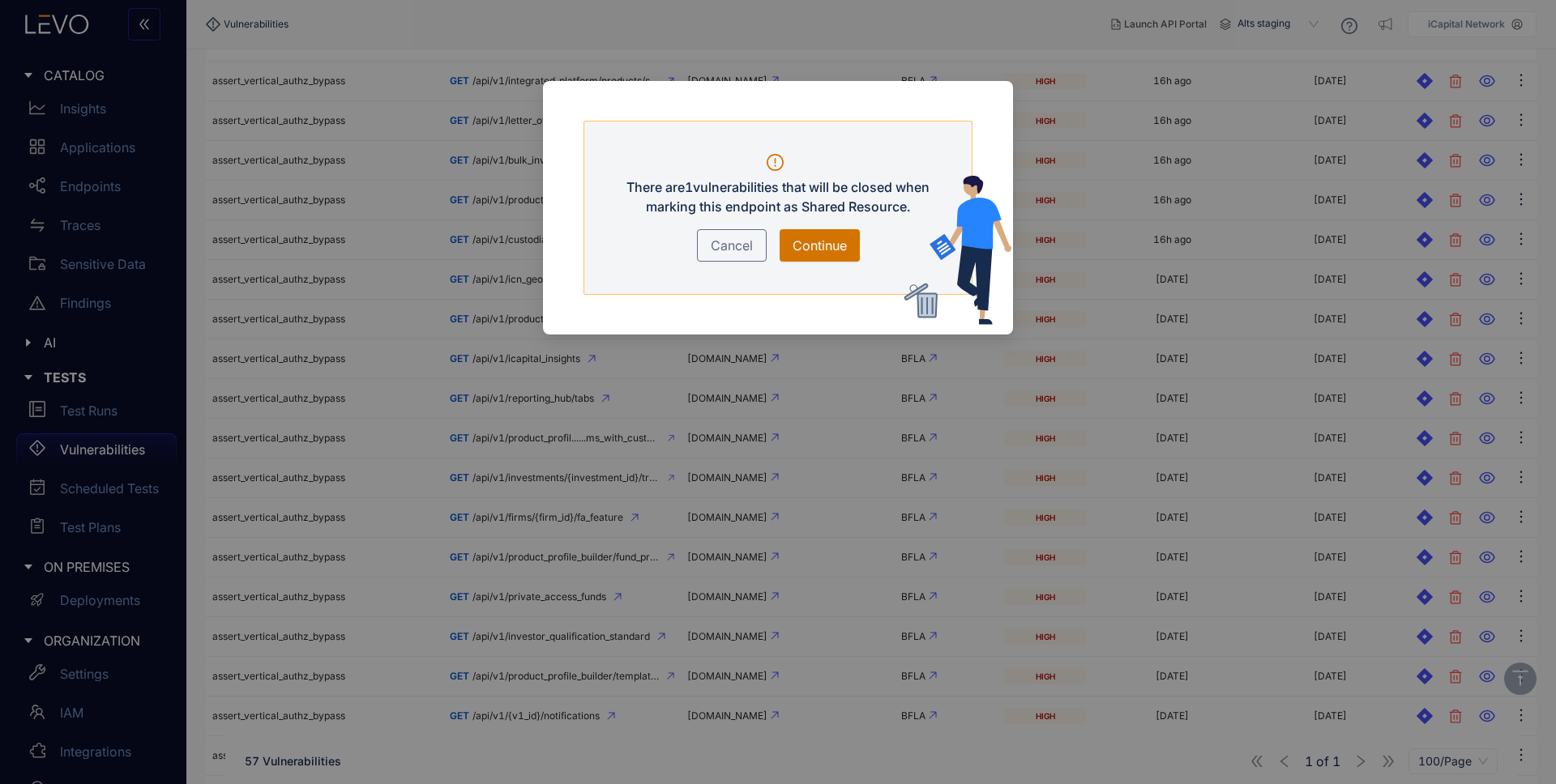
click at [827, 246] on span "Continue" at bounding box center [820, 245] width 55 height 19
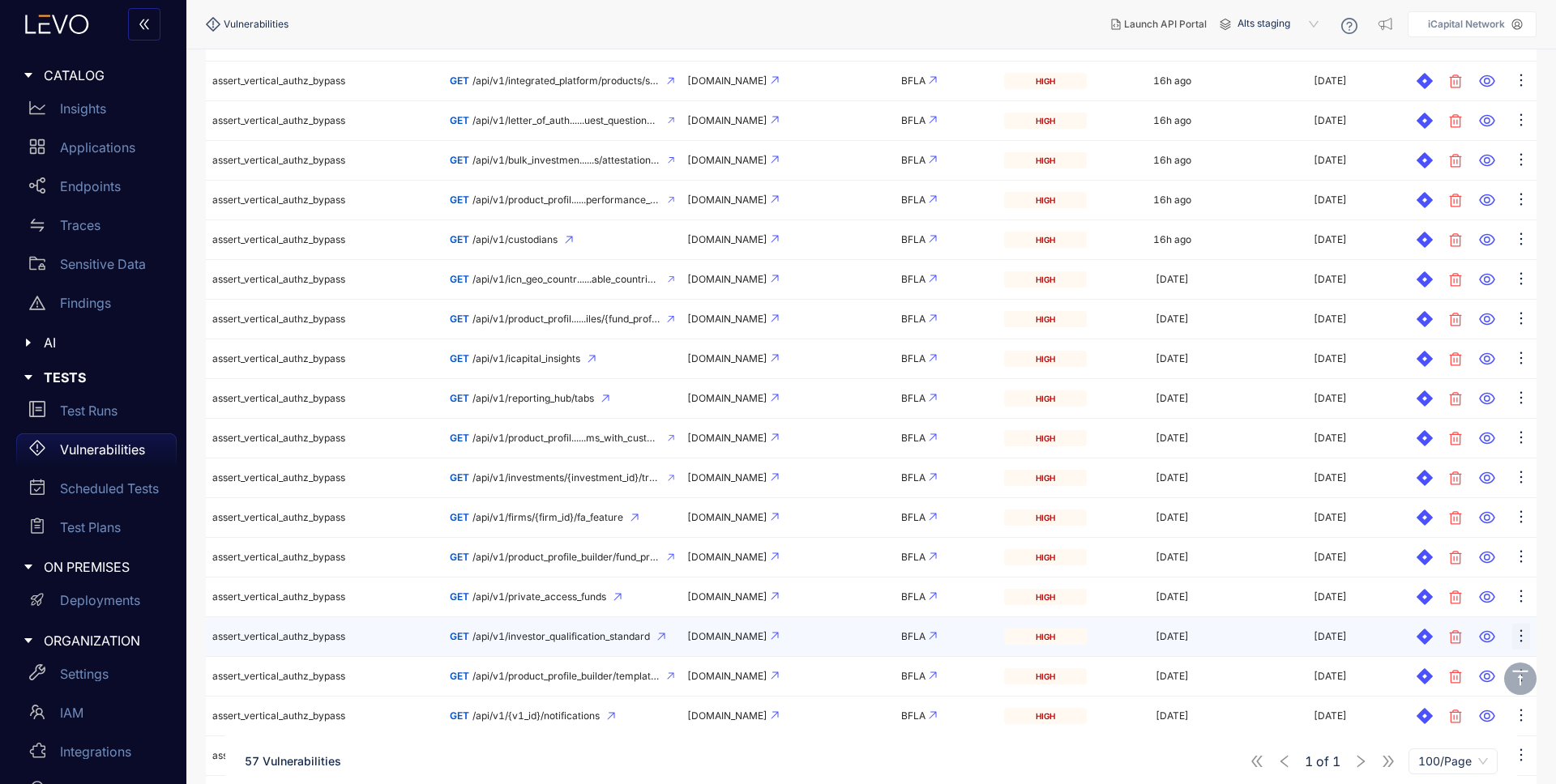
click at [1517, 634] on icon "ellipsis" at bounding box center [1521, 636] width 16 height 16
click at [1430, 693] on span "Mark as Shared Resource" at bounding box center [1414, 696] width 180 height 18
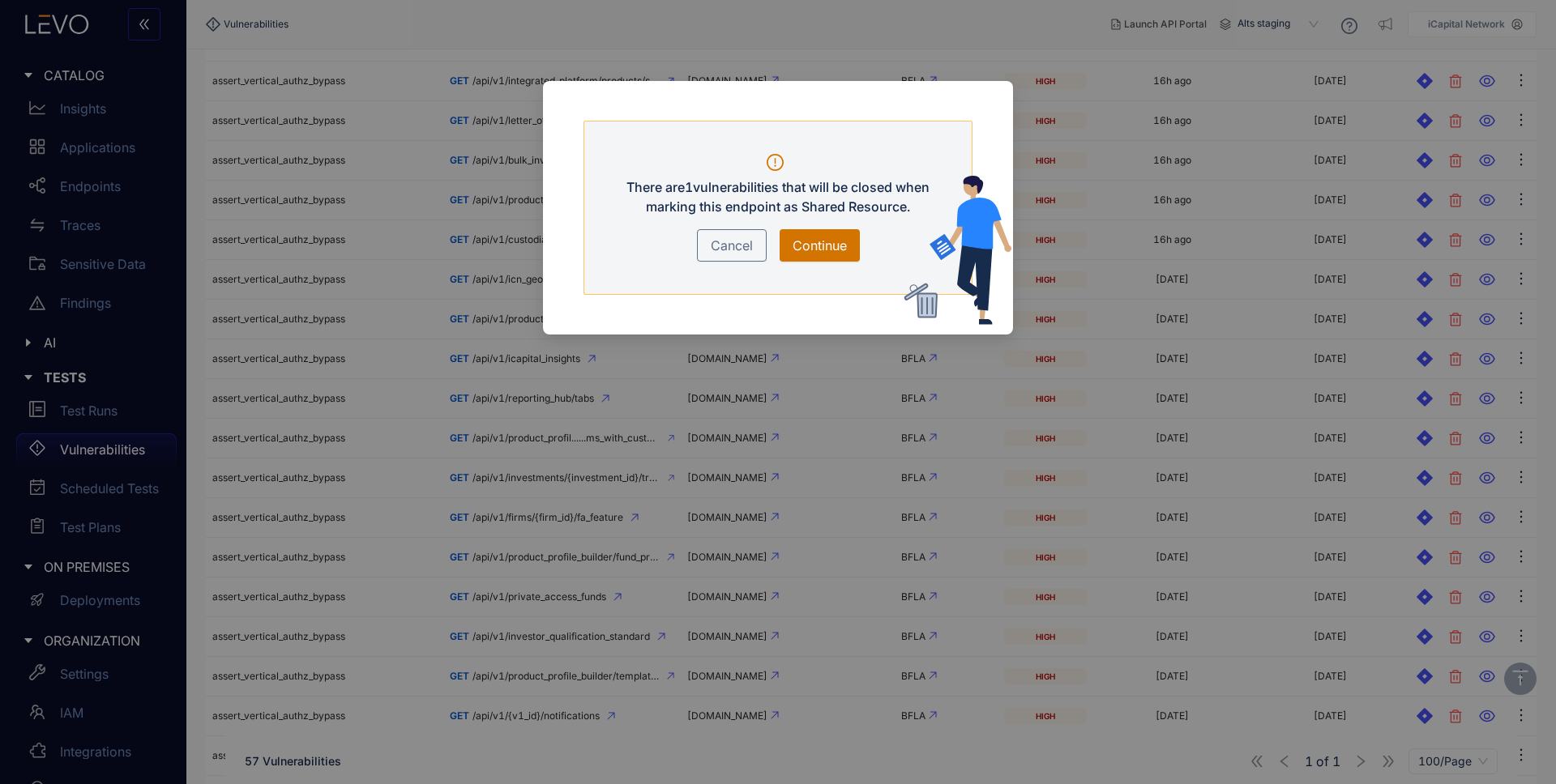
click at [818, 247] on span "Continue" at bounding box center [820, 245] width 55 height 19
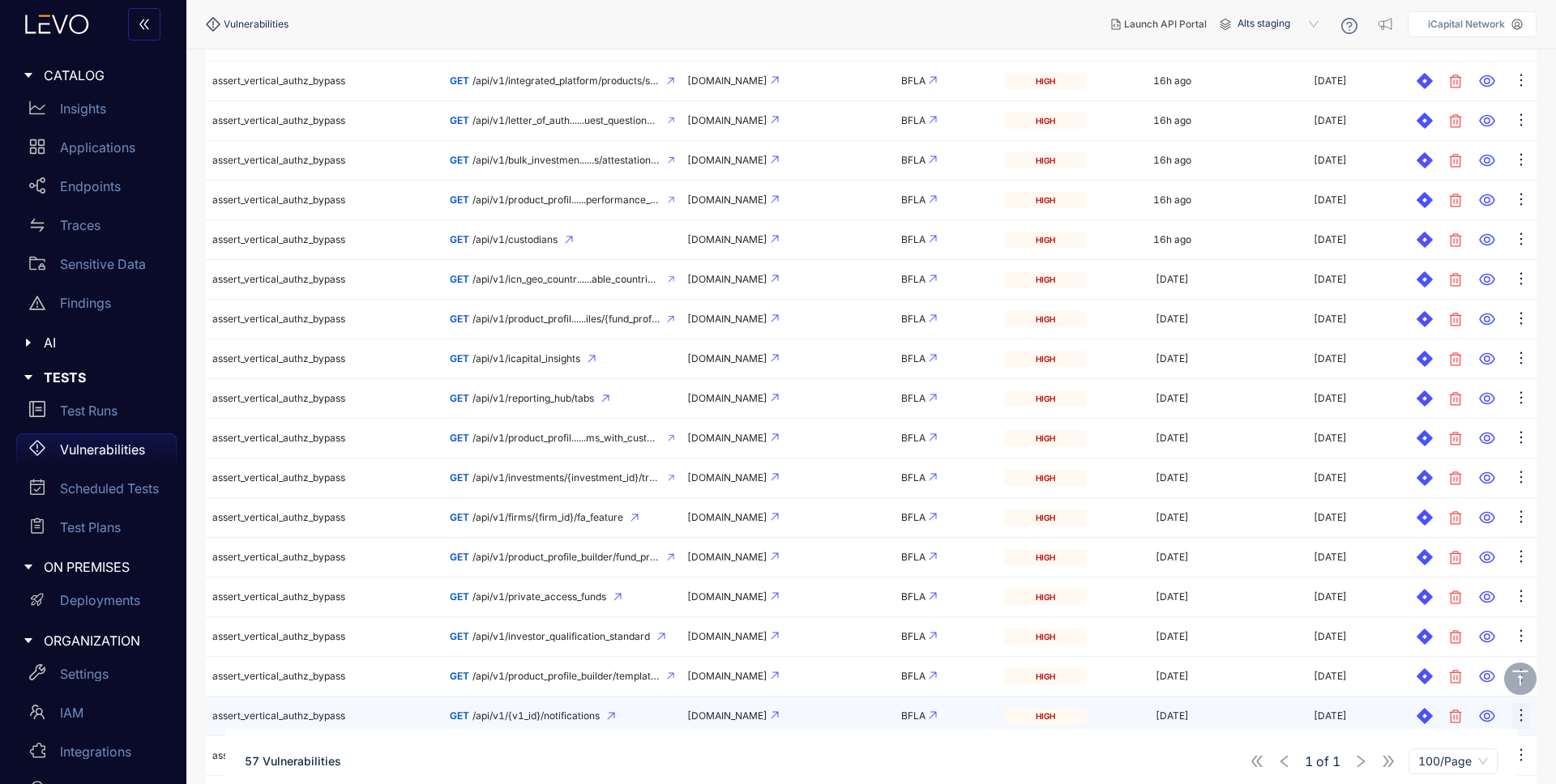
click at [1520, 714] on icon "ellipsis" at bounding box center [1521, 716] width 16 height 16
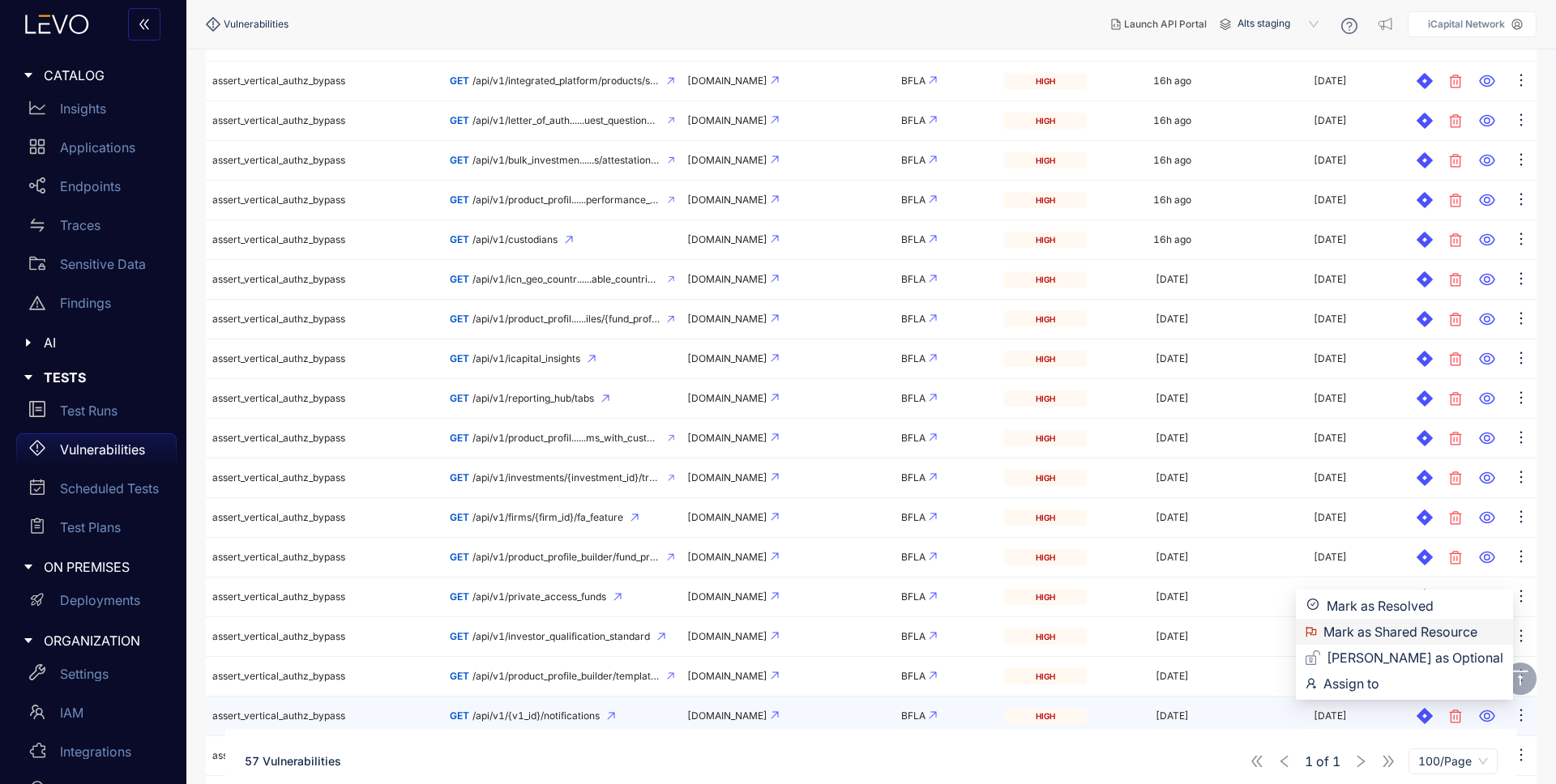
click at [1430, 633] on span "Mark as Shared Resource" at bounding box center [1414, 632] width 180 height 18
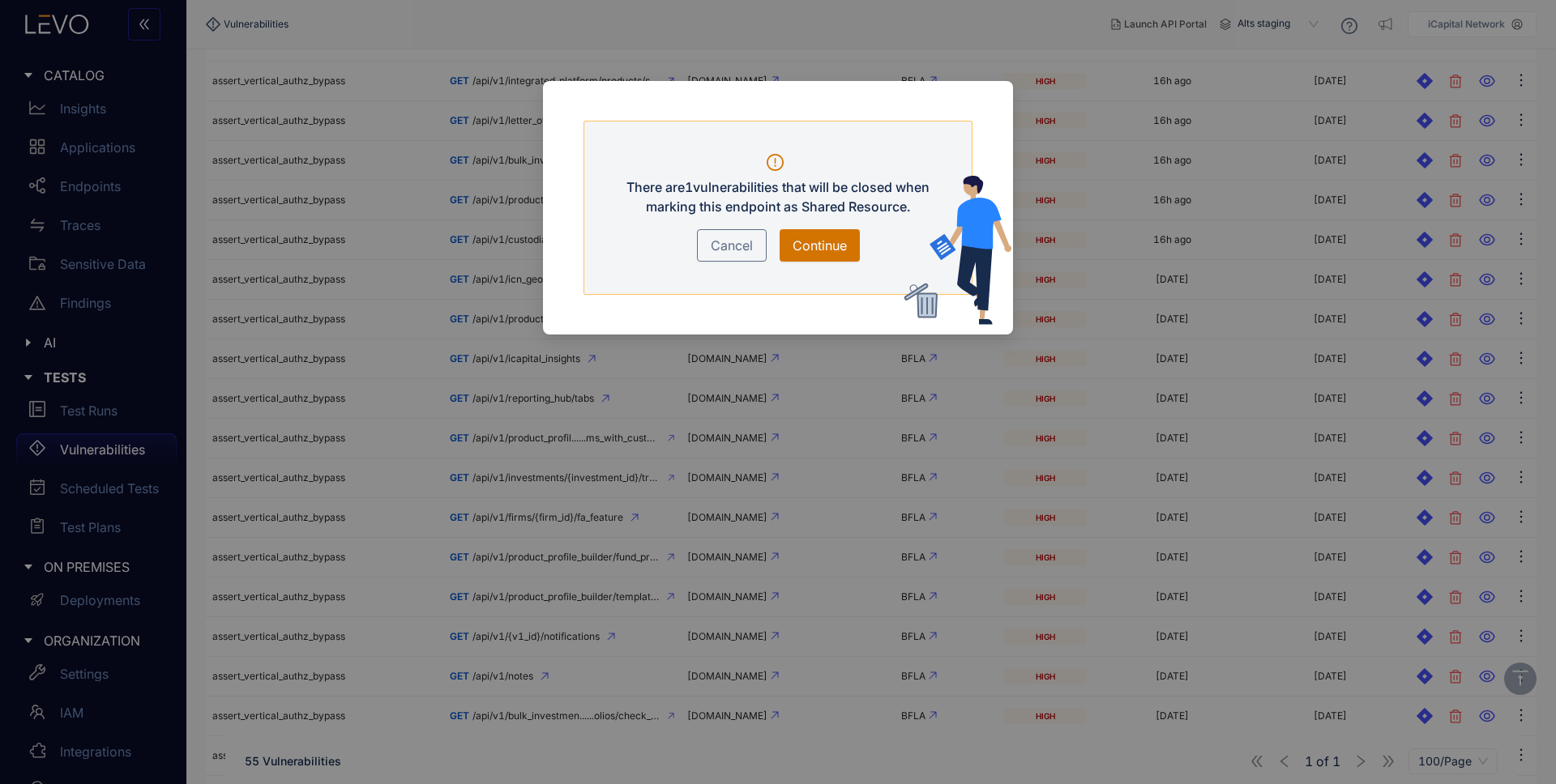
click at [732, 246] on span "Cancel" at bounding box center [732, 245] width 42 height 19
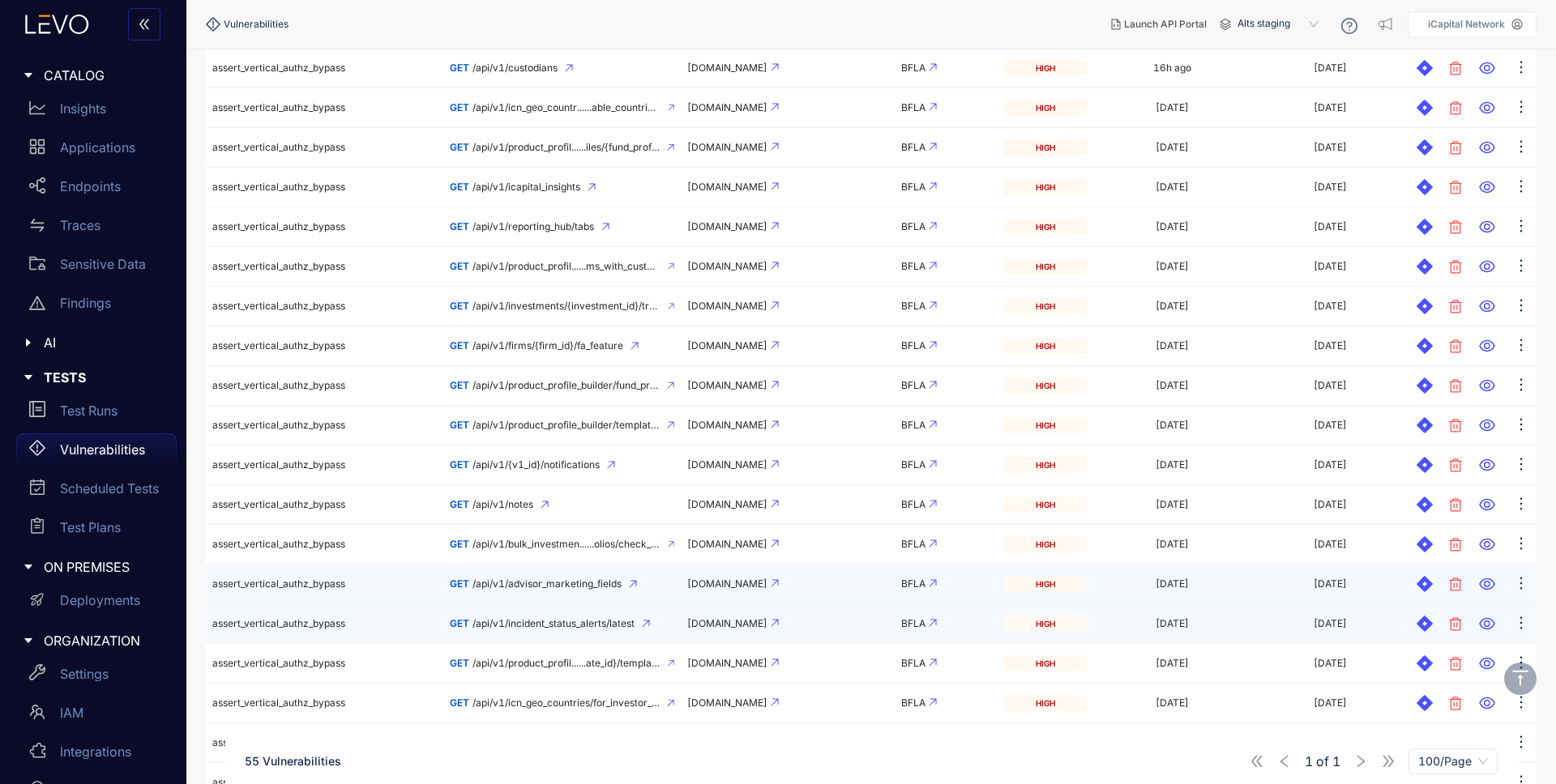
scroll to position [989, 0]
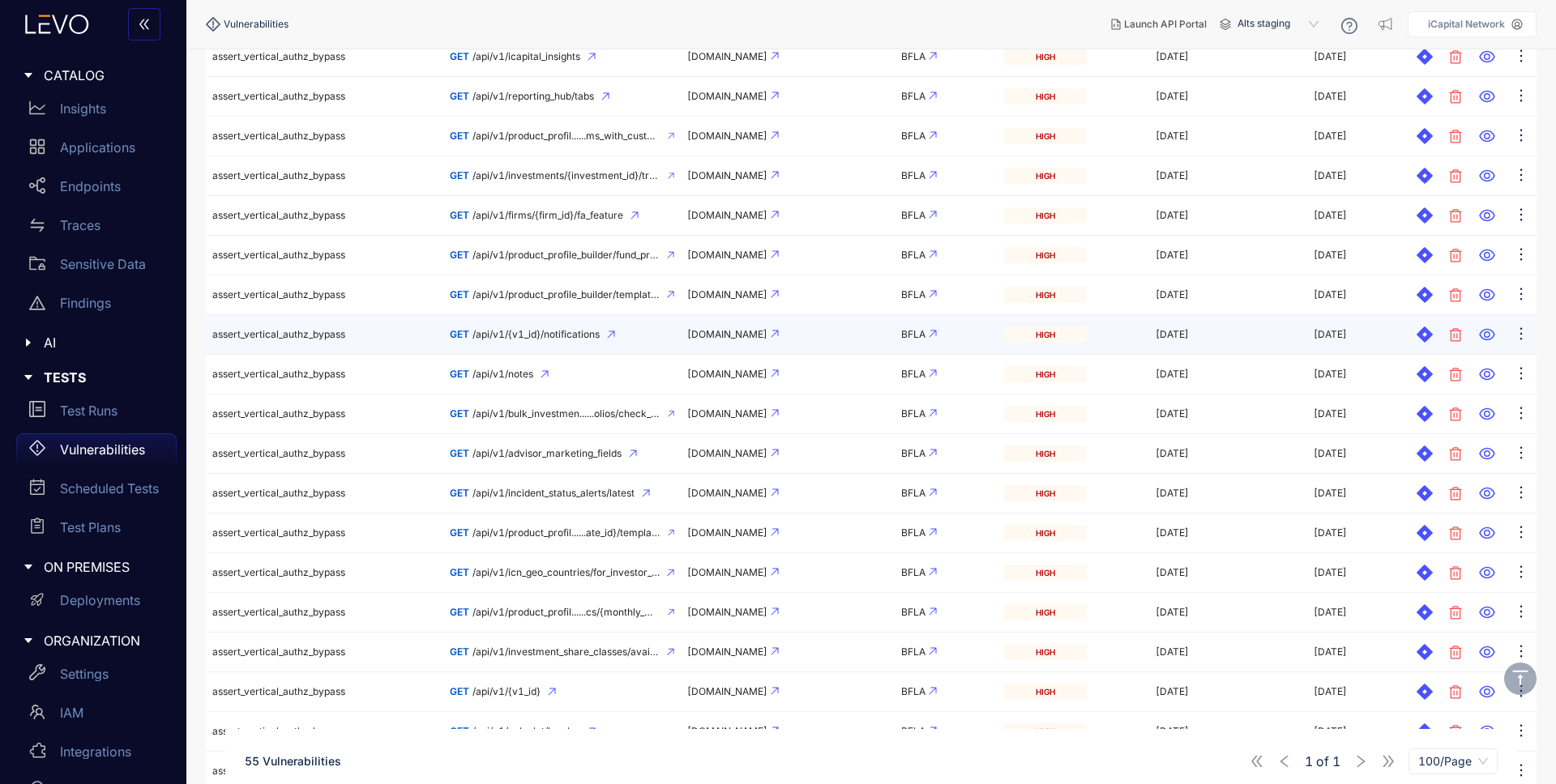
click at [610, 334] on icon at bounding box center [610, 334] width 8 height 8
click at [535, 334] on span "/api/v1/{v1_id}/notifications" at bounding box center [537, 334] width 128 height 11
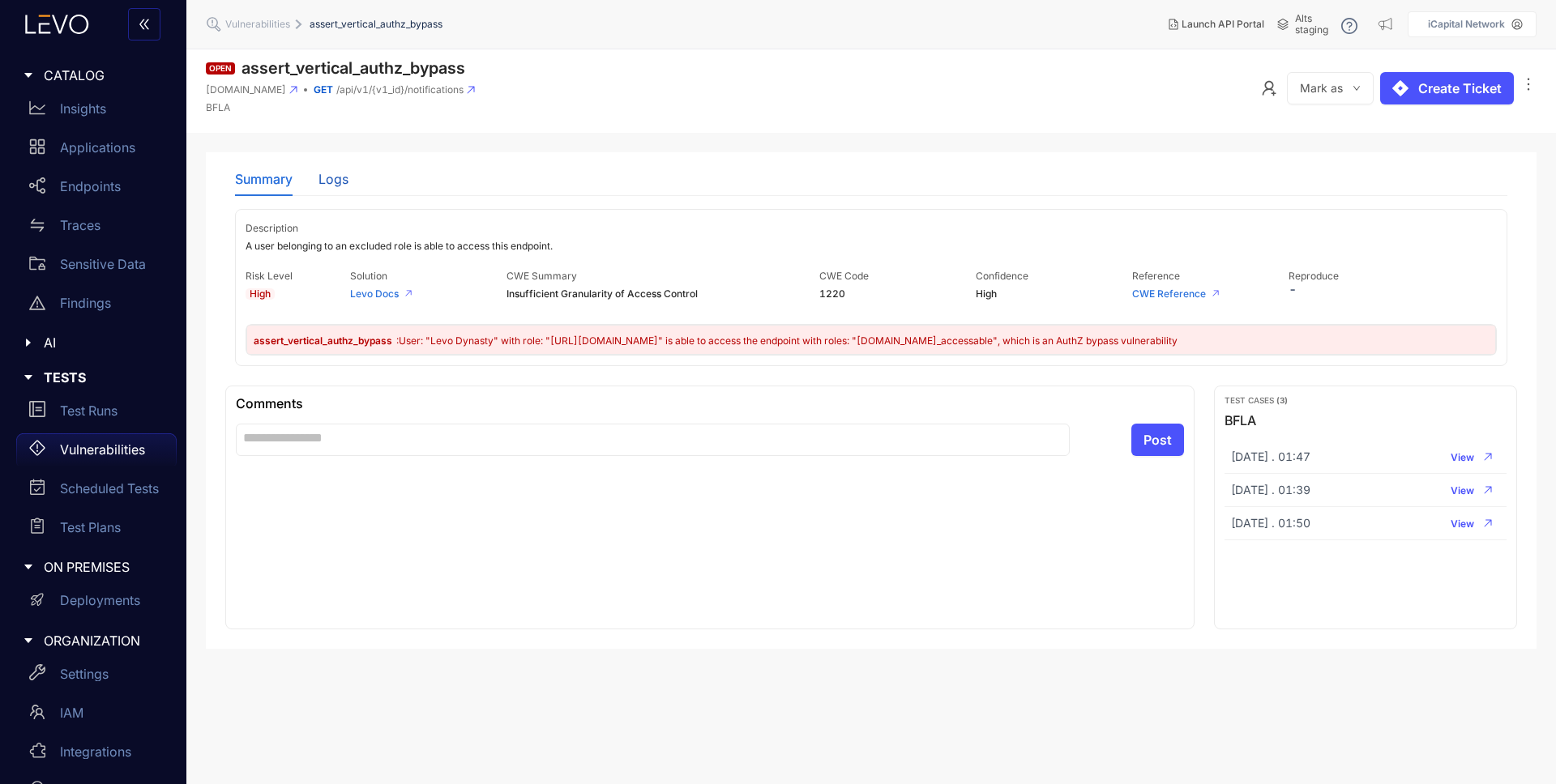
click at [342, 183] on div "Logs" at bounding box center [333, 179] width 30 height 15
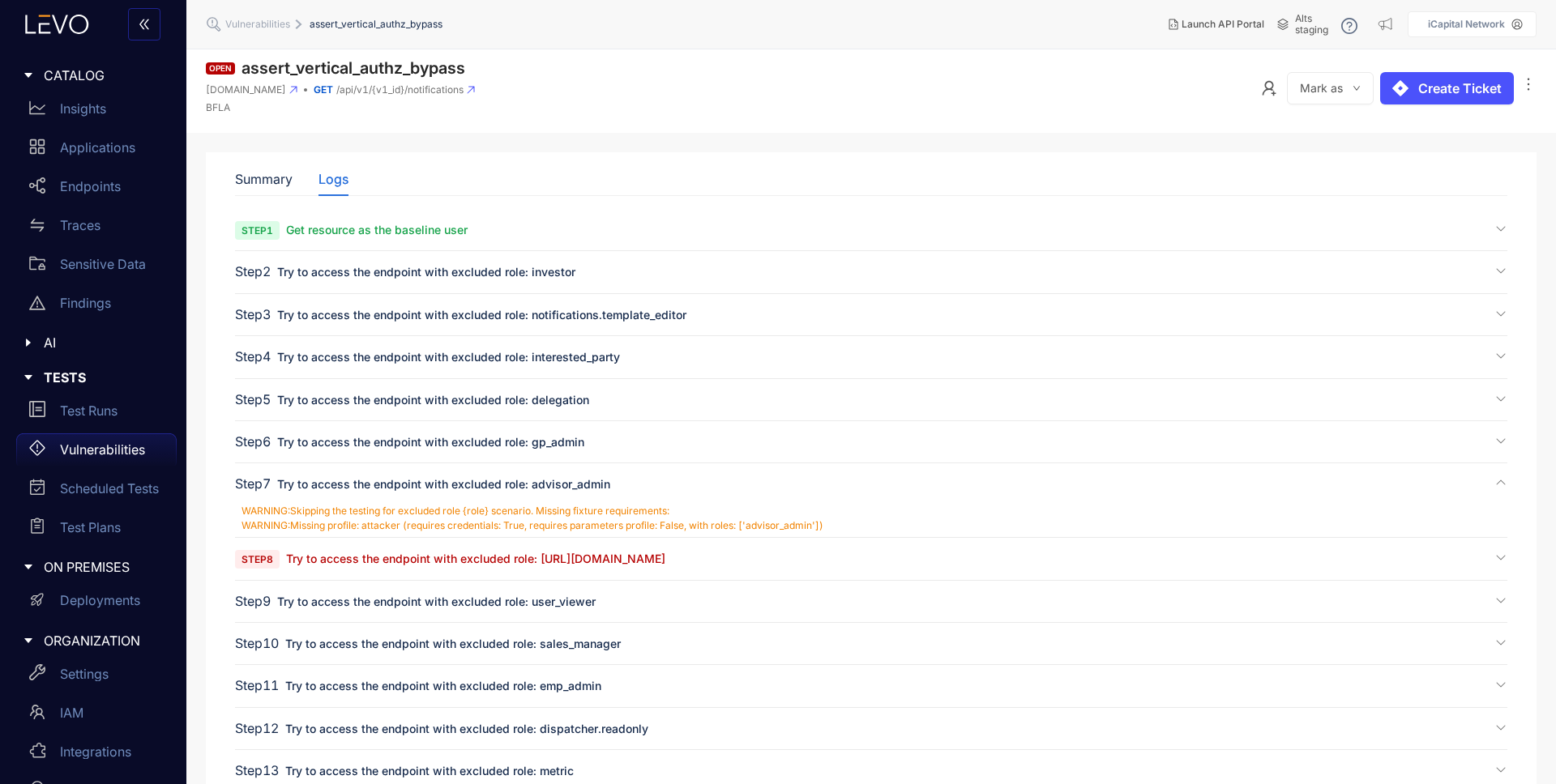
click at [482, 565] on span "Try to access the endpoint with excluded role: [URL][DOMAIN_NAME]" at bounding box center [476, 558] width 379 height 14
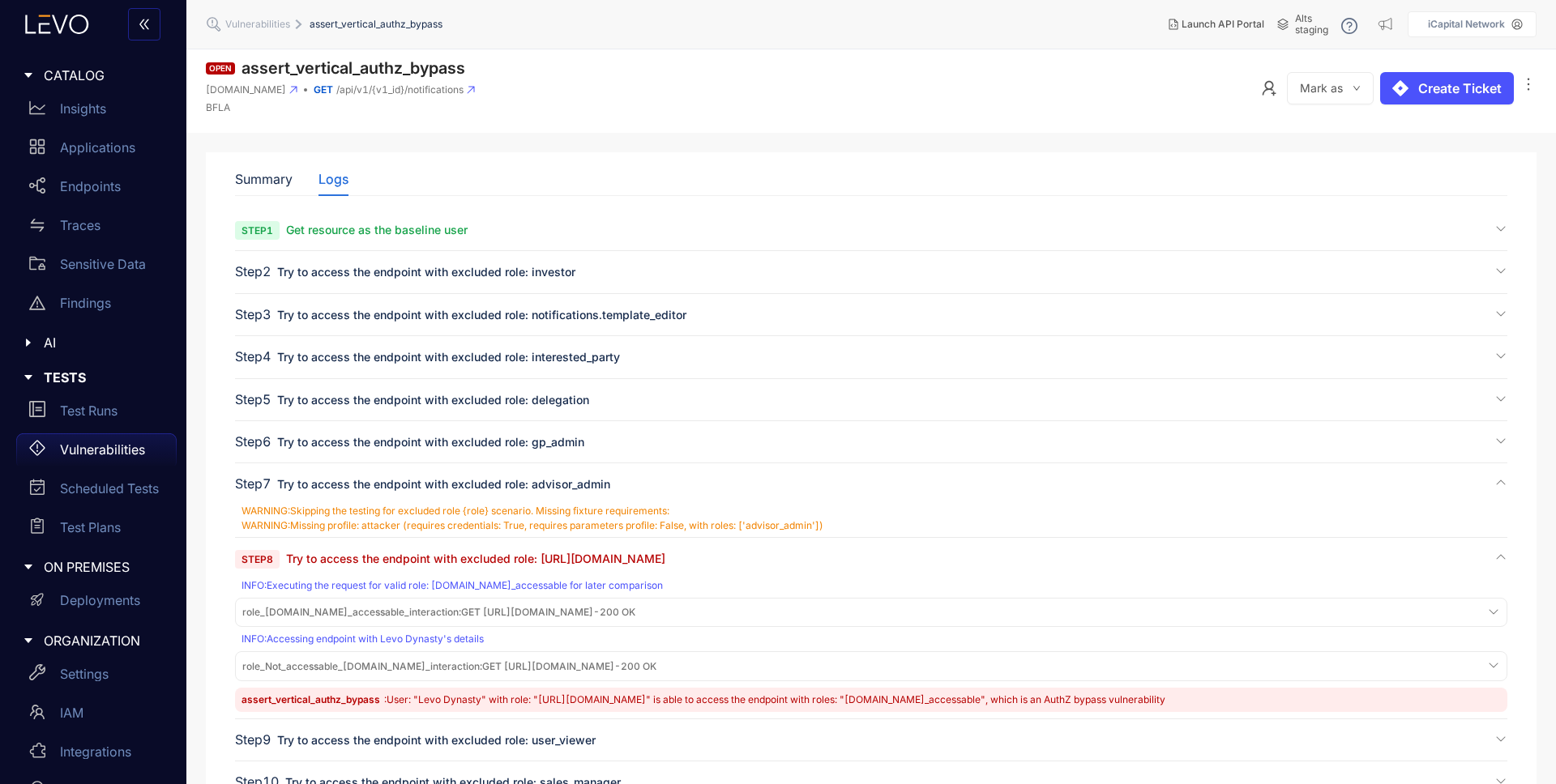
click at [461, 616] on span "role_[DOMAIN_NAME]_accessable_interaction :" at bounding box center [352, 612] width 219 height 12
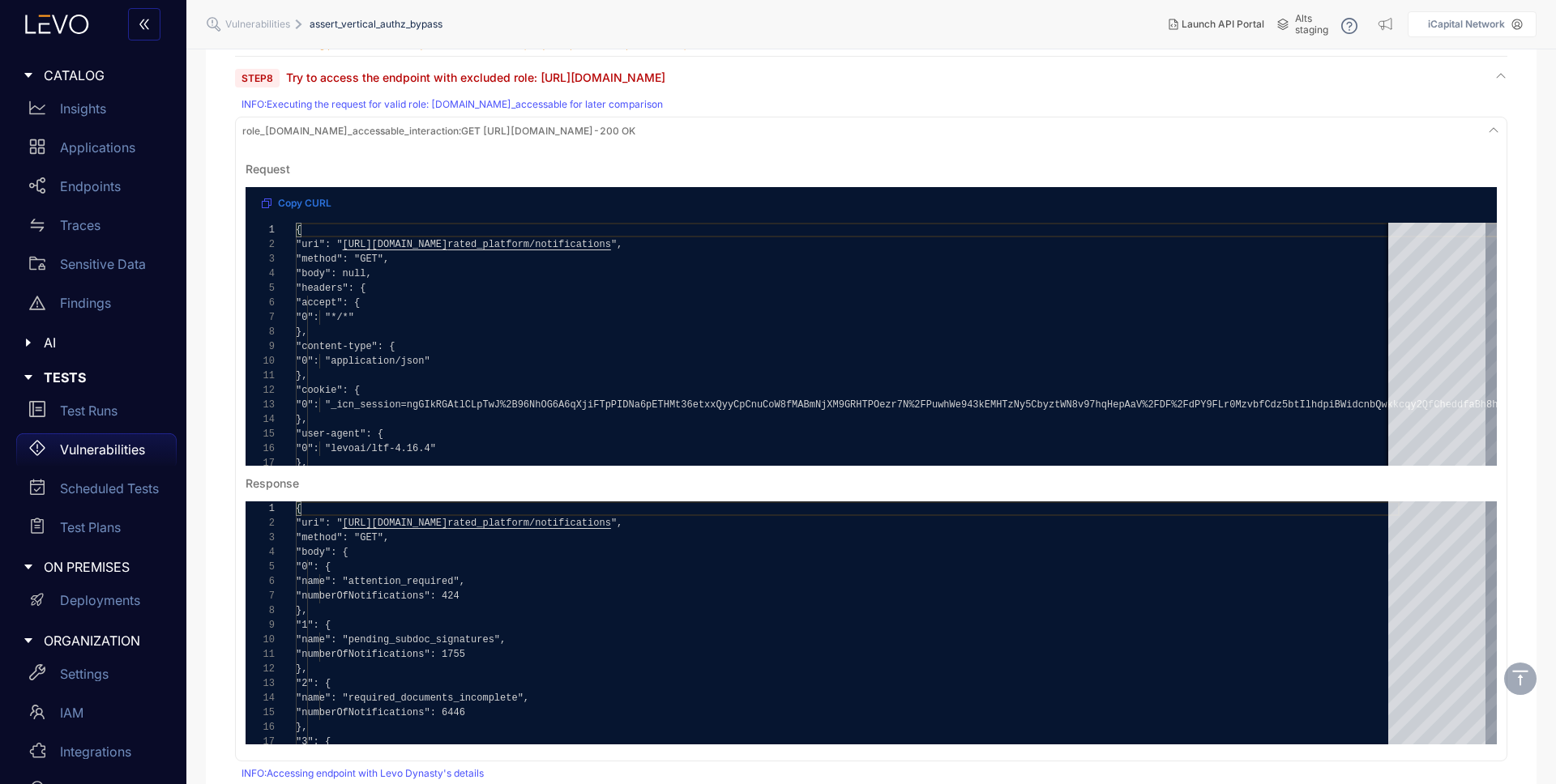
scroll to position [484, 0]
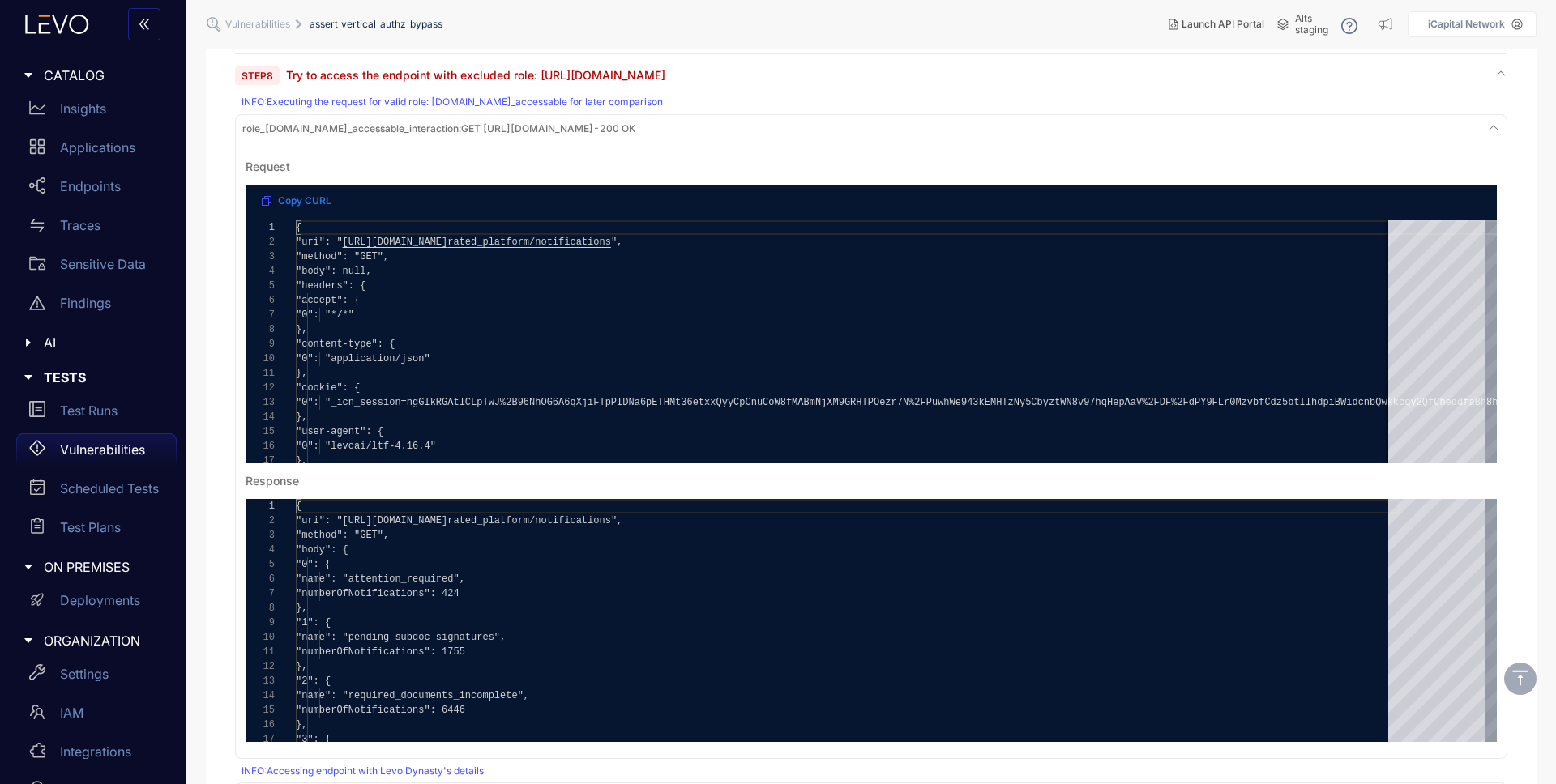
click at [320, 127] on span "role_[DOMAIN_NAME]_accessable_interaction :" at bounding box center [352, 127] width 219 height 12
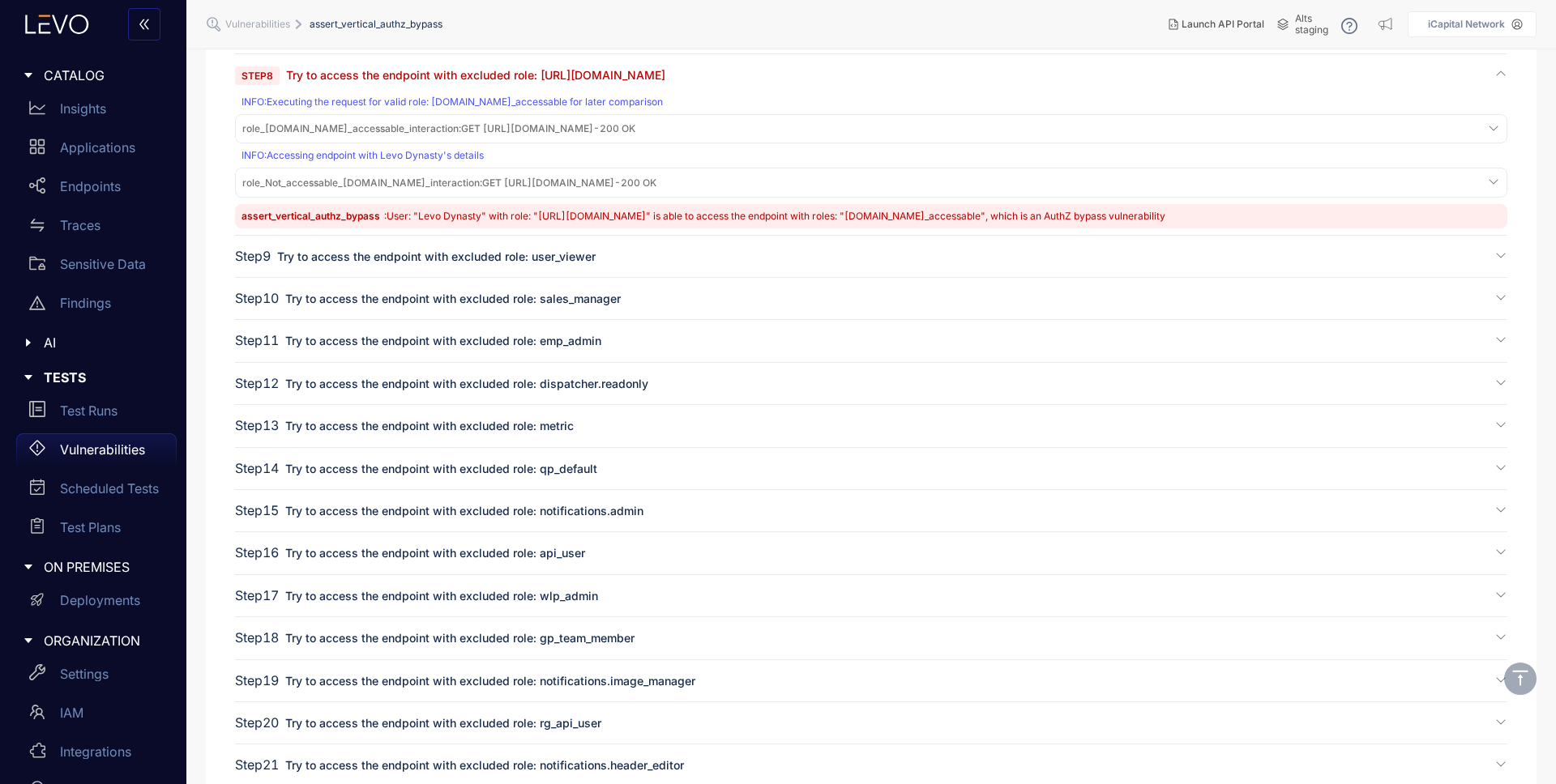
click at [327, 181] on span "role_Not_accessable_[DOMAIN_NAME]_interaction :" at bounding box center [362, 182] width 240 height 12
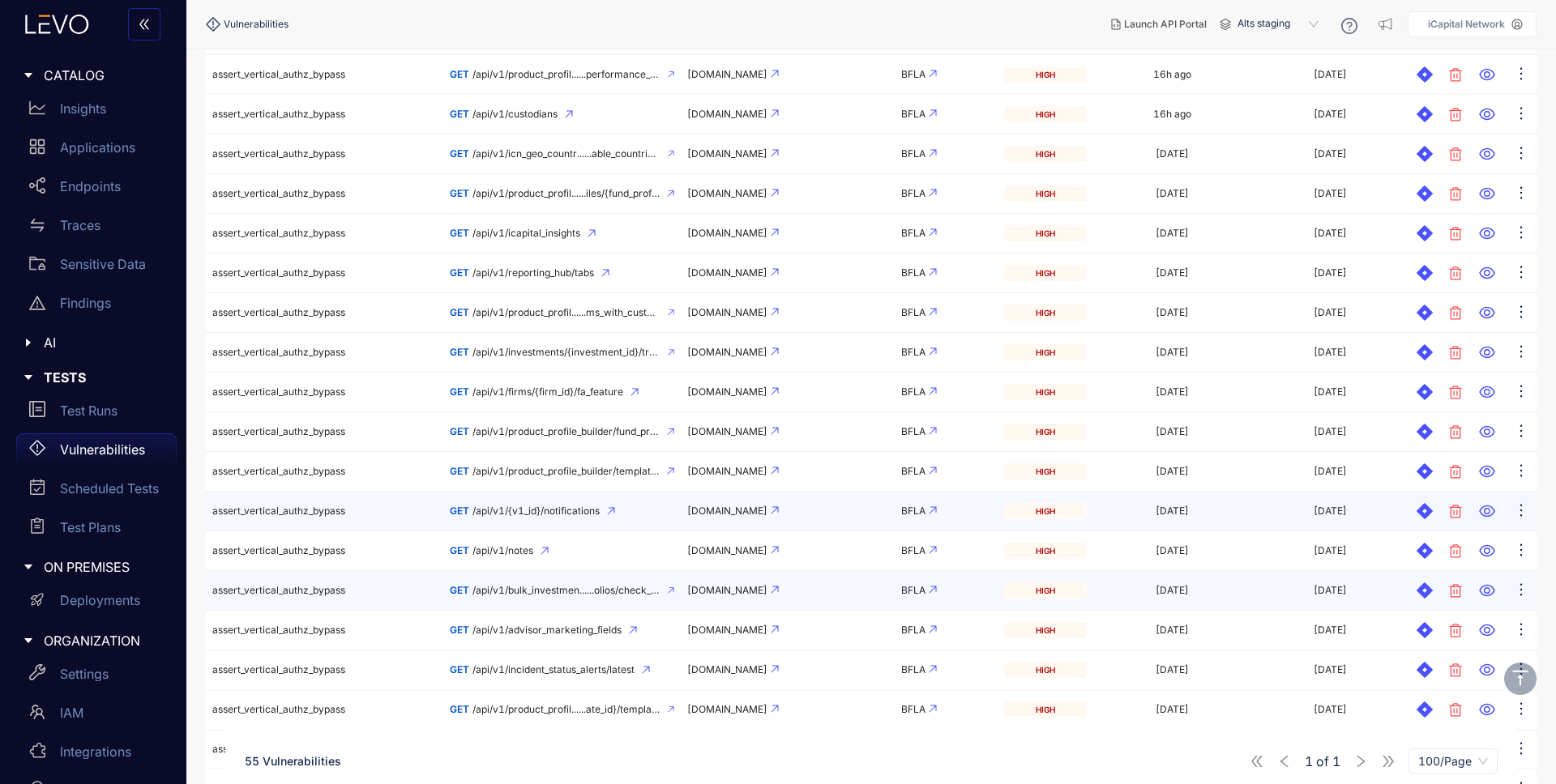
scroll to position [831, 0]
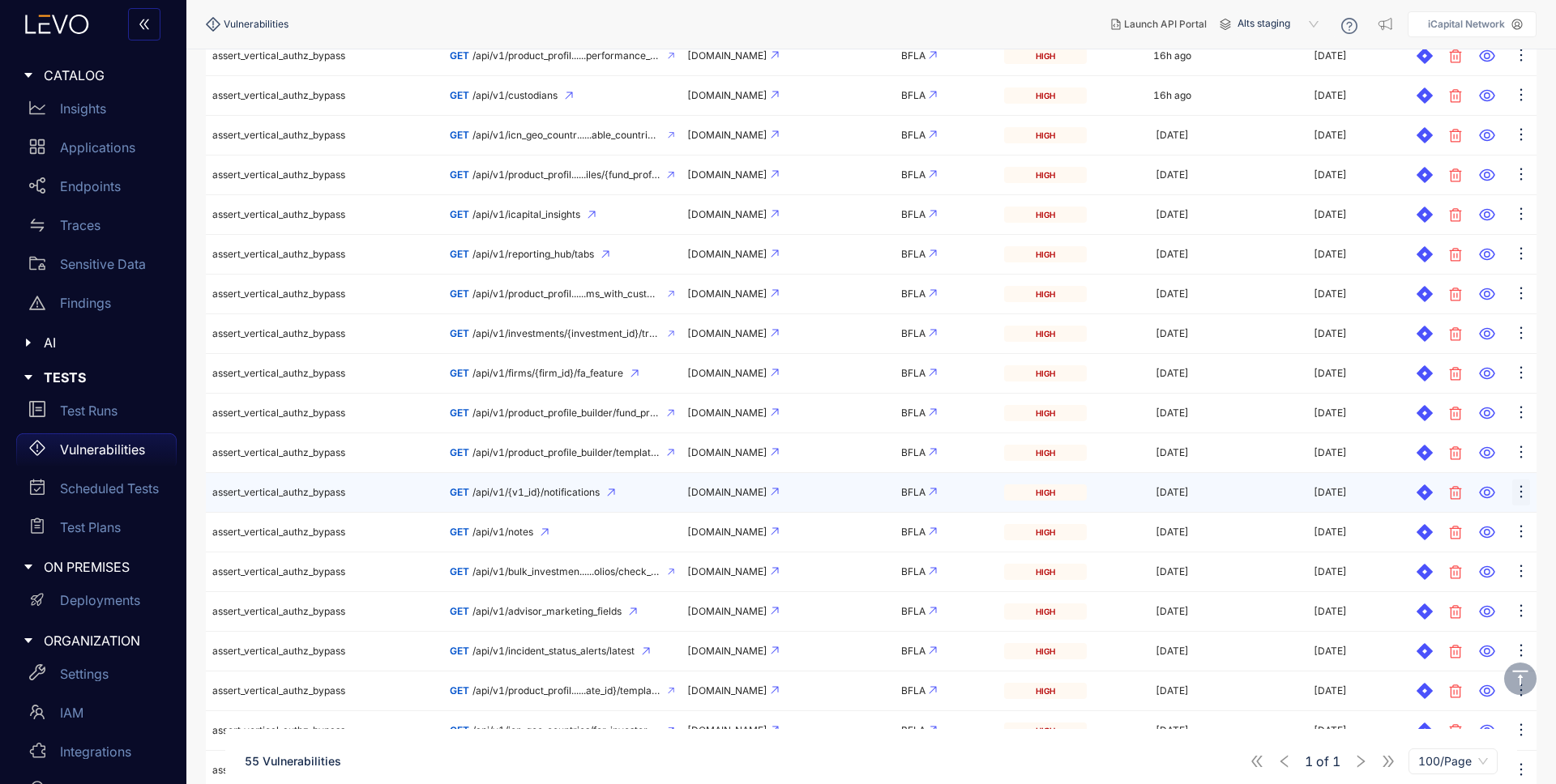
click at [1519, 495] on icon "ellipsis" at bounding box center [1521, 492] width 16 height 16
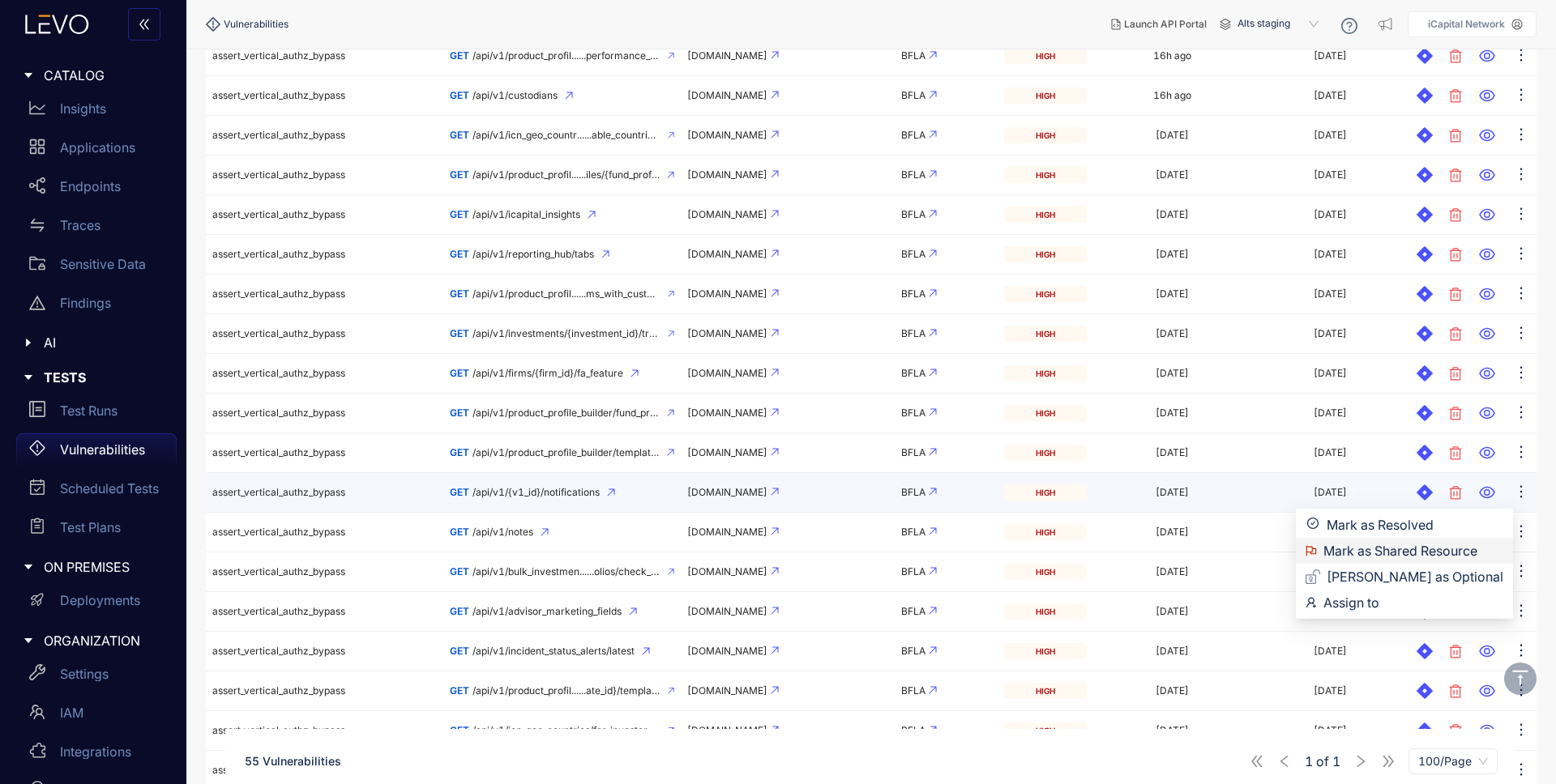
click at [1440, 550] on span "Mark as Shared Resource" at bounding box center [1414, 551] width 180 height 18
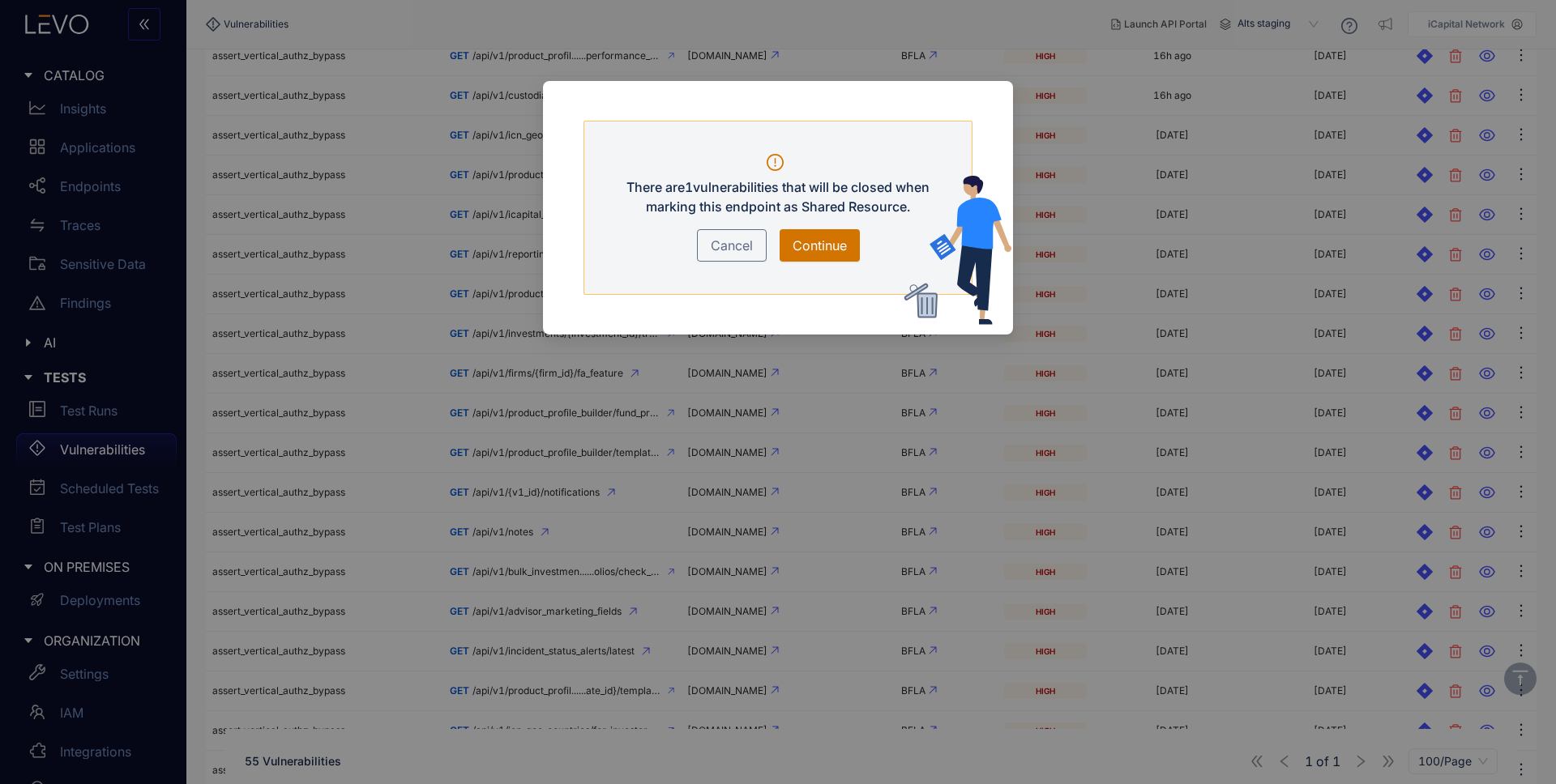
click at [828, 241] on span "Continue" at bounding box center [820, 245] width 55 height 19
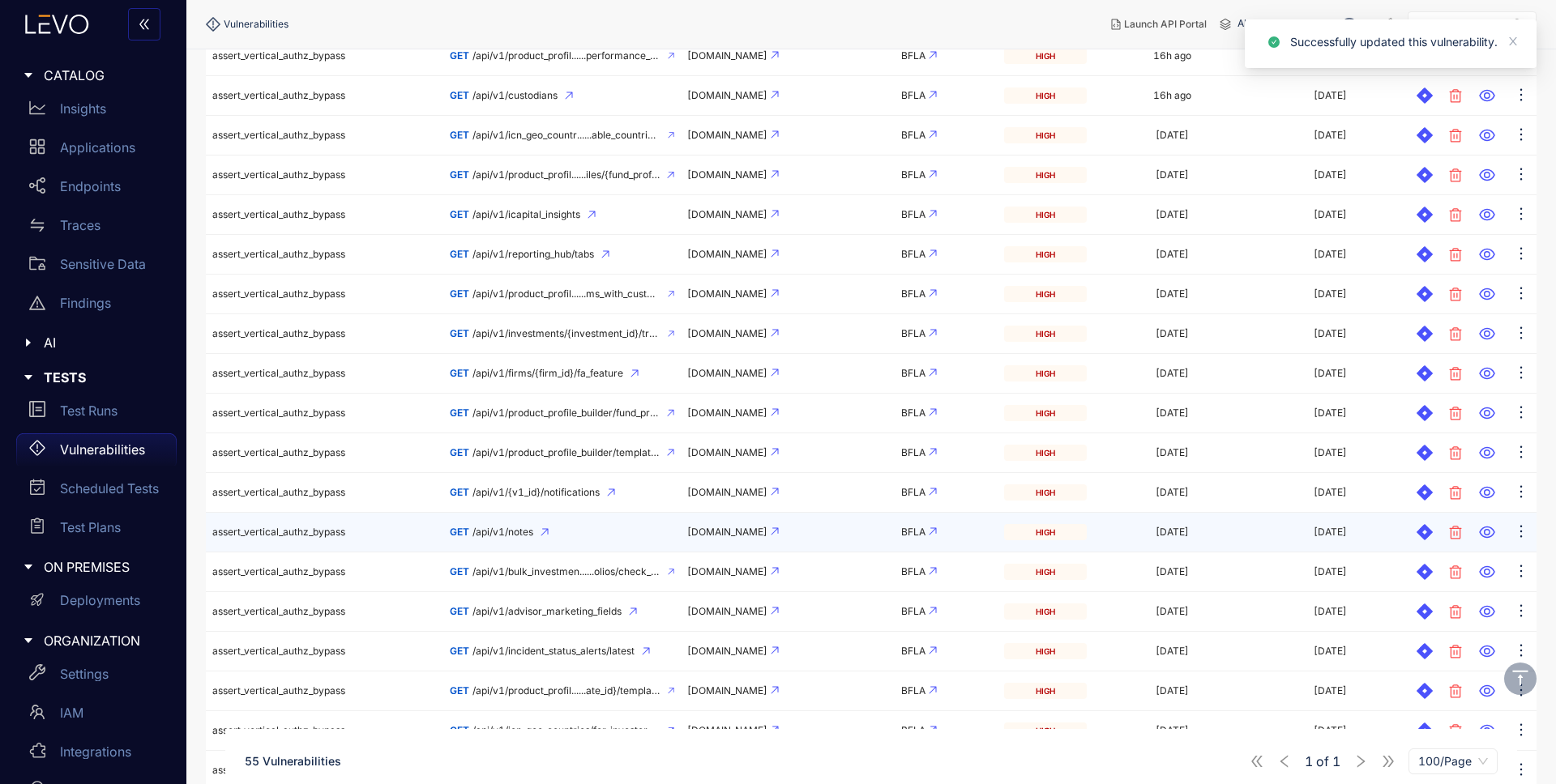
click at [361, 533] on td "assert_vertical_authz_bypass" at bounding box center [324, 533] width 238 height 40
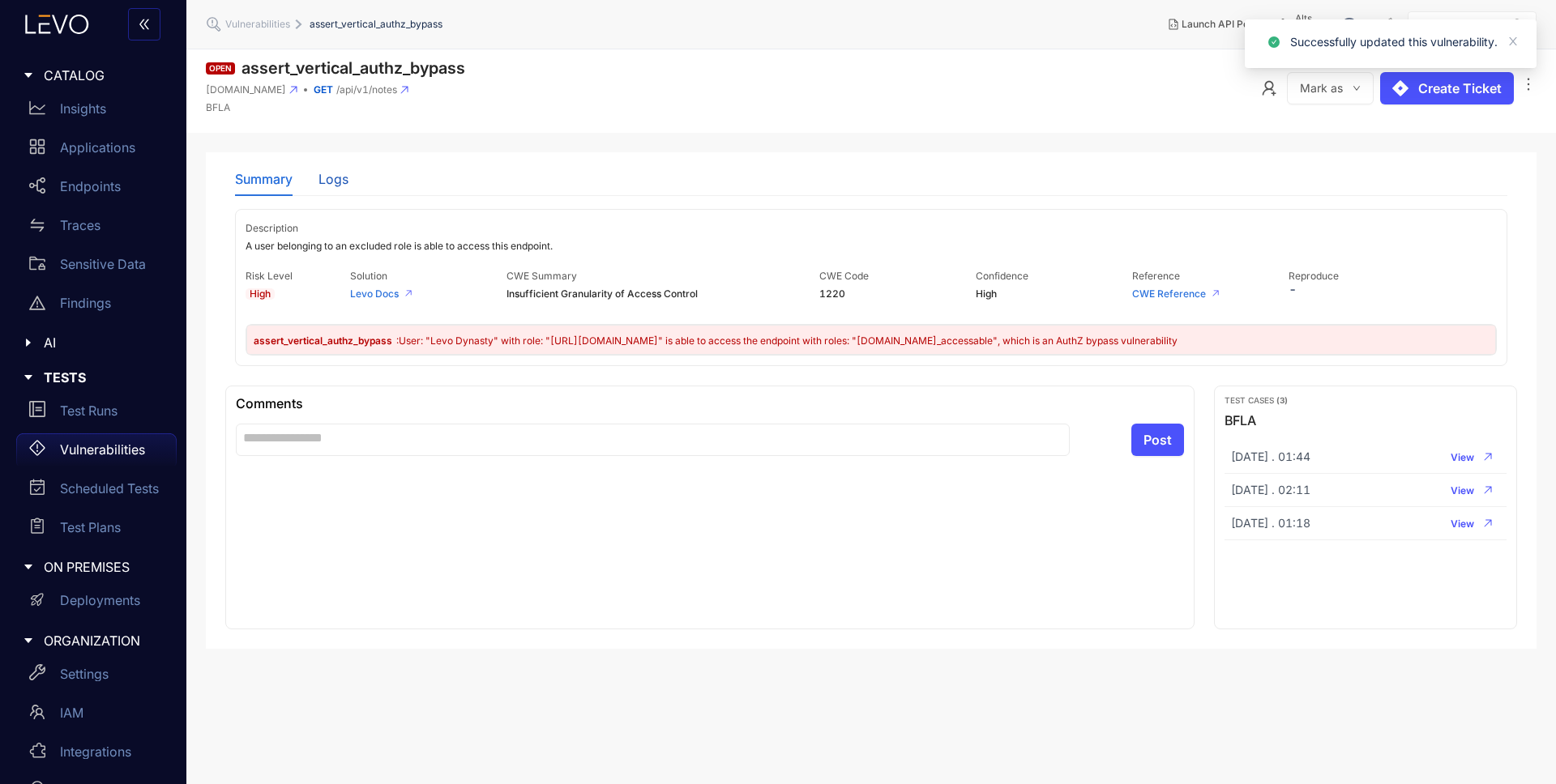
click at [337, 178] on div "Logs" at bounding box center [333, 179] width 30 height 15
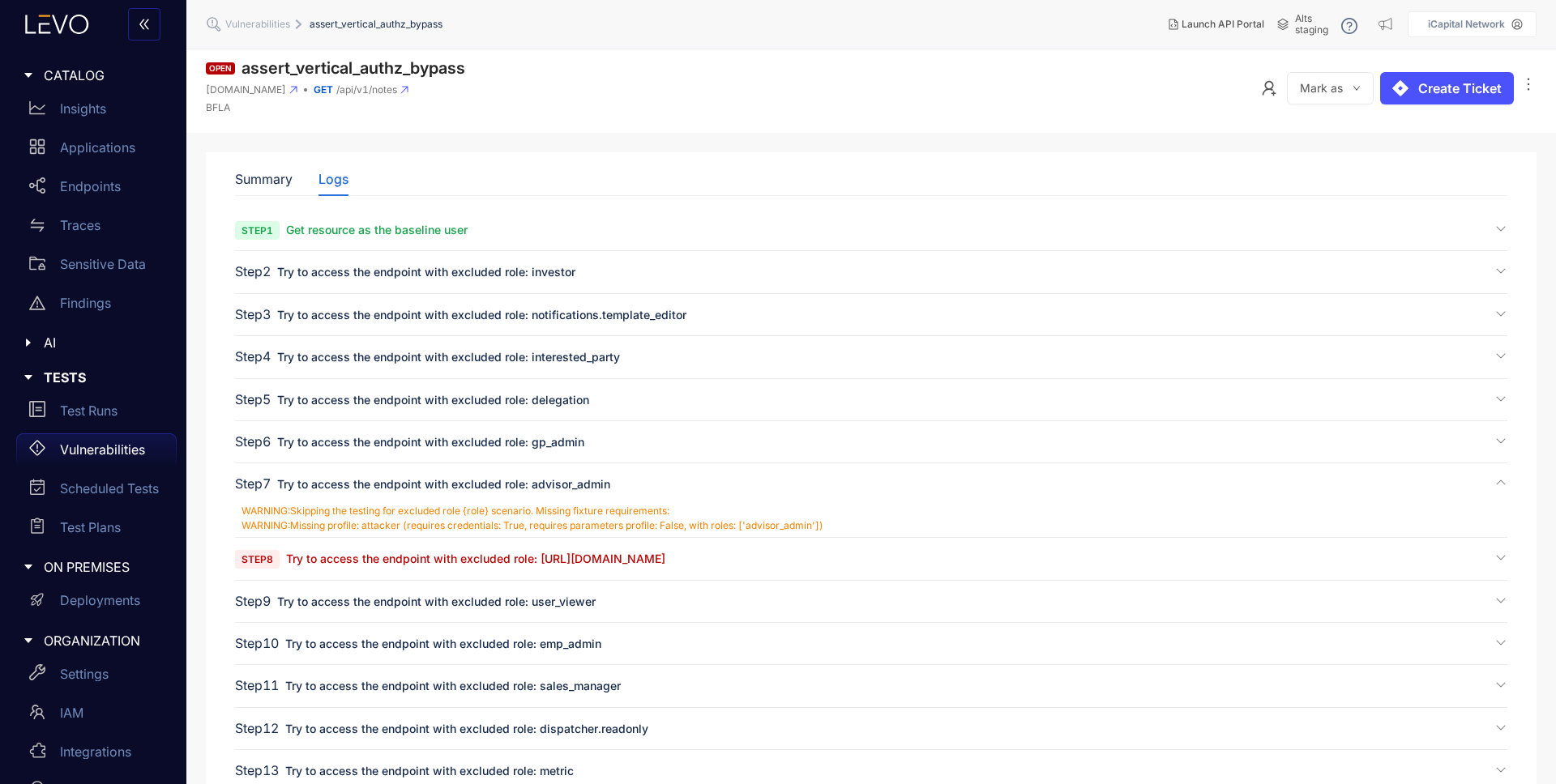
click at [438, 564] on span "Try to access the endpoint with excluded role: [URL][DOMAIN_NAME]" at bounding box center [476, 558] width 379 height 14
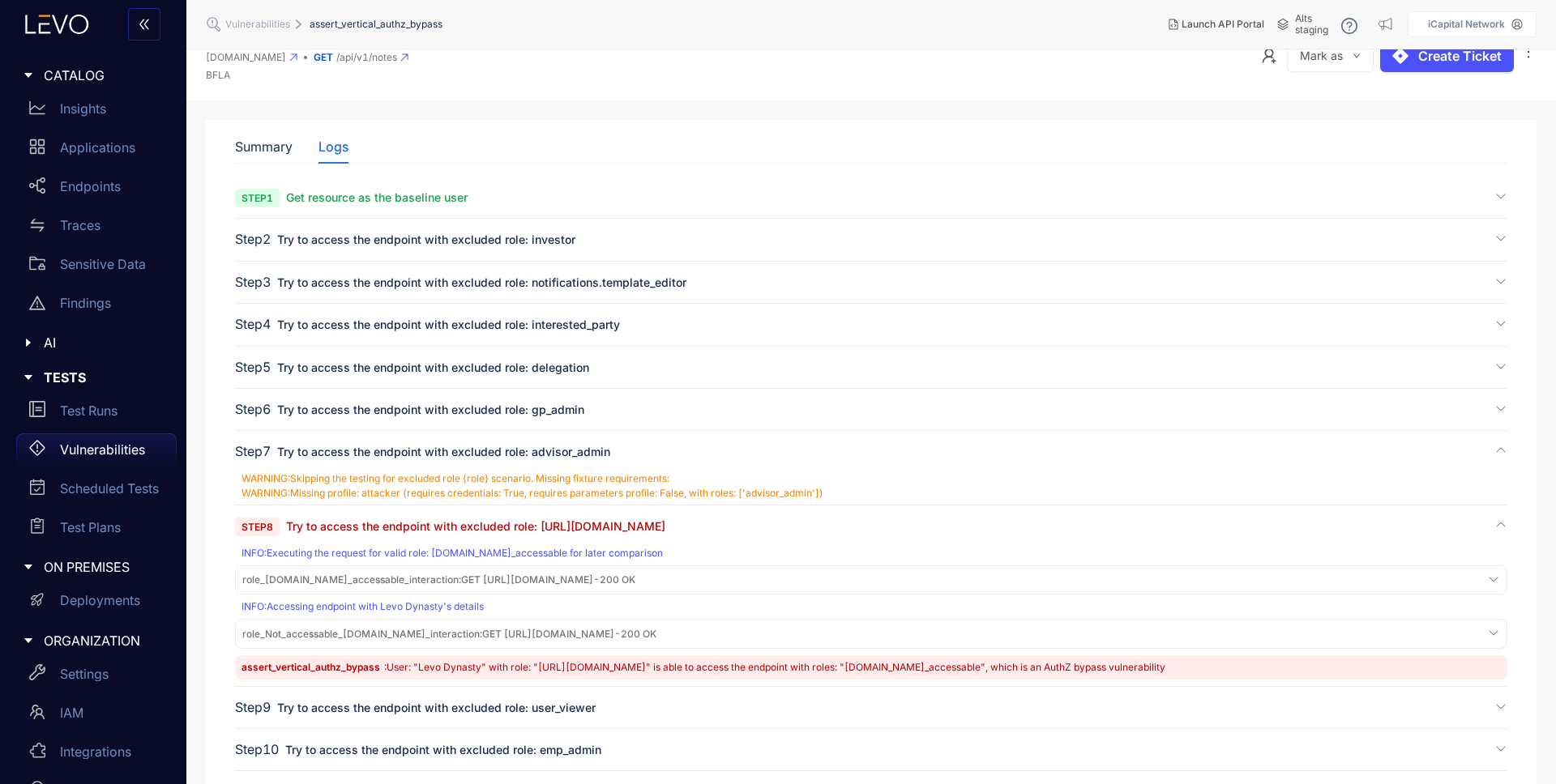
scroll to position [340, 0]
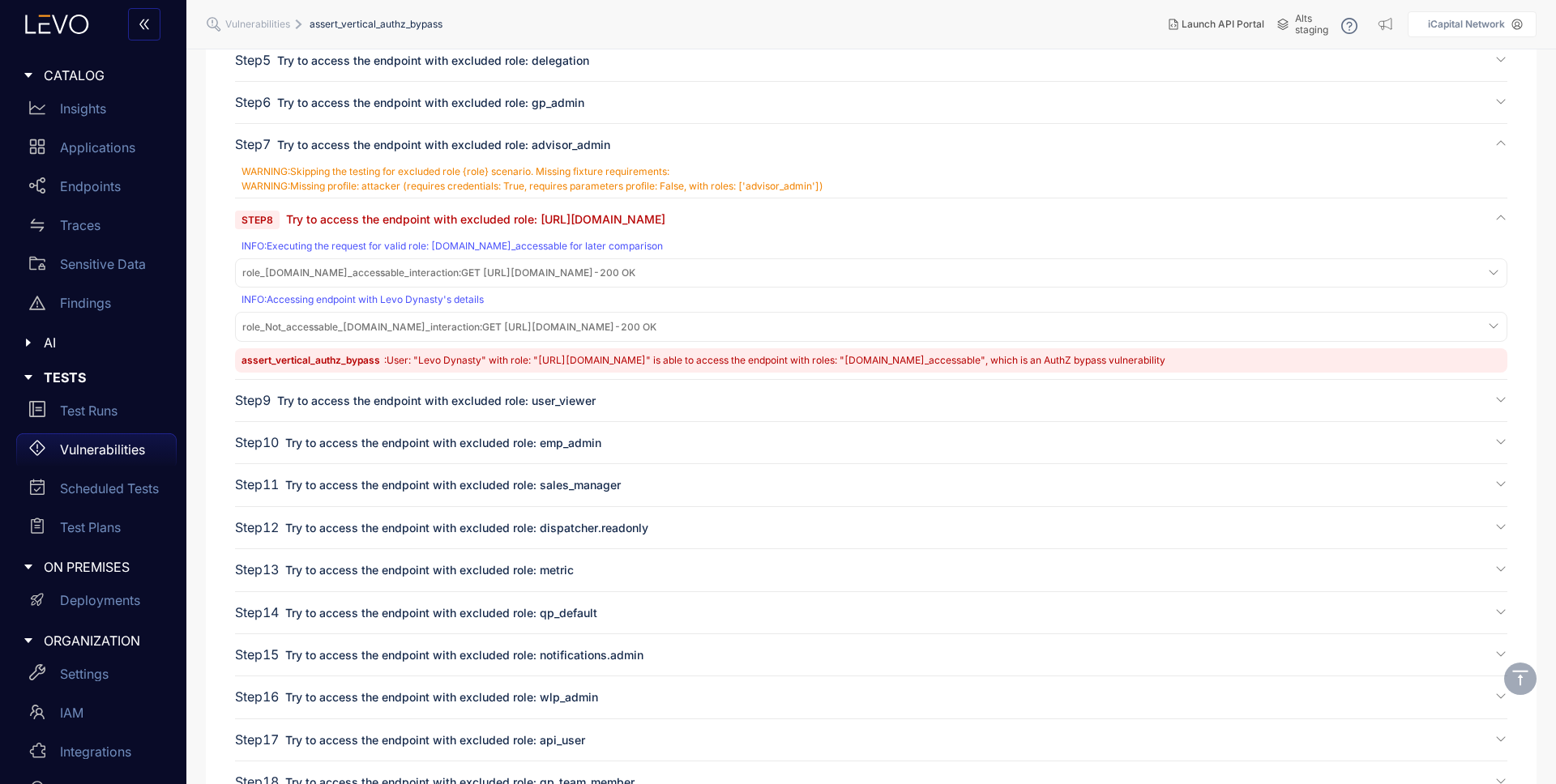
click at [552, 272] on span "role_[DOMAIN_NAME]_accessable_interaction : GET [URL][DOMAIN_NAME] - 200 OK" at bounding box center [439, 273] width 394 height 11
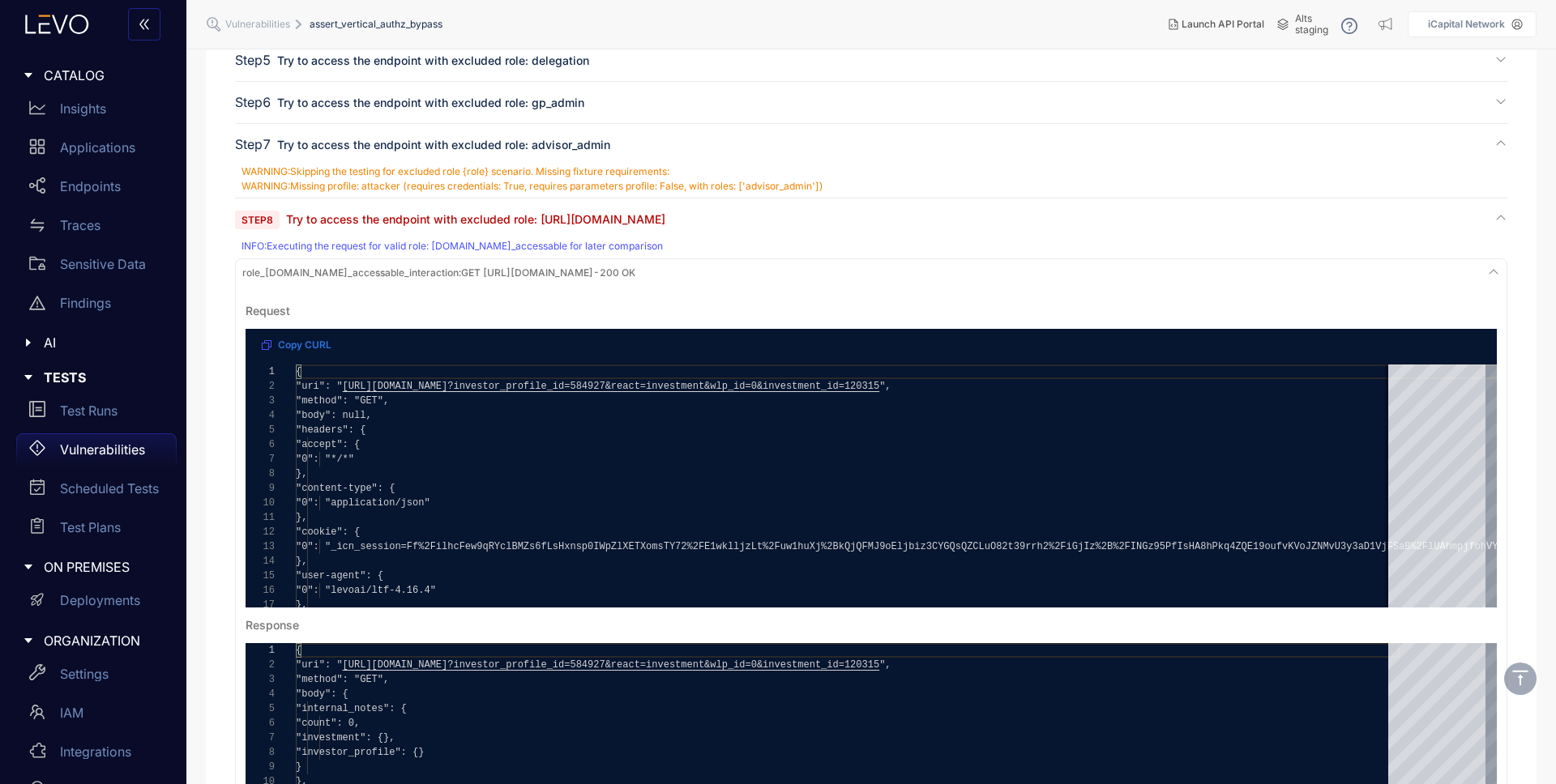
click at [461, 270] on span "role_[DOMAIN_NAME]_accessable_interaction :" at bounding box center [352, 272] width 219 height 12
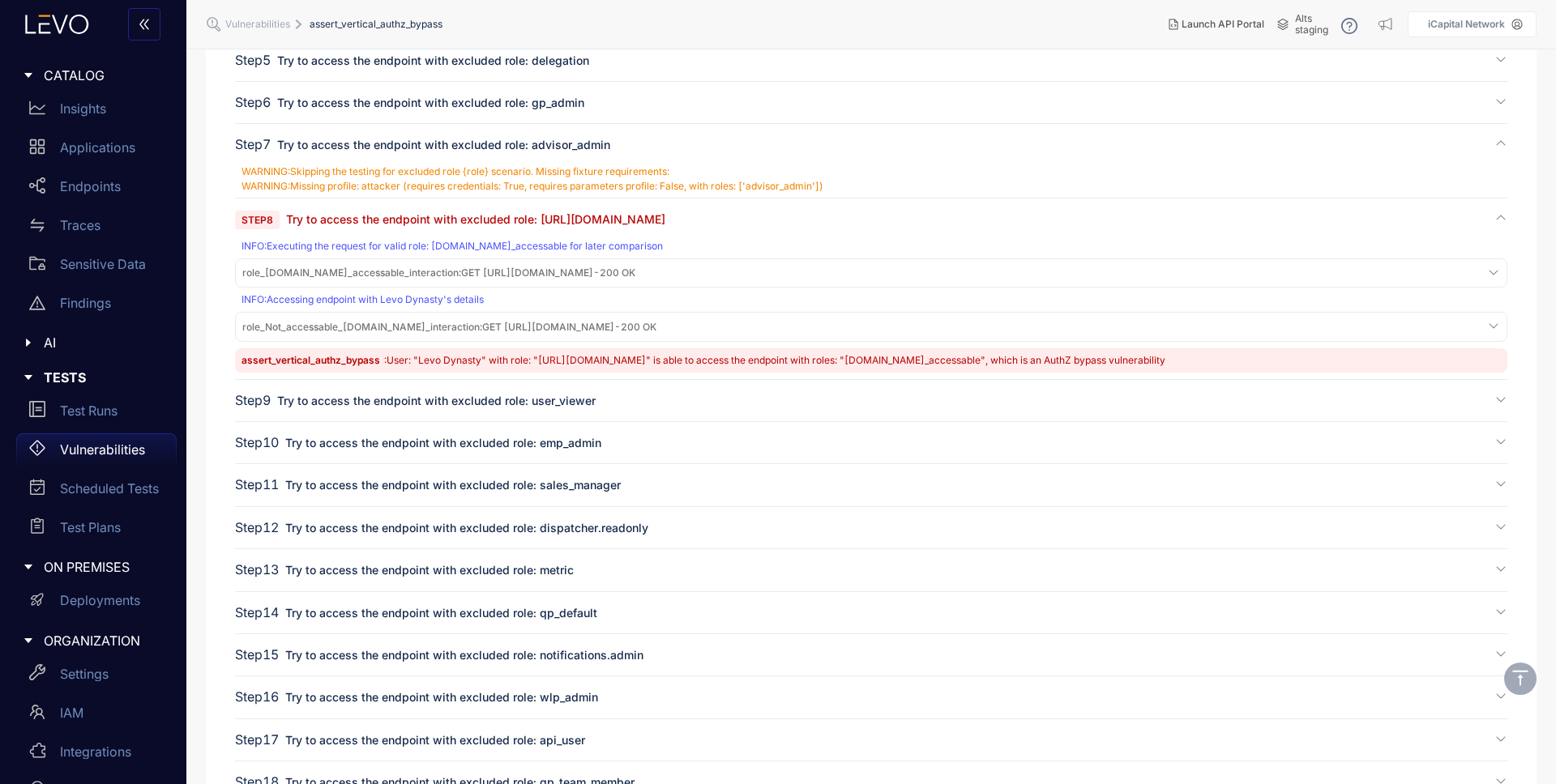
click at [444, 321] on span "role_Not_accessable_[DOMAIN_NAME]_interaction :" at bounding box center [362, 326] width 240 height 12
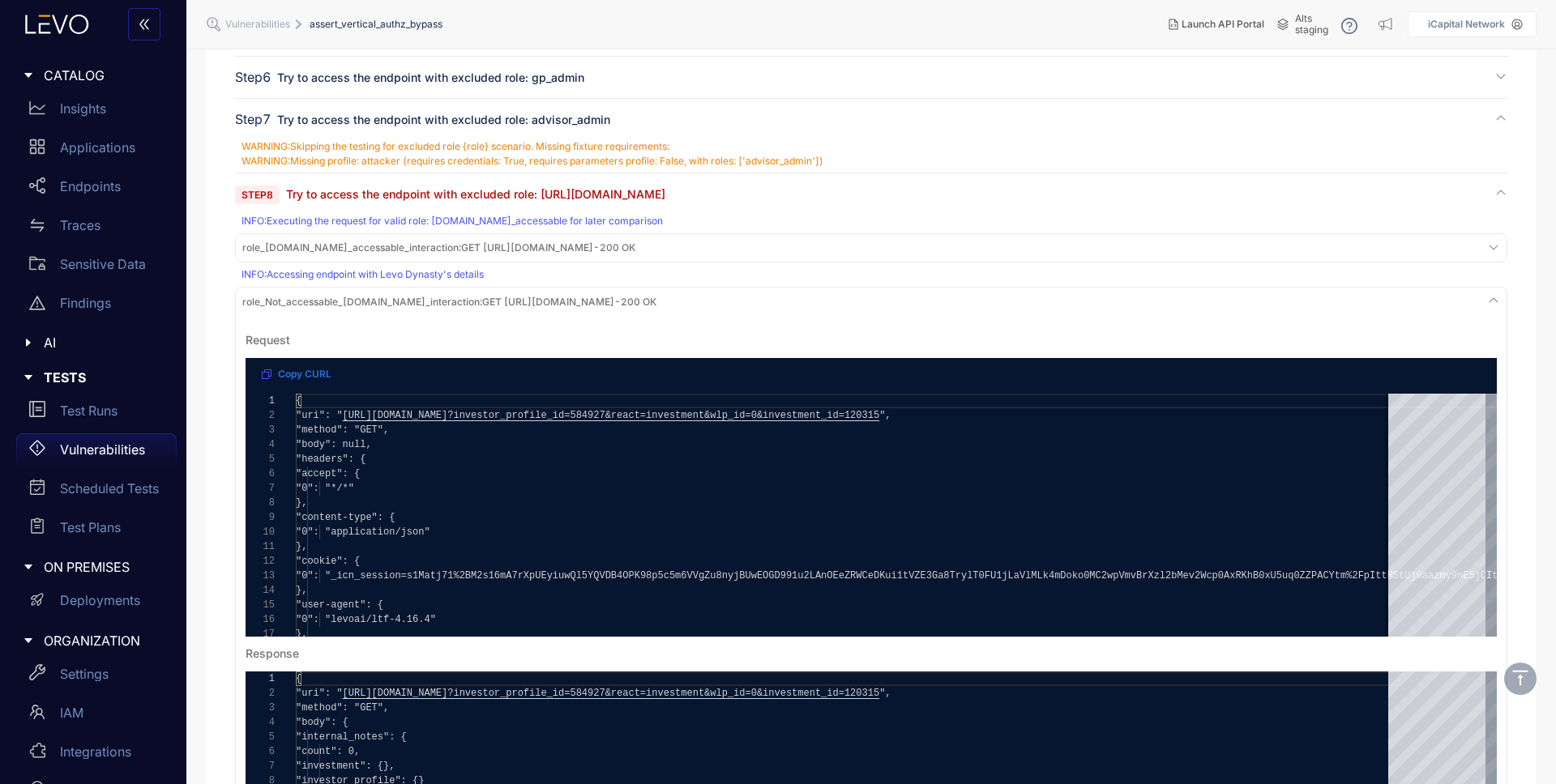
scroll to position [495, 0]
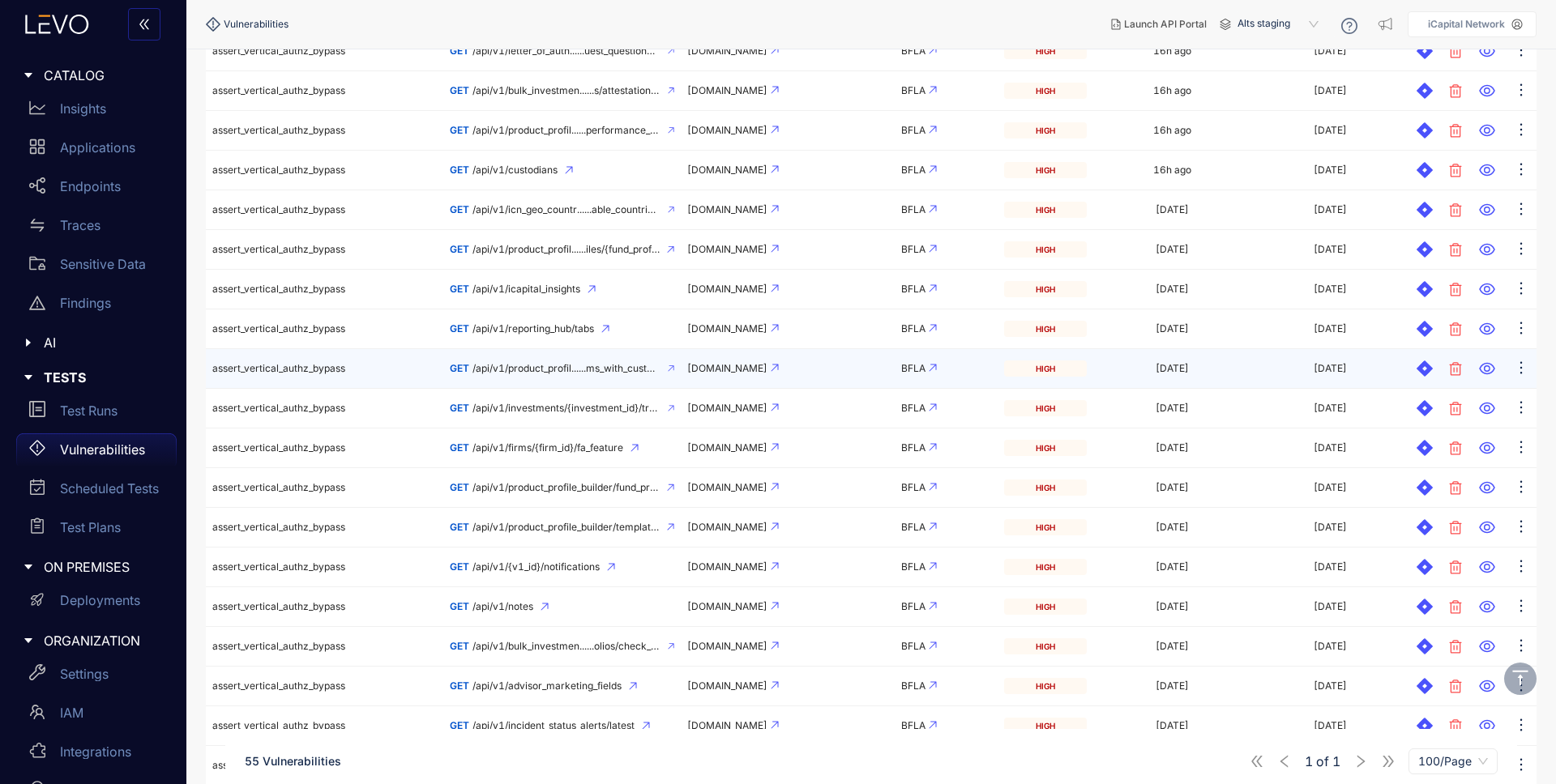
scroll to position [761, 0]
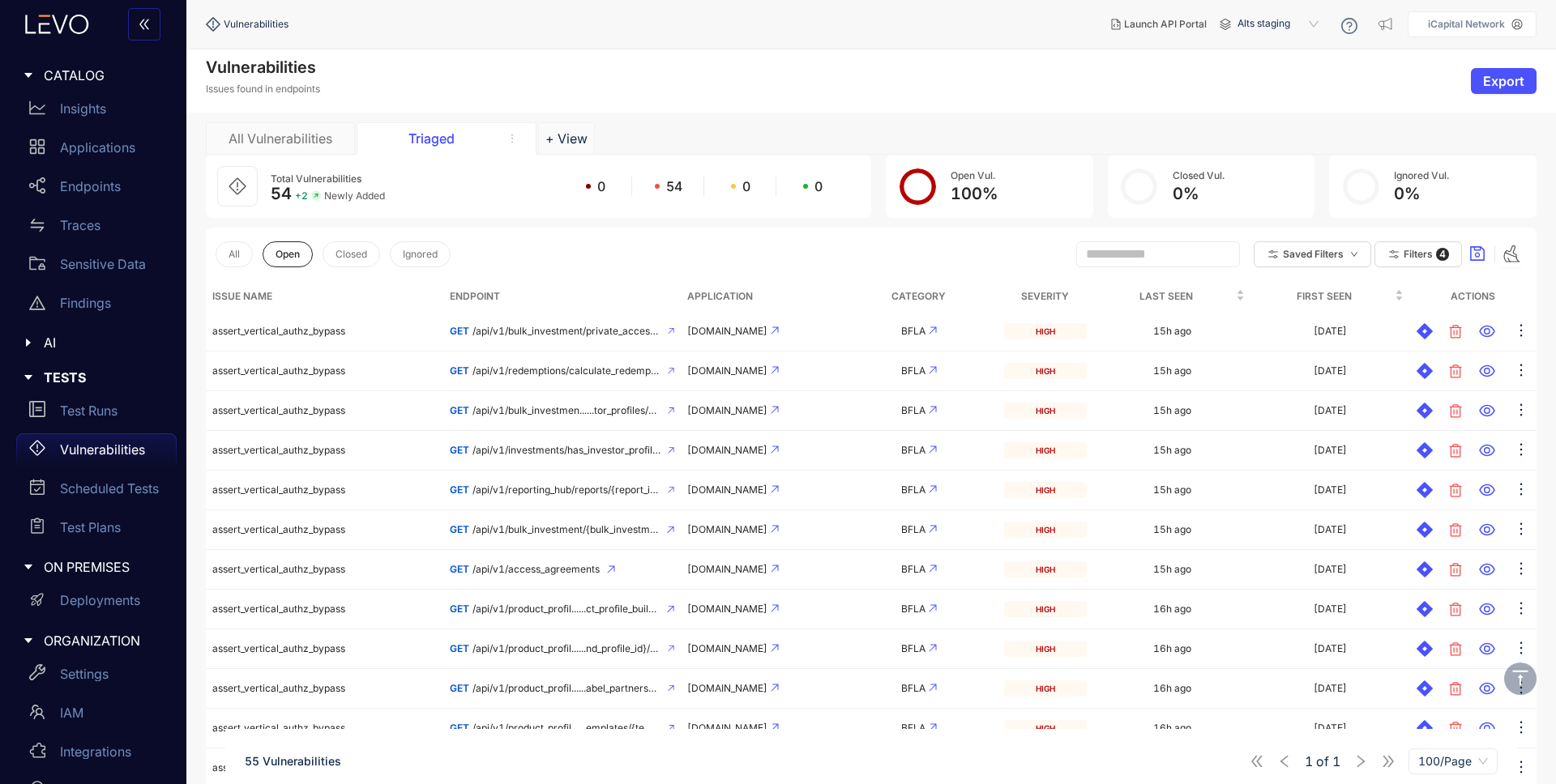
scroll to position [761, 0]
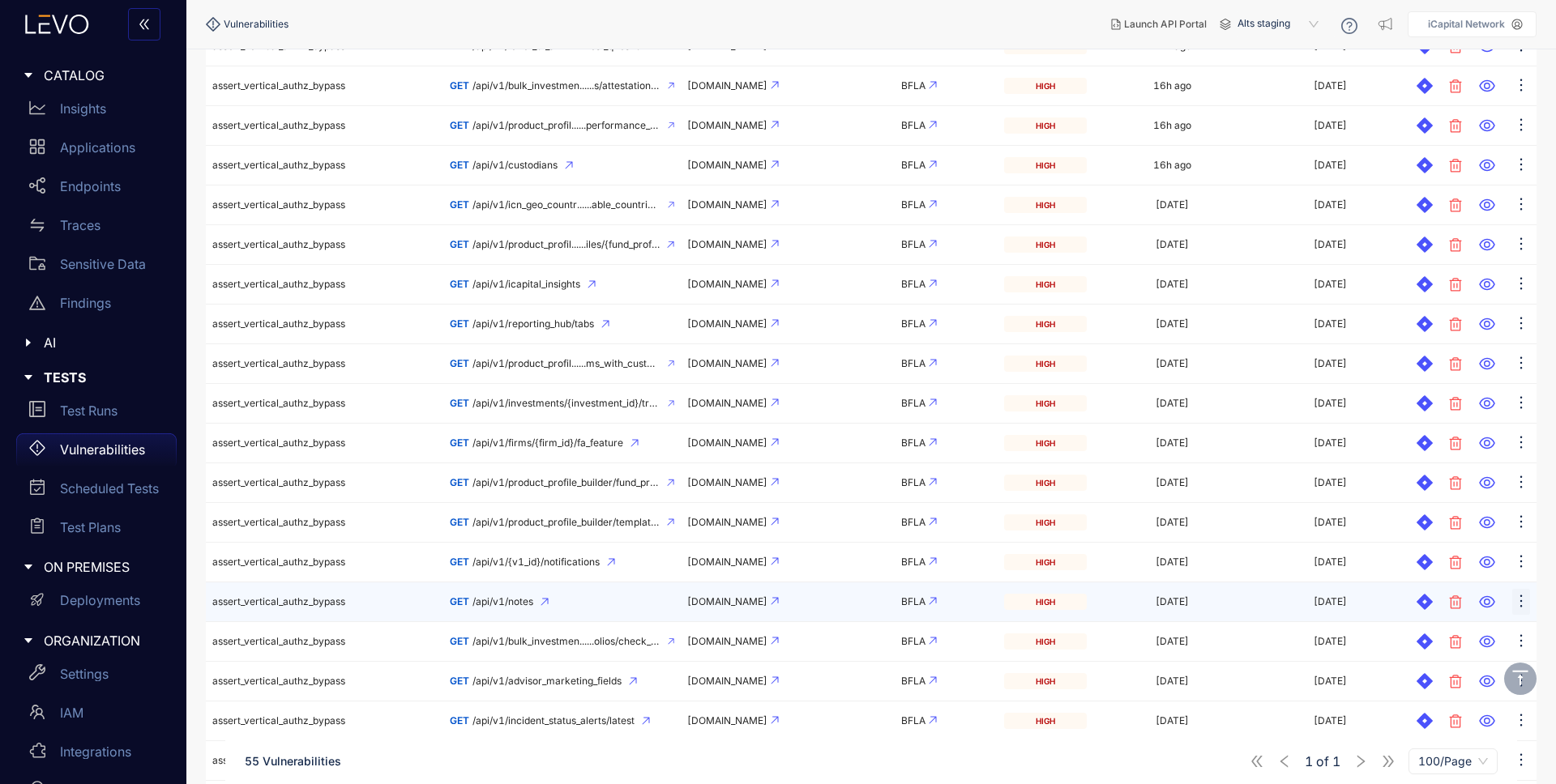
click at [1518, 605] on icon "ellipsis" at bounding box center [1521, 601] width 16 height 16
click at [1465, 658] on span "Mark as Shared Resource" at bounding box center [1414, 660] width 180 height 18
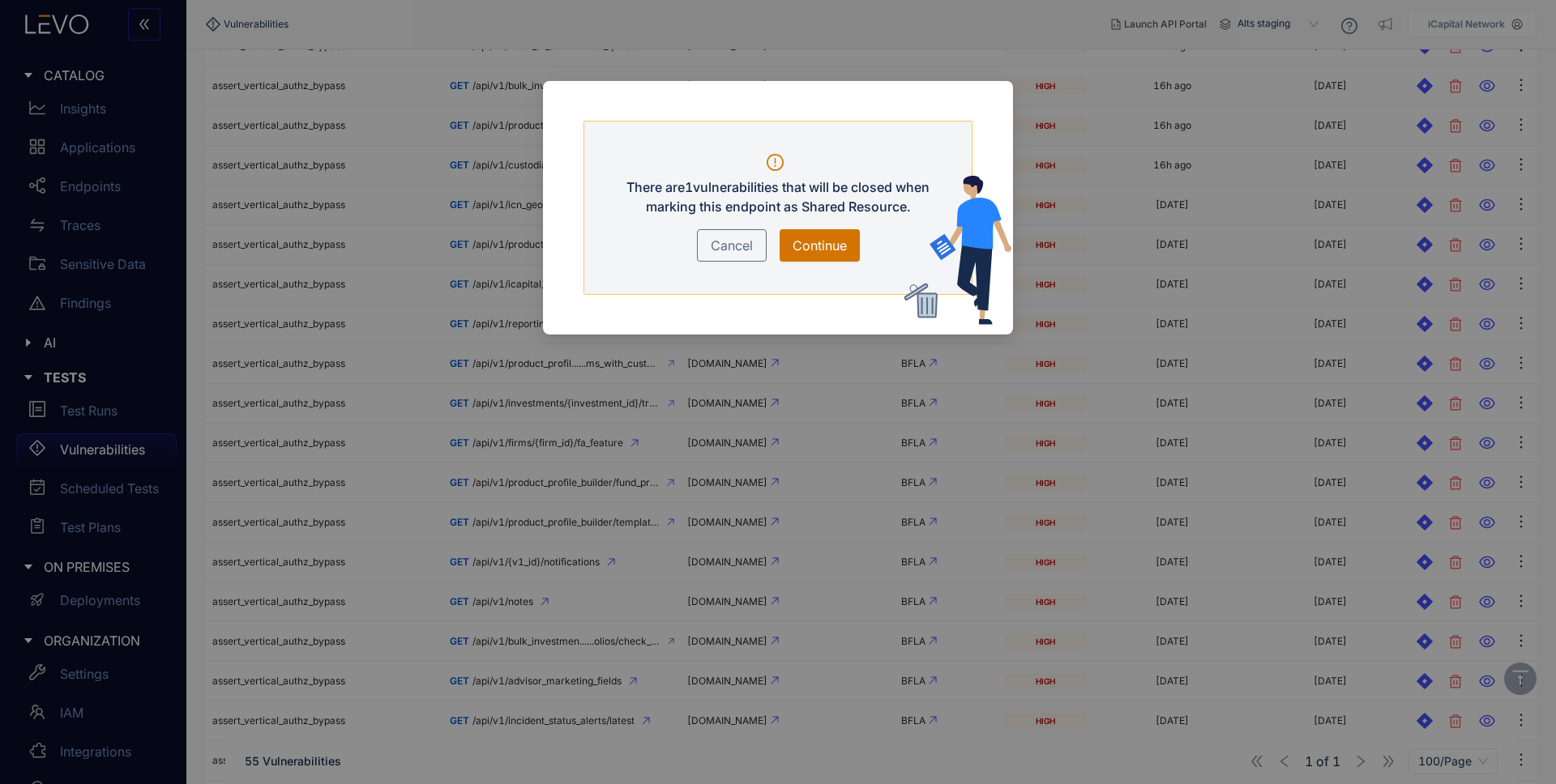
click at [821, 243] on span "Continue" at bounding box center [820, 245] width 55 height 19
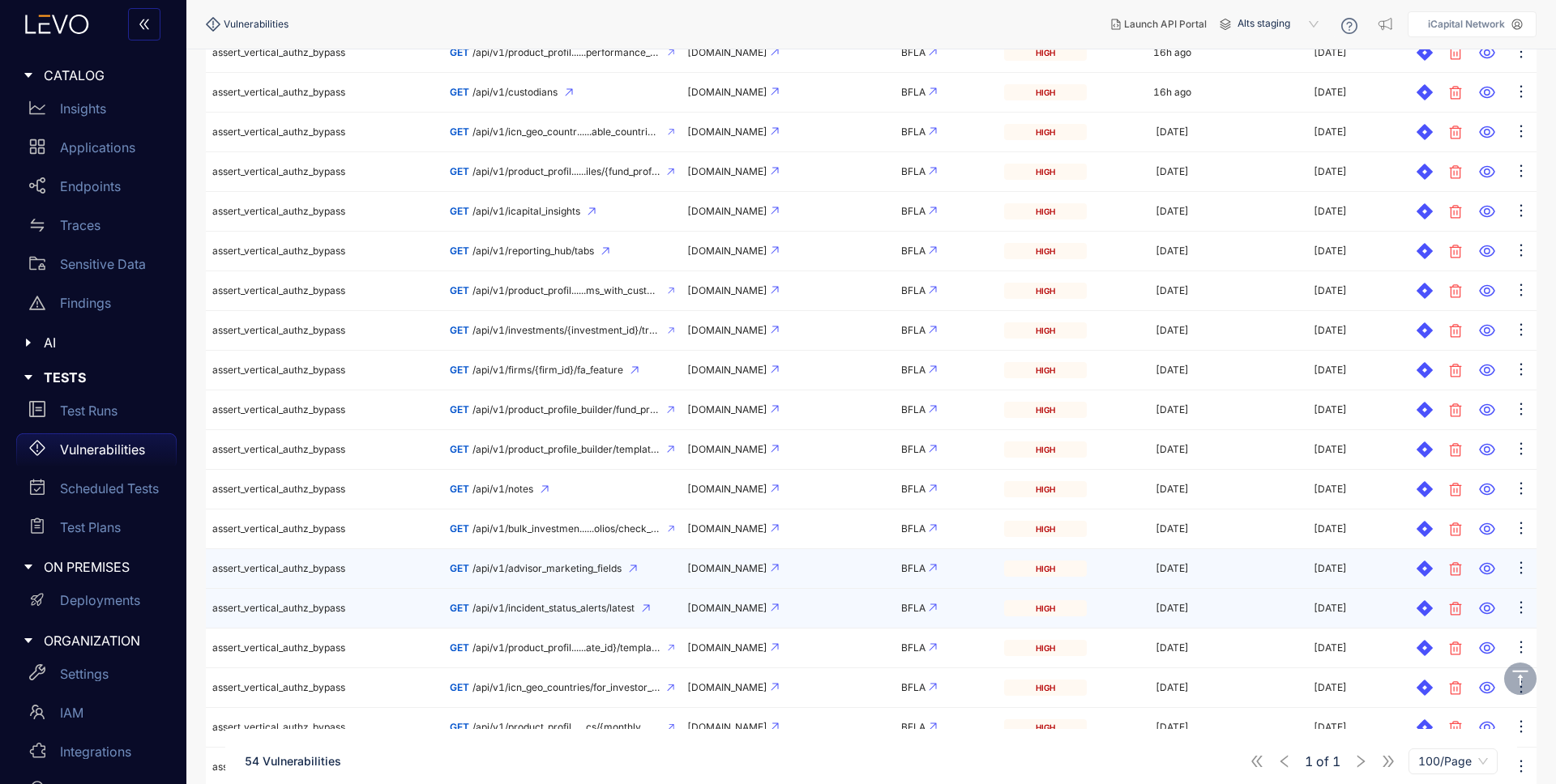
scroll to position [914, 0]
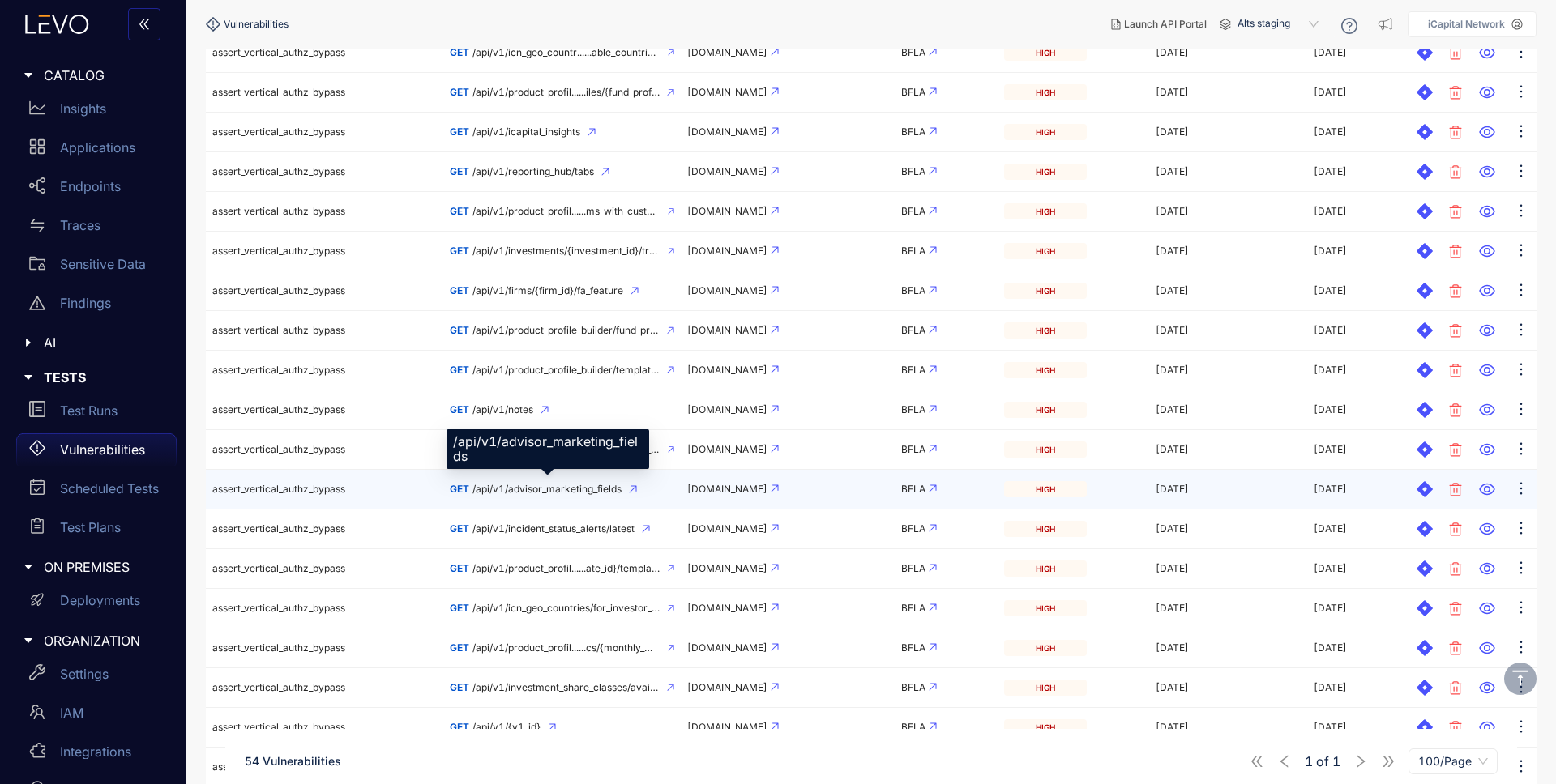
click at [571, 489] on span "/api/v1/advisor_marketing_fields" at bounding box center [548, 489] width 149 height 11
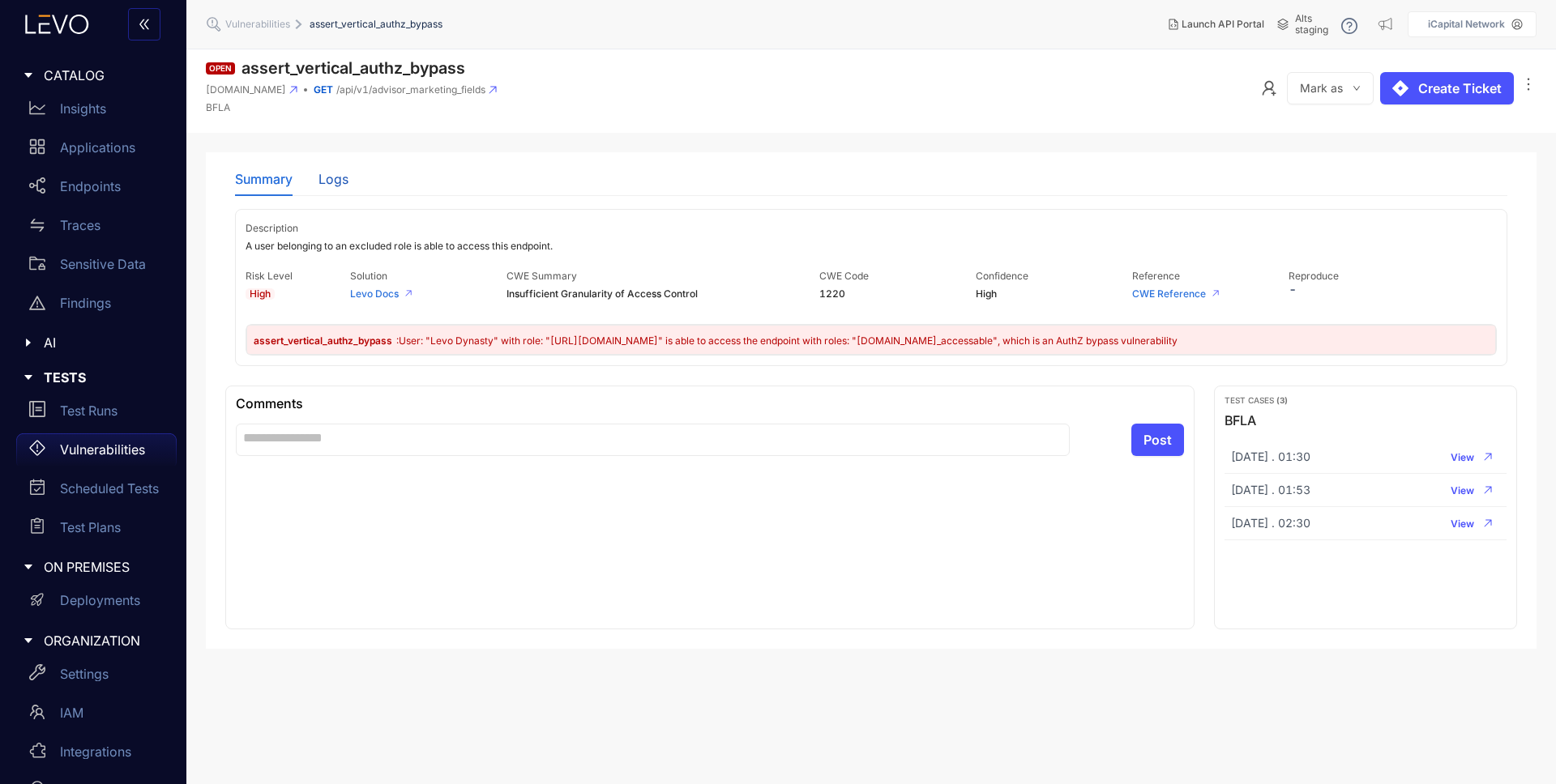
click at [343, 173] on div "Logs" at bounding box center [333, 179] width 30 height 15
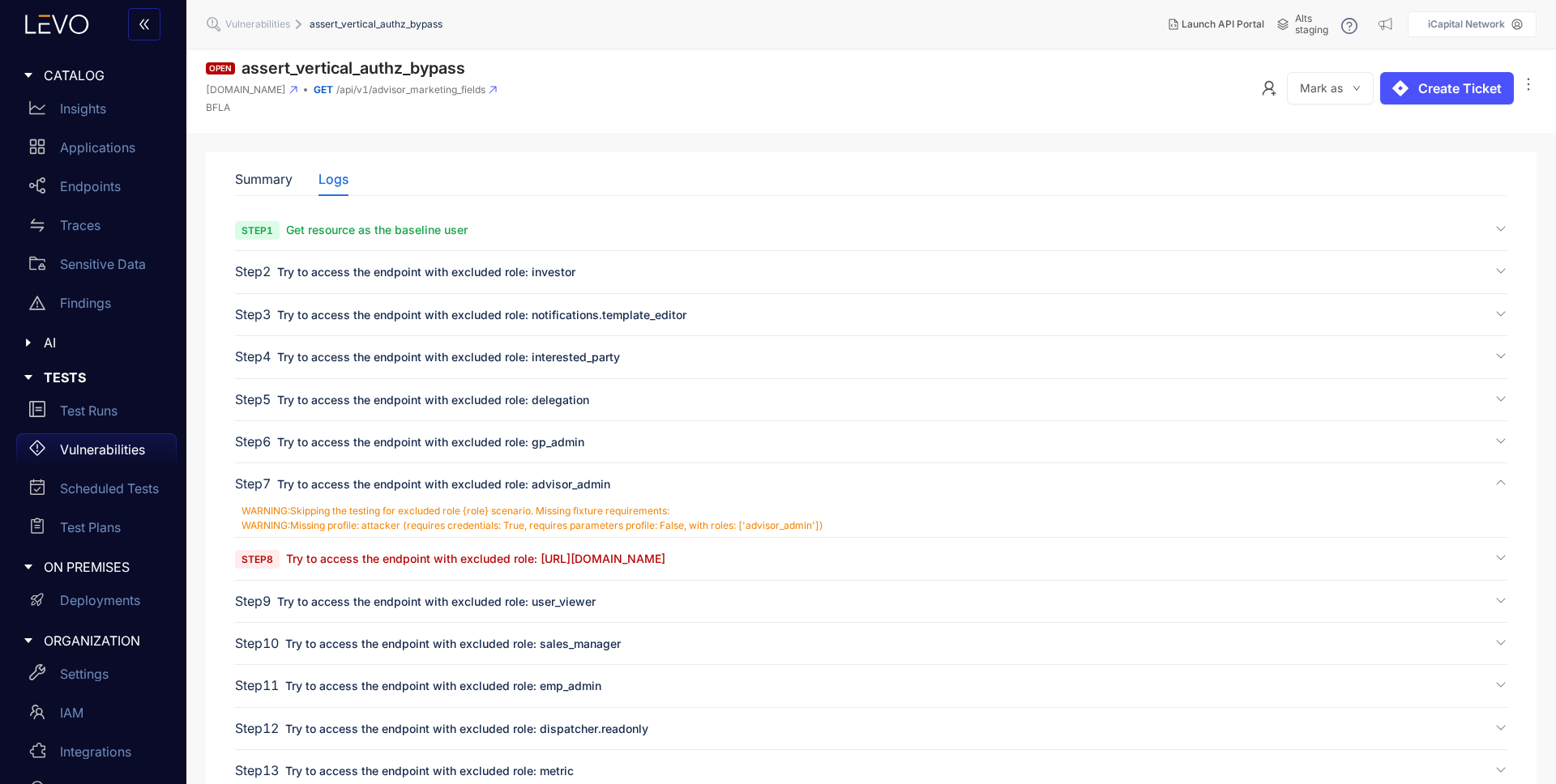
click at [447, 555] on span "Try to access the endpoint with excluded role: [URL][DOMAIN_NAME]" at bounding box center [476, 558] width 379 height 14
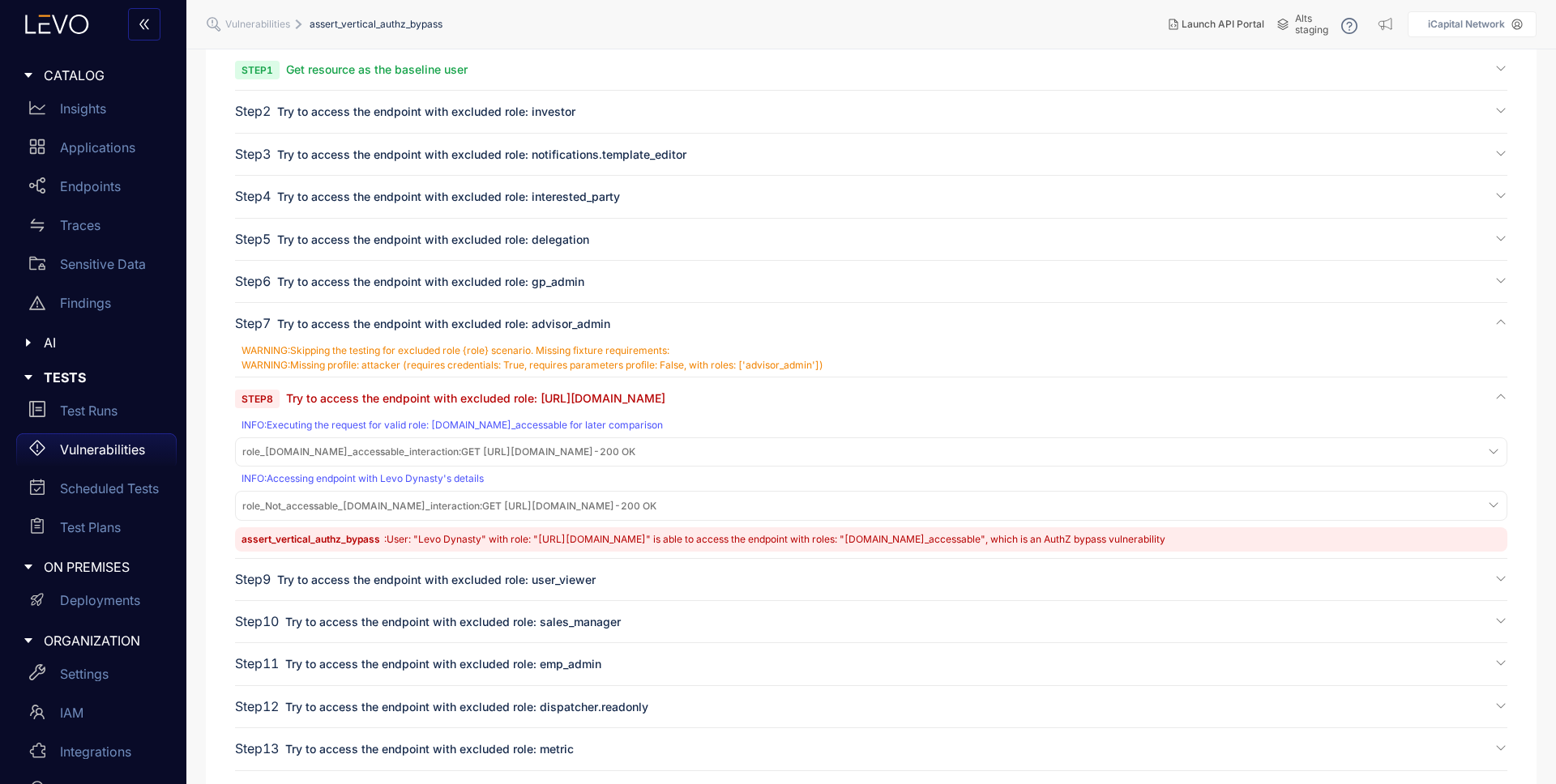
scroll to position [329, 0]
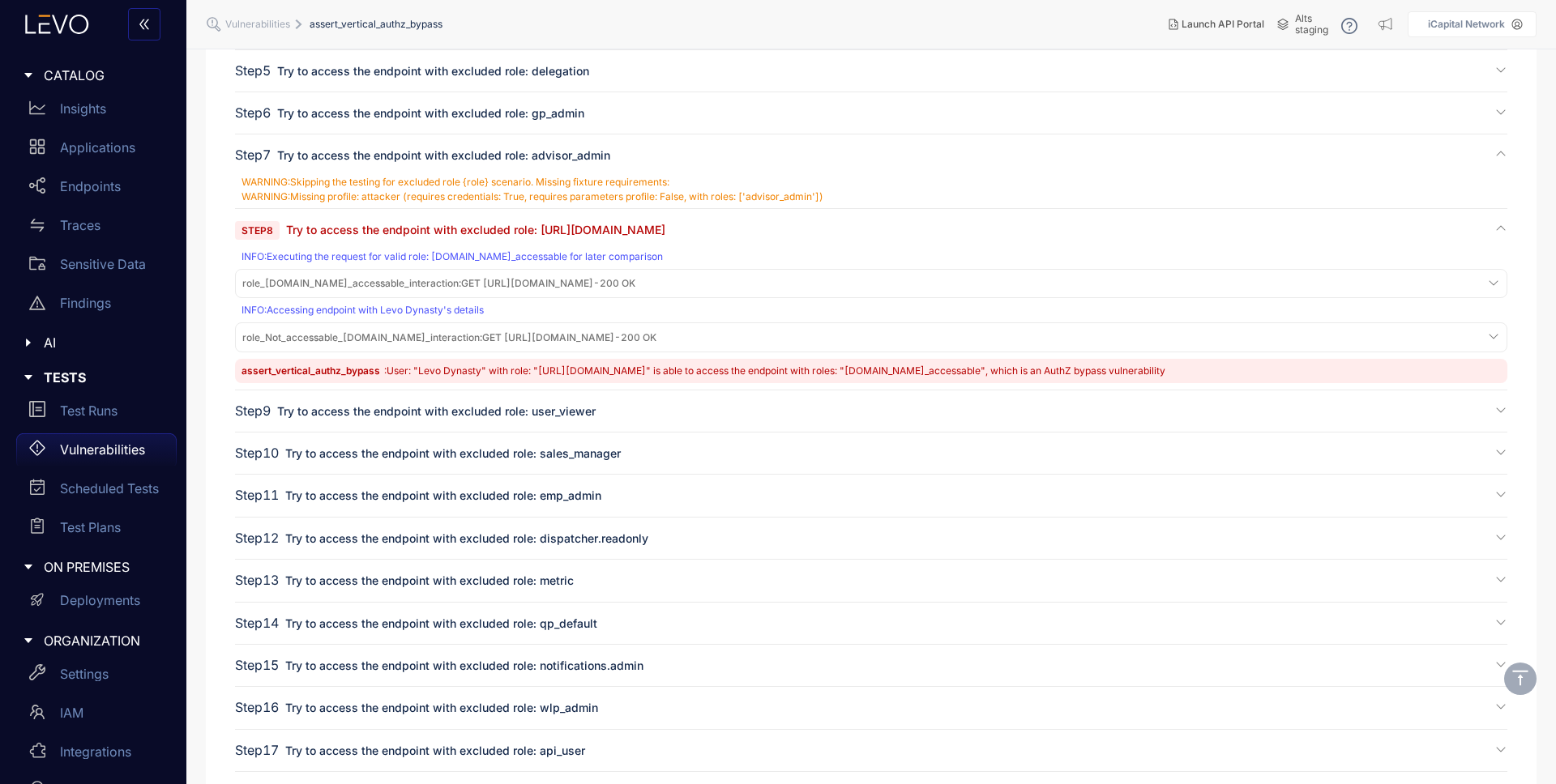
click at [461, 277] on span "role_[DOMAIN_NAME]_accessable_interaction :" at bounding box center [352, 282] width 219 height 12
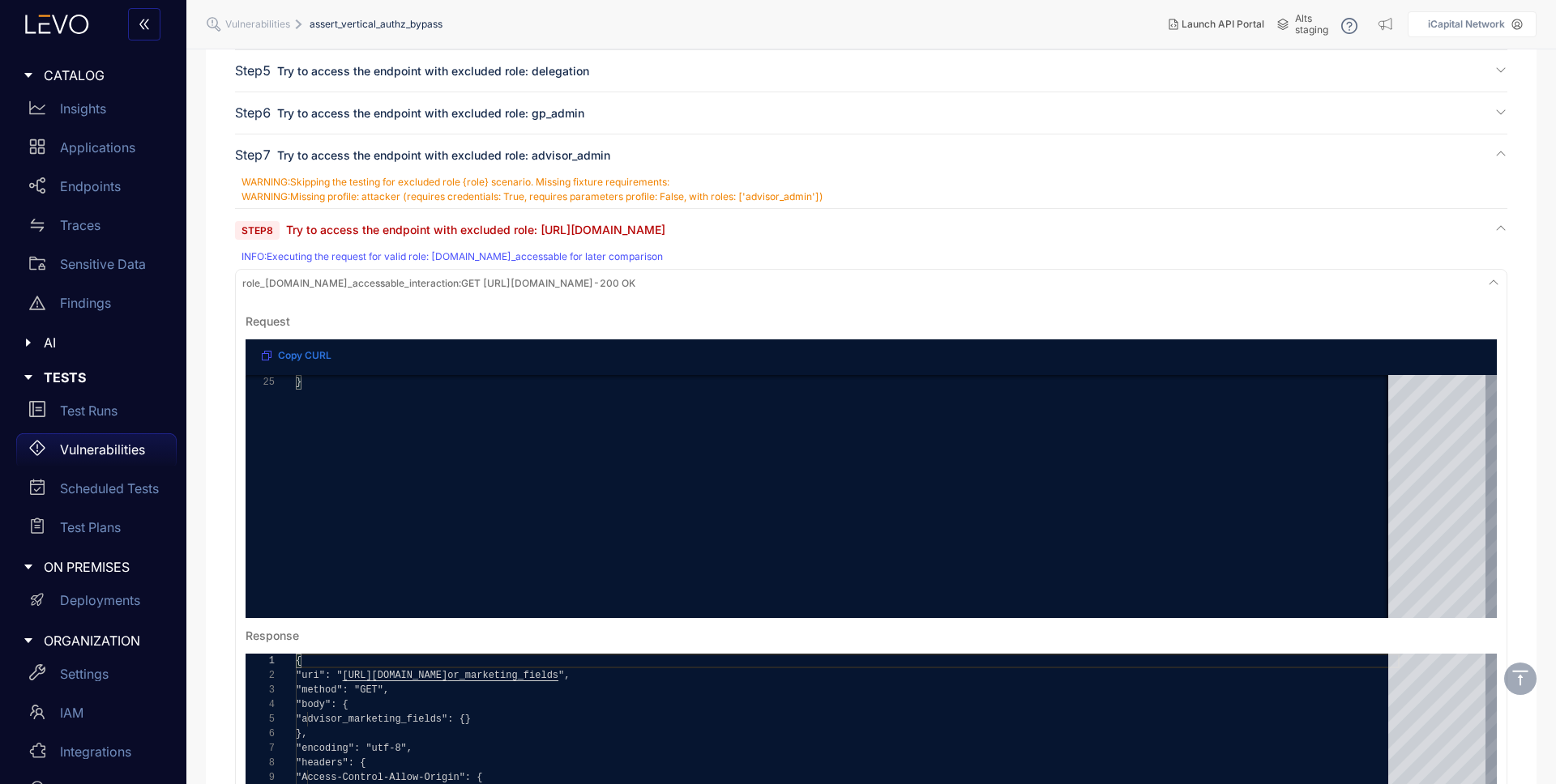
click at [445, 279] on span "role_[DOMAIN_NAME]_accessable_interaction :" at bounding box center [352, 282] width 219 height 12
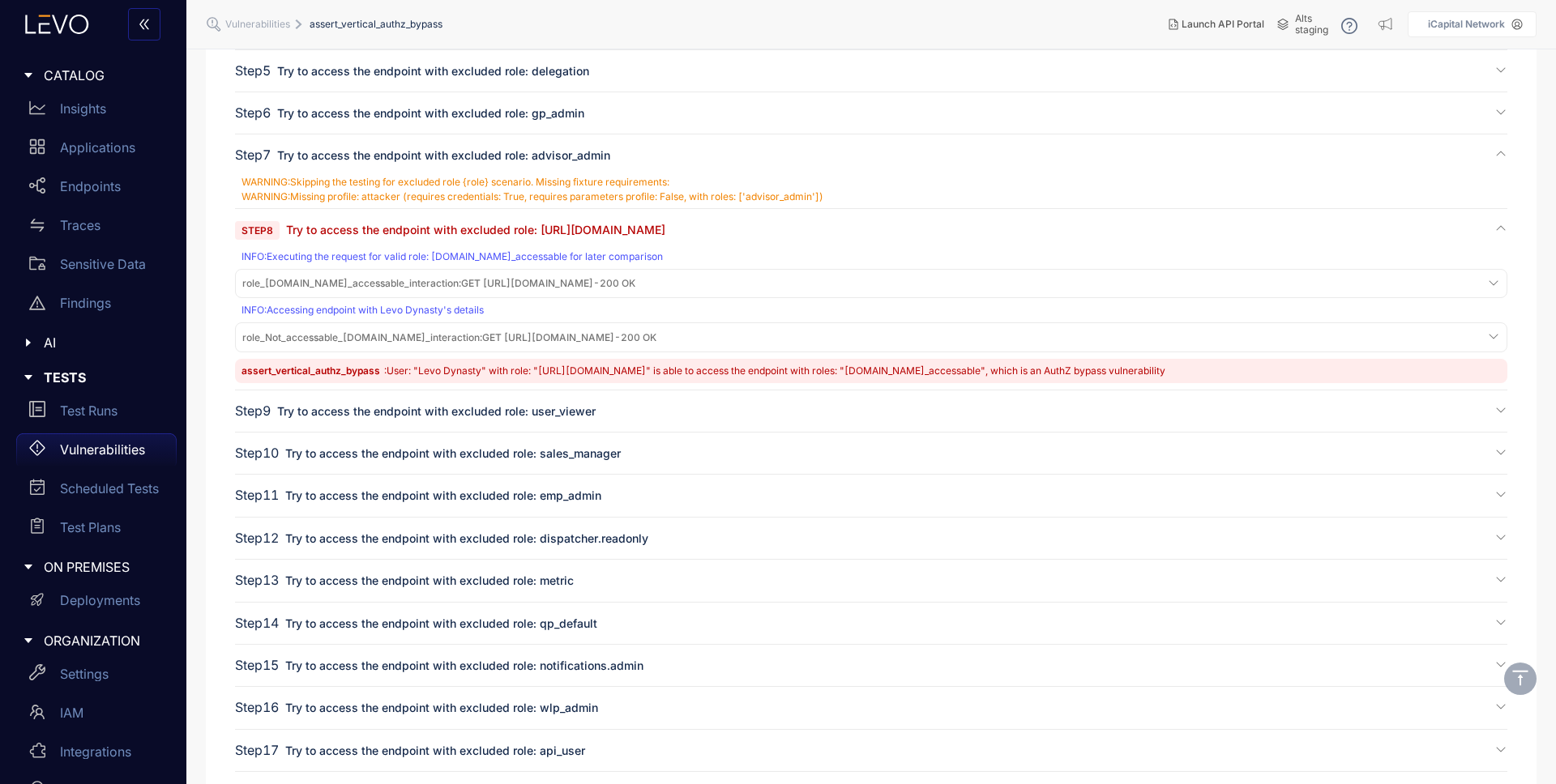
click at [440, 341] on span "role_Not_accessable_[DOMAIN_NAME]_interaction :" at bounding box center [362, 337] width 240 height 12
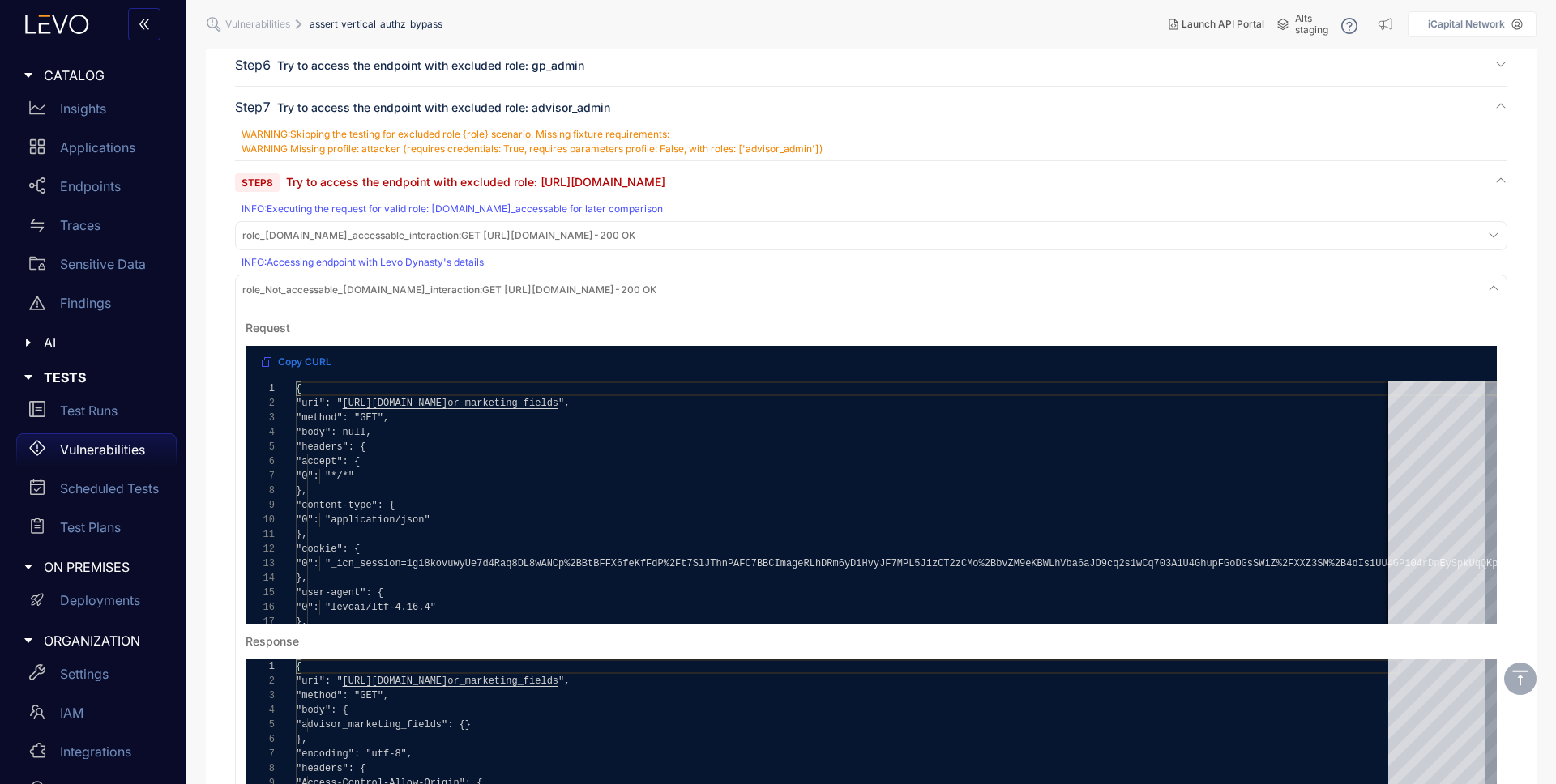
scroll to position [461, 0]
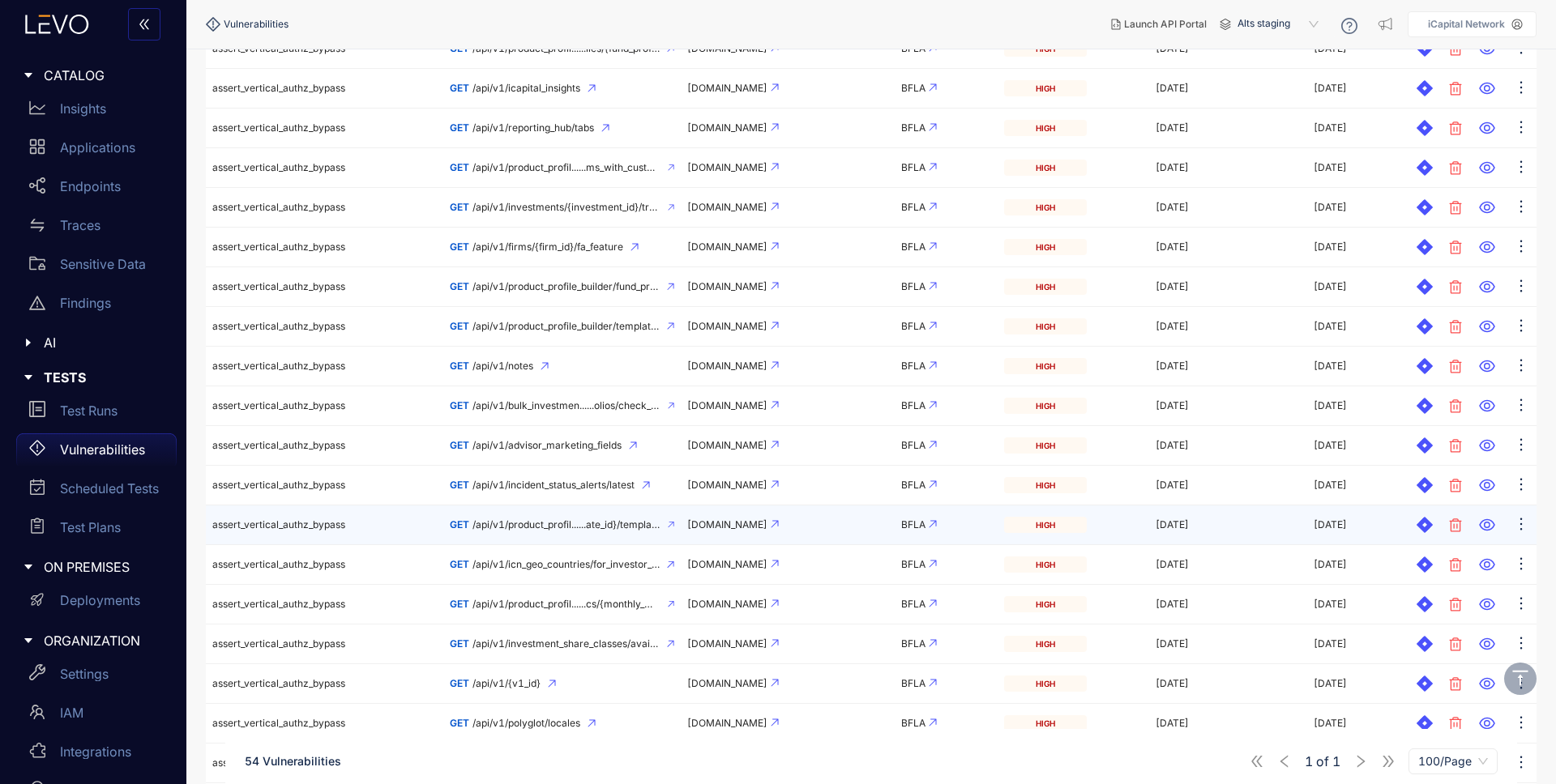
scroll to position [1084, 0]
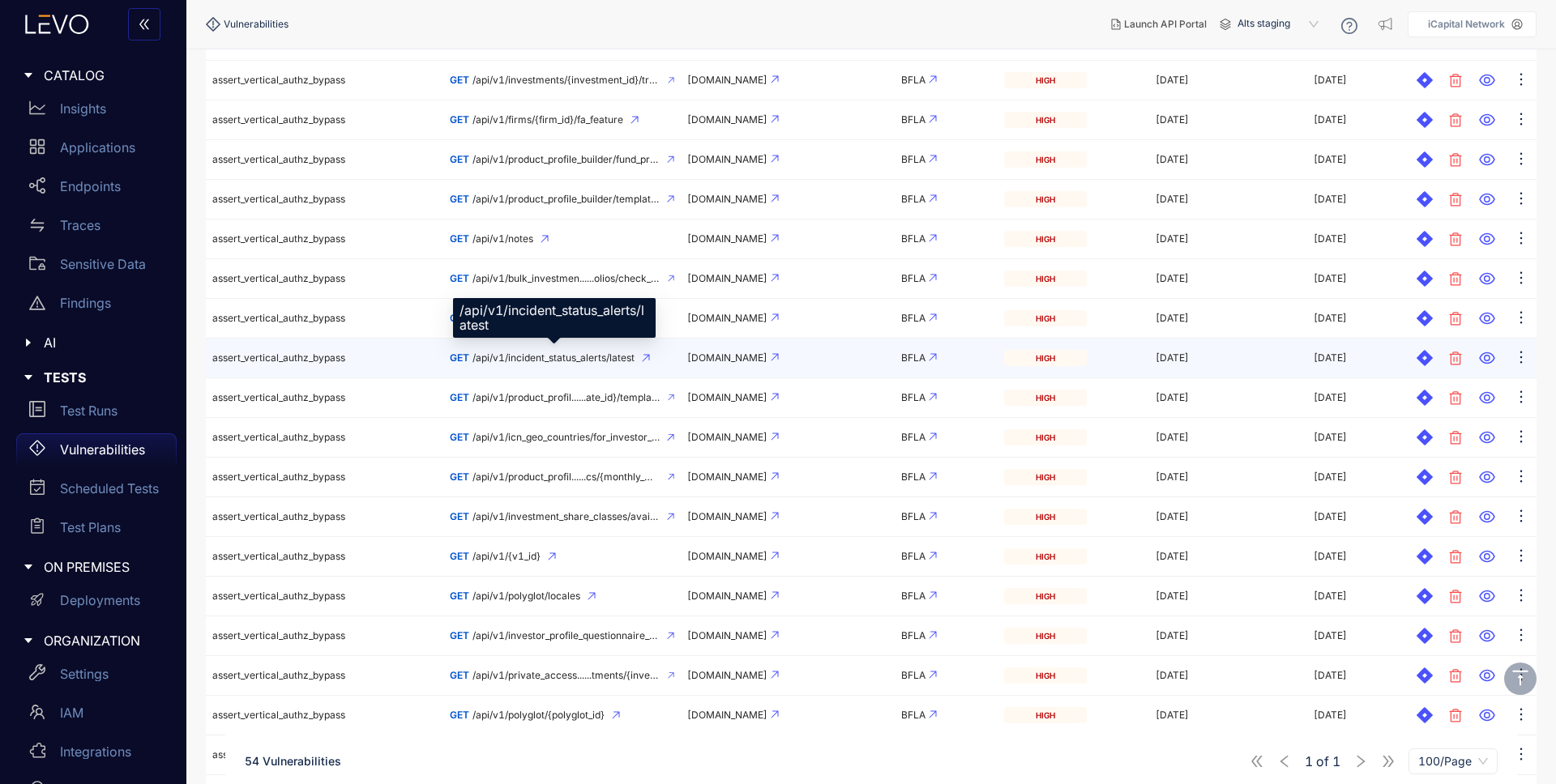
click at [600, 360] on span "/api/v1/incident_status_alerts/latest" at bounding box center [554, 358] width 162 height 11
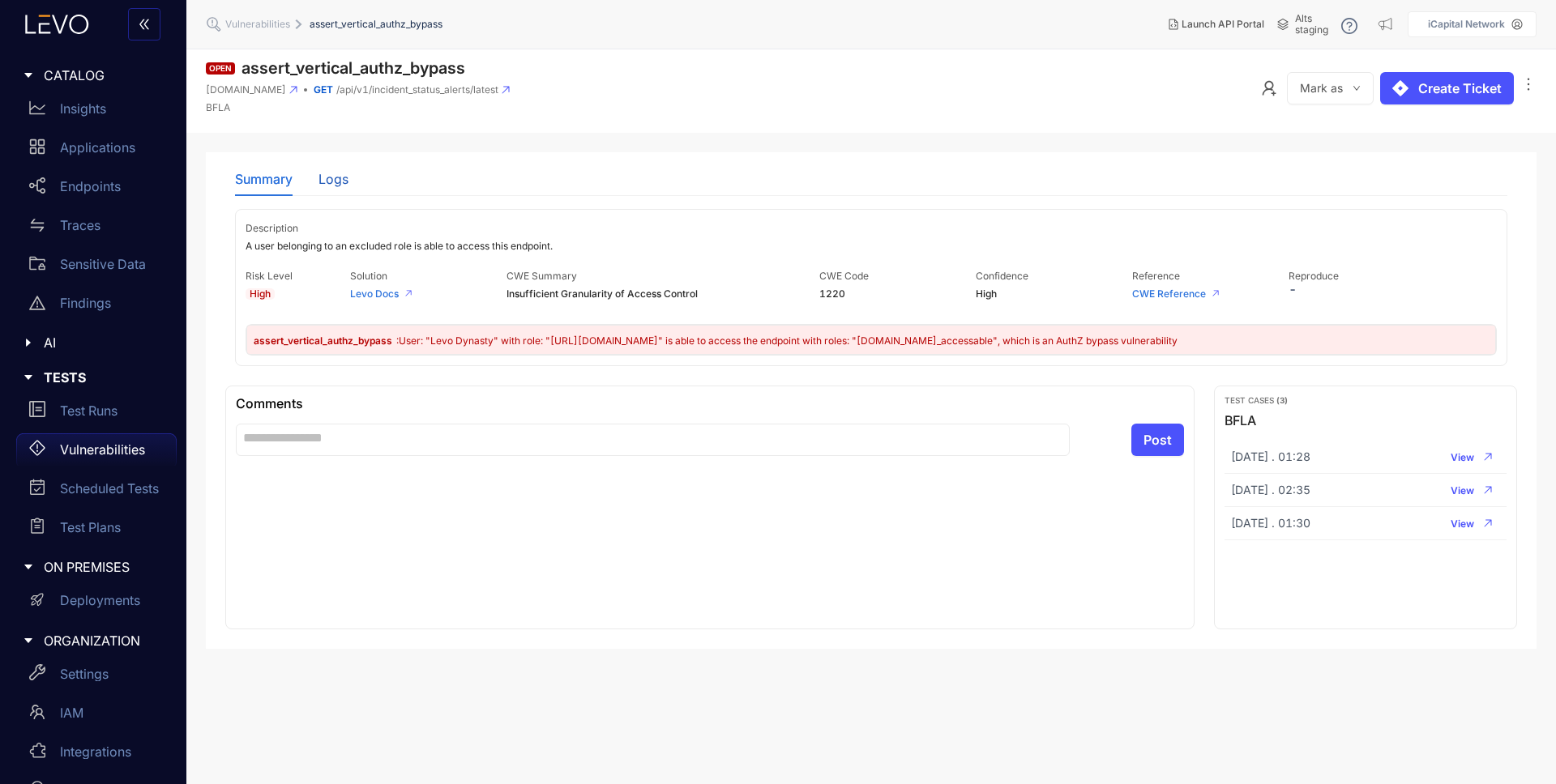
click at [343, 185] on div "Logs" at bounding box center [333, 179] width 30 height 15
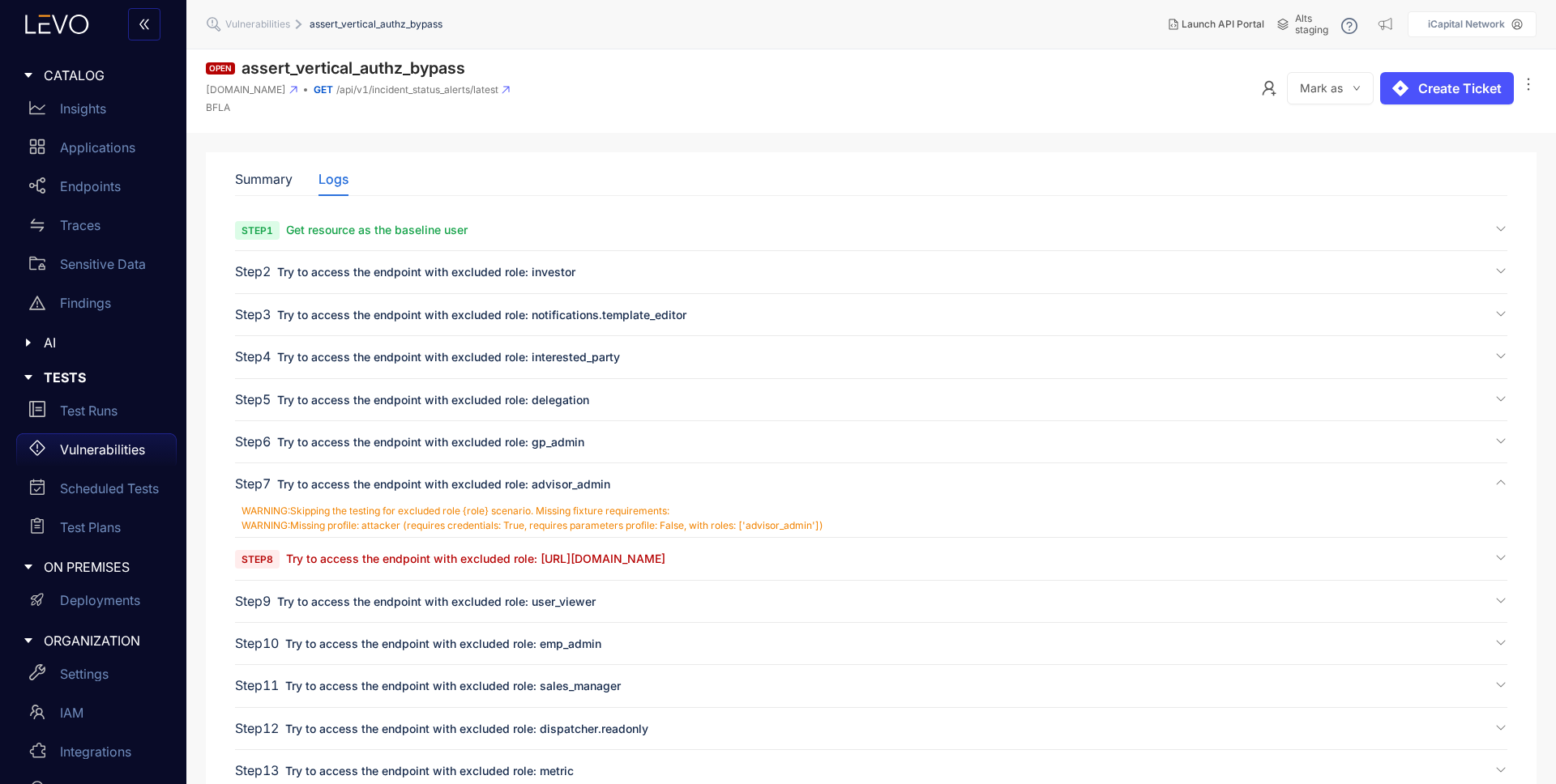
click at [424, 560] on span "Try to access the endpoint with excluded role: [URL][DOMAIN_NAME]" at bounding box center [476, 558] width 379 height 14
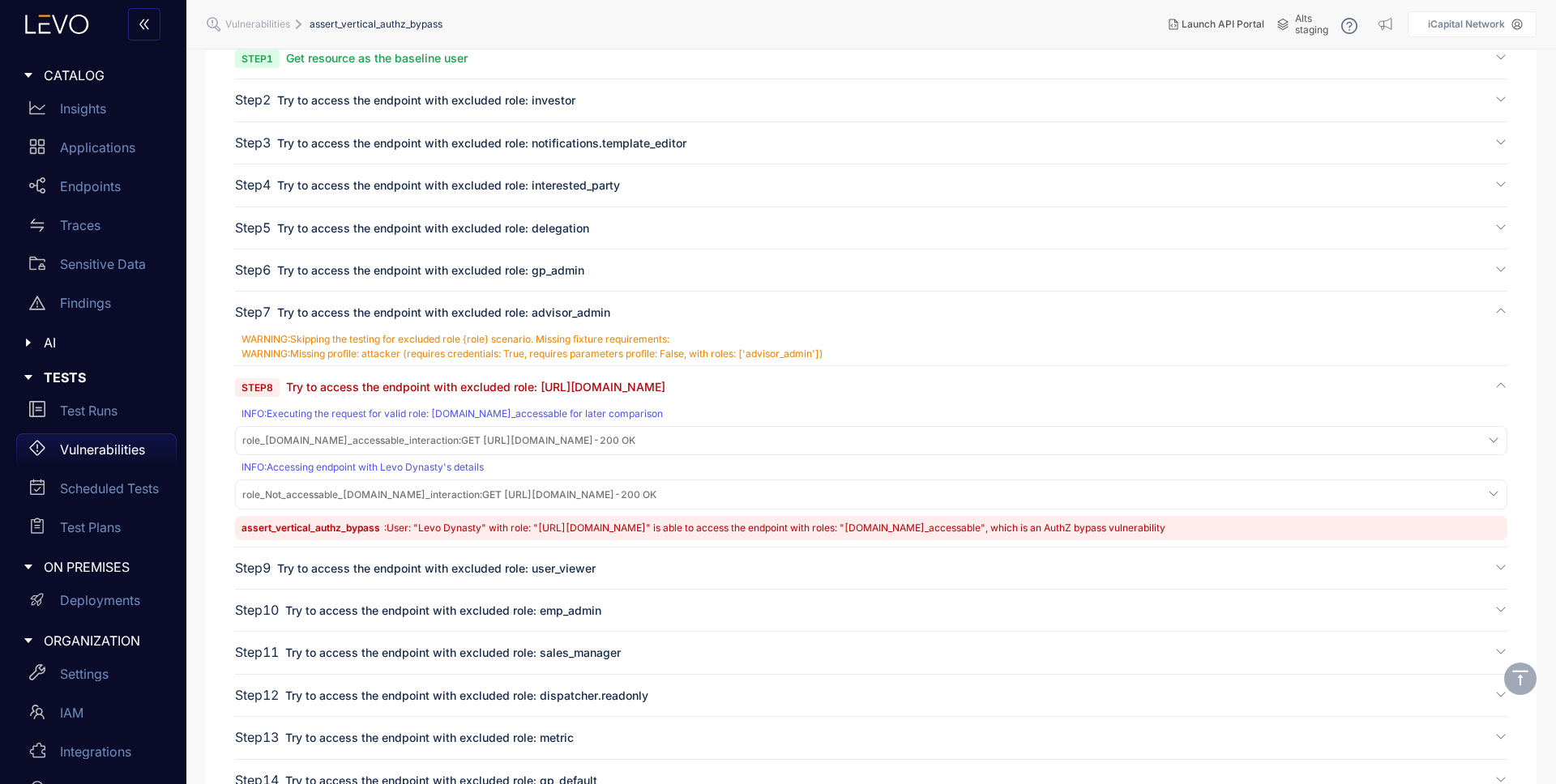
scroll to position [348, 0]
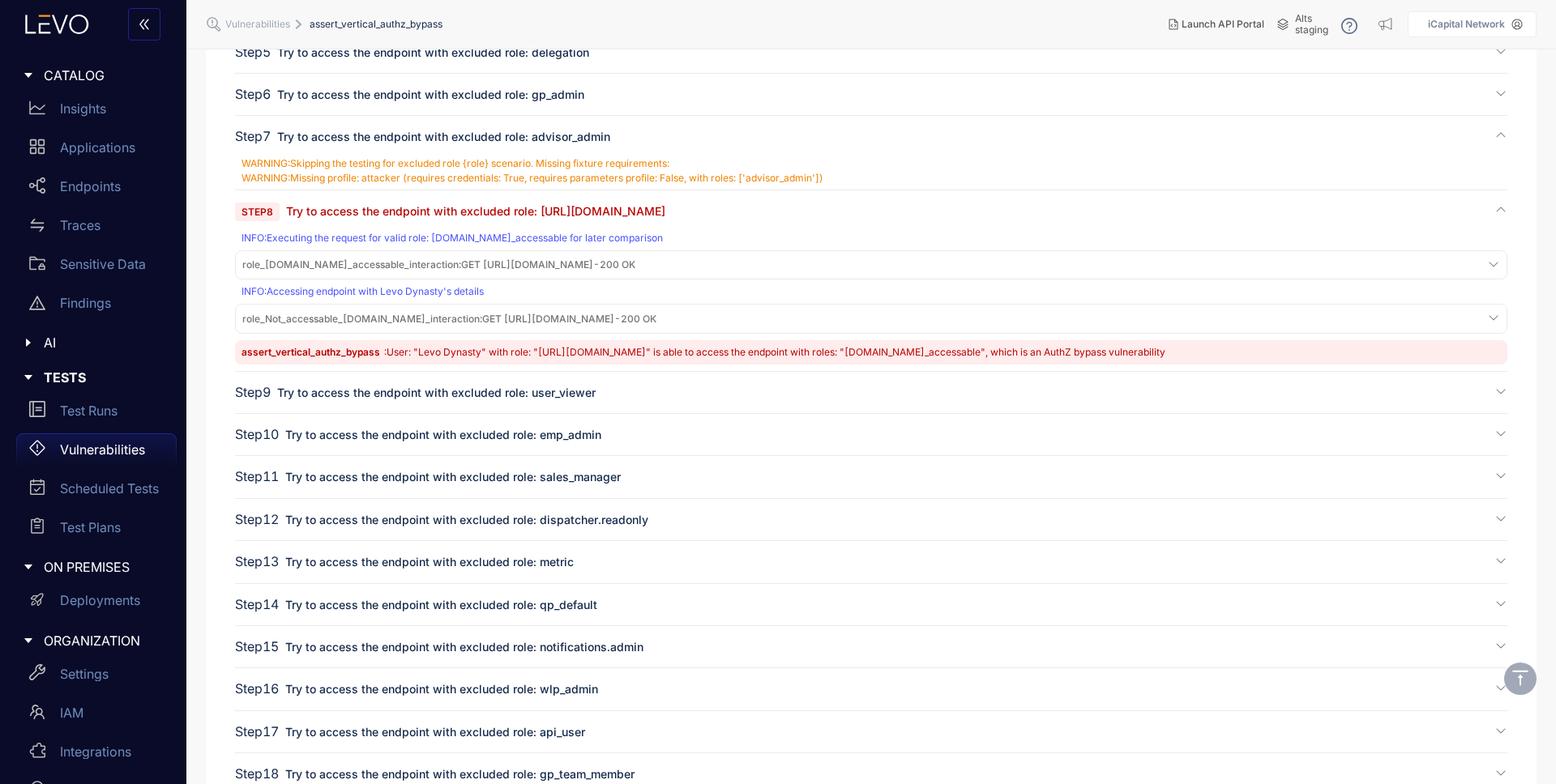
click at [461, 262] on span "role_[DOMAIN_NAME]_accessable_interaction :" at bounding box center [352, 264] width 219 height 12
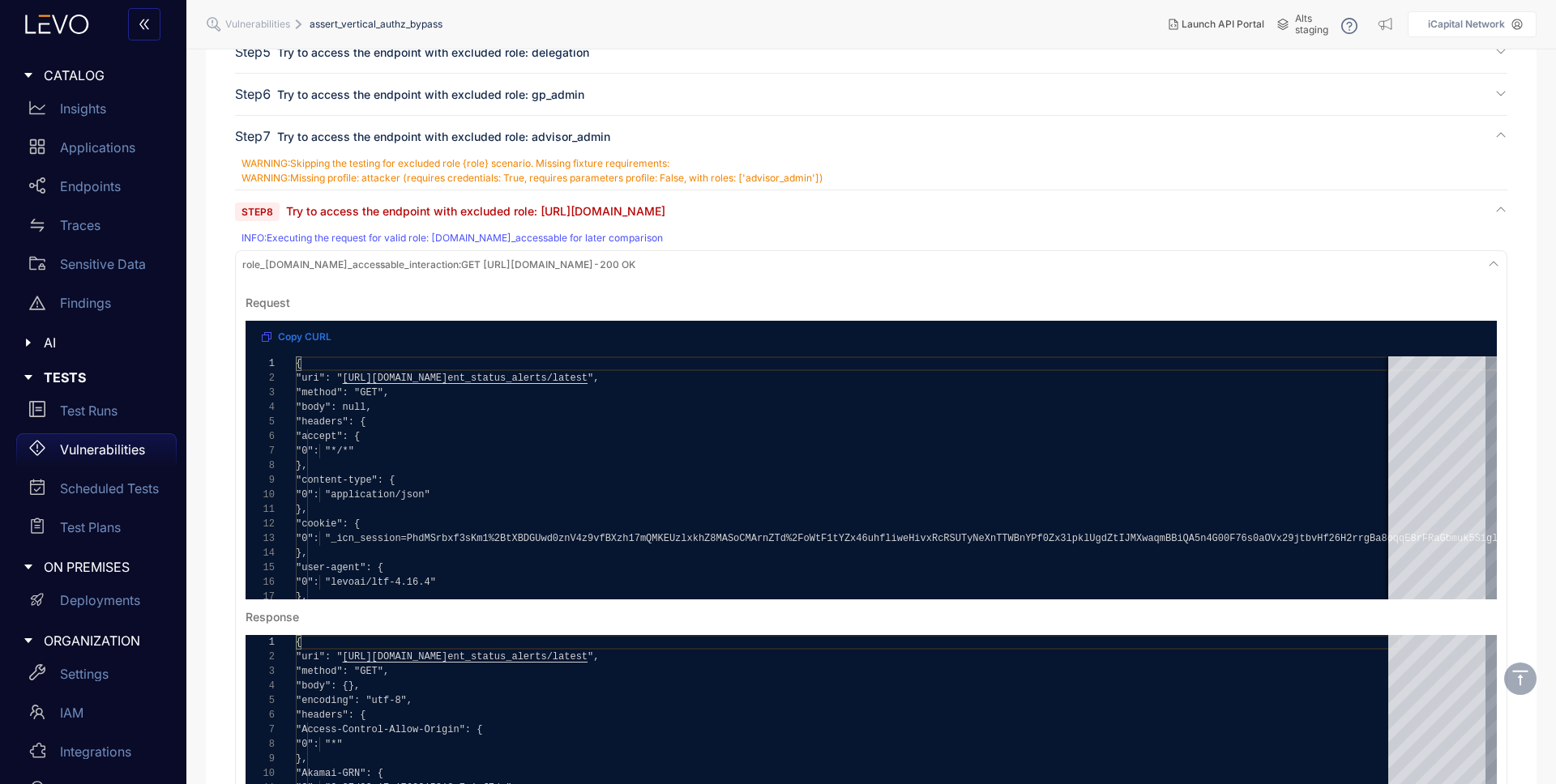
click at [461, 261] on span "role_[DOMAIN_NAME]_accessable_interaction :" at bounding box center [352, 264] width 219 height 12
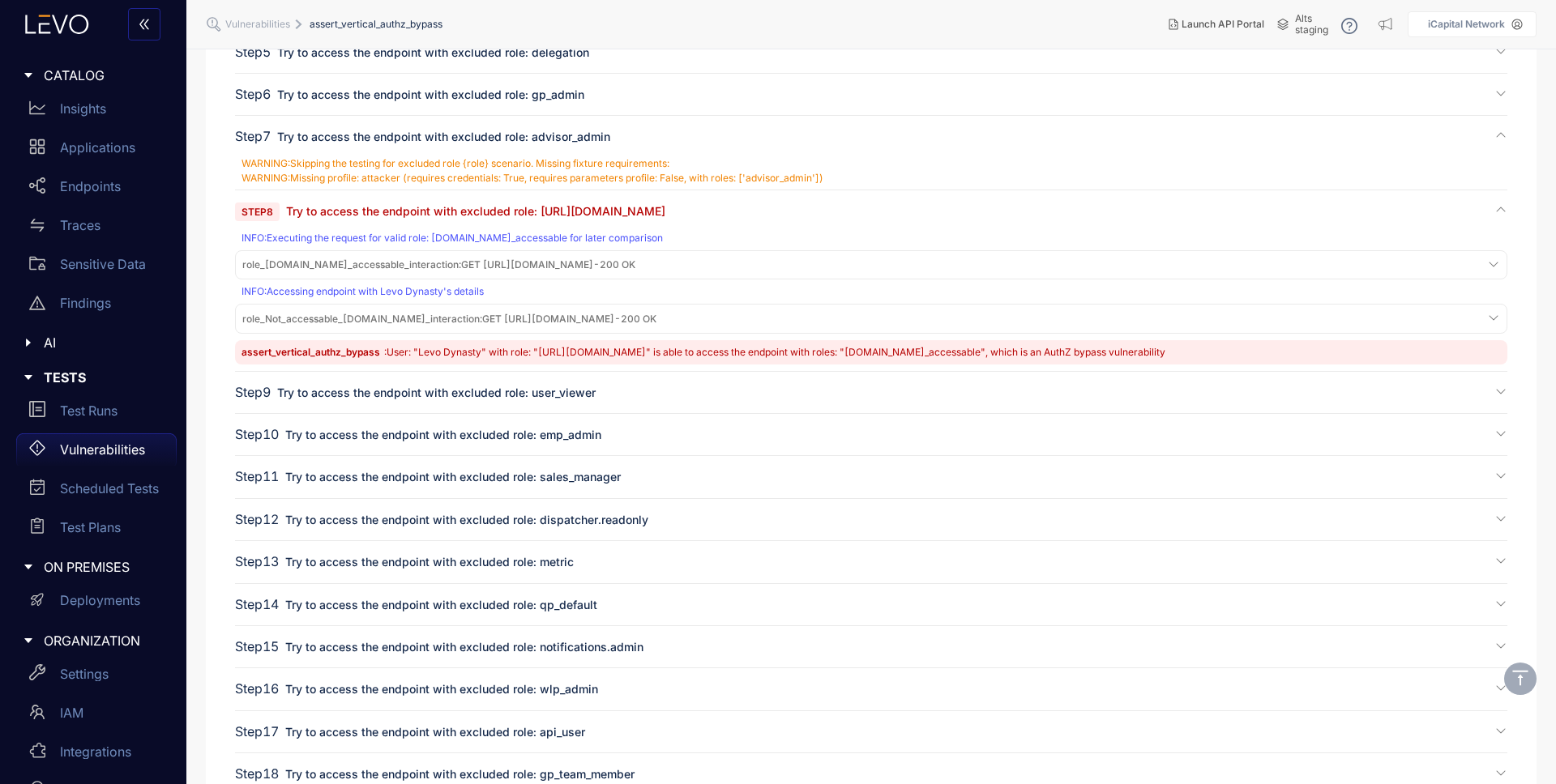
click at [482, 312] on span "role_Not_accessable_[DOMAIN_NAME]_interaction :" at bounding box center [362, 318] width 240 height 12
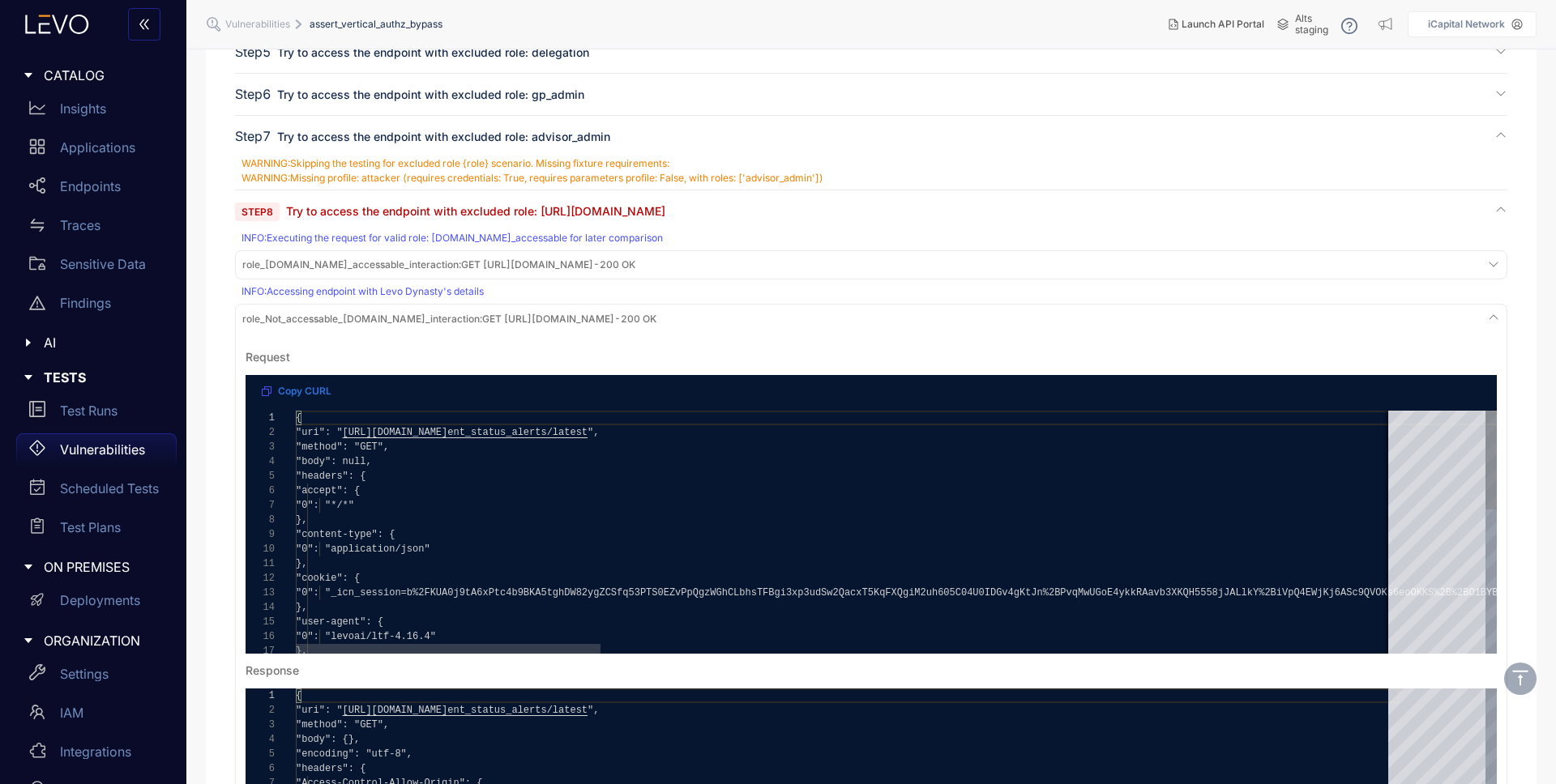
click at [482, 312] on span "role_Not_accessable_[DOMAIN_NAME]_interaction :" at bounding box center [362, 318] width 240 height 12
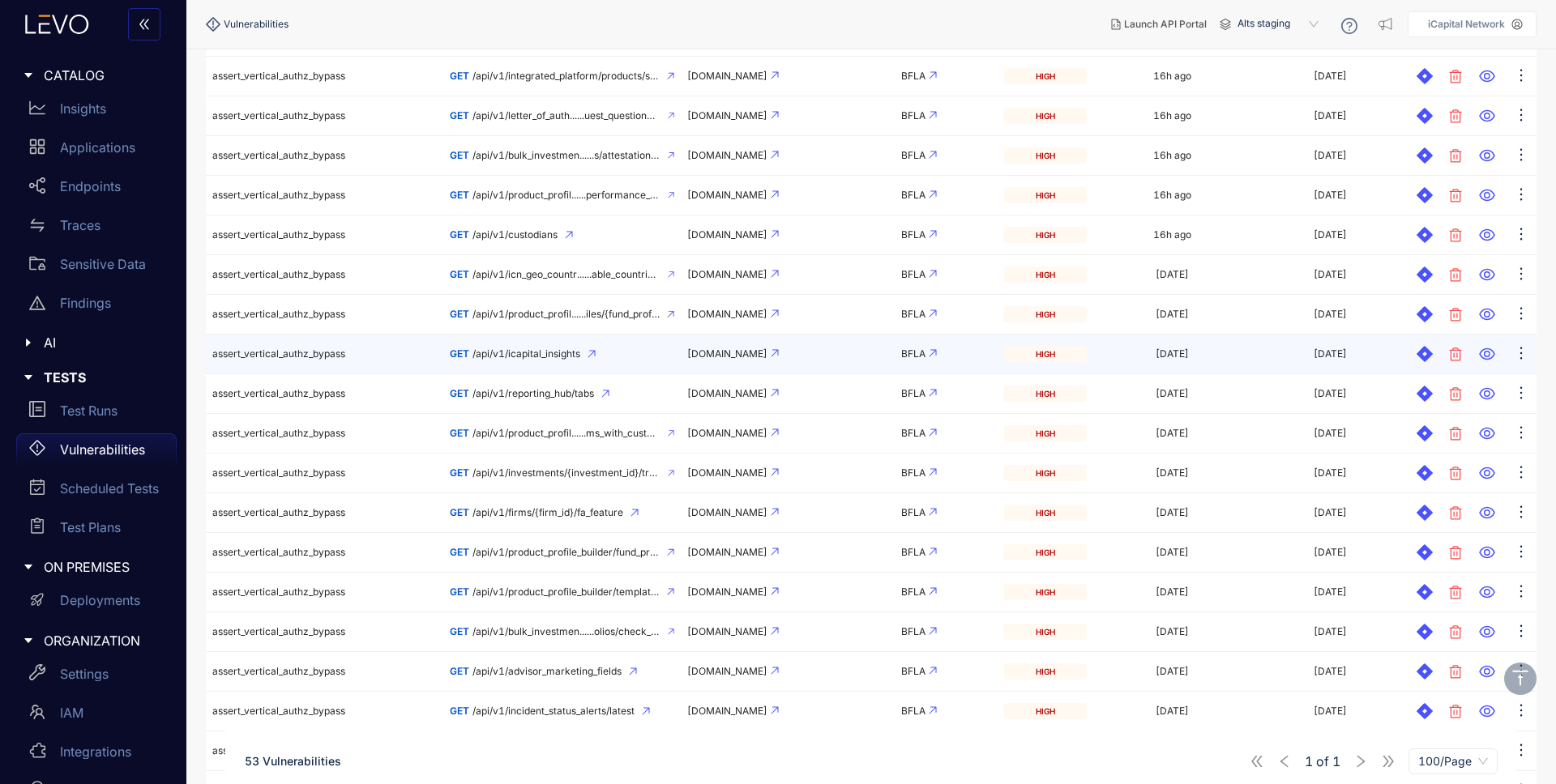
scroll to position [1045, 0]
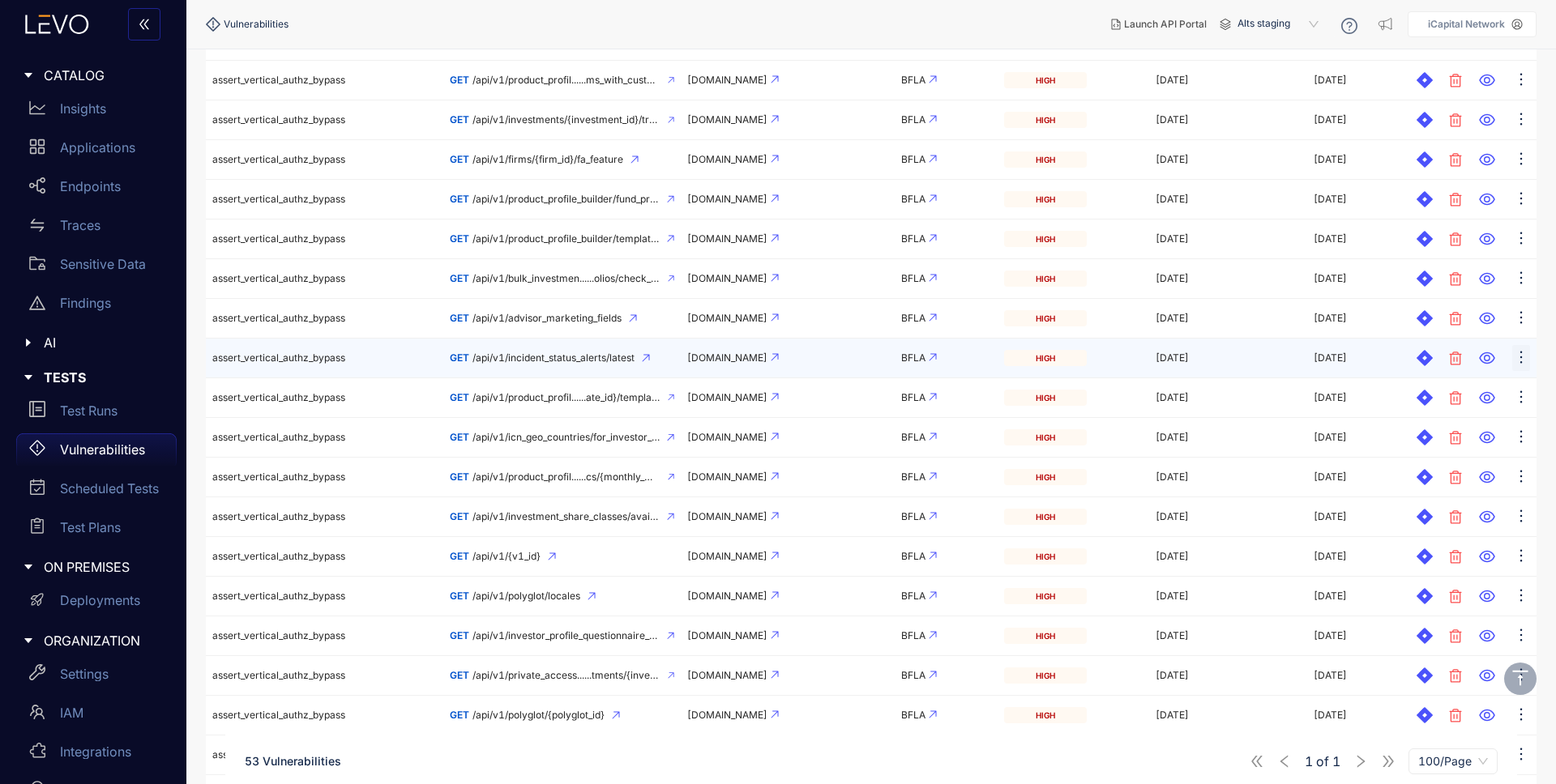
click at [1522, 358] on icon "ellipsis" at bounding box center [1521, 358] width 16 height 16
click at [1444, 414] on span "Mark as Shared Resource" at bounding box center [1414, 417] width 180 height 18
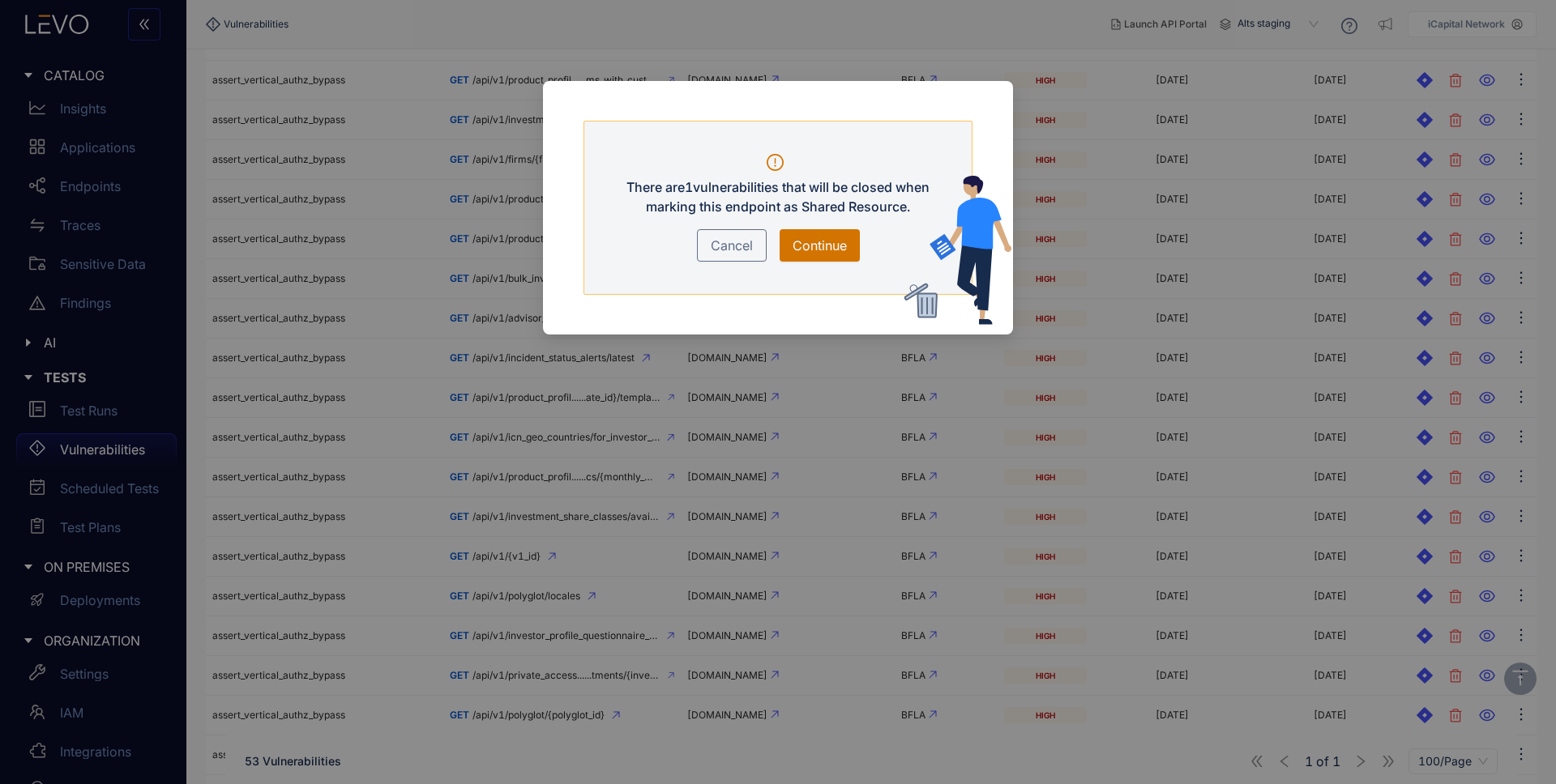
click at [821, 241] on span "Continue" at bounding box center [820, 245] width 55 height 19
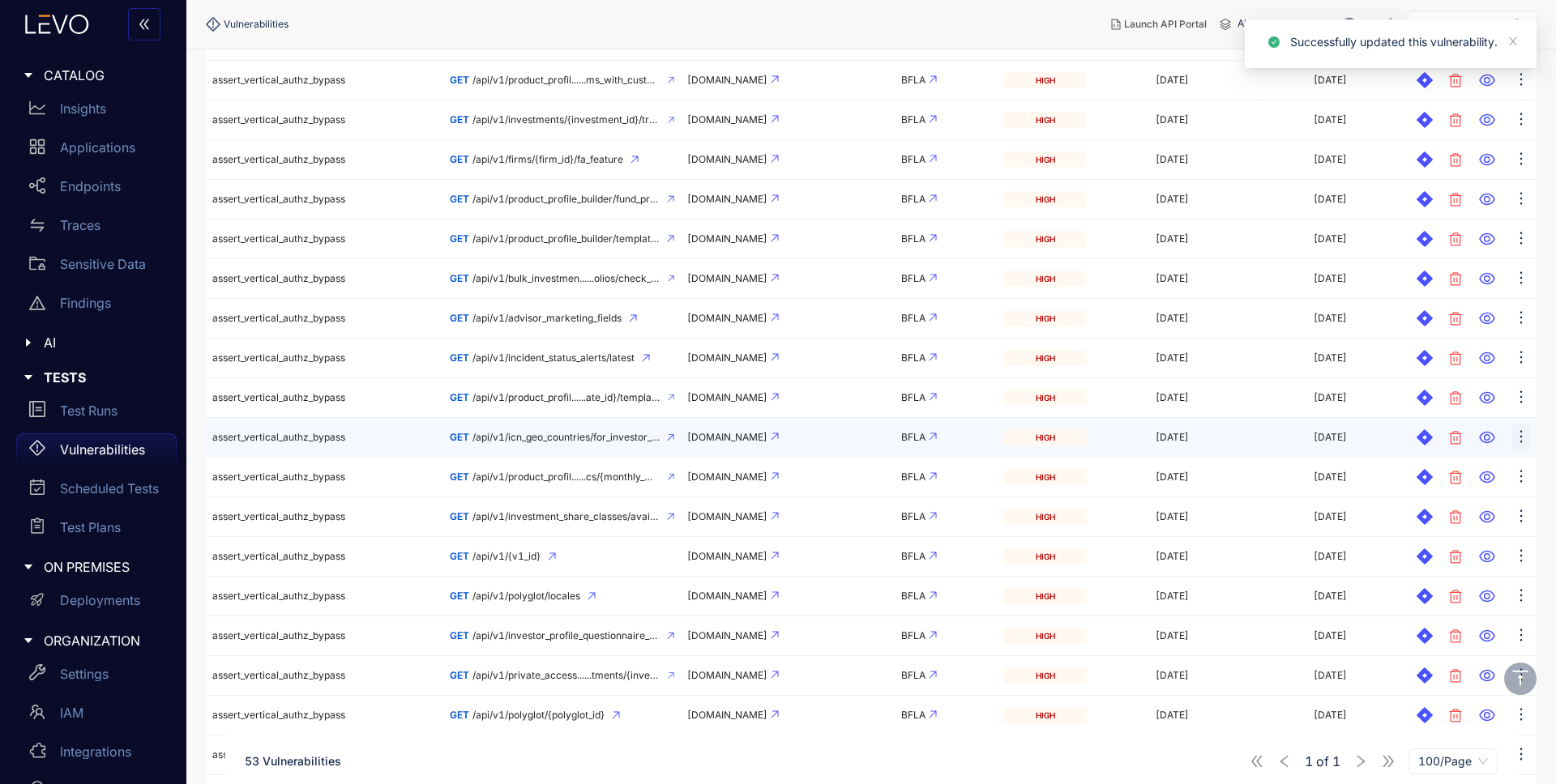
click at [1519, 439] on icon "ellipsis" at bounding box center [1521, 437] width 16 height 16
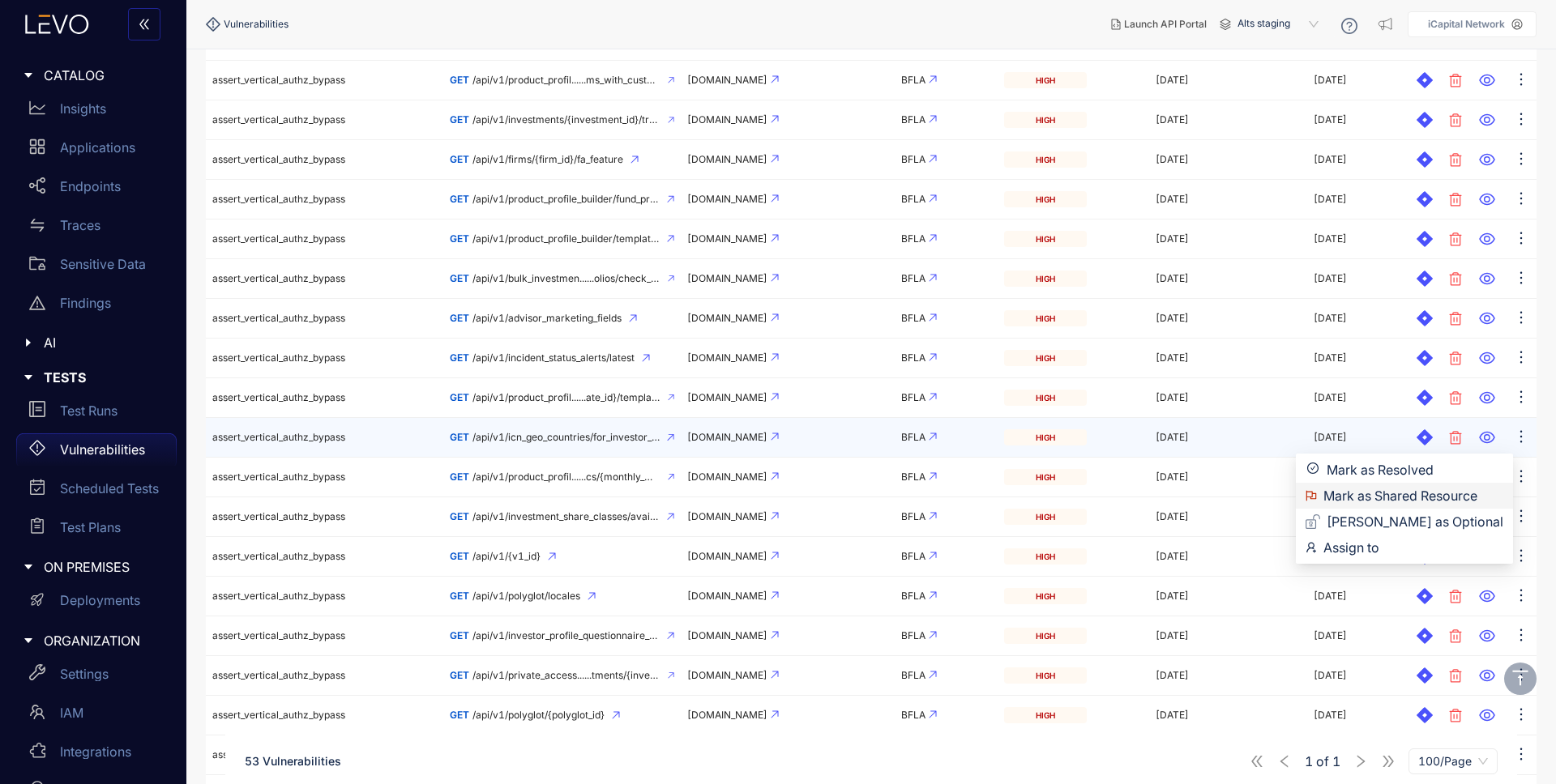
click at [1444, 491] on span "Mark as Shared Resource" at bounding box center [1414, 496] width 180 height 18
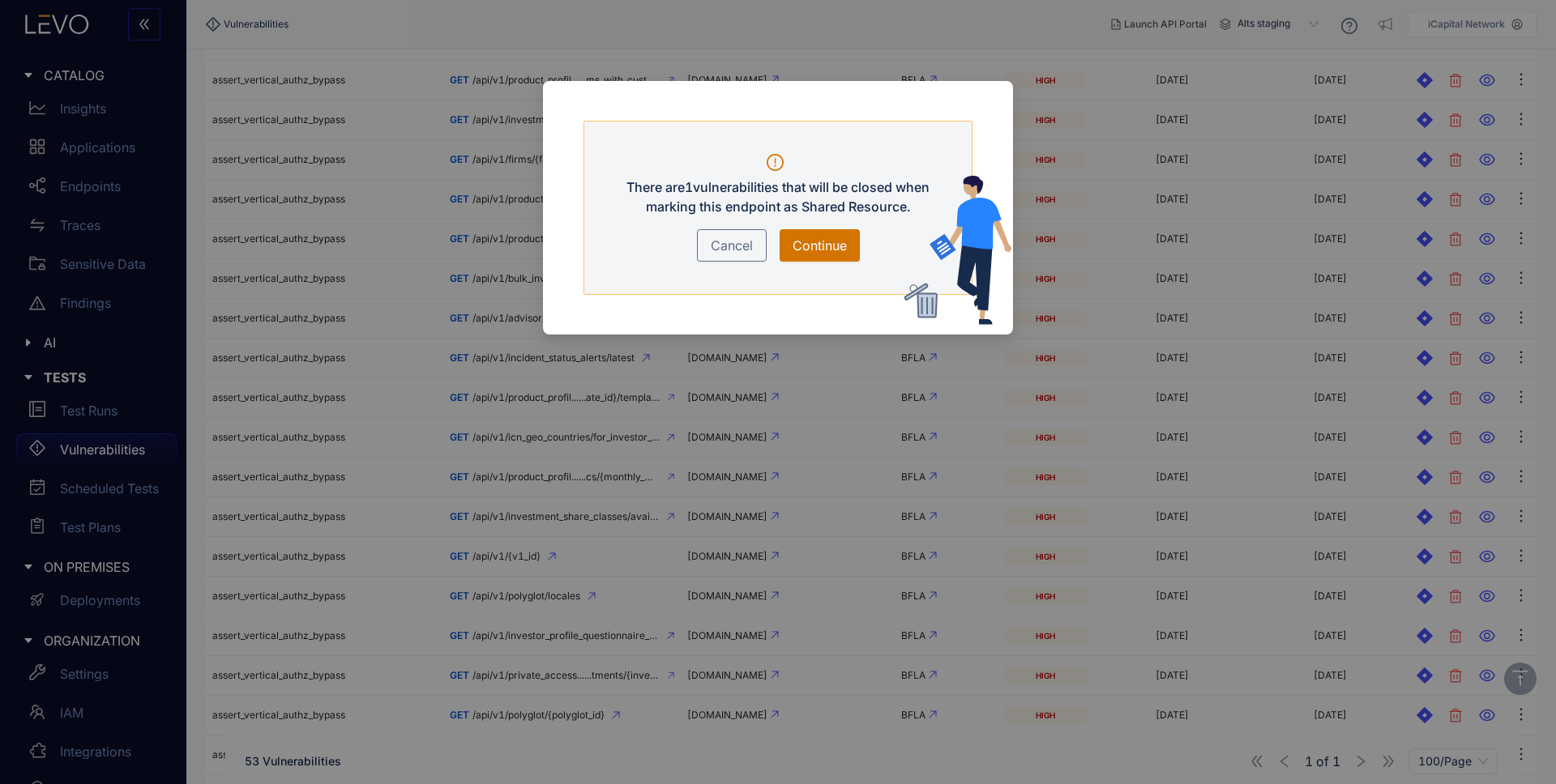
click at [814, 246] on span "Continue" at bounding box center [820, 245] width 55 height 19
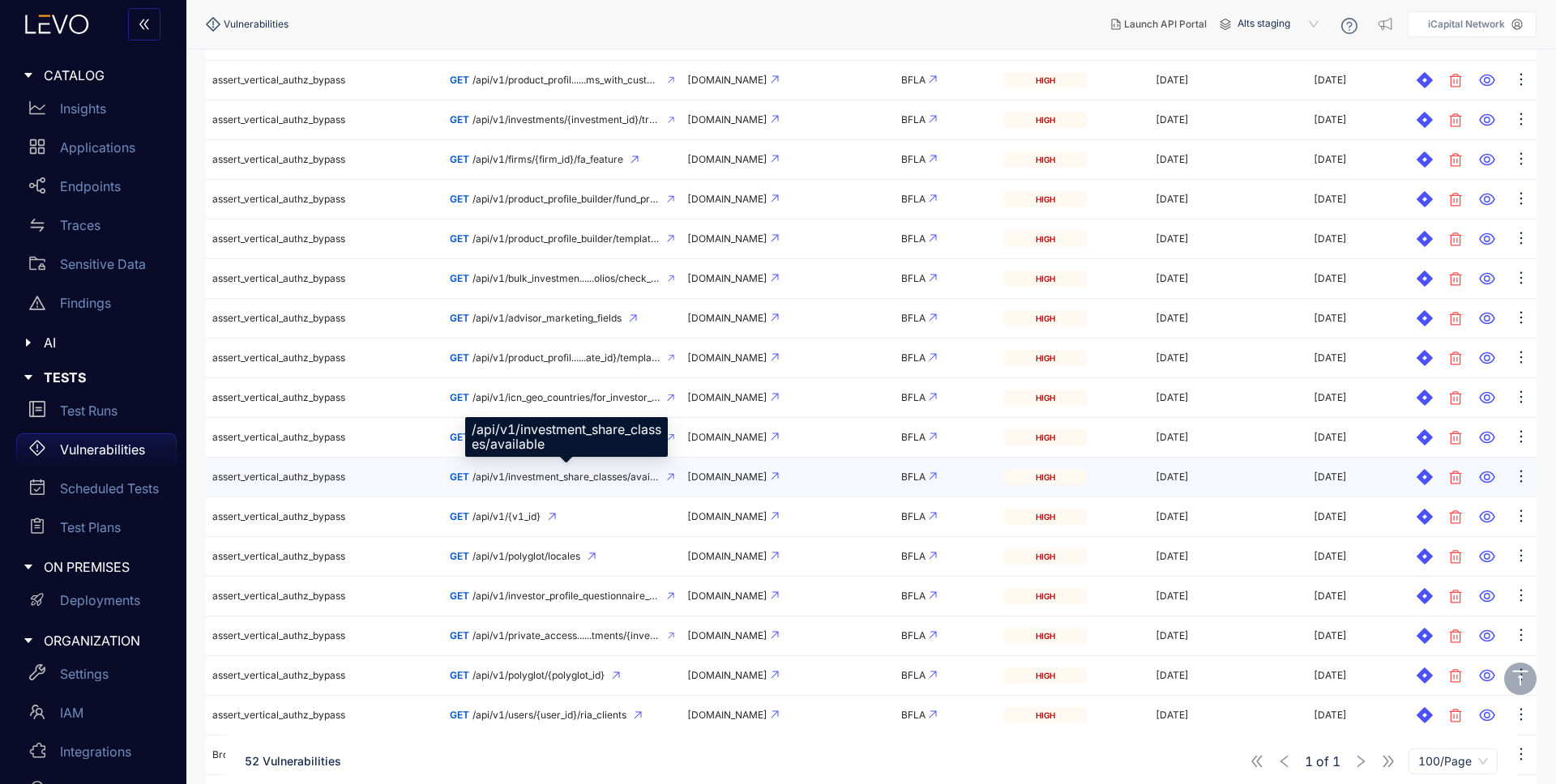
click at [544, 474] on span "/api/v1/investment_share_classes/available" at bounding box center [567, 477] width 188 height 11
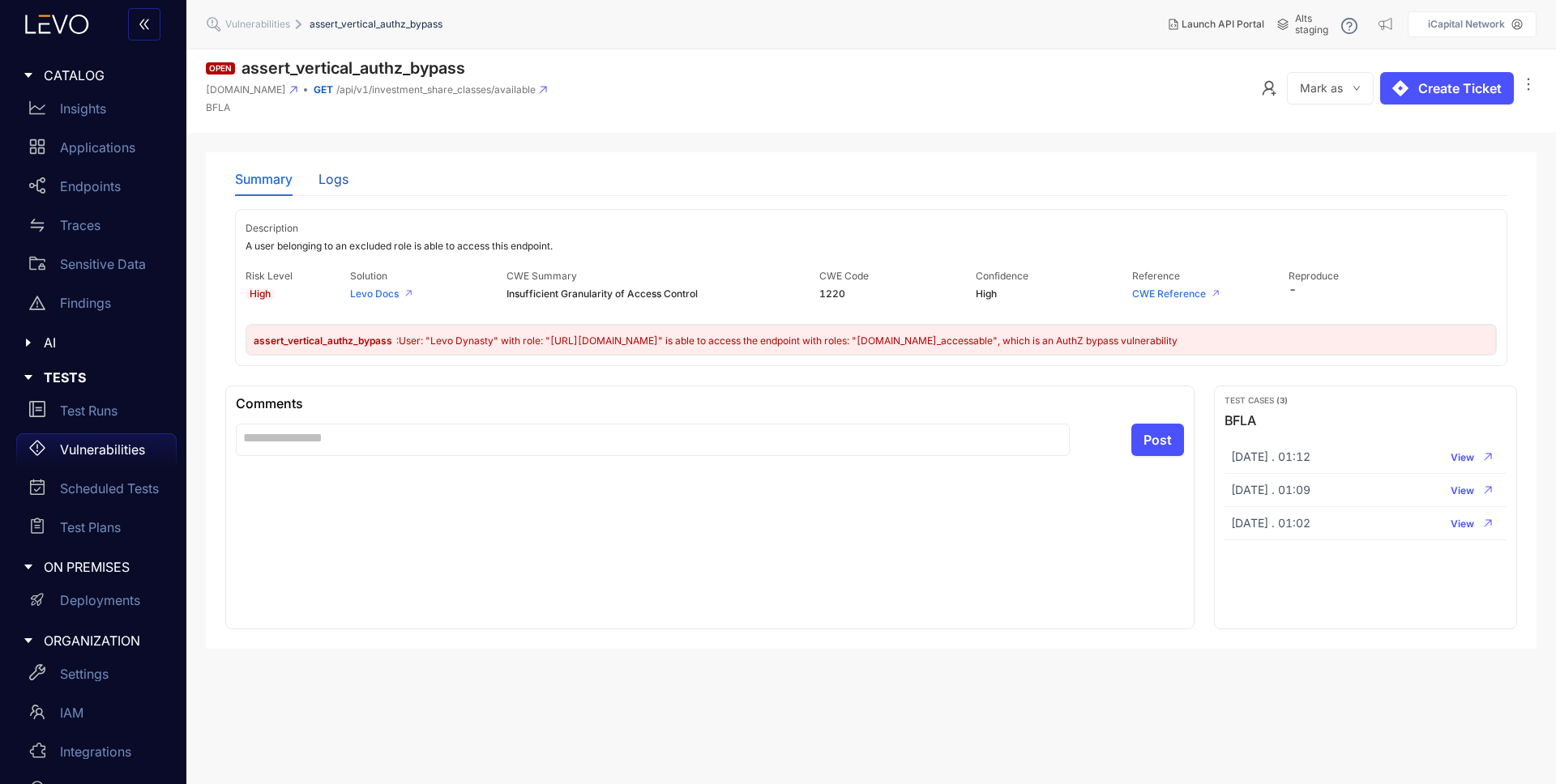
click at [343, 173] on div "Logs" at bounding box center [333, 179] width 30 height 15
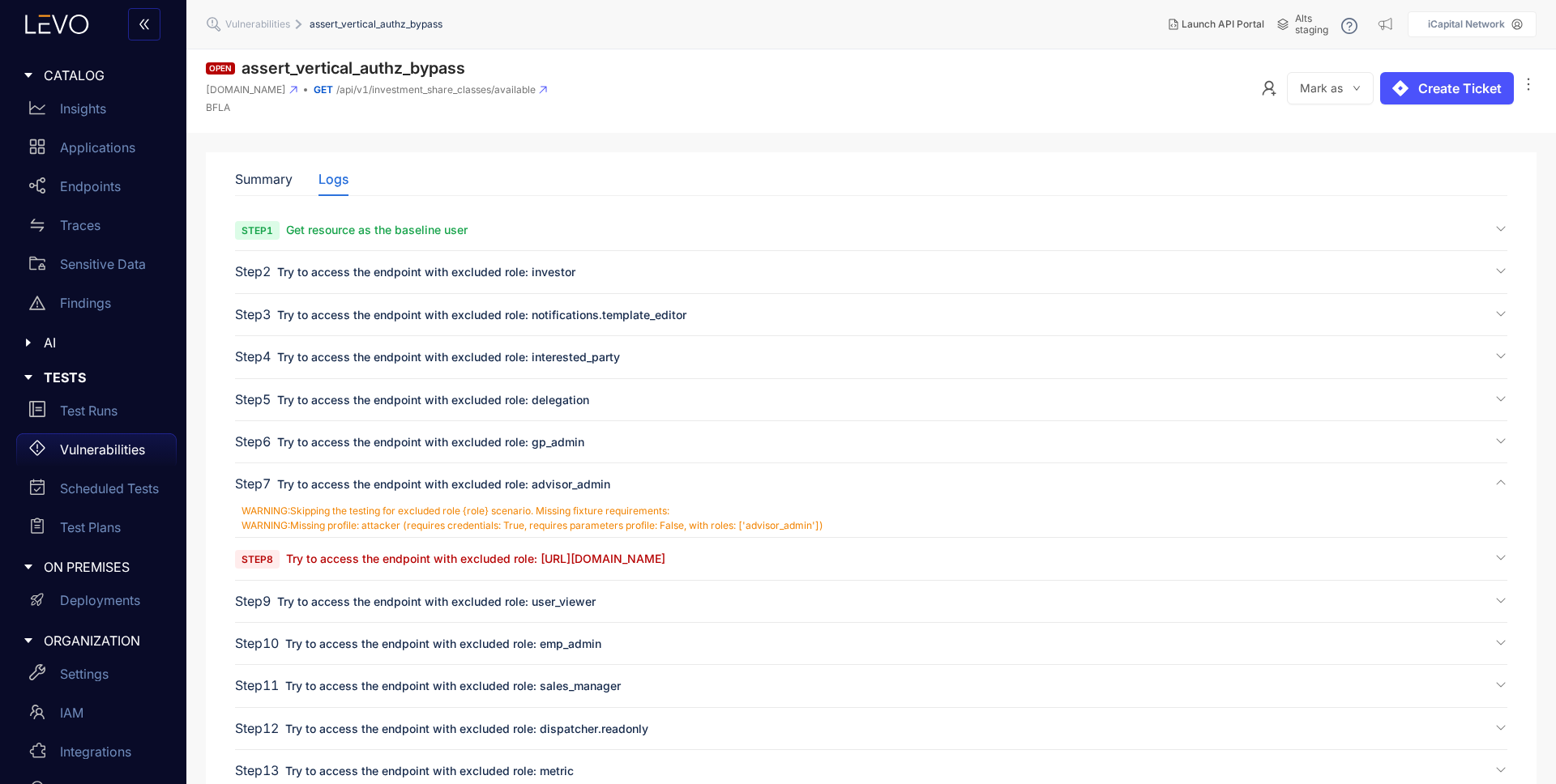
click at [467, 552] on span "Try to access the endpoint with excluded role: [URL][DOMAIN_NAME]" at bounding box center [476, 558] width 379 height 14
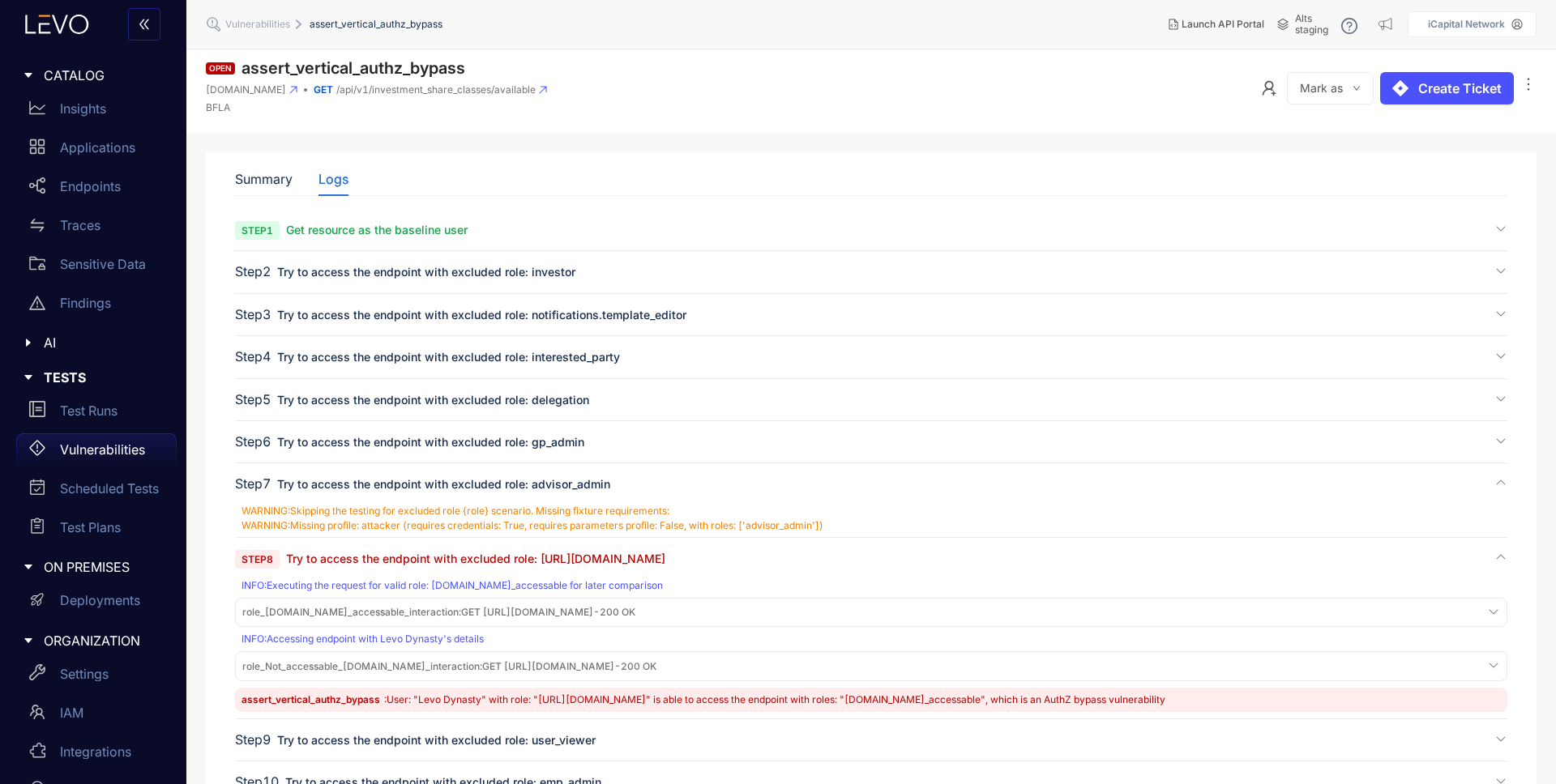
click at [461, 608] on span "role_[DOMAIN_NAME]_accessable_interaction :" at bounding box center [352, 612] width 219 height 12
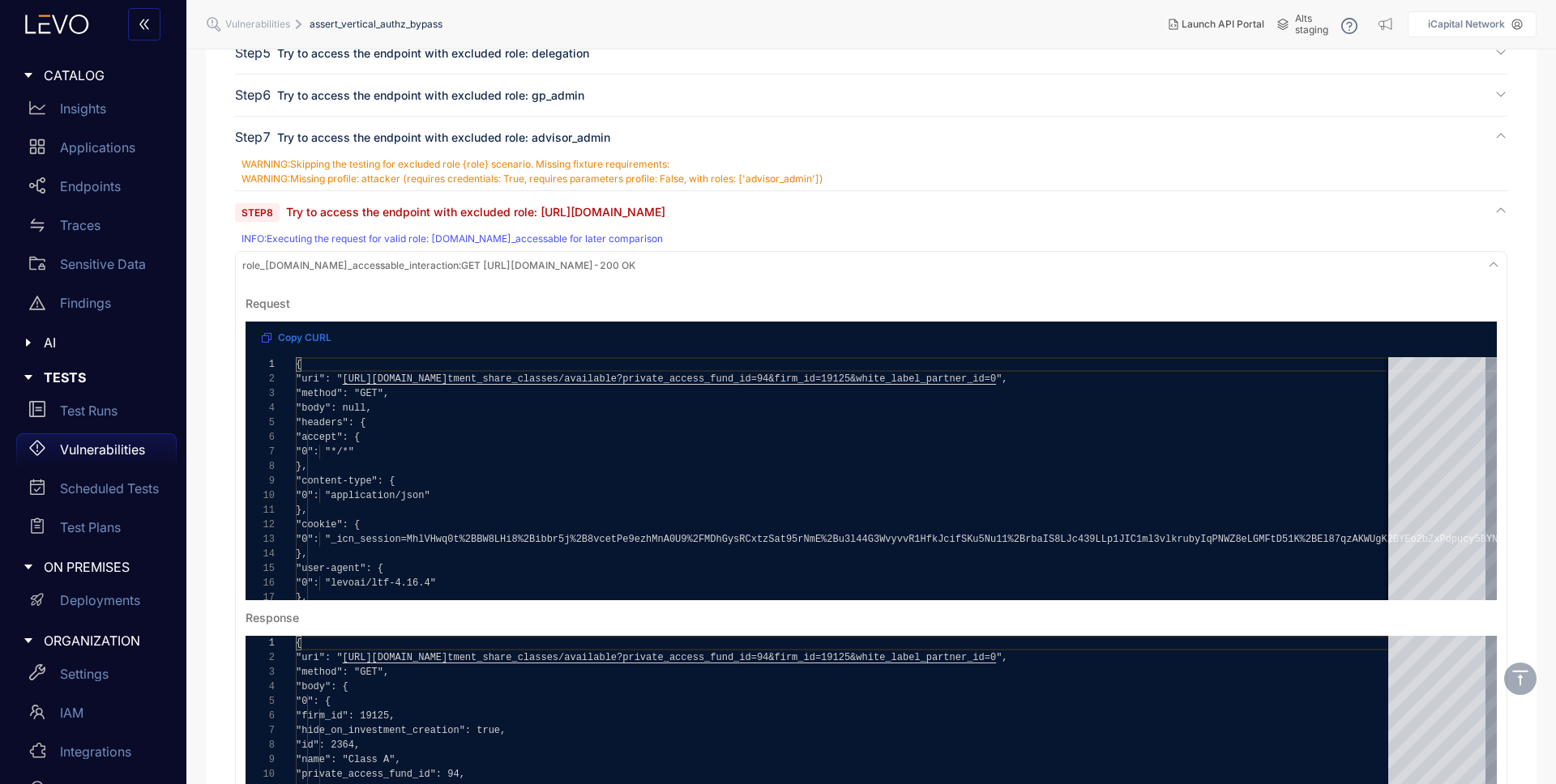
scroll to position [513, 0]
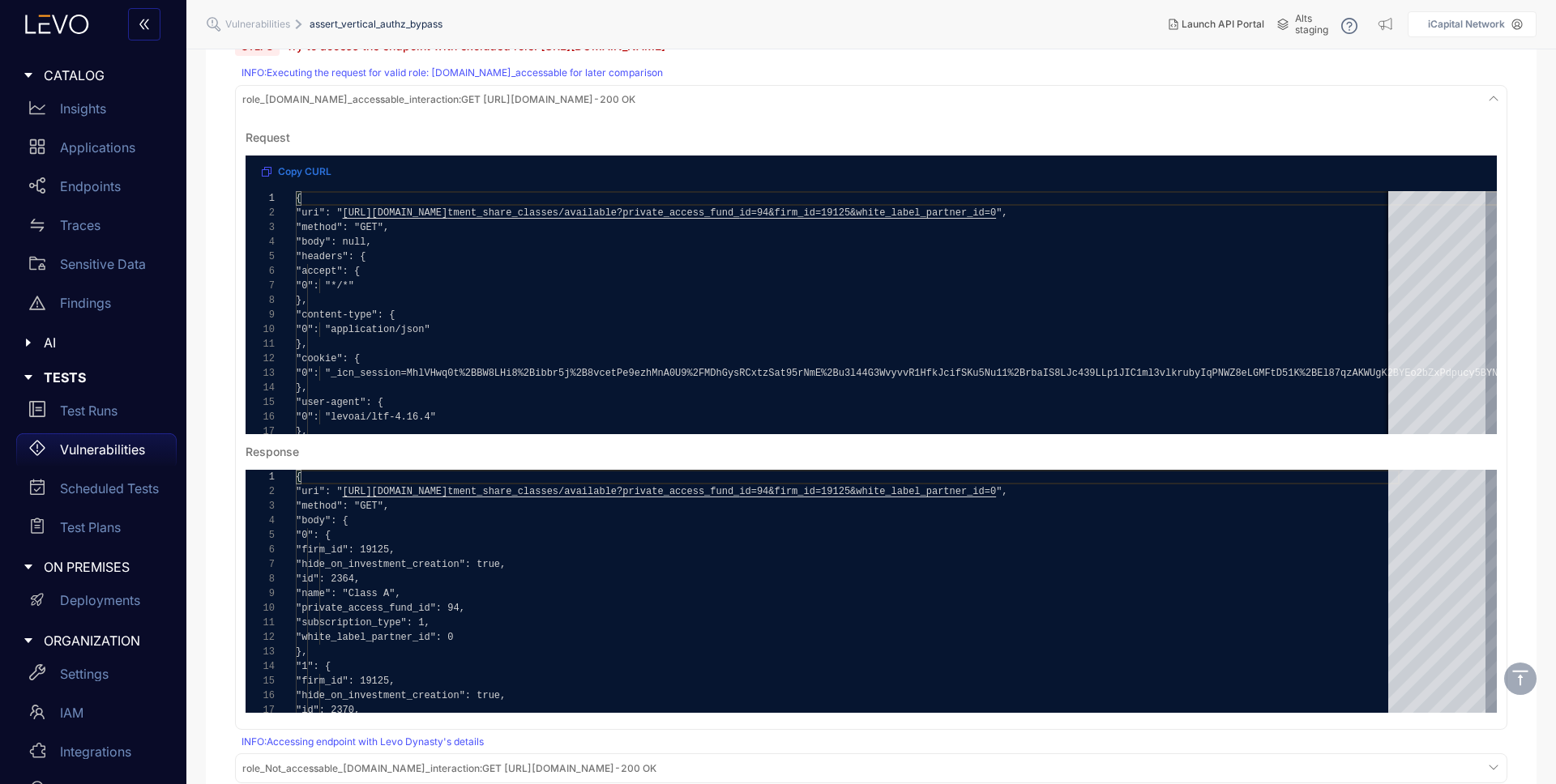
click at [391, 102] on span "role_[DOMAIN_NAME]_accessable_interaction :" at bounding box center [352, 98] width 219 height 12
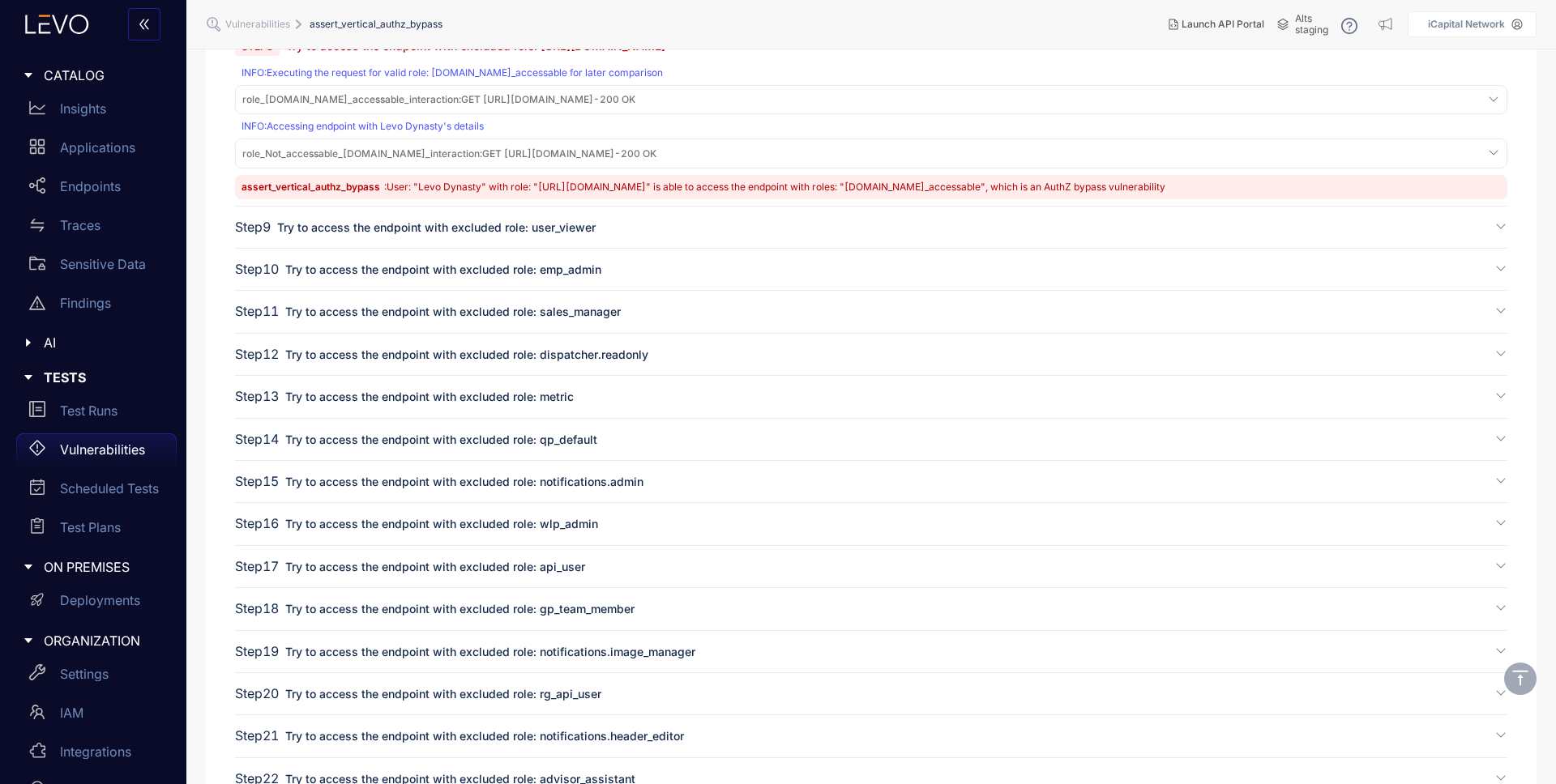
click at [370, 153] on span "role_Not_accessable_[DOMAIN_NAME]_interaction :" at bounding box center [362, 153] width 240 height 12
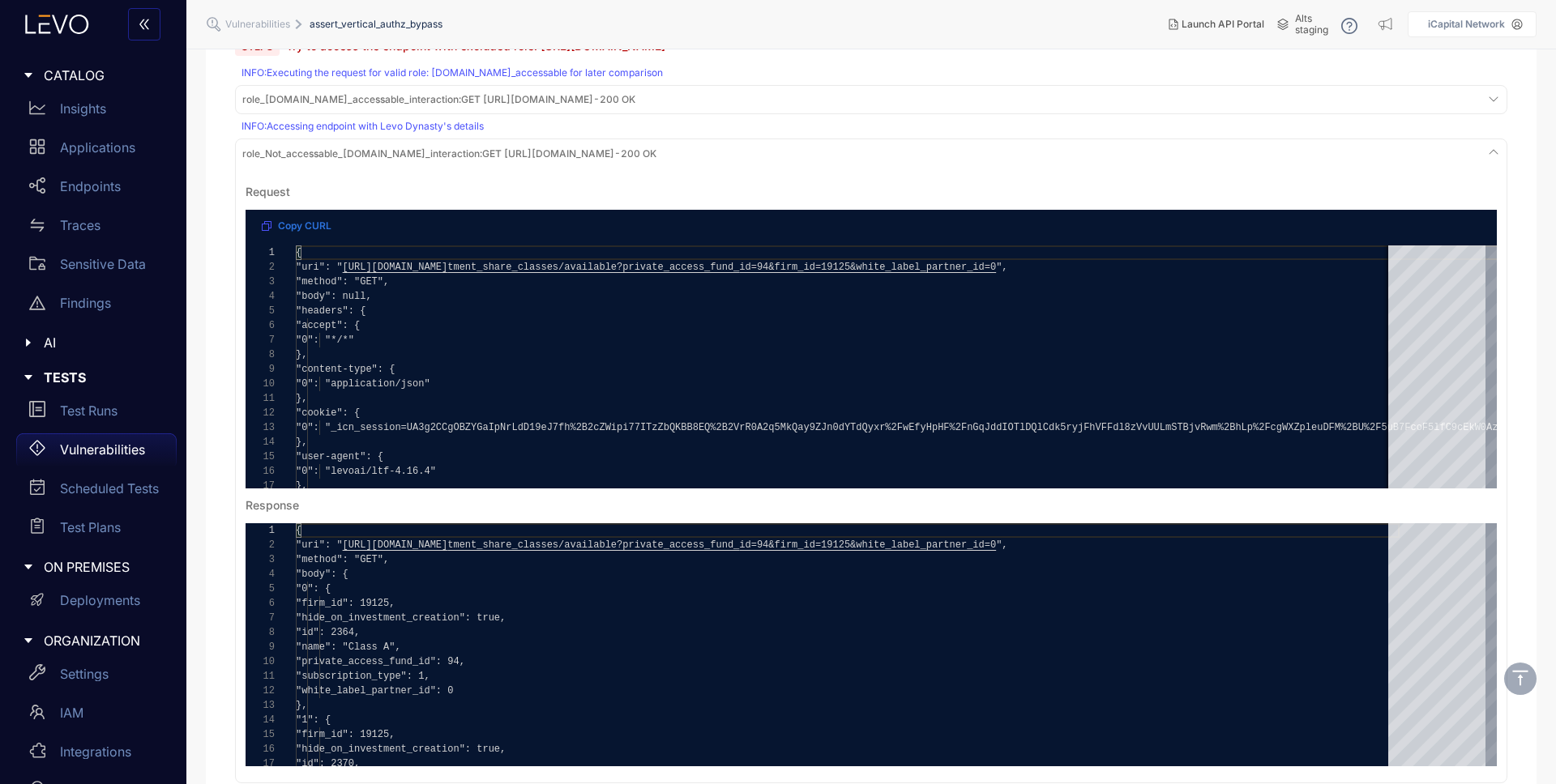
click at [370, 153] on span "role_Not_accessable_[DOMAIN_NAME]_interaction :" at bounding box center [362, 153] width 240 height 12
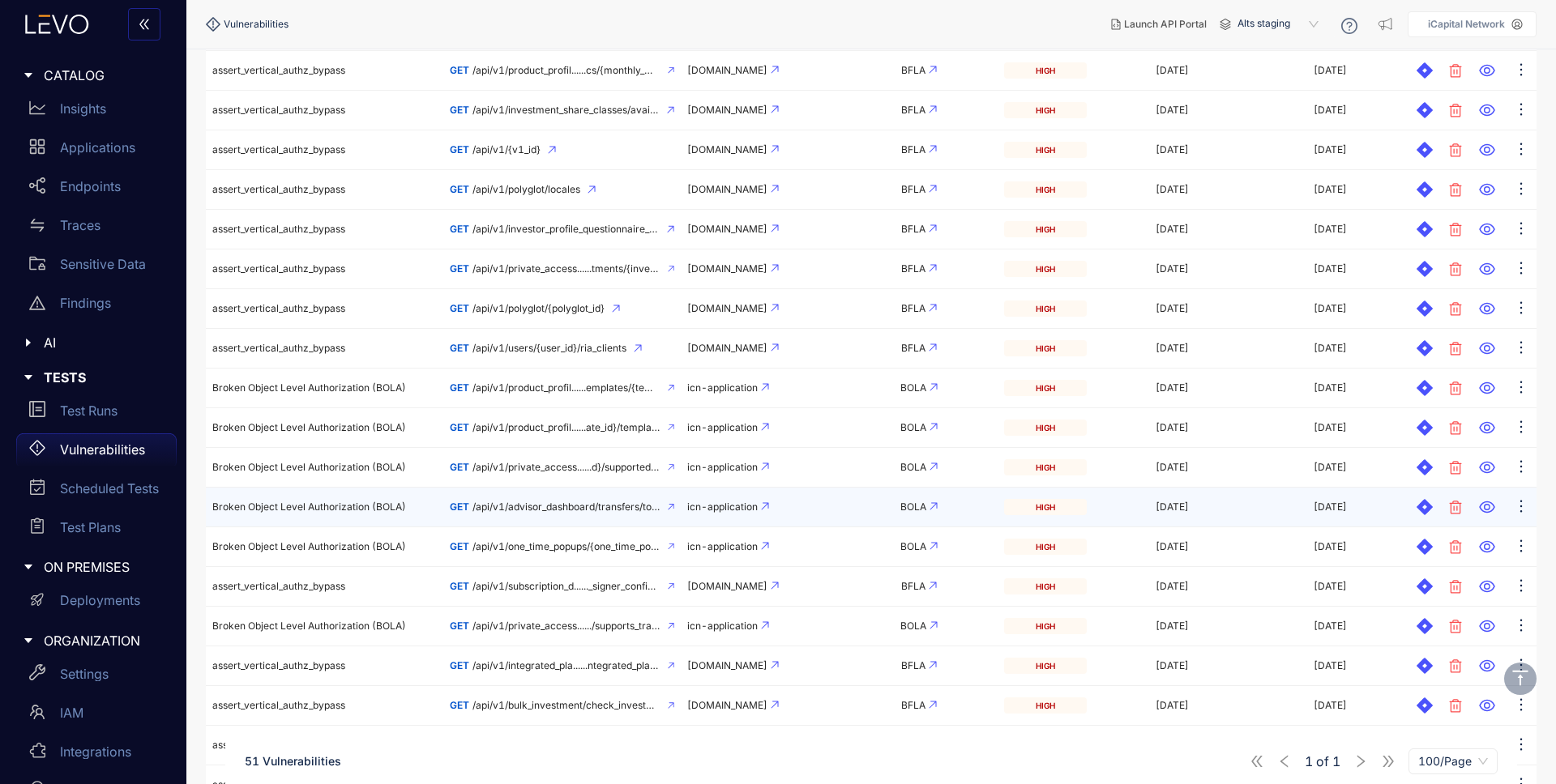
scroll to position [1288, 0]
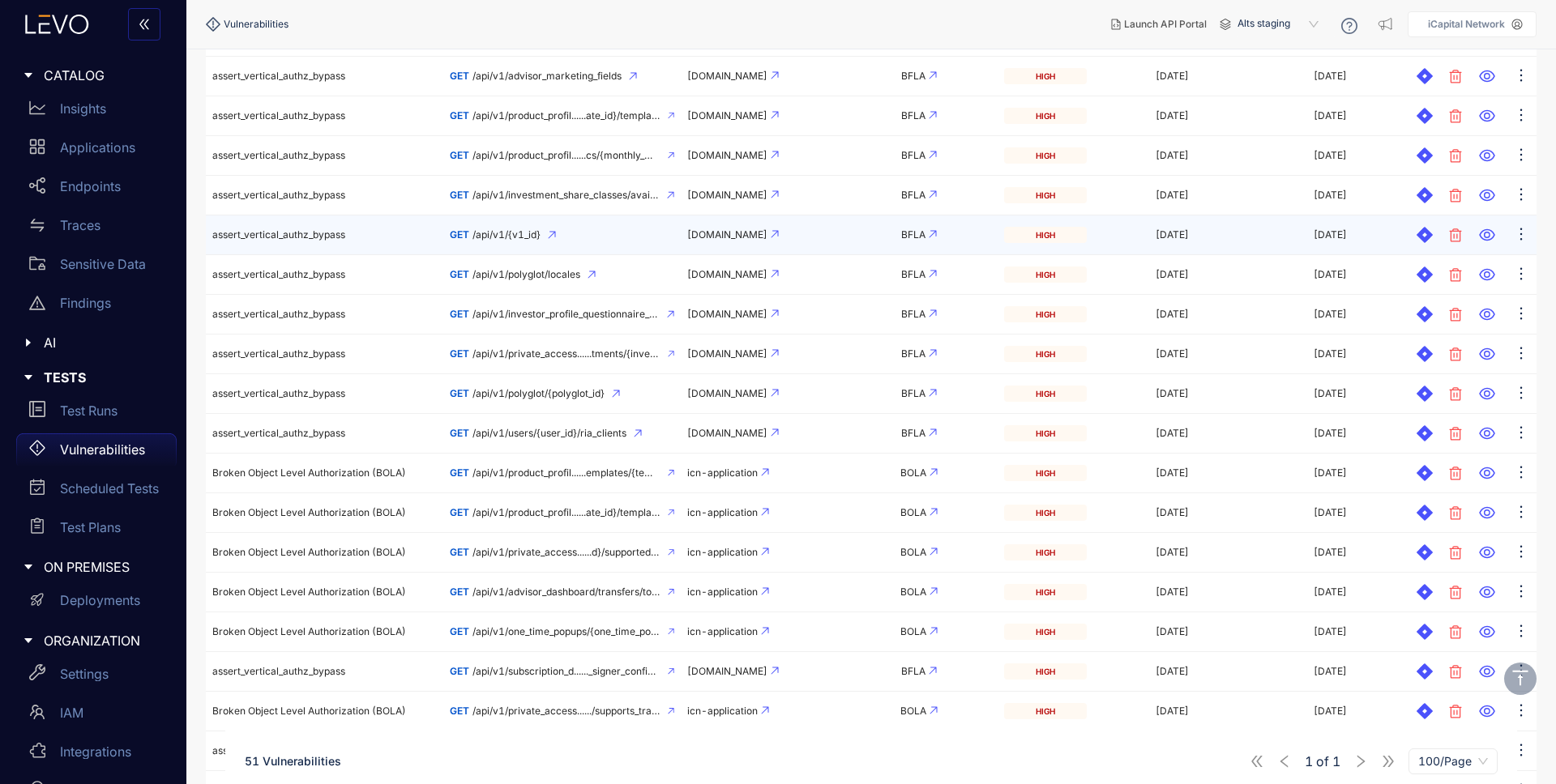
click at [355, 233] on td "assert_vertical_authz_bypass" at bounding box center [324, 236] width 238 height 40
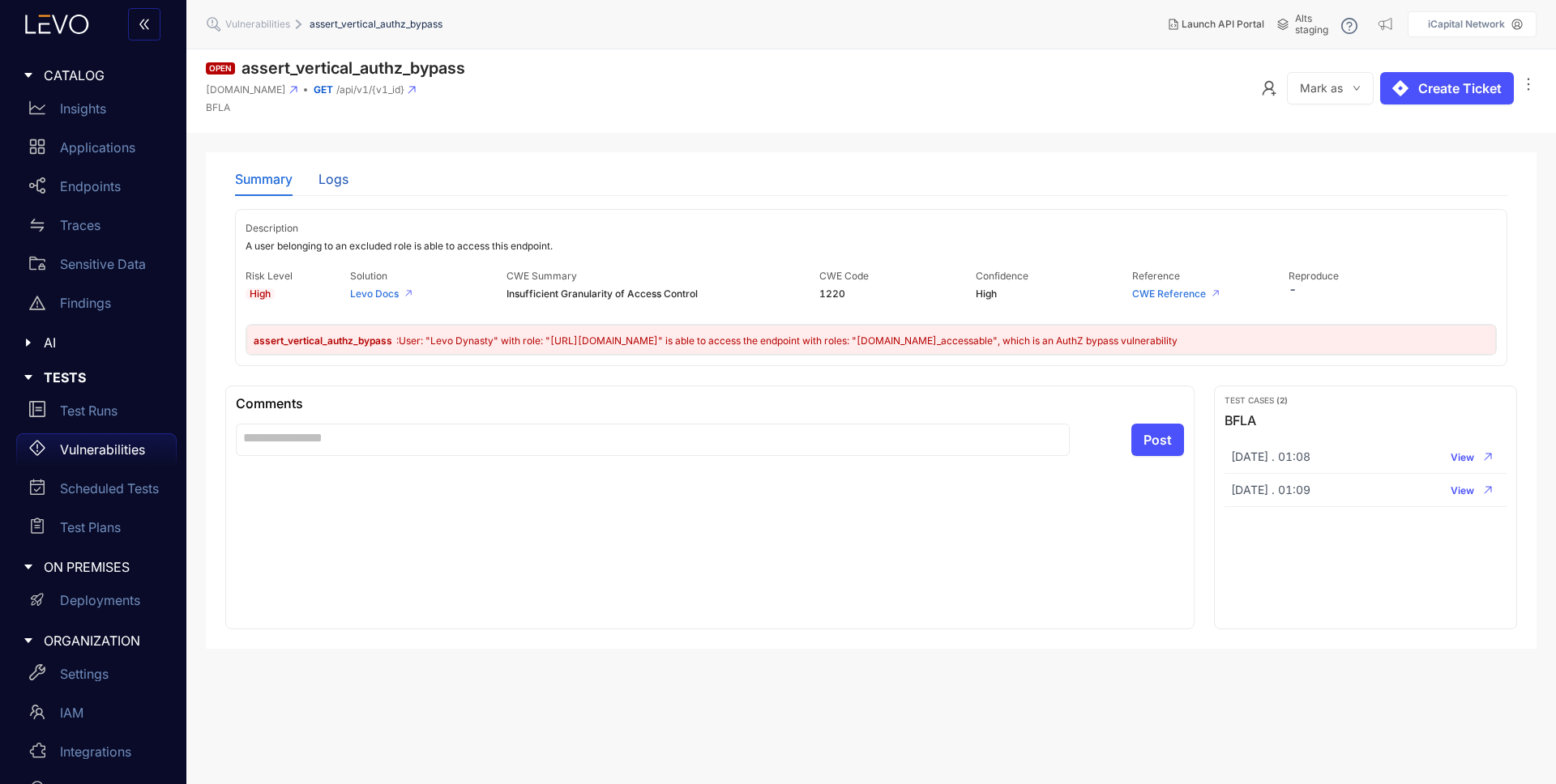
click at [345, 178] on div "Logs" at bounding box center [333, 179] width 30 height 15
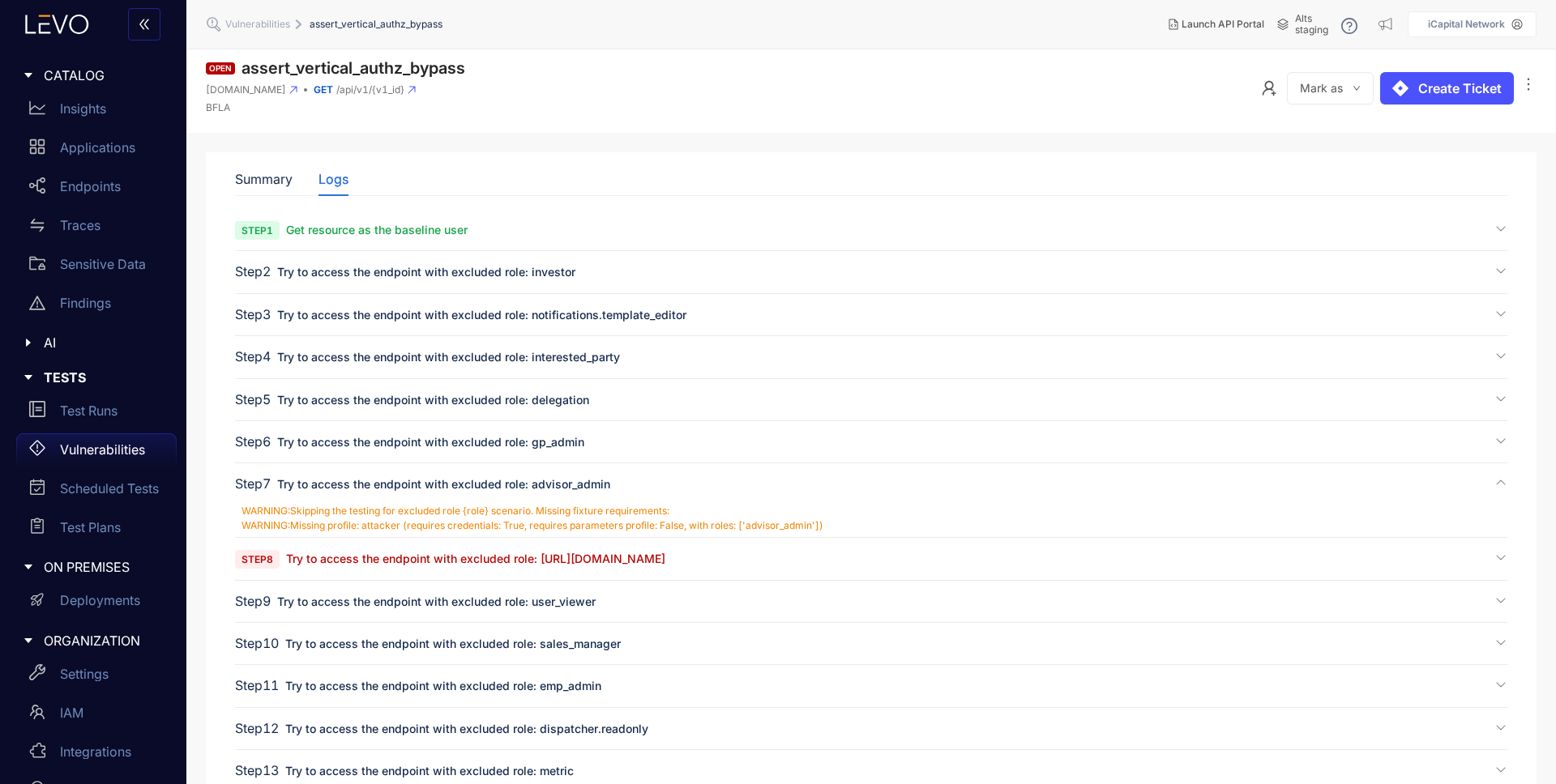
click at [410, 557] on span "Try to access the endpoint with excluded role: [URL][DOMAIN_NAME]" at bounding box center [476, 558] width 379 height 14
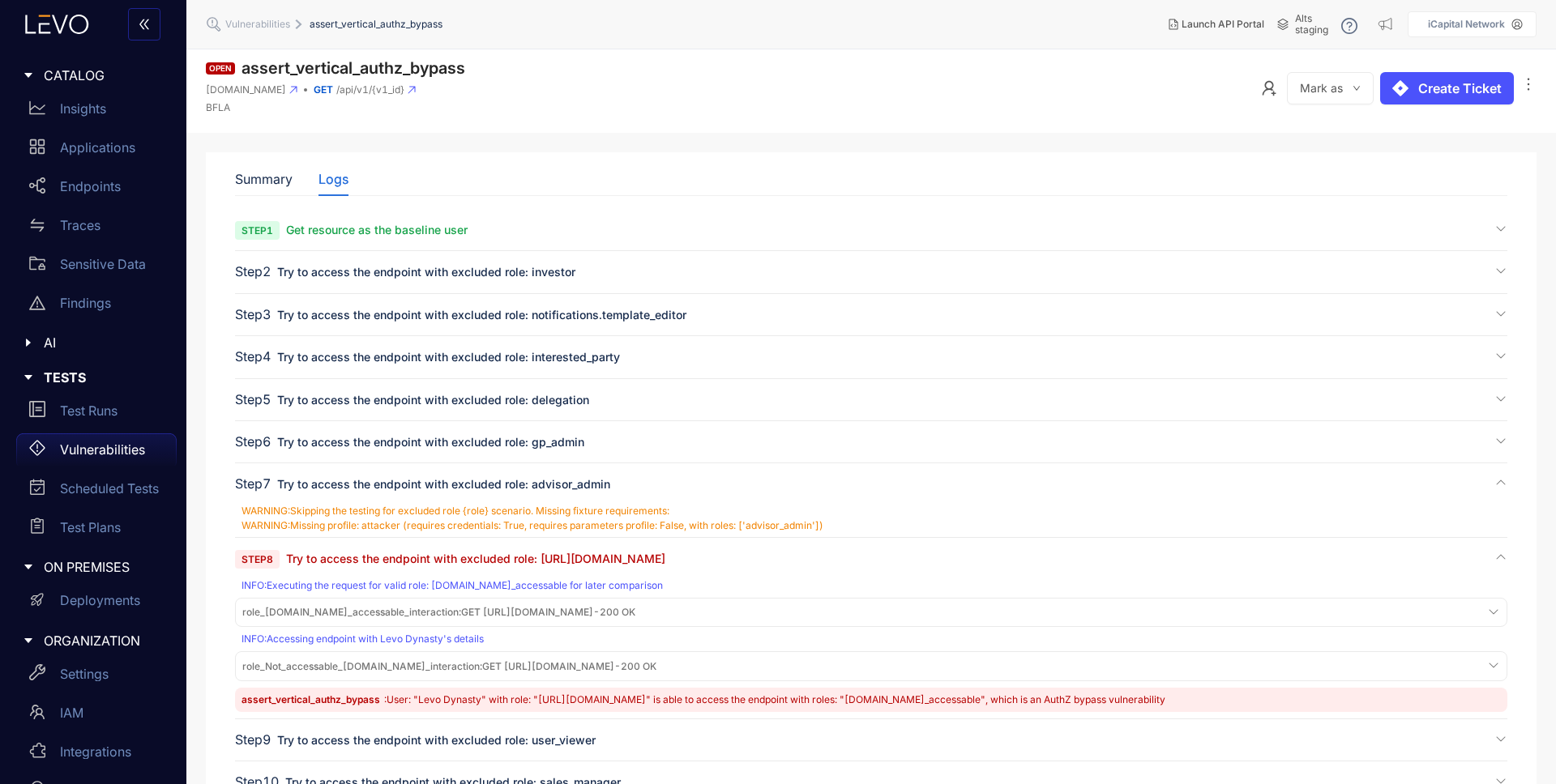
click at [636, 614] on span "role_s.staging.icapitalnetwork.com_accessable_interaction : GET https://s.stagi…" at bounding box center [439, 612] width 394 height 11
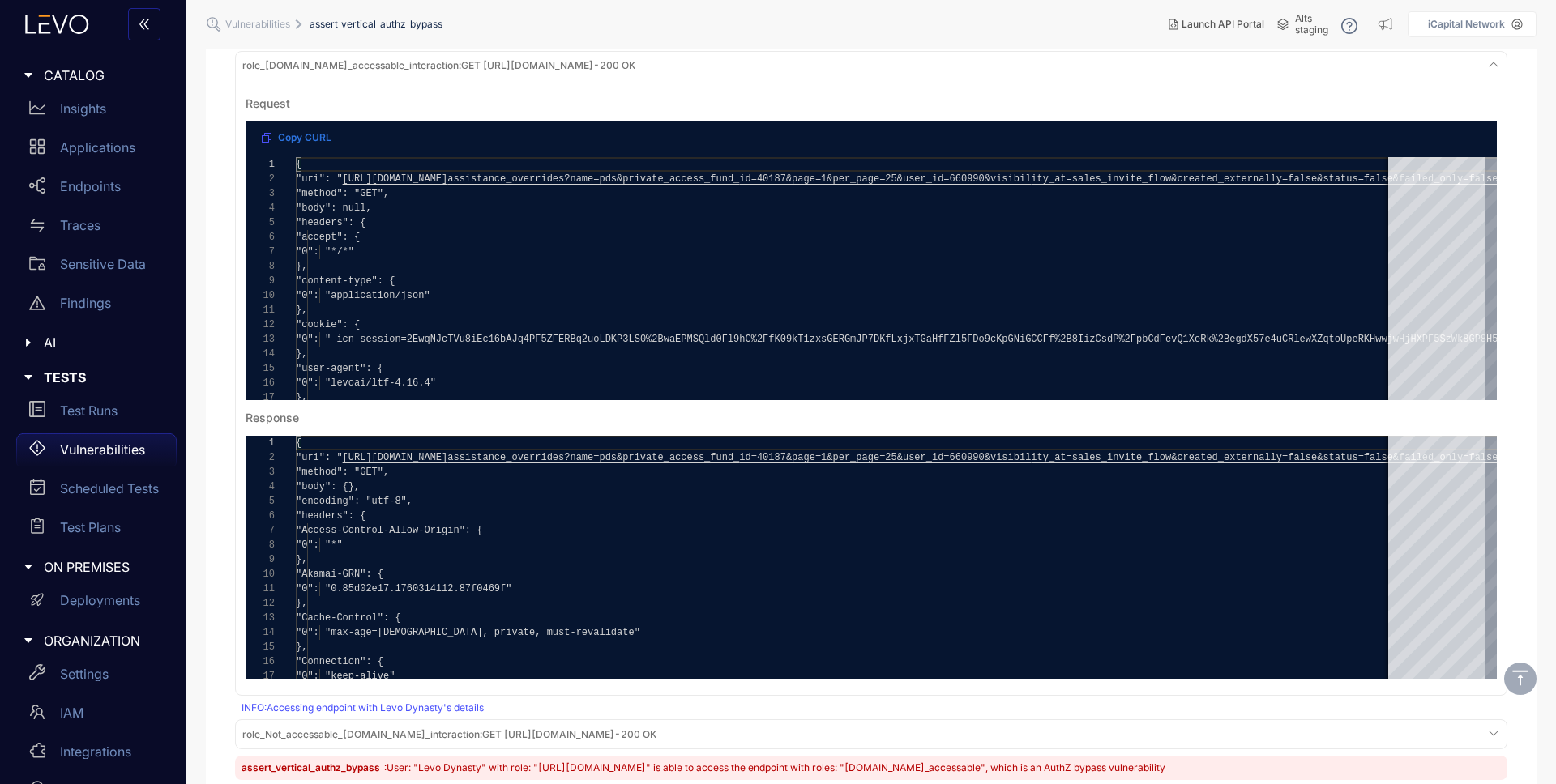
scroll to position [616, 0]
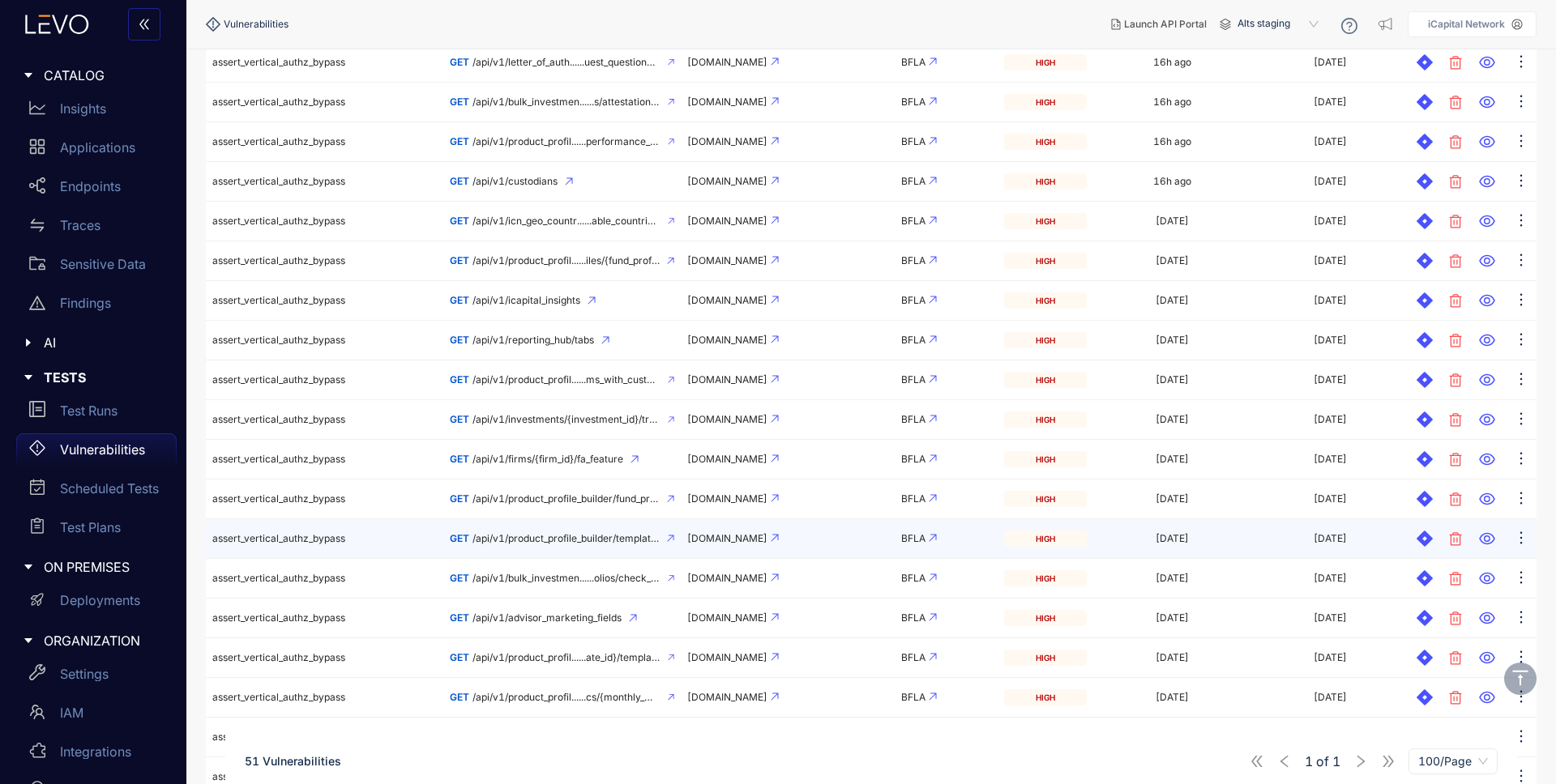
scroll to position [1201, 0]
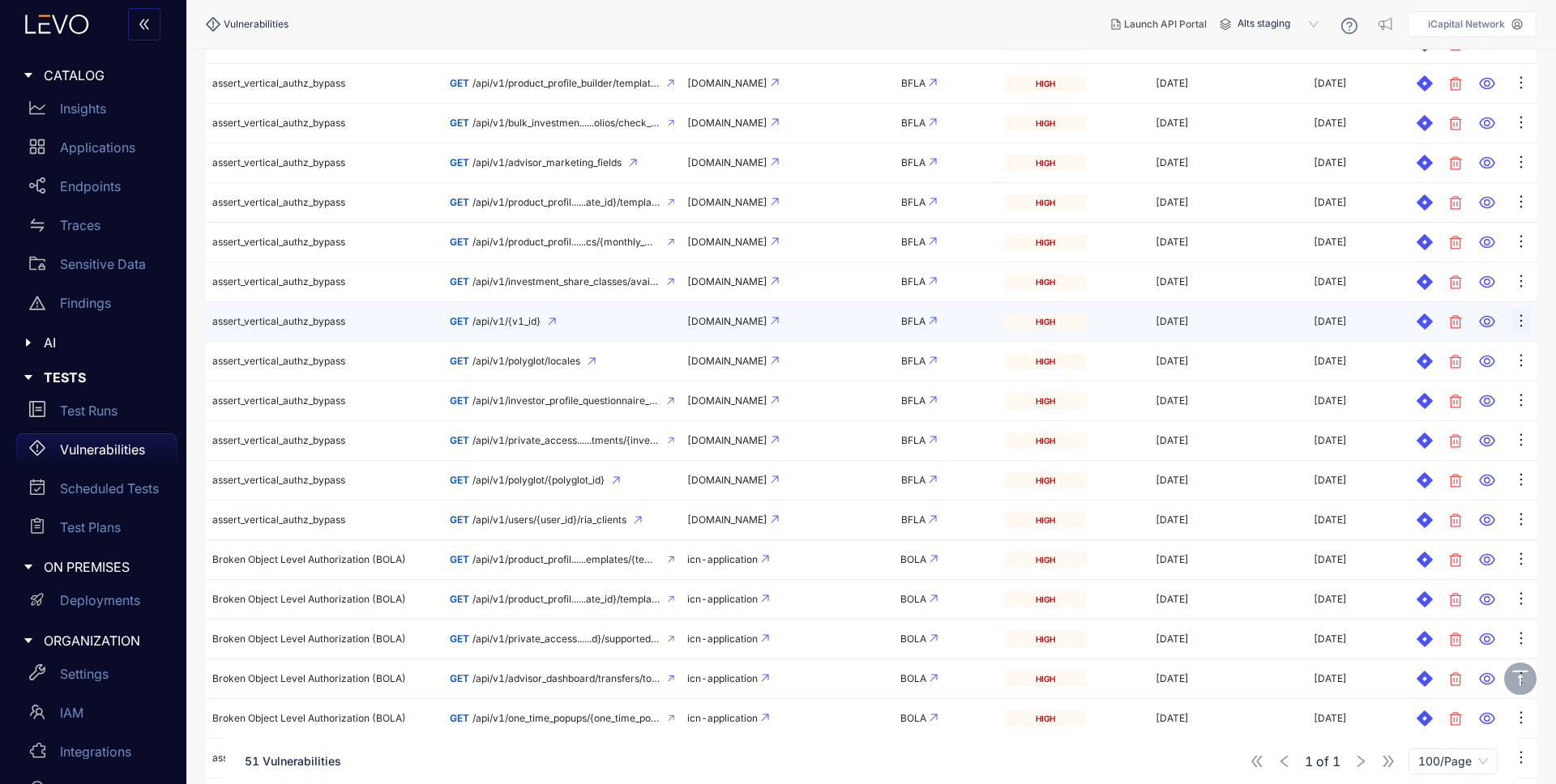
click at [1516, 321] on icon "ellipsis" at bounding box center [1521, 321] width 16 height 16
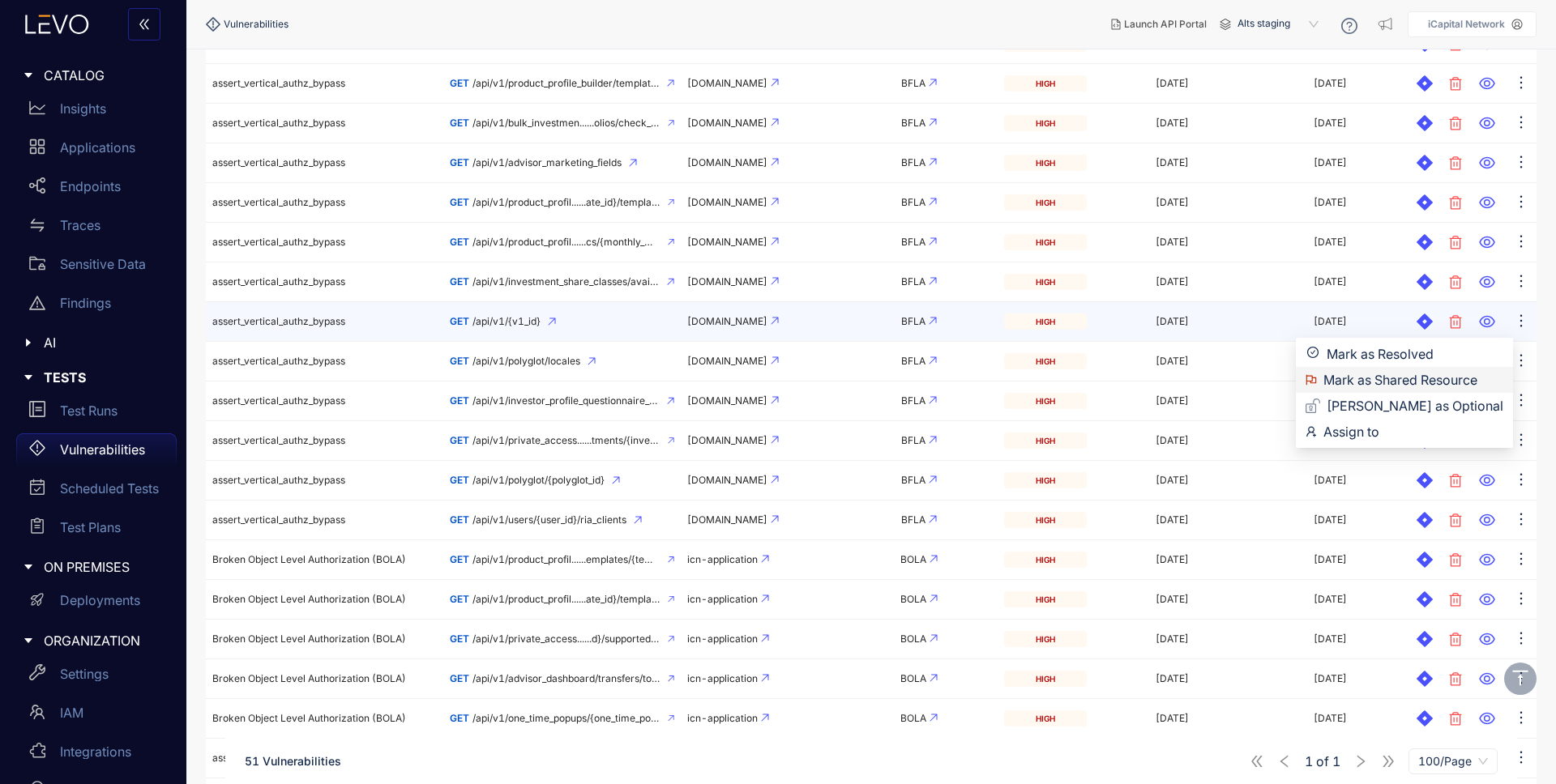
click at [1436, 377] on span "Mark as Shared Resource" at bounding box center [1414, 381] width 180 height 18
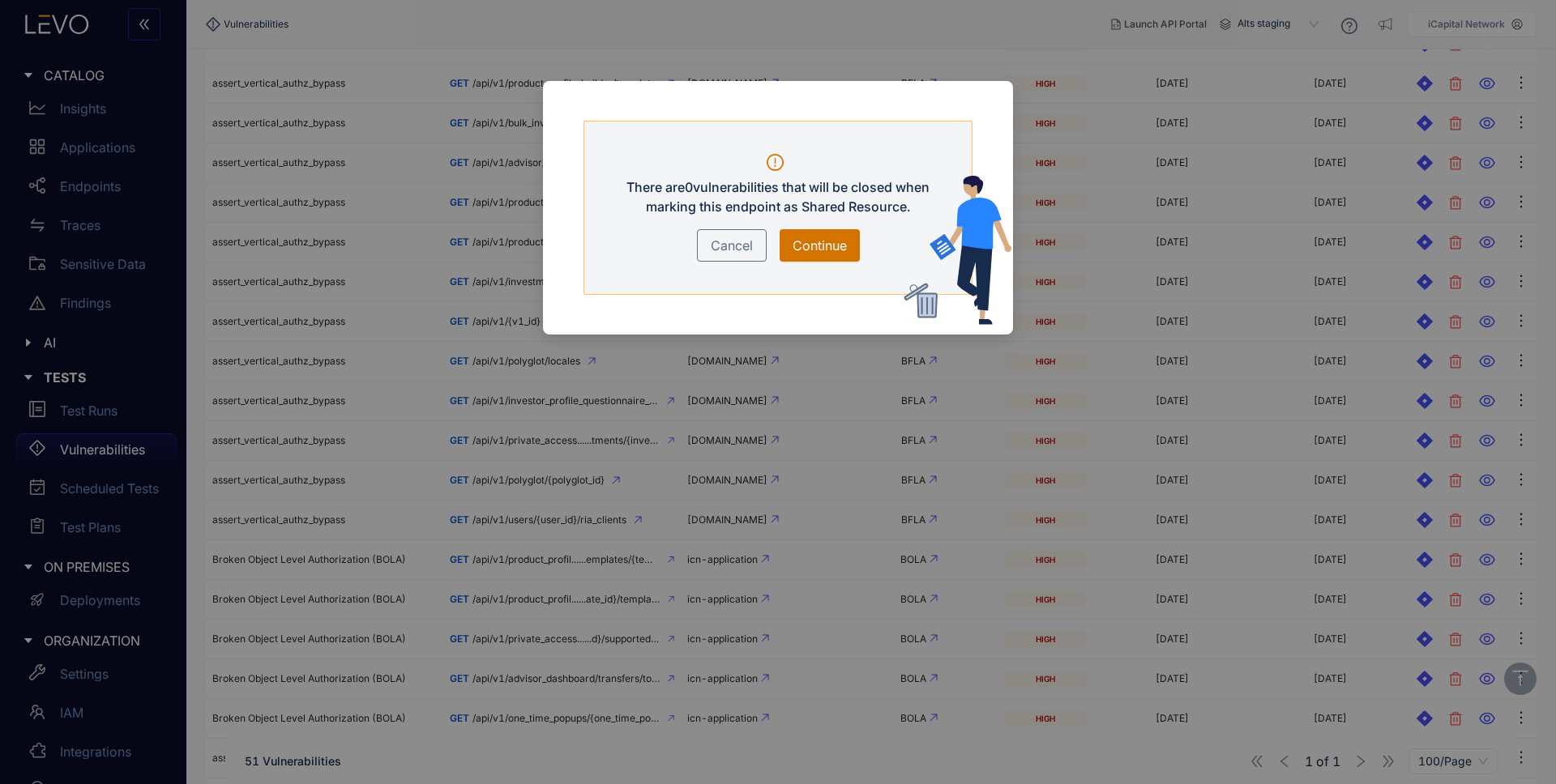
click at [815, 243] on span "Continue" at bounding box center [820, 245] width 55 height 19
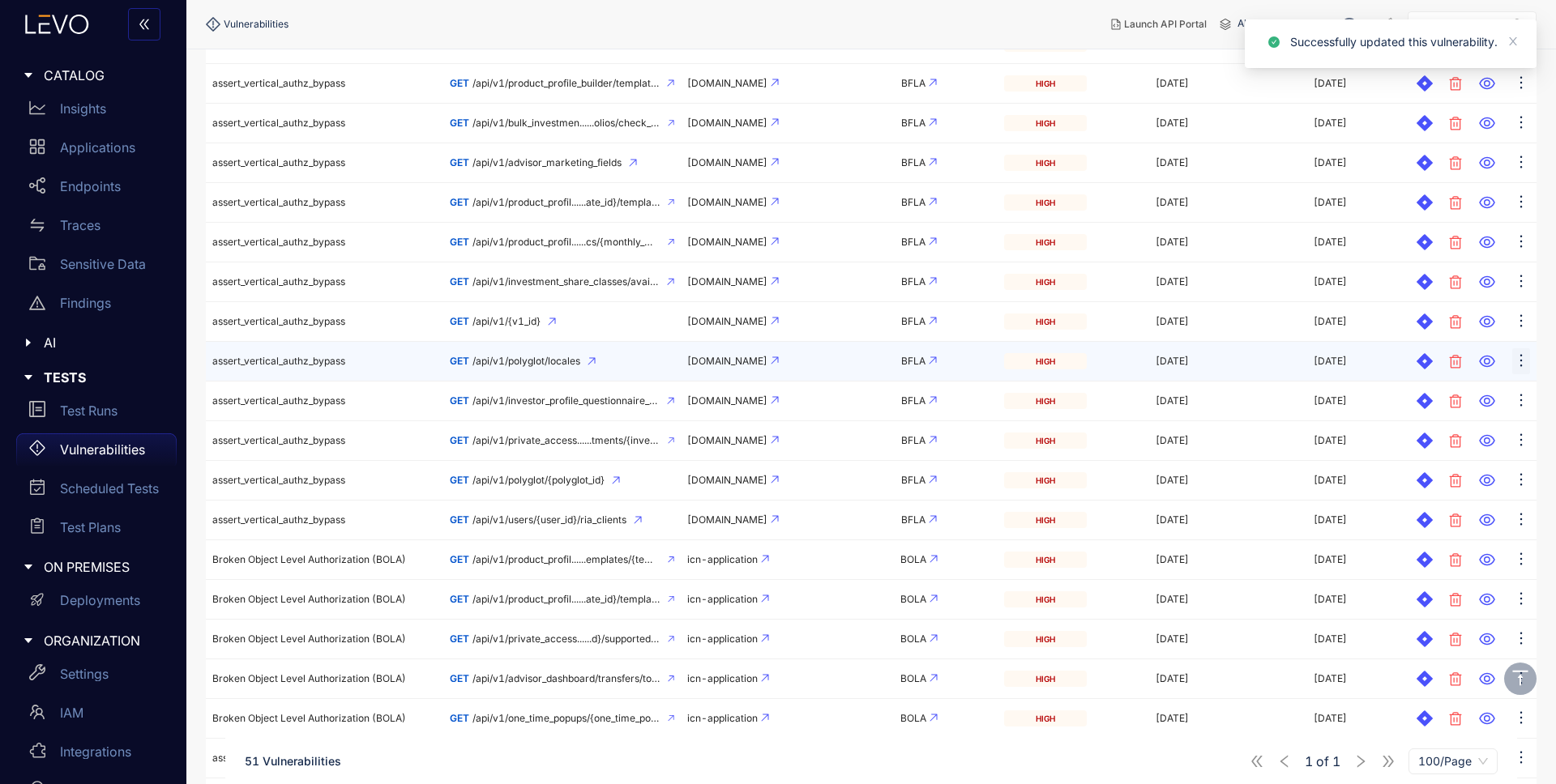
click at [1519, 364] on icon "ellipsis" at bounding box center [1521, 361] width 16 height 16
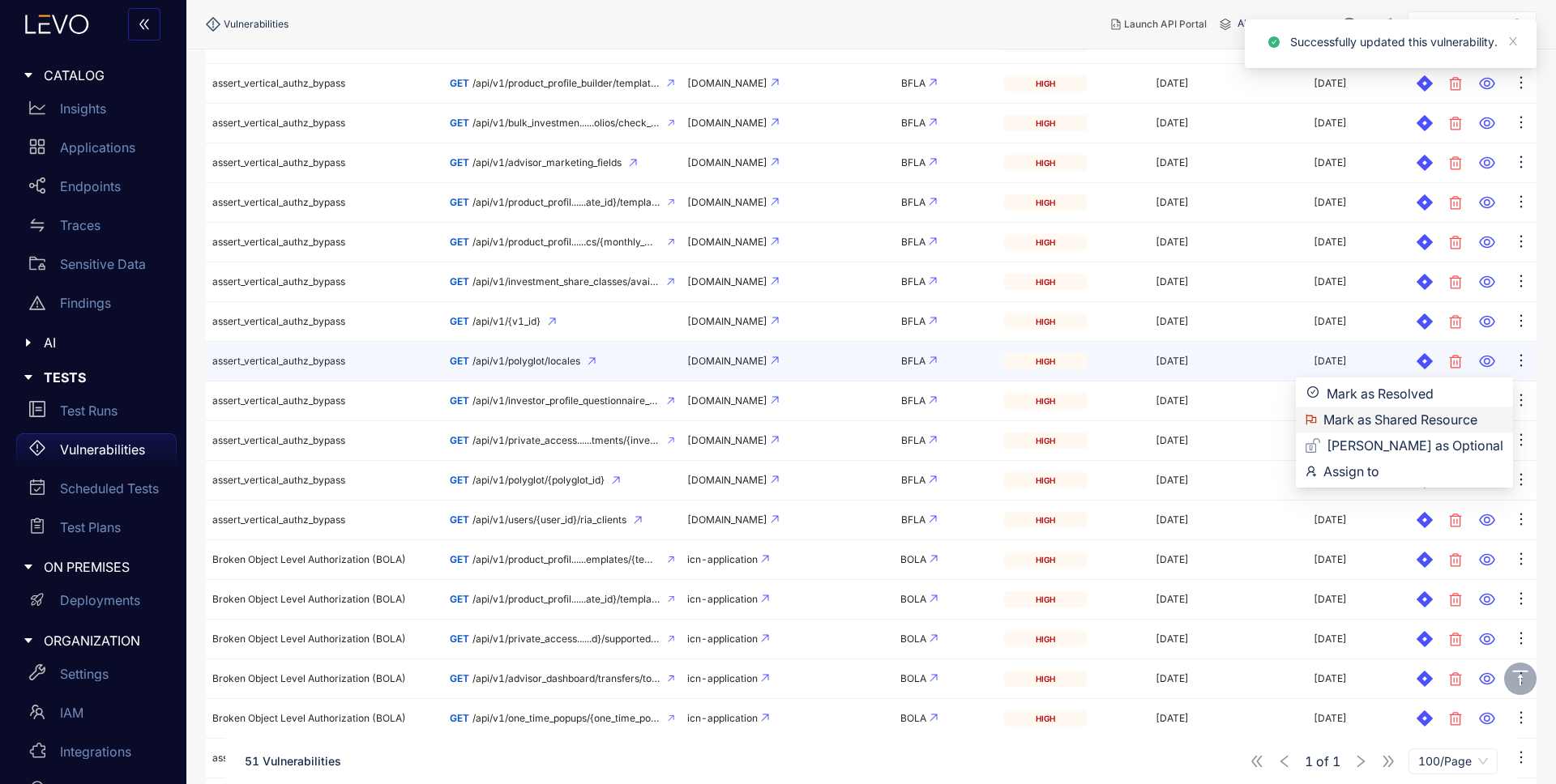
click at [1444, 425] on span "Mark as Shared Resource" at bounding box center [1414, 420] width 180 height 18
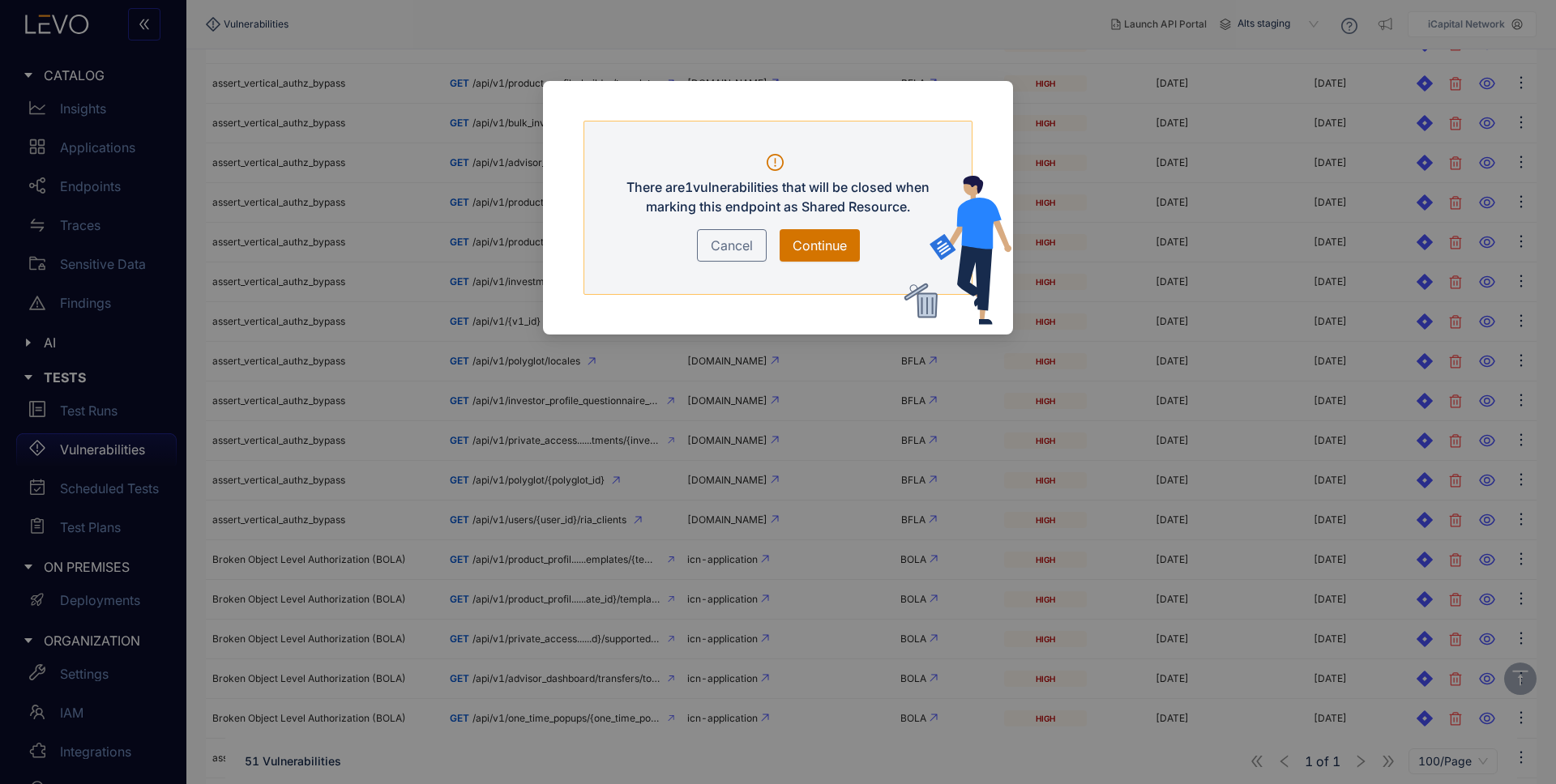
click at [807, 245] on span "Continue" at bounding box center [820, 245] width 55 height 19
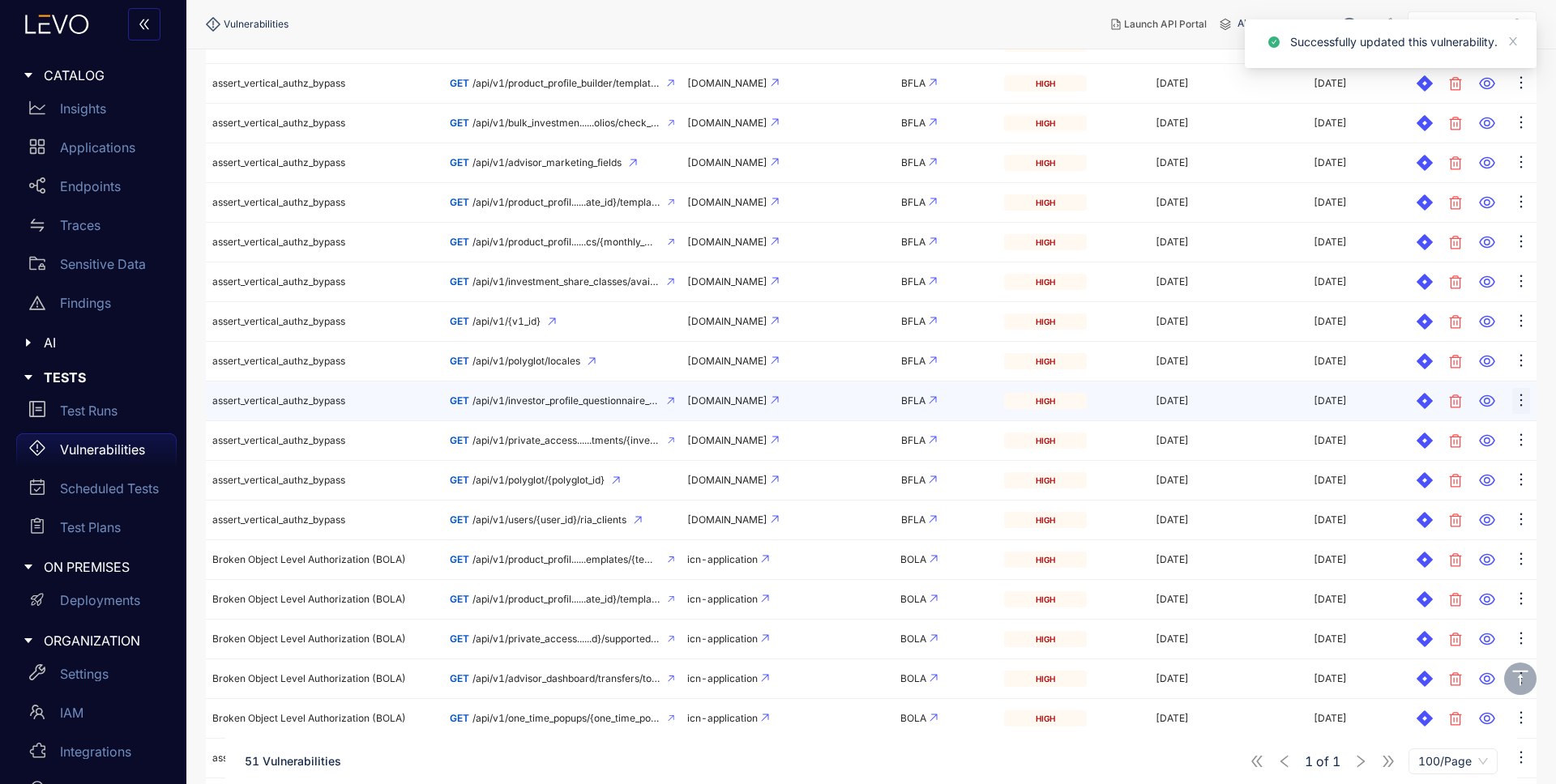
click at [1517, 403] on icon "ellipsis" at bounding box center [1521, 401] width 16 height 16
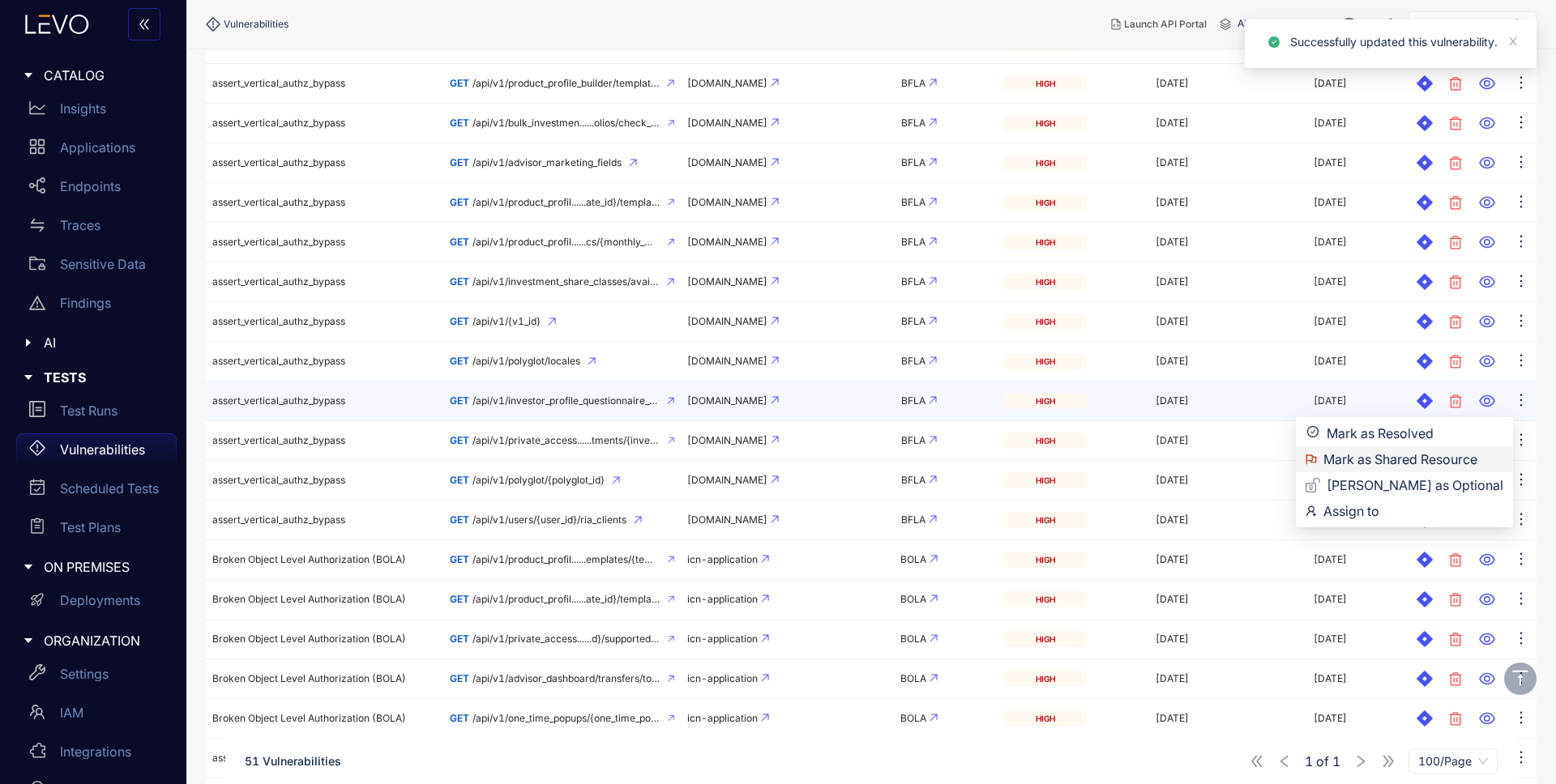
click at [1449, 465] on span "Mark as Shared Resource" at bounding box center [1414, 460] width 180 height 18
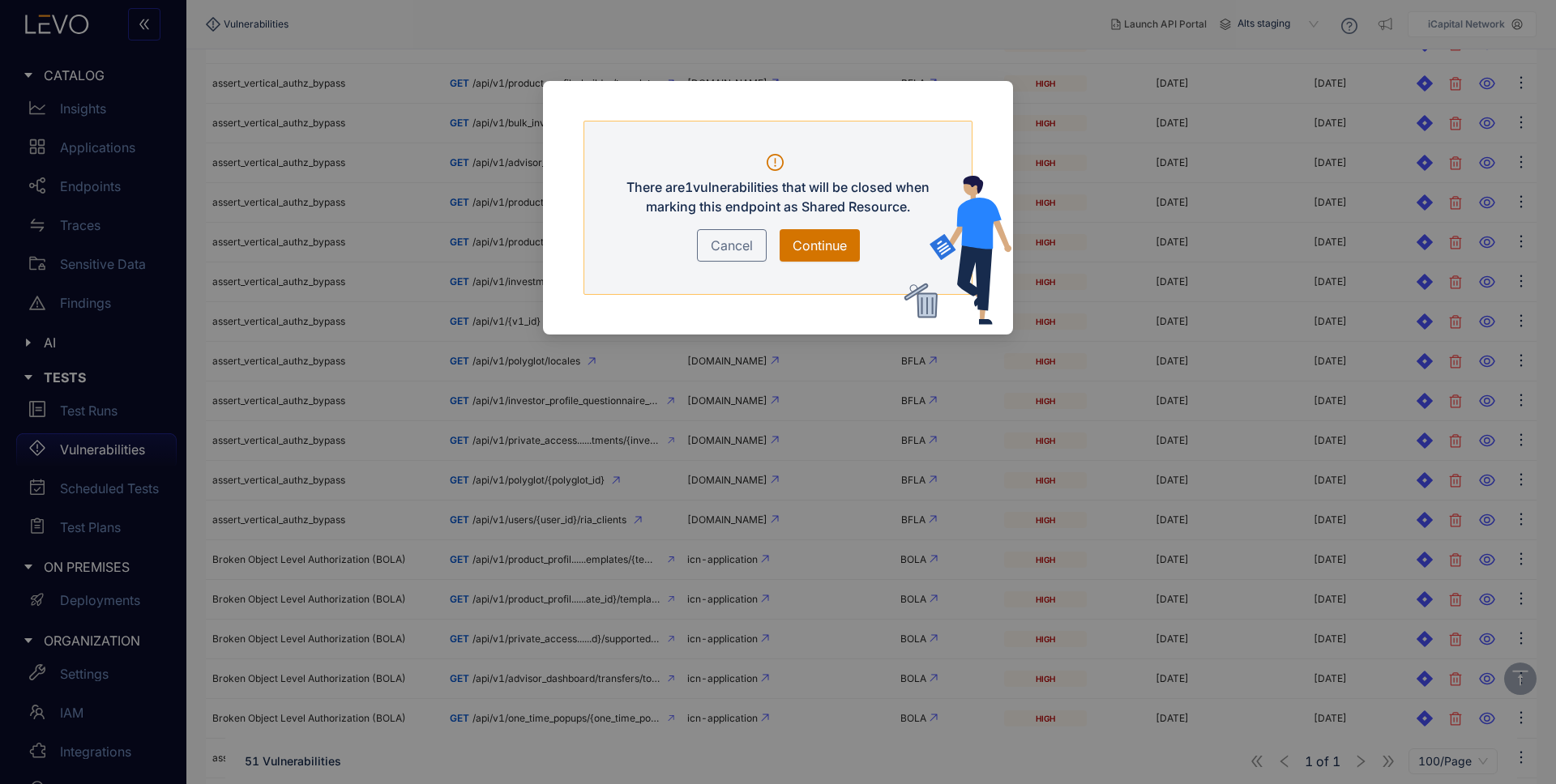
click at [818, 243] on span "Continue" at bounding box center [820, 245] width 55 height 19
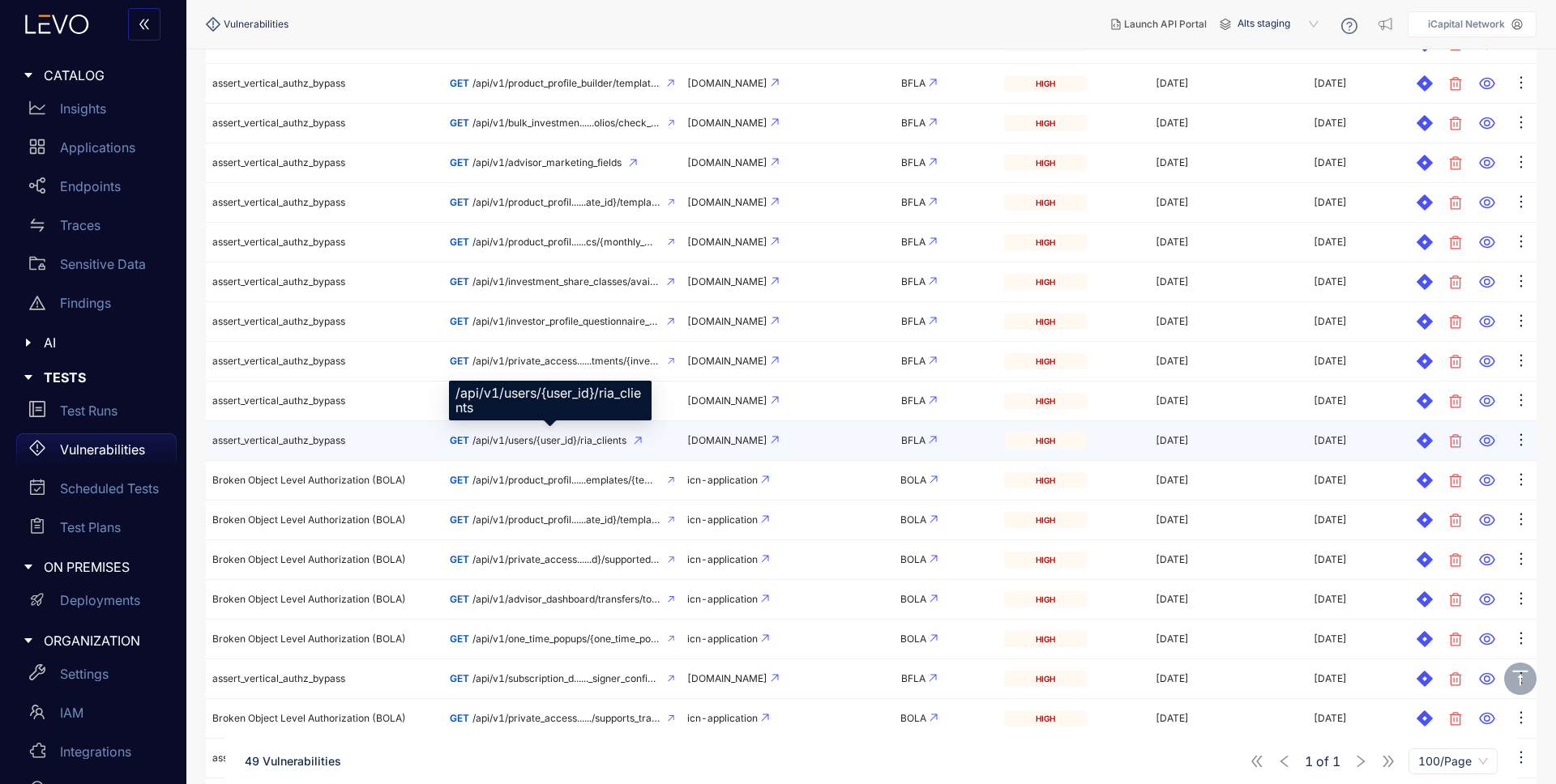
click at [588, 437] on span "/api/v1/users/{user_id}/ria_clients" at bounding box center [549, 441] width 154 height 11
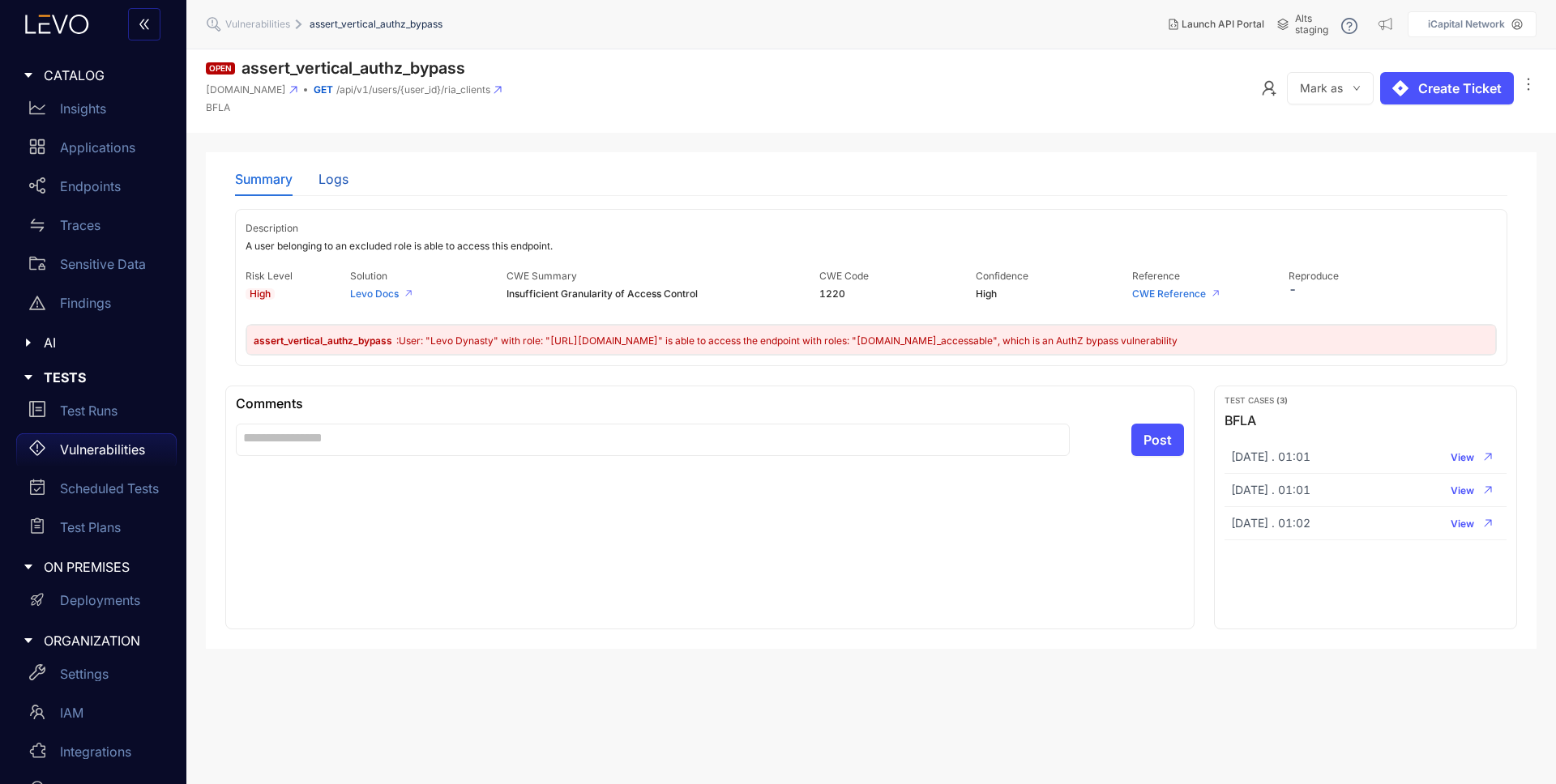
click at [342, 181] on div "Logs" at bounding box center [333, 179] width 30 height 15
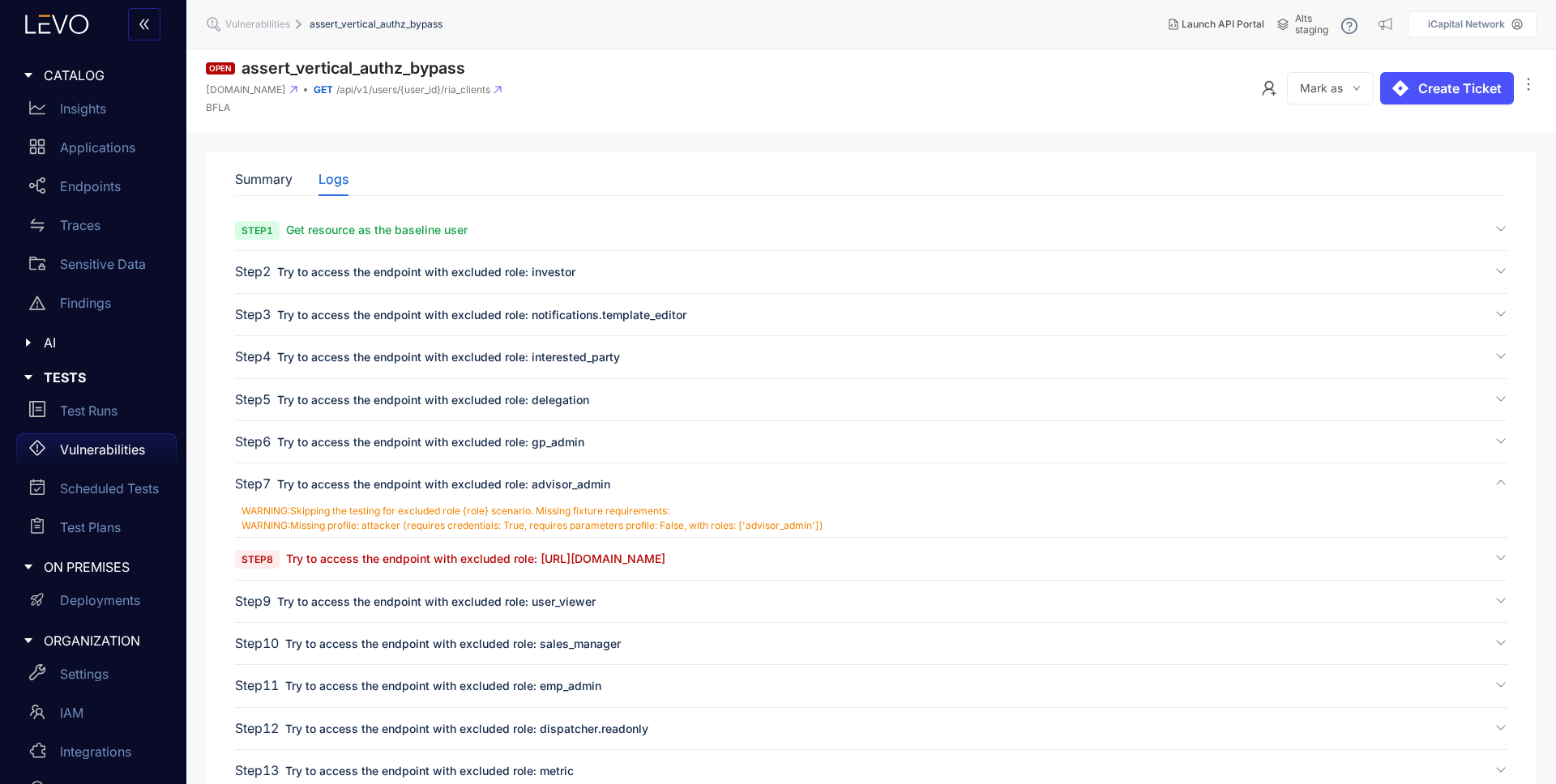
click at [352, 569] on div "Step 8 Try to access the endpoint with excluded role: [URL][DOMAIN_NAME]" at bounding box center [871, 565] width 1273 height 29
click at [357, 557] on span "Try to access the endpoint with excluded role: [URL][DOMAIN_NAME]" at bounding box center [476, 558] width 379 height 14
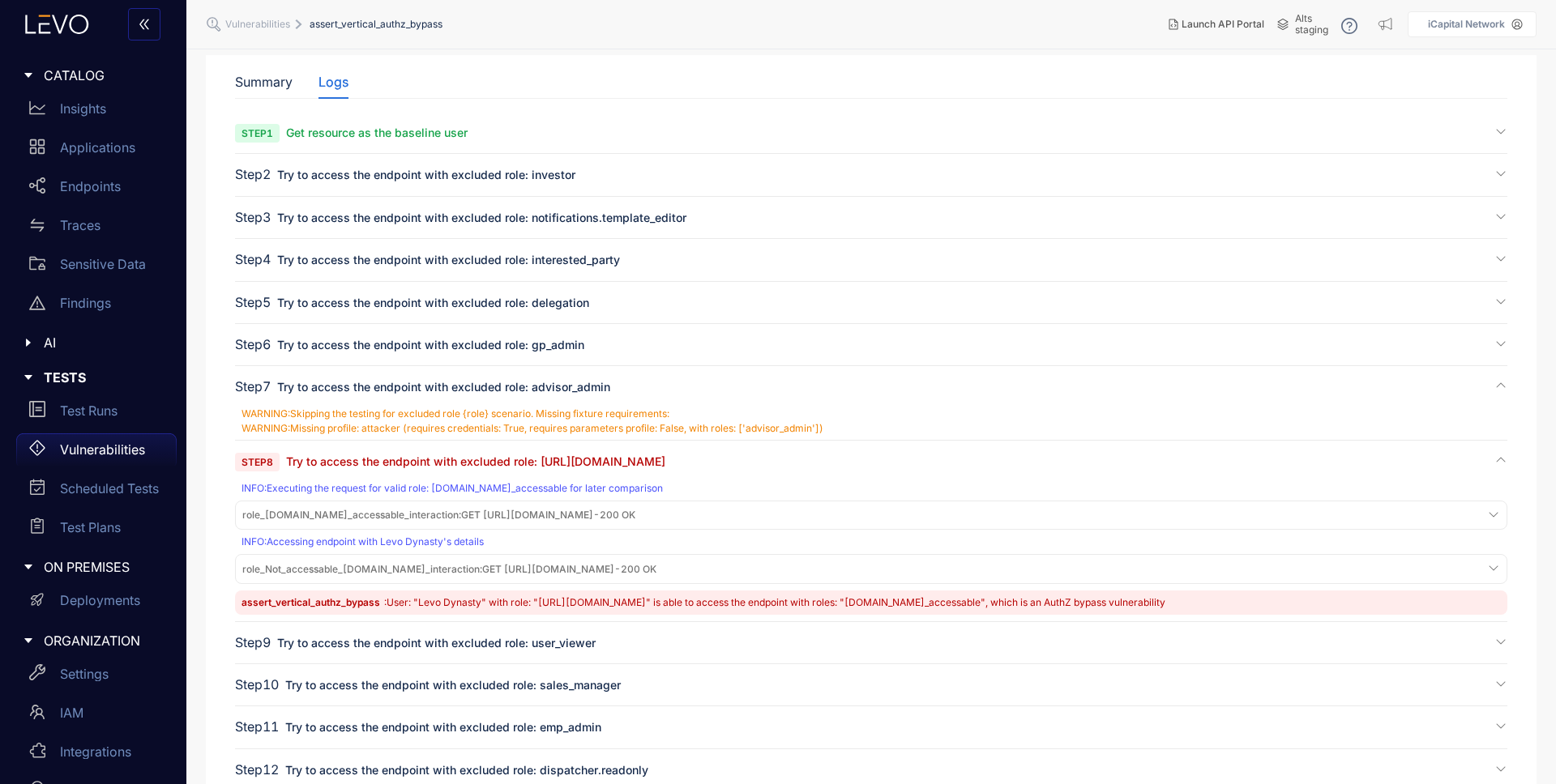
scroll to position [318, 0]
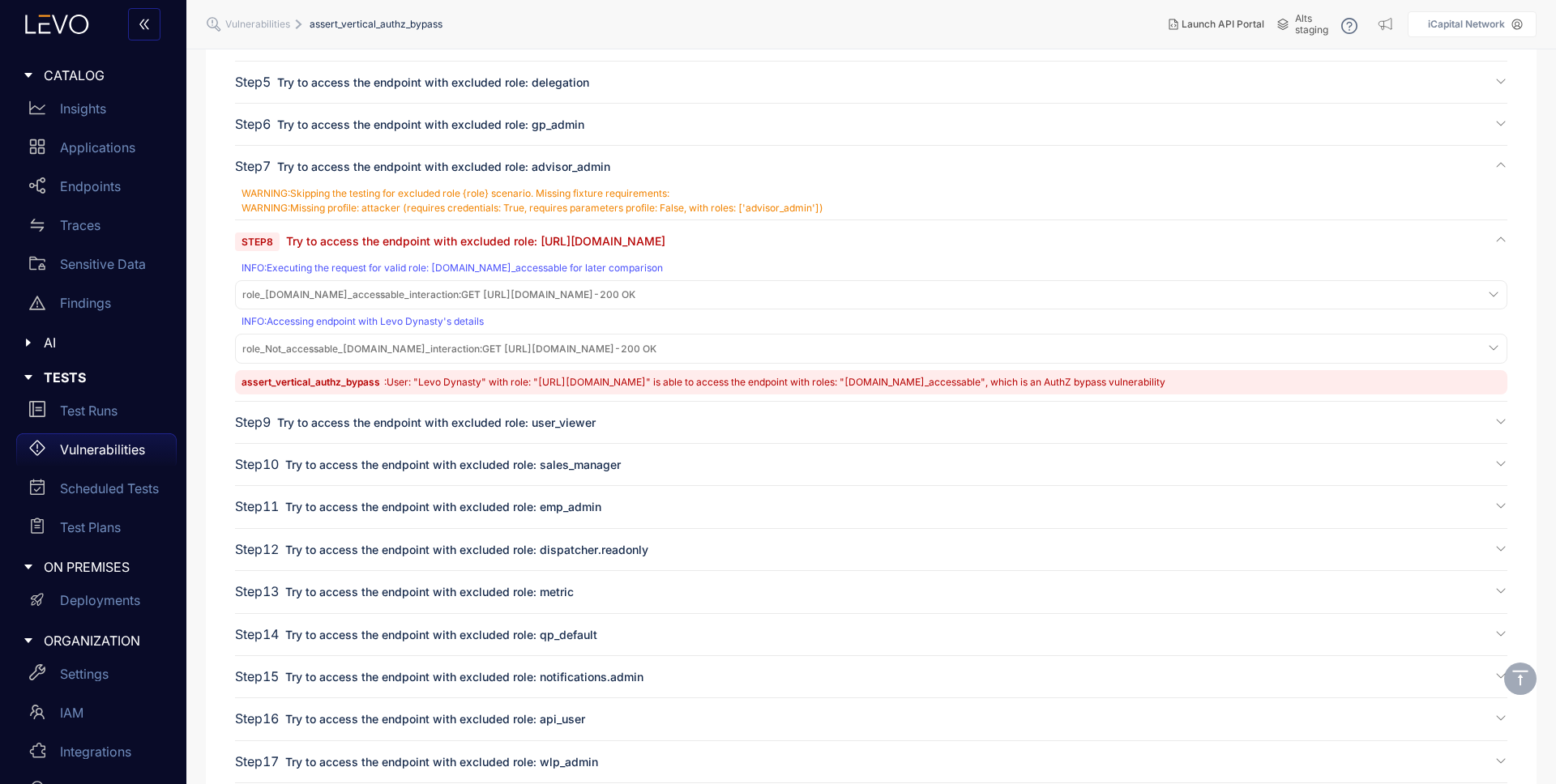
click at [433, 297] on span "role_[DOMAIN_NAME]_accessable_interaction :" at bounding box center [352, 294] width 219 height 12
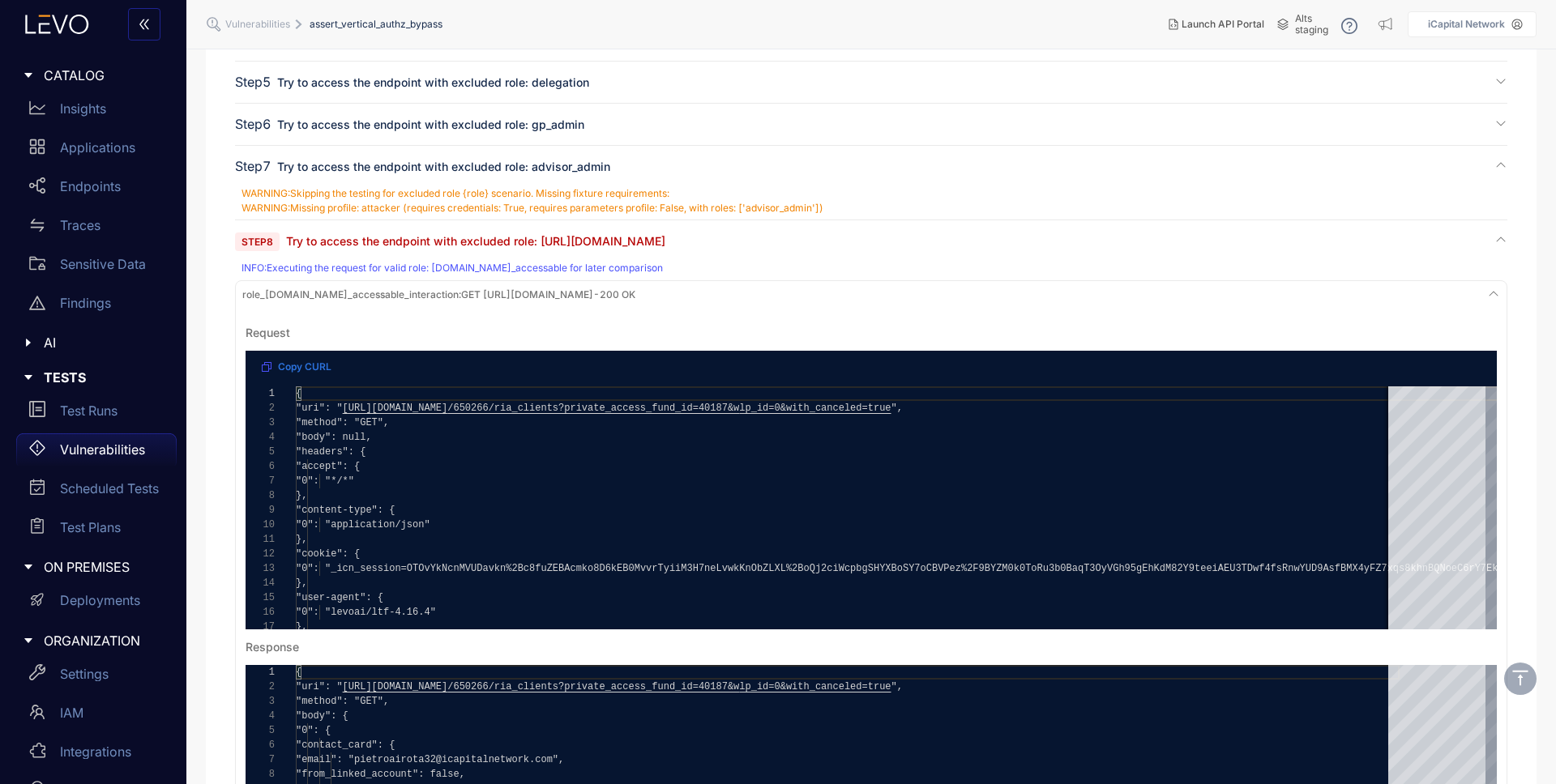
click at [433, 296] on span "role_[DOMAIN_NAME]_accessable_interaction :" at bounding box center [352, 294] width 219 height 12
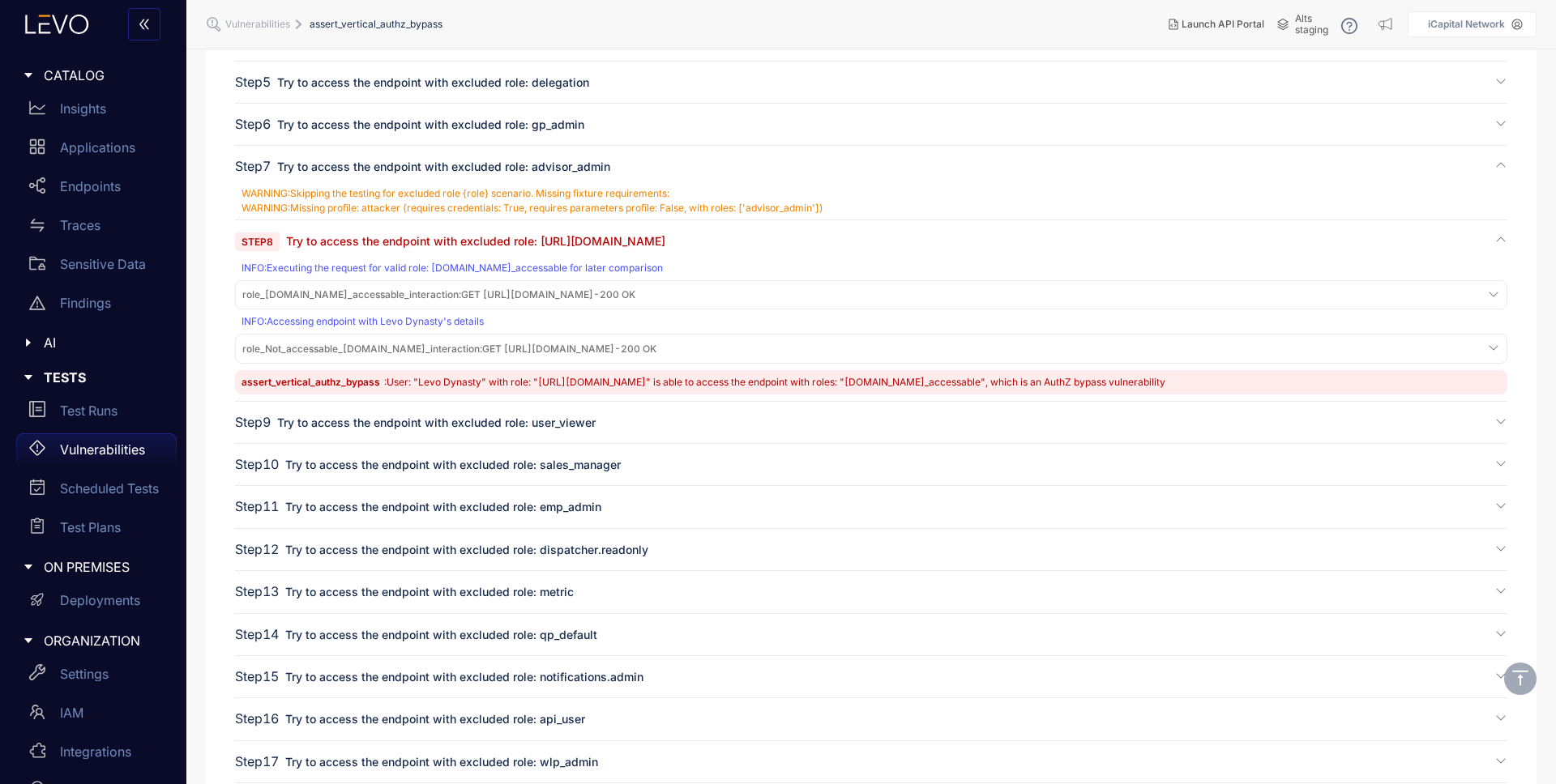
click at [433, 347] on span "role_Not_accessable_[DOMAIN_NAME]_interaction :" at bounding box center [362, 348] width 240 height 12
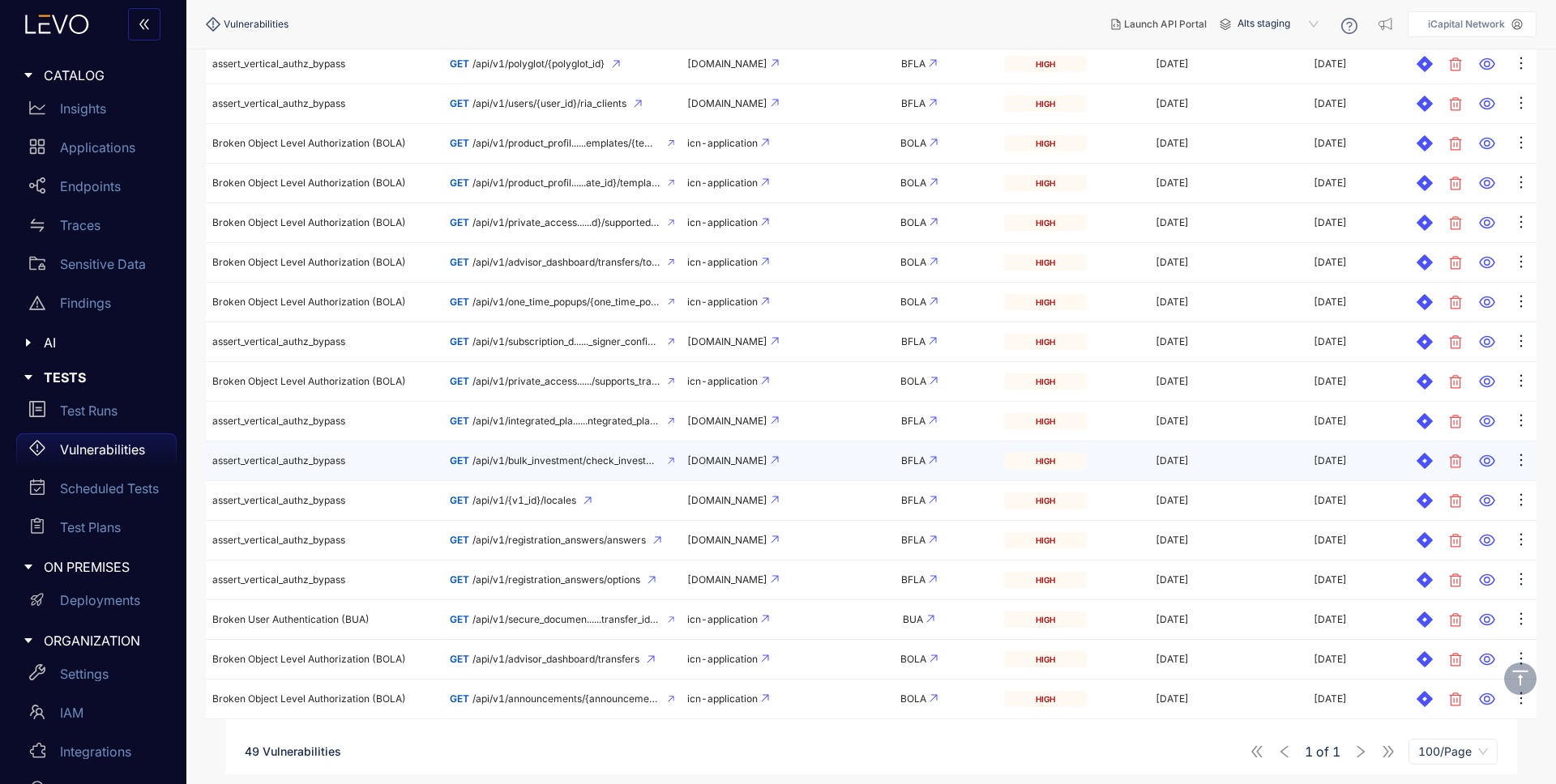
scroll to position [1498, 0]
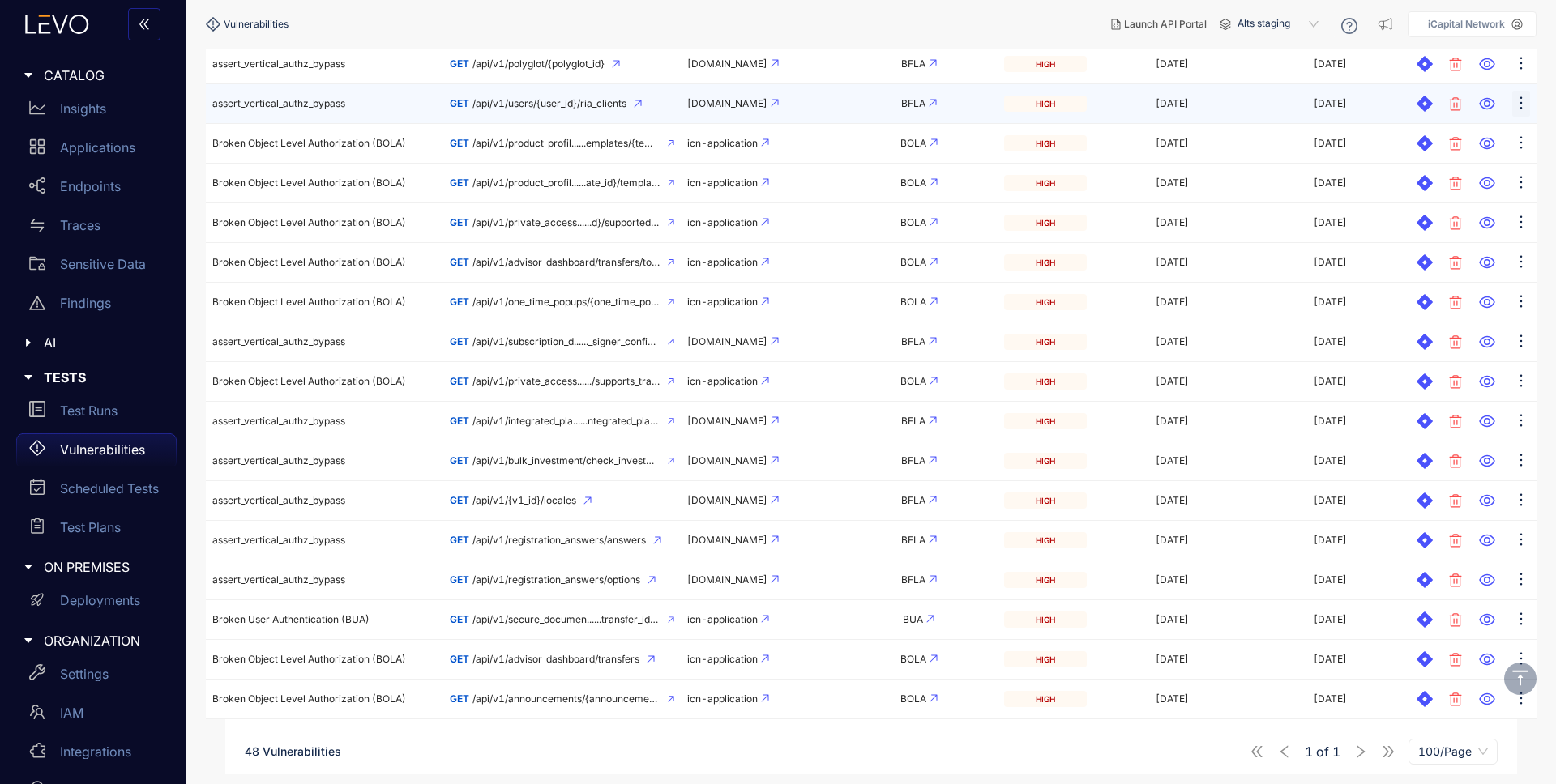
click at [1520, 107] on icon "ellipsis" at bounding box center [1521, 103] width 16 height 16
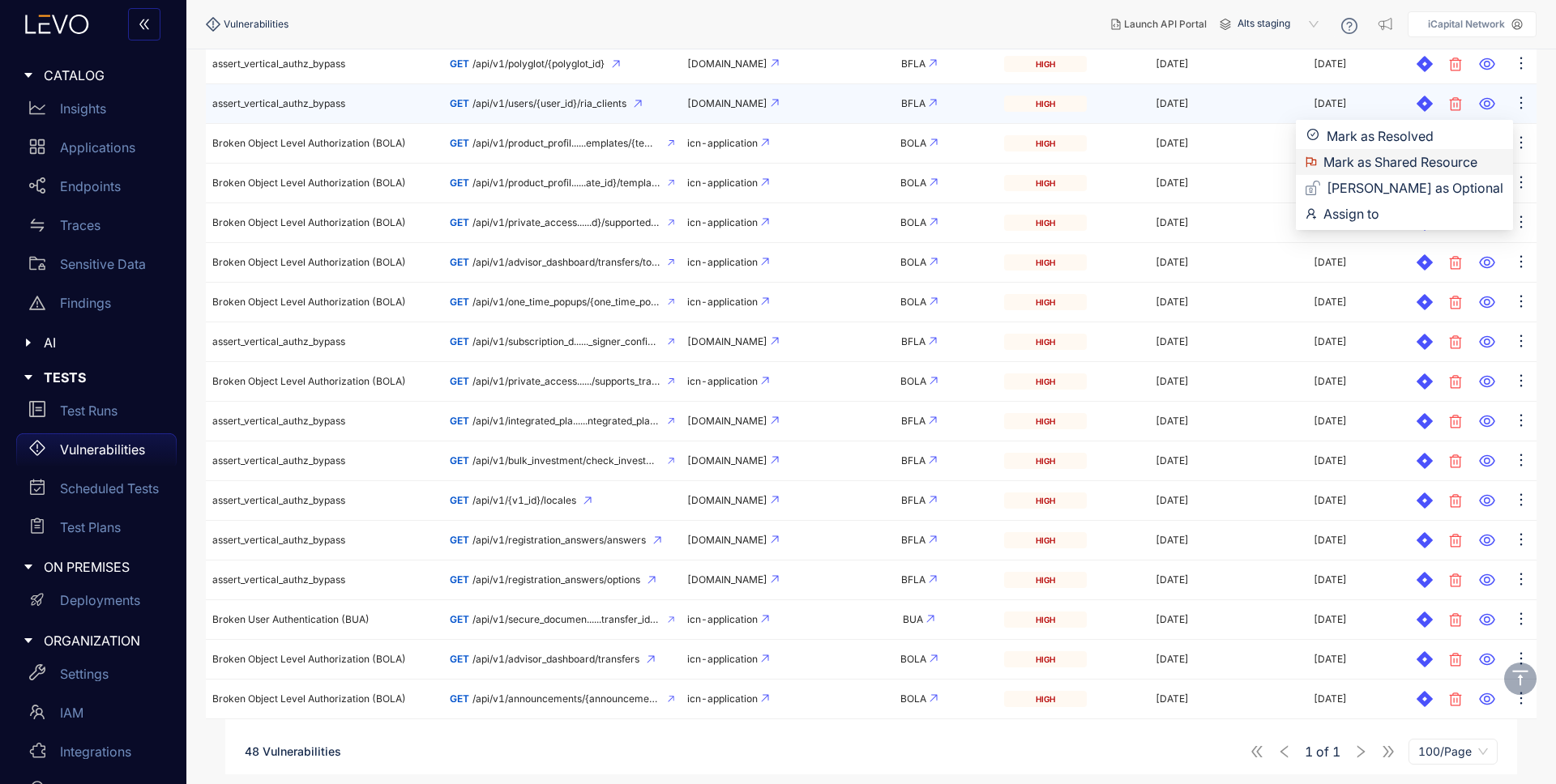
click at [1478, 161] on span "Mark as Shared Resource" at bounding box center [1414, 162] width 180 height 18
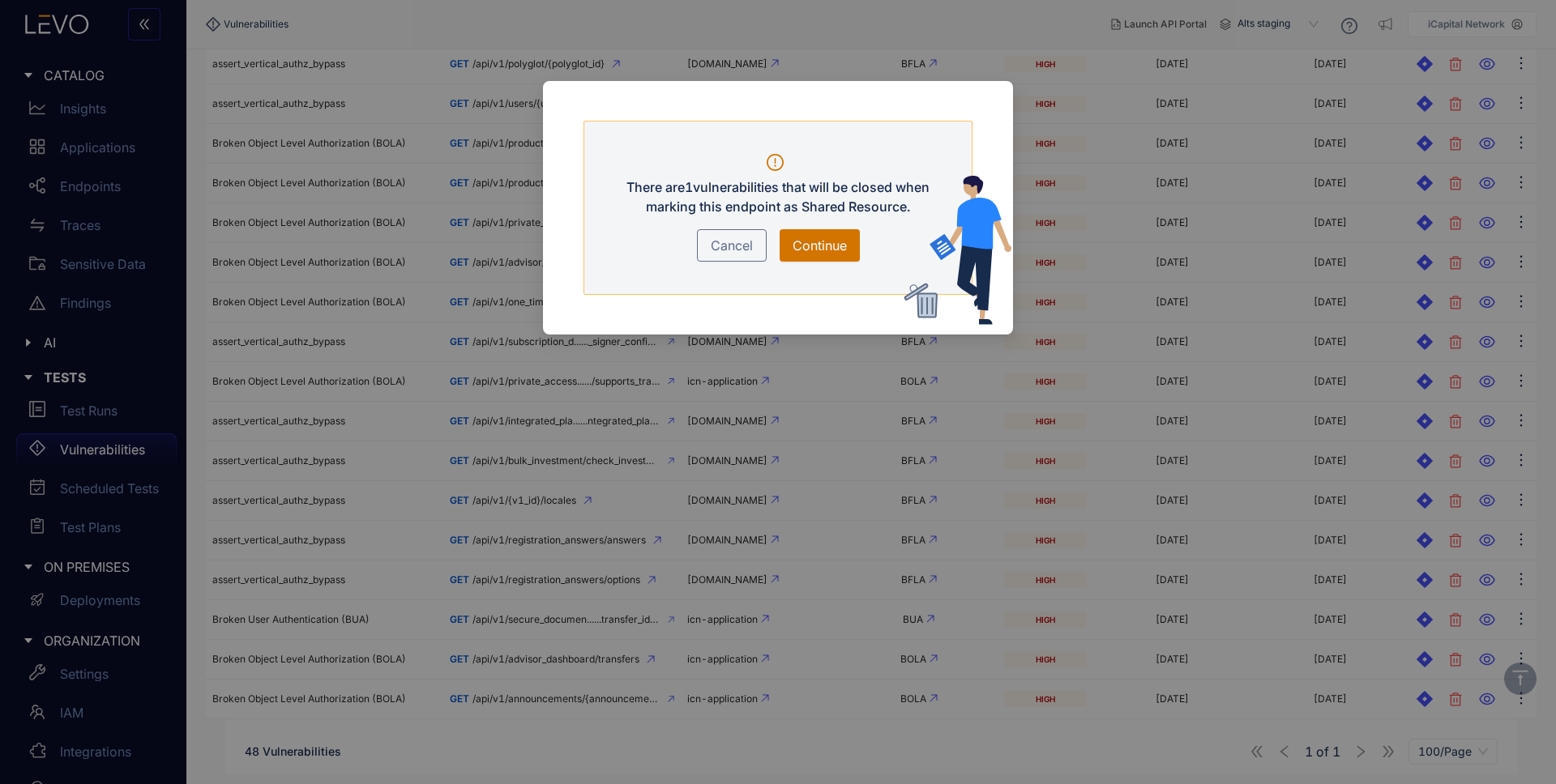
click at [832, 245] on span "Continue" at bounding box center [820, 245] width 55 height 19
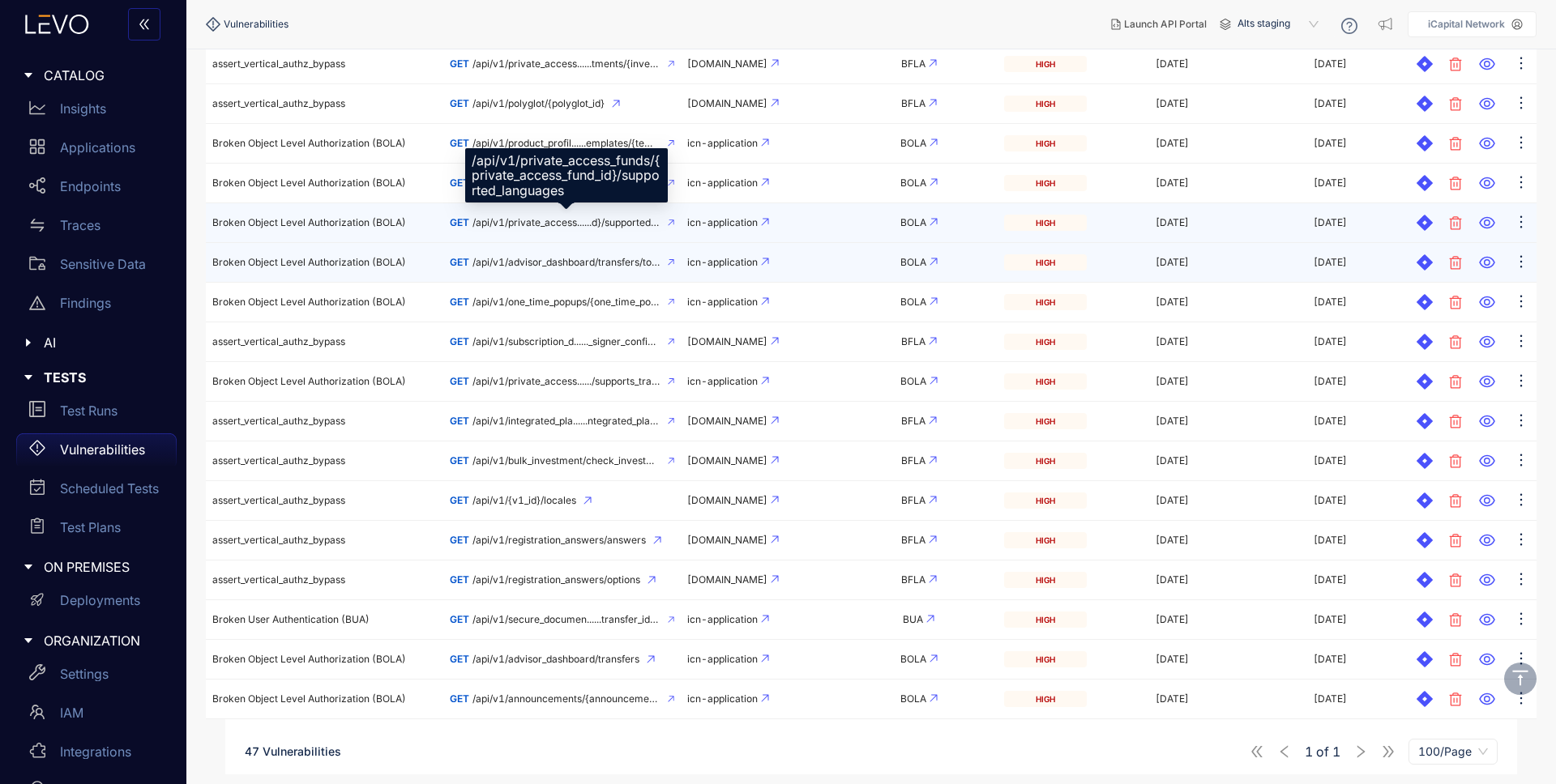
scroll to position [1459, 0]
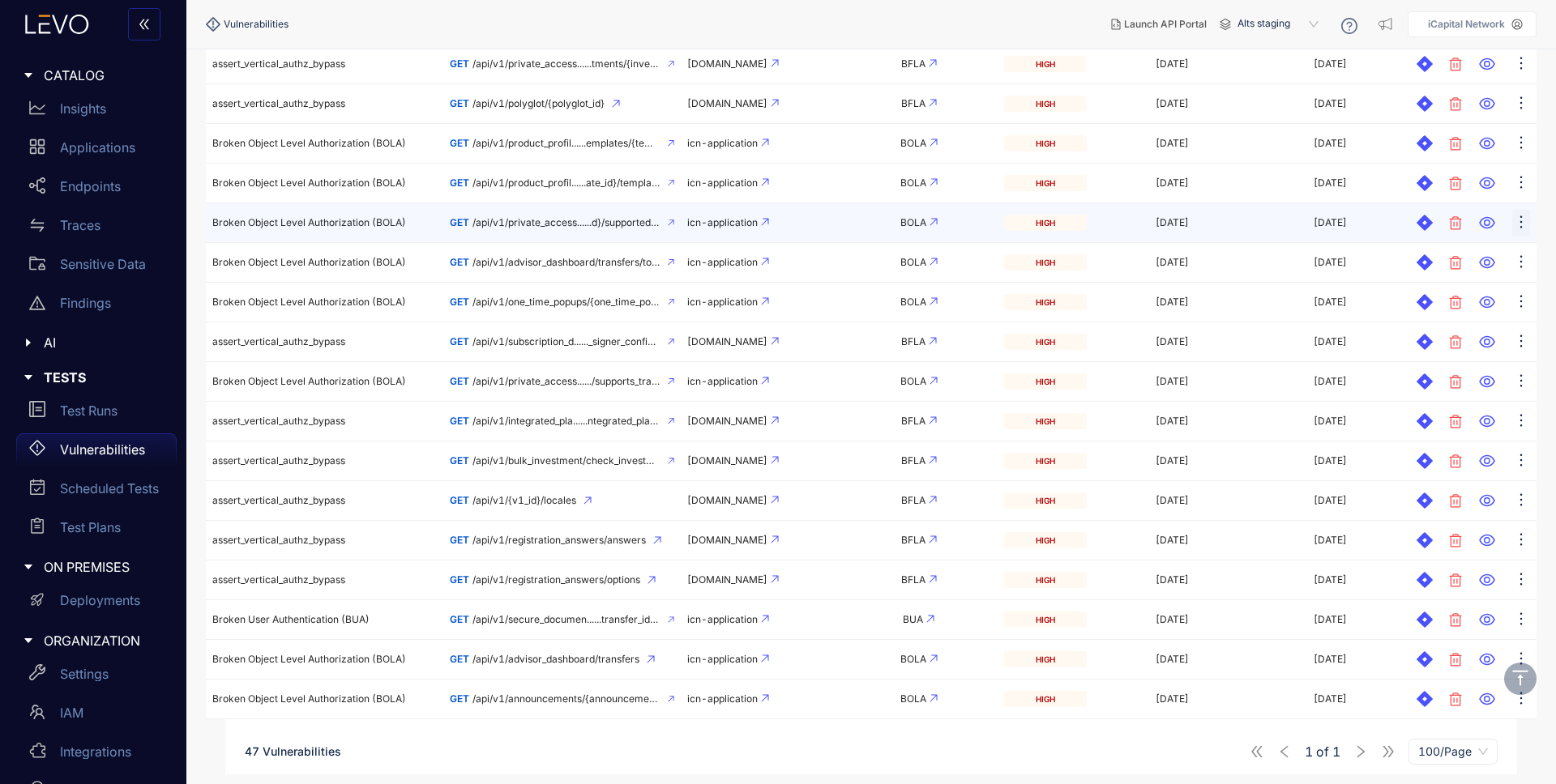
click at [1526, 224] on icon "ellipsis" at bounding box center [1521, 222] width 16 height 16
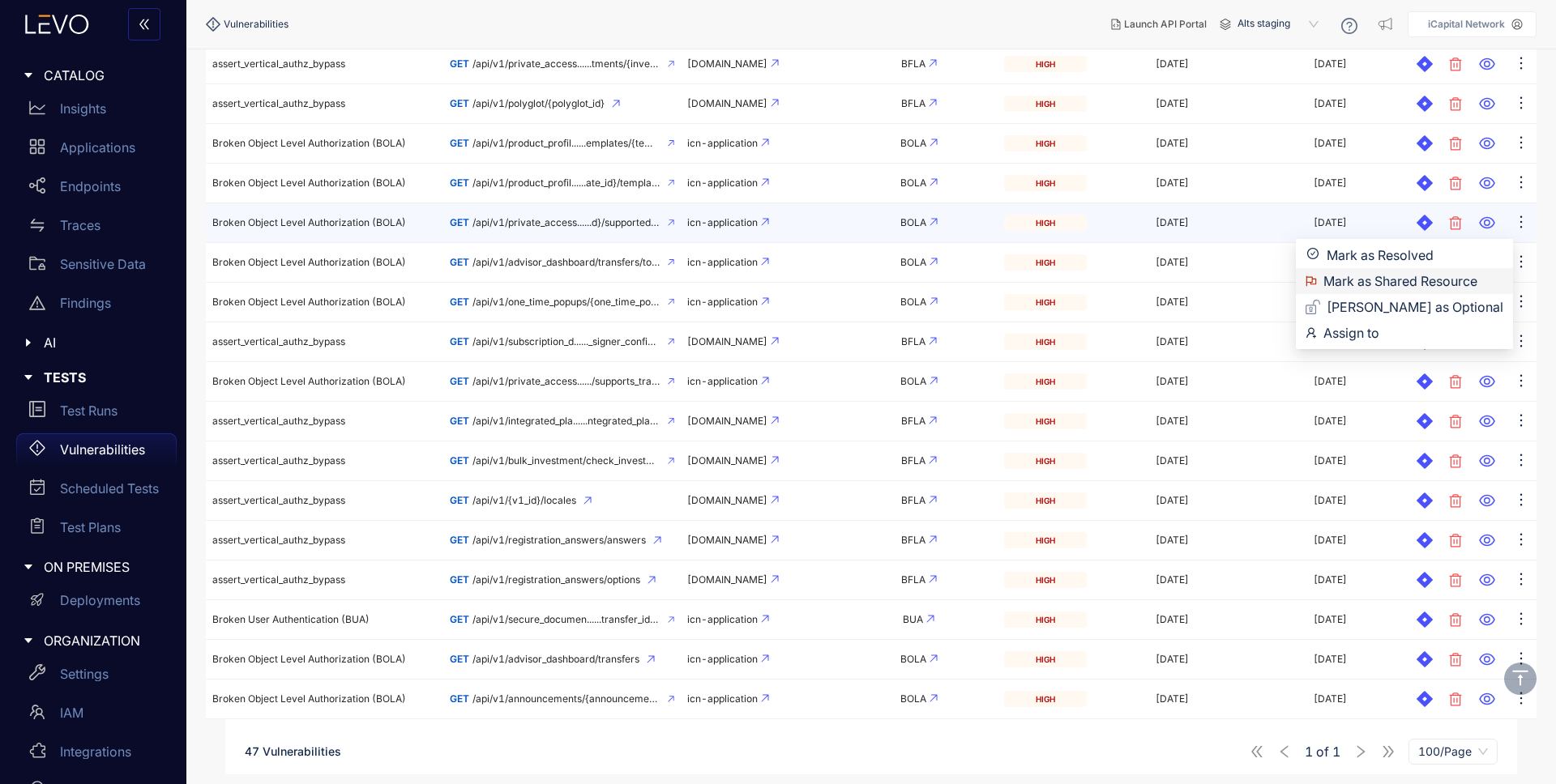
click at [1416, 282] on span "Mark as Shared Resource" at bounding box center [1414, 281] width 180 height 18
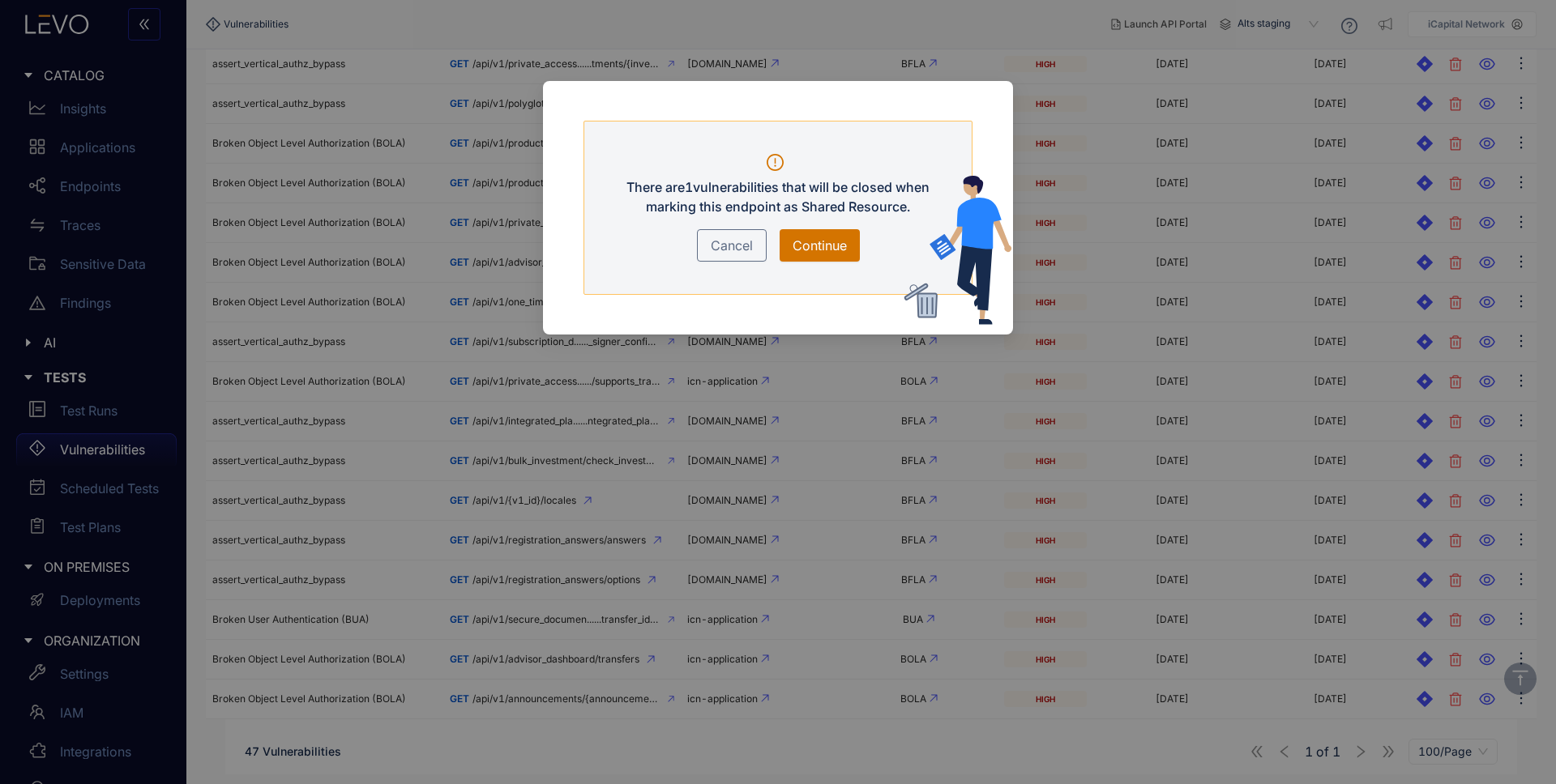
click at [818, 247] on span "Continue" at bounding box center [820, 245] width 55 height 19
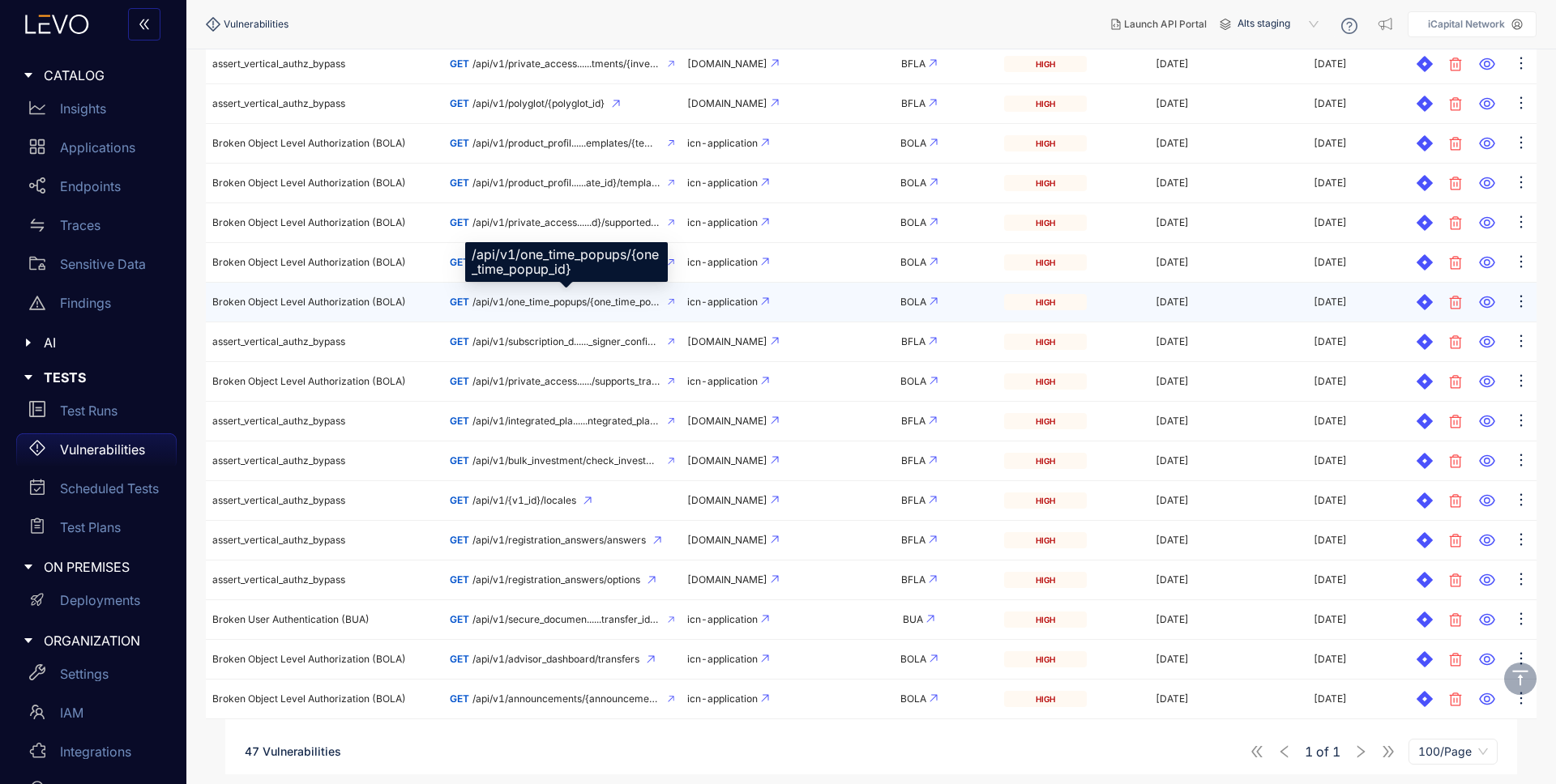
scroll to position [1419, 0]
click at [1518, 301] on icon "ellipsis" at bounding box center [1521, 301] width 16 height 16
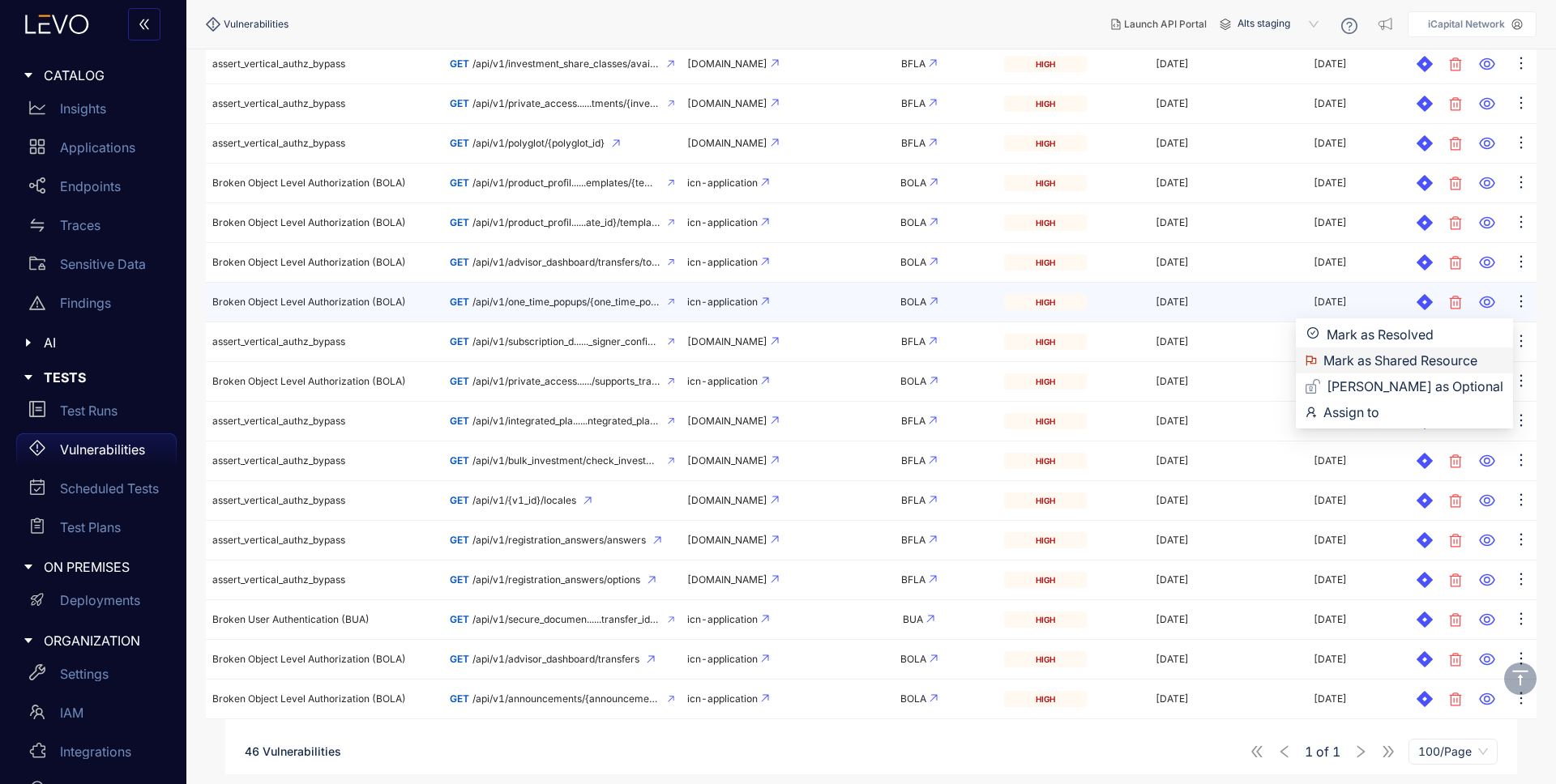
click at [1441, 361] on span "Mark as Shared Resource" at bounding box center [1414, 361] width 180 height 18
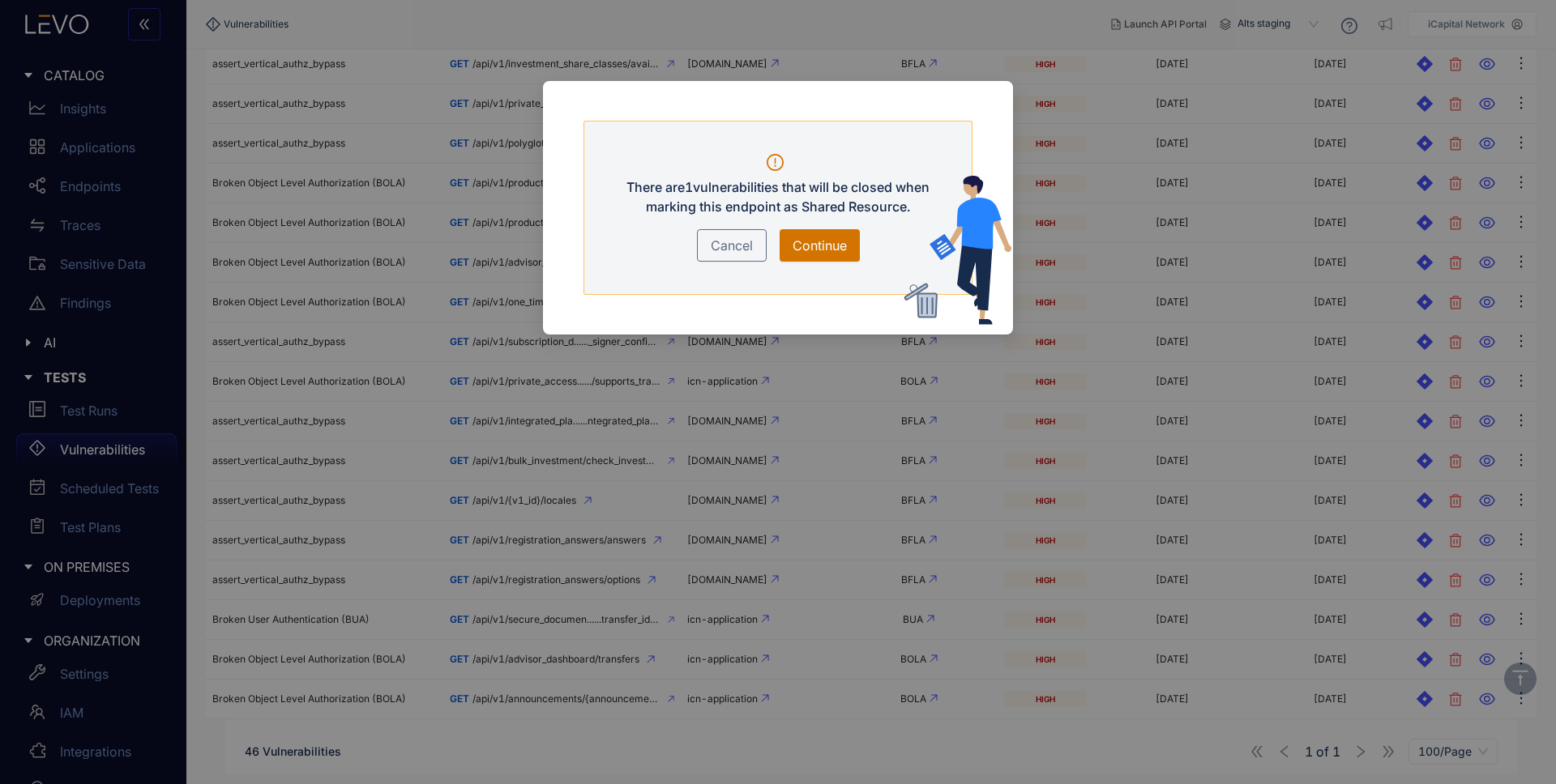
click at [814, 249] on span "Continue" at bounding box center [820, 245] width 55 height 19
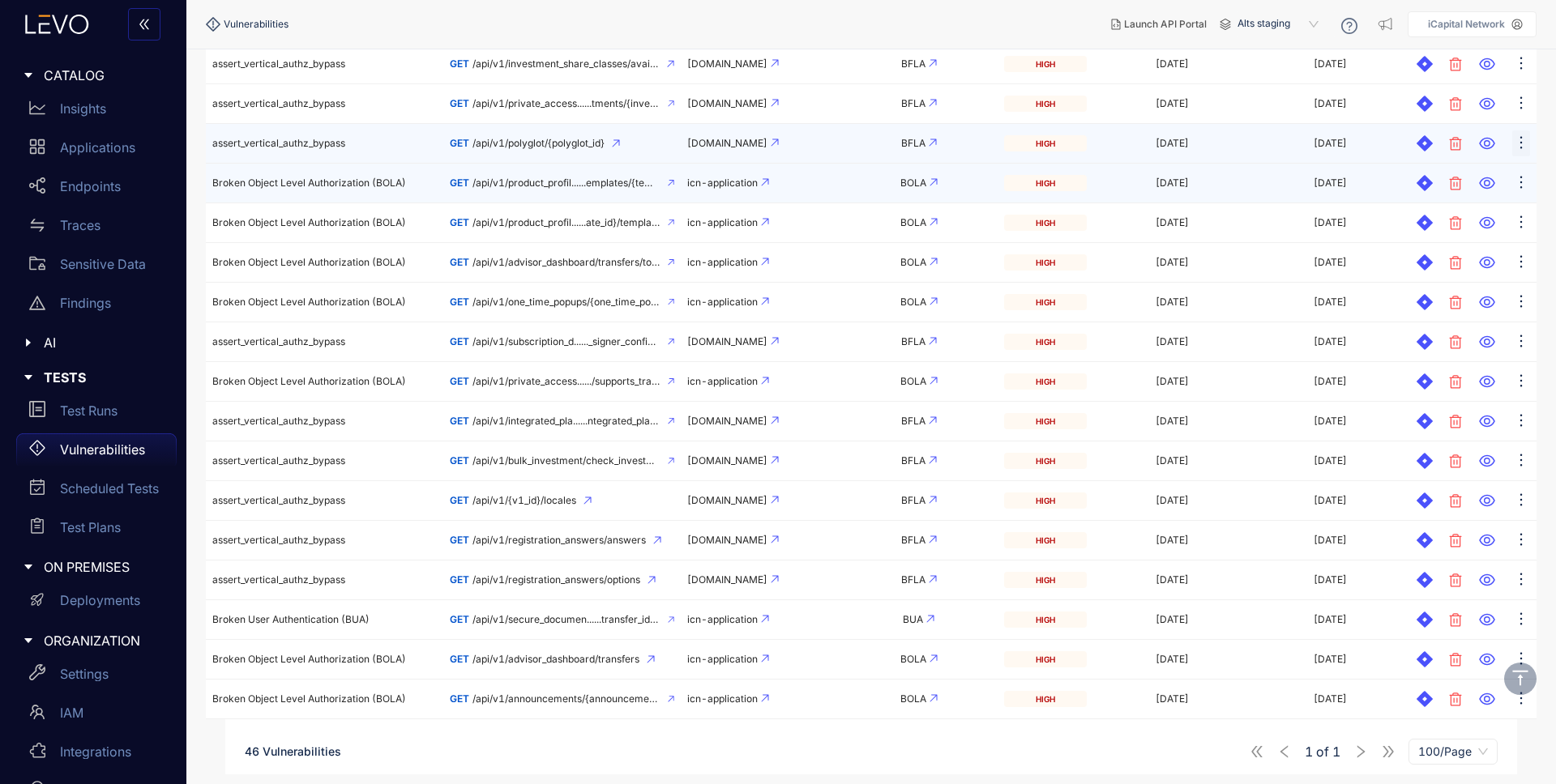
scroll to position [1379, 0]
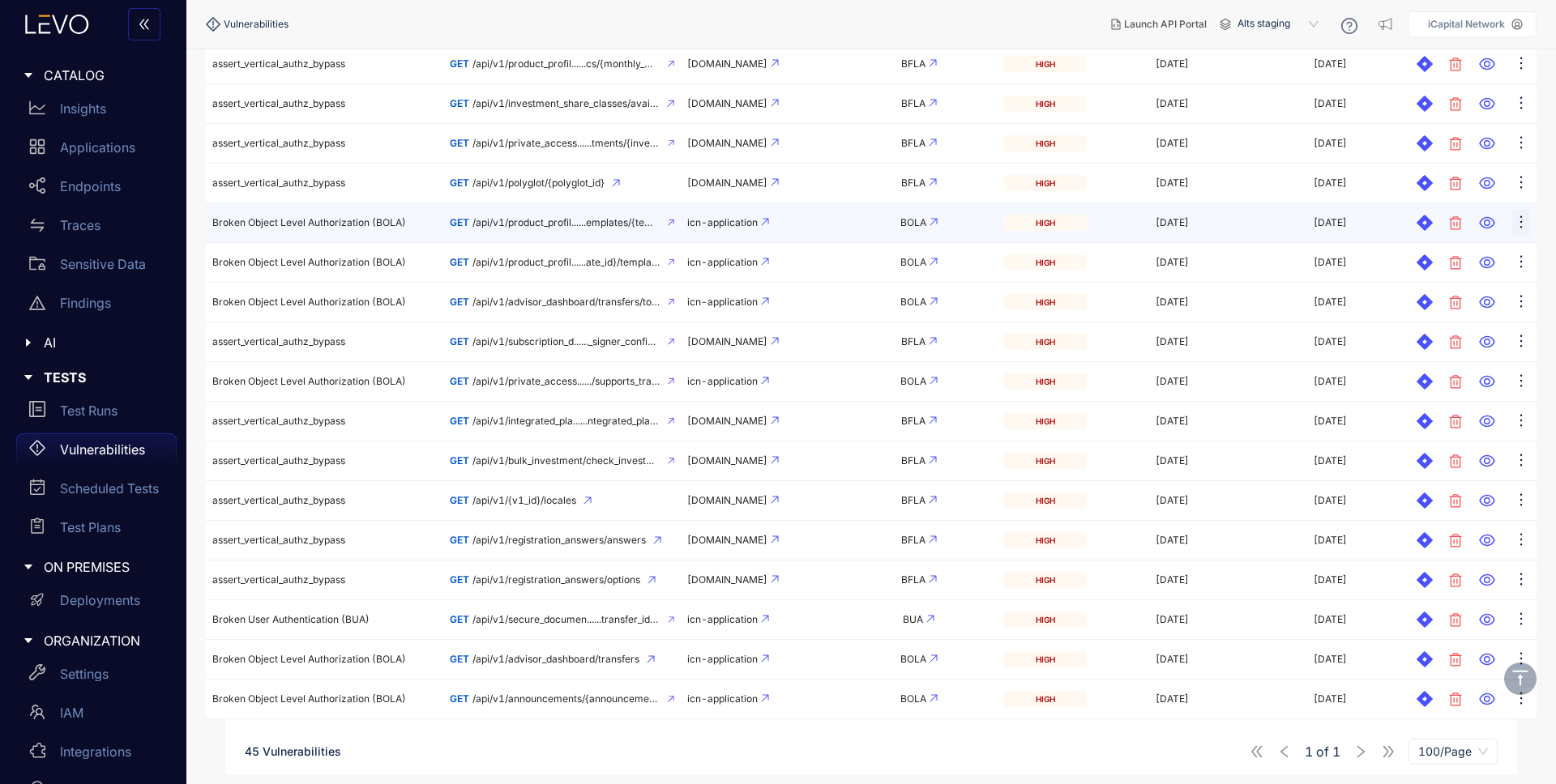
click at [1520, 222] on icon "ellipsis" at bounding box center [1521, 222] width 16 height 16
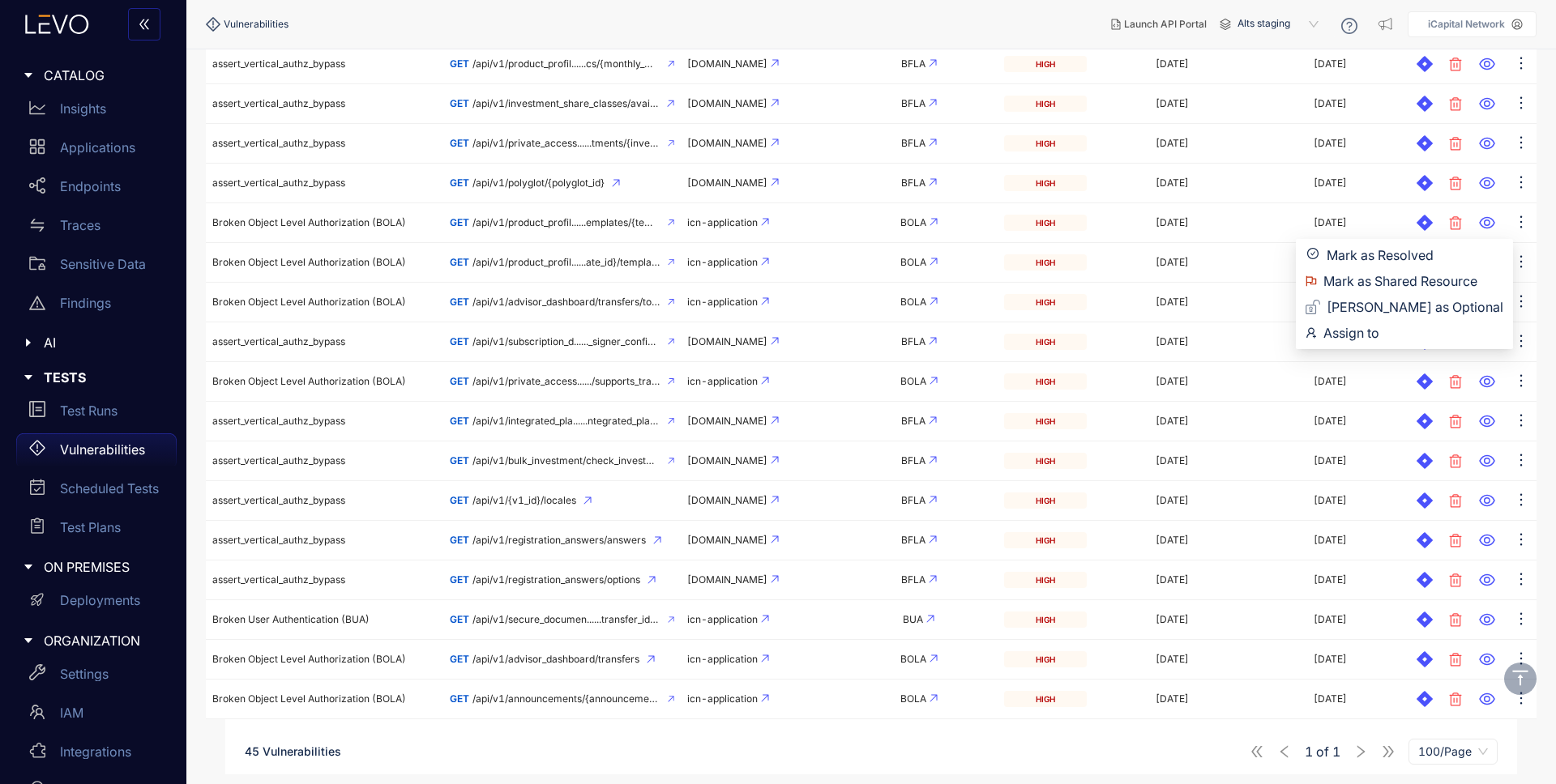
click at [889, 17] on nav "Vulnerabilities" at bounding box center [652, 25] width 893 height 29
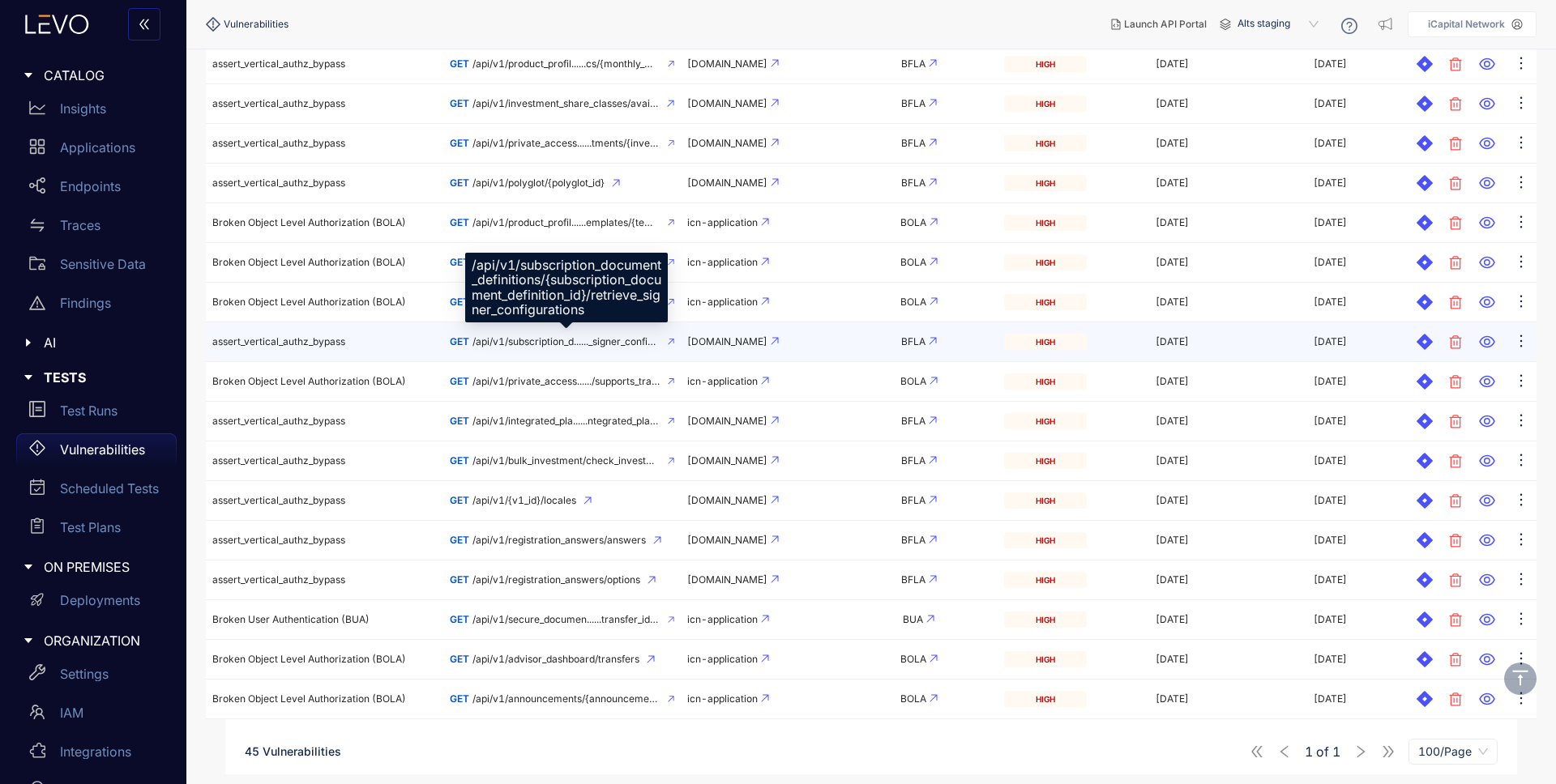
click at [537, 341] on span "/api/v1/subscription_d......_signer_configurations" at bounding box center [567, 341] width 188 height 11
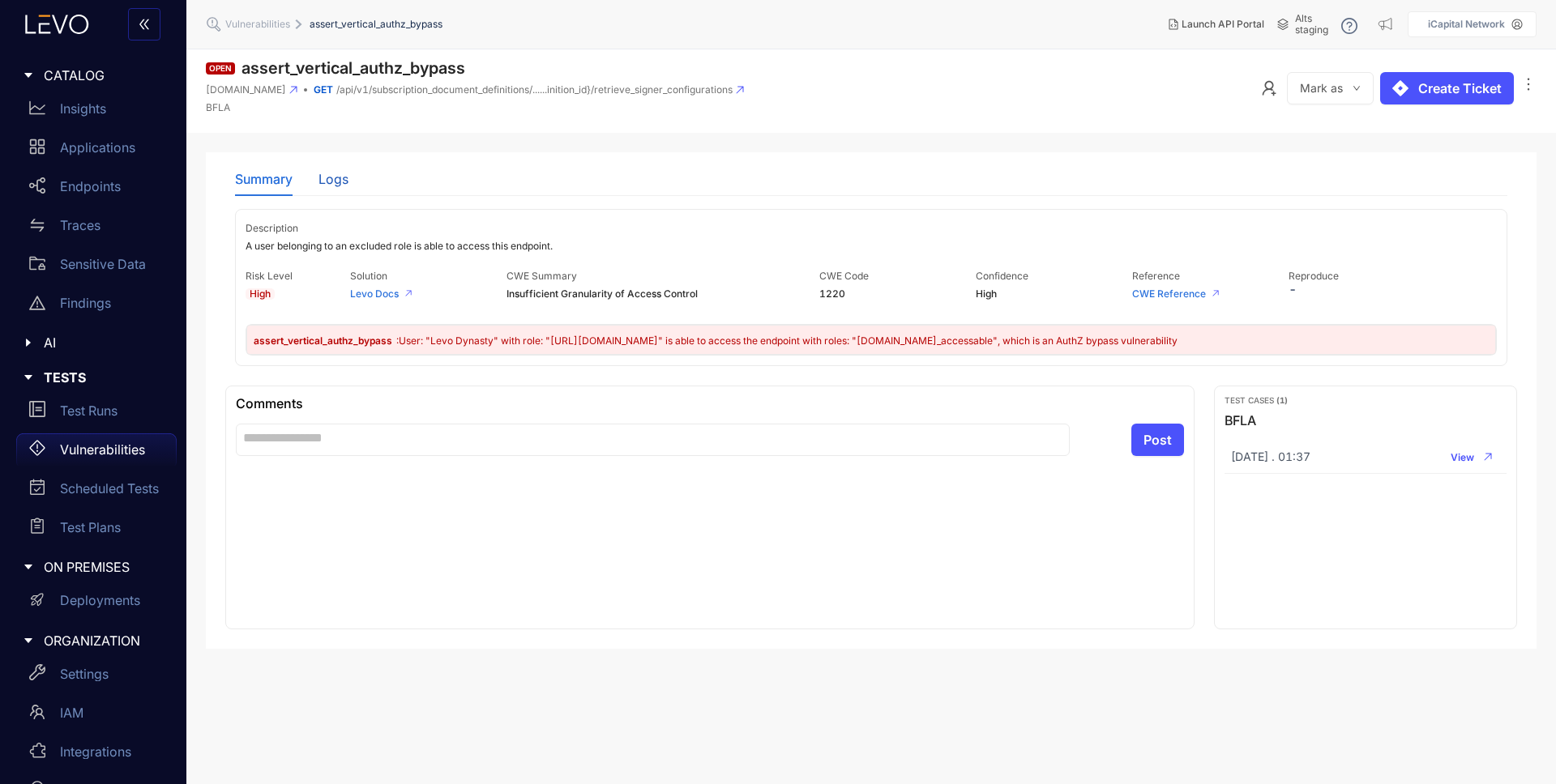
click at [336, 179] on div "Logs" at bounding box center [333, 179] width 30 height 15
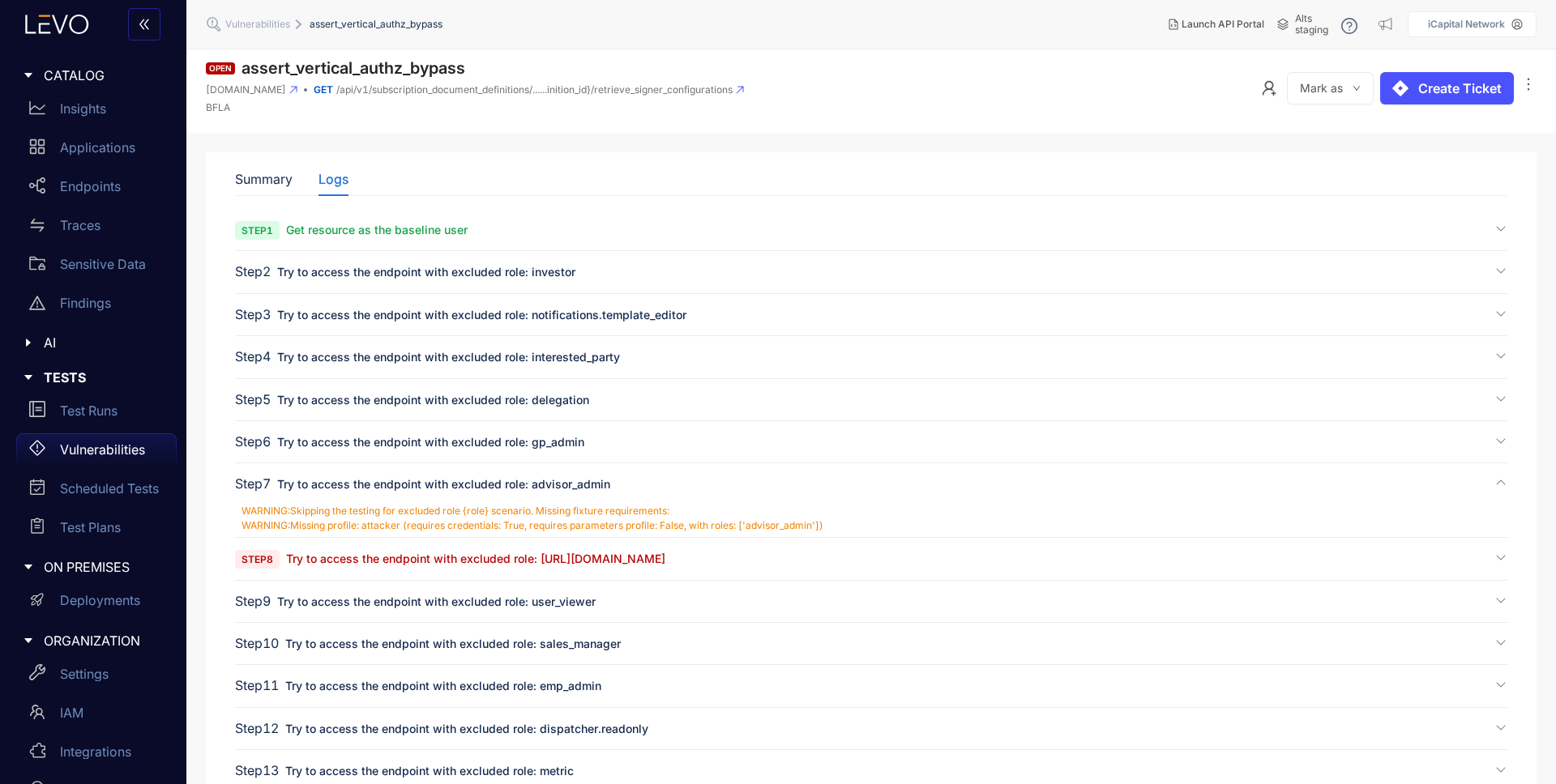
click at [496, 552] on span "Try to access the endpoint with excluded role: [URL][DOMAIN_NAME]" at bounding box center [476, 558] width 379 height 14
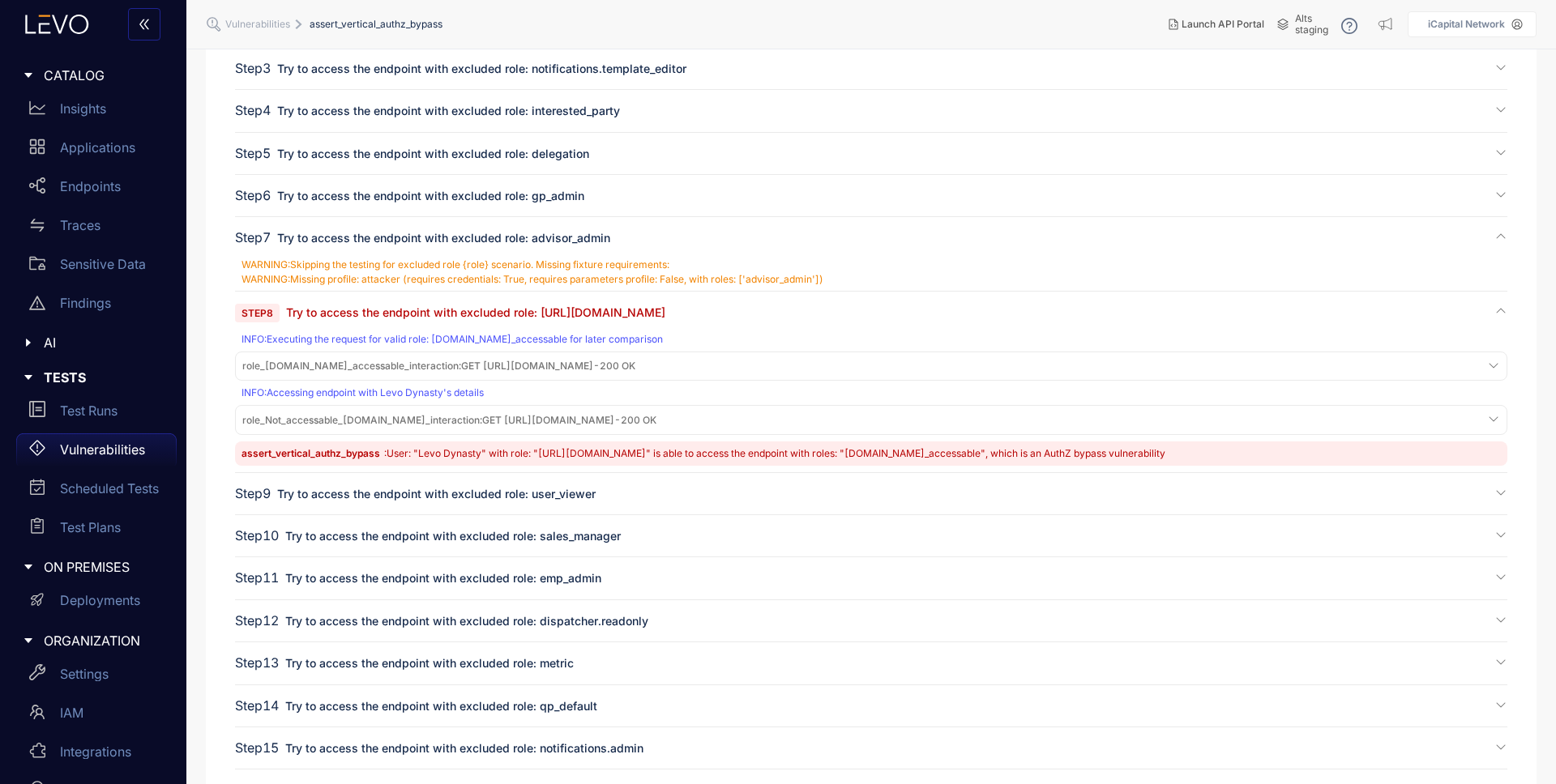
scroll to position [305, 0]
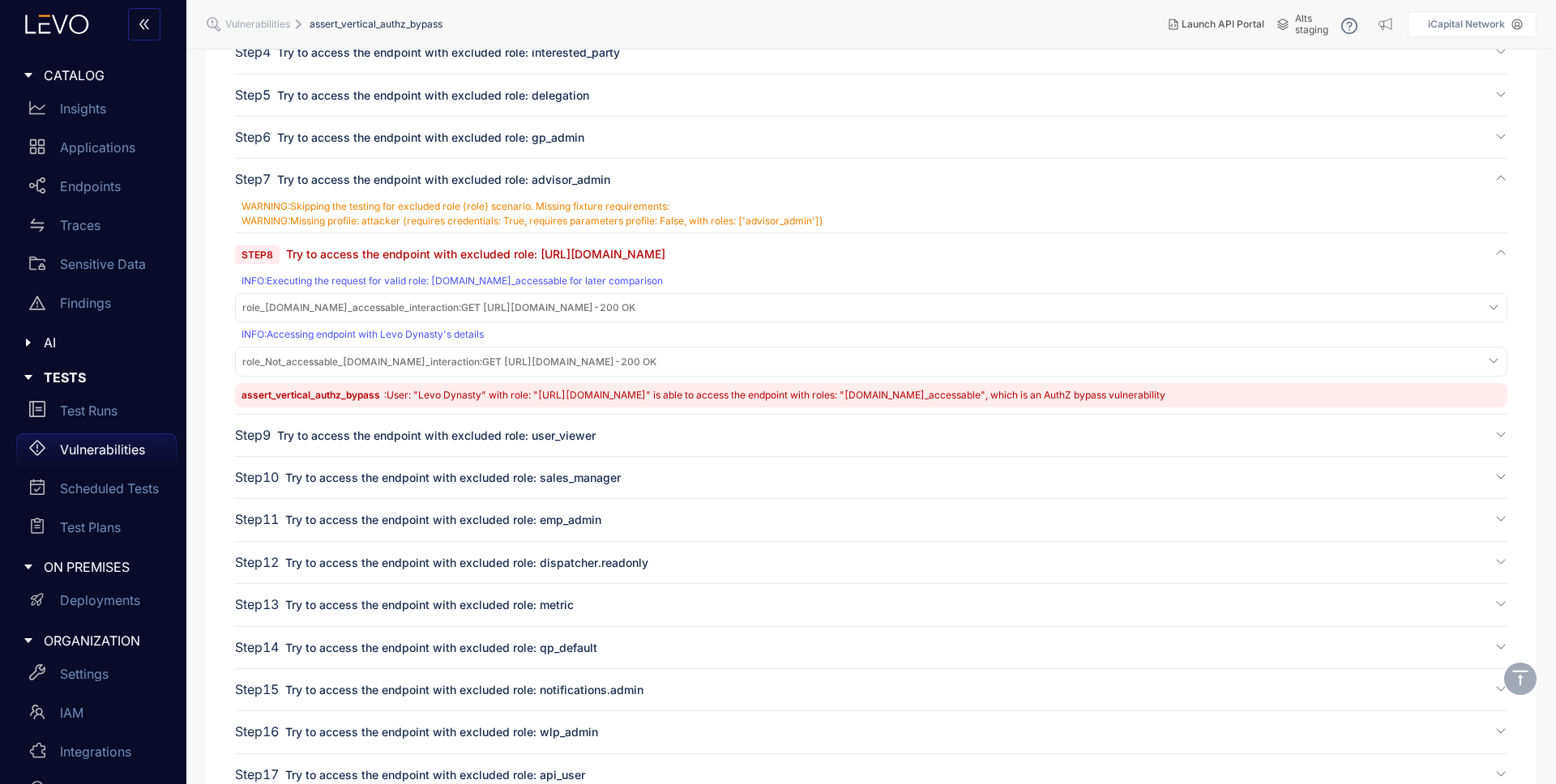
click at [657, 357] on span "role_Not_accessable_s.staging.icapitalnetwork.com_interaction : GET https://s.s…" at bounding box center [449, 362] width 415 height 11
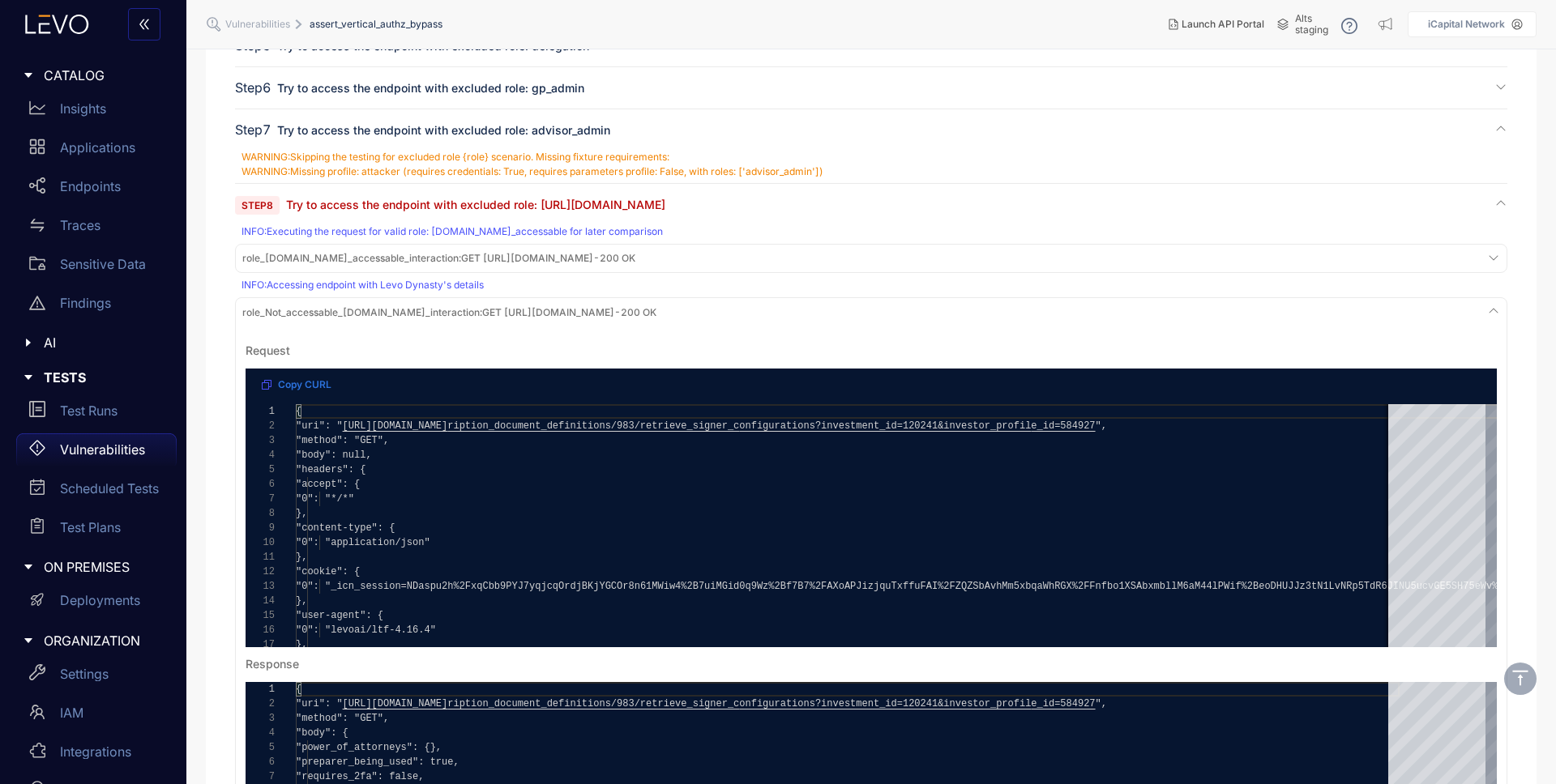
scroll to position [438, 0]
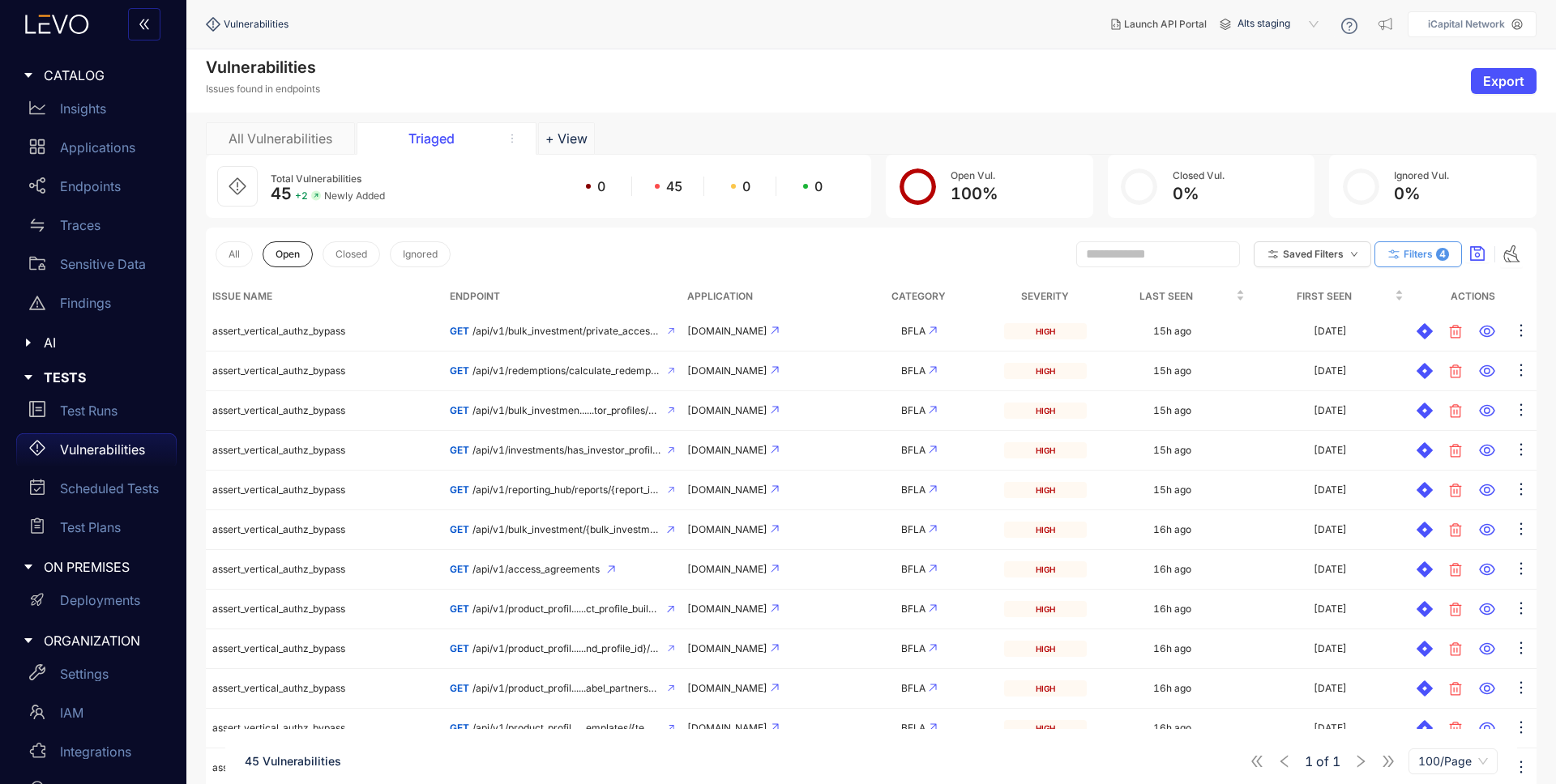
click at [1394, 254] on icon "button" at bounding box center [1394, 255] width 15 height 15
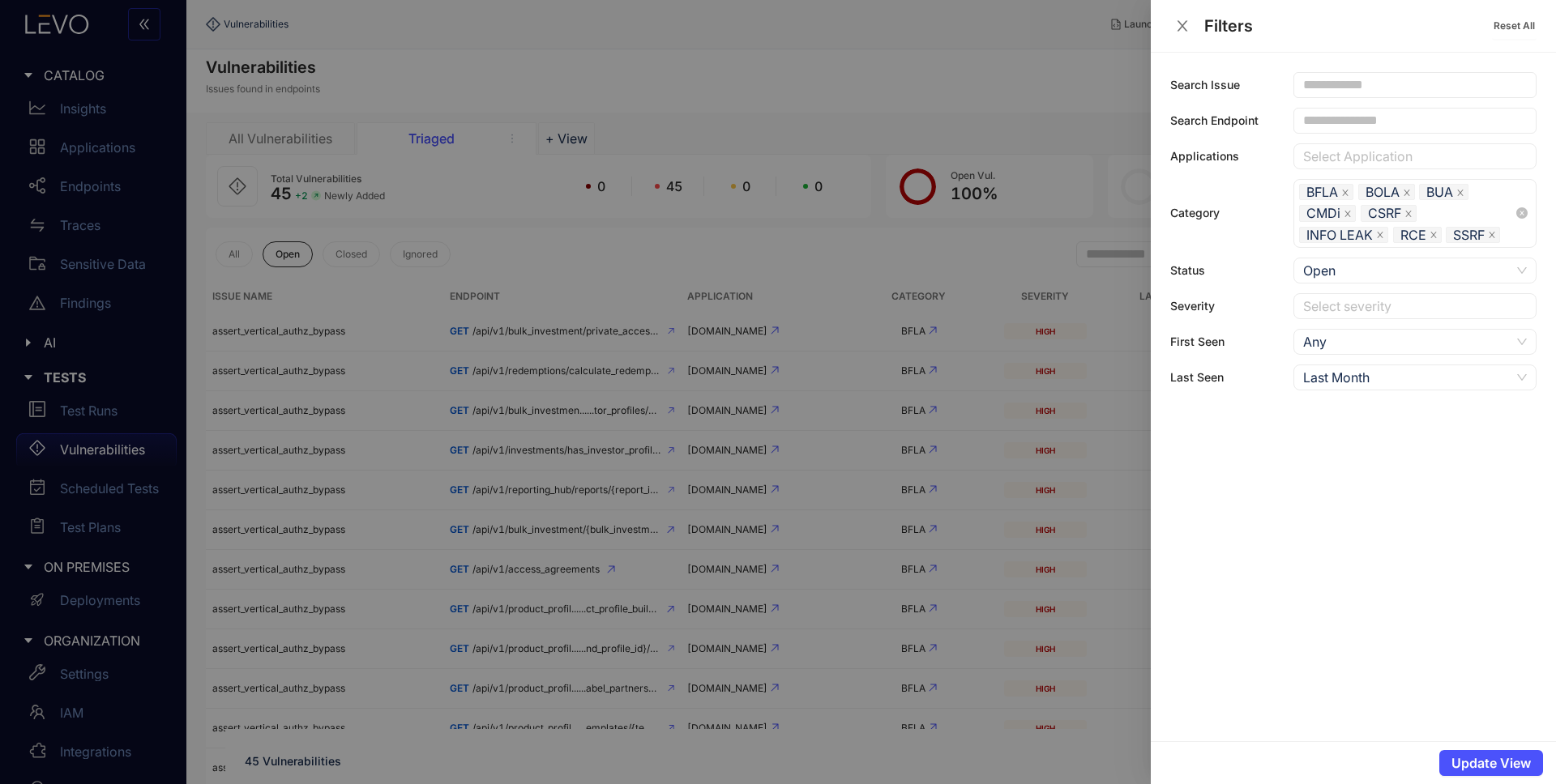
click at [1406, 191] on icon "close" at bounding box center [1407, 192] width 8 height 8
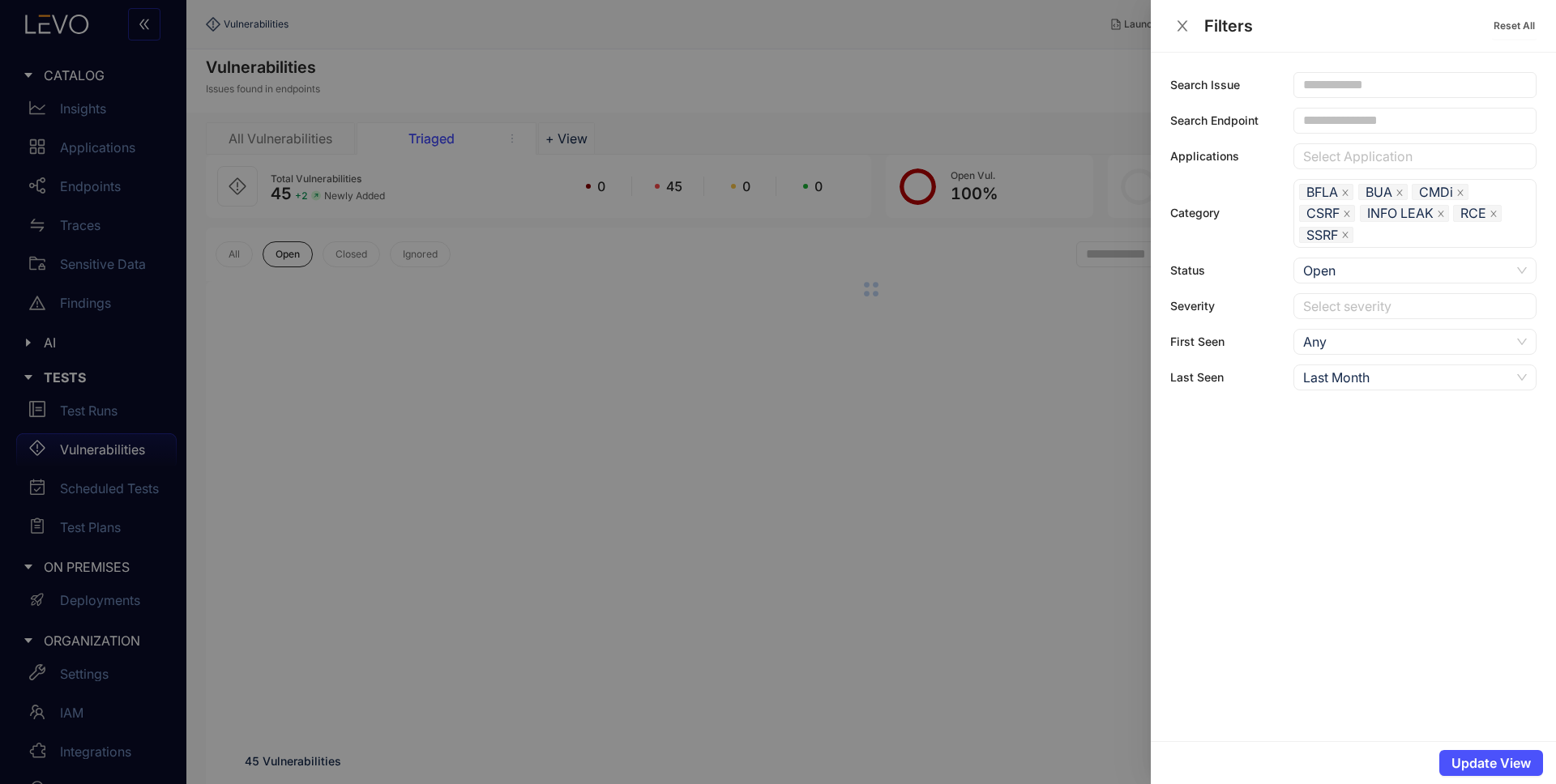
click at [956, 74] on div at bounding box center [778, 392] width 1556 height 784
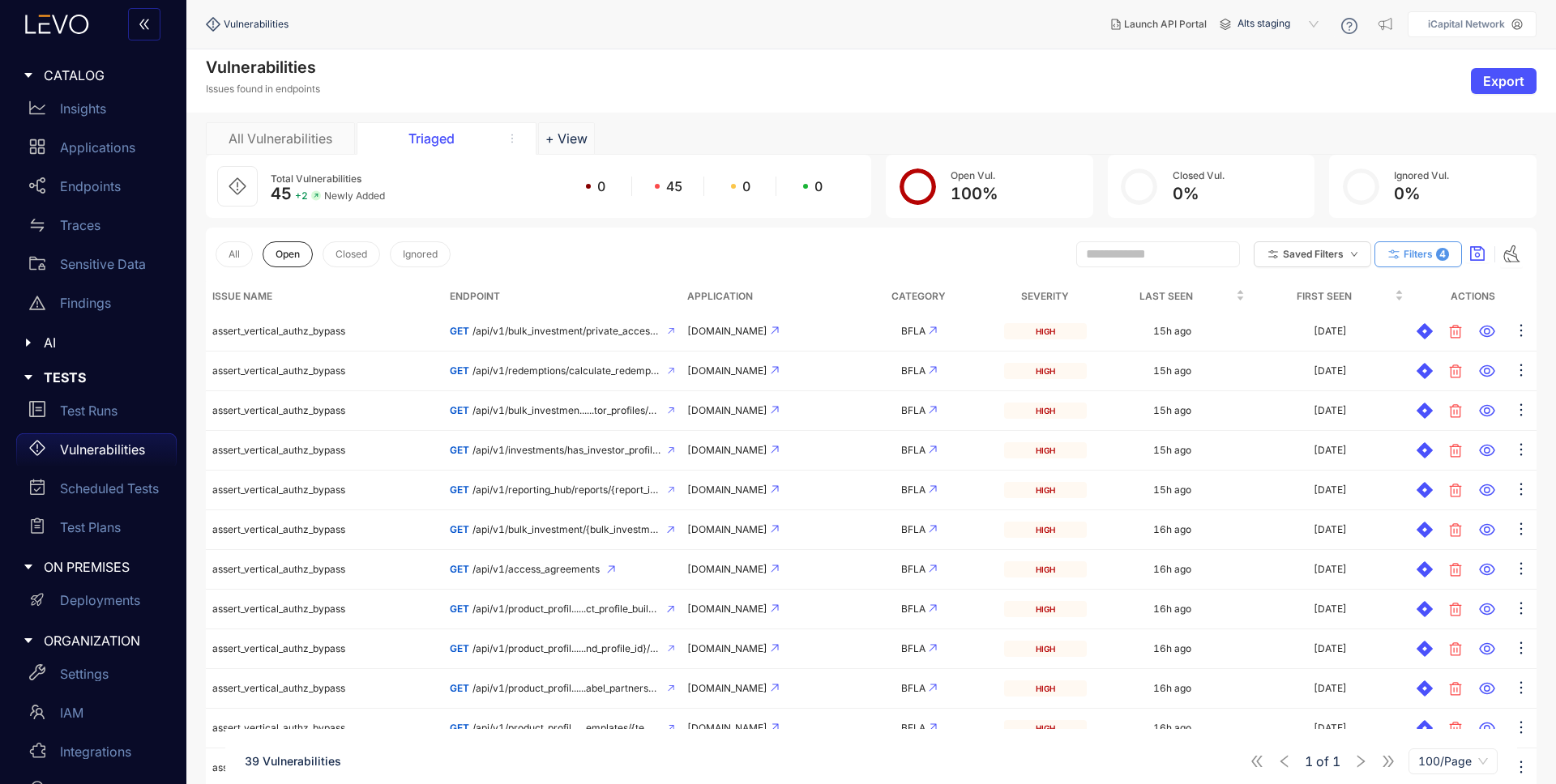
click at [1395, 257] on icon "button" at bounding box center [1394, 255] width 11 height 9
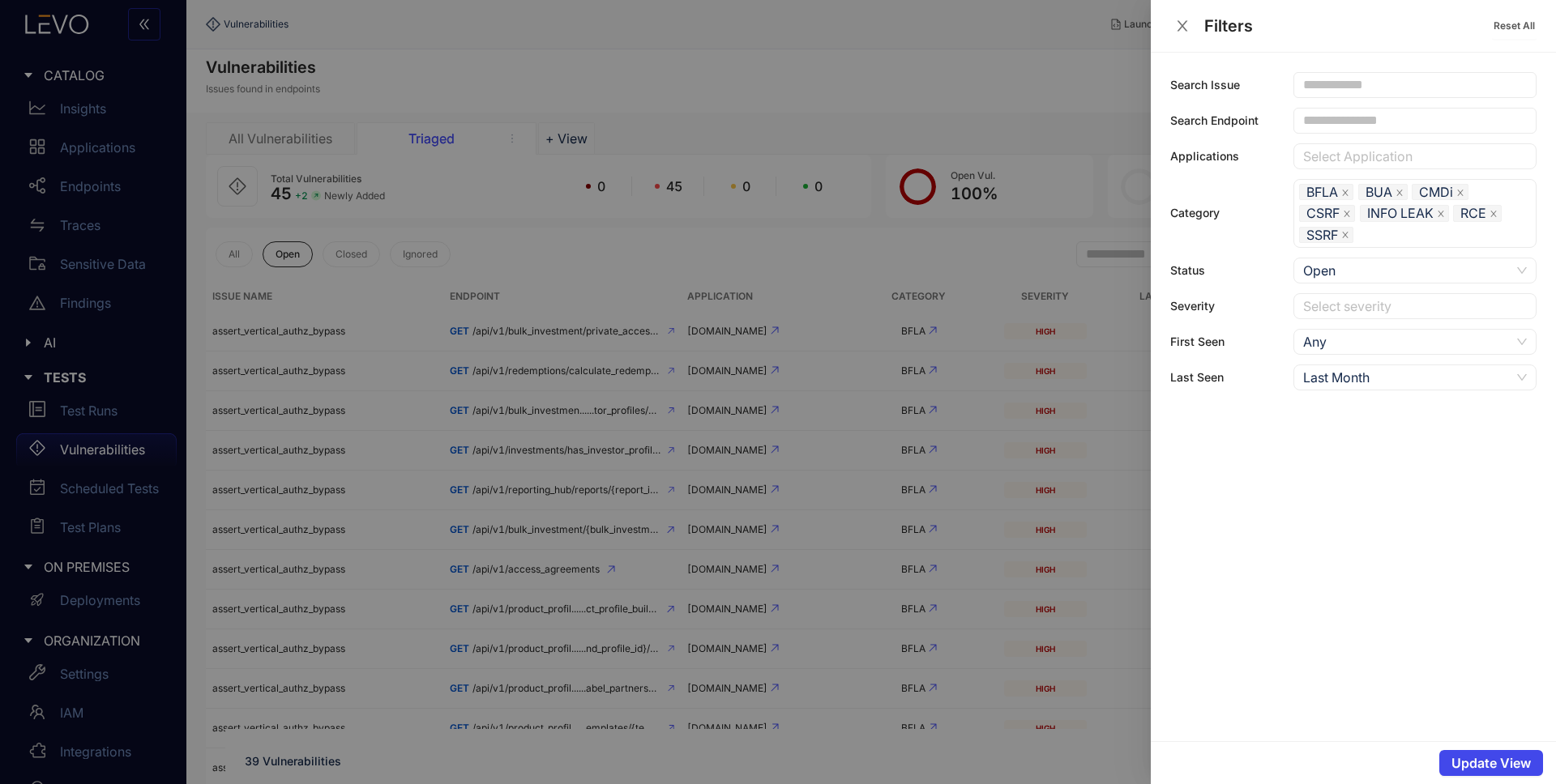
click at [1494, 765] on span "Update View" at bounding box center [1491, 763] width 79 height 15
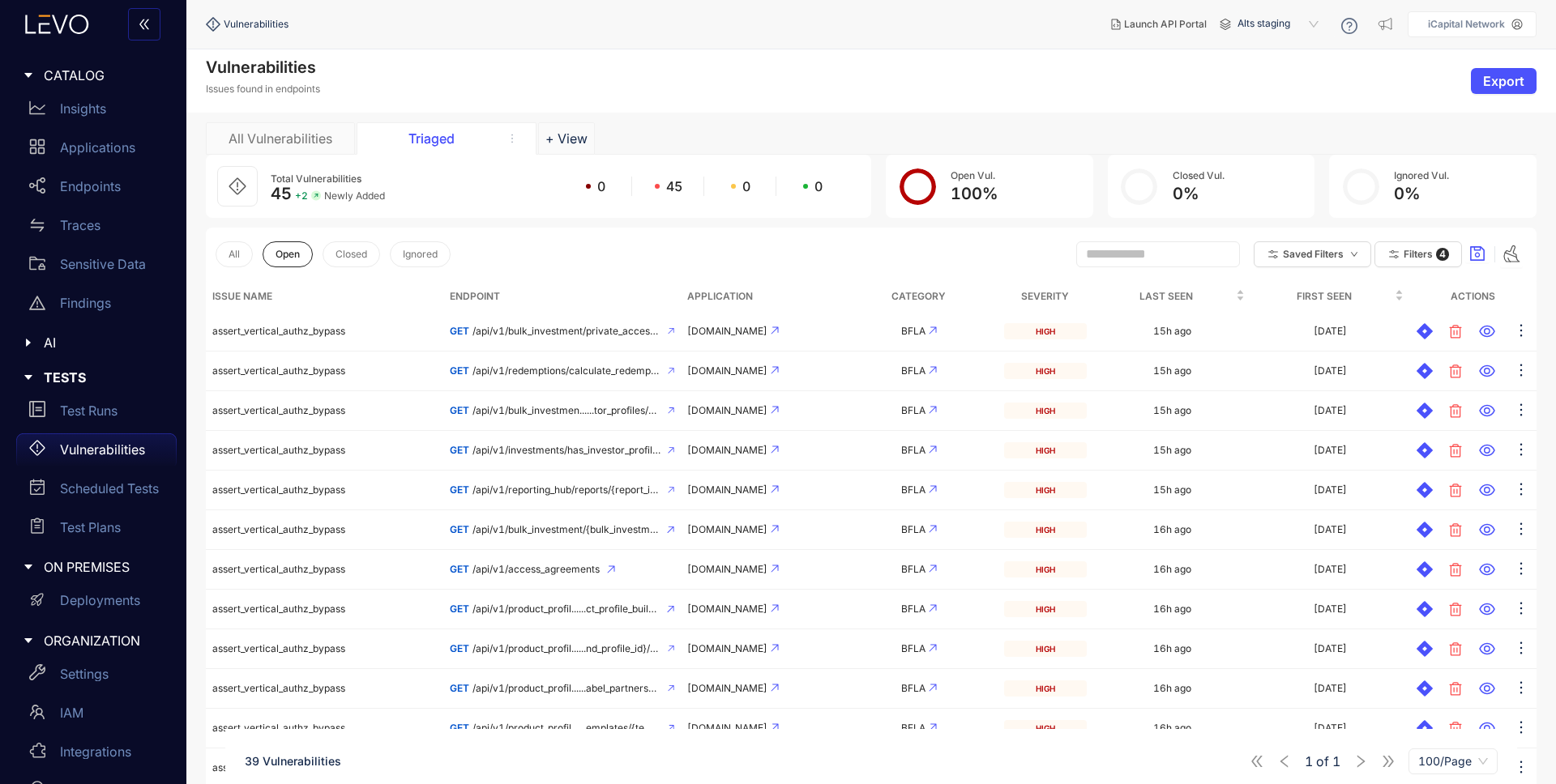
click at [779, 250] on div "All Open Closed Ignored Saved Filters Filters 4" at bounding box center [871, 254] width 1331 height 54
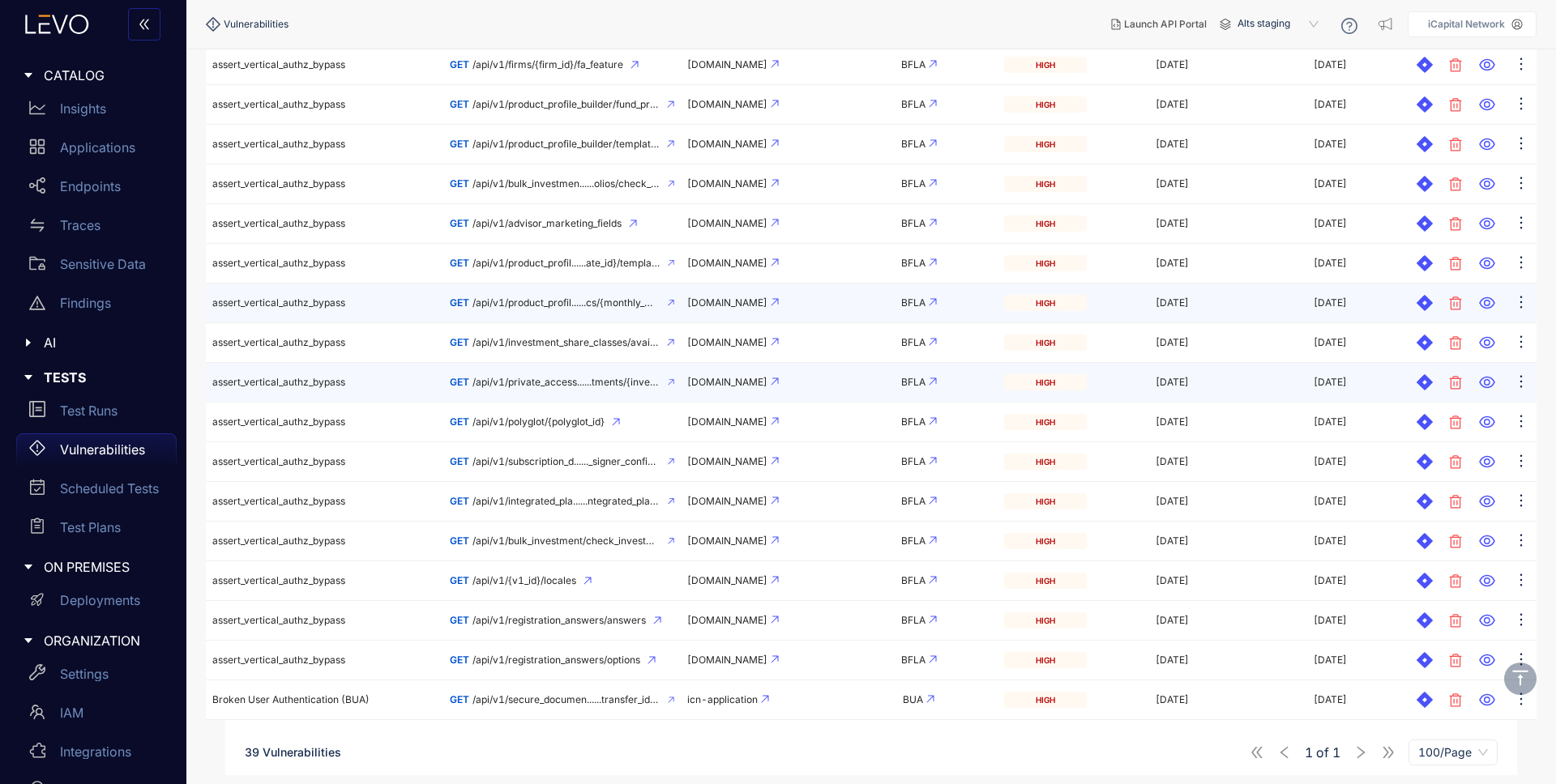
scroll to position [1141, 0]
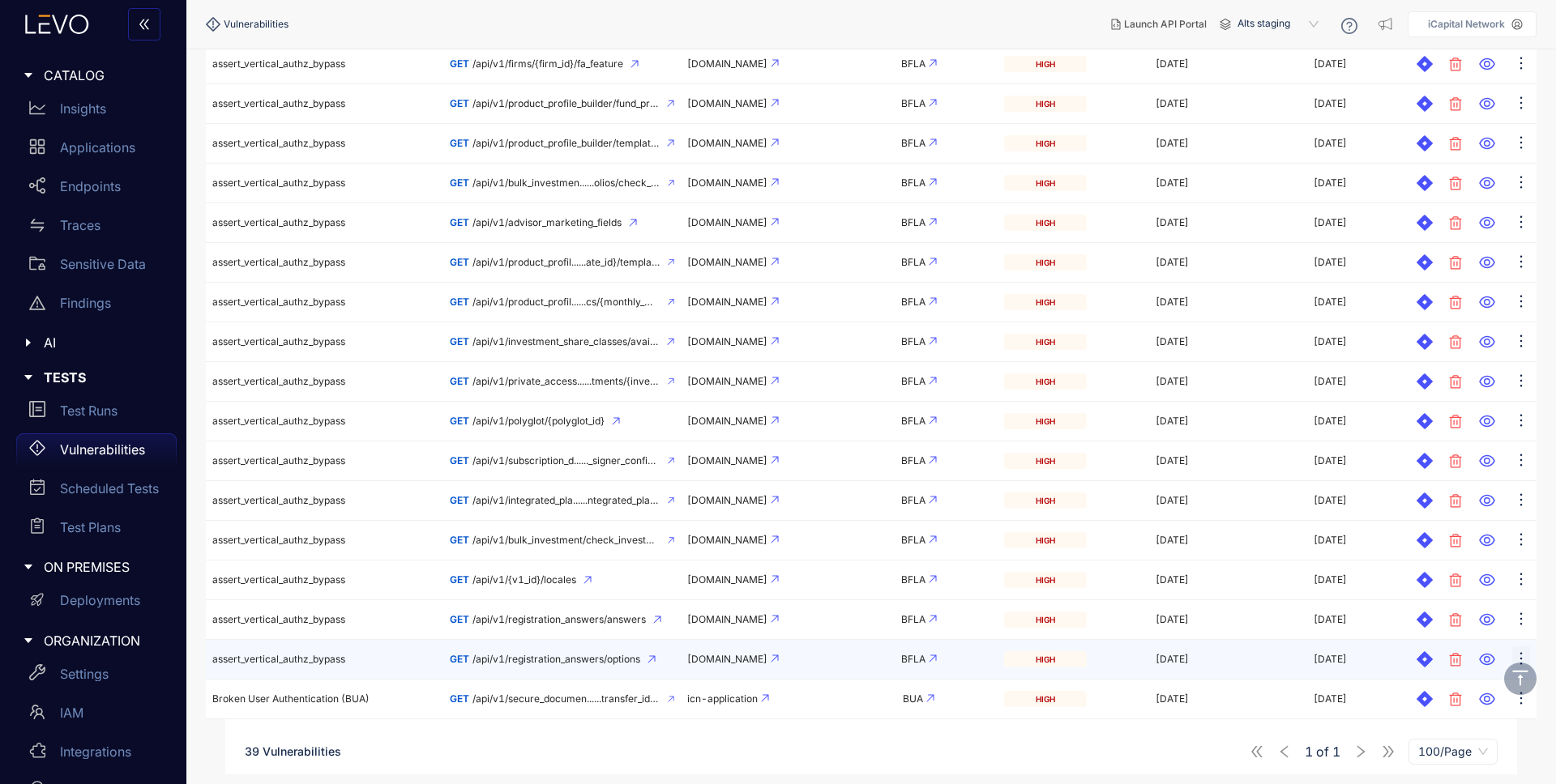
click at [1521, 652] on icon "ellipsis" at bounding box center [1521, 659] width 16 height 16
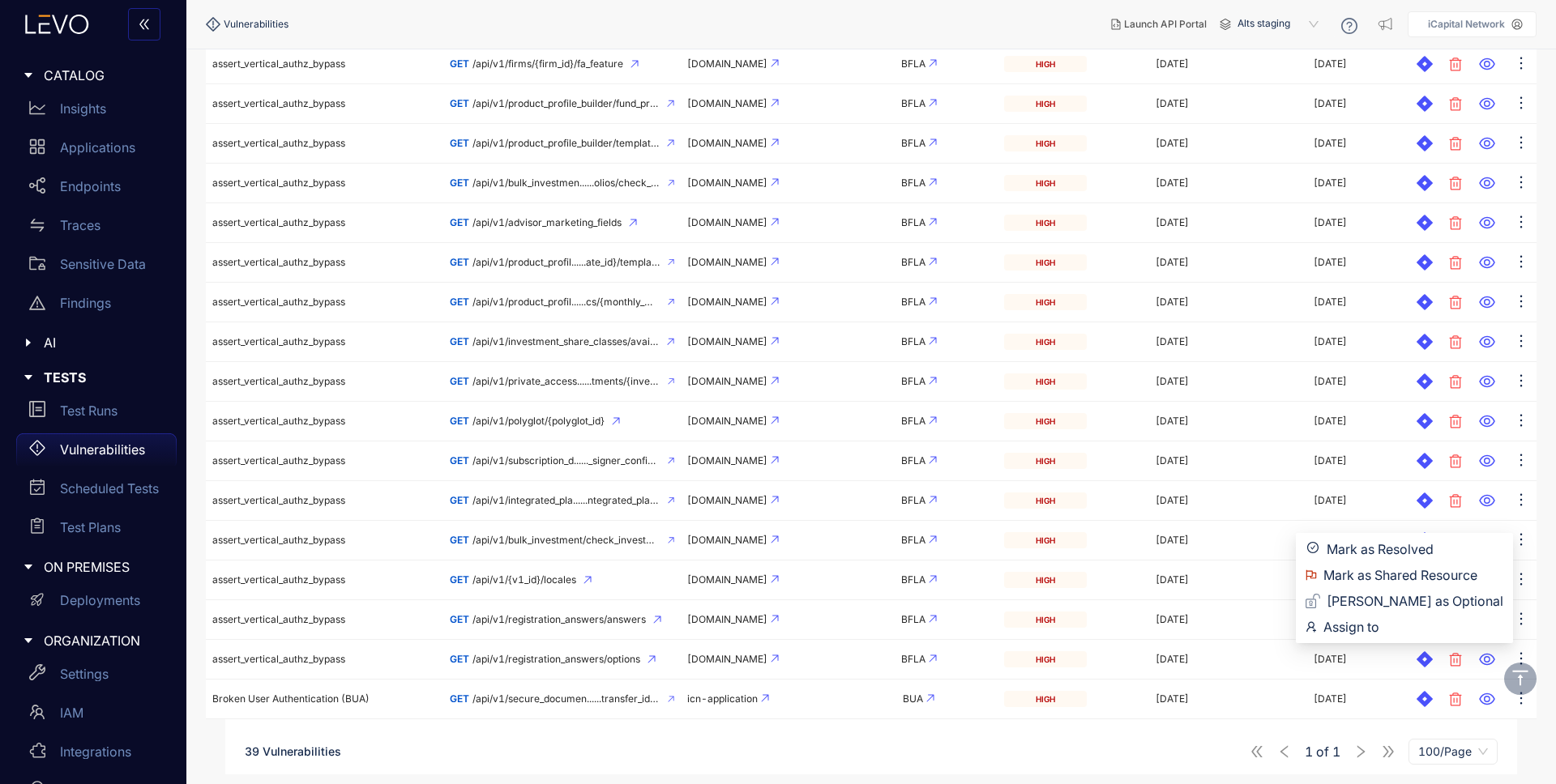
click at [575, 735] on div "39 Vulnerabilities 1 of 1 100/Page" at bounding box center [871, 752] width 1292 height 46
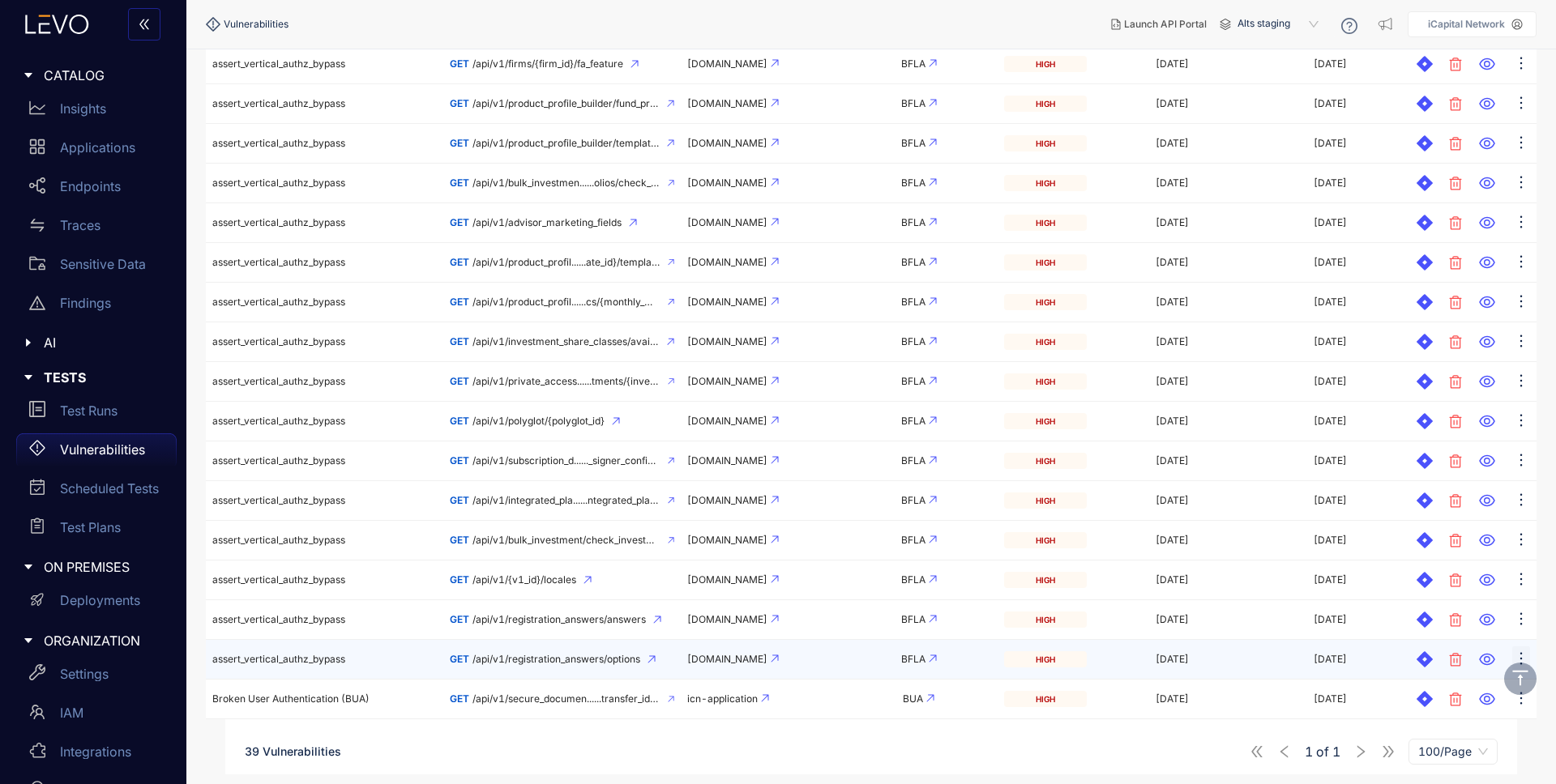
click at [1521, 653] on icon "ellipsis" at bounding box center [1521, 657] width 3 height 12
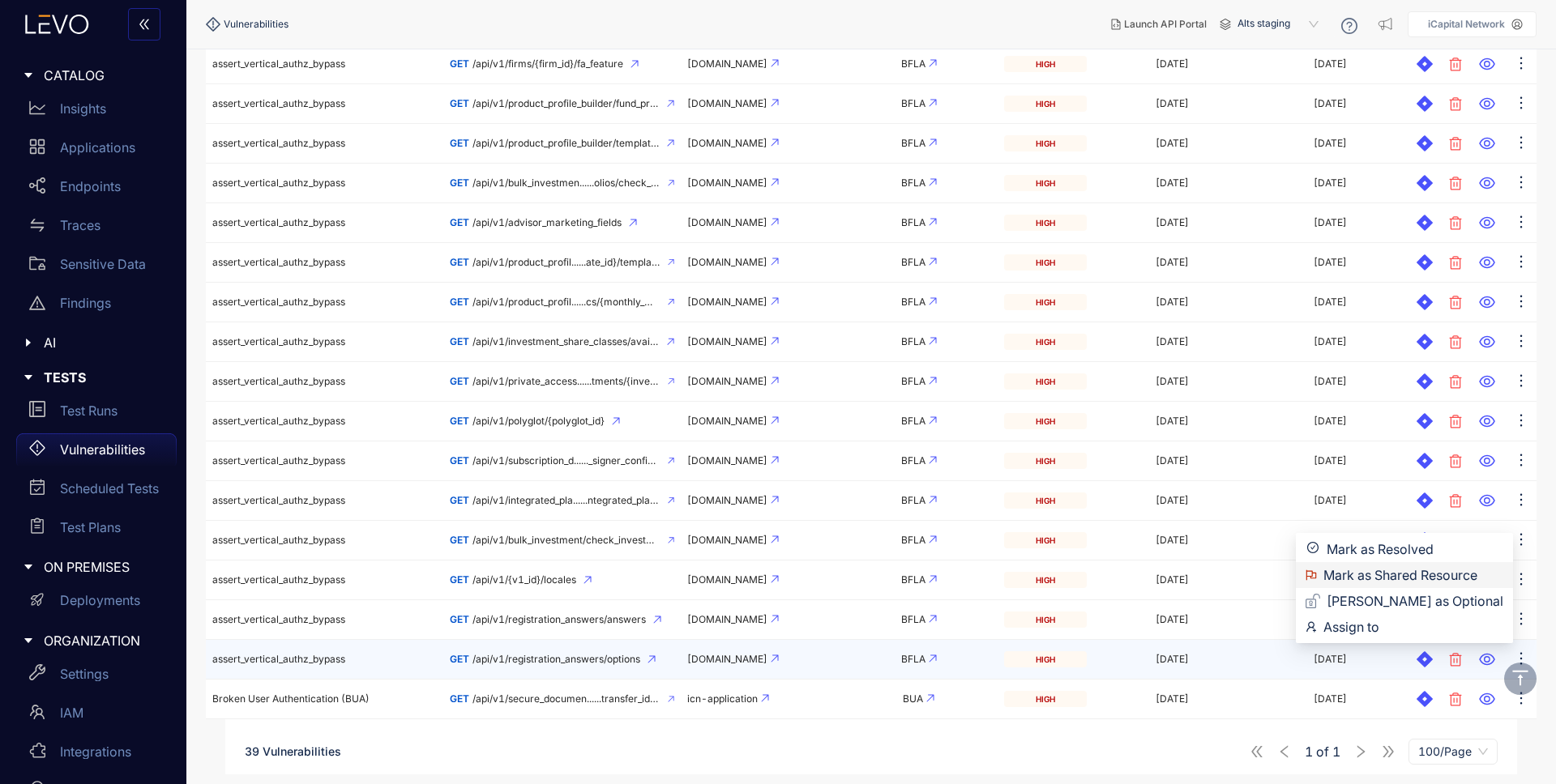
click at [1423, 576] on span "Mark as Shared Resource" at bounding box center [1414, 575] width 180 height 18
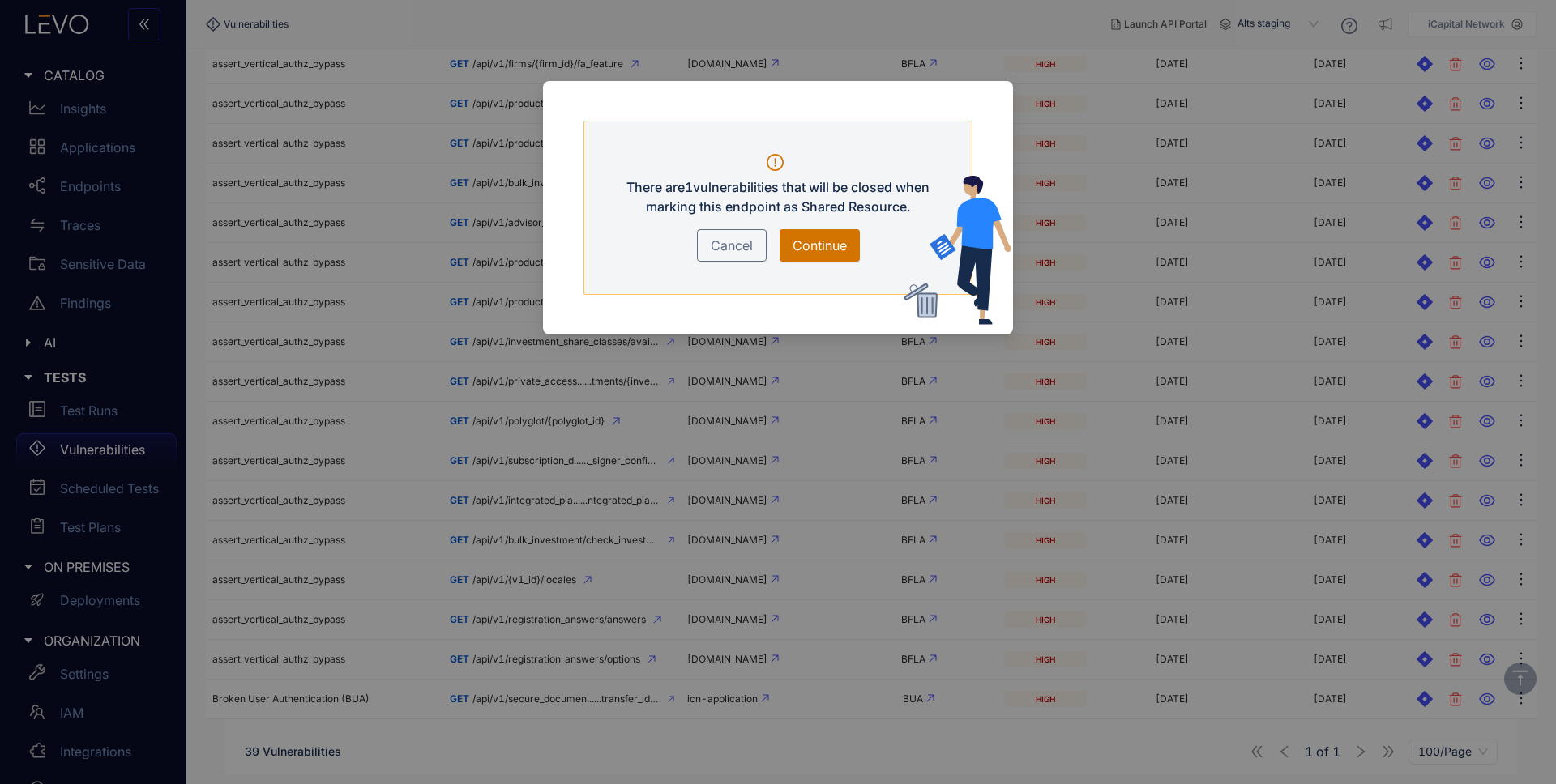
click at [812, 246] on span "Continue" at bounding box center [820, 245] width 55 height 19
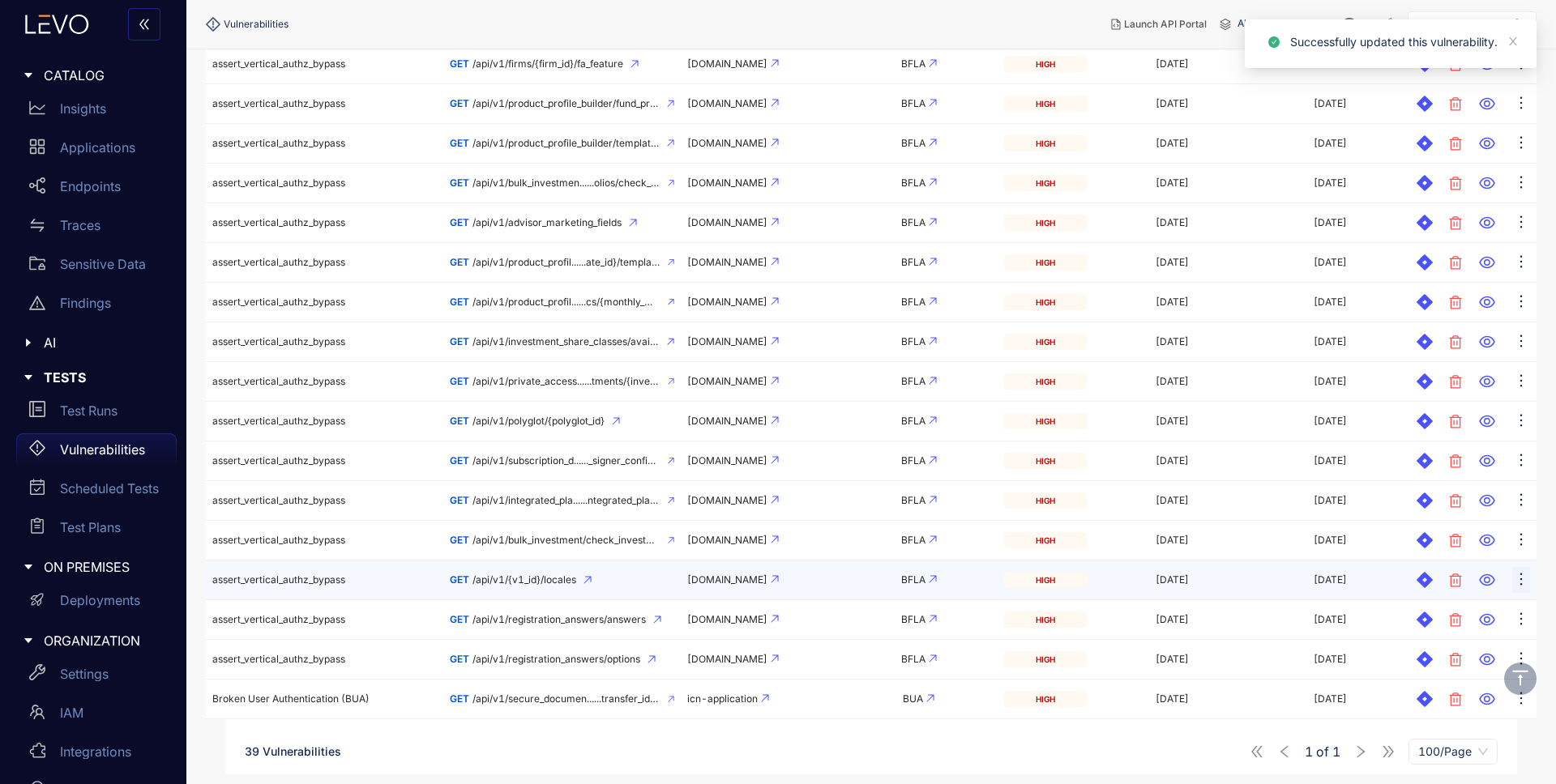
click at [1520, 575] on icon "ellipsis" at bounding box center [1521, 578] width 3 height 12
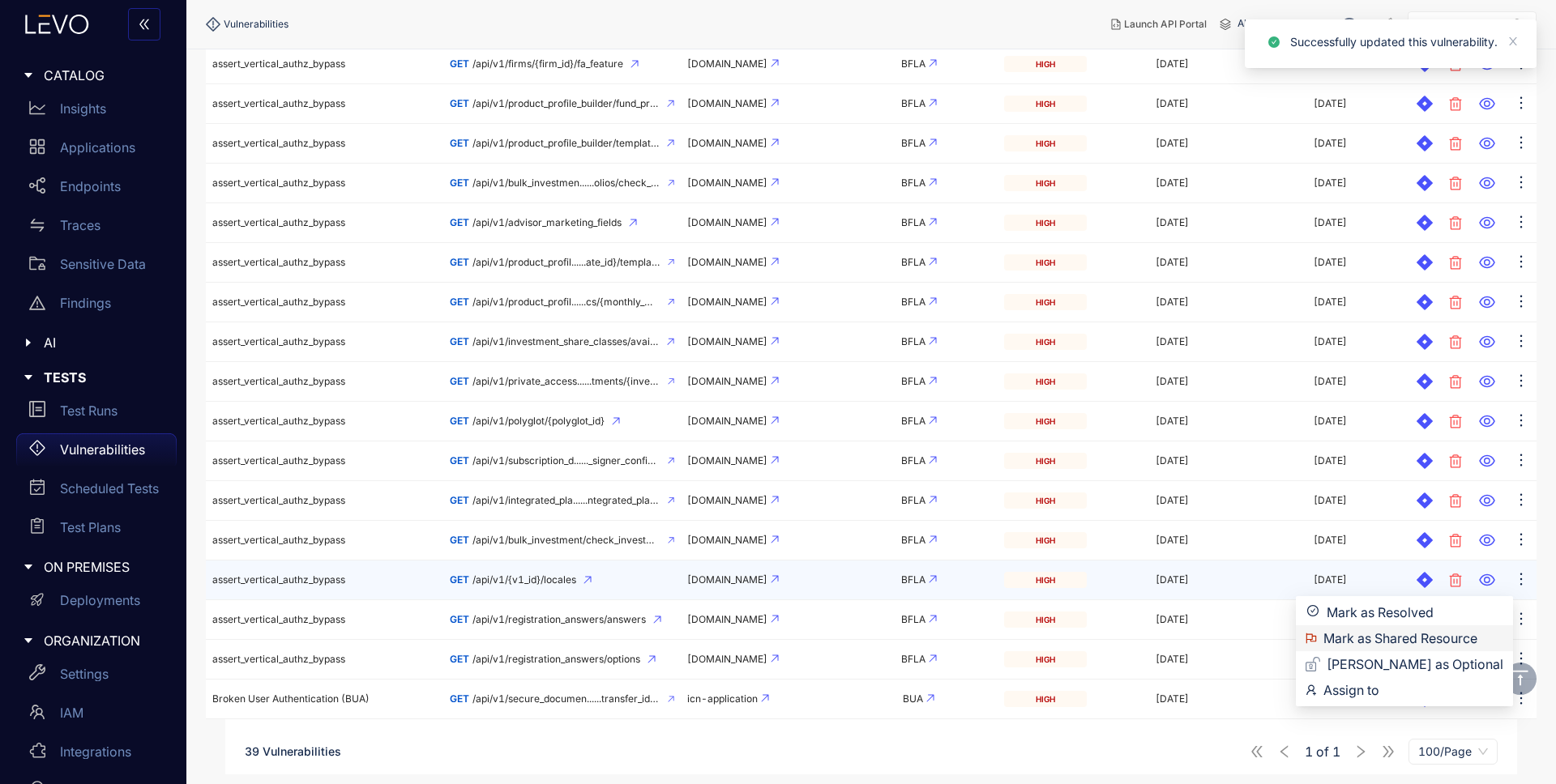
click at [1458, 641] on span "Mark as Shared Resource" at bounding box center [1414, 638] width 180 height 18
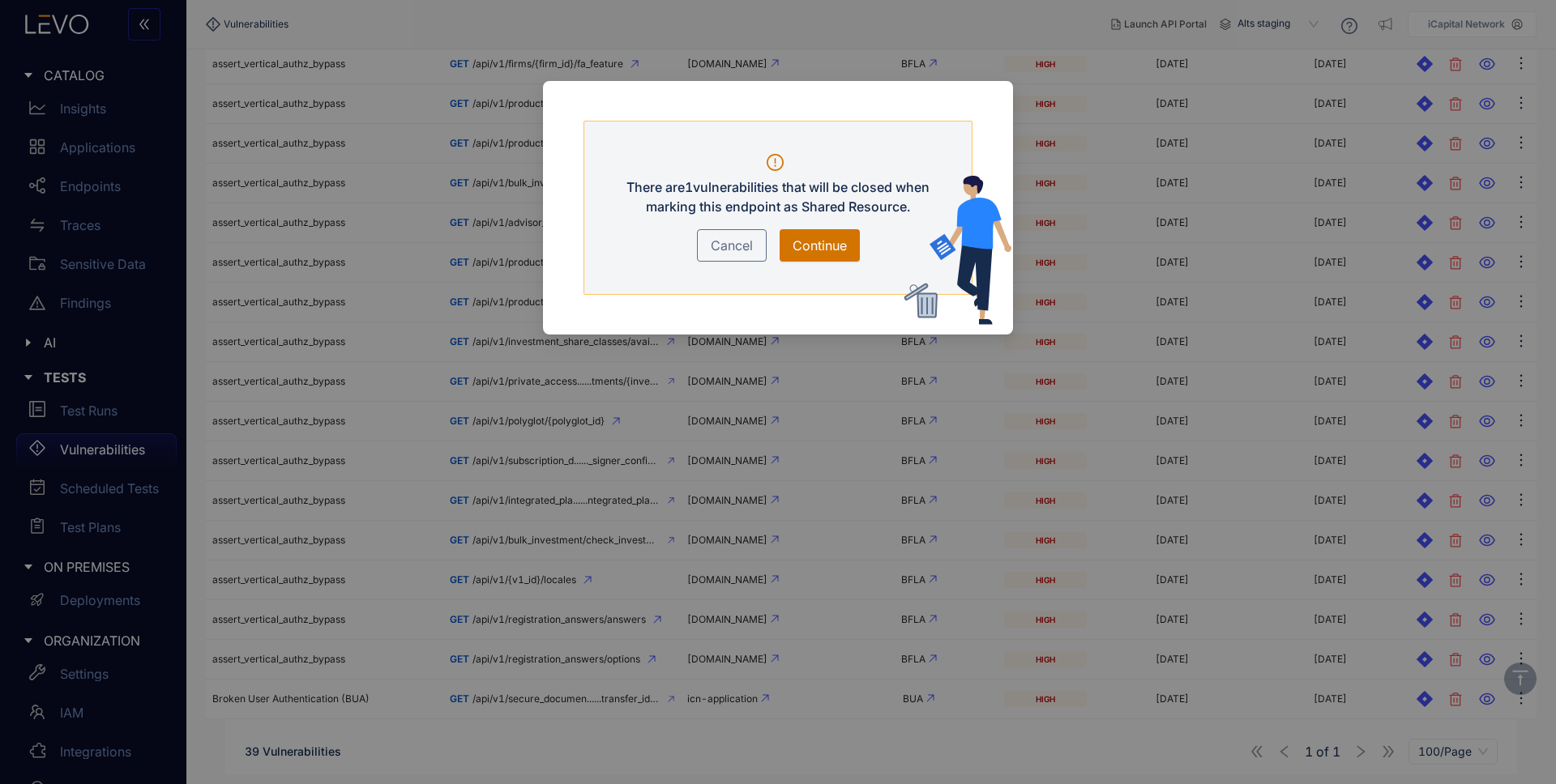
click at [833, 244] on span "Continue" at bounding box center [820, 245] width 55 height 19
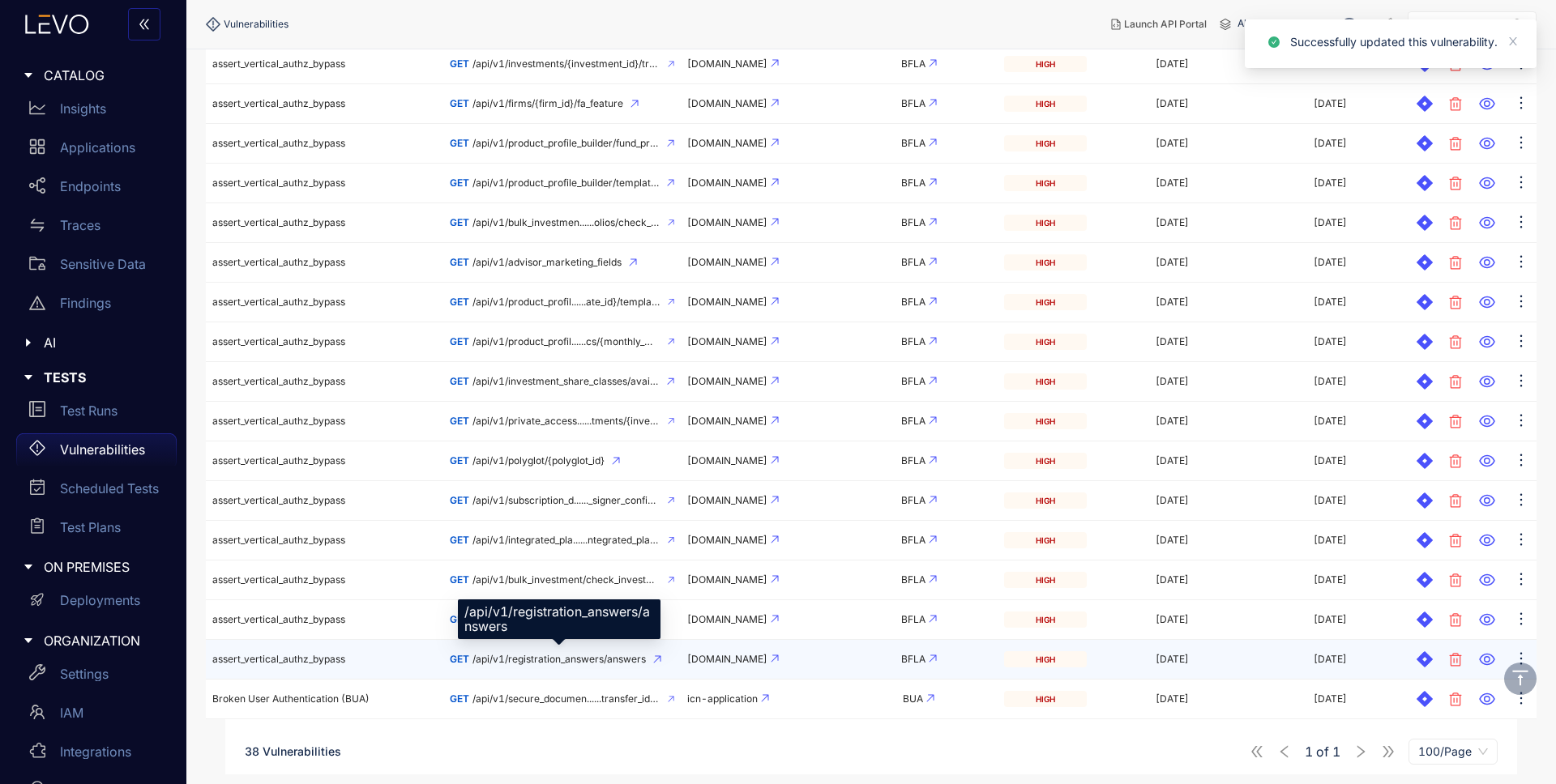
click at [570, 657] on span "/api/v1/registration_answers/answers" at bounding box center [559, 659] width 173 height 11
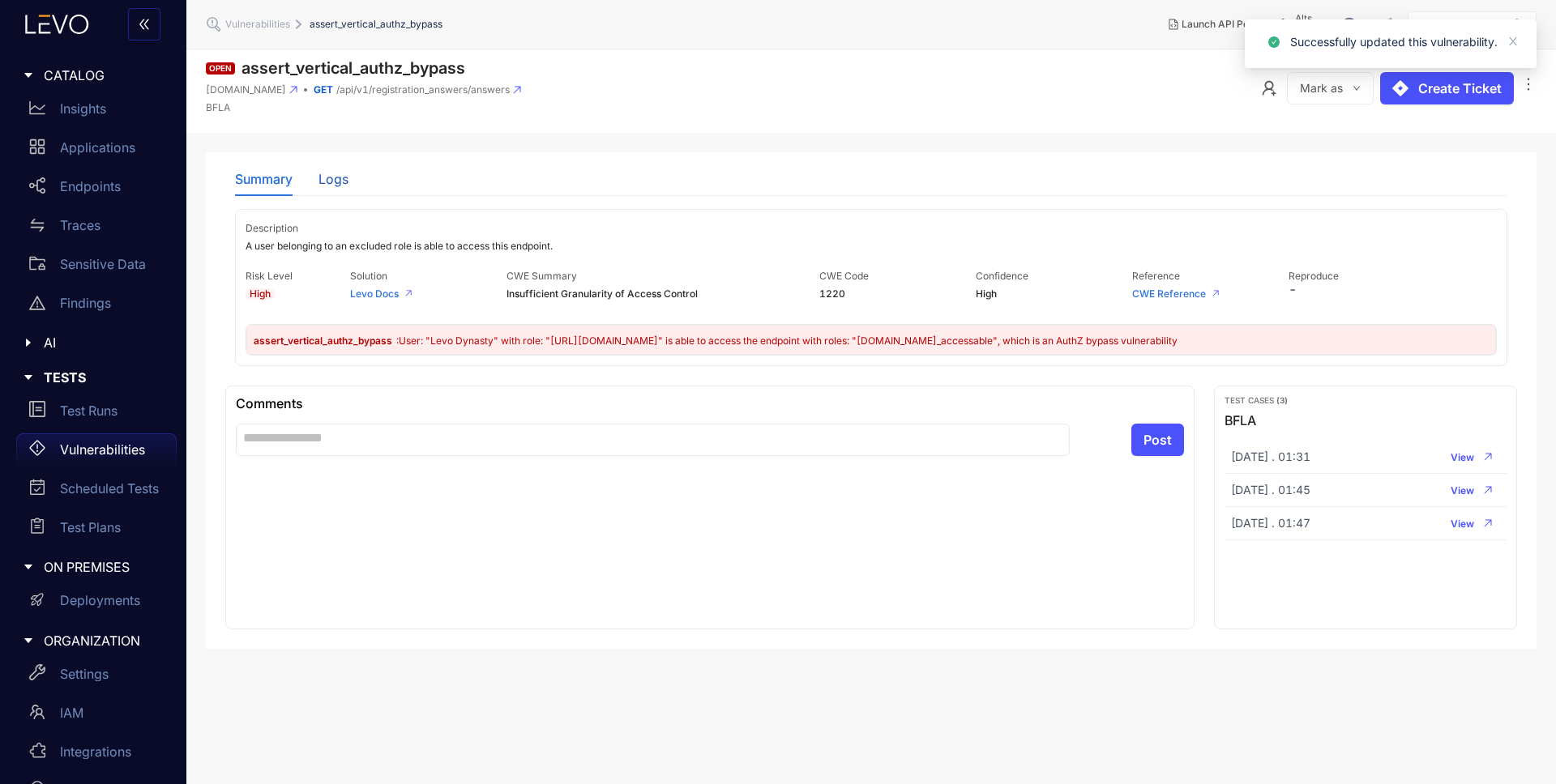
click at [345, 174] on div "Logs" at bounding box center [333, 179] width 30 height 15
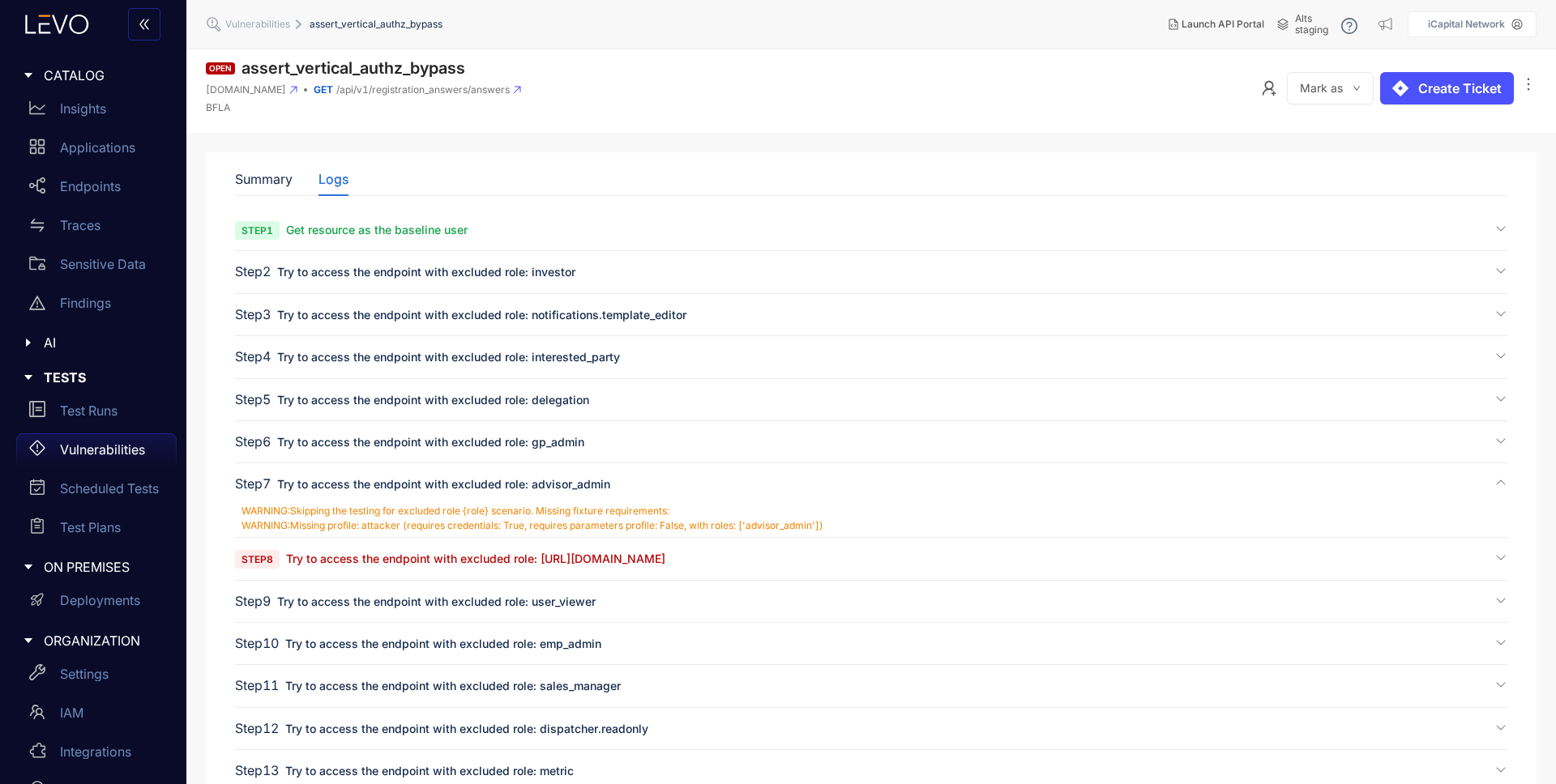
click at [432, 555] on span "Try to access the endpoint with excluded role: [URL][DOMAIN_NAME]" at bounding box center [476, 558] width 379 height 14
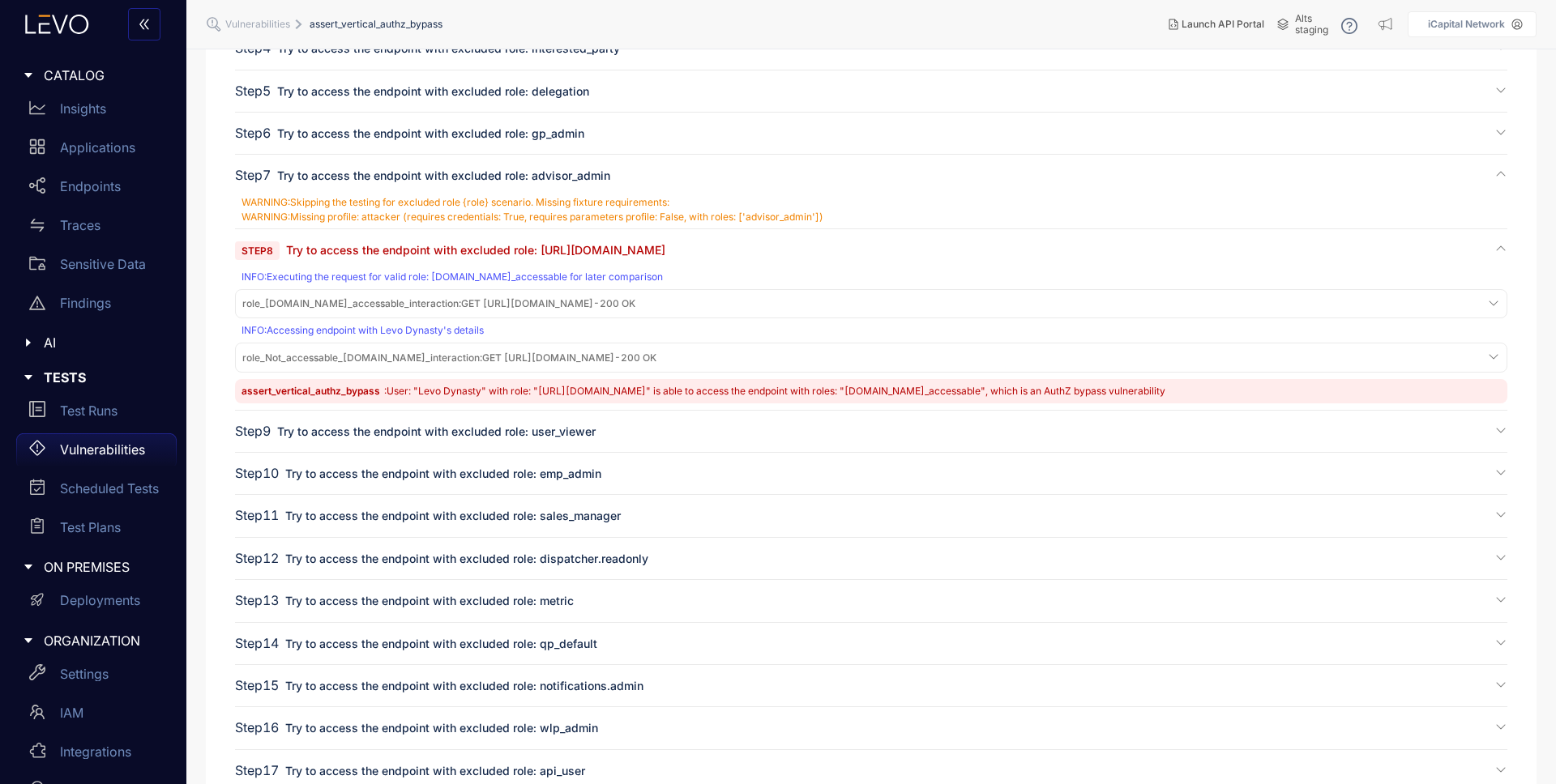
scroll to position [357, 0]
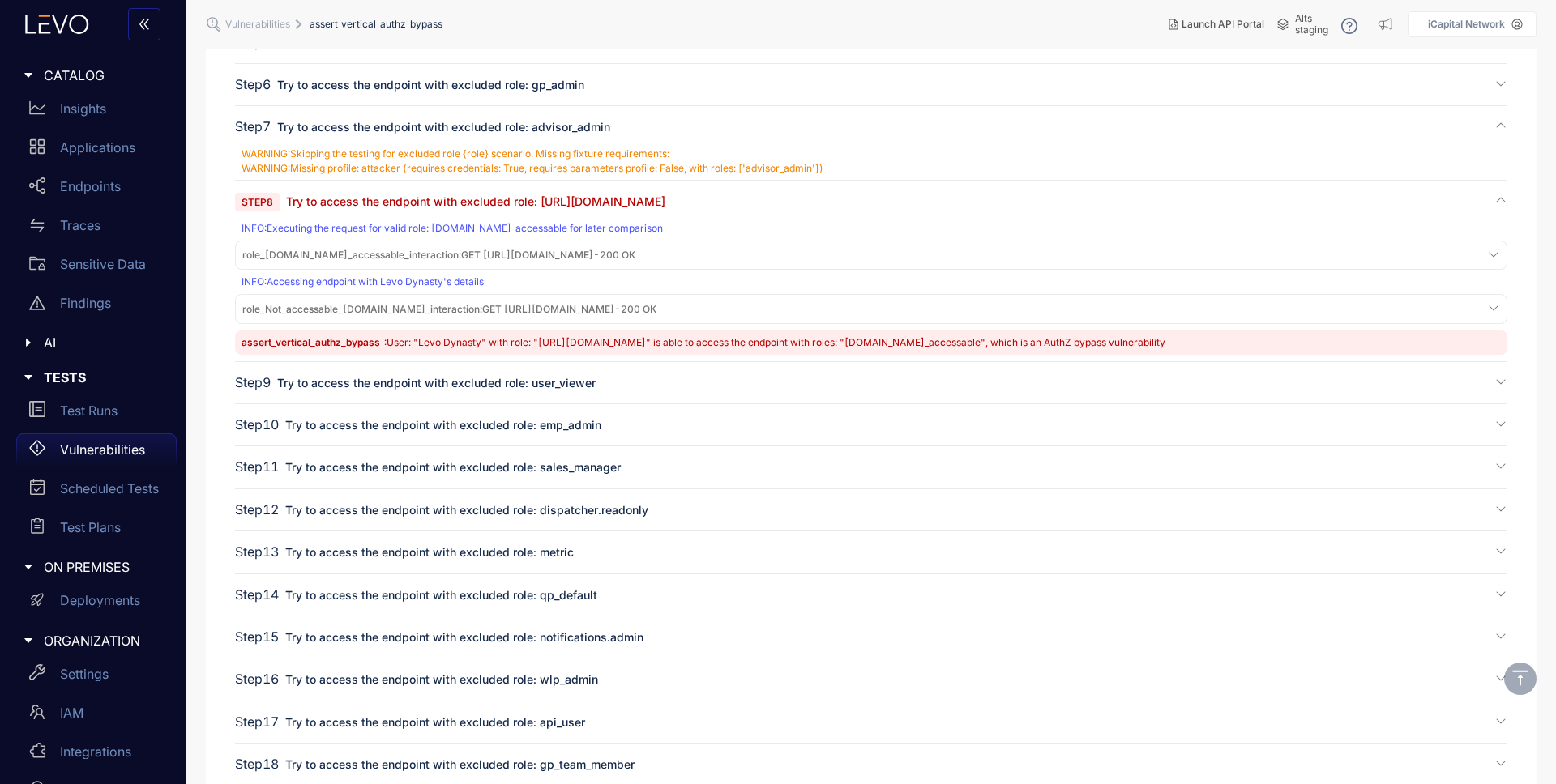
click at [535, 255] on span "role_s.staging.icapitalnetwork.com_accessable_interaction : GET https://s.stagi…" at bounding box center [439, 255] width 394 height 11
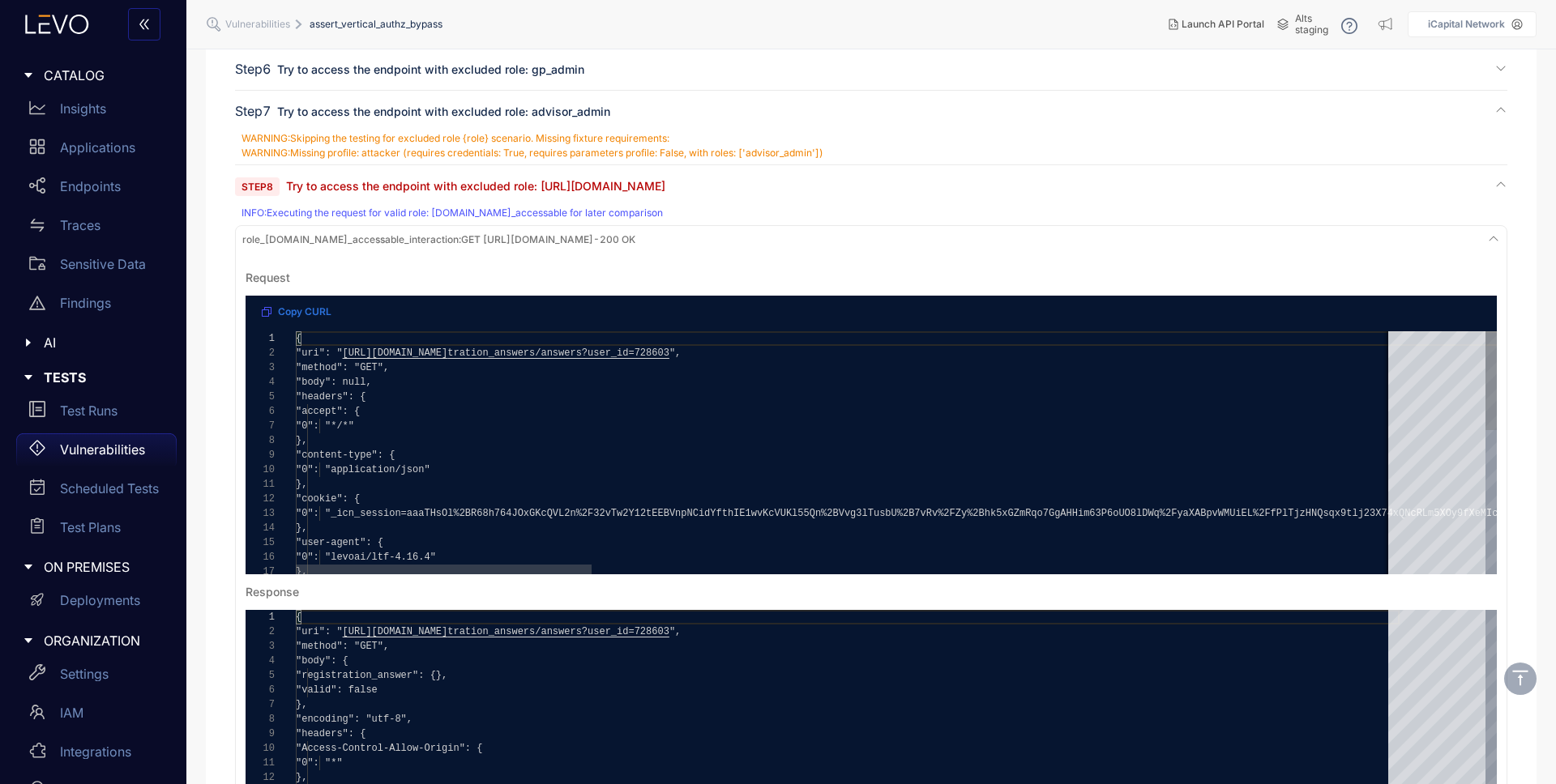
scroll to position [453, 0]
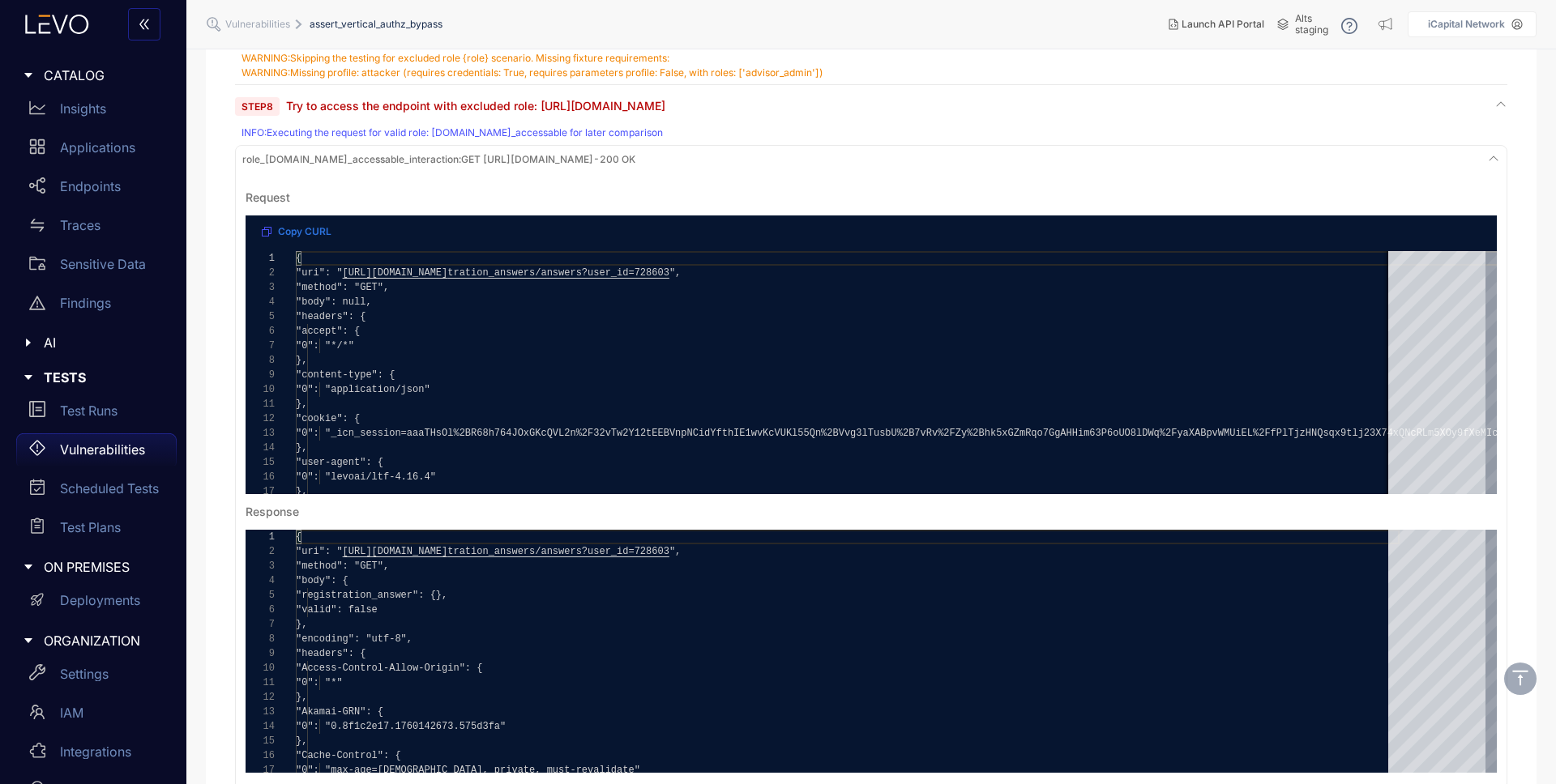
click at [461, 160] on span "role_[DOMAIN_NAME]_accessable_interaction :" at bounding box center [352, 158] width 219 height 12
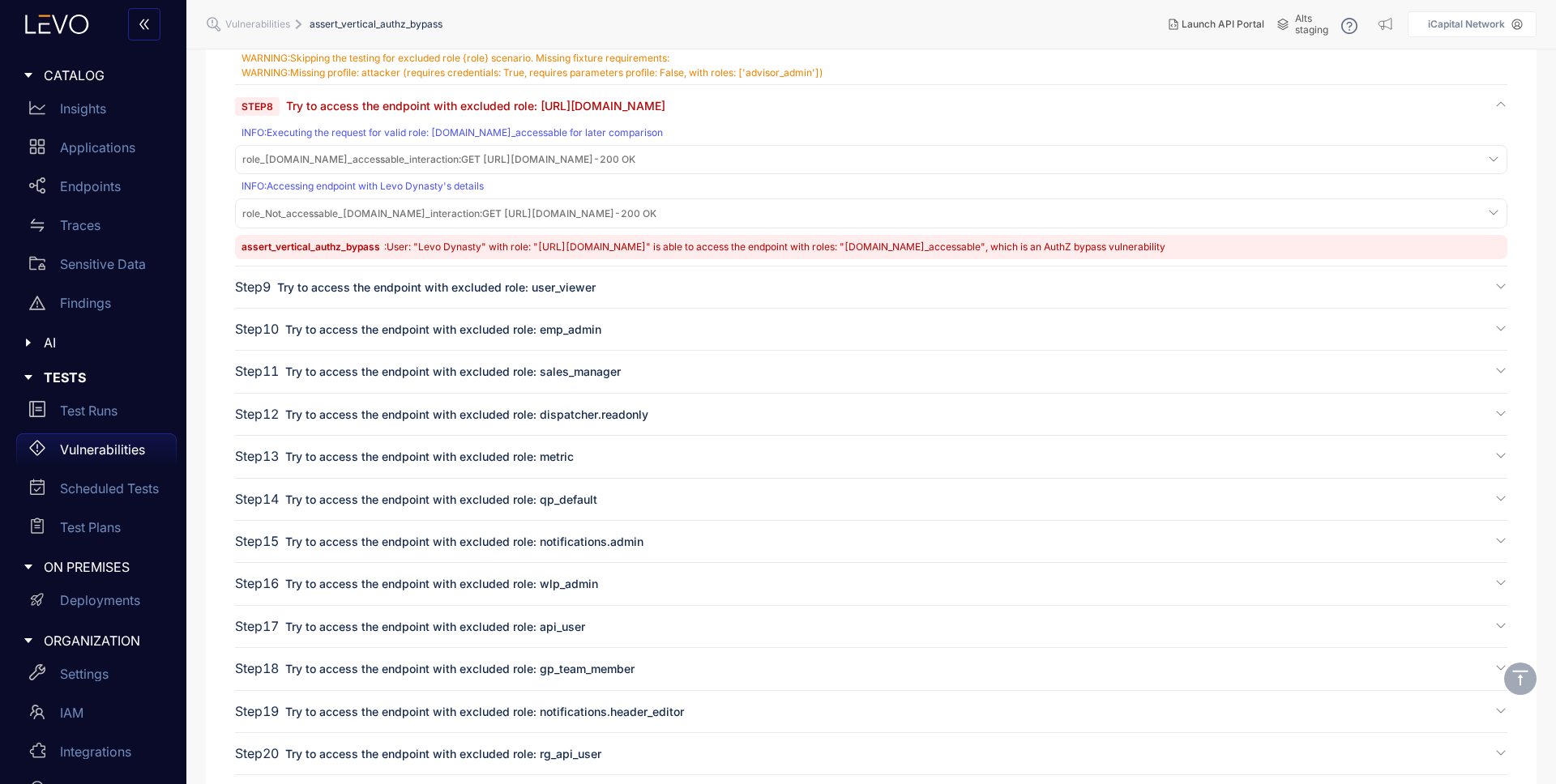
click at [463, 209] on span "role_Not_accessable_[DOMAIN_NAME]_interaction :" at bounding box center [362, 213] width 240 height 12
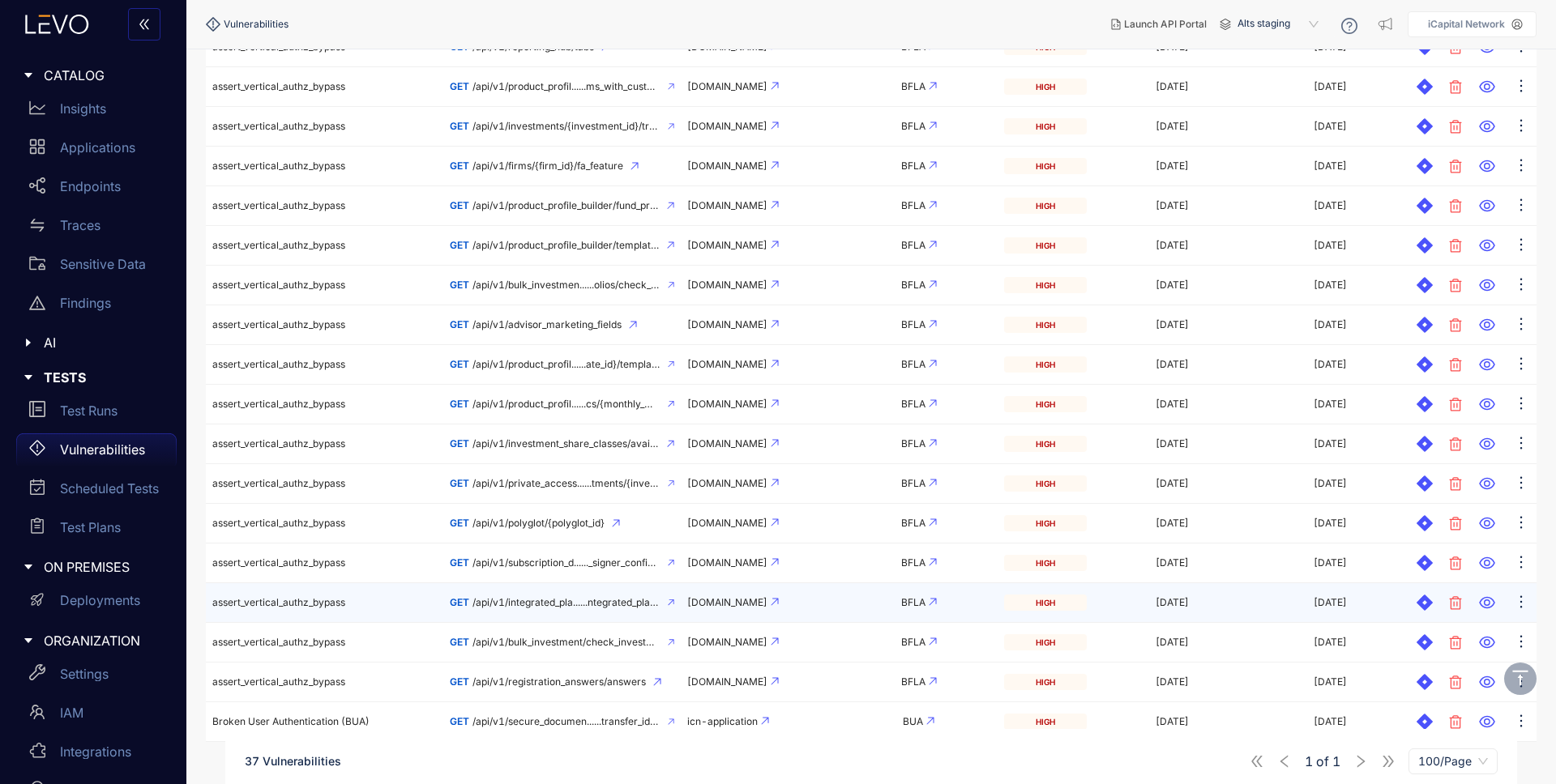
scroll to position [1062, 0]
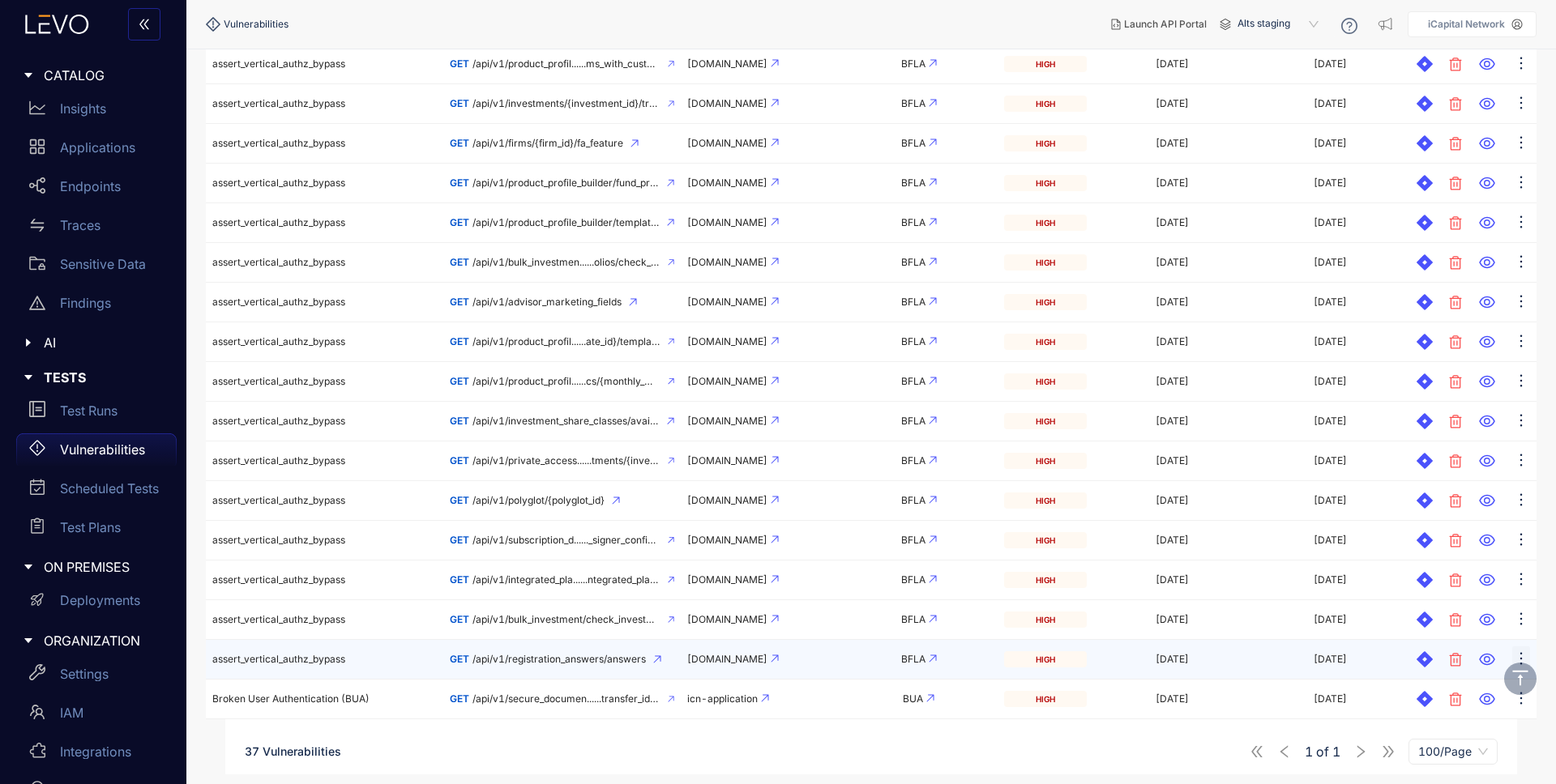
click at [1522, 651] on icon "ellipsis" at bounding box center [1521, 659] width 16 height 16
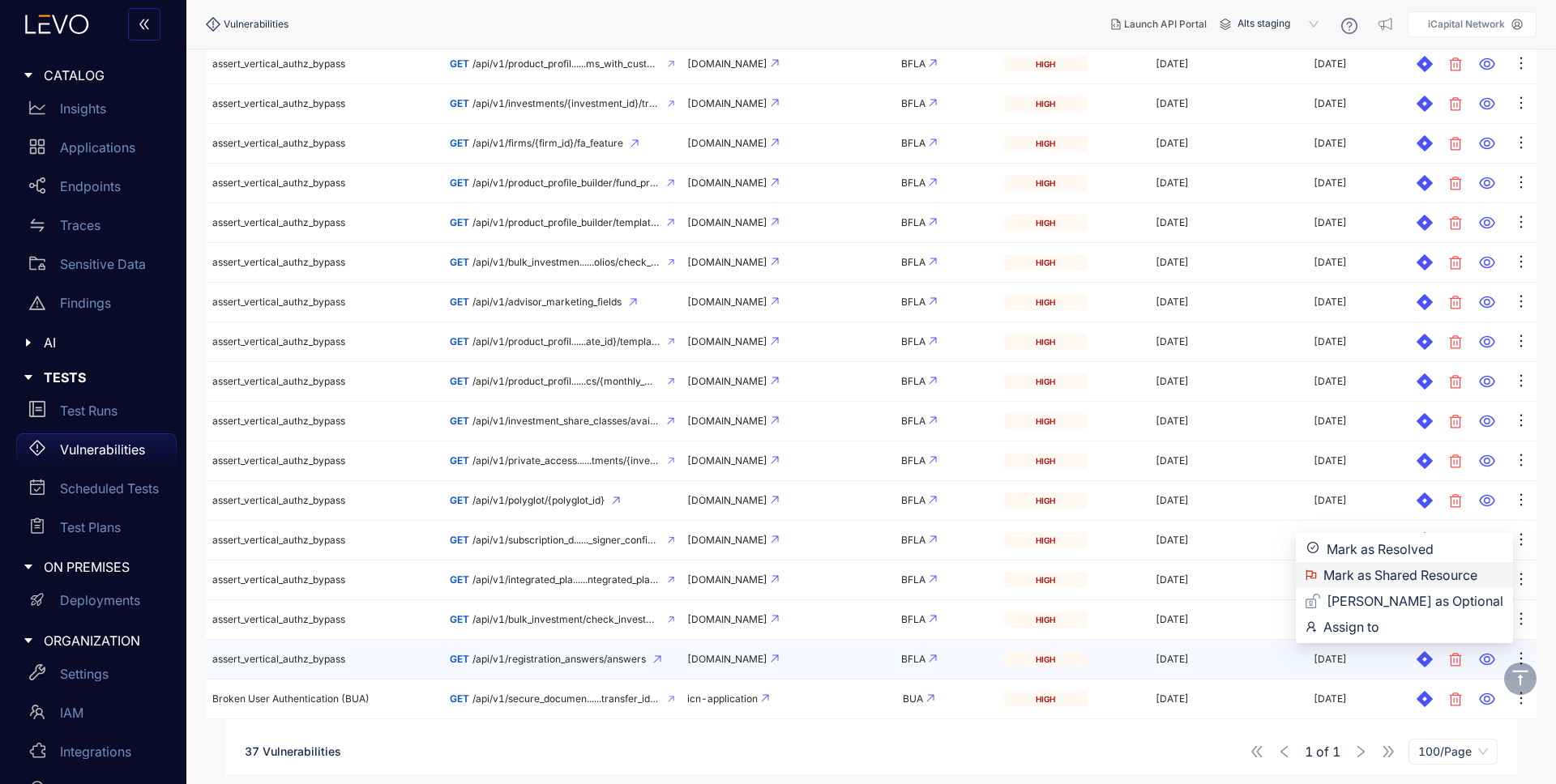
click at [1449, 576] on span "Mark as Shared Resource" at bounding box center [1414, 575] width 180 height 18
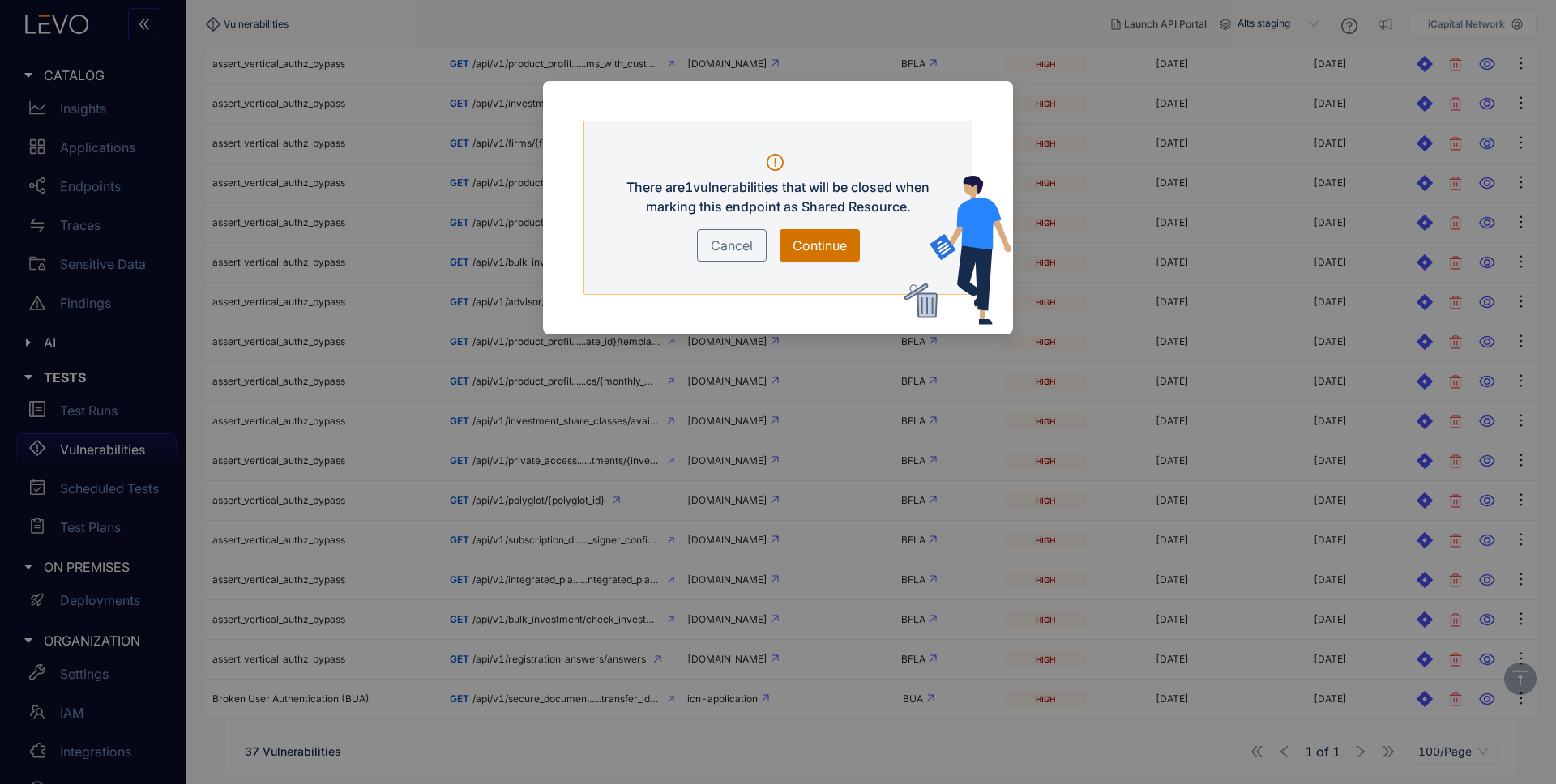
click at [830, 237] on span "Continue" at bounding box center [820, 245] width 55 height 19
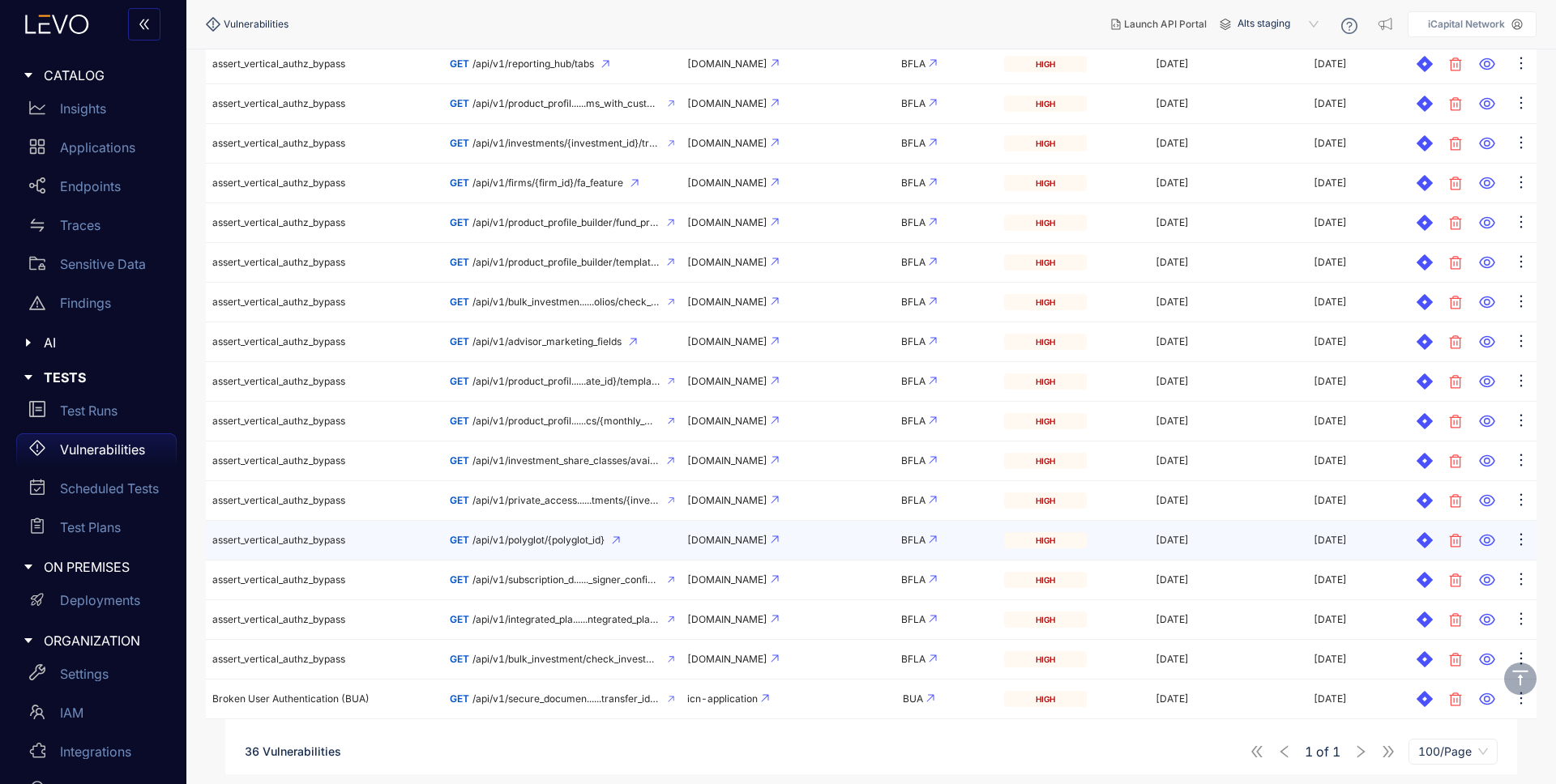
scroll to position [1022, 0]
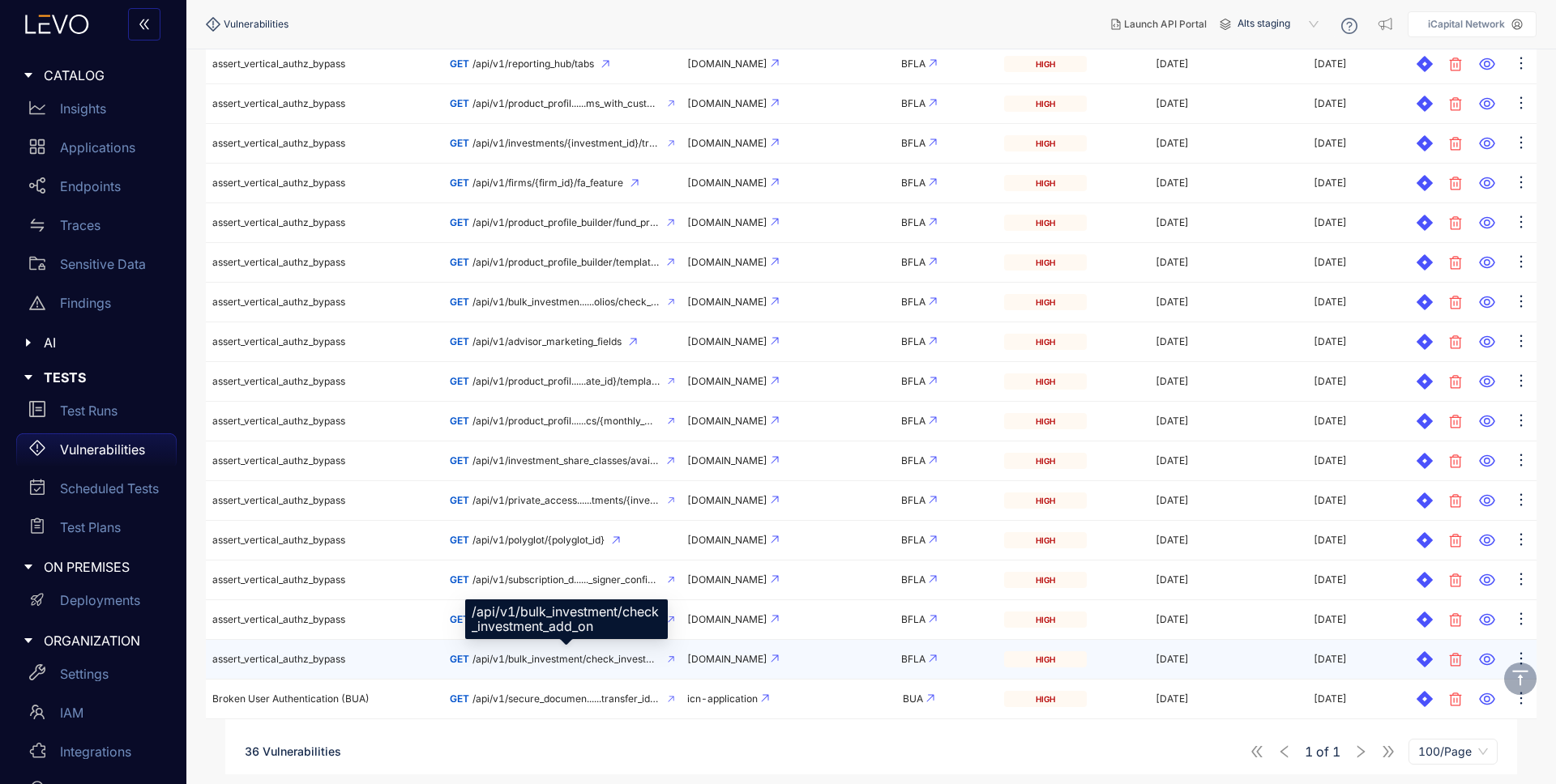
click at [541, 657] on span "/api/v1/bulk_investment/check_investment_add_on" at bounding box center [567, 659] width 188 height 11
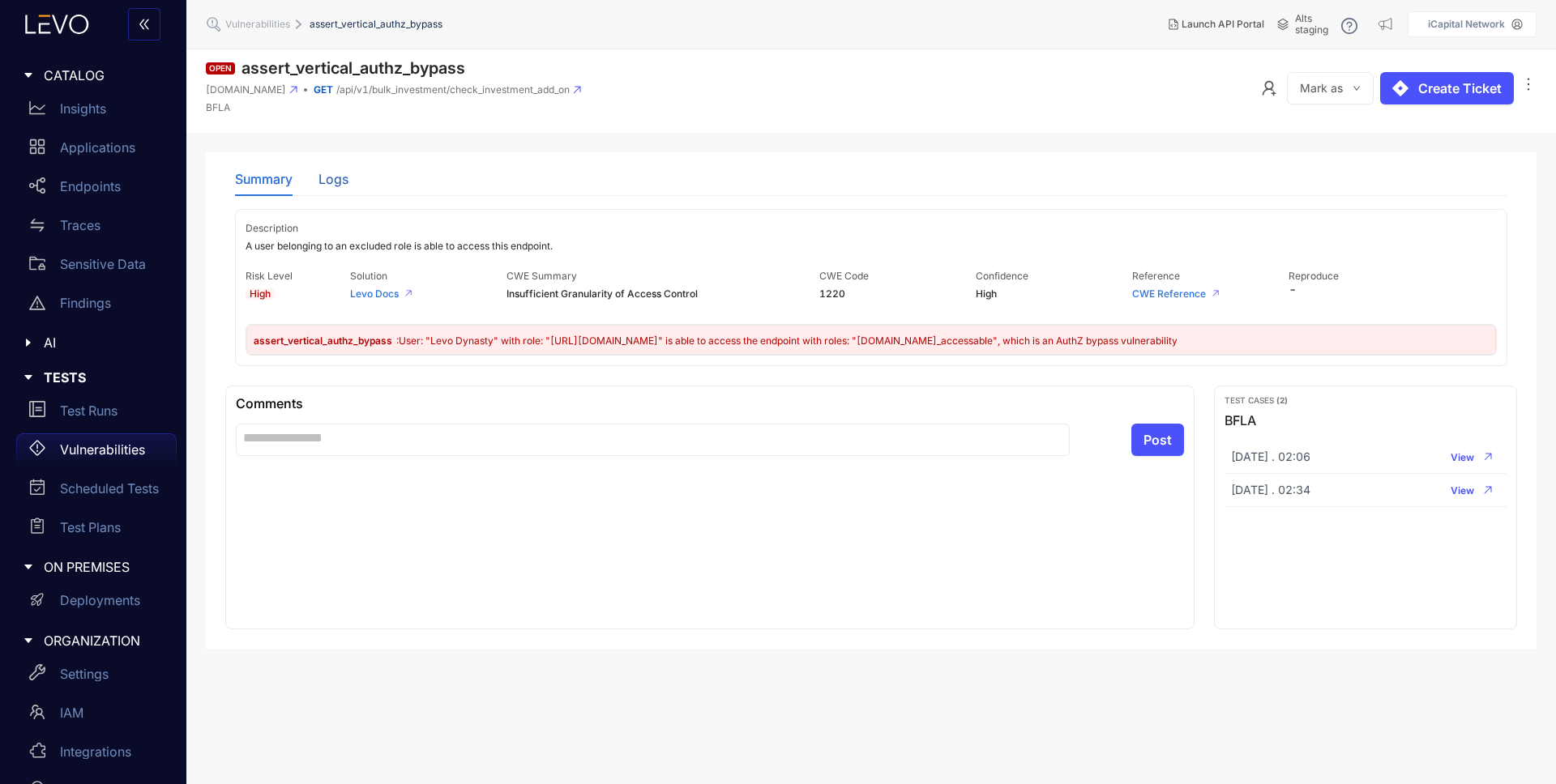
click at [325, 179] on div "Logs" at bounding box center [333, 179] width 30 height 15
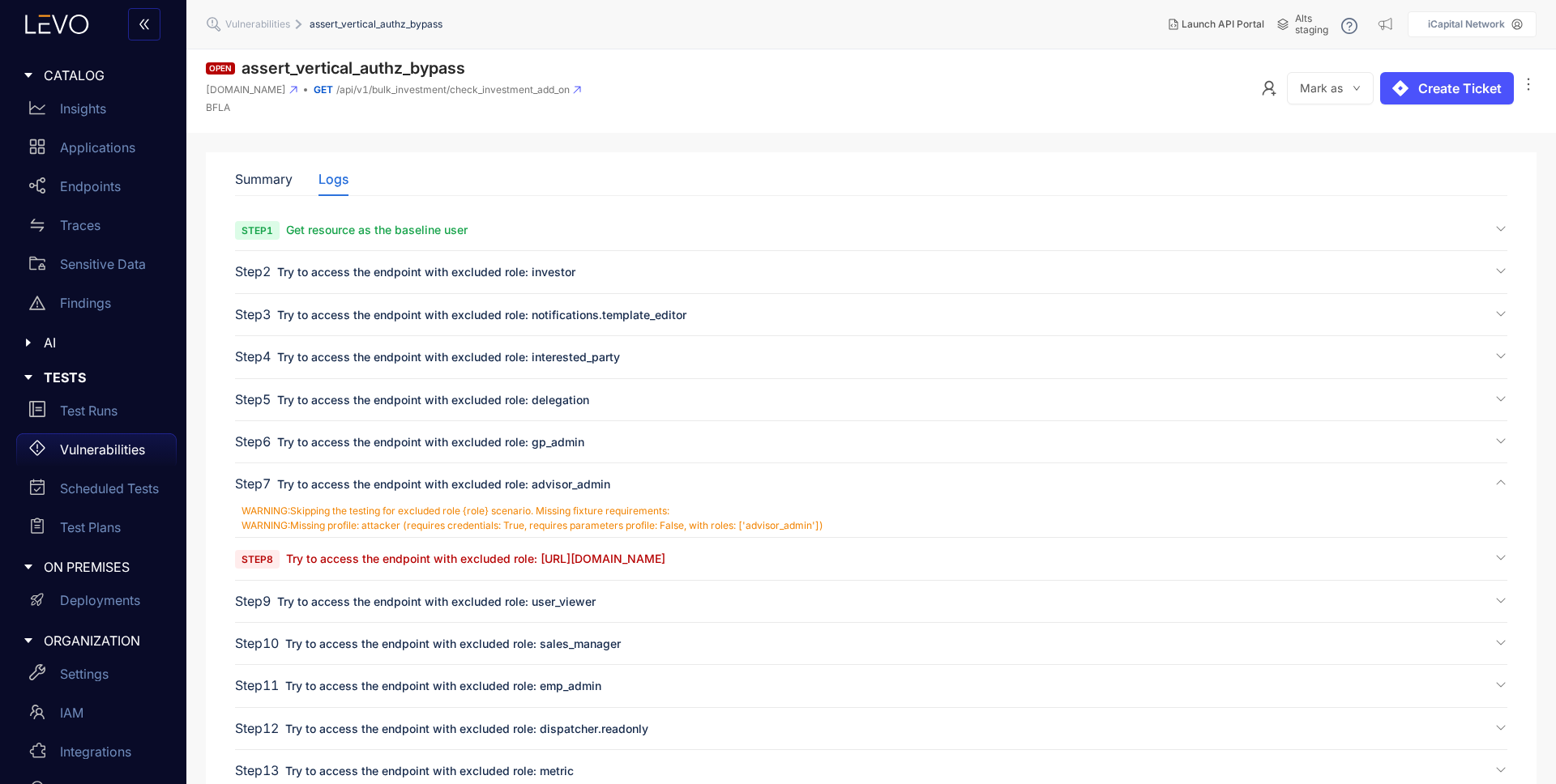
drag, startPoint x: 482, startPoint y: 557, endPoint x: 510, endPoint y: 549, distance: 29.1
click at [482, 557] on span "Try to access the endpoint with excluded role: [URL][DOMAIN_NAME]" at bounding box center [476, 558] width 379 height 14
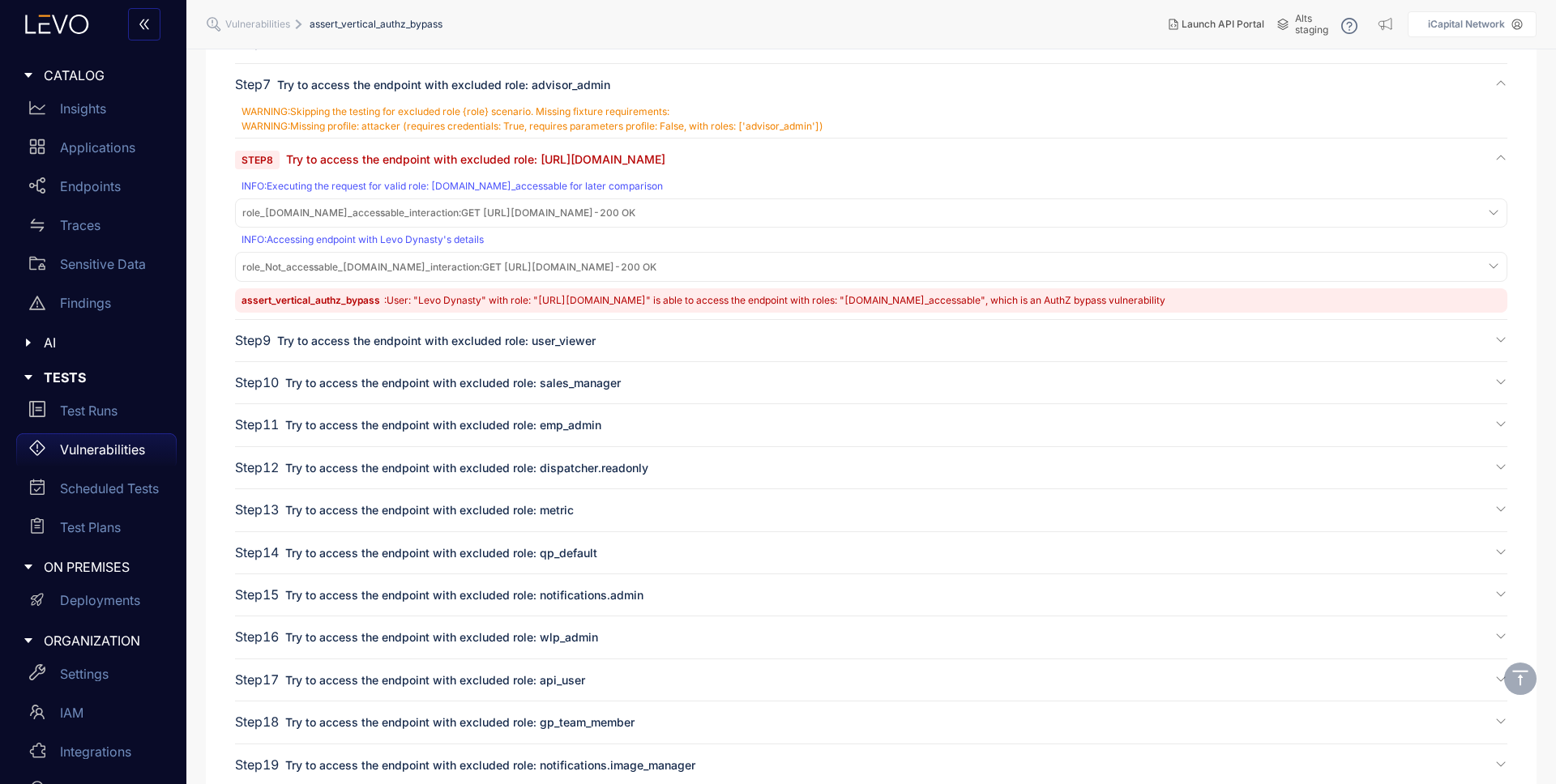
scroll to position [464, 0]
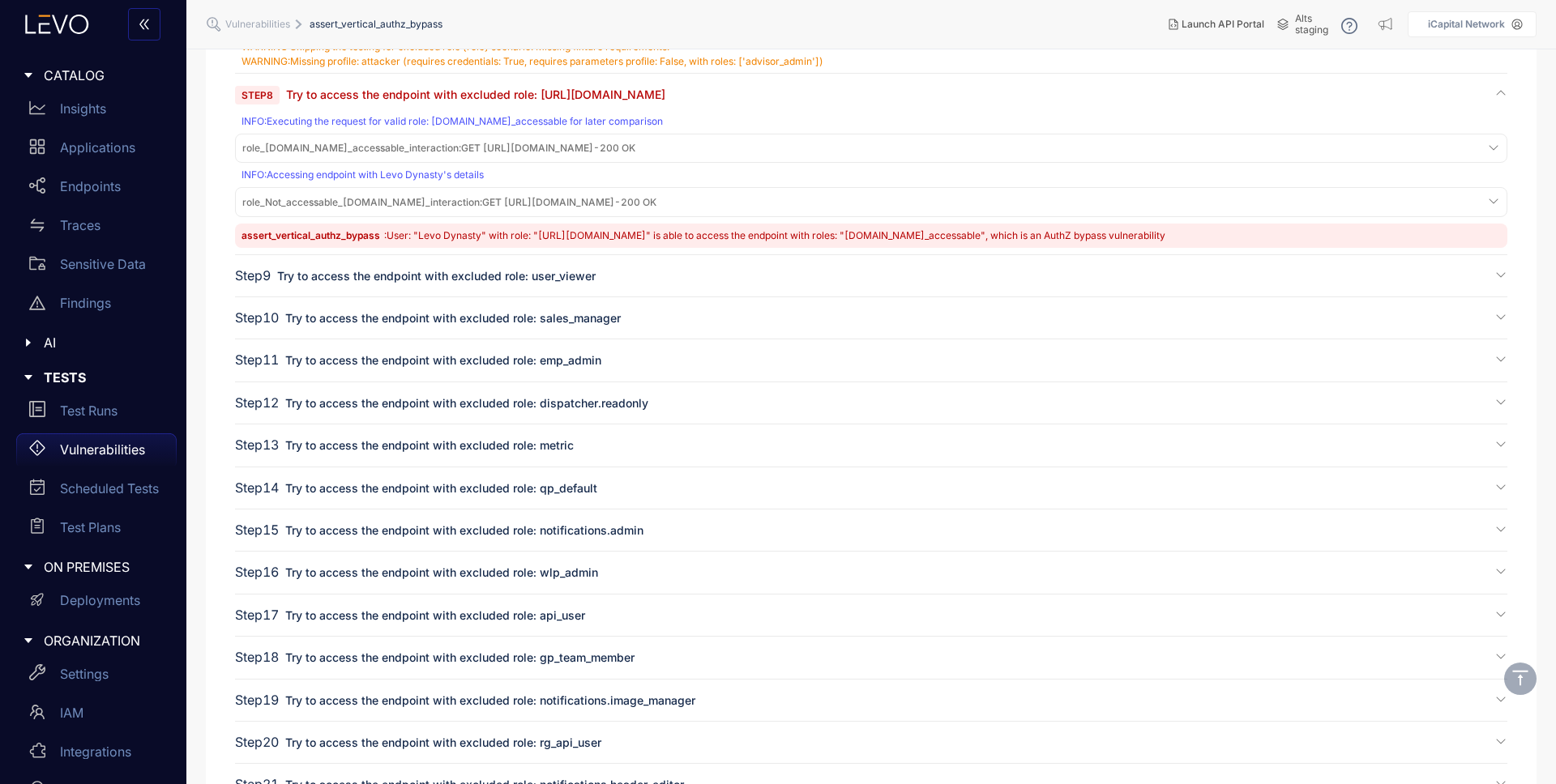
click at [482, 207] on span "role_Not_accessable_[DOMAIN_NAME]_interaction :" at bounding box center [362, 201] width 240 height 12
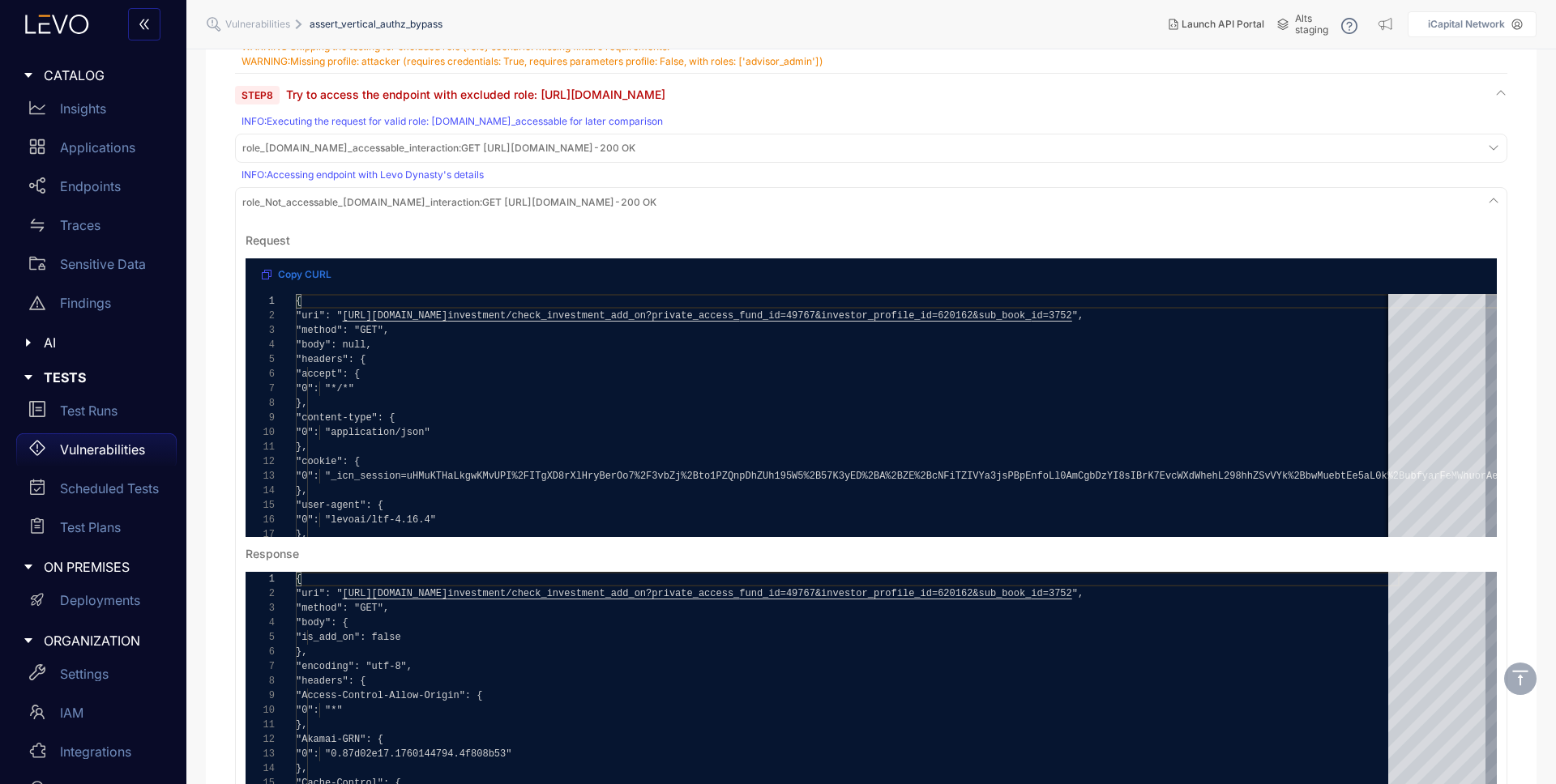
click at [461, 145] on span "role_[DOMAIN_NAME]_accessable_interaction :" at bounding box center [352, 148] width 219 height 12
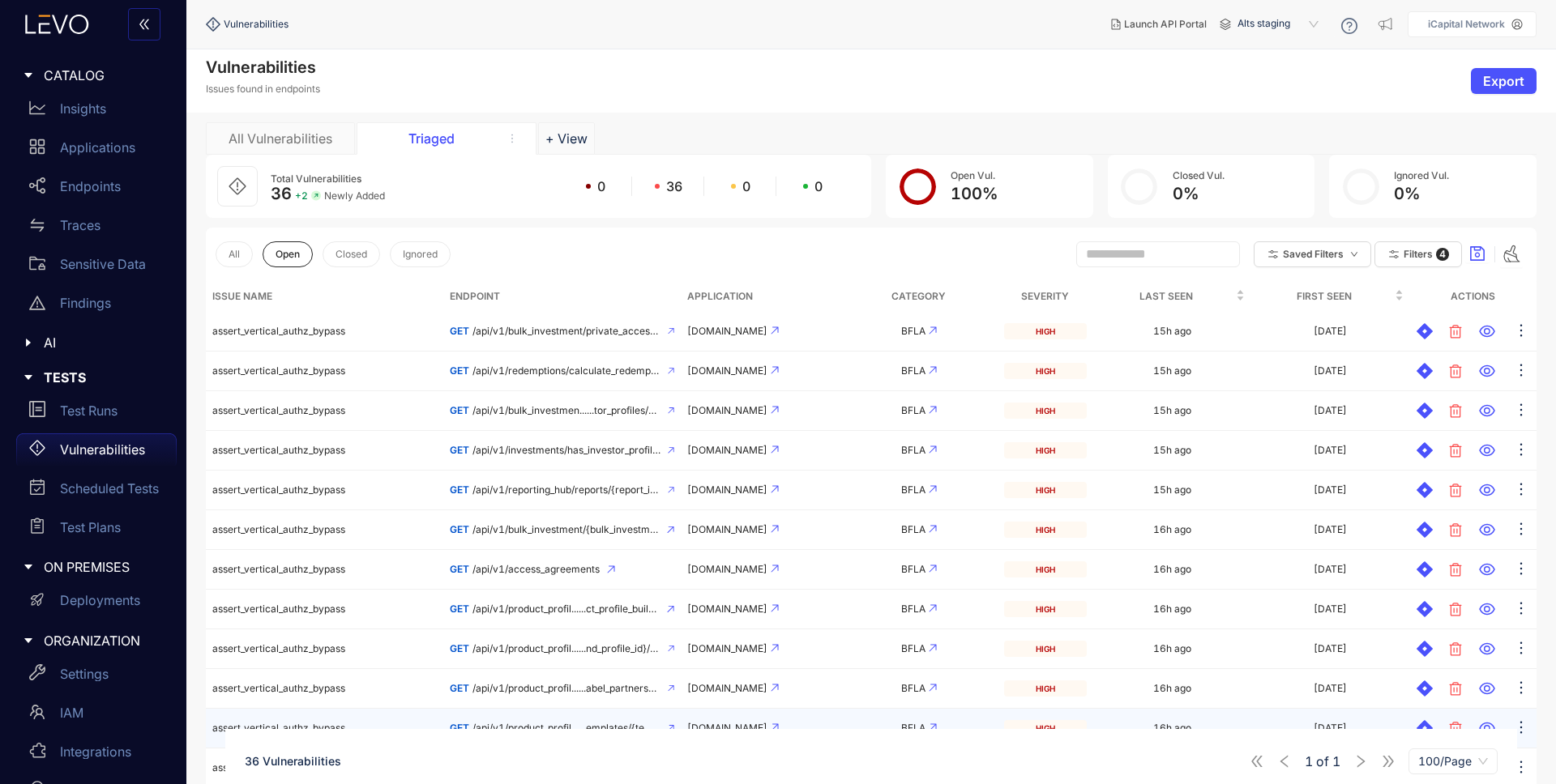
scroll to position [1022, 0]
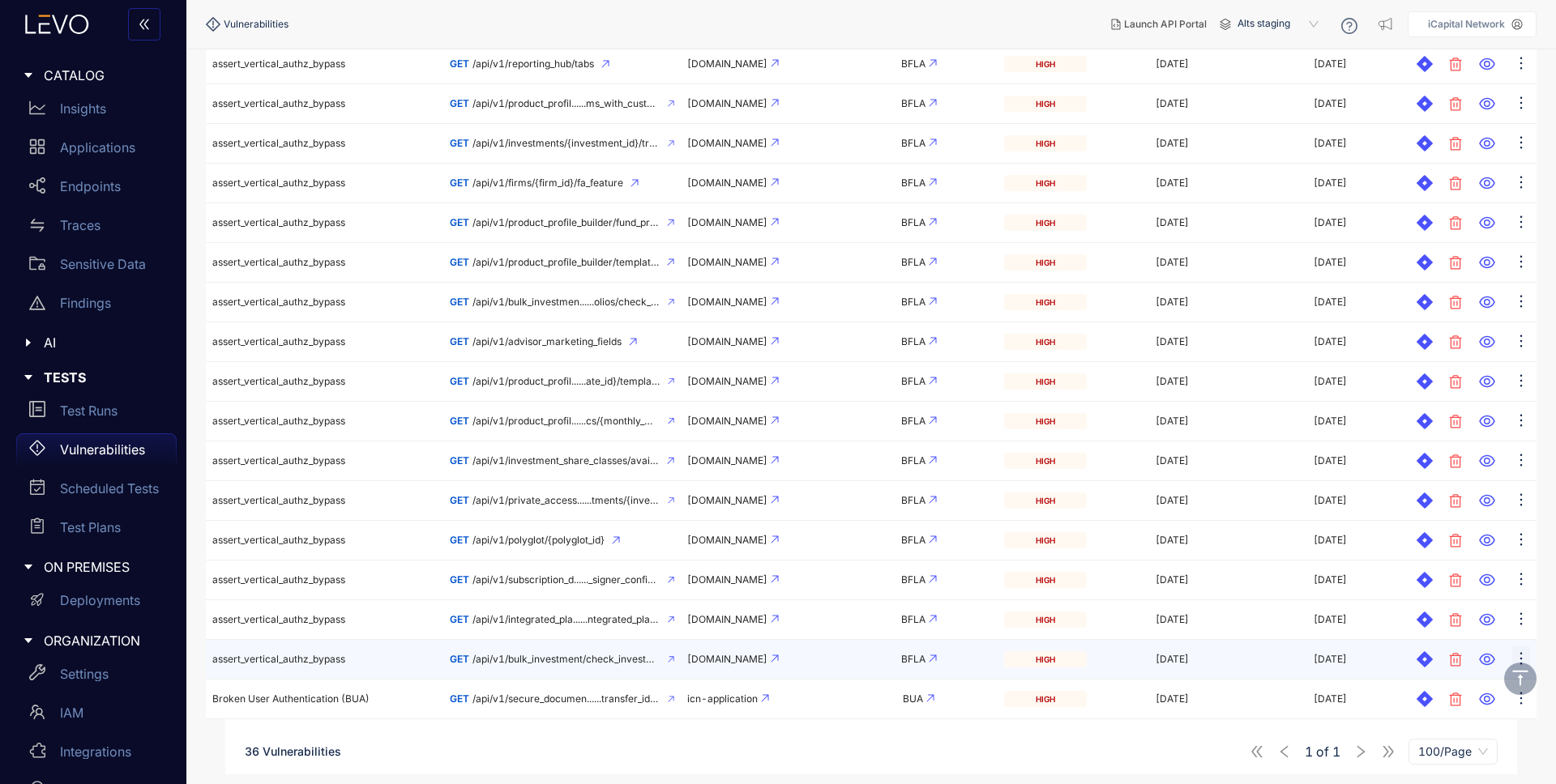
click at [1518, 653] on icon "ellipsis" at bounding box center [1521, 659] width 16 height 16
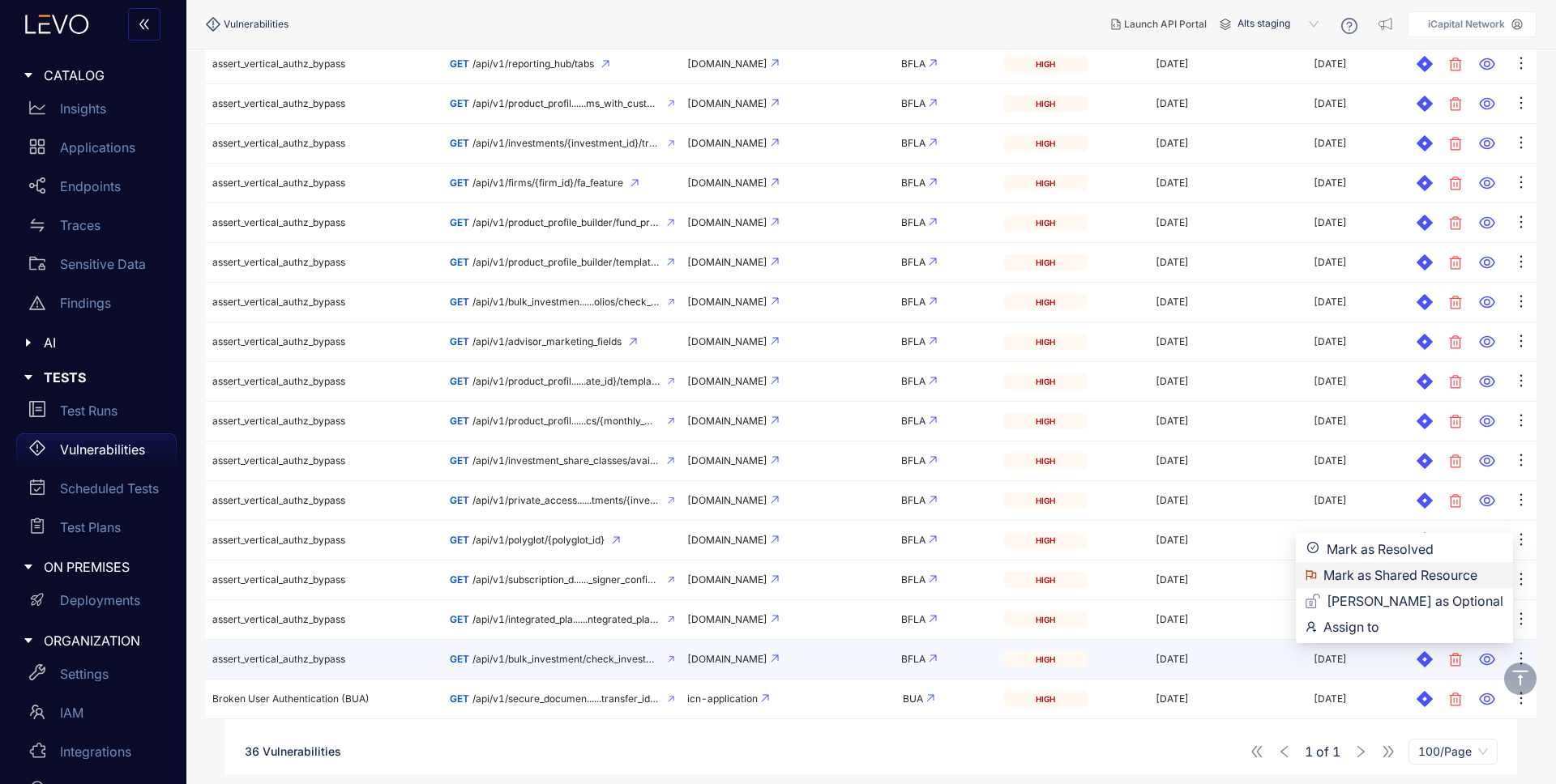
click at [1428, 573] on span "Mark as Shared Resource" at bounding box center [1414, 575] width 180 height 18
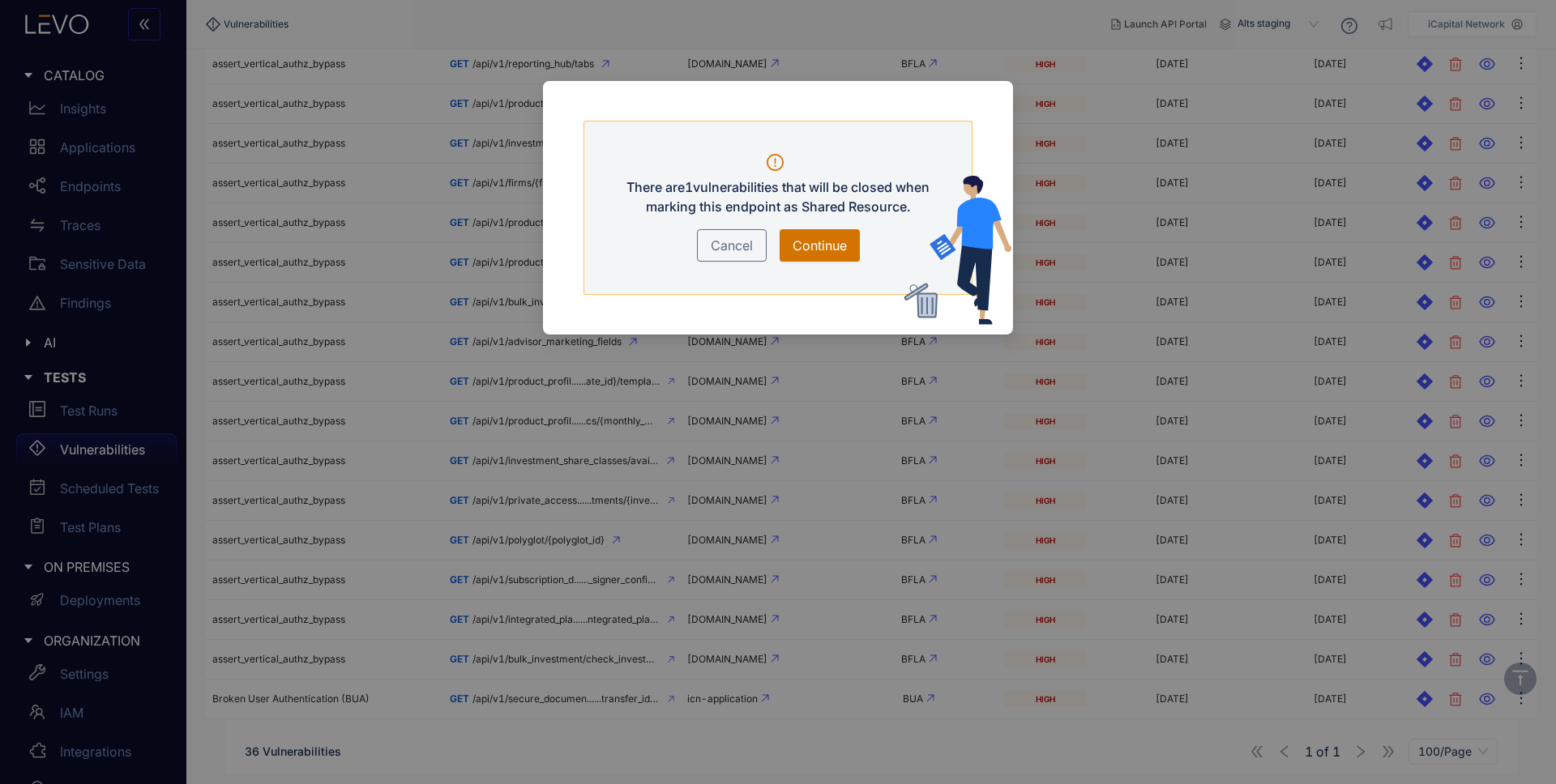
click at [834, 245] on span "Continue" at bounding box center [820, 245] width 55 height 19
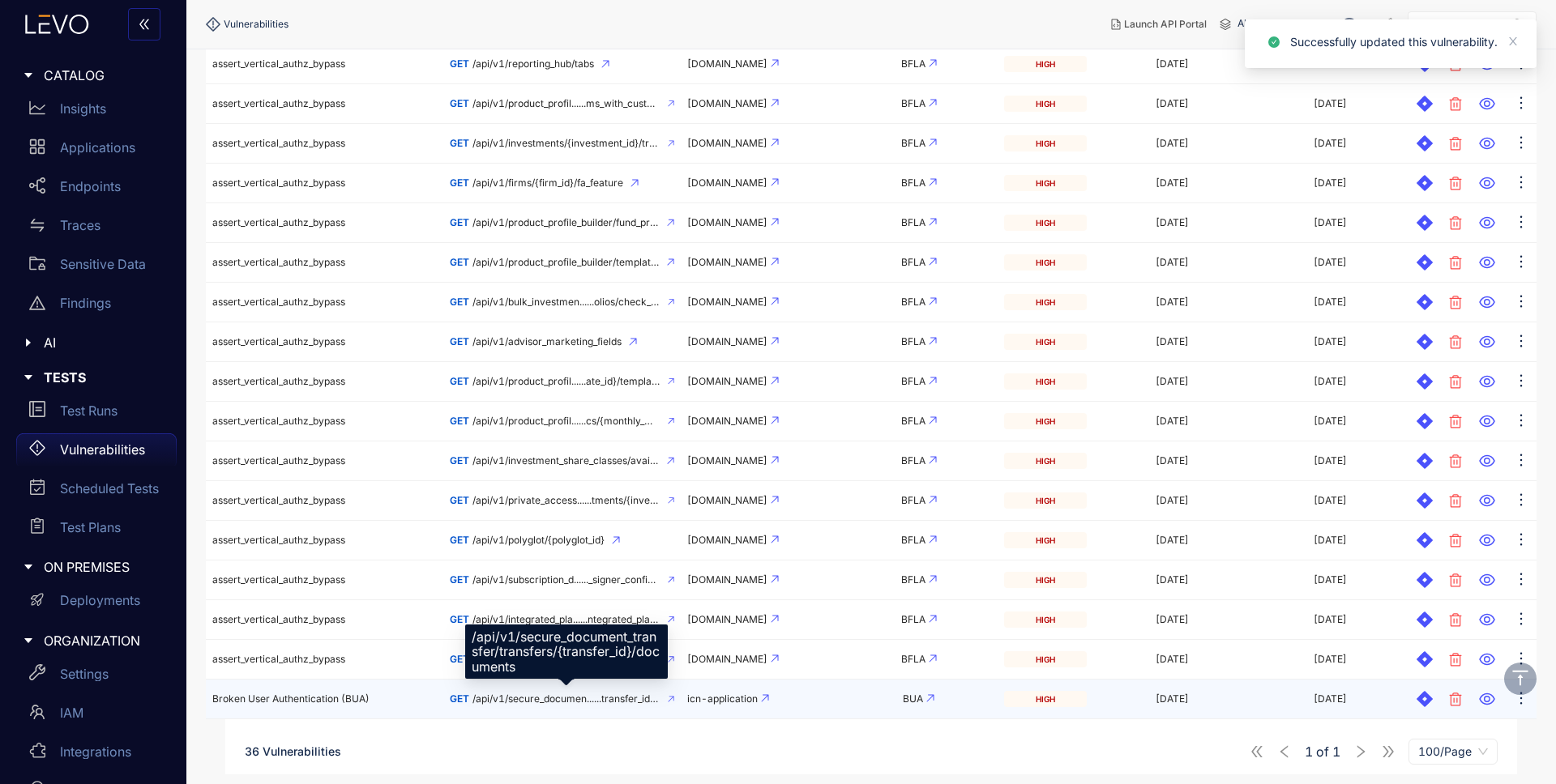
click at [539, 701] on span "/api/v1/secure_documen......transfer_id}/documents" at bounding box center [567, 699] width 188 height 11
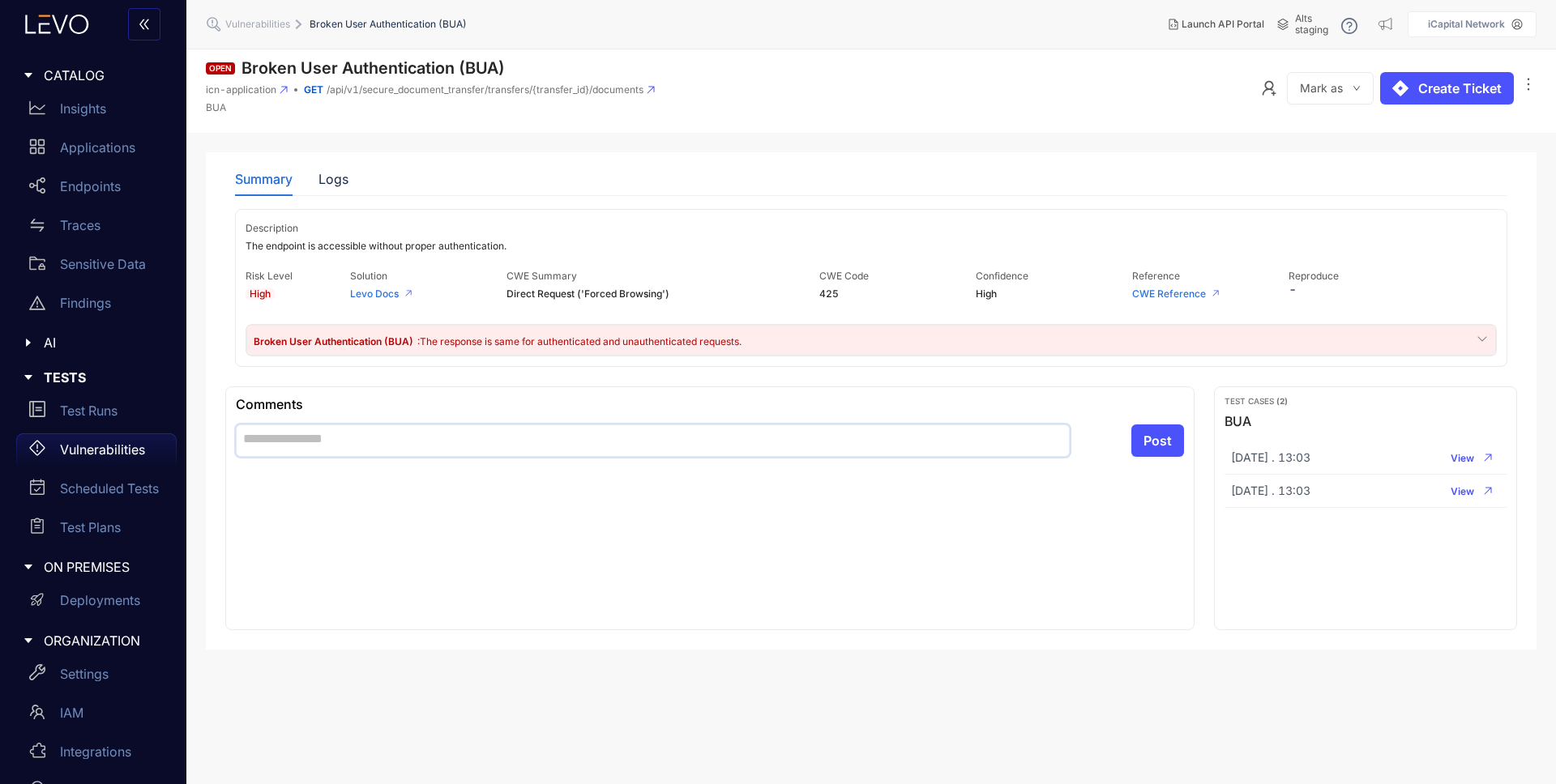
click at [449, 442] on textarea at bounding box center [653, 441] width 834 height 33
click at [326, 180] on div "Logs" at bounding box center [333, 179] width 30 height 15
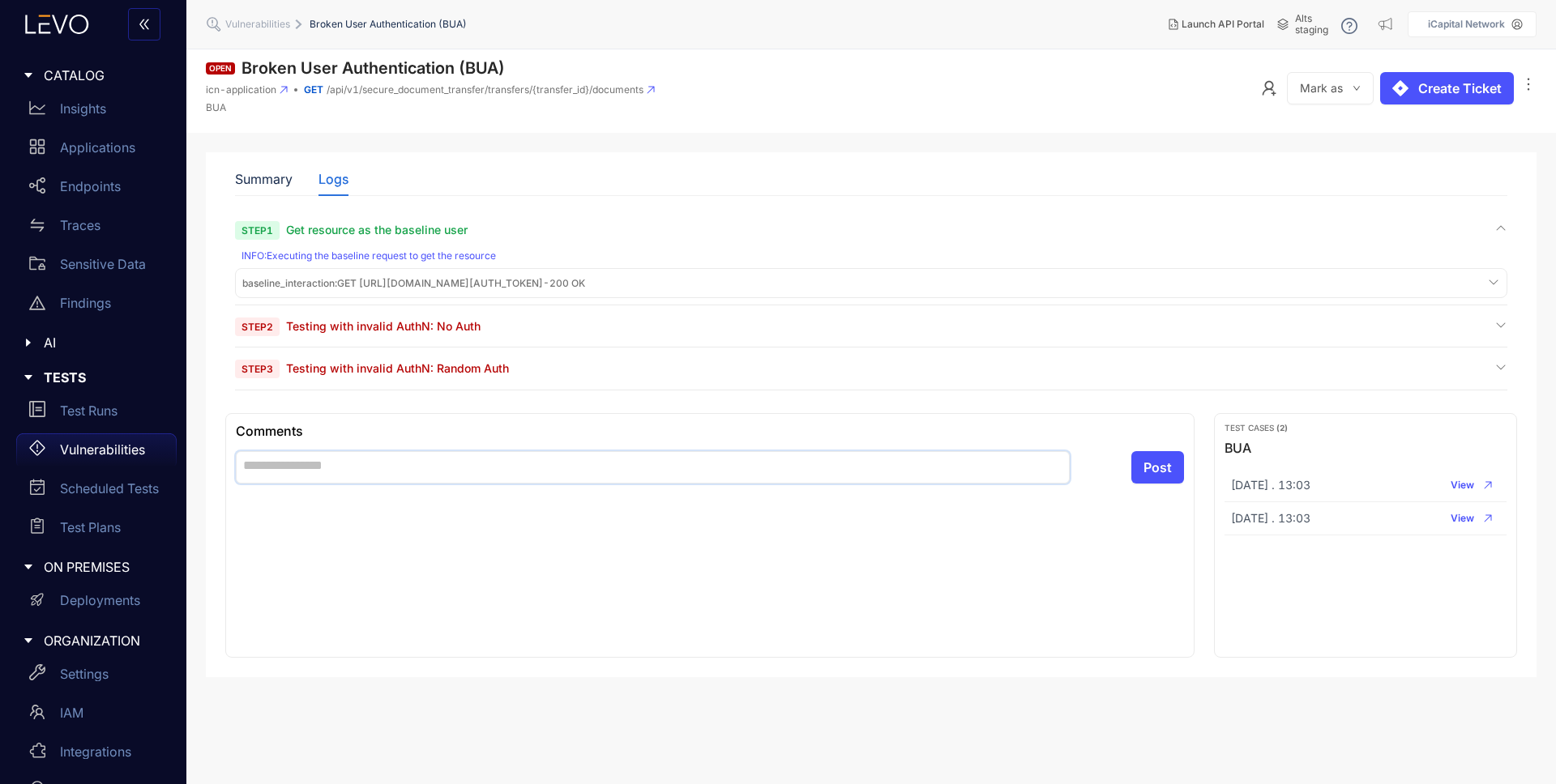
click at [402, 480] on textarea at bounding box center [653, 468] width 834 height 33
type textarea "*"
type textarea "**"
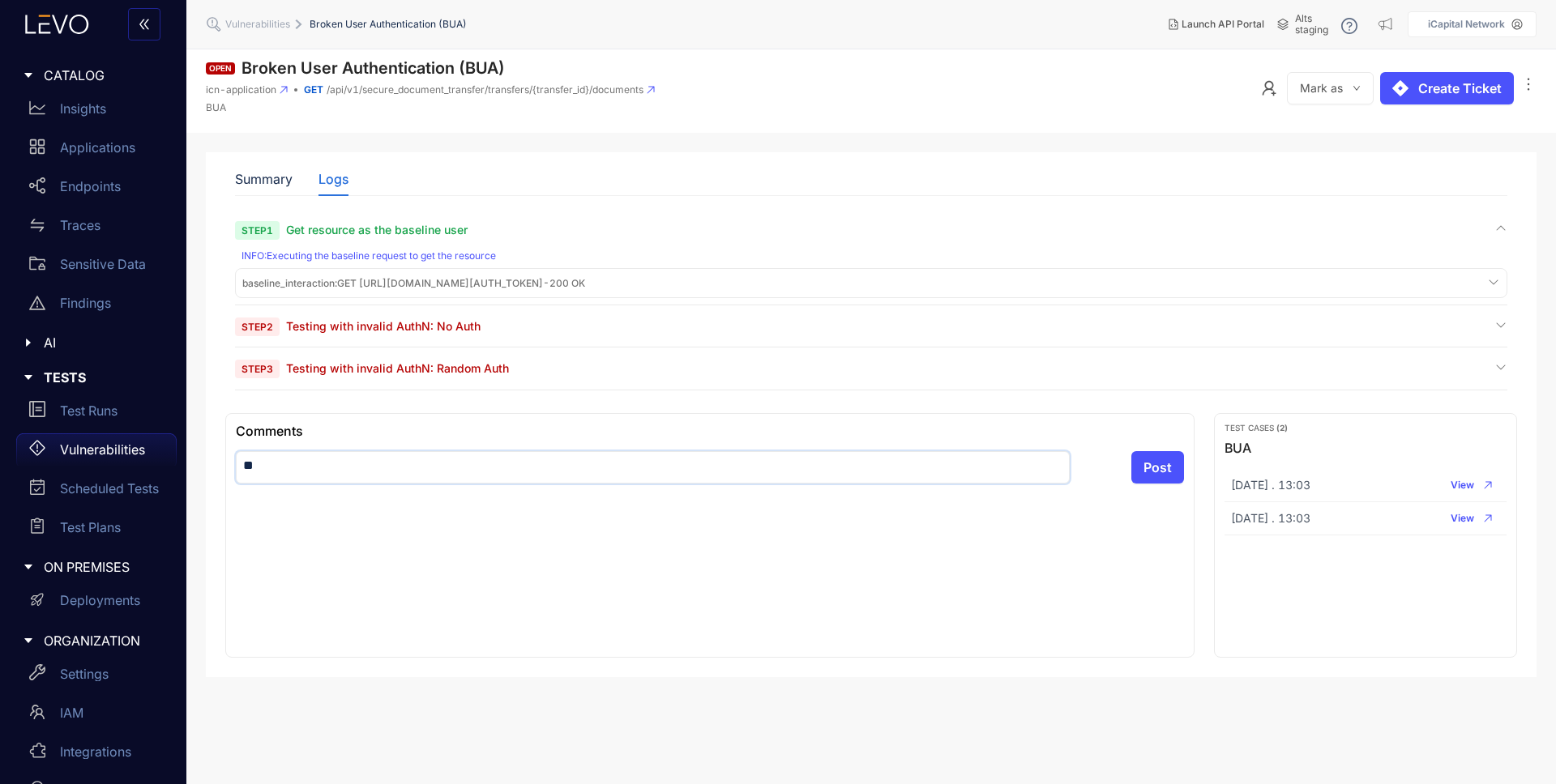
type textarea "*"
type textarea "**"
type textarea "***"
type textarea "****"
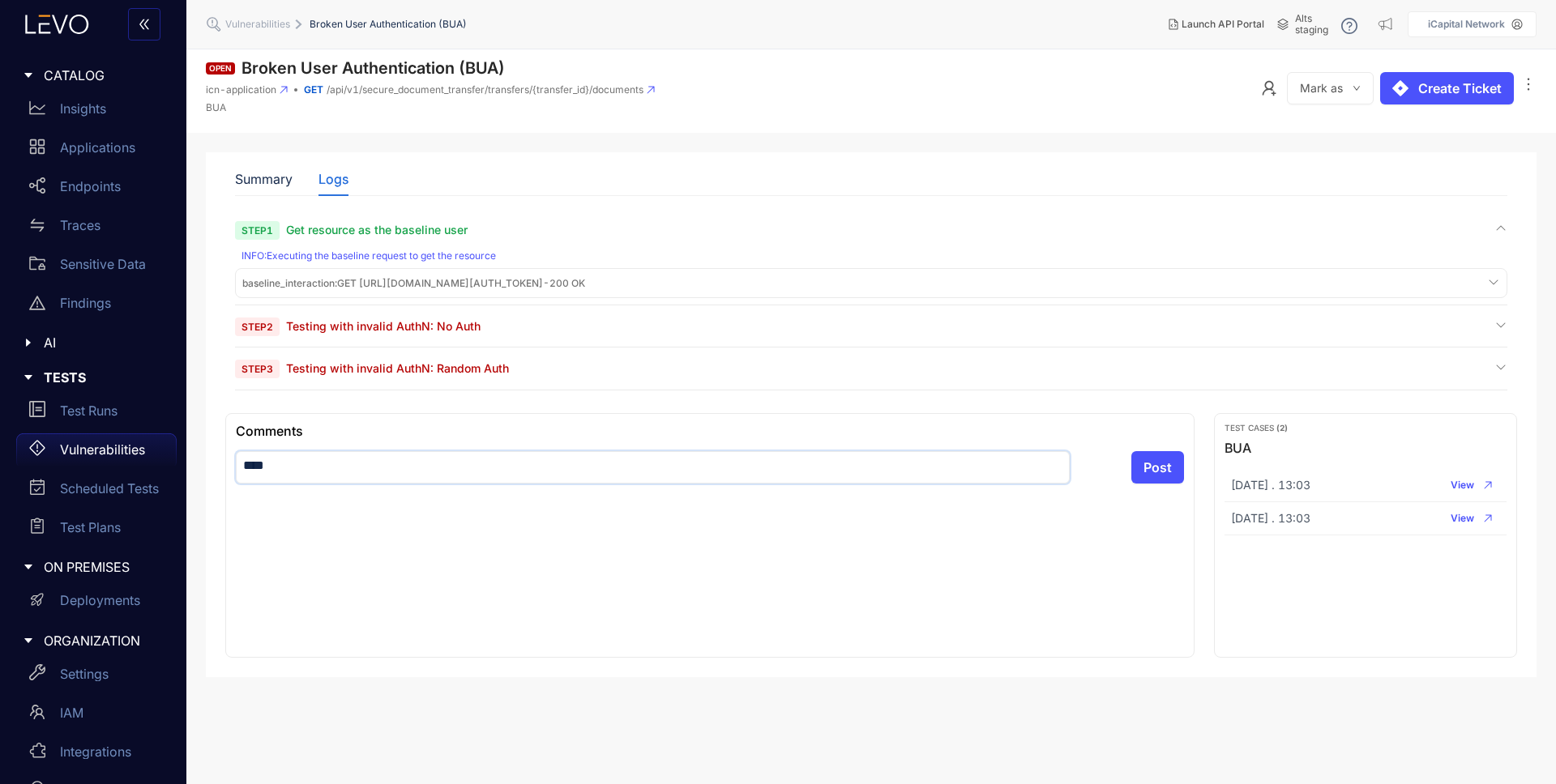
type textarea "*****"
type textarea "*******"
type textarea "********"
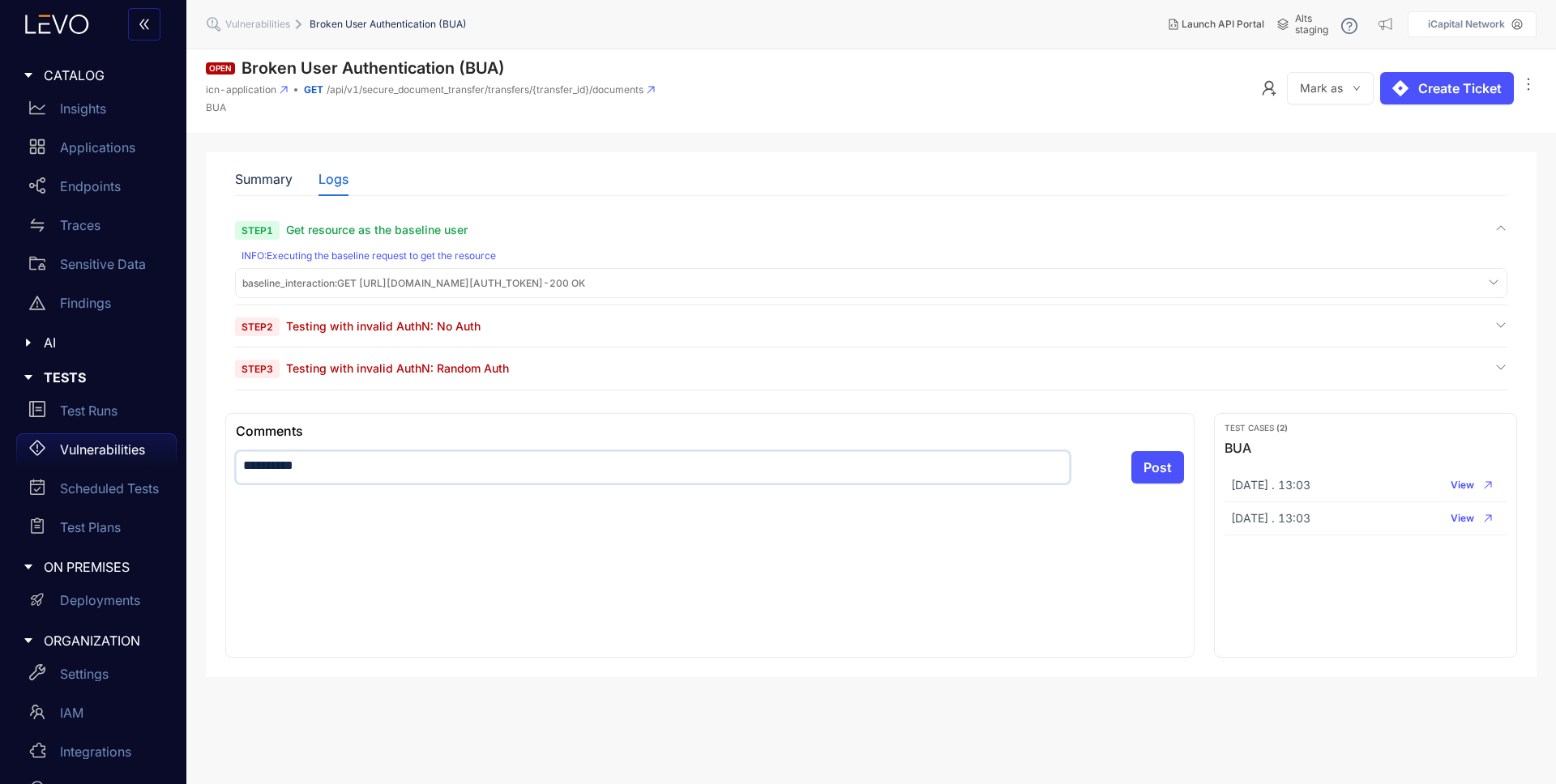
type textarea "**********"
click at [1155, 470] on span "Post" at bounding box center [1158, 467] width 28 height 15
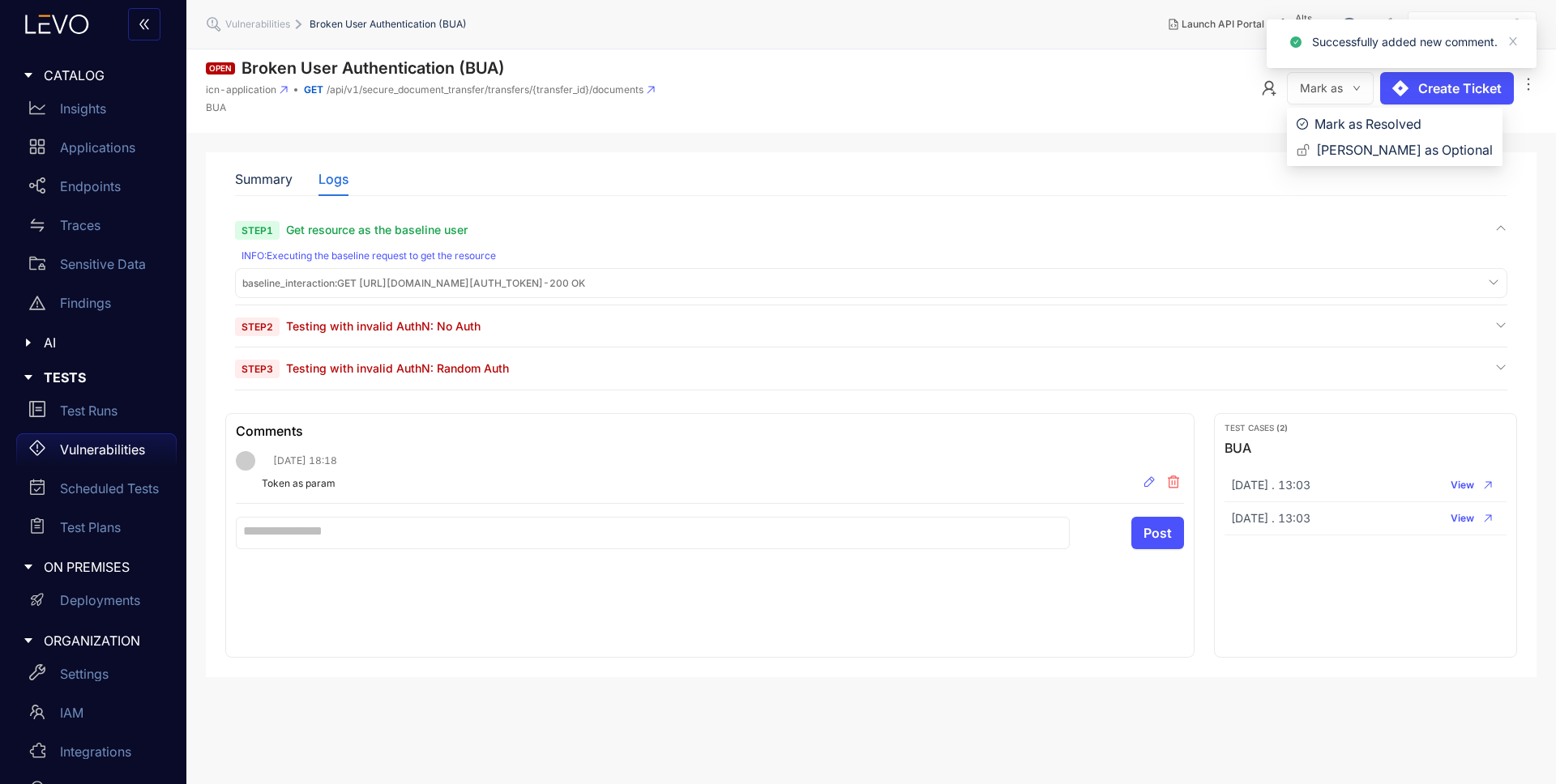
click at [1359, 89] on icon "down" at bounding box center [1356, 88] width 8 height 8
click at [1384, 149] on span "[PERSON_NAME] as Optional" at bounding box center [1405, 150] width 177 height 18
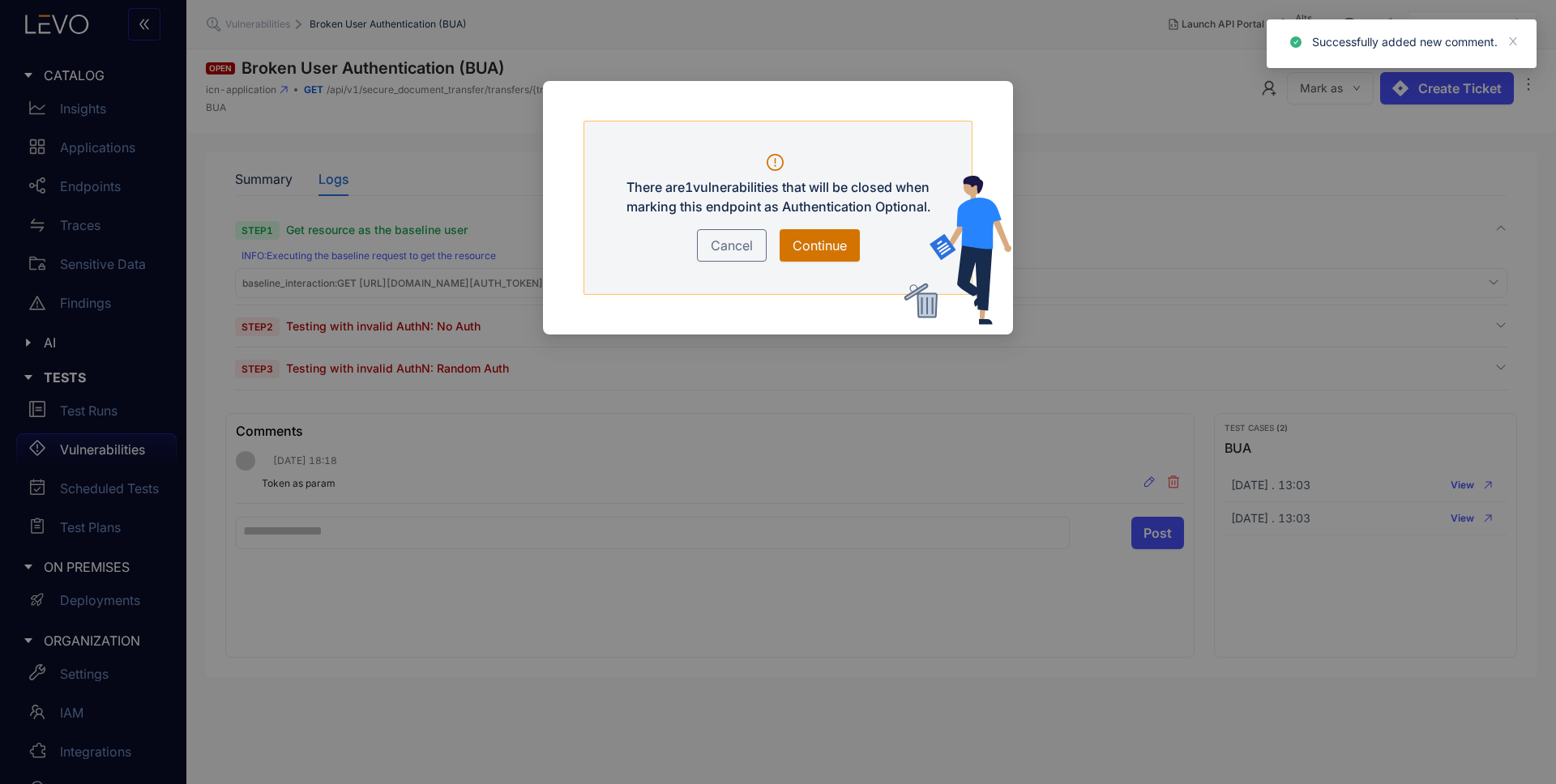
click at [827, 242] on span "Continue" at bounding box center [820, 245] width 55 height 19
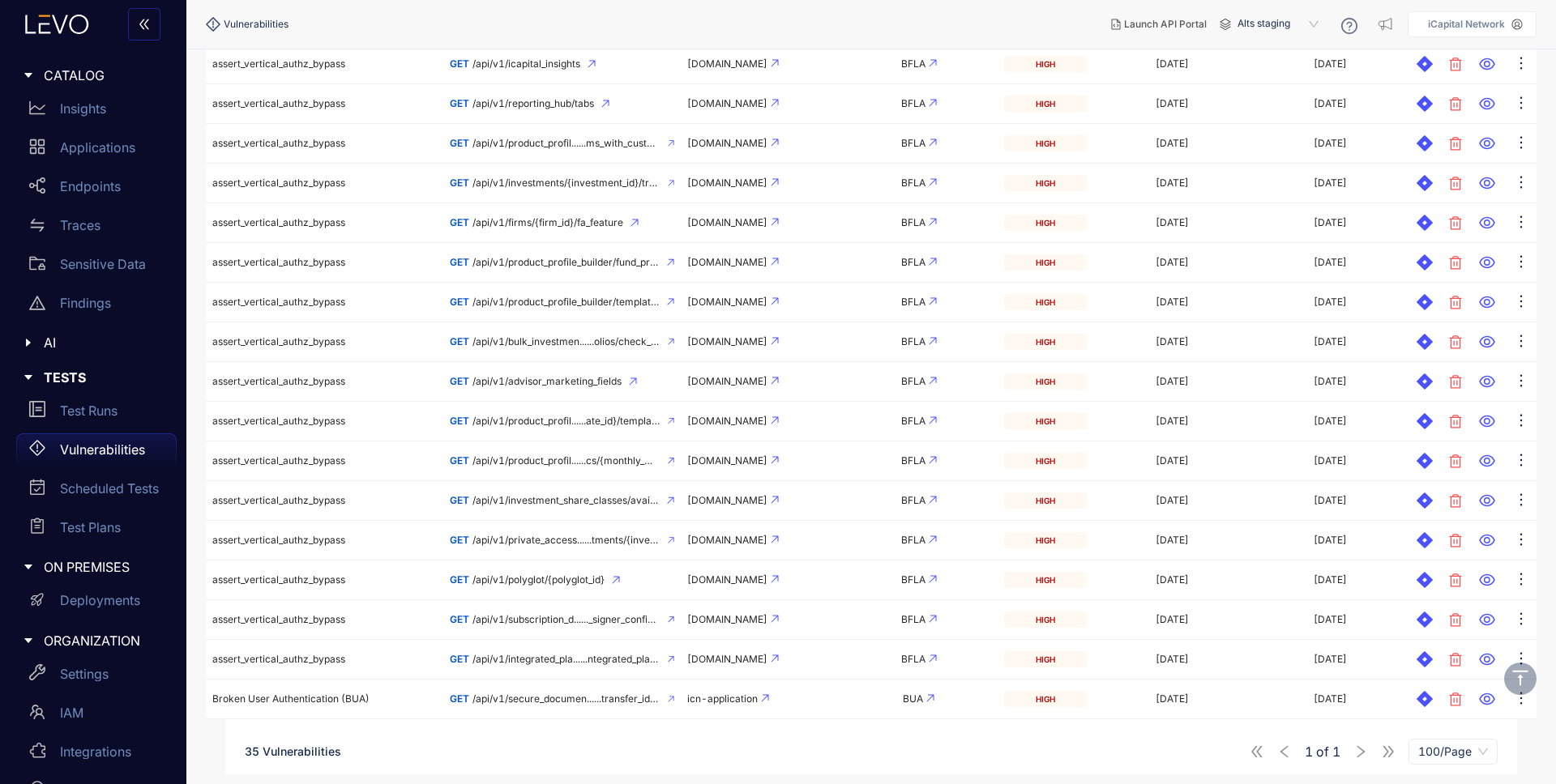
scroll to position [942, 0]
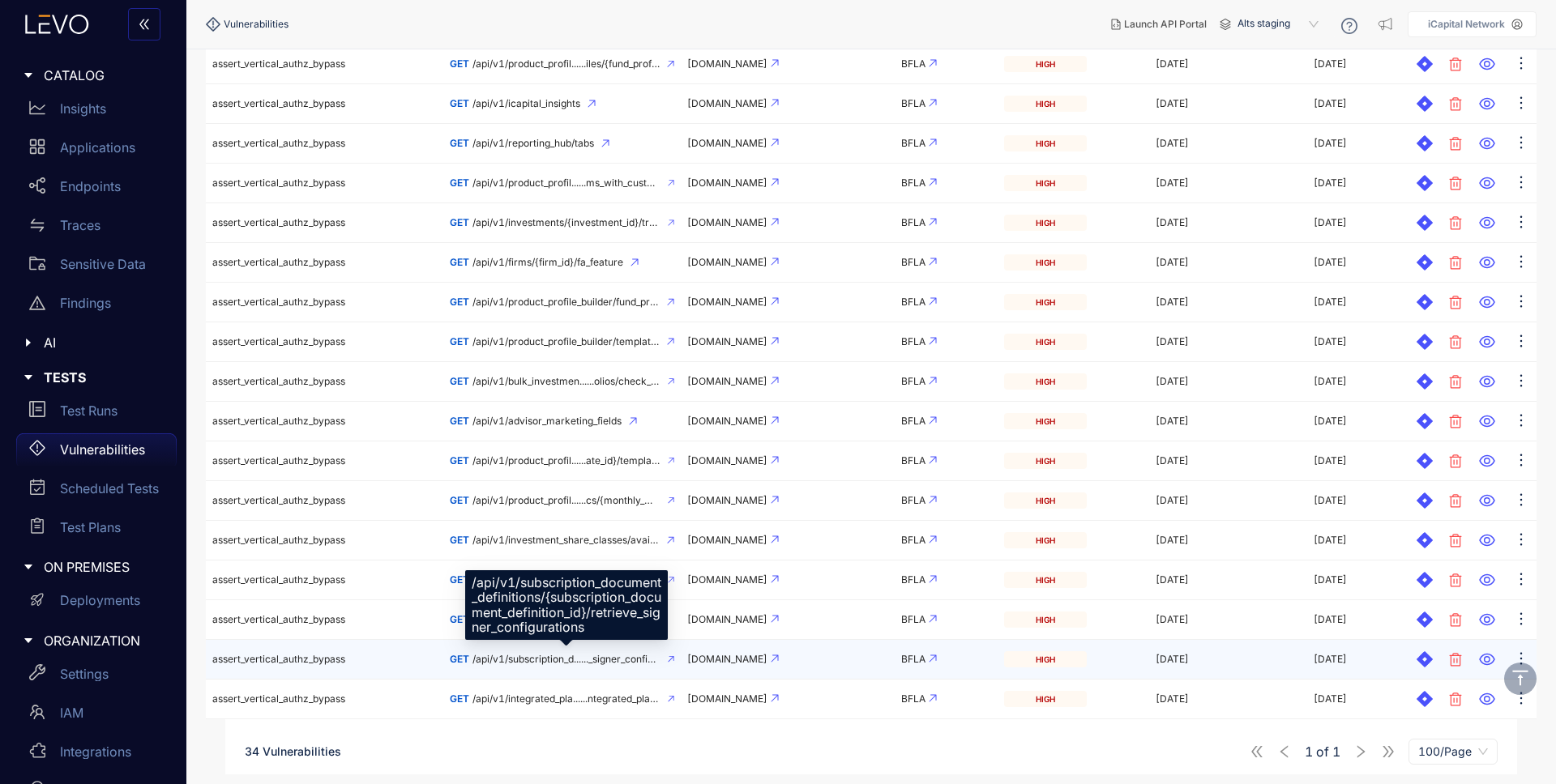
click at [577, 658] on span "/api/v1/subscription_d......_signer_configurations" at bounding box center [567, 659] width 188 height 11
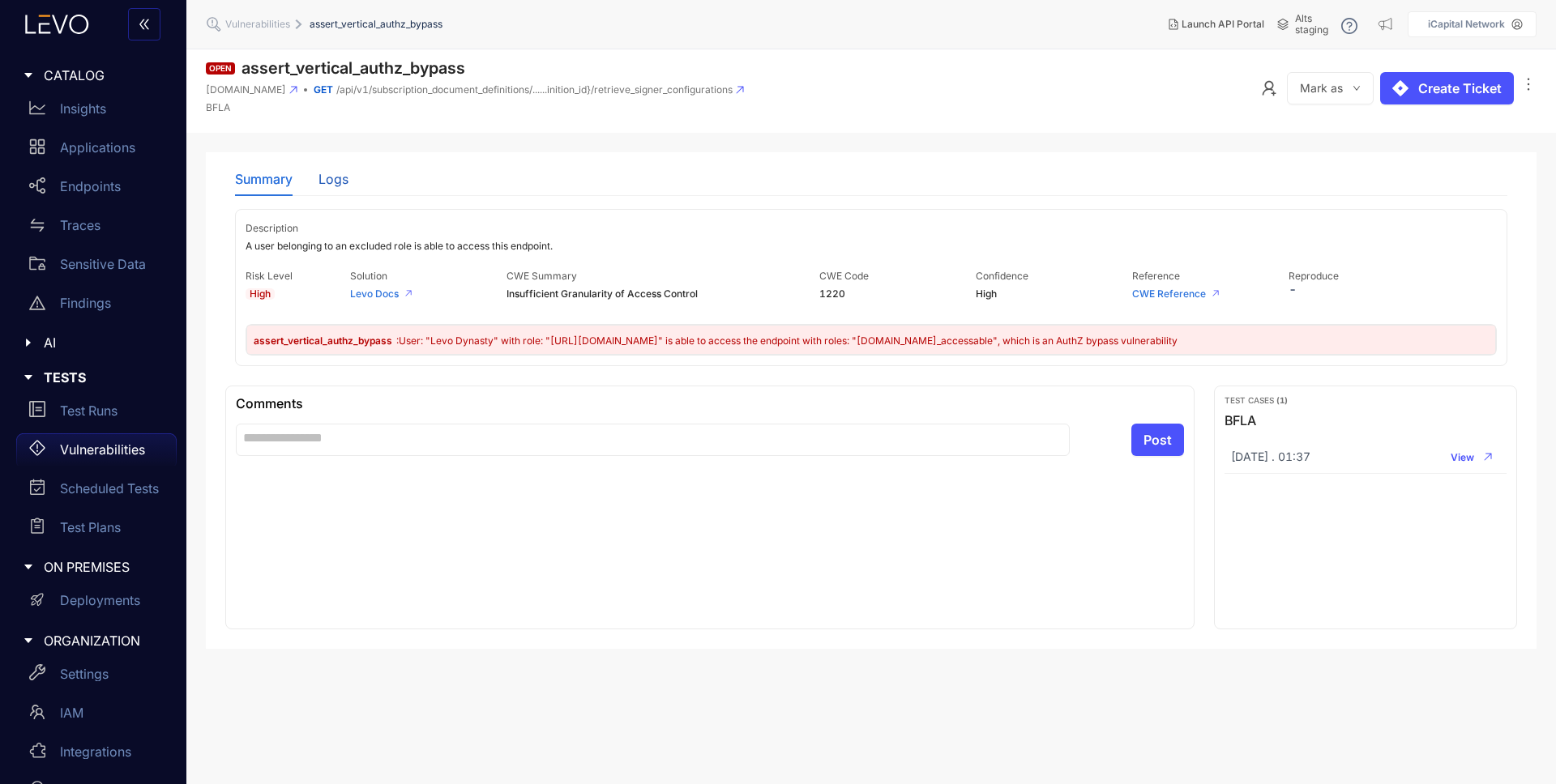
click at [334, 174] on div "Logs" at bounding box center [333, 179] width 30 height 15
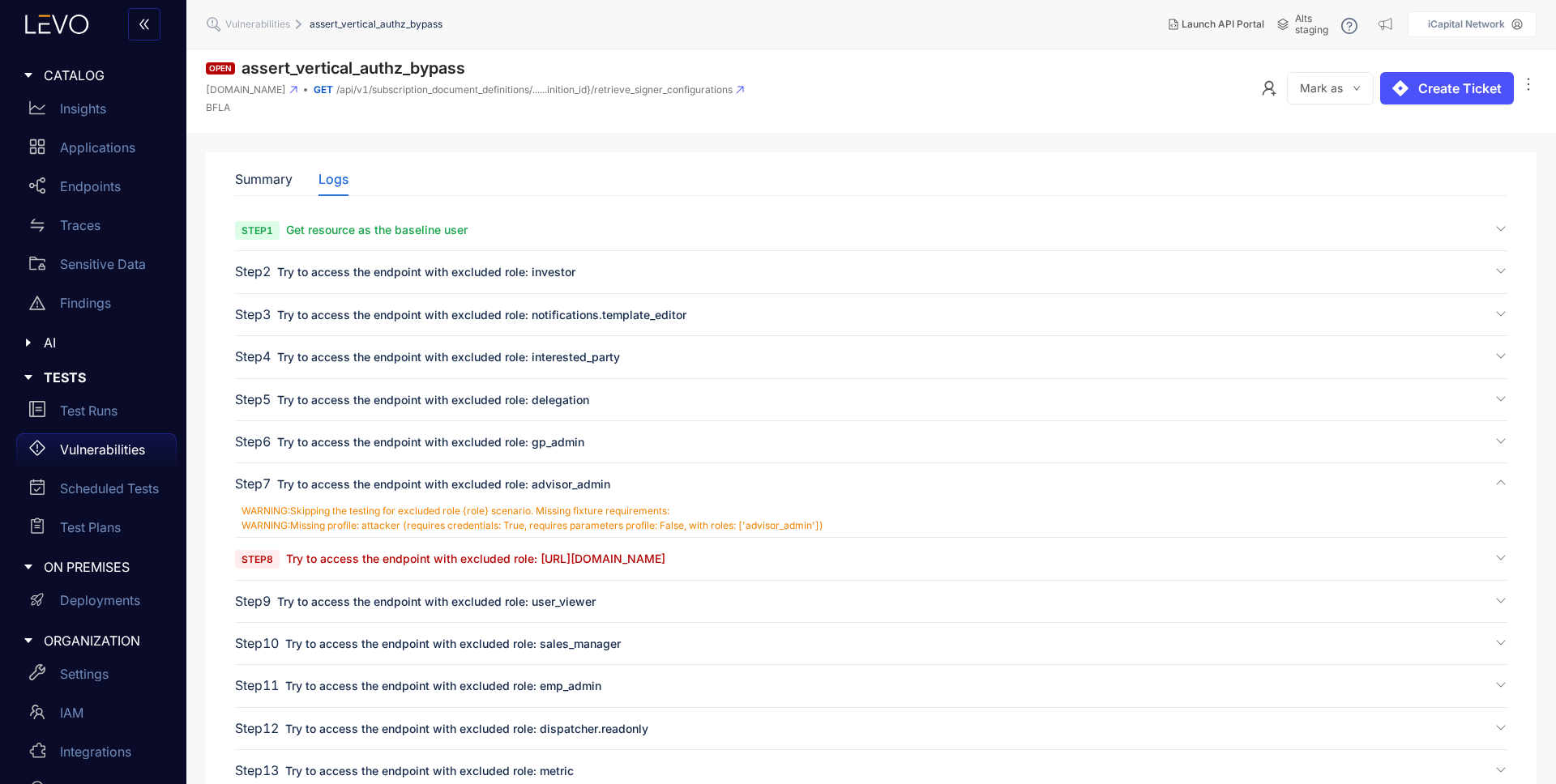
drag, startPoint x: 386, startPoint y: 556, endPoint x: 402, endPoint y: 557, distance: 16.0
click at [386, 556] on span "Try to access the endpoint with excluded role: [URL][DOMAIN_NAME]" at bounding box center [476, 558] width 379 height 14
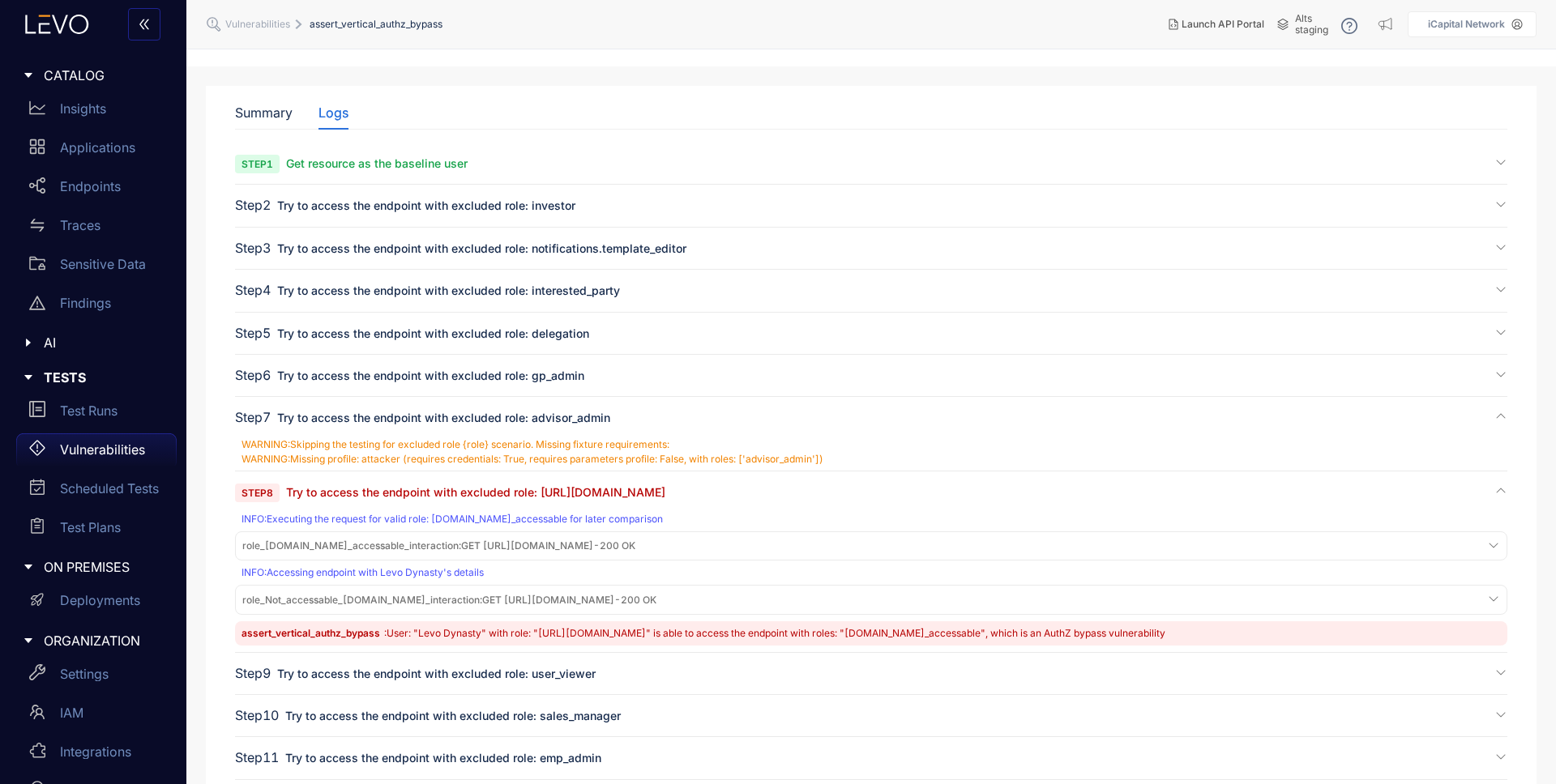
scroll to position [303, 0]
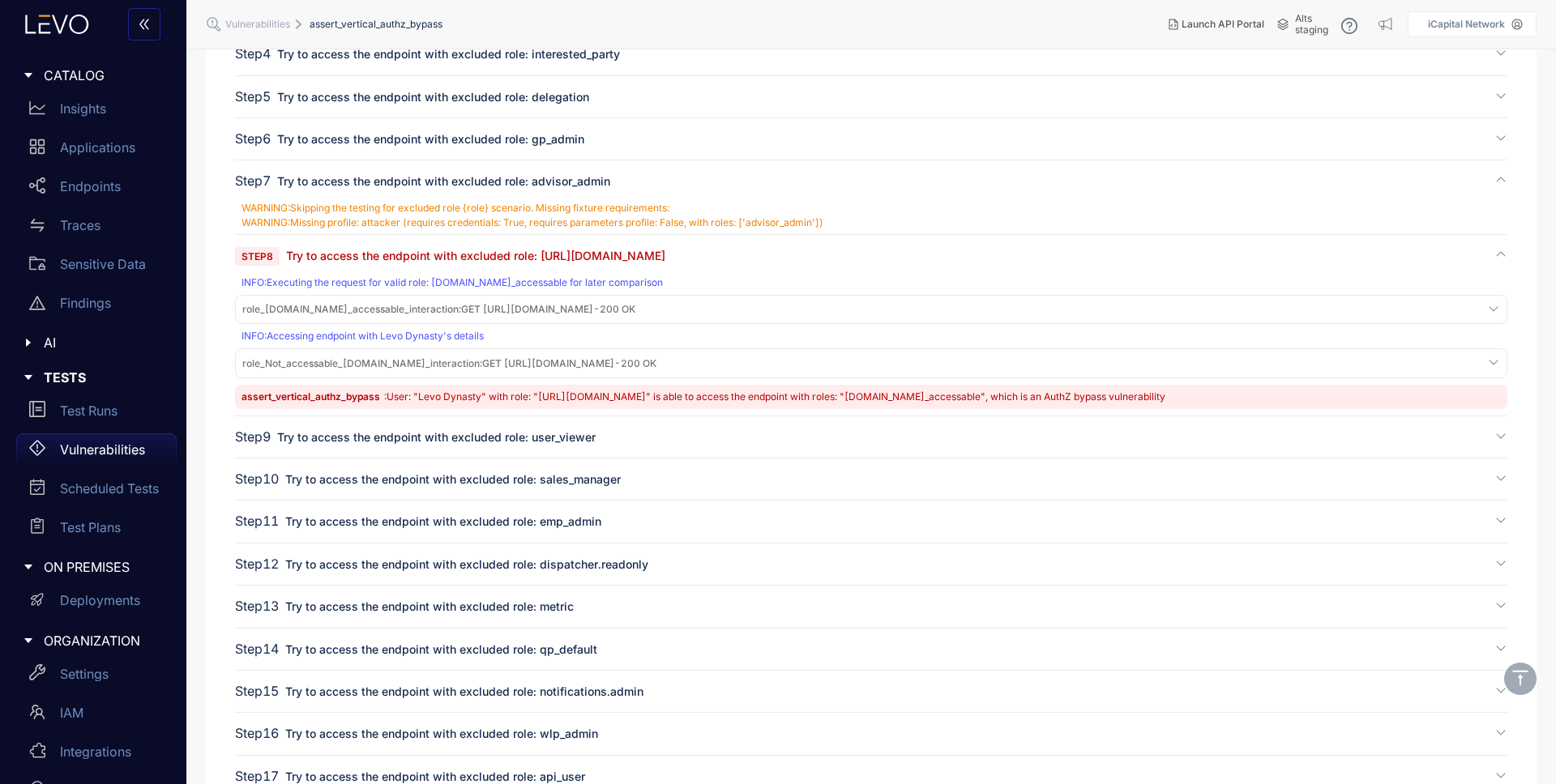
click at [630, 364] on span "role_Not_accessable_s.staging.icapitalnetwork.com_interaction : GET https://s.s…" at bounding box center [449, 363] width 415 height 11
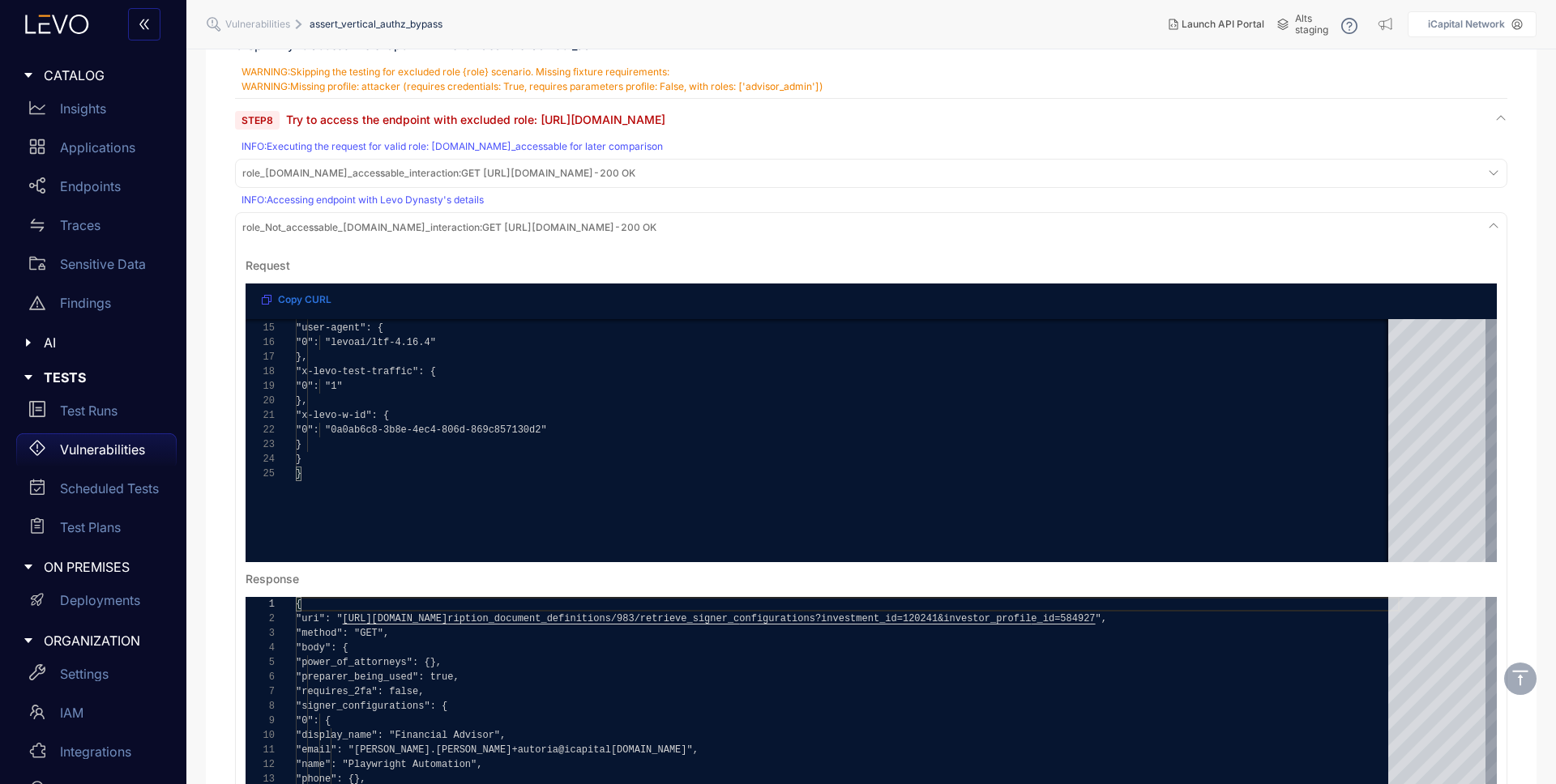
scroll to position [453, 0]
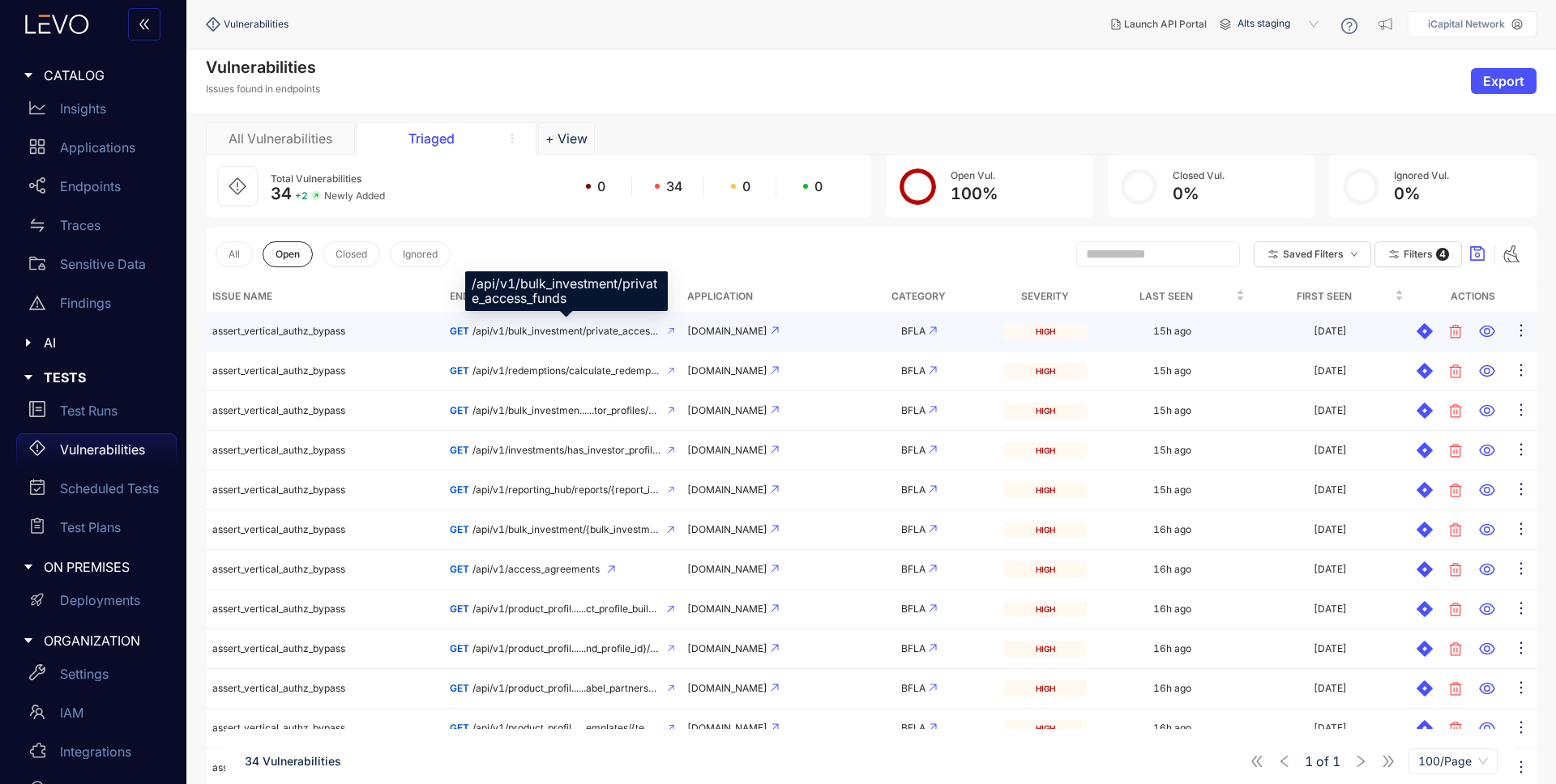
click at [568, 332] on span "/api/v1/bulk_investment/private_access_funds" at bounding box center [567, 331] width 188 height 11
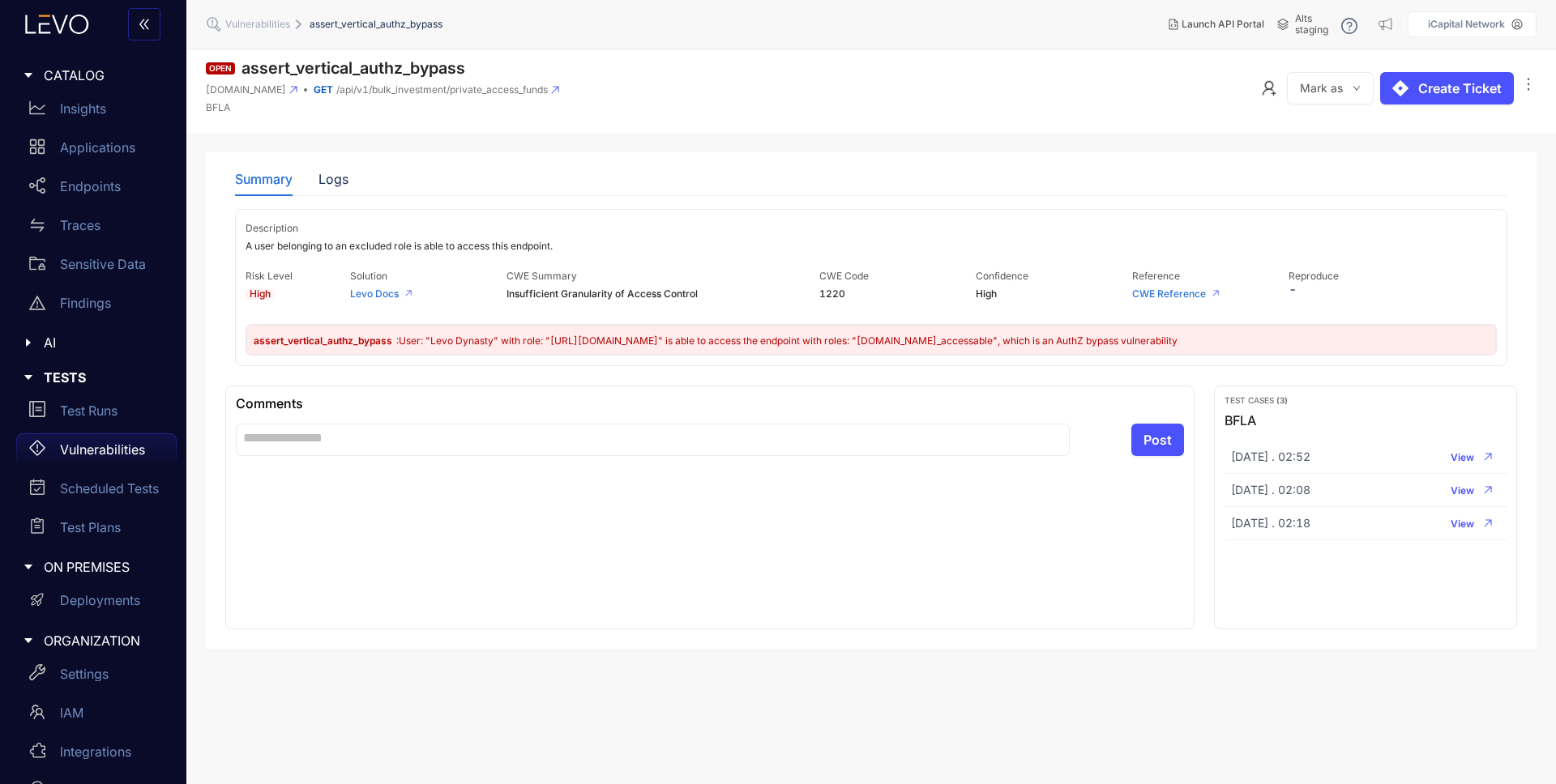
click at [112, 433] on div "Vulnerabilities" at bounding box center [97, 450] width 160 height 33
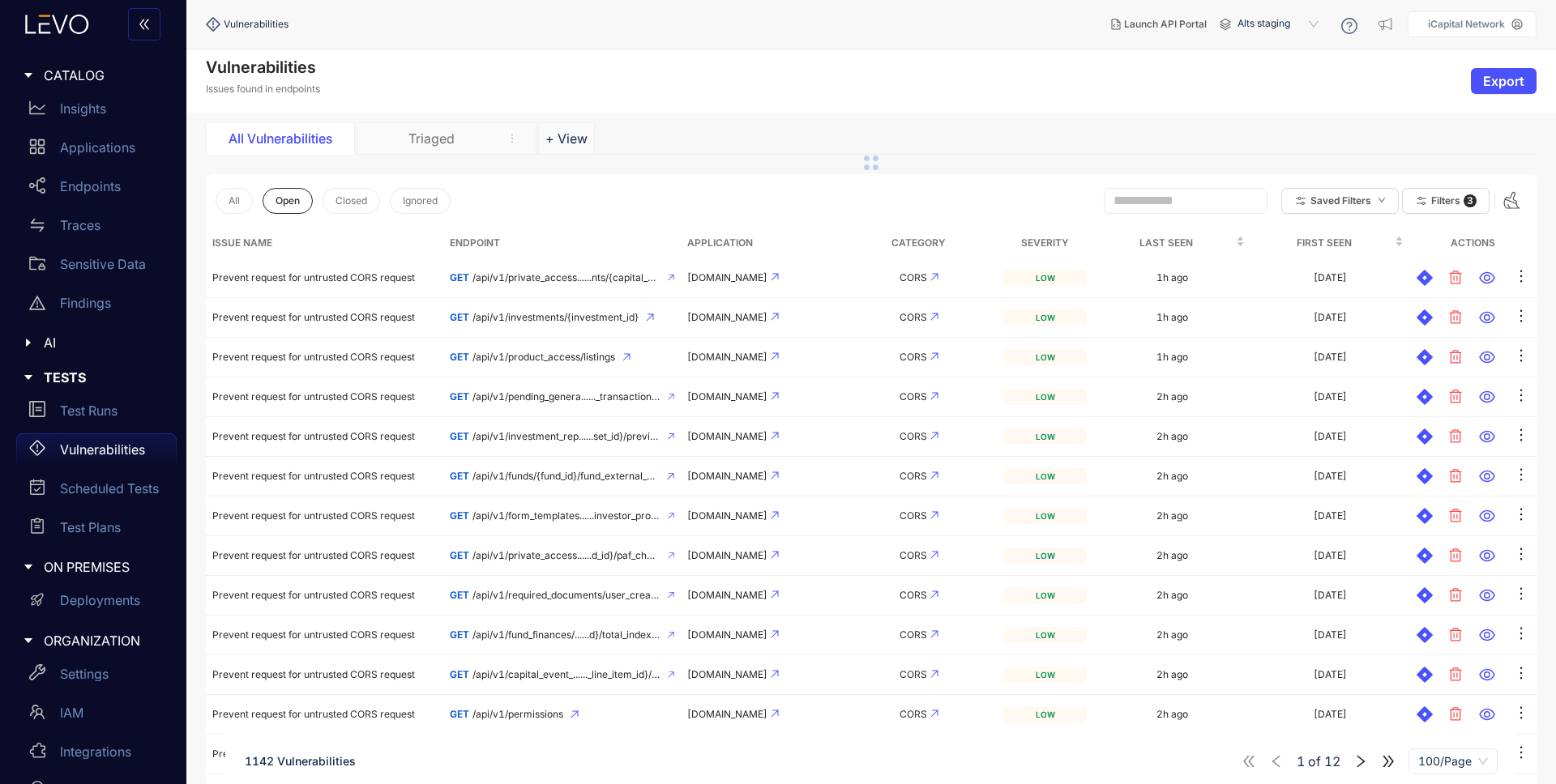
click at [462, 137] on div "Triaged" at bounding box center [431, 138] width 121 height 15
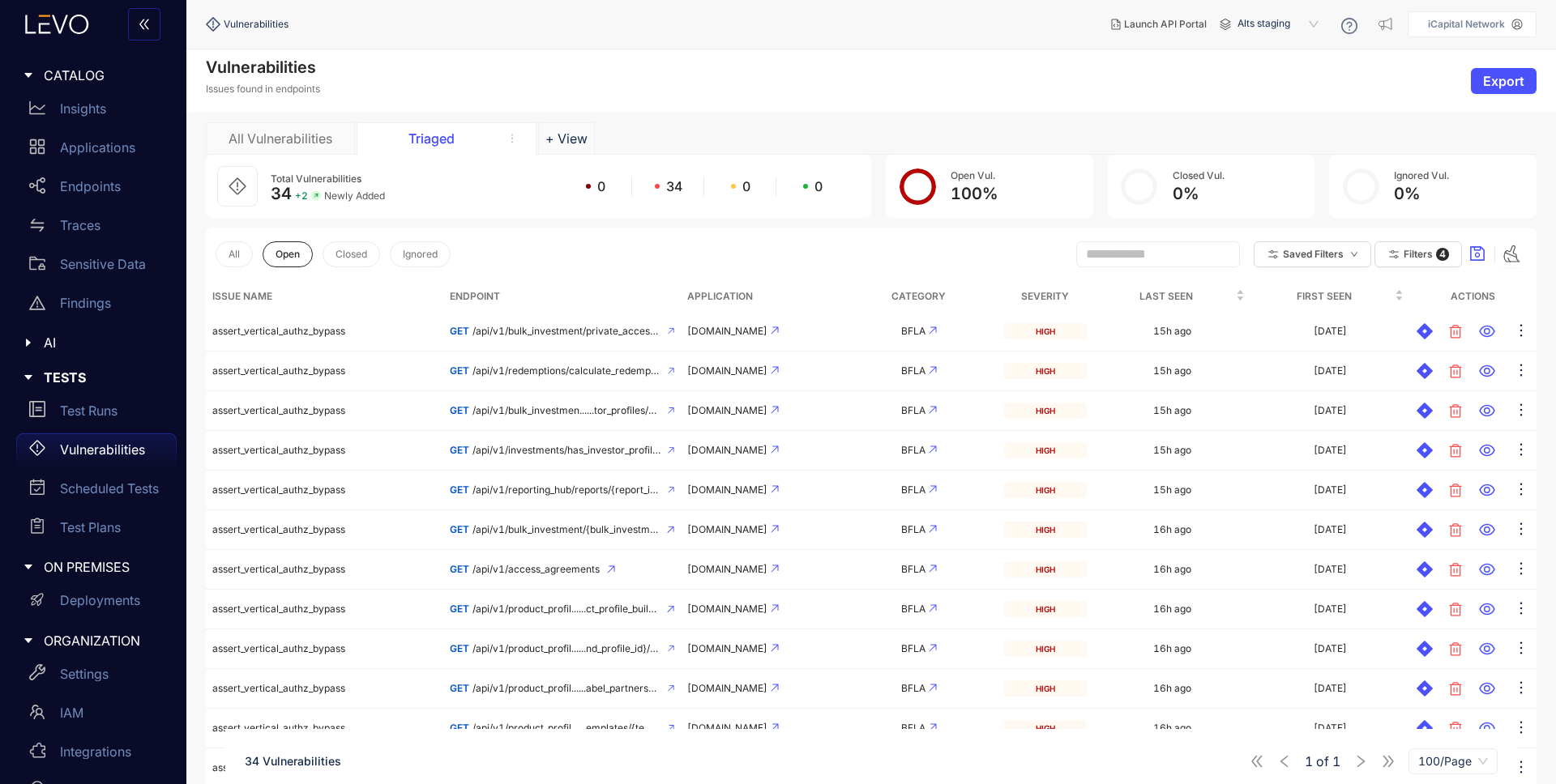
click at [1274, 25] on span "Alts staging" at bounding box center [1280, 24] width 85 height 25
click at [1274, 191] on div "SI QA" at bounding box center [1286, 199] width 85 height 18
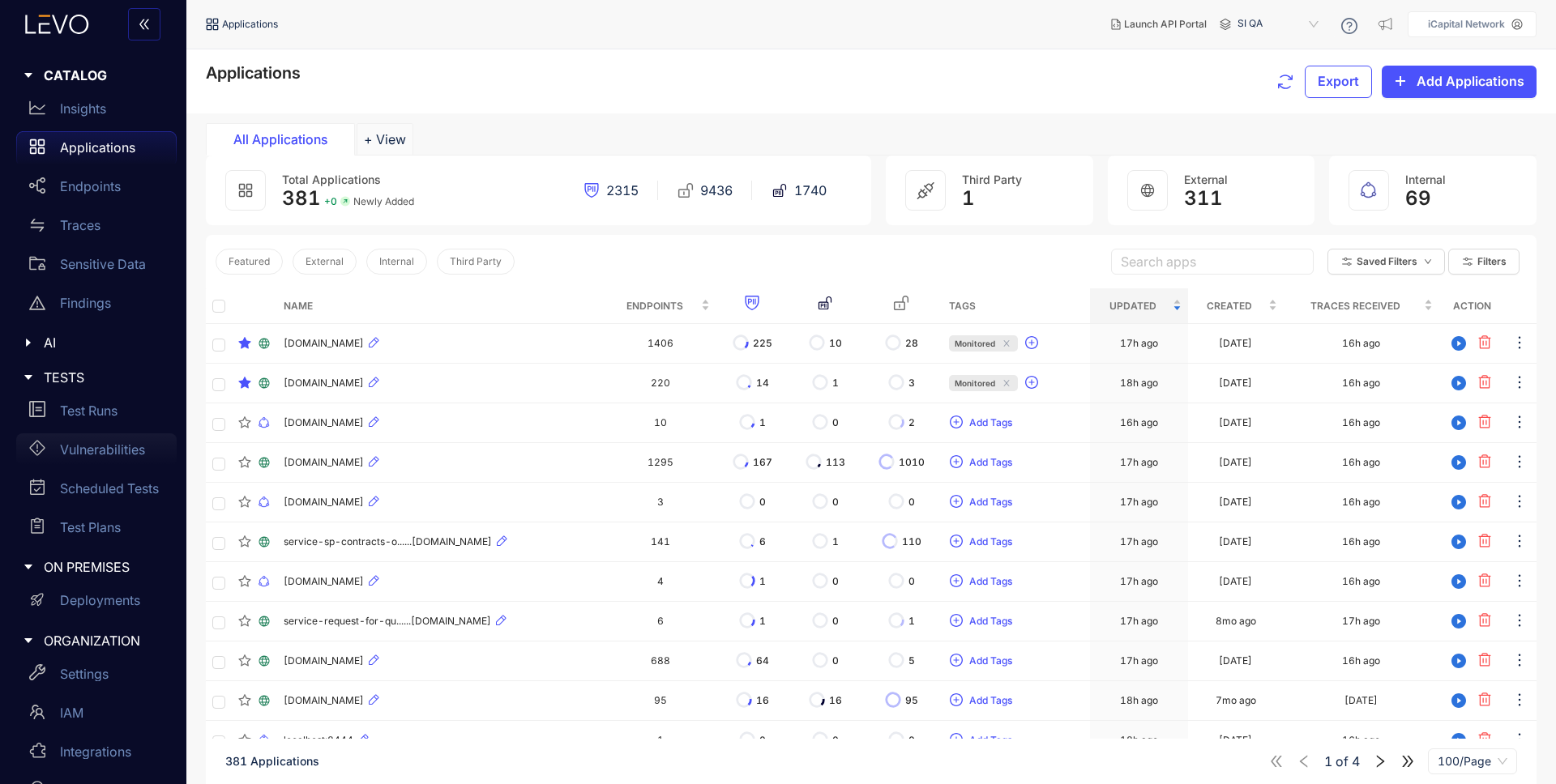
click at [107, 447] on p "Vulnerabilities" at bounding box center [102, 450] width 85 height 15
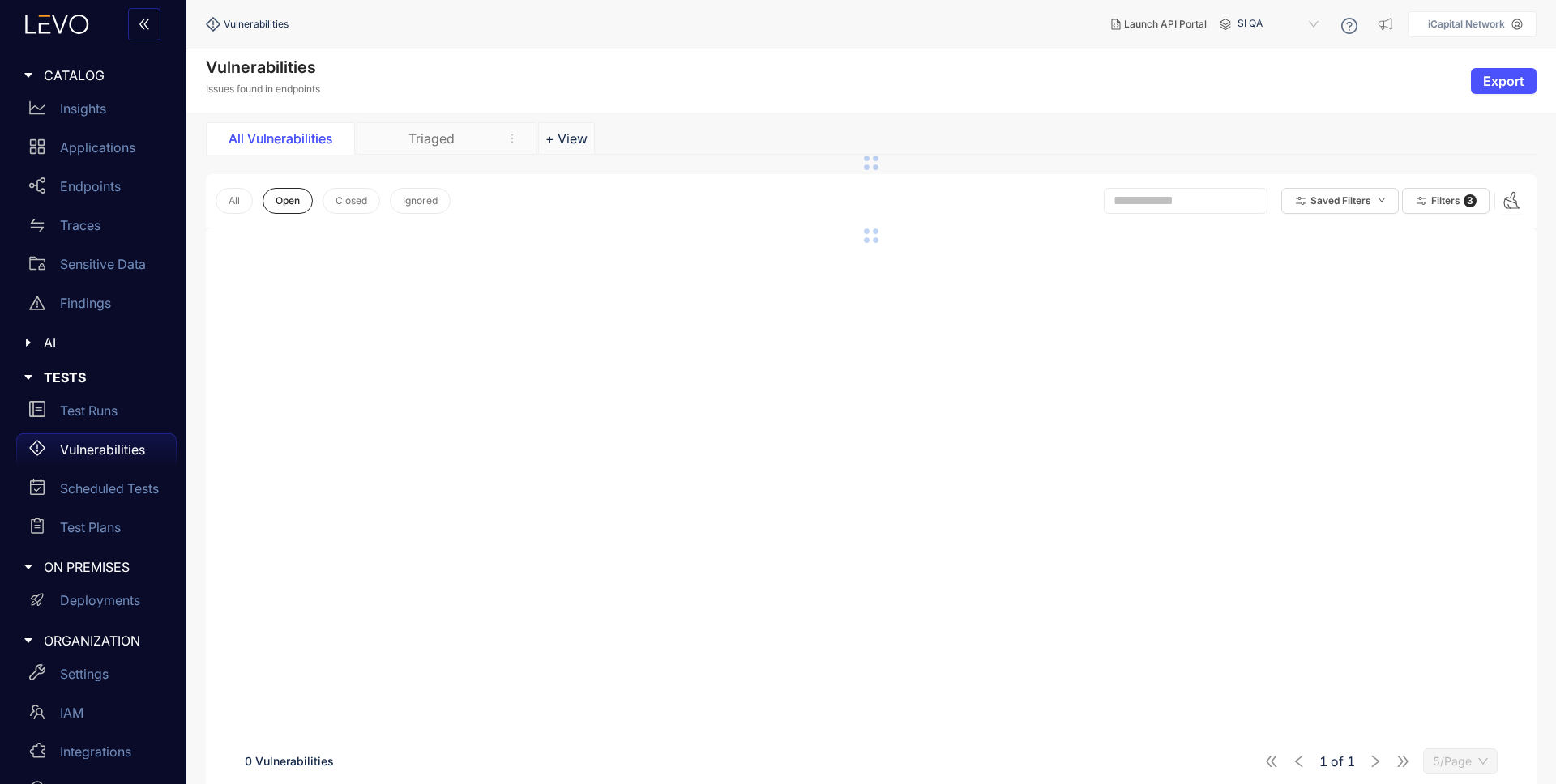
click at [456, 136] on div "Triaged" at bounding box center [431, 138] width 121 height 15
